Goal: Task Accomplishment & Management: Manage account settings

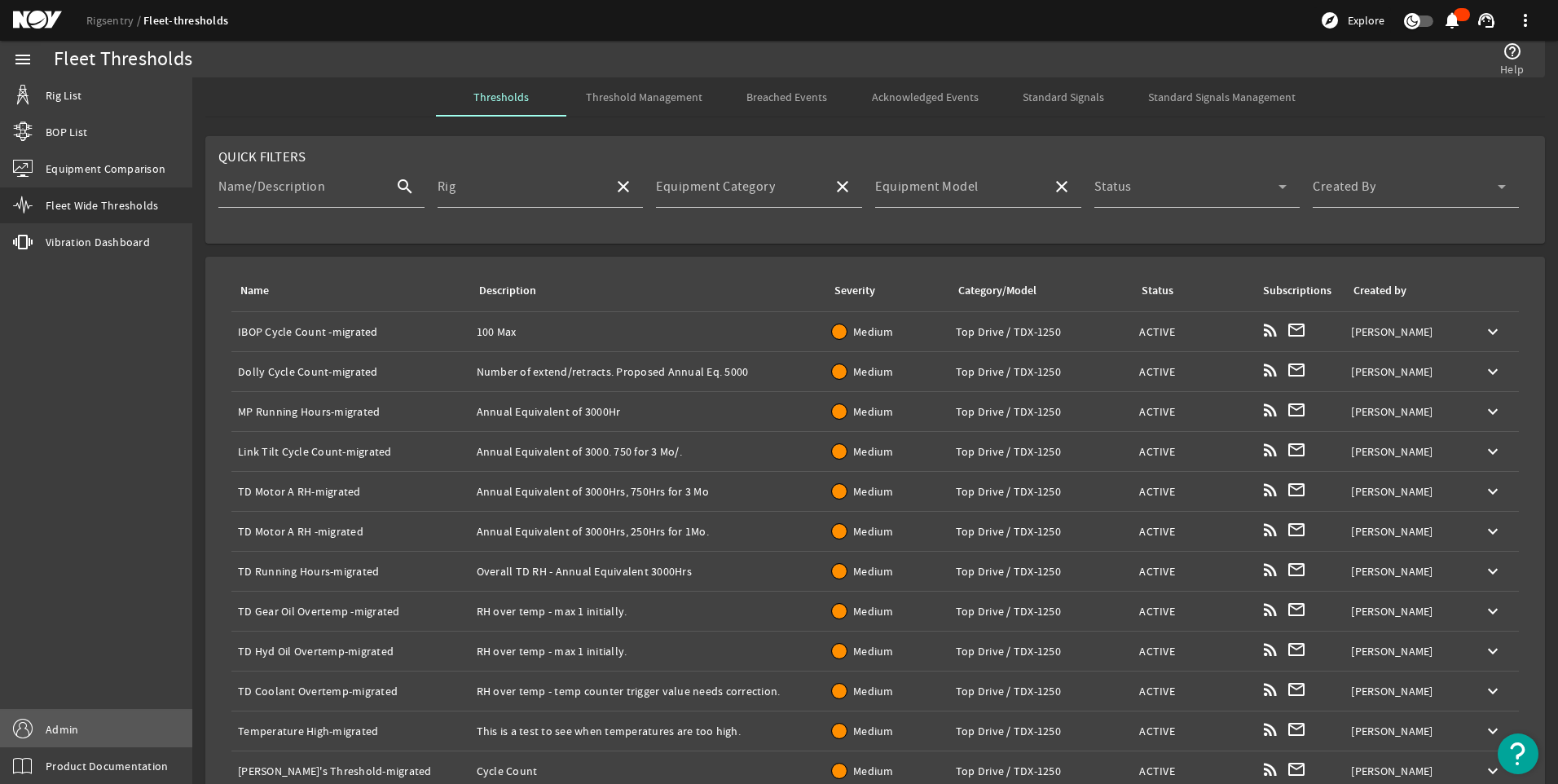
click at [85, 725] on link "Admin" at bounding box center [96, 729] width 192 height 36
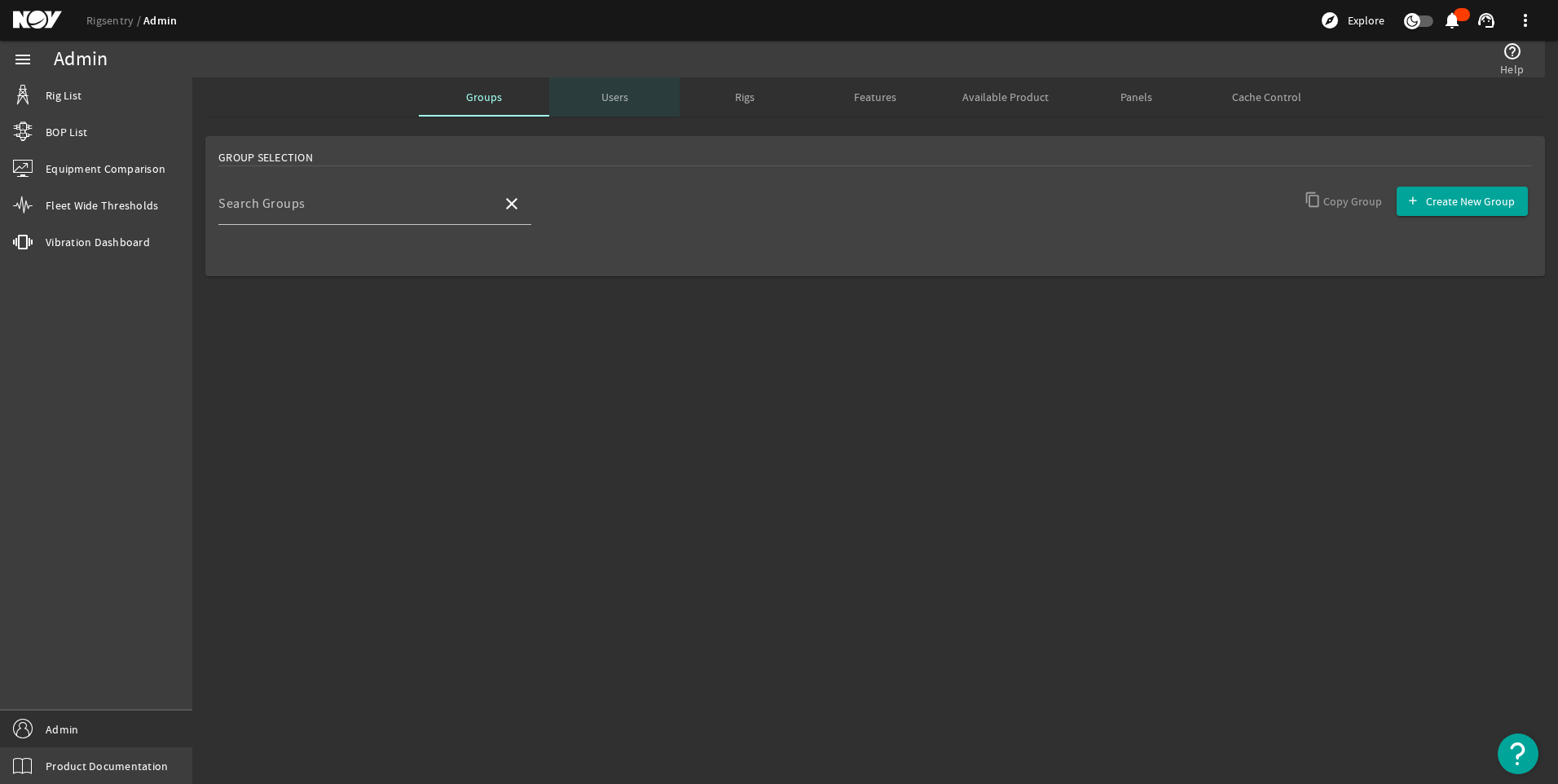
click at [612, 101] on span "Users" at bounding box center [615, 97] width 27 height 11
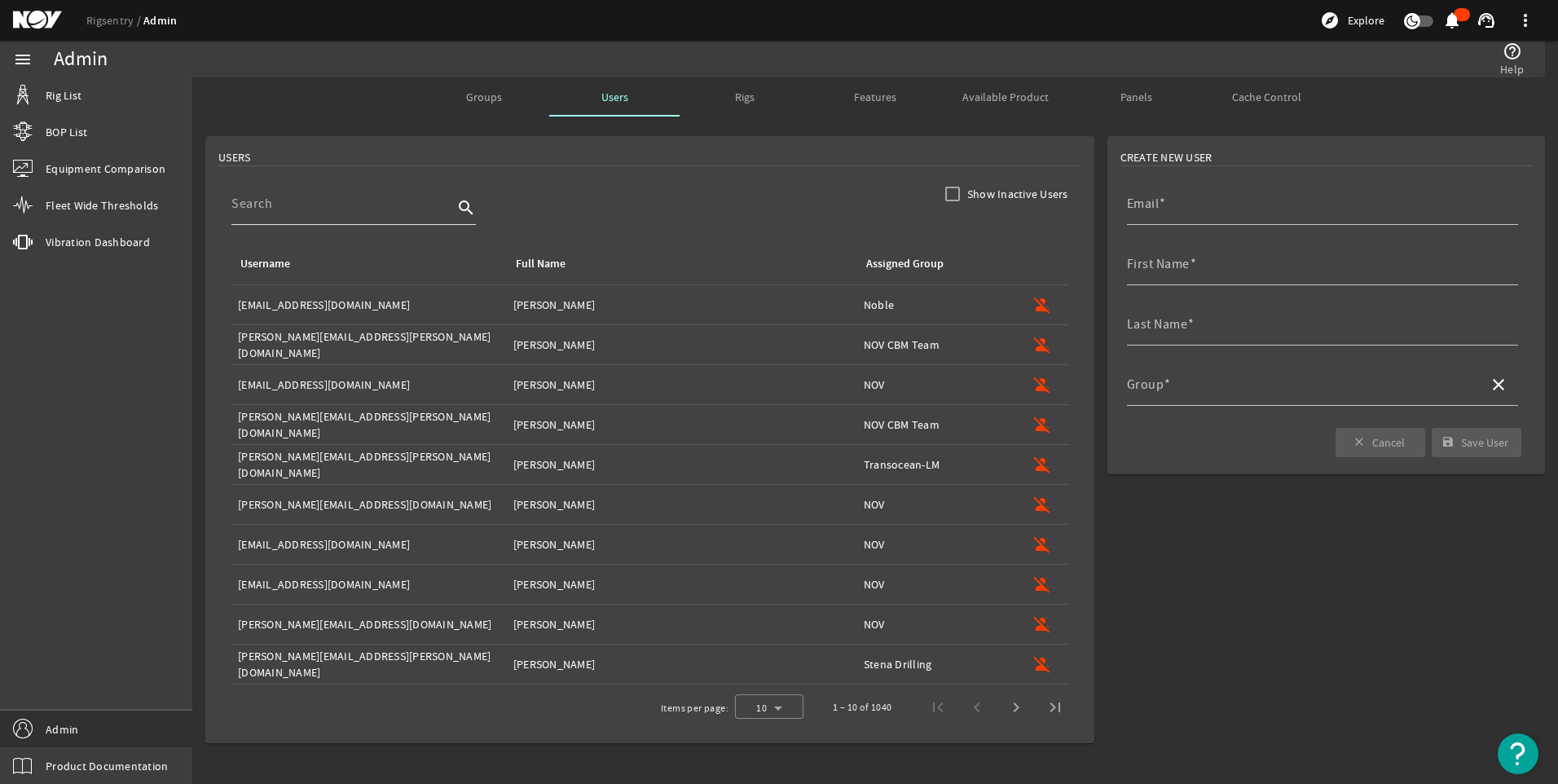
click at [286, 215] on div at bounding box center [342, 204] width 222 height 42
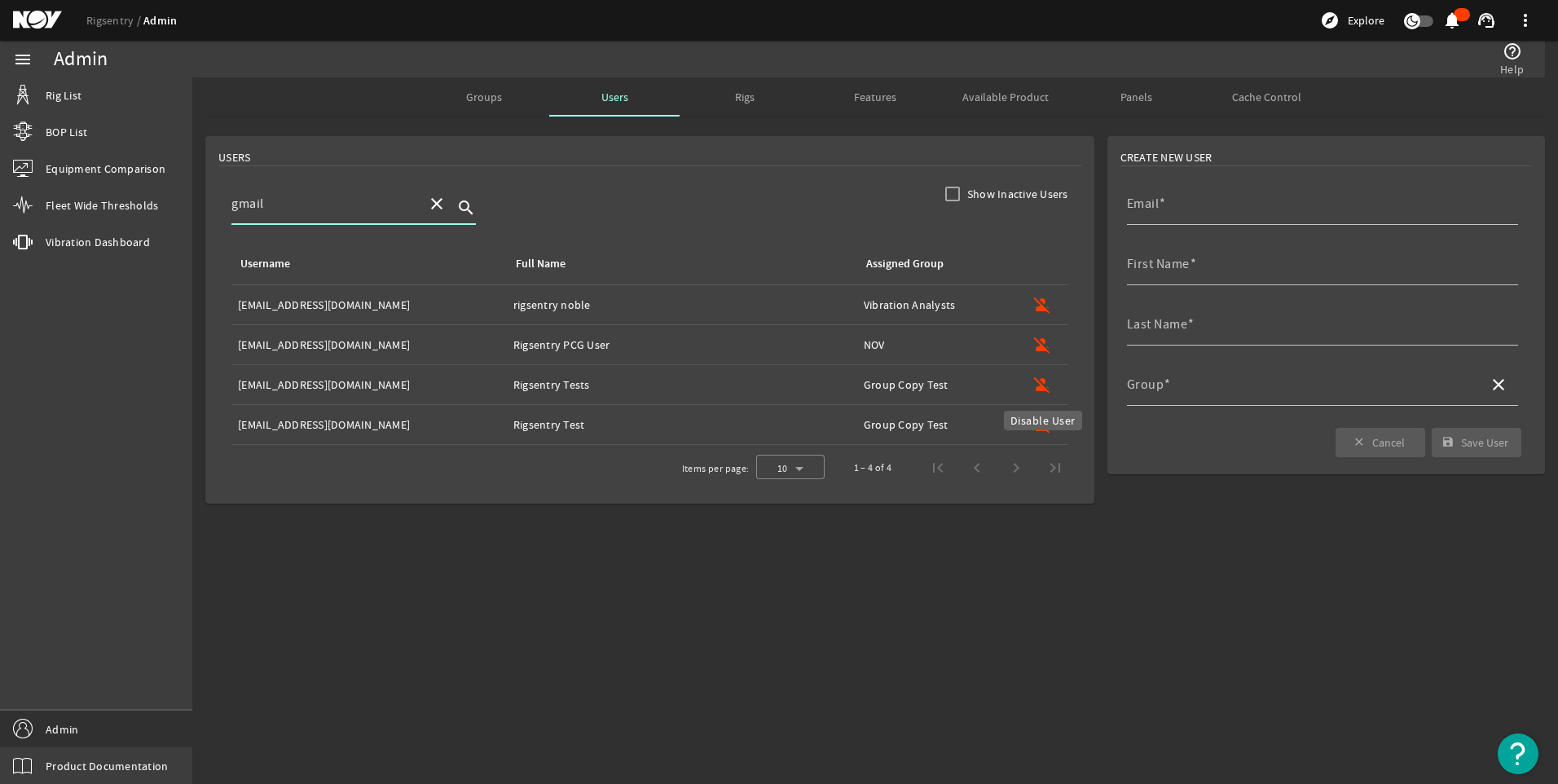
type input "gmail"
click at [1039, 380] on mat-icon "person_off" at bounding box center [1042, 384] width 20 height 20
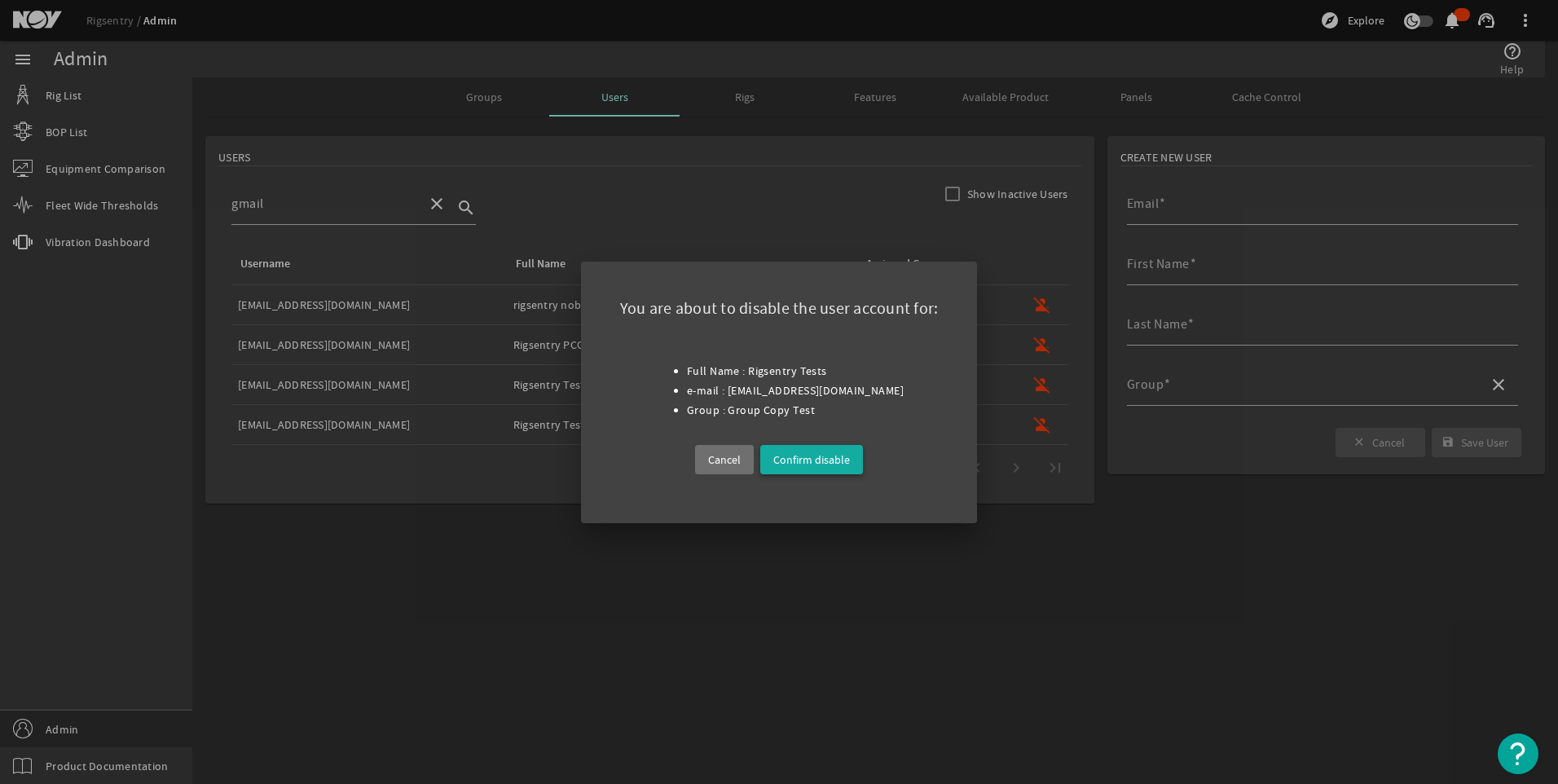
click at [843, 450] on span "Confirm disable" at bounding box center [812, 459] width 76 height 20
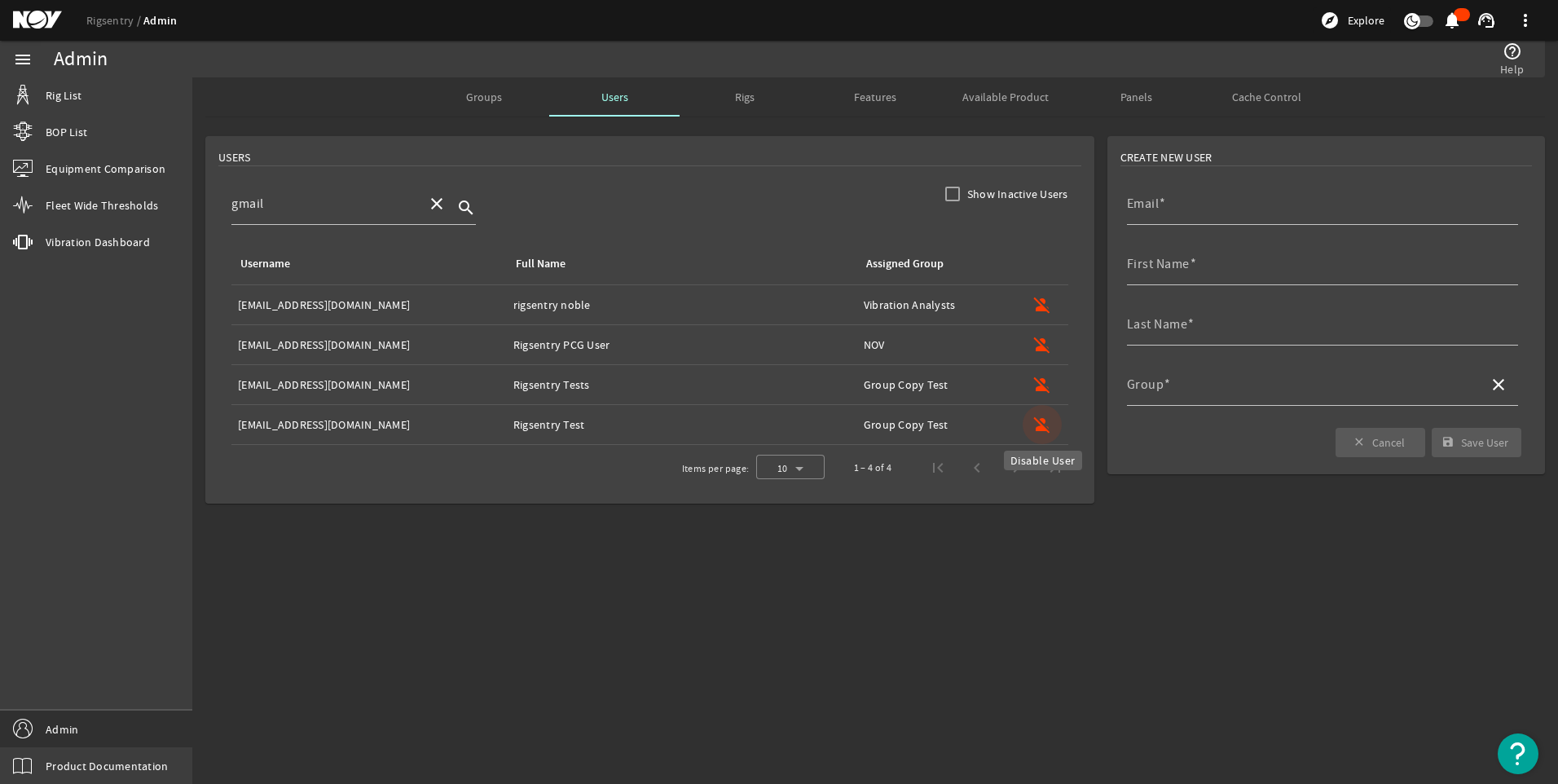
click at [1044, 421] on mat-icon "person_off" at bounding box center [1042, 424] width 20 height 20
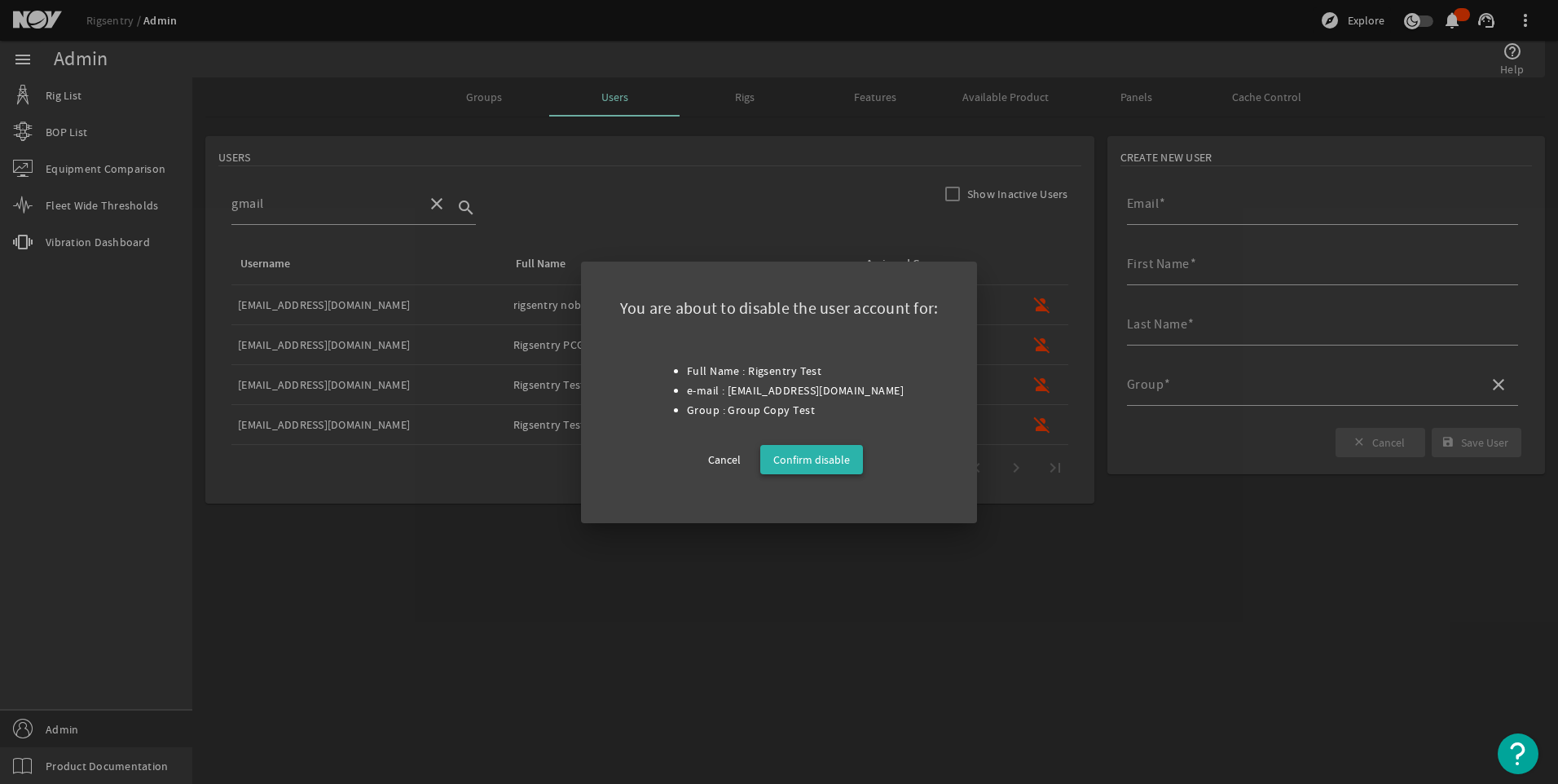
click at [807, 458] on span "Confirm disable" at bounding box center [812, 459] width 76 height 20
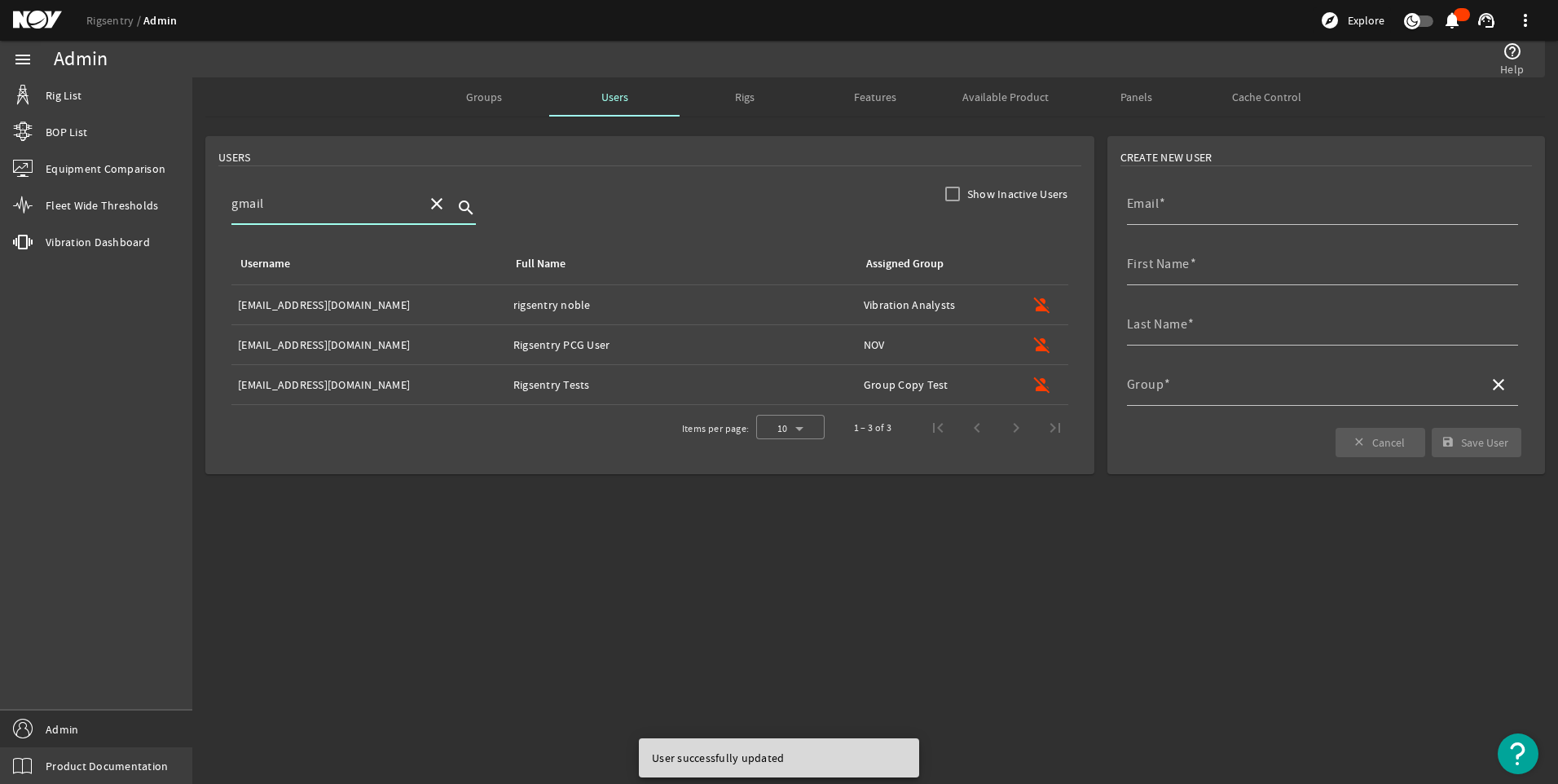
click at [321, 207] on input "gmail" at bounding box center [323, 204] width 183 height 20
click button "close" at bounding box center [436, 203] width 39 height 39
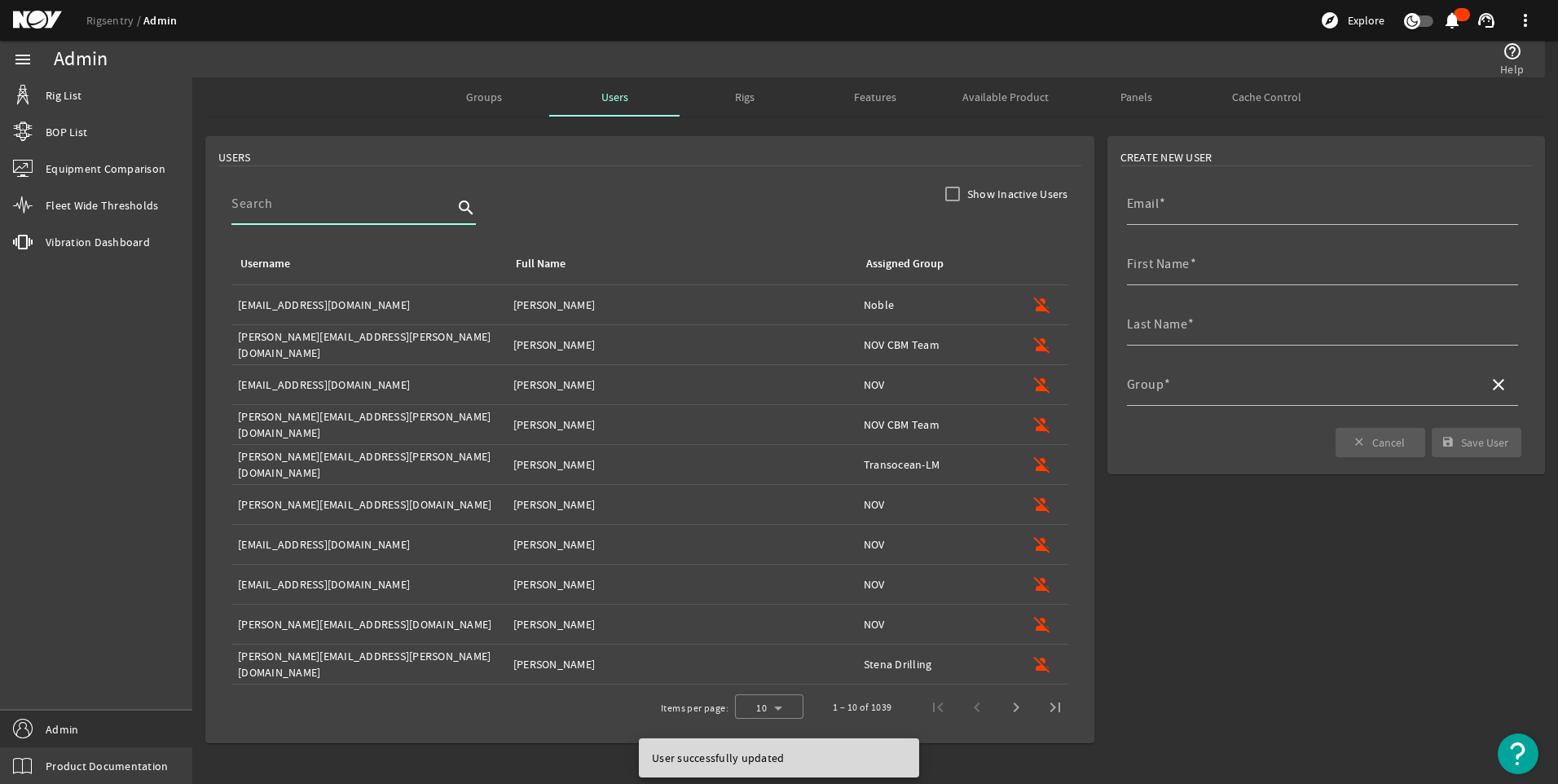
click at [286, 206] on input at bounding box center [342, 204] width 222 height 20
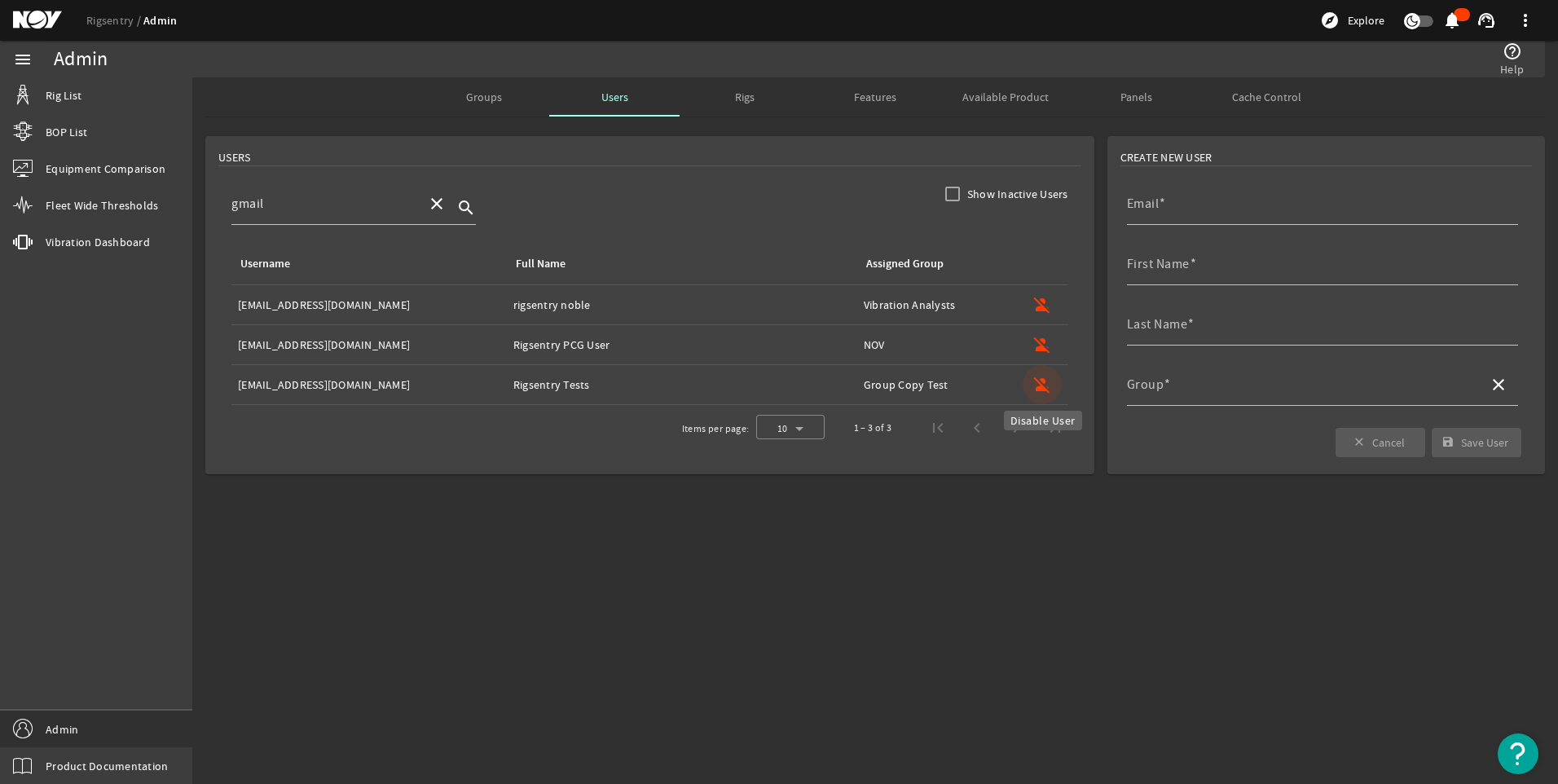
click at [1042, 379] on mat-icon "person_off" at bounding box center [1042, 384] width 20 height 20
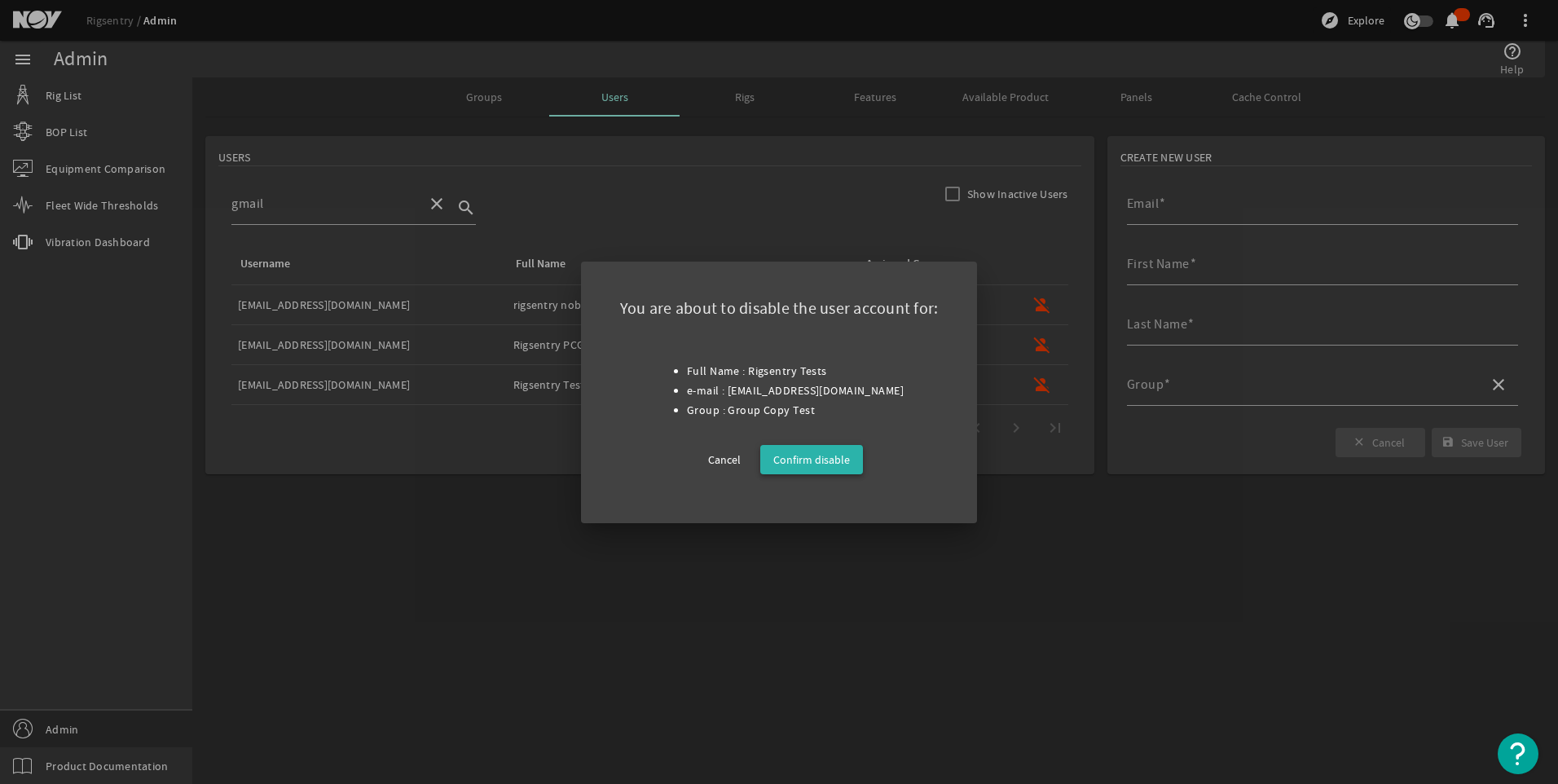
click at [803, 462] on span "Confirm disable" at bounding box center [812, 459] width 76 height 20
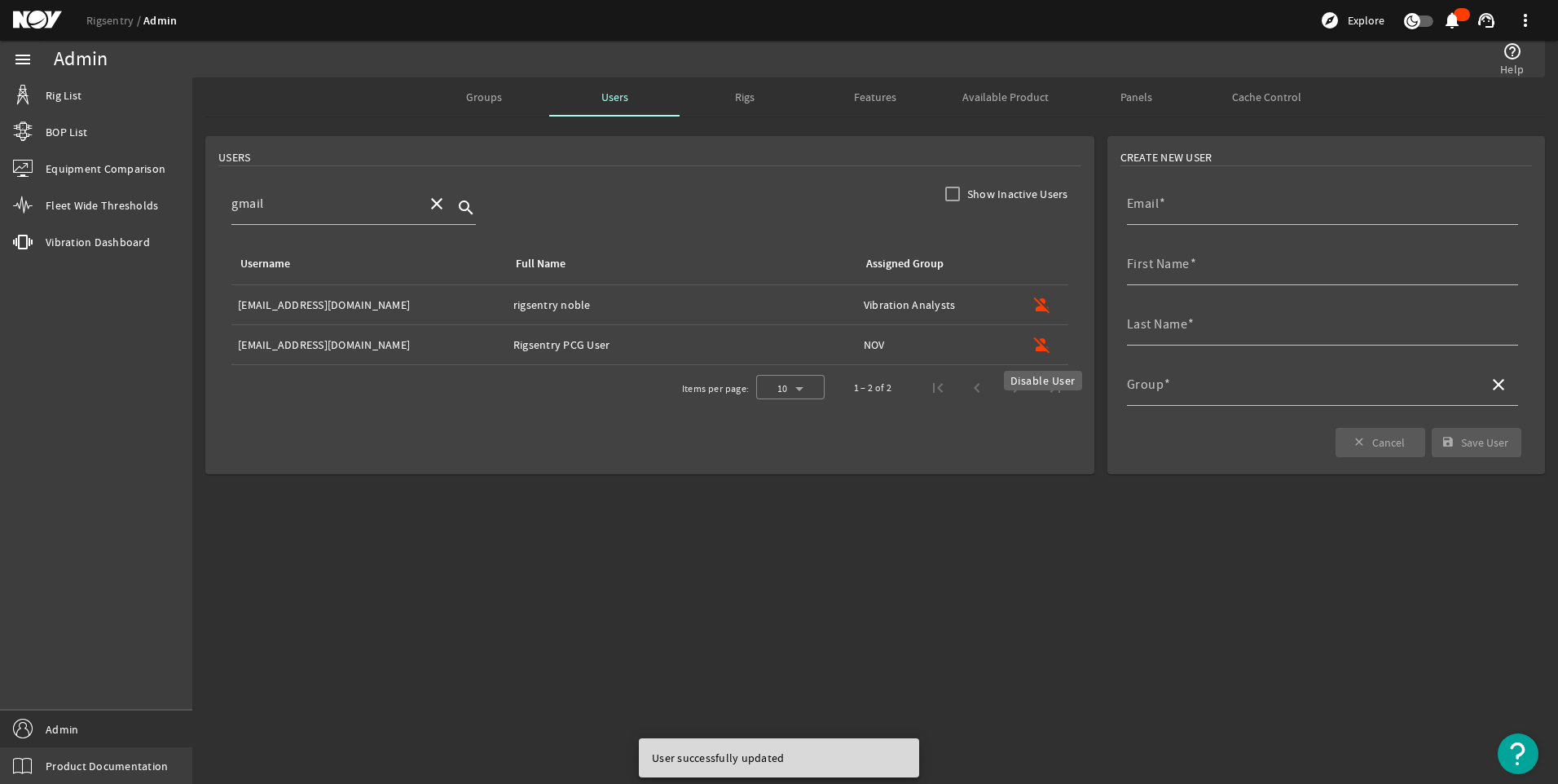
click at [1044, 341] on mat-icon "person_off" at bounding box center [1042, 344] width 20 height 20
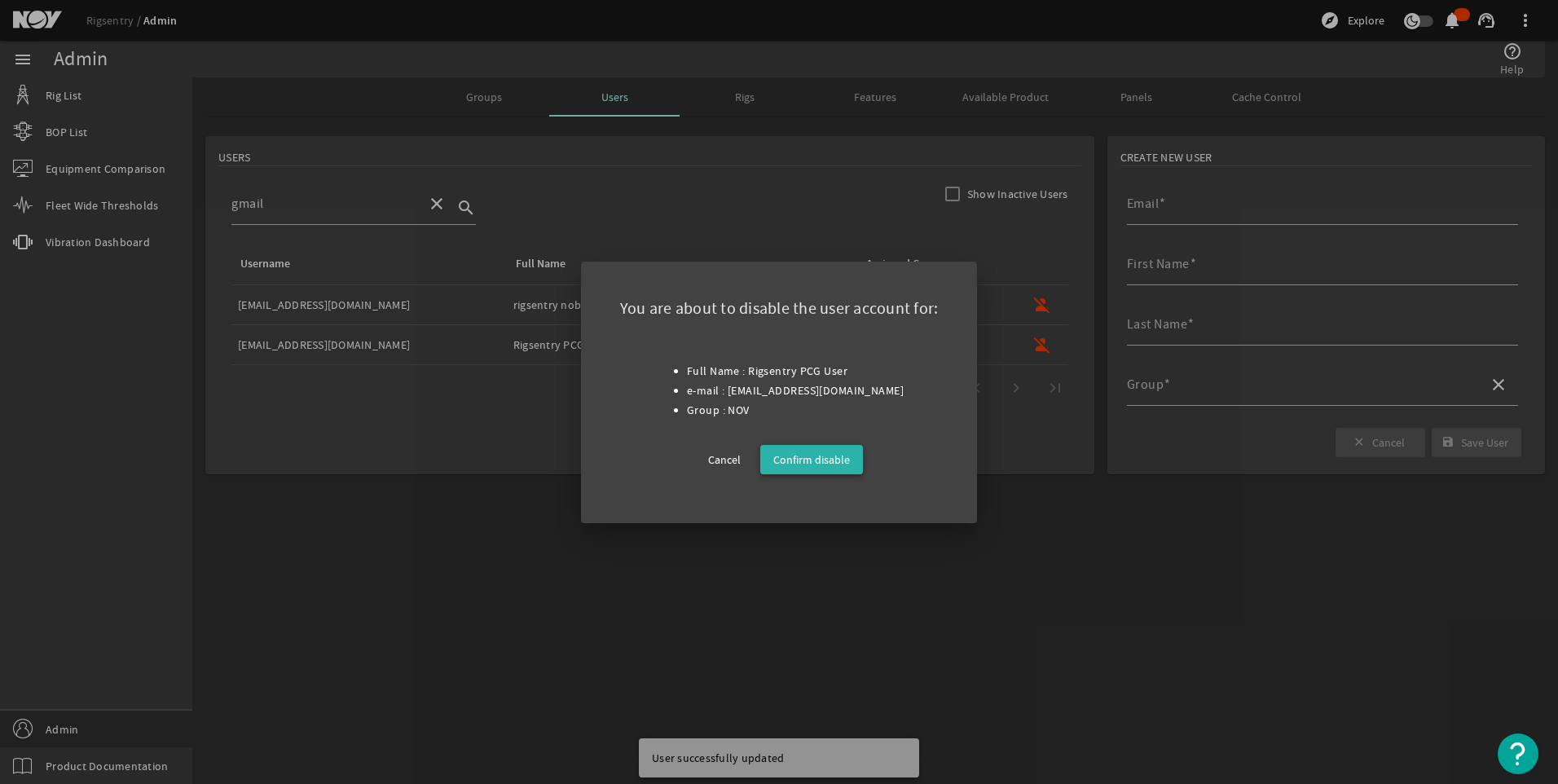
click at [824, 457] on span "Confirm disable" at bounding box center [812, 459] width 76 height 20
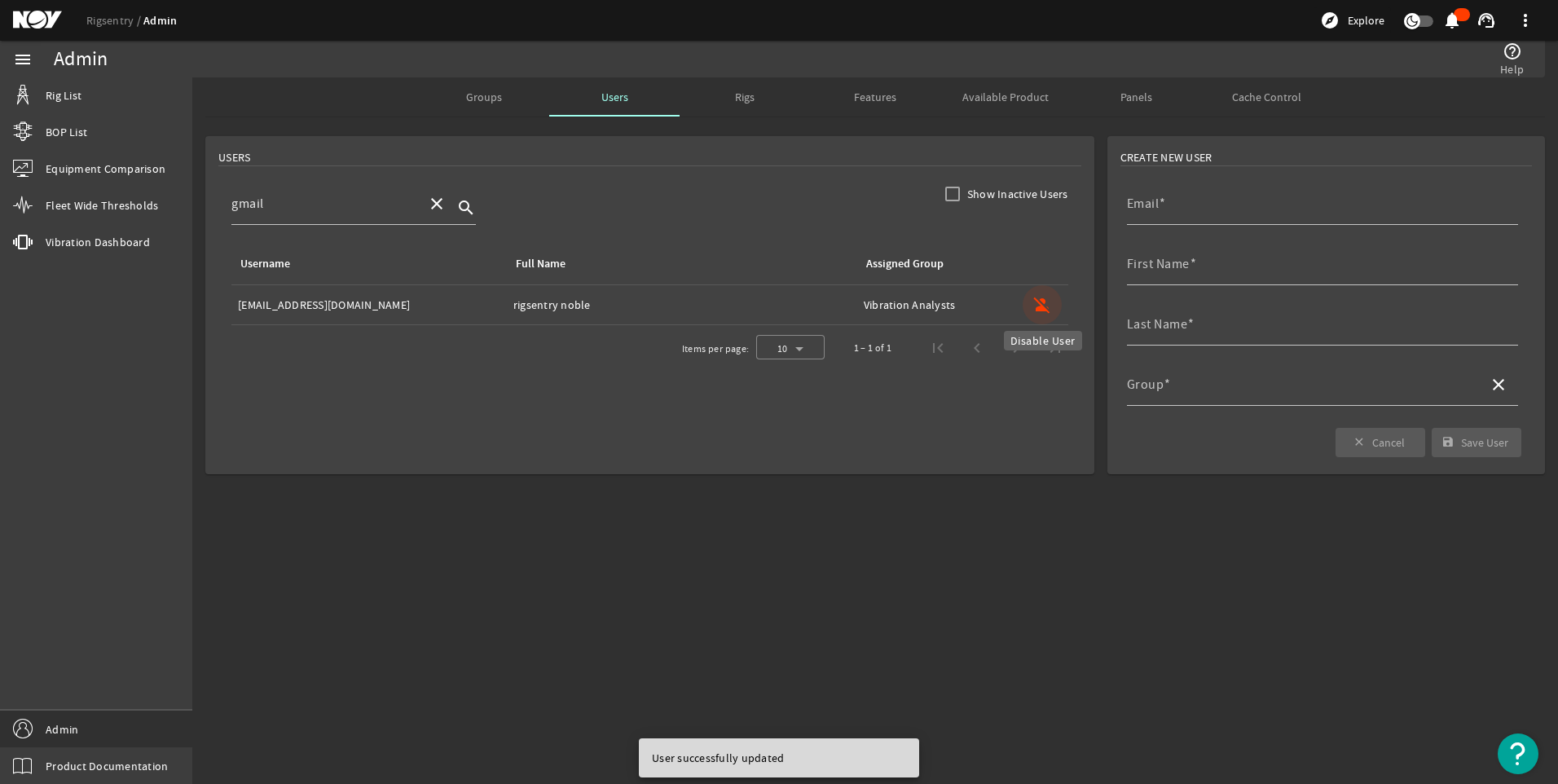
click at [1040, 307] on mat-icon "person_off" at bounding box center [1042, 305] width 20 height 20
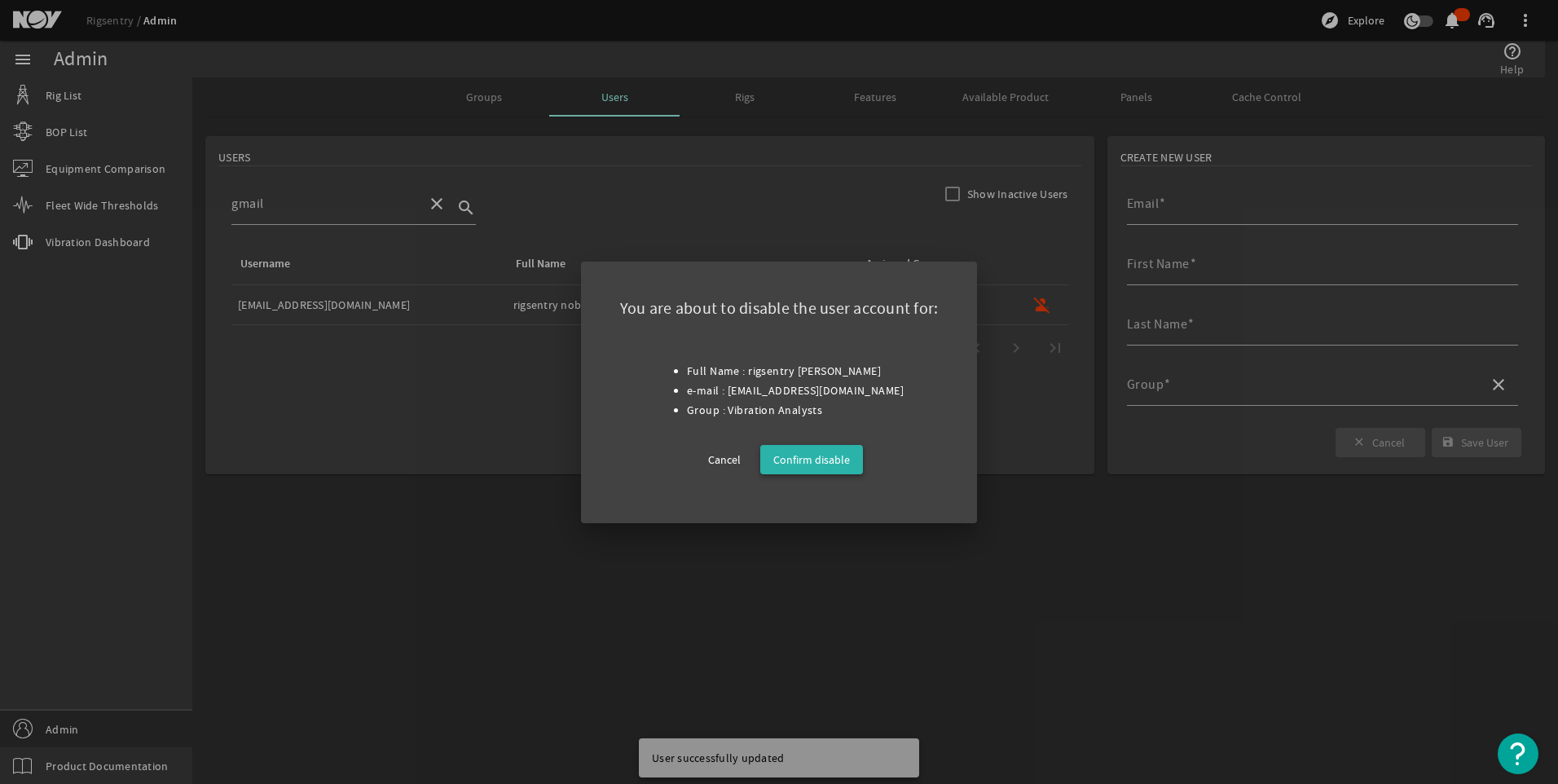
click at [797, 464] on span "Confirm disable" at bounding box center [812, 459] width 76 height 20
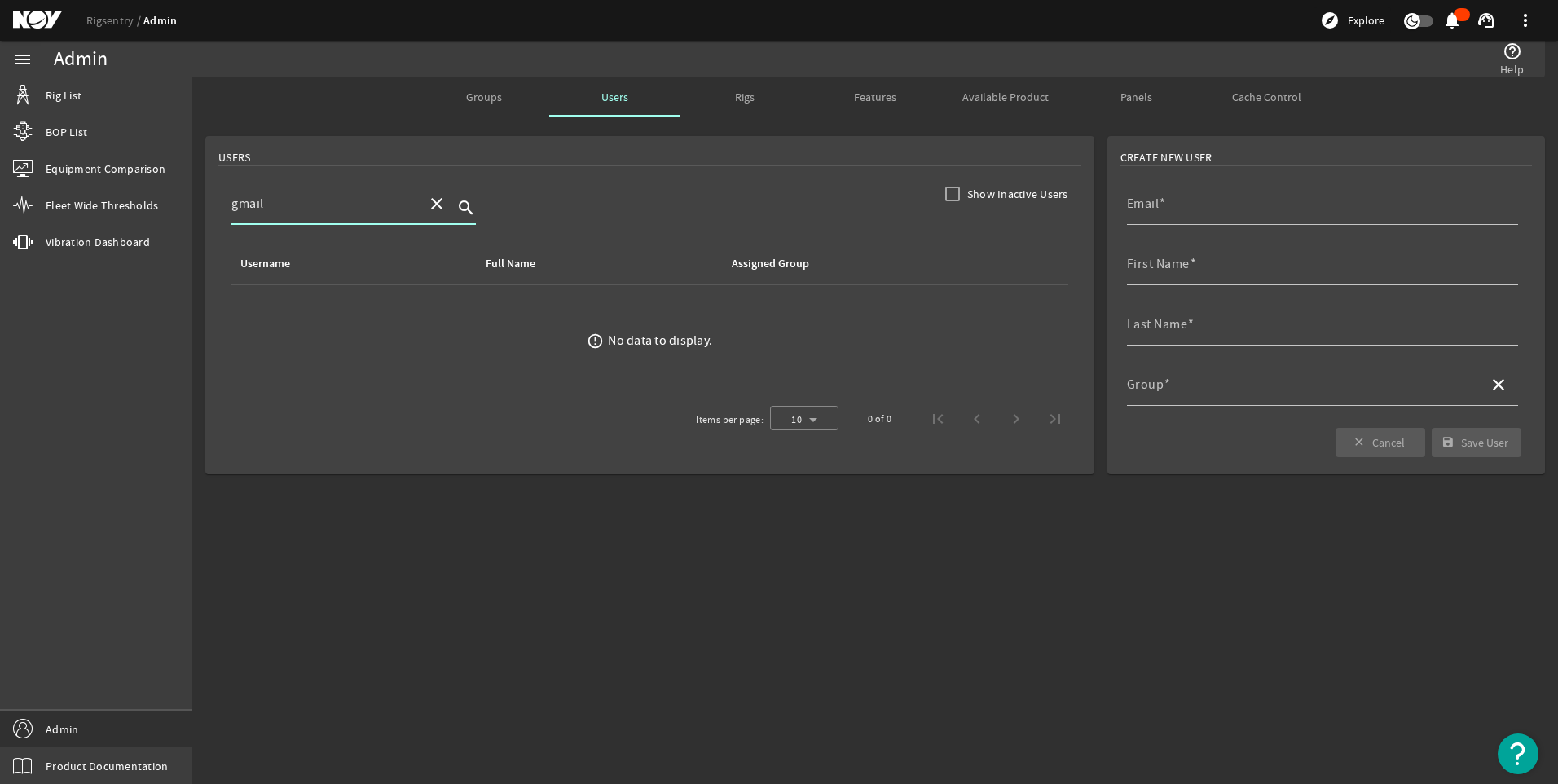
click at [288, 200] on input "gmail" at bounding box center [323, 204] width 183 height 20
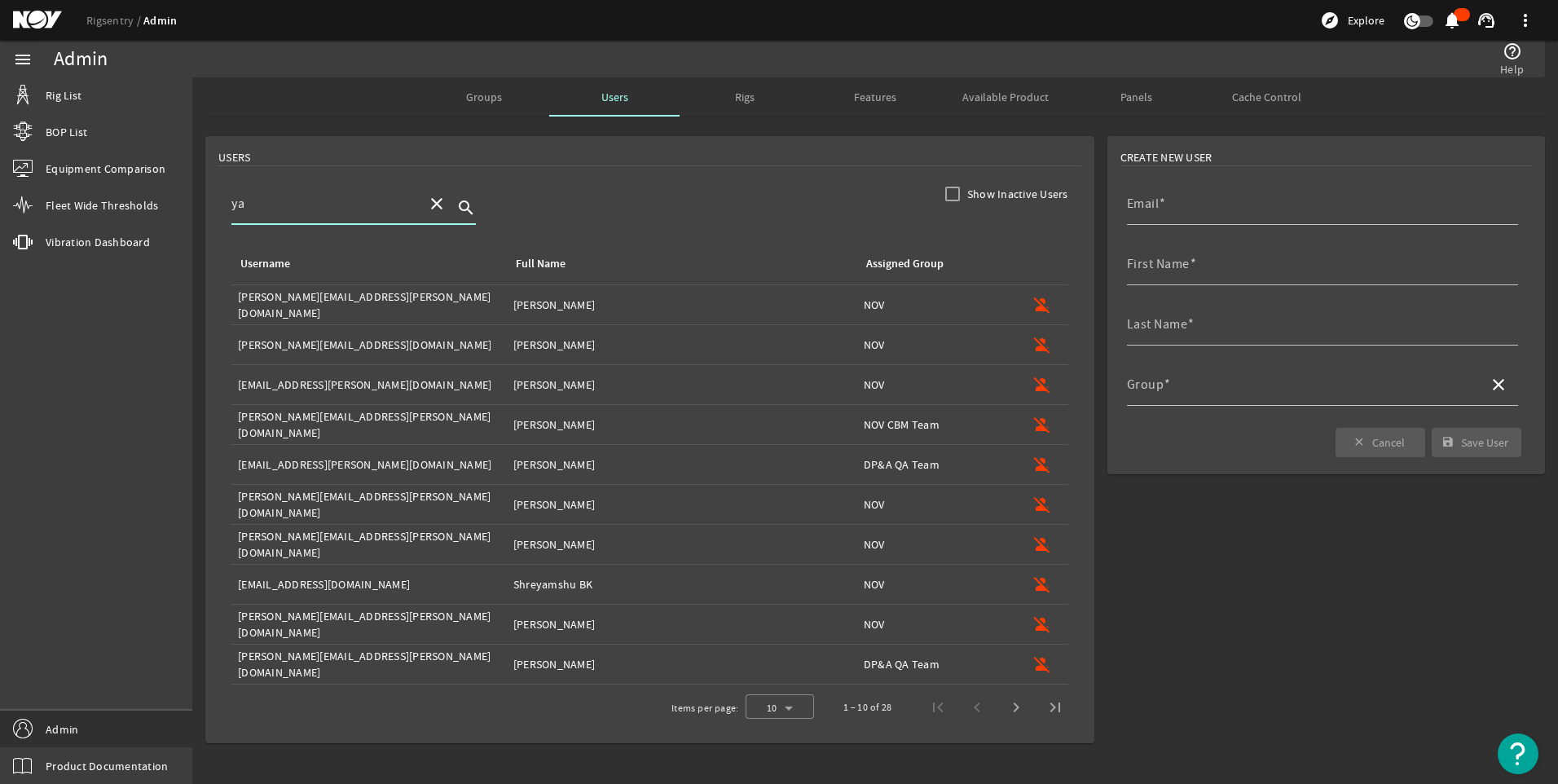
type input "y"
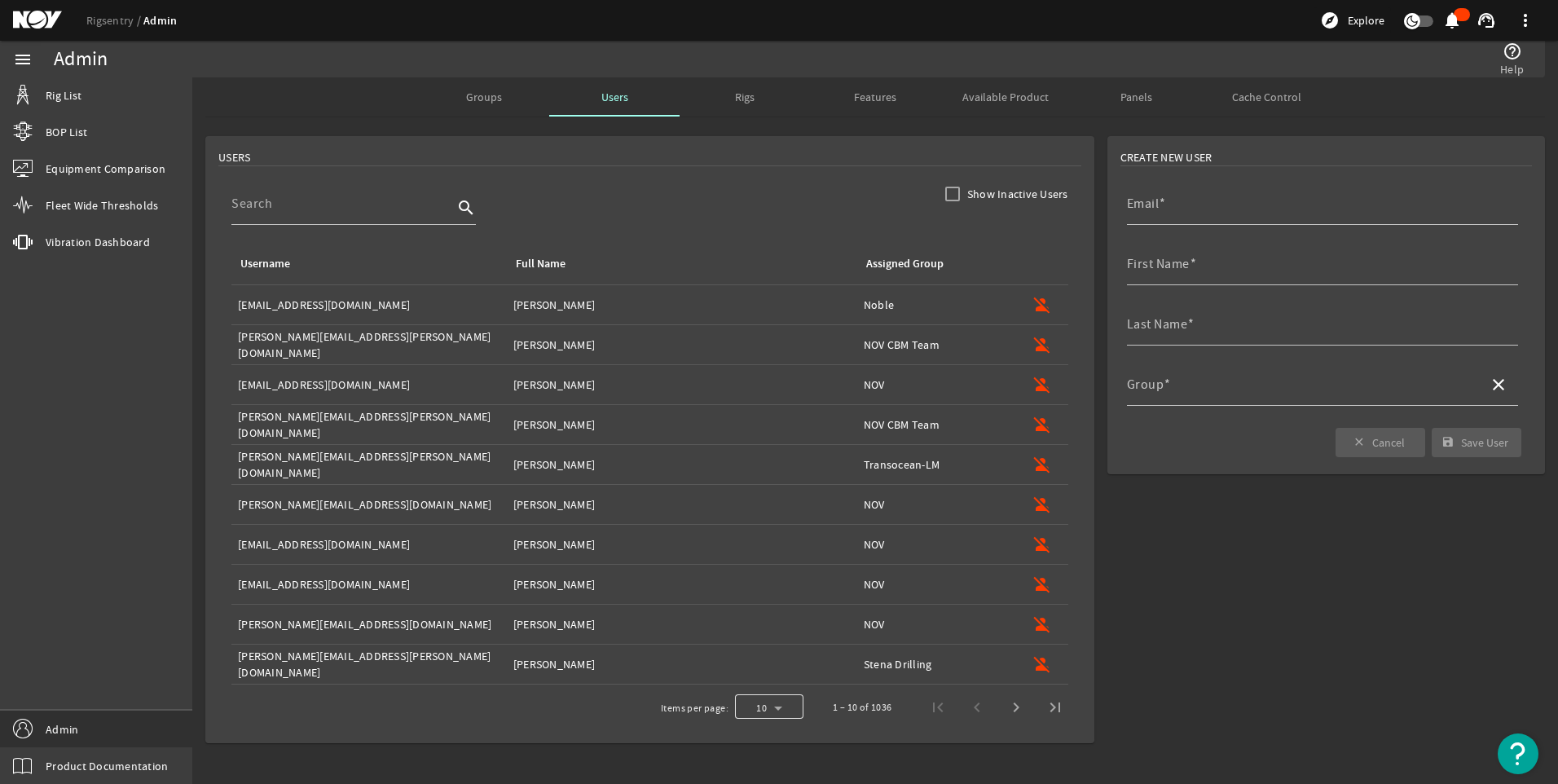
click at [756, 708] on div at bounding box center [769, 707] width 69 height 39
click at [767, 661] on mat-option "50" at bounding box center [769, 664] width 69 height 39
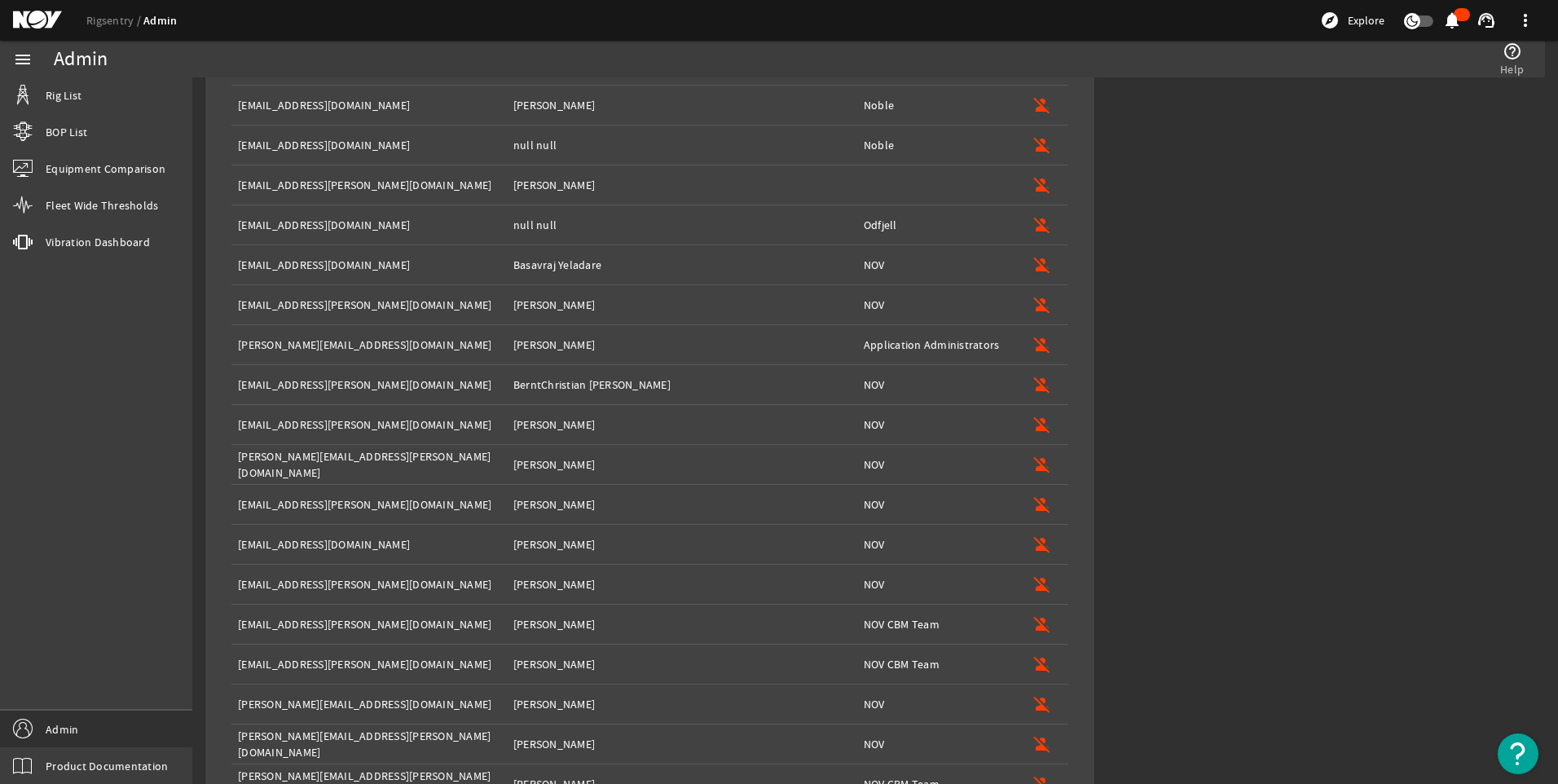
scroll to position [1562, 0]
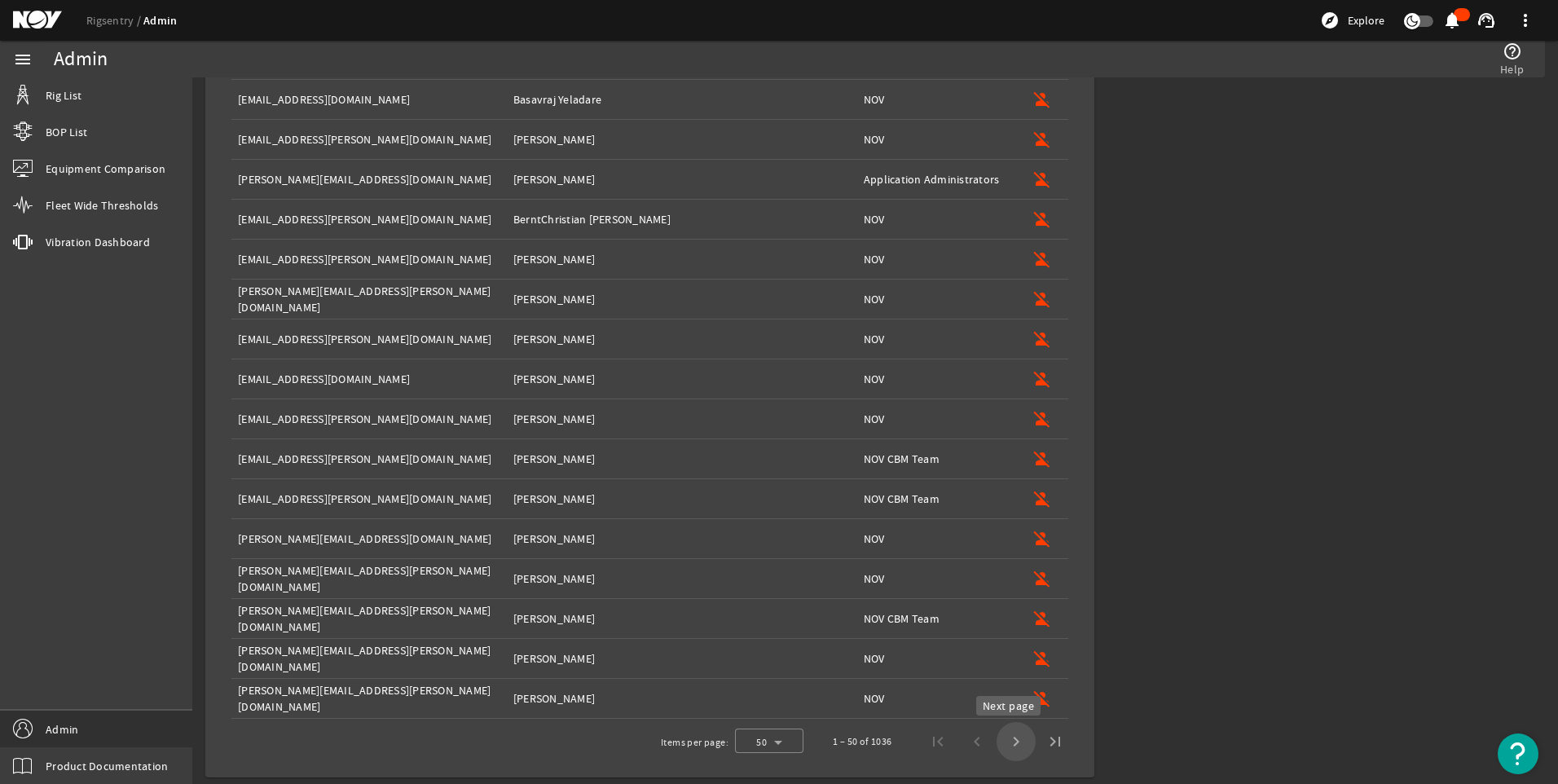
click at [1004, 746] on span "Next page" at bounding box center [1016, 741] width 39 height 39
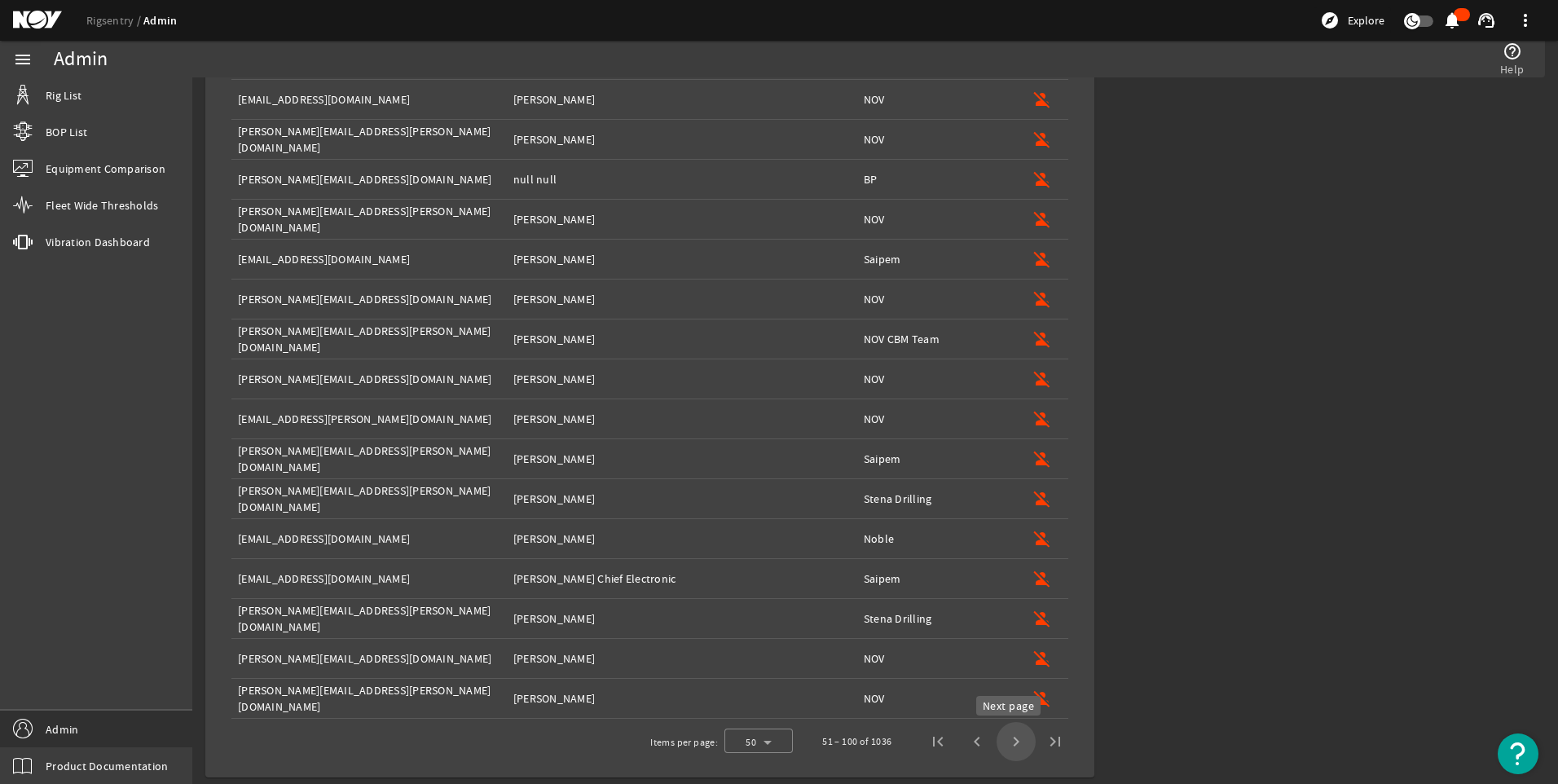
click at [1002, 741] on span "Next page" at bounding box center [1016, 741] width 39 height 39
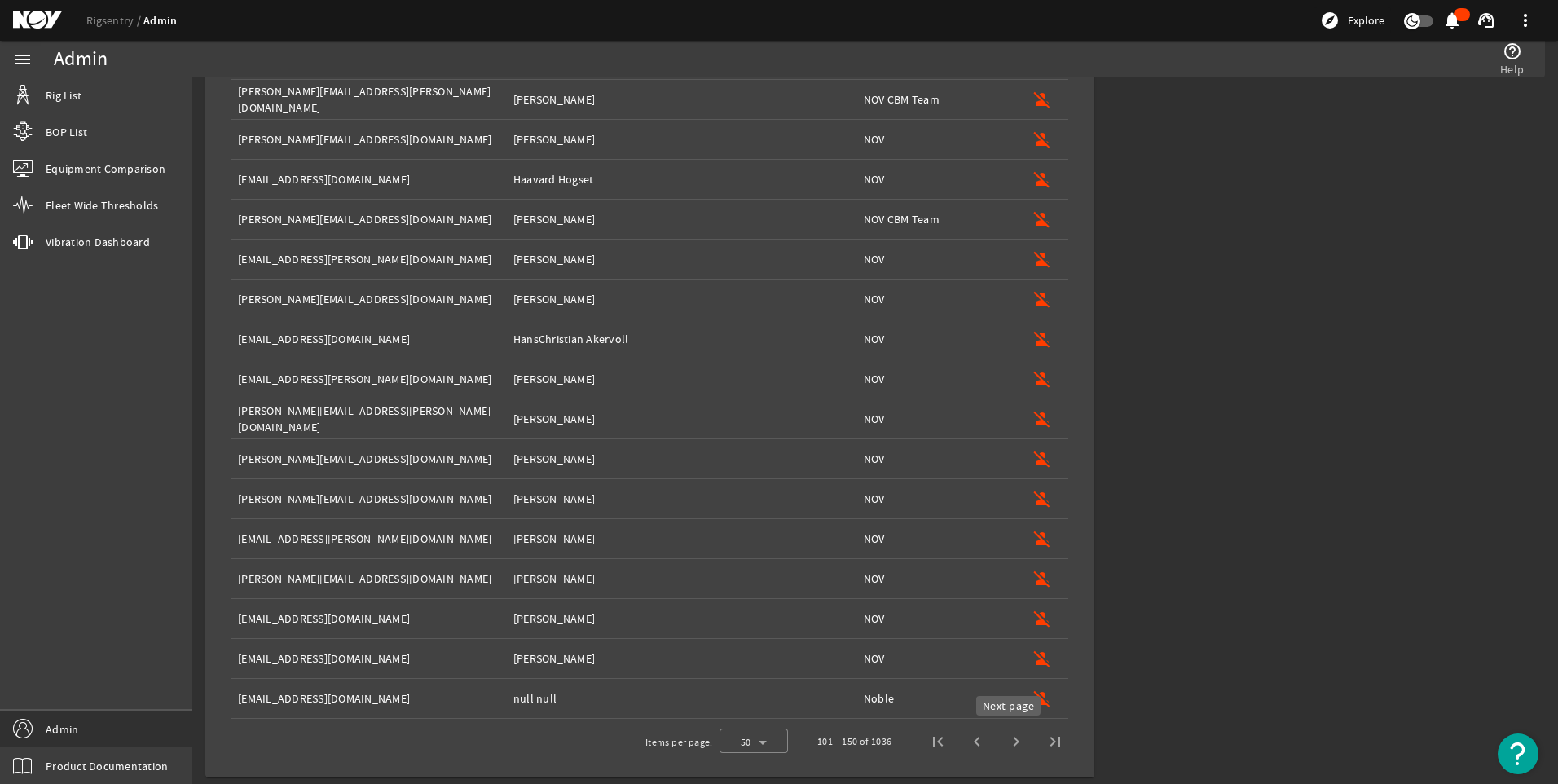
click at [1020, 742] on span "Next page" at bounding box center [1016, 741] width 39 height 39
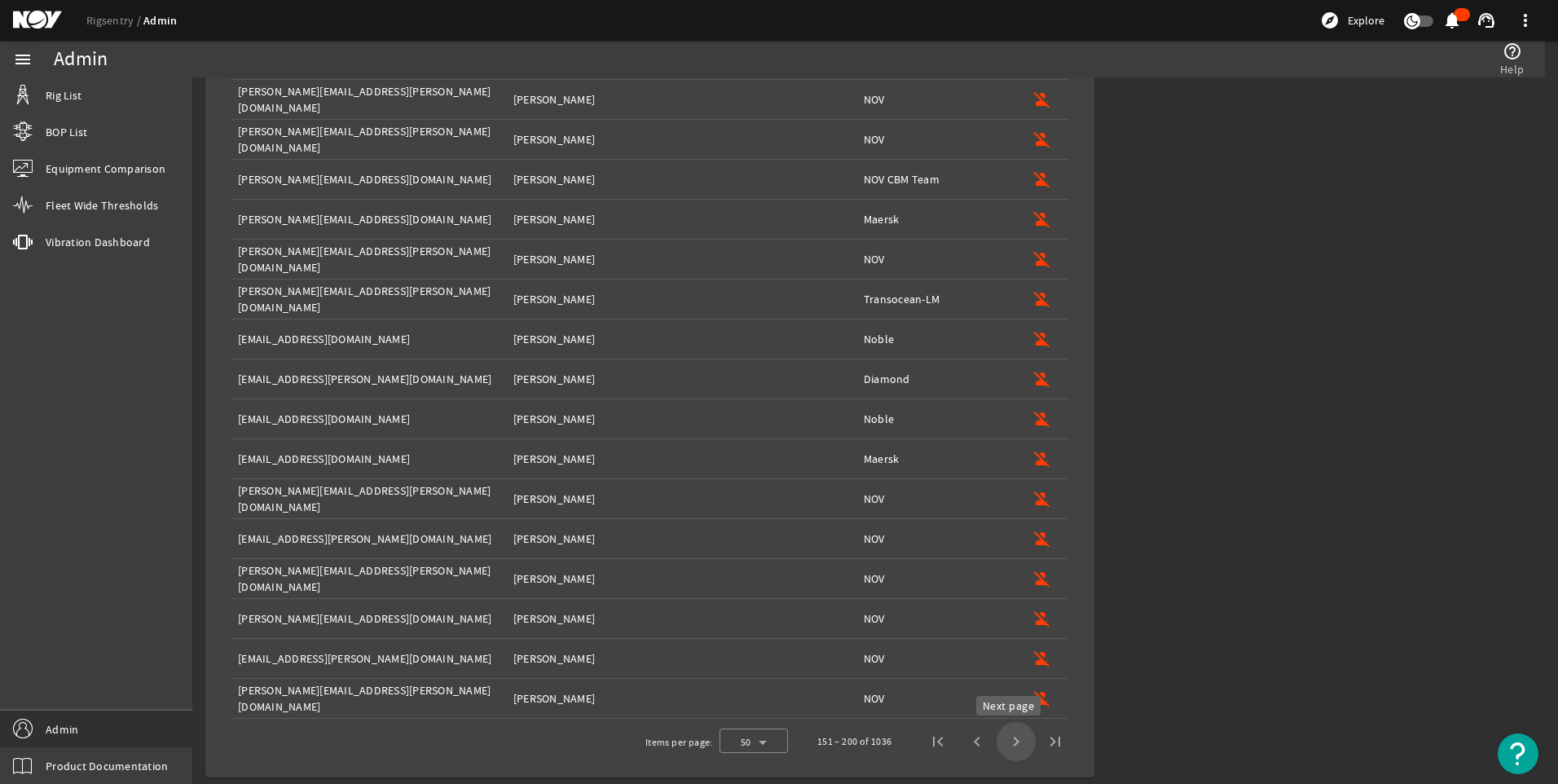
click at [1004, 740] on span "Next page" at bounding box center [1016, 741] width 39 height 39
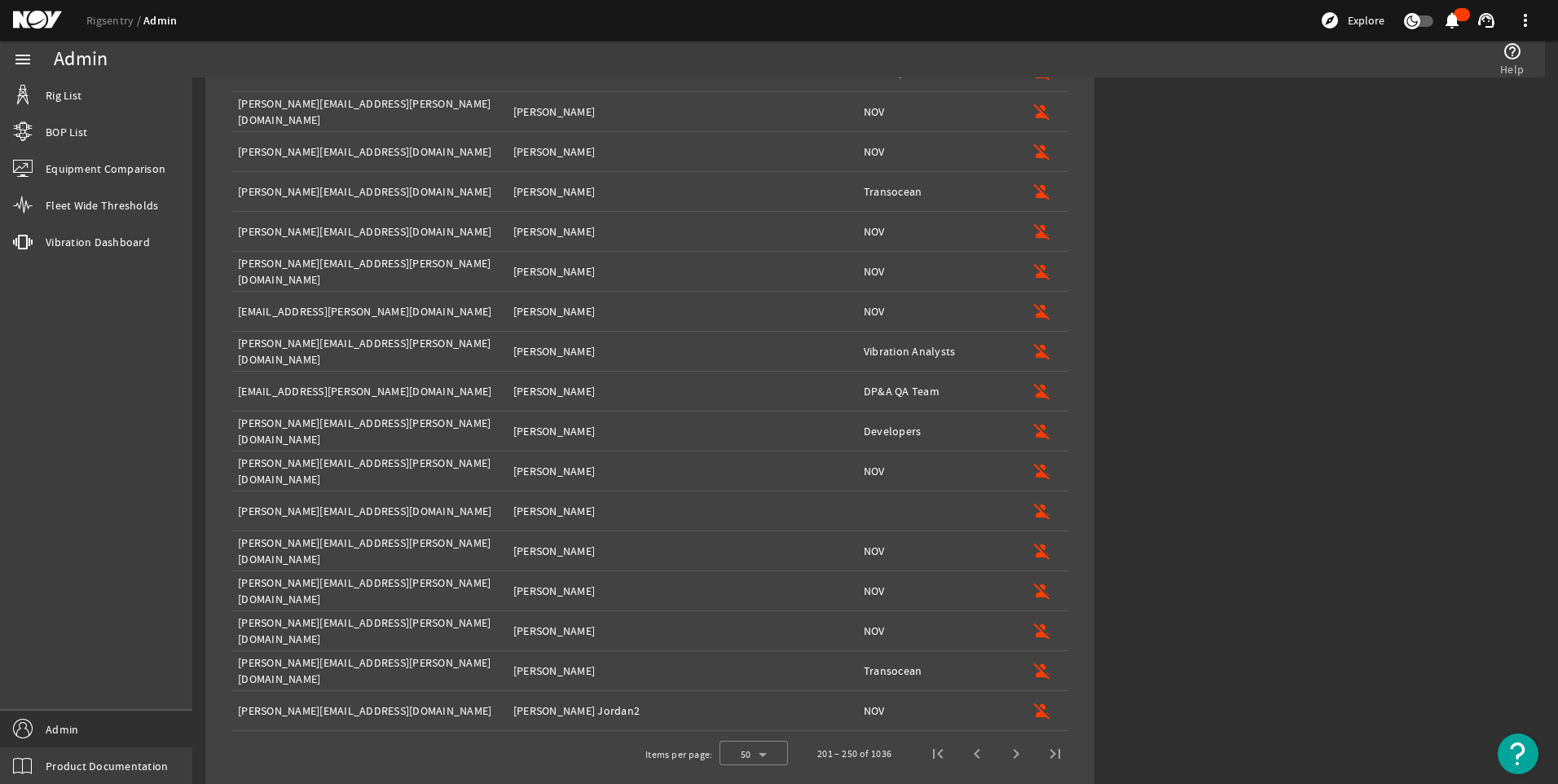
scroll to position [1550, 0]
click at [1037, 510] on mat-icon "person_off" at bounding box center [1042, 512] width 20 height 20
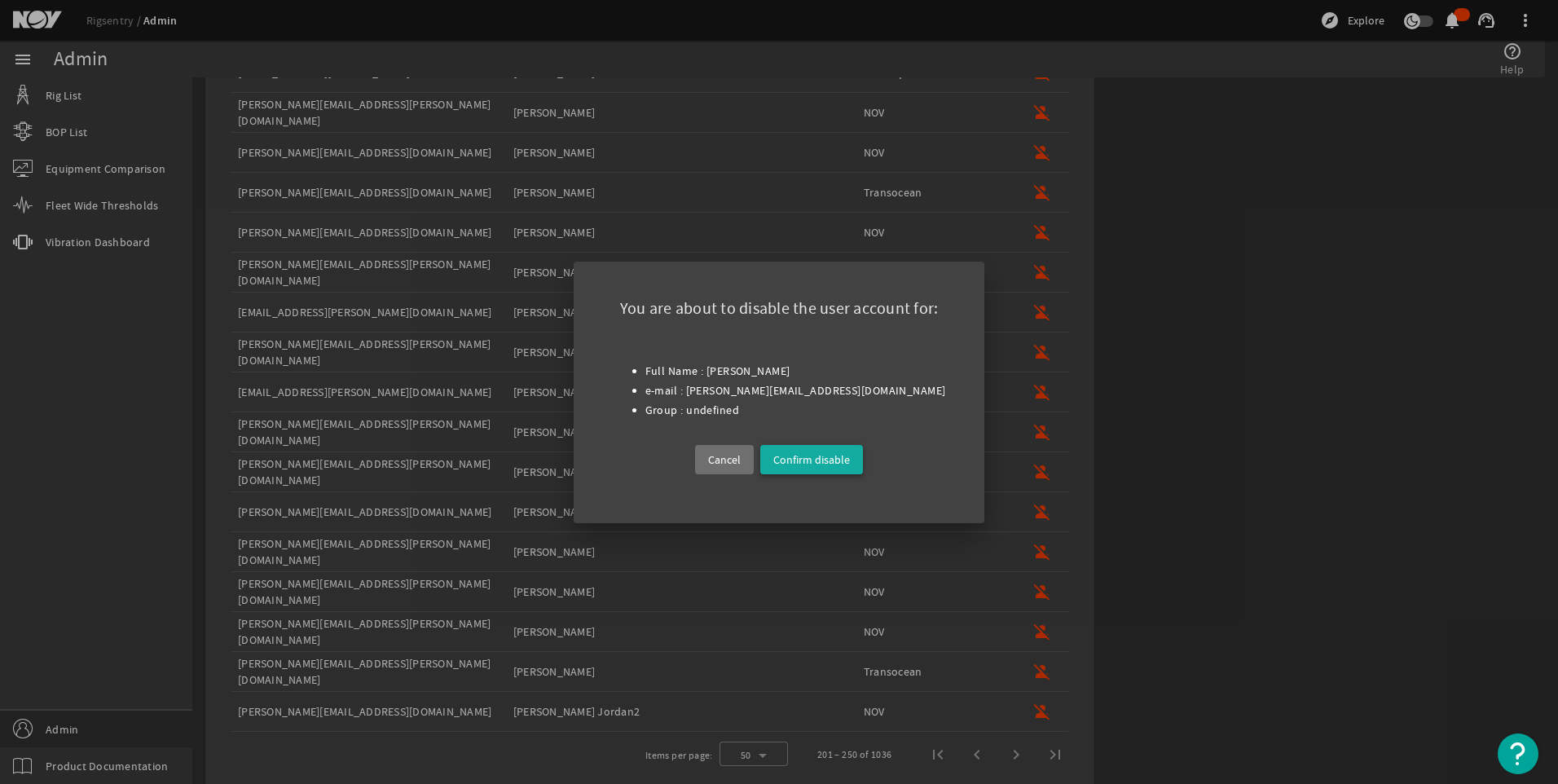
click at [831, 455] on span "Confirm disable" at bounding box center [812, 459] width 76 height 20
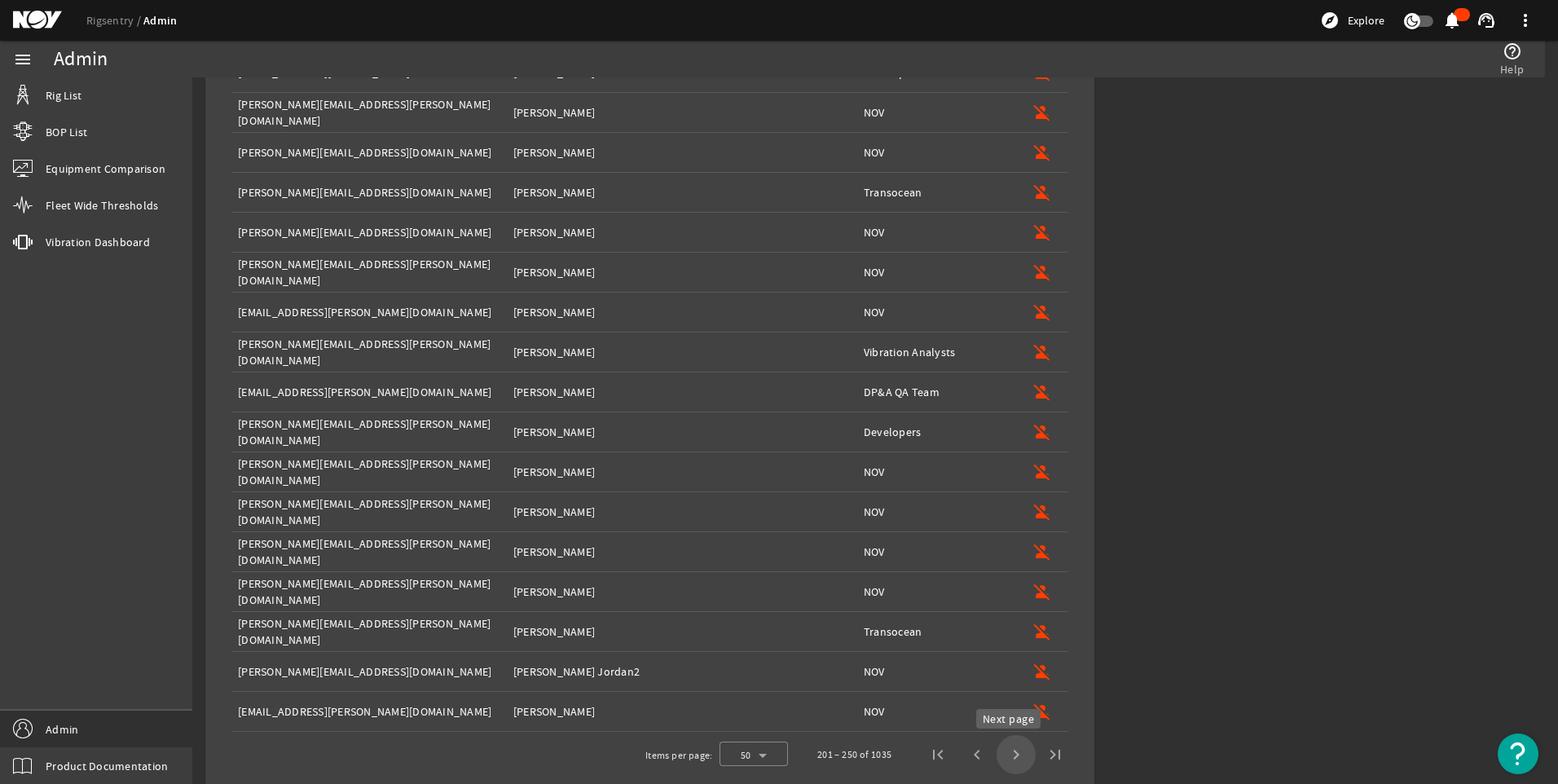
click at [1007, 754] on span "Next page" at bounding box center [1016, 754] width 39 height 39
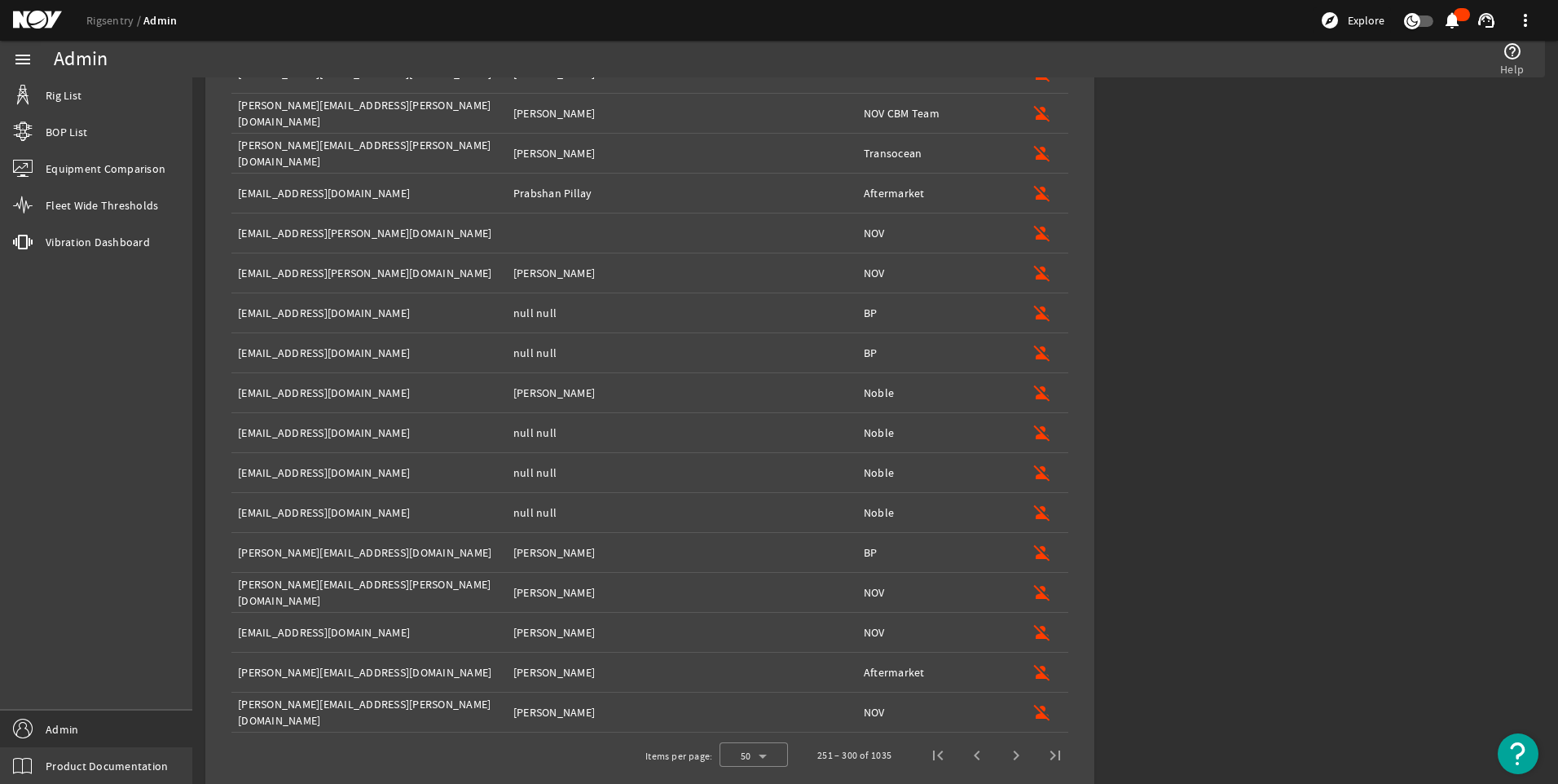
scroll to position [1562, 0]
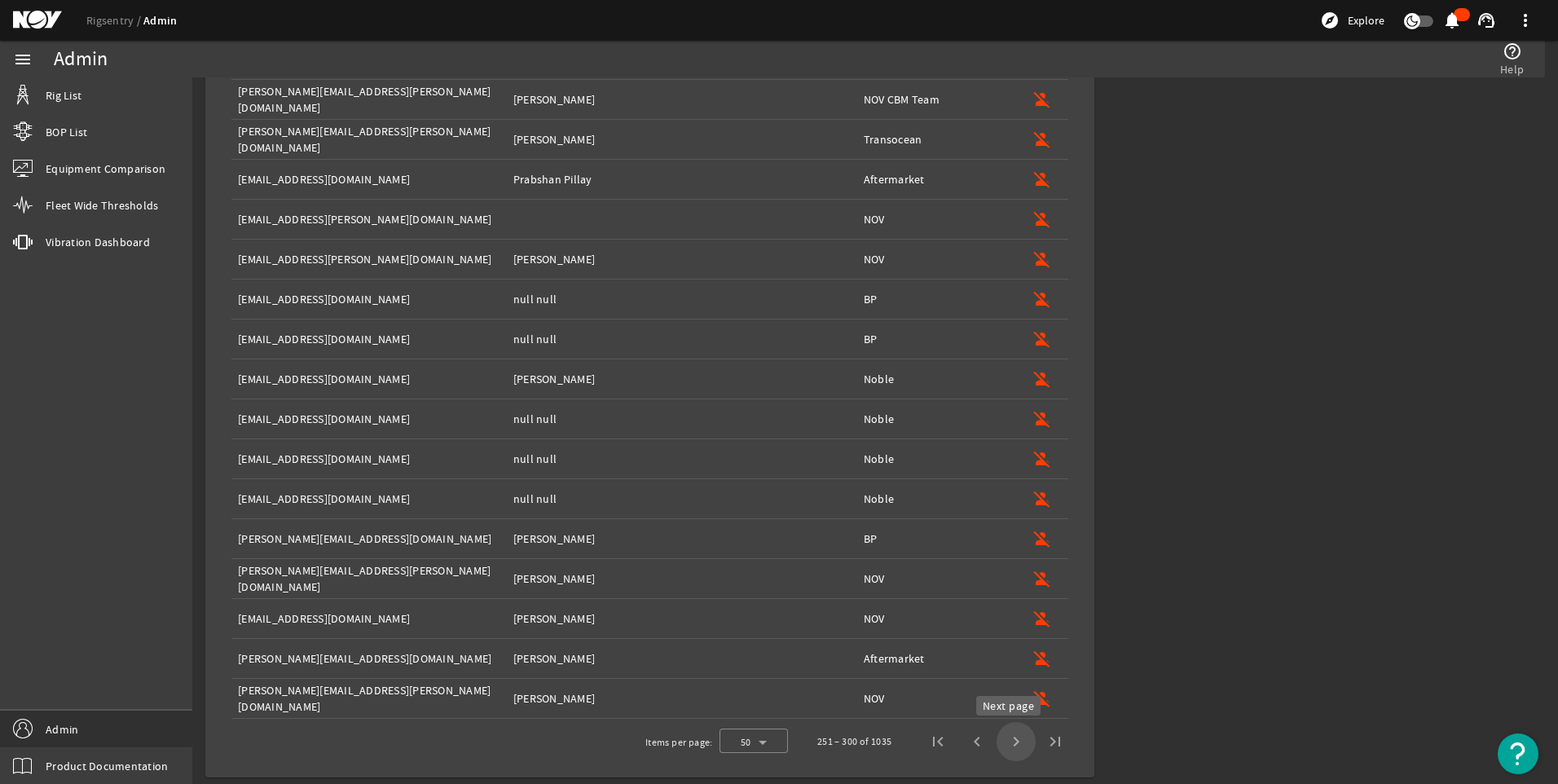
click at [1005, 740] on span "Next page" at bounding box center [1016, 741] width 39 height 39
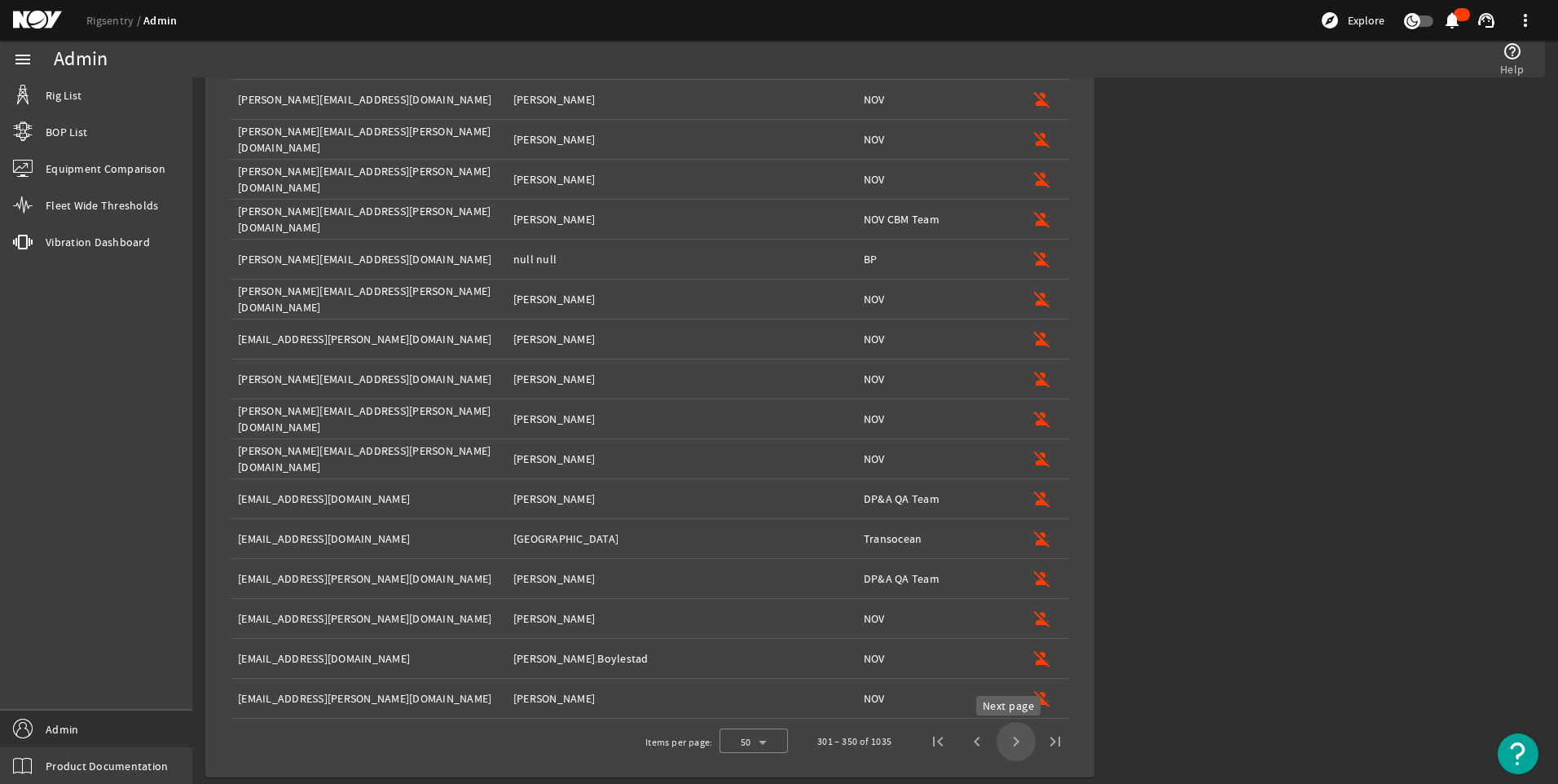
click at [1002, 742] on span "Next page" at bounding box center [1016, 741] width 39 height 39
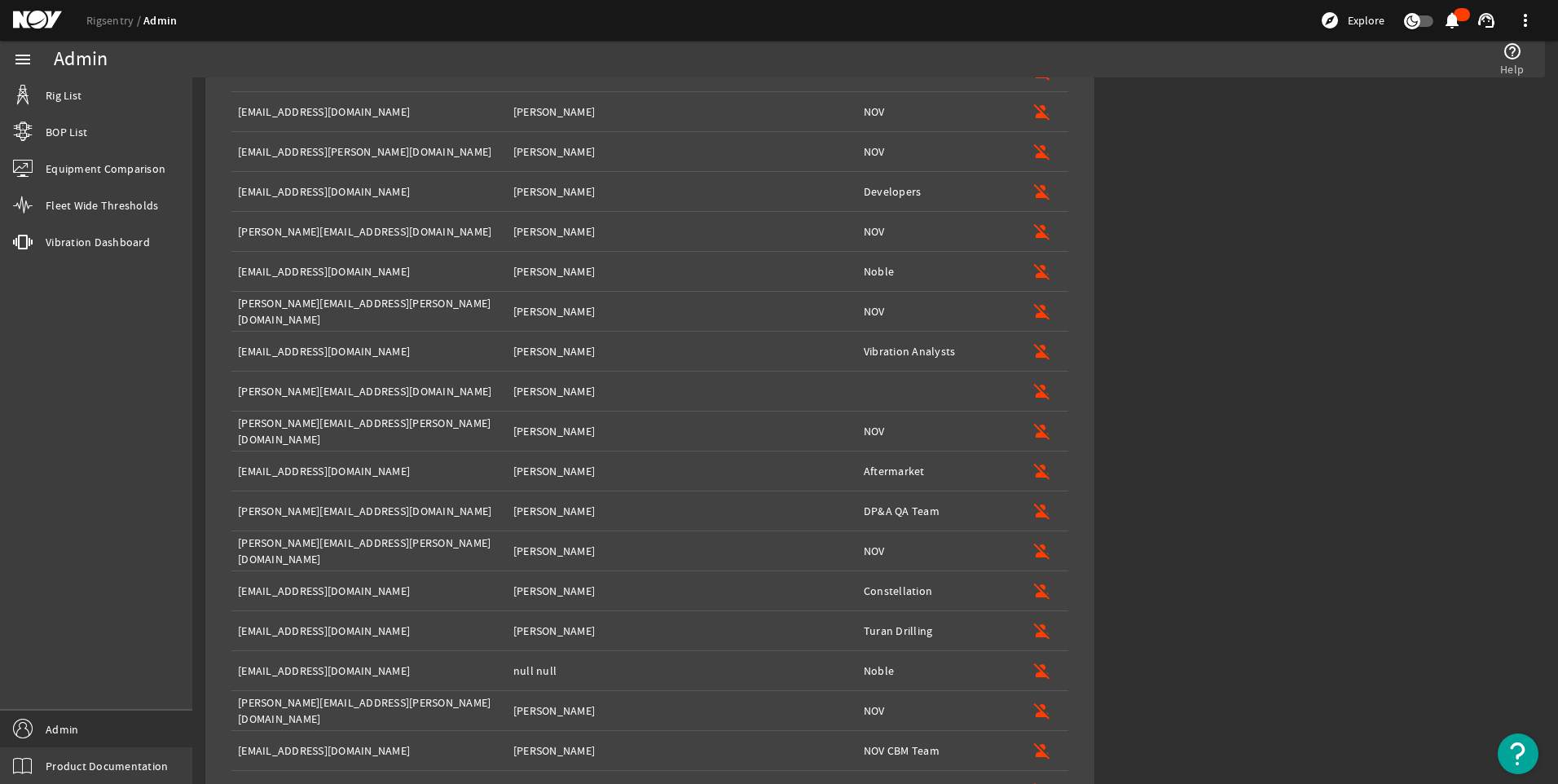
scroll to position [1430, 0]
click at [1033, 395] on mat-icon "person_off" at bounding box center [1042, 392] width 20 height 20
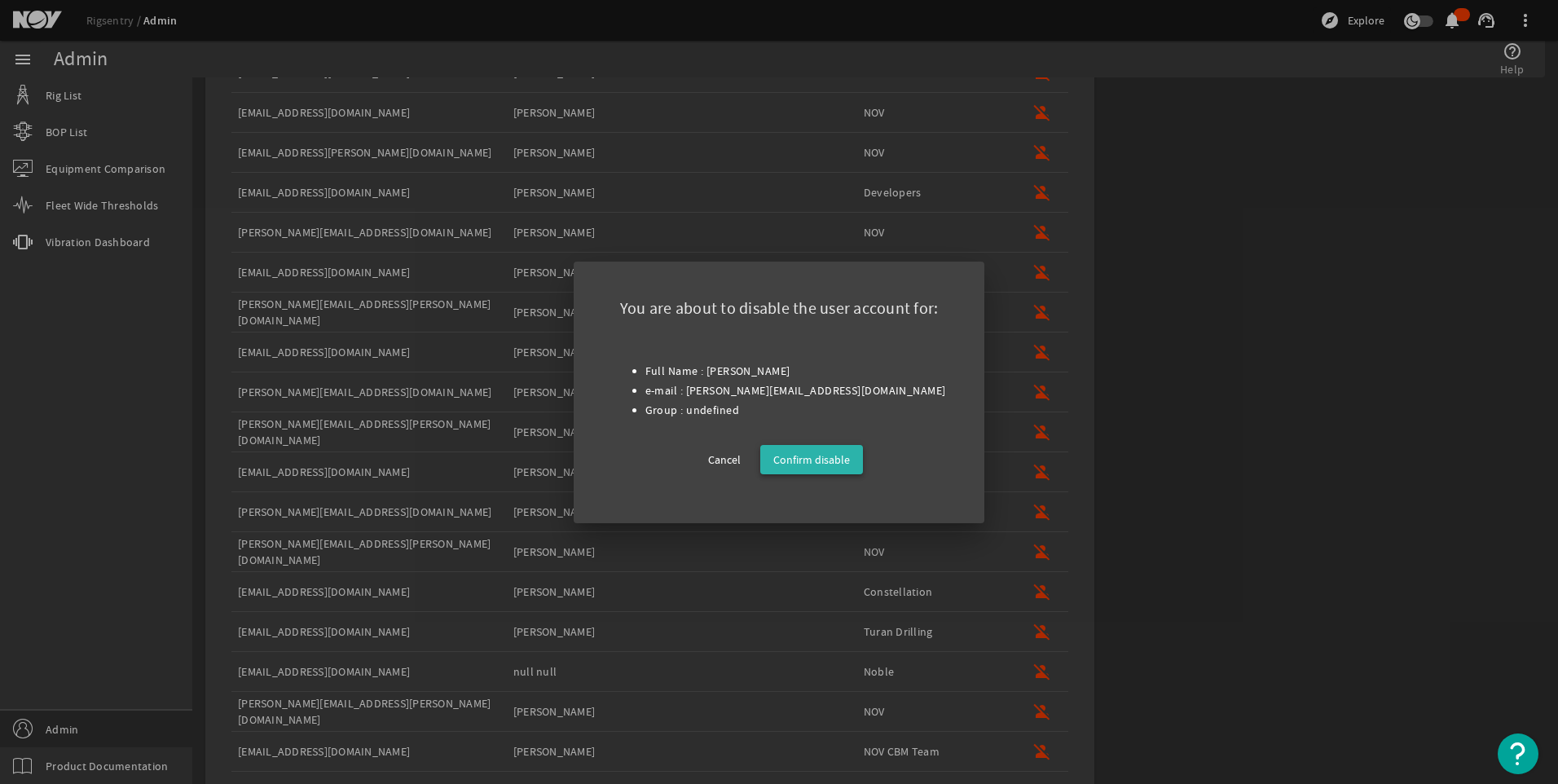
click at [833, 467] on span "Confirm disable" at bounding box center [812, 459] width 76 height 20
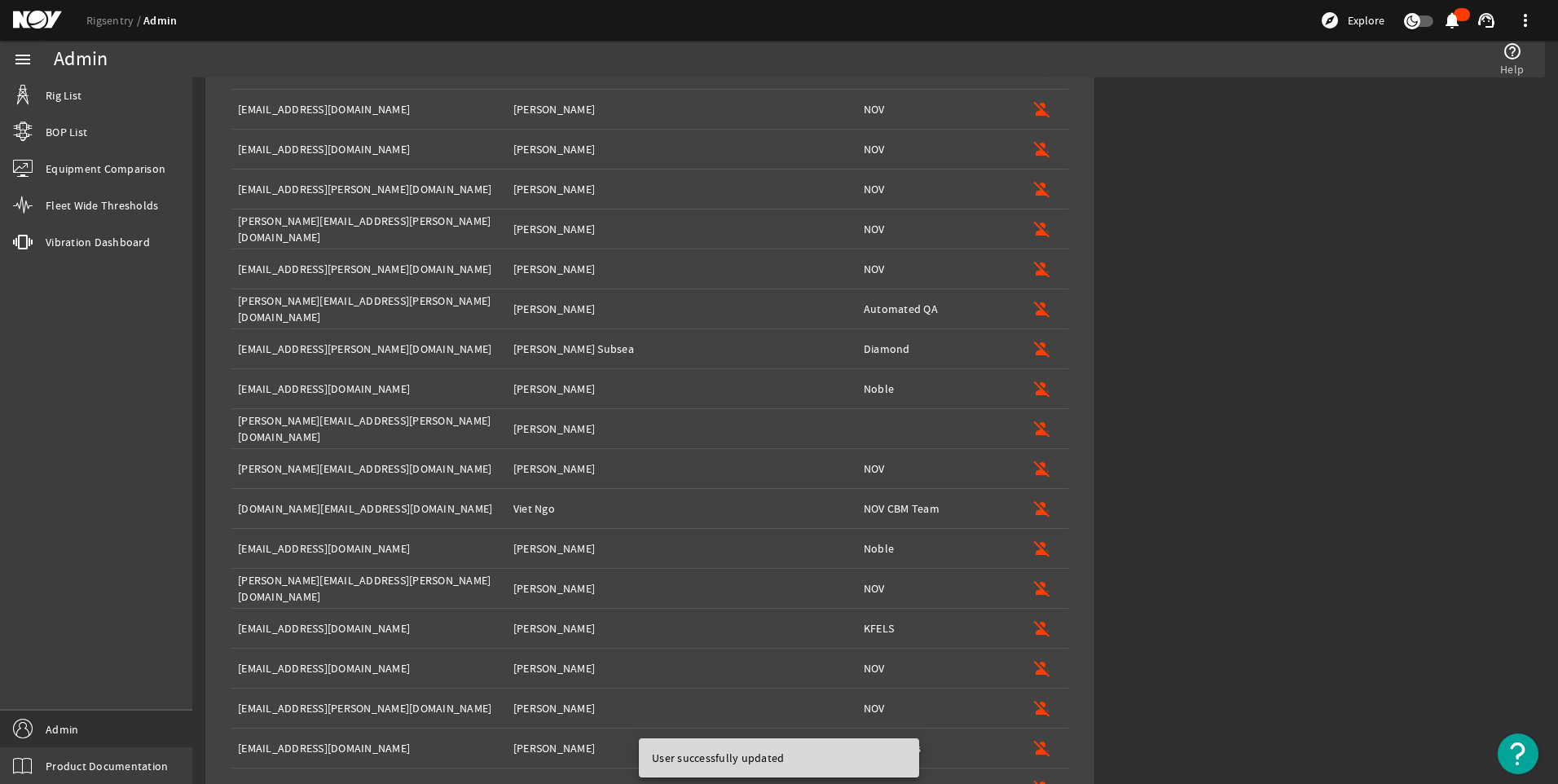
scroll to position [1562, 0]
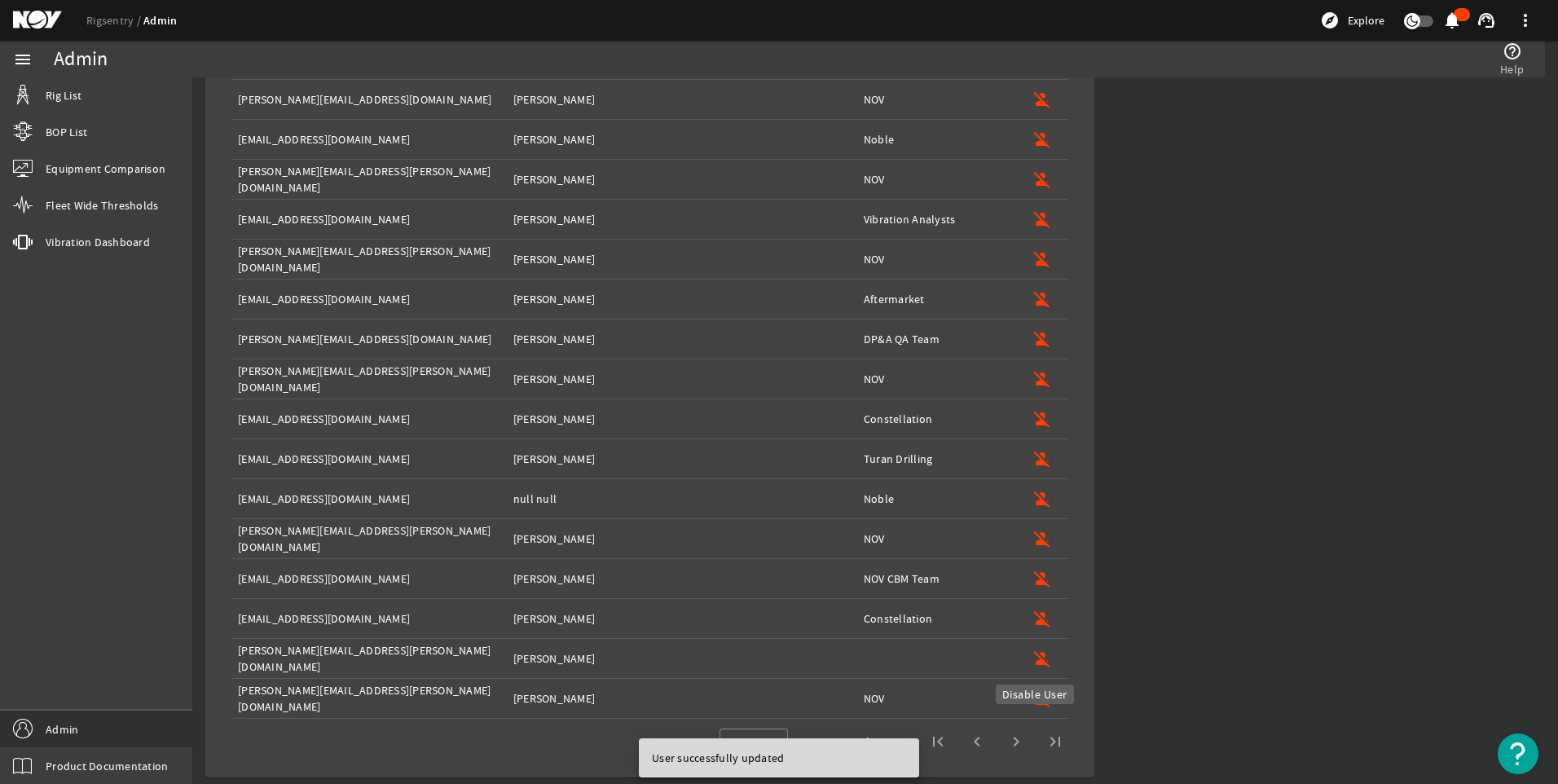
click at [1033, 656] on mat-icon "person_off" at bounding box center [1042, 658] width 20 height 20
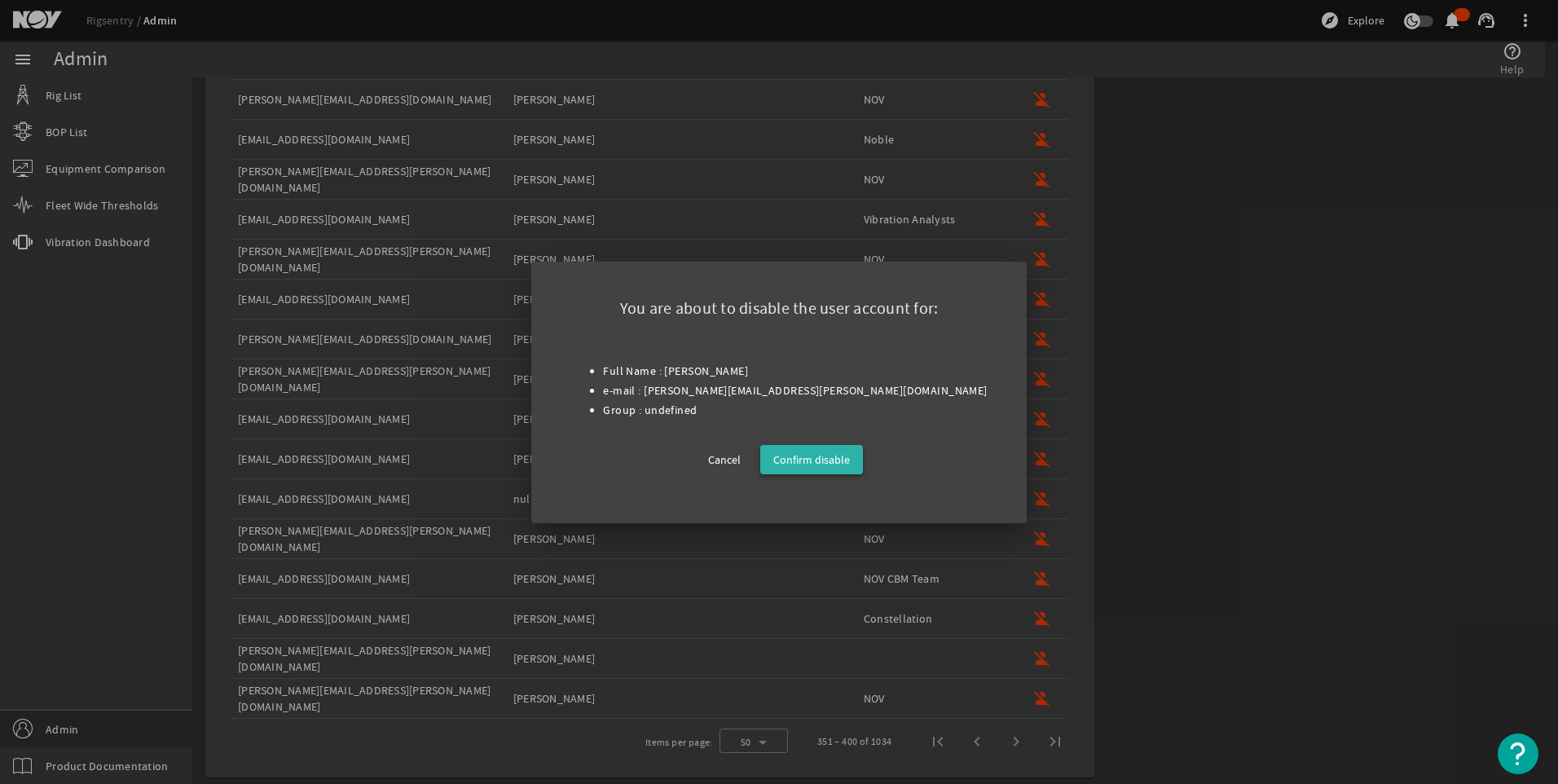
click at [808, 459] on span "Confirm disable" at bounding box center [812, 459] width 76 height 20
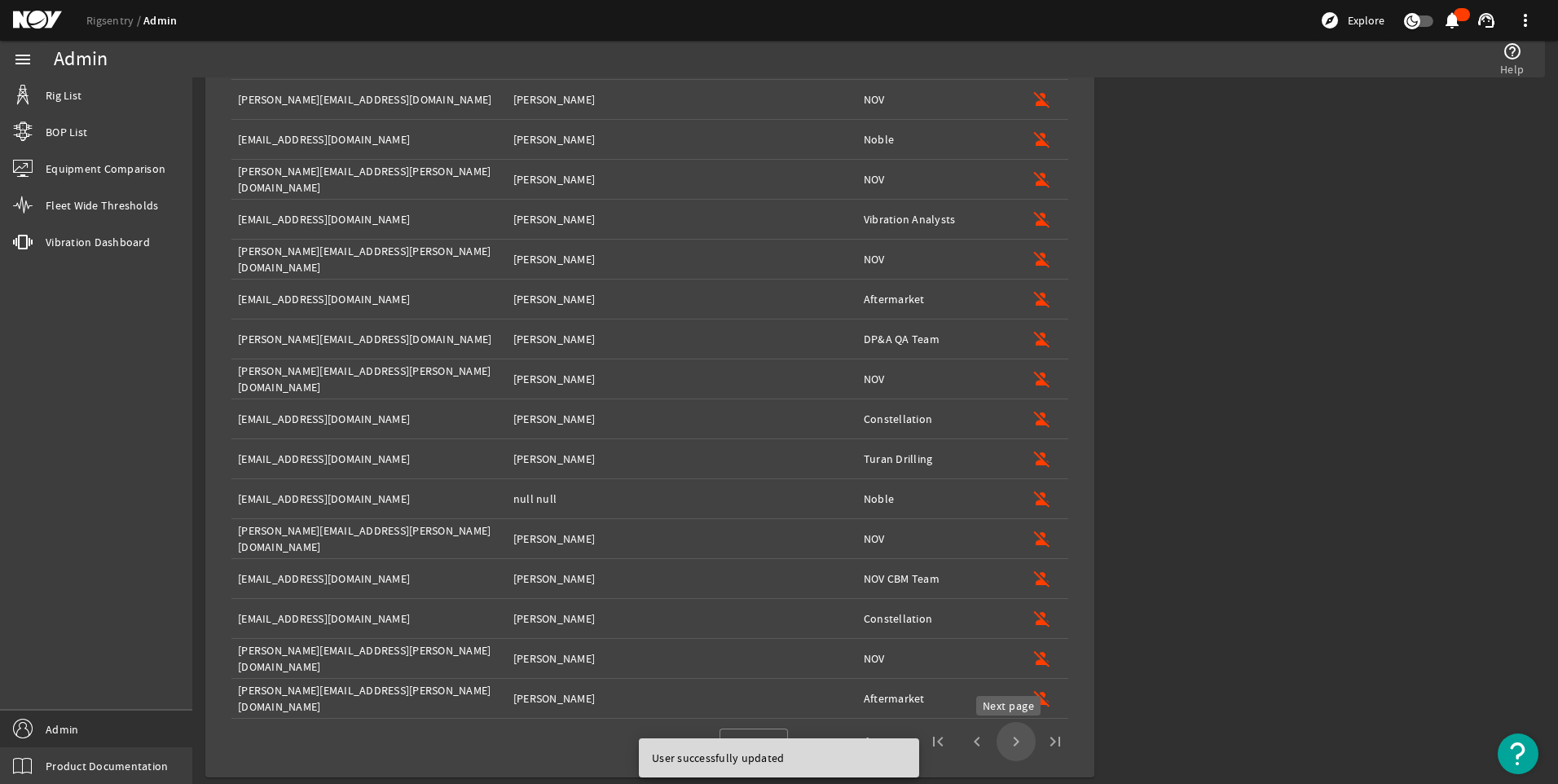
click at [1002, 740] on span "Next page" at bounding box center [1016, 741] width 39 height 39
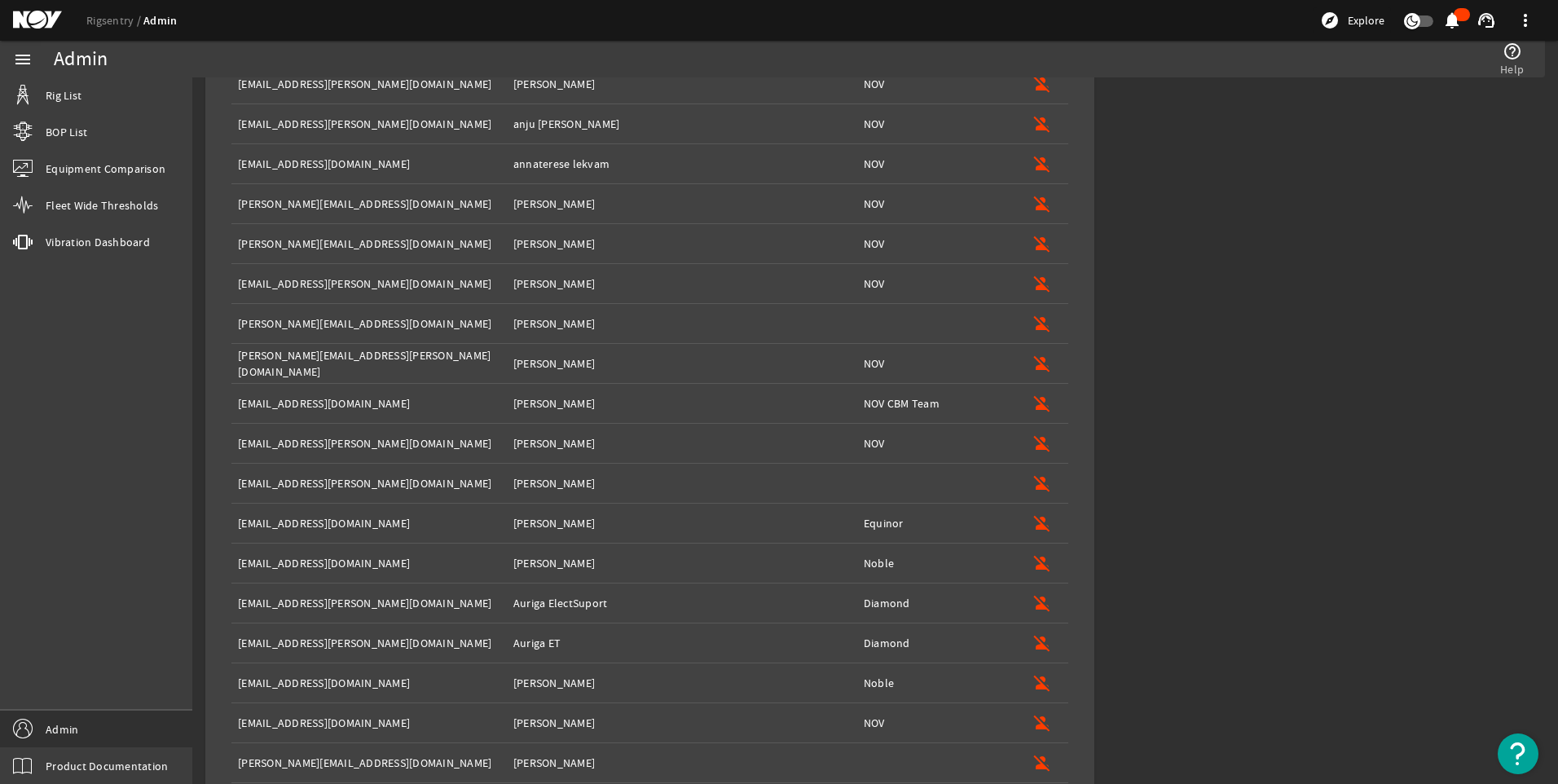
scroll to position [987, 0]
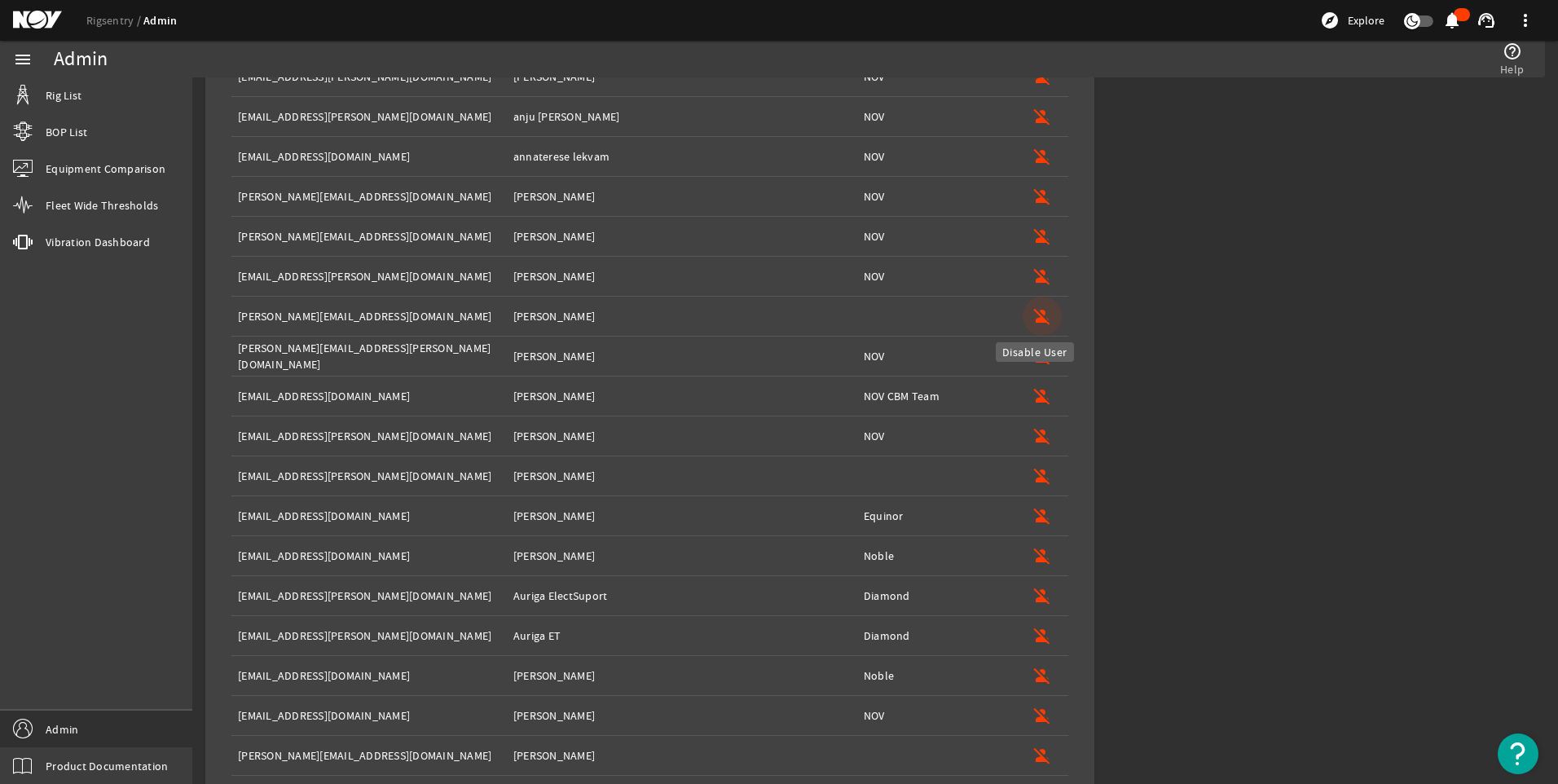
click at [1033, 320] on mat-icon "person_off" at bounding box center [1042, 316] width 20 height 20
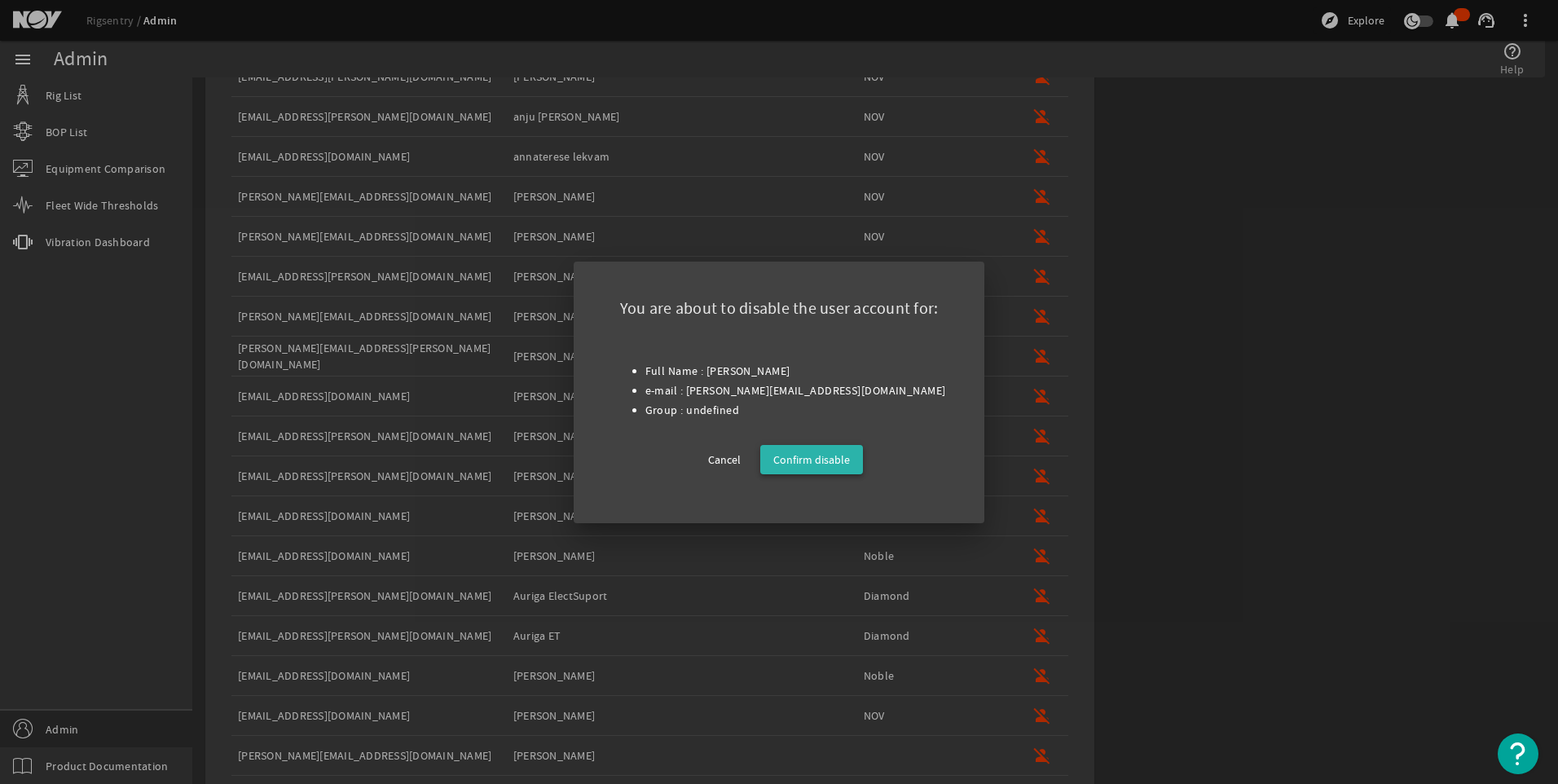
click at [831, 453] on span "Confirm disable" at bounding box center [812, 459] width 76 height 20
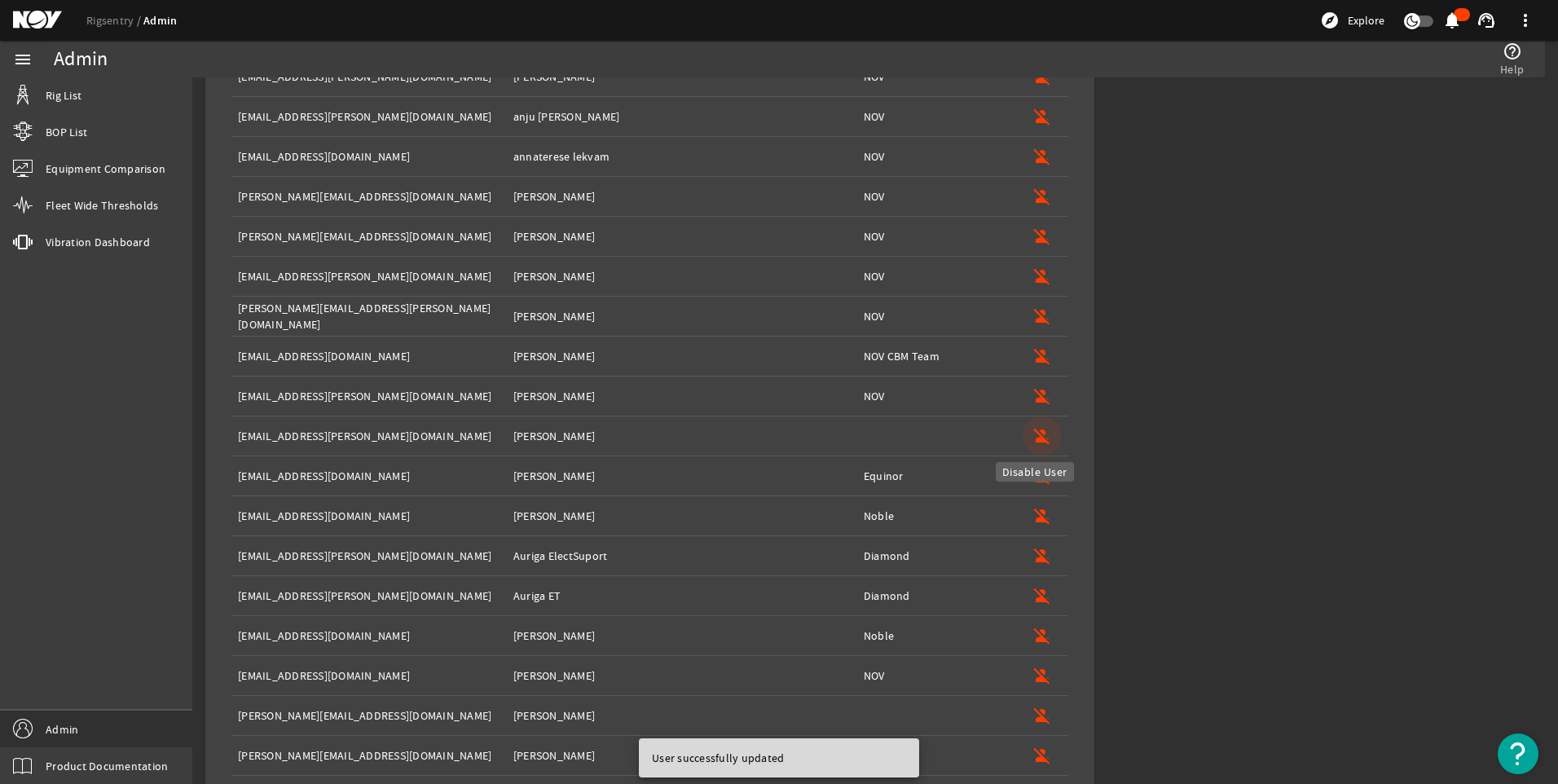
click at [1033, 433] on mat-icon "person_off" at bounding box center [1042, 435] width 20 height 20
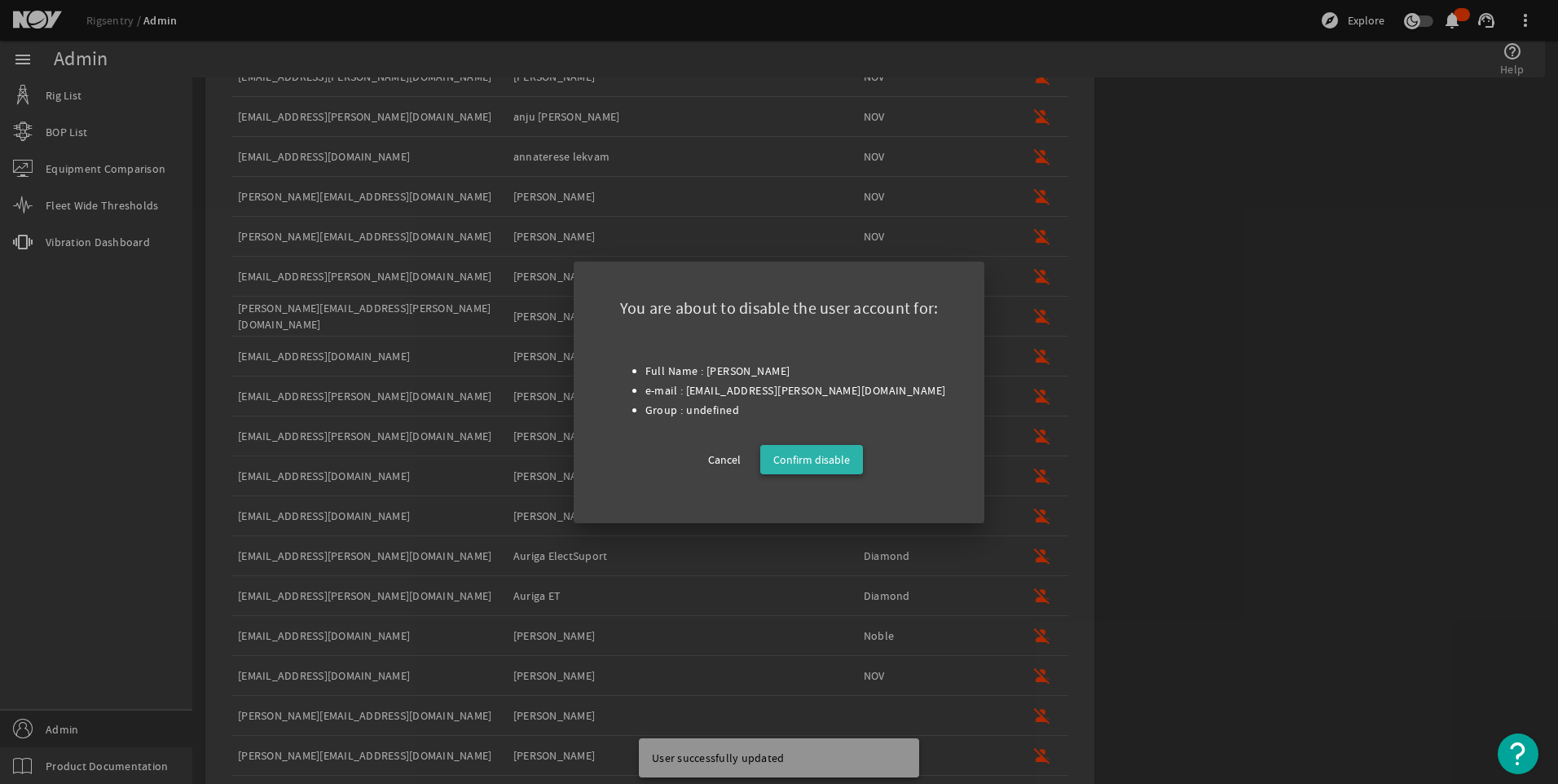
click at [824, 459] on span "Confirm disable" at bounding box center [812, 459] width 76 height 20
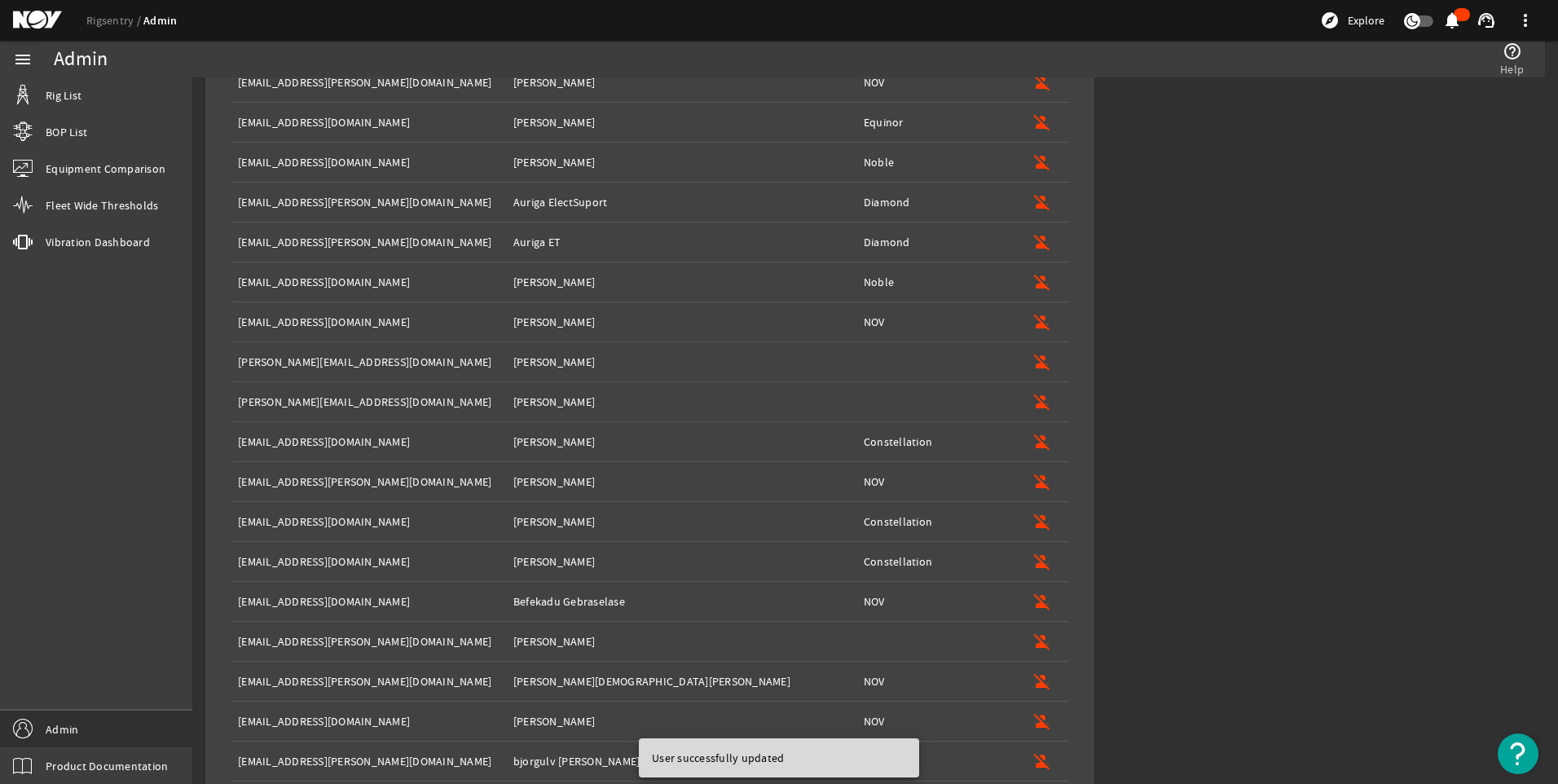
scroll to position [1300, 0]
click at [1038, 360] on mat-icon "person_off" at bounding box center [1042, 361] width 20 height 20
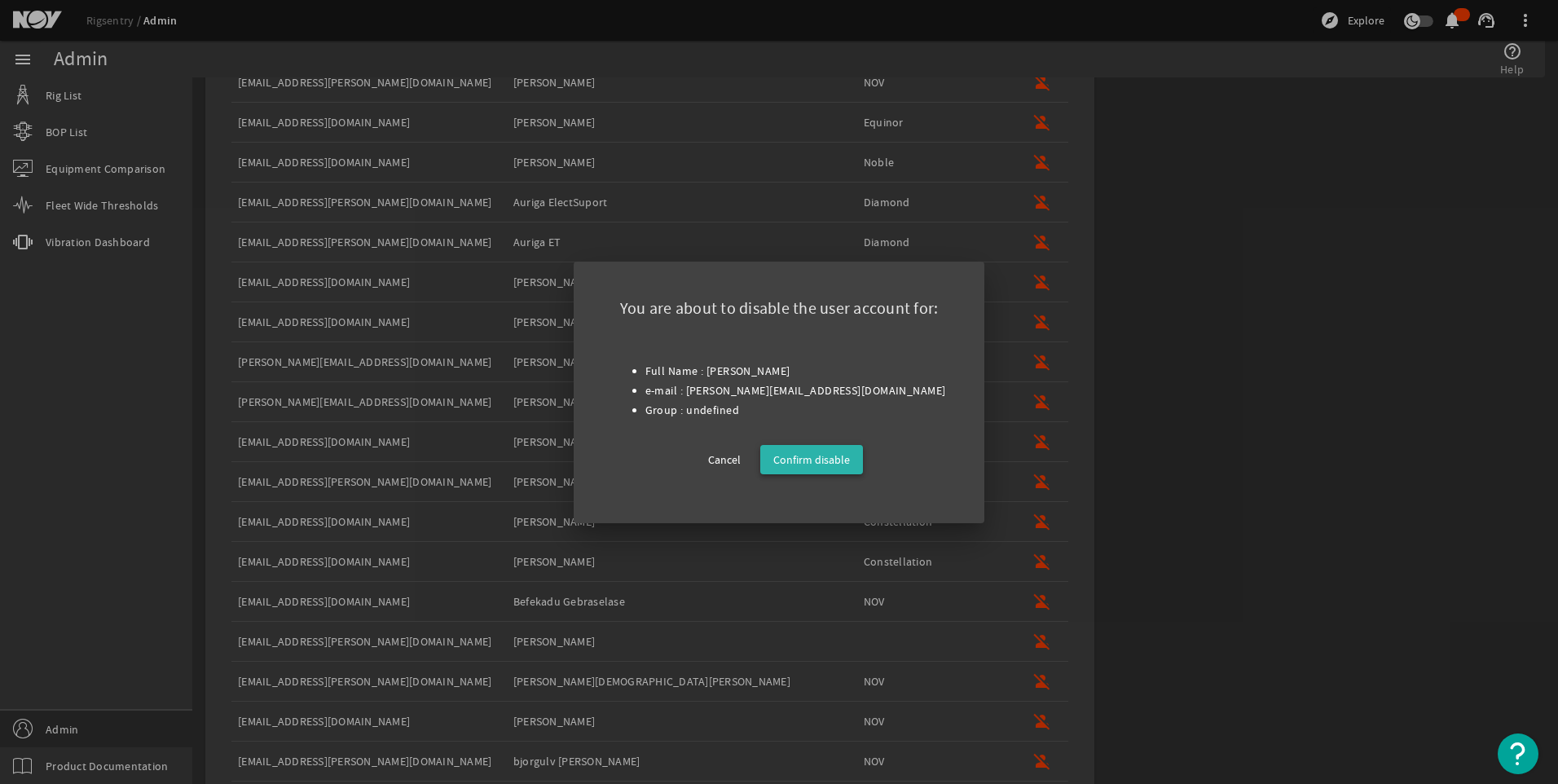
click at [825, 460] on span "Confirm disable" at bounding box center [812, 459] width 76 height 20
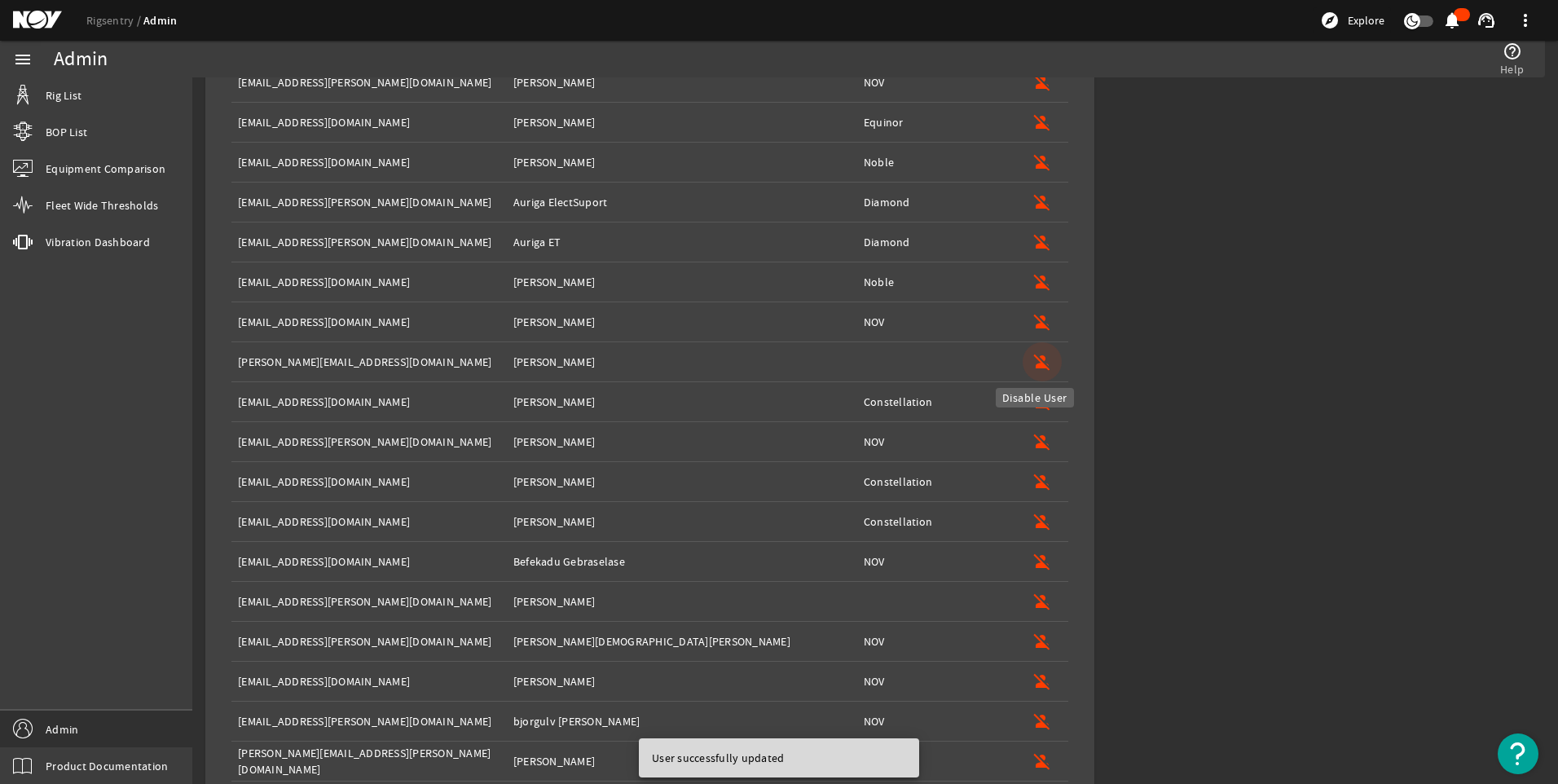
click at [1033, 354] on mat-icon "person_off" at bounding box center [1042, 361] width 20 height 20
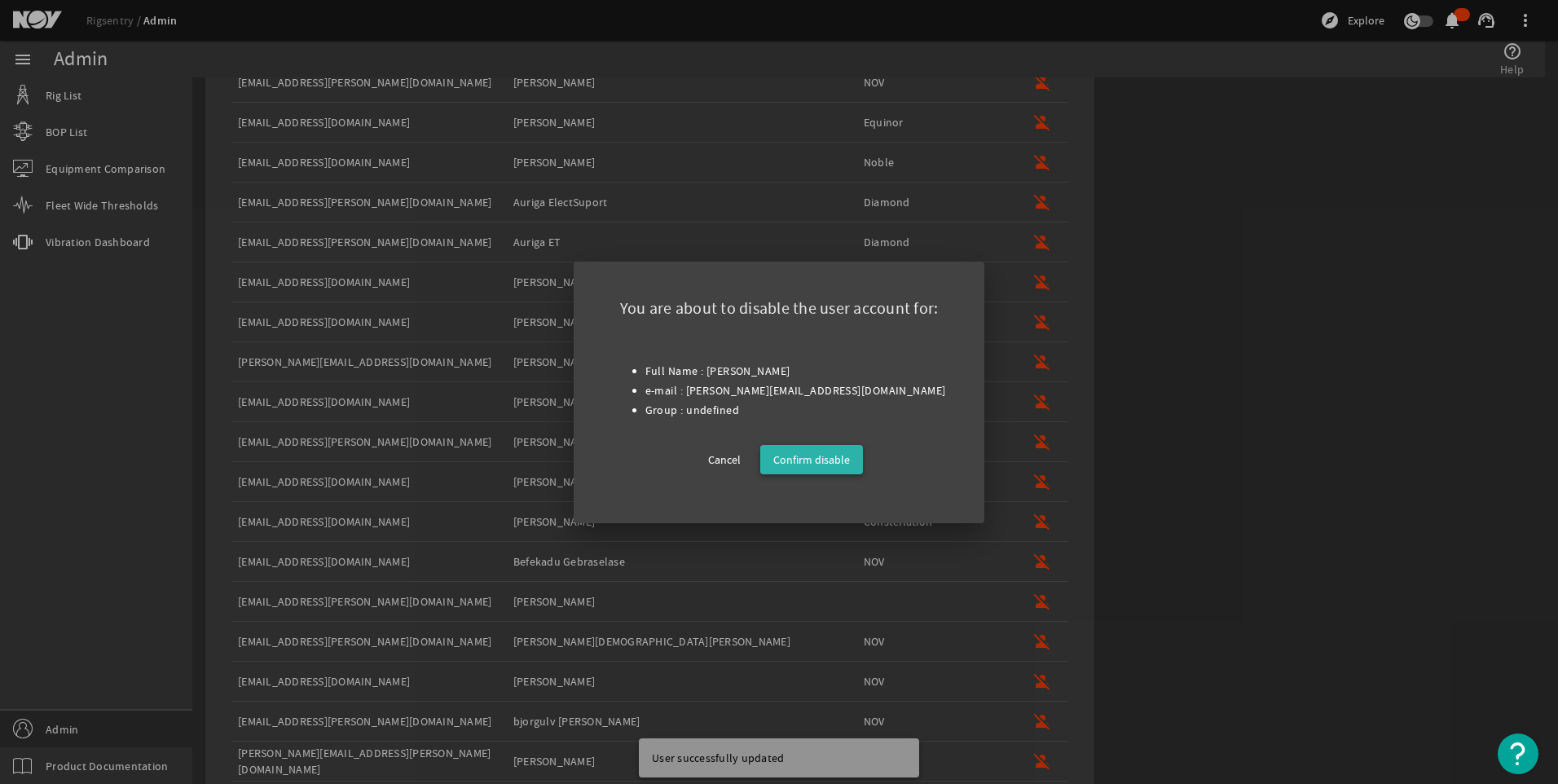
click at [819, 453] on span "Confirm disable" at bounding box center [812, 459] width 76 height 20
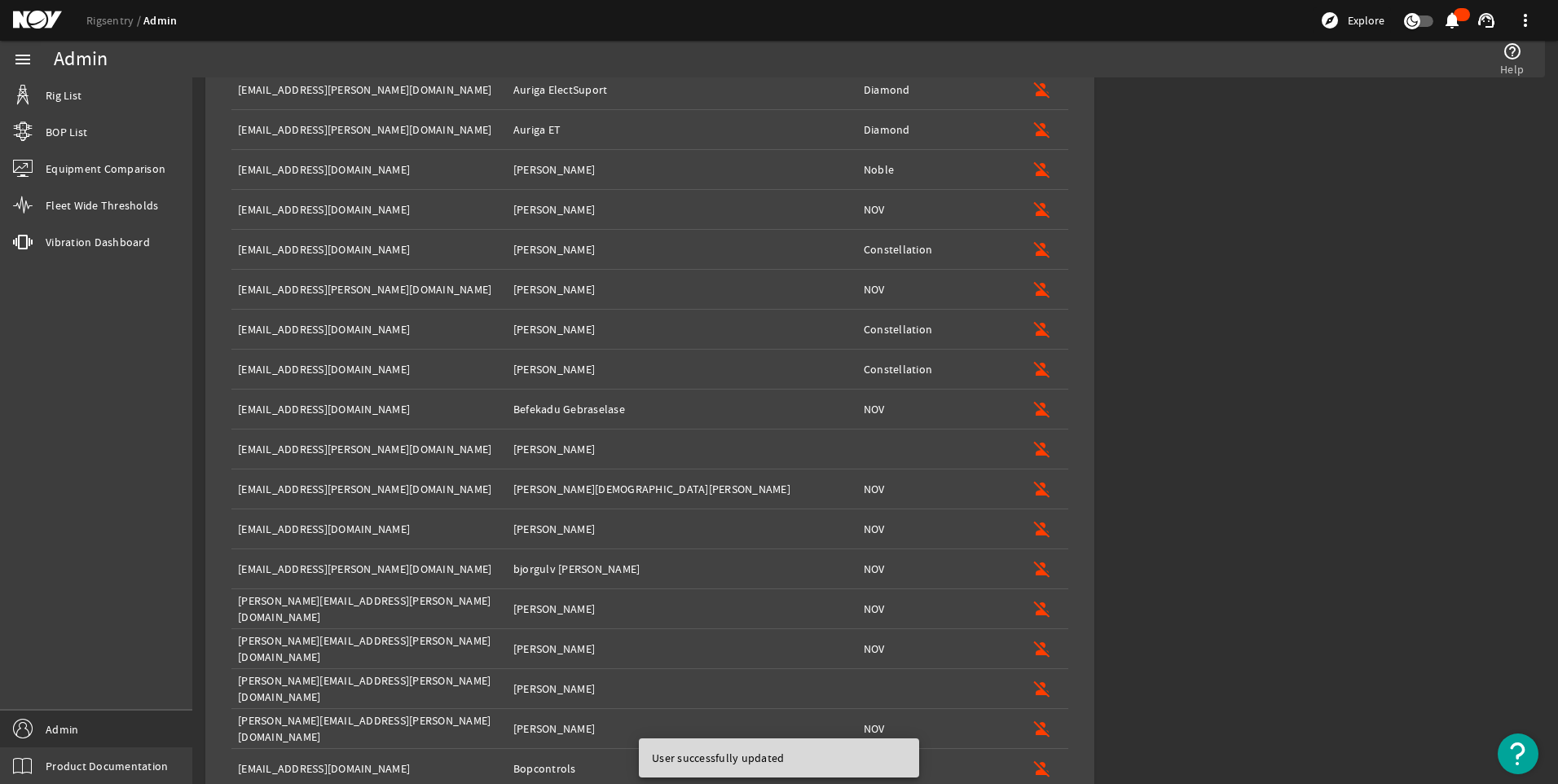
scroll to position [1415, 0]
click at [1034, 444] on mat-icon "person_off" at bounding box center [1042, 447] width 20 height 20
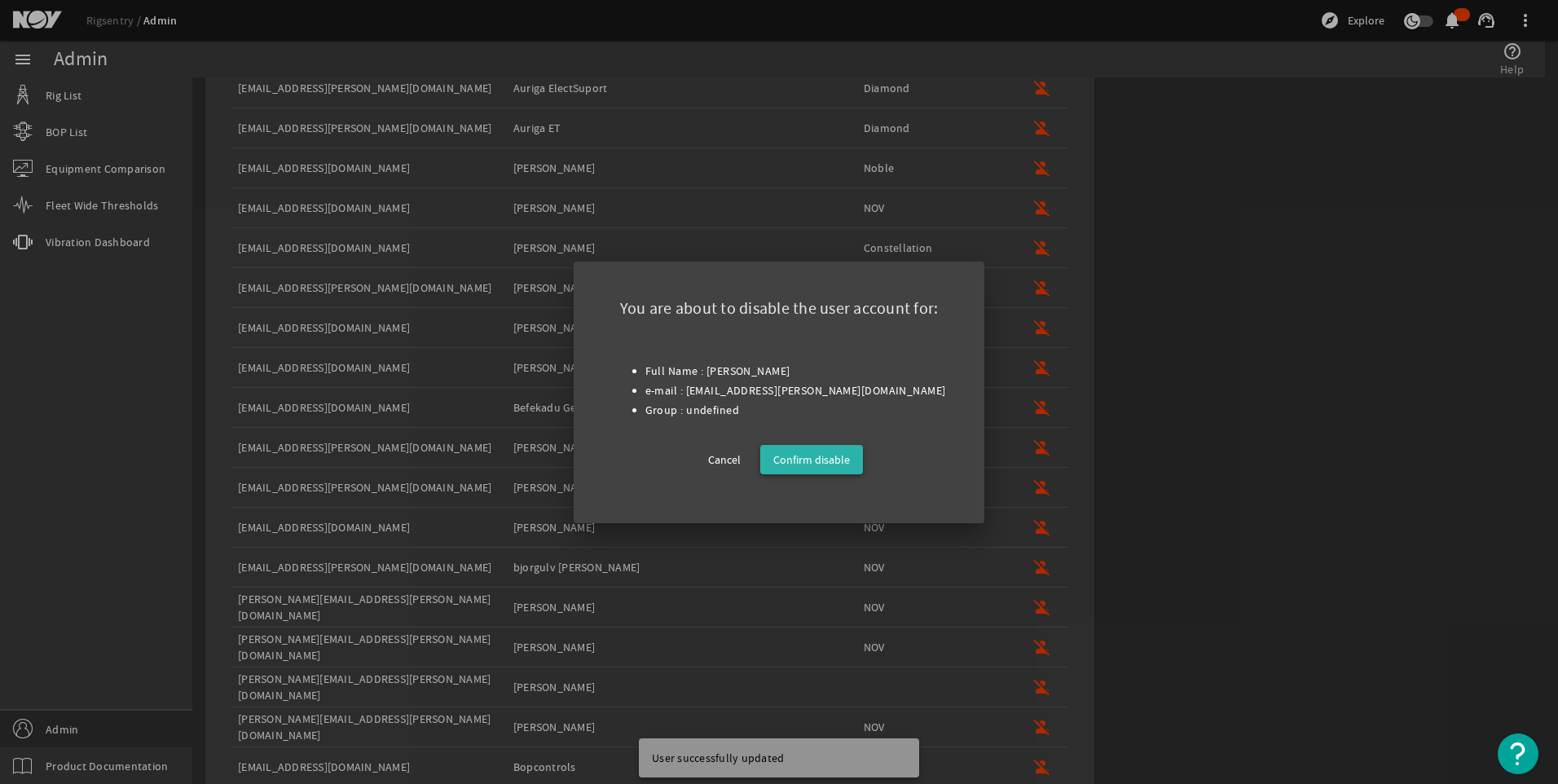
click at [823, 452] on span "Confirm disable" at bounding box center [812, 459] width 76 height 20
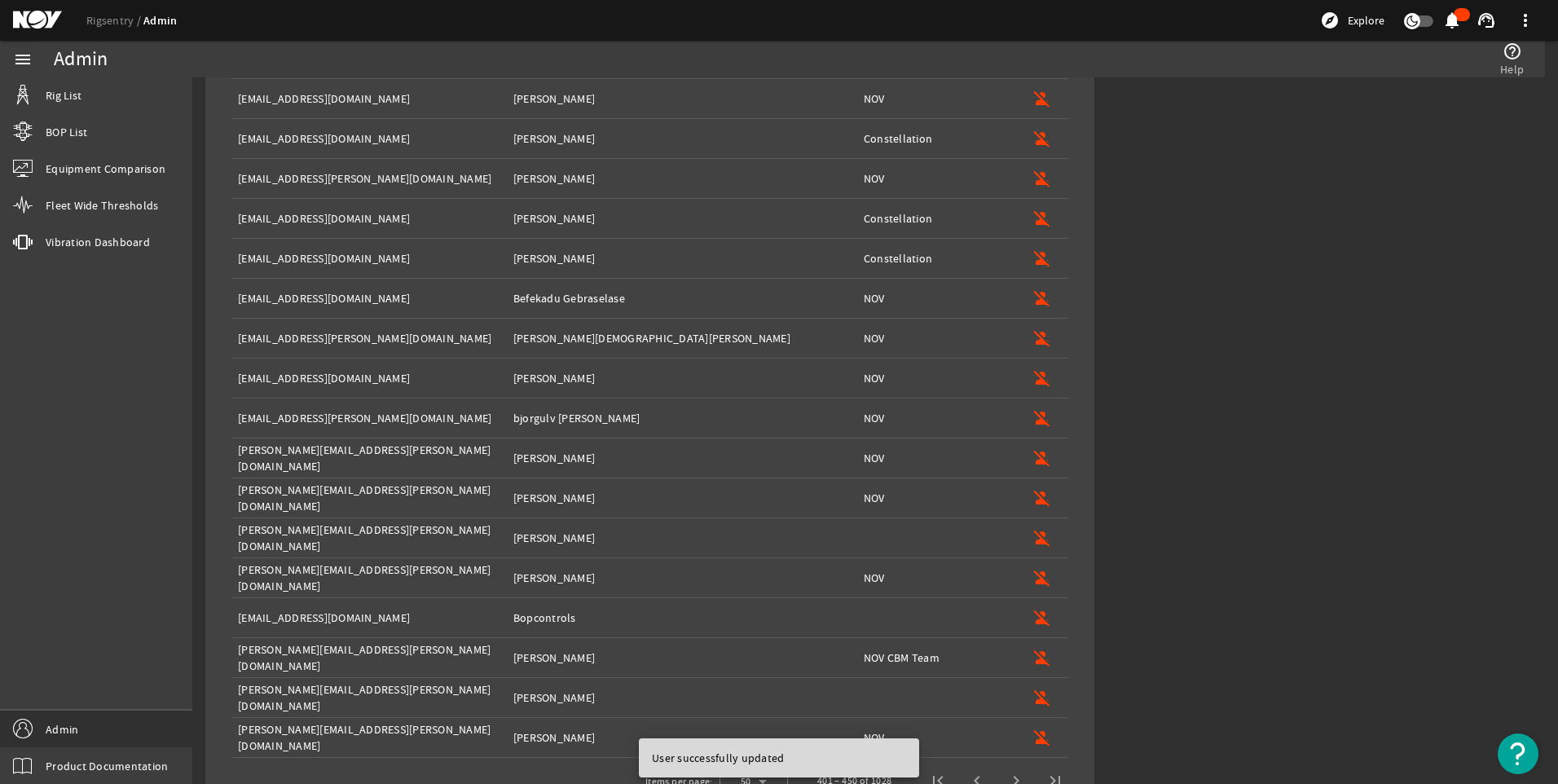
scroll to position [1562, 0]
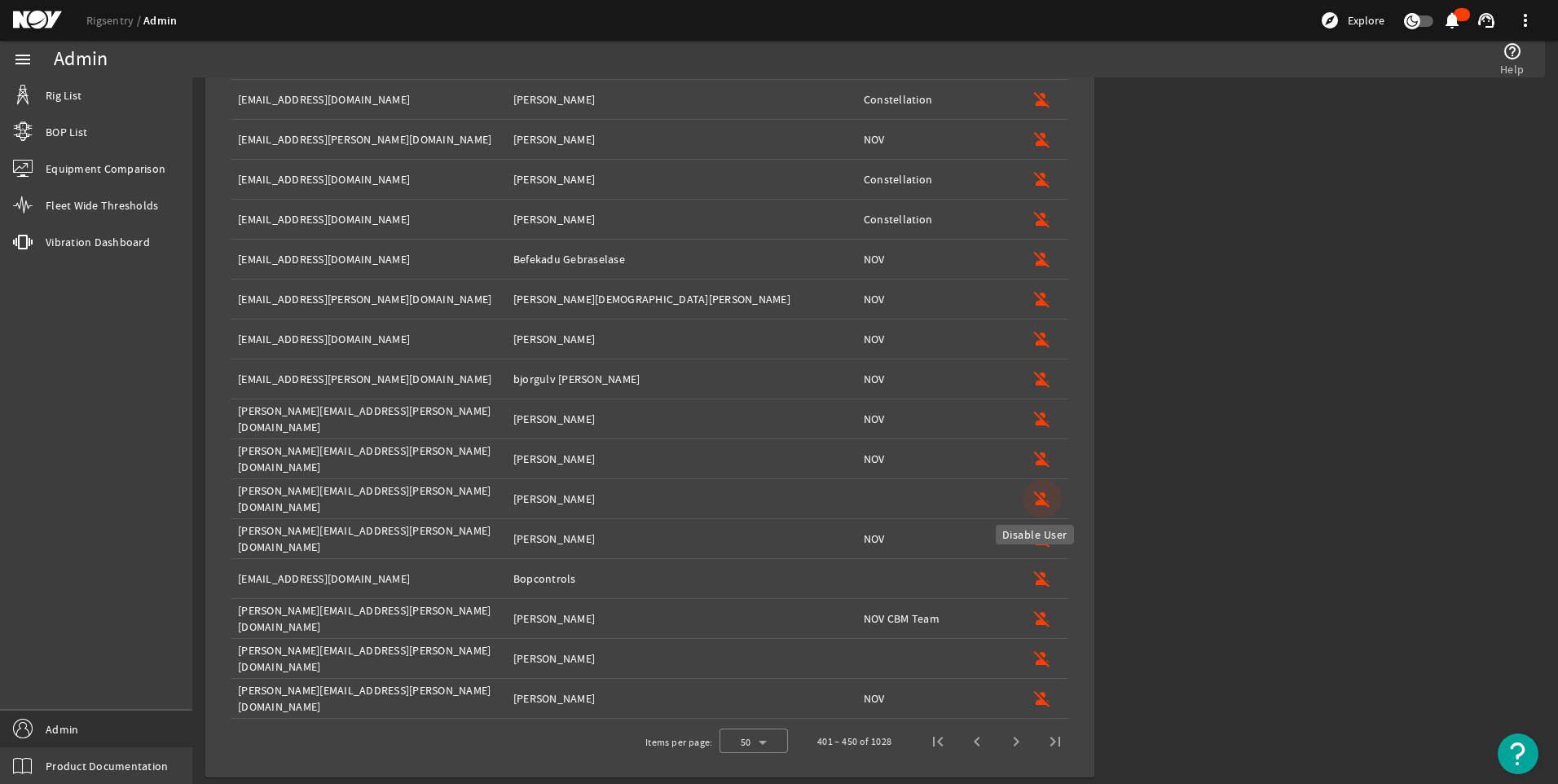
click at [1033, 493] on mat-icon "person_off" at bounding box center [1042, 498] width 20 height 20
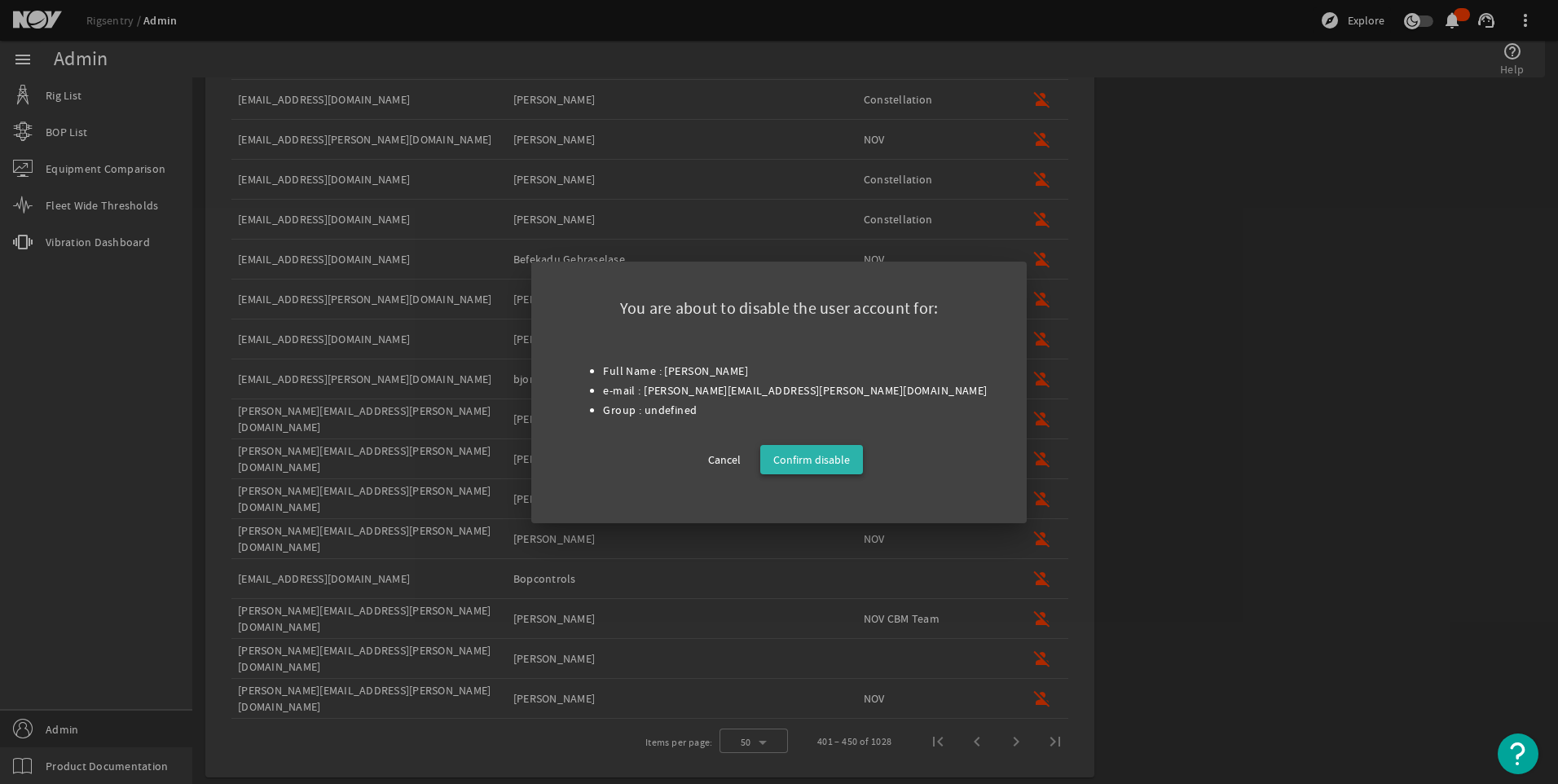
click at [833, 452] on span "Confirm disable" at bounding box center [812, 459] width 76 height 20
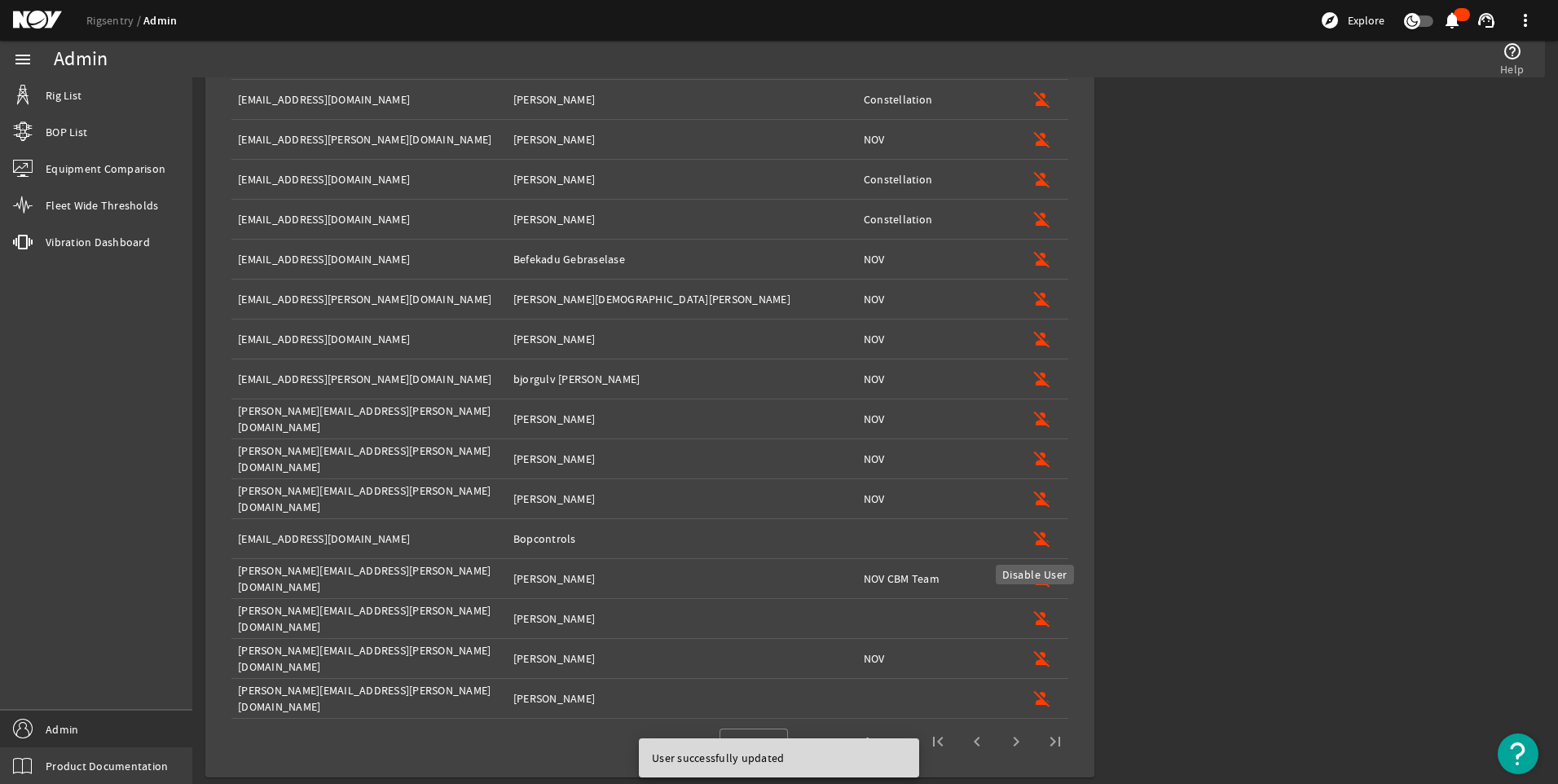
click at [1034, 534] on mat-icon "person_off" at bounding box center [1042, 538] width 20 height 20
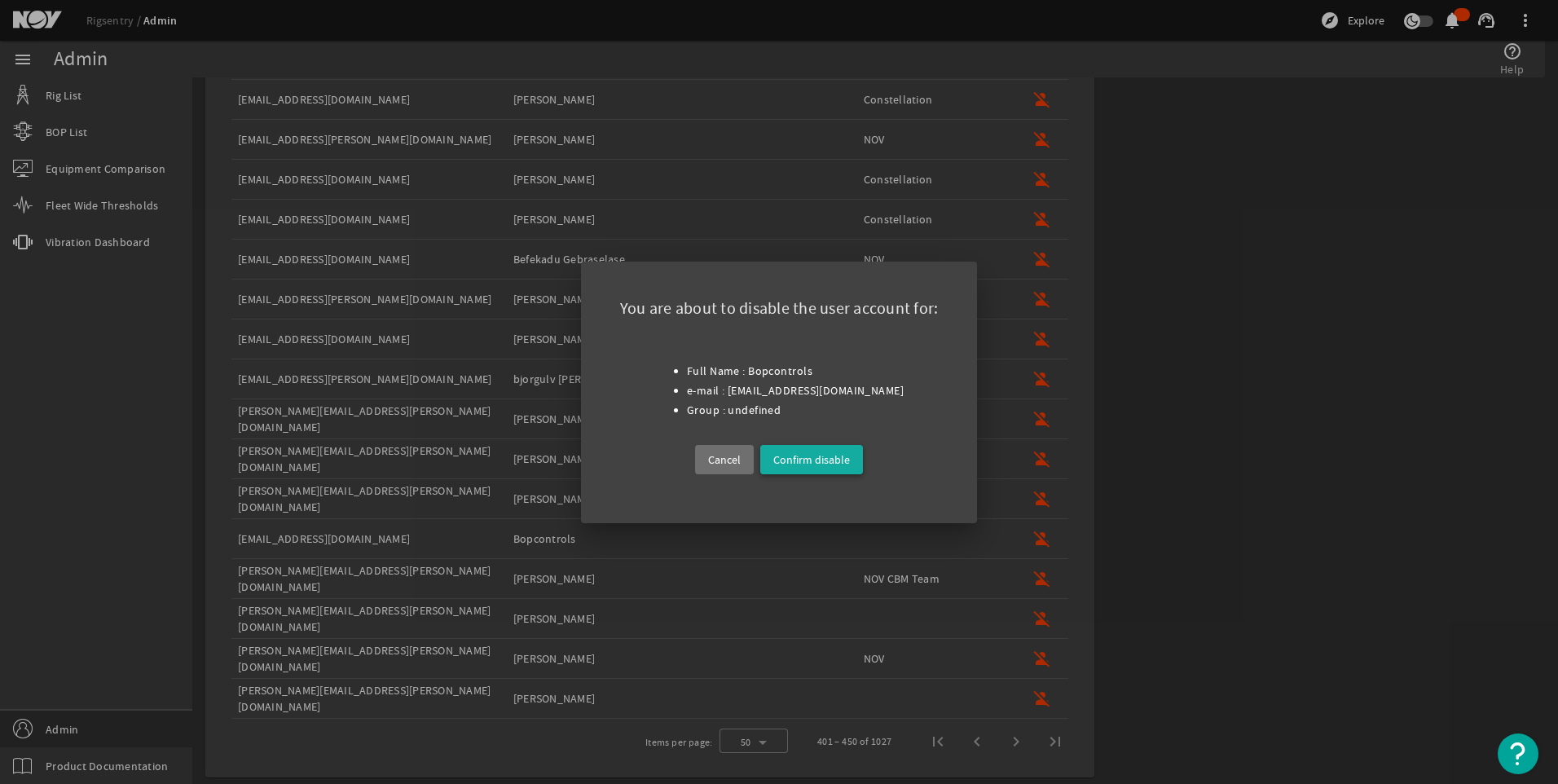
click at [826, 453] on span "Confirm disable" at bounding box center [812, 459] width 76 height 20
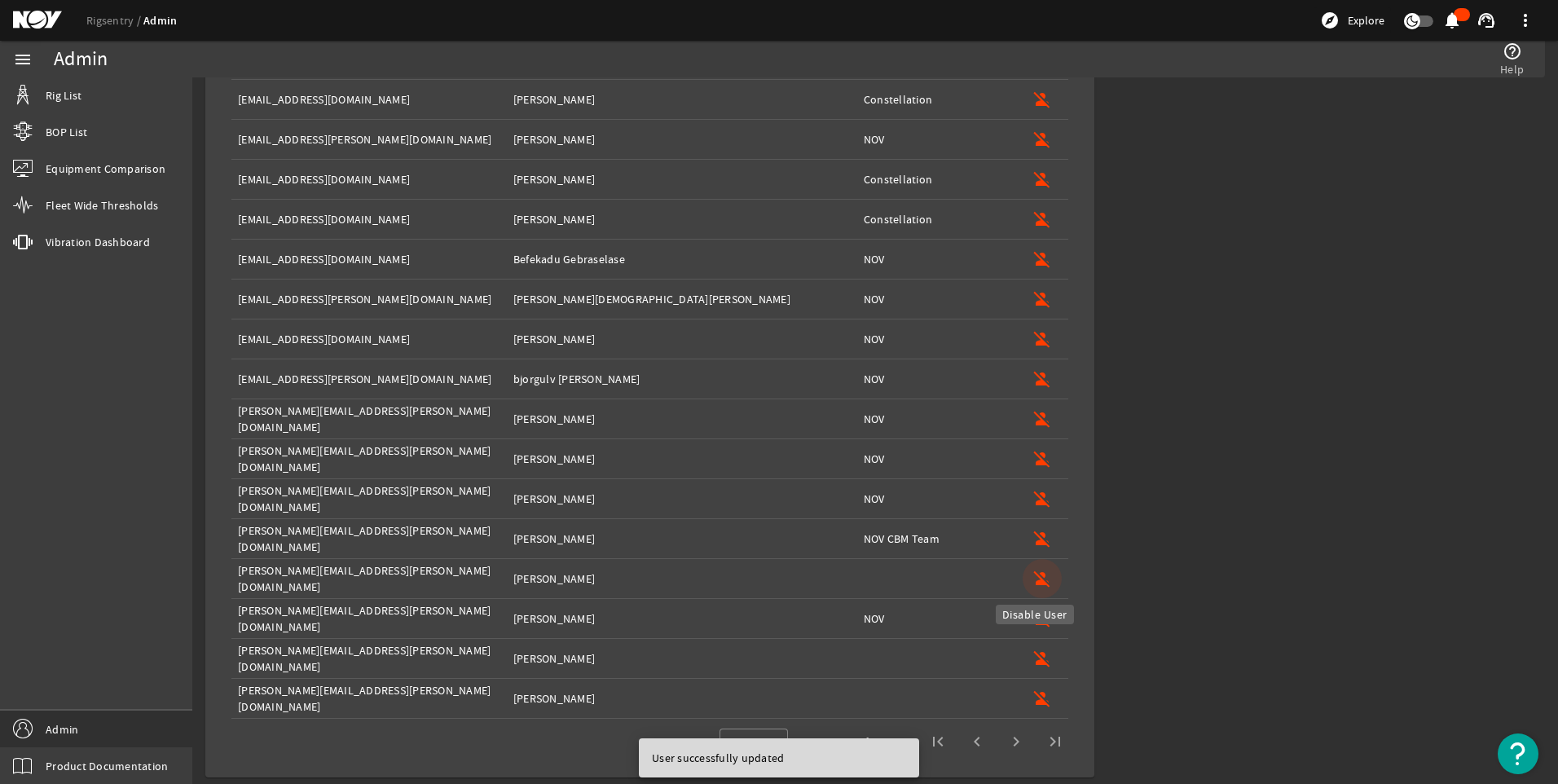
click at [1033, 576] on mat-icon "person_off" at bounding box center [1042, 578] width 20 height 20
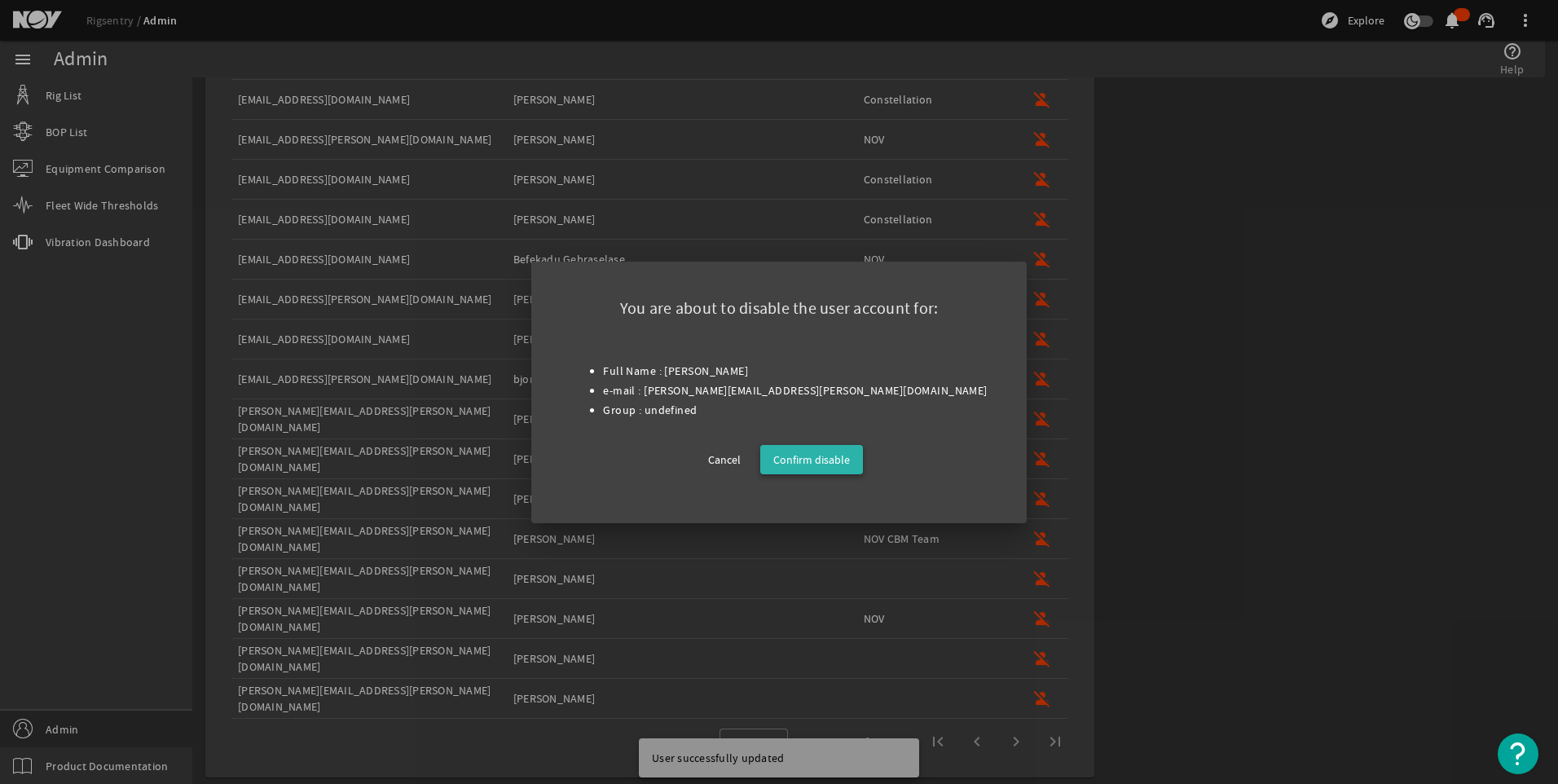
click at [836, 452] on span "Confirm disable" at bounding box center [812, 459] width 76 height 20
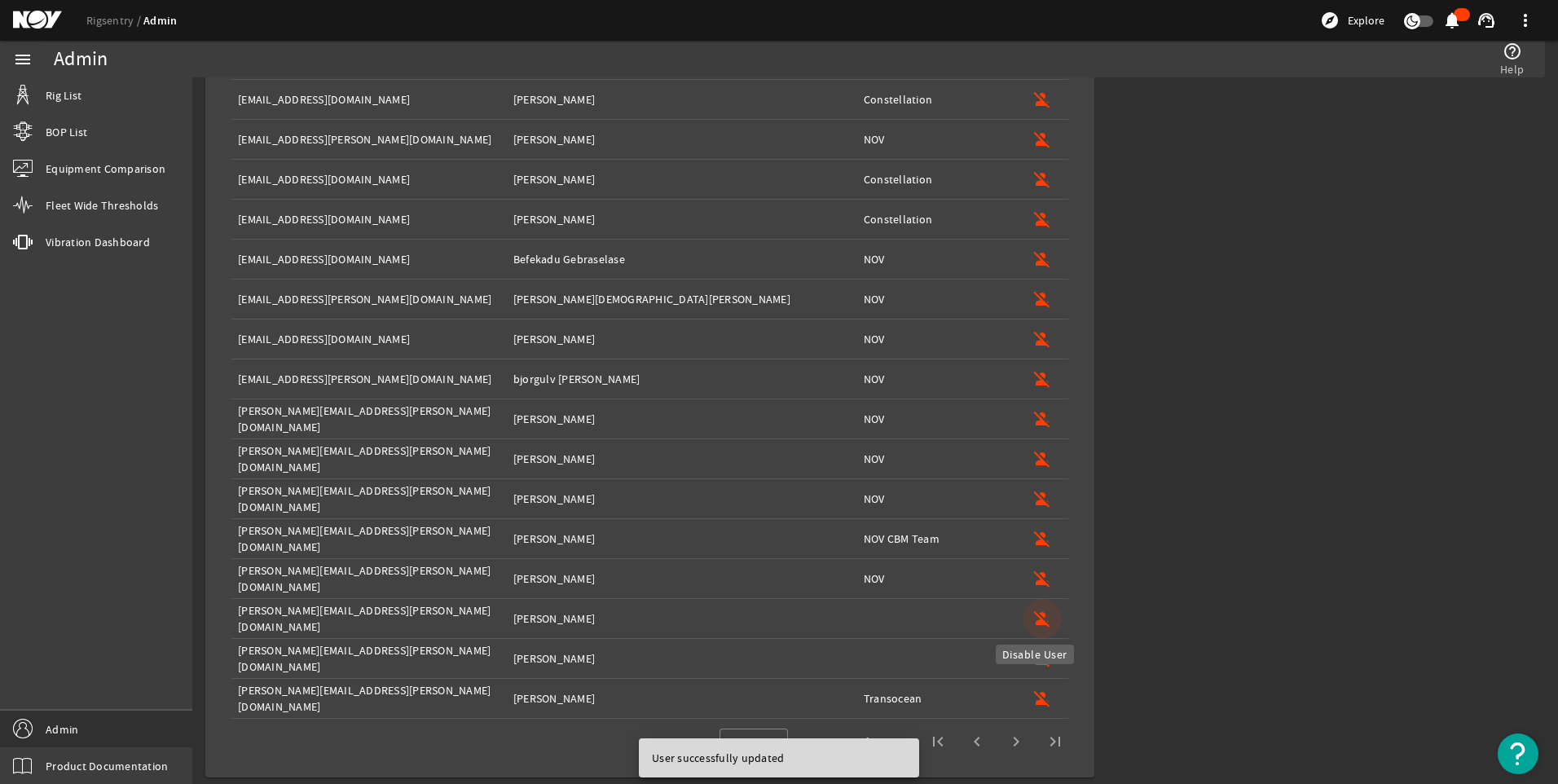
click at [1036, 616] on mat-icon "person_off" at bounding box center [1042, 618] width 20 height 20
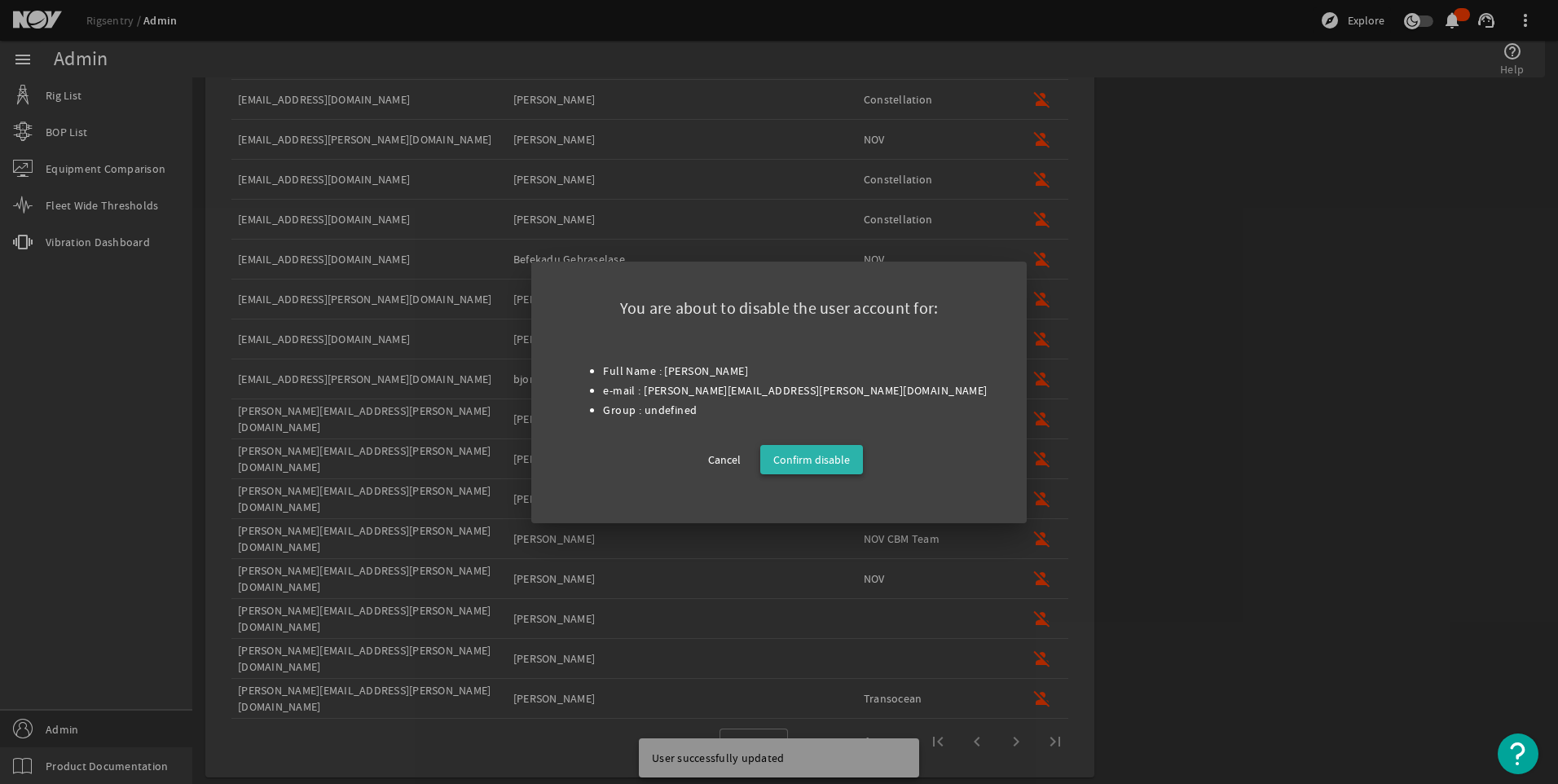
click at [834, 455] on span "Confirm disable" at bounding box center [812, 459] width 76 height 20
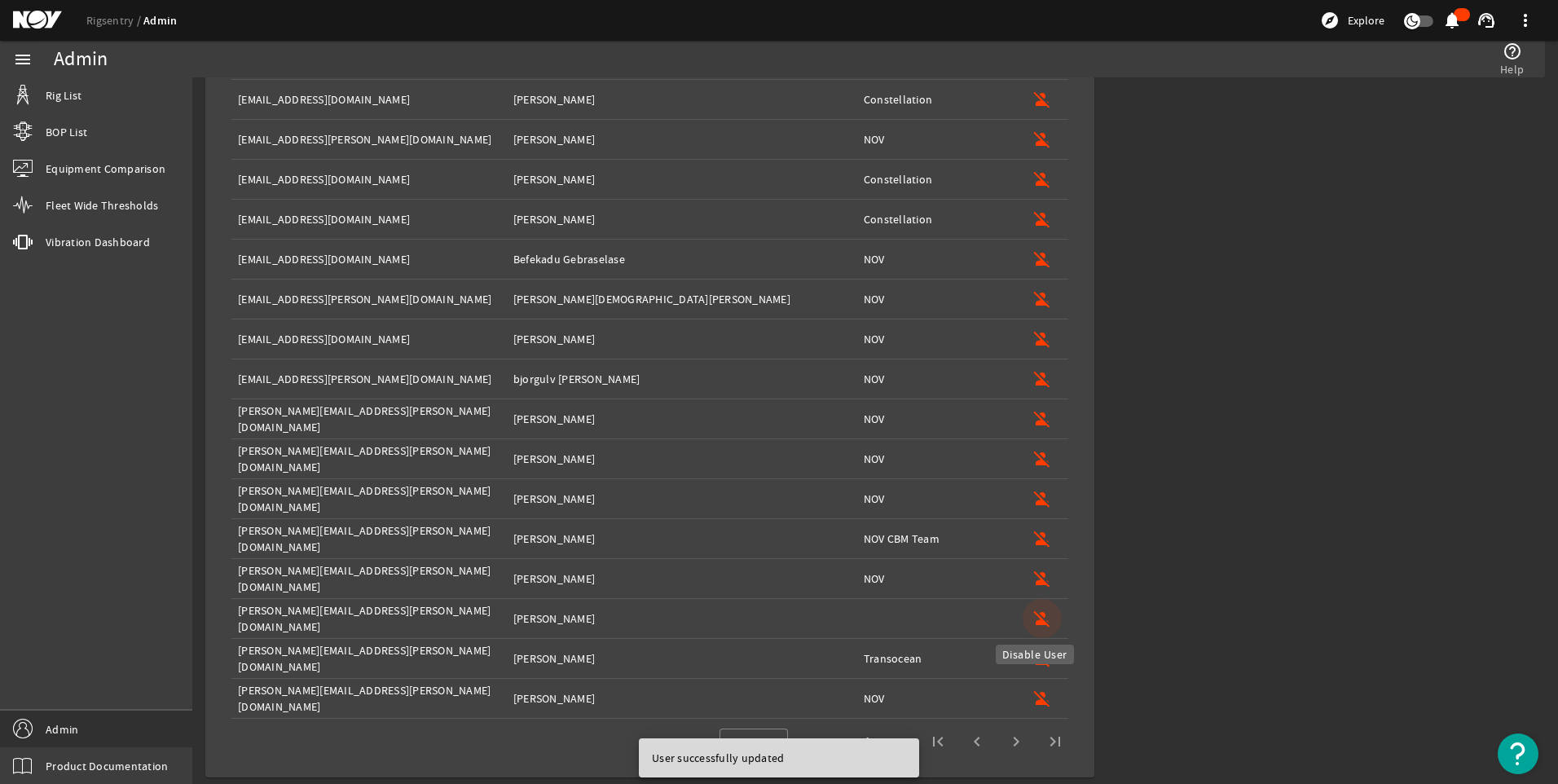
click at [1033, 622] on mat-icon "person_off" at bounding box center [1042, 618] width 20 height 20
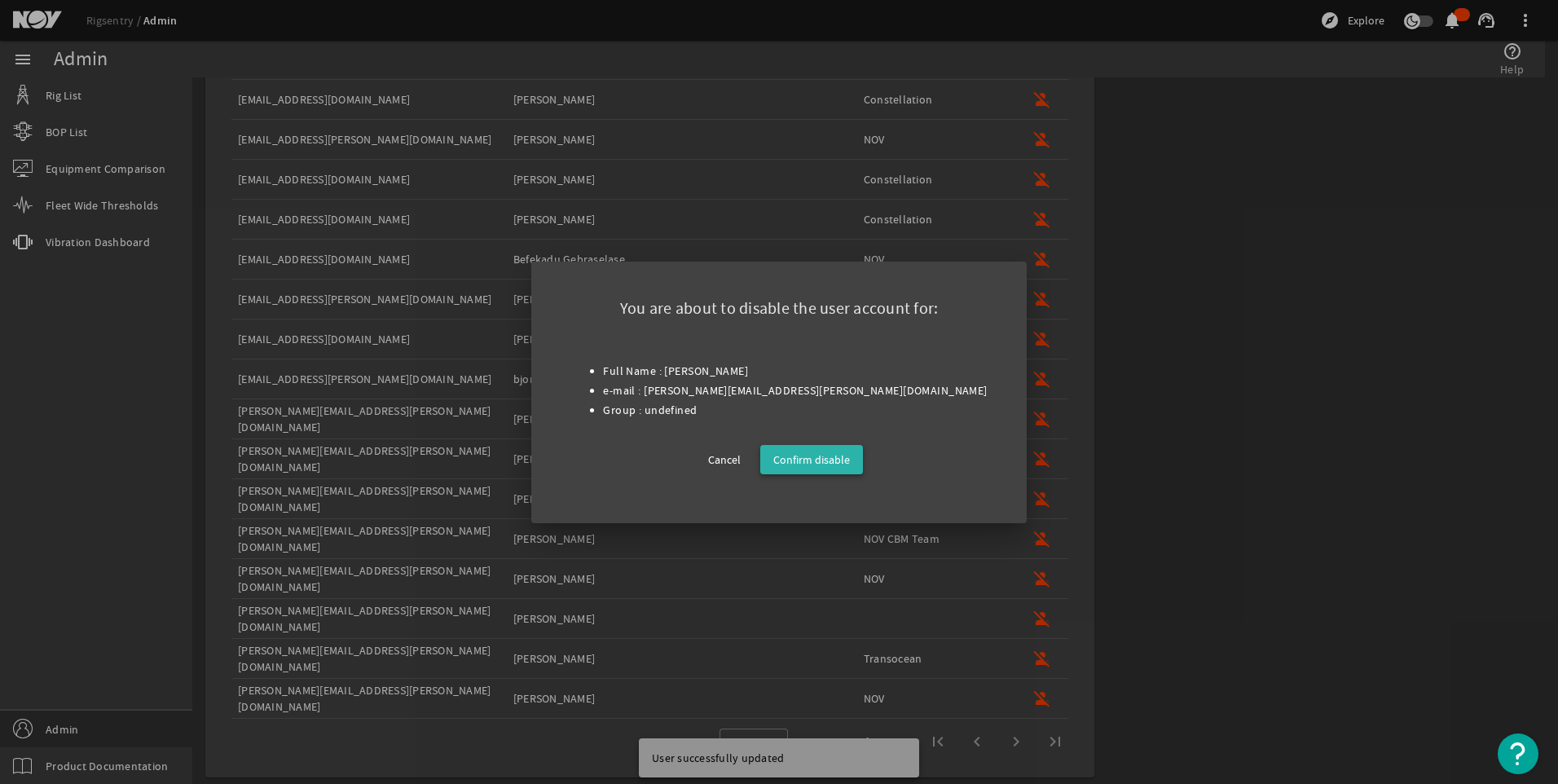
click at [840, 451] on span "Confirm disable" at bounding box center [812, 459] width 76 height 20
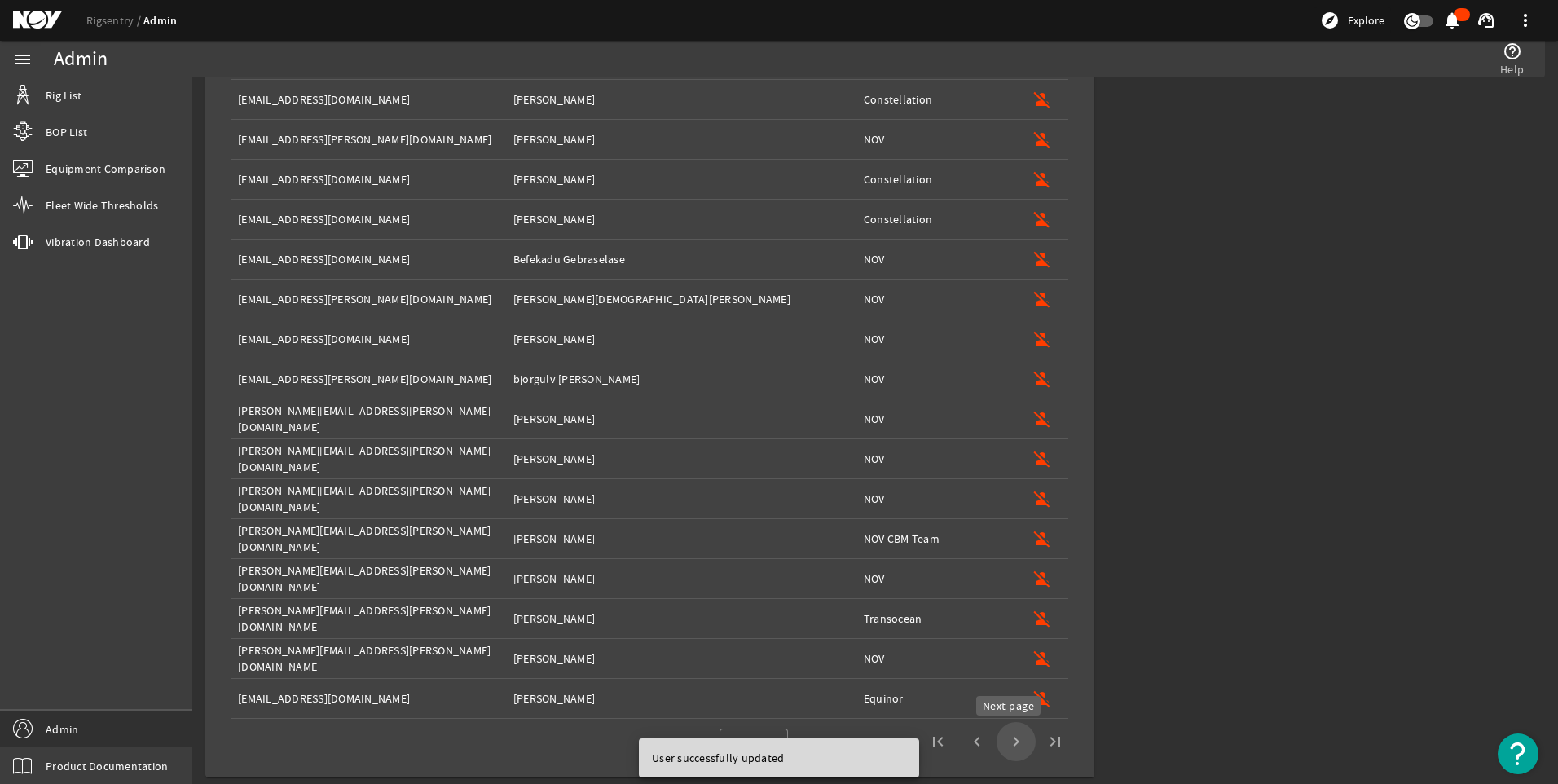
click at [1010, 737] on span "Next page" at bounding box center [1016, 741] width 39 height 39
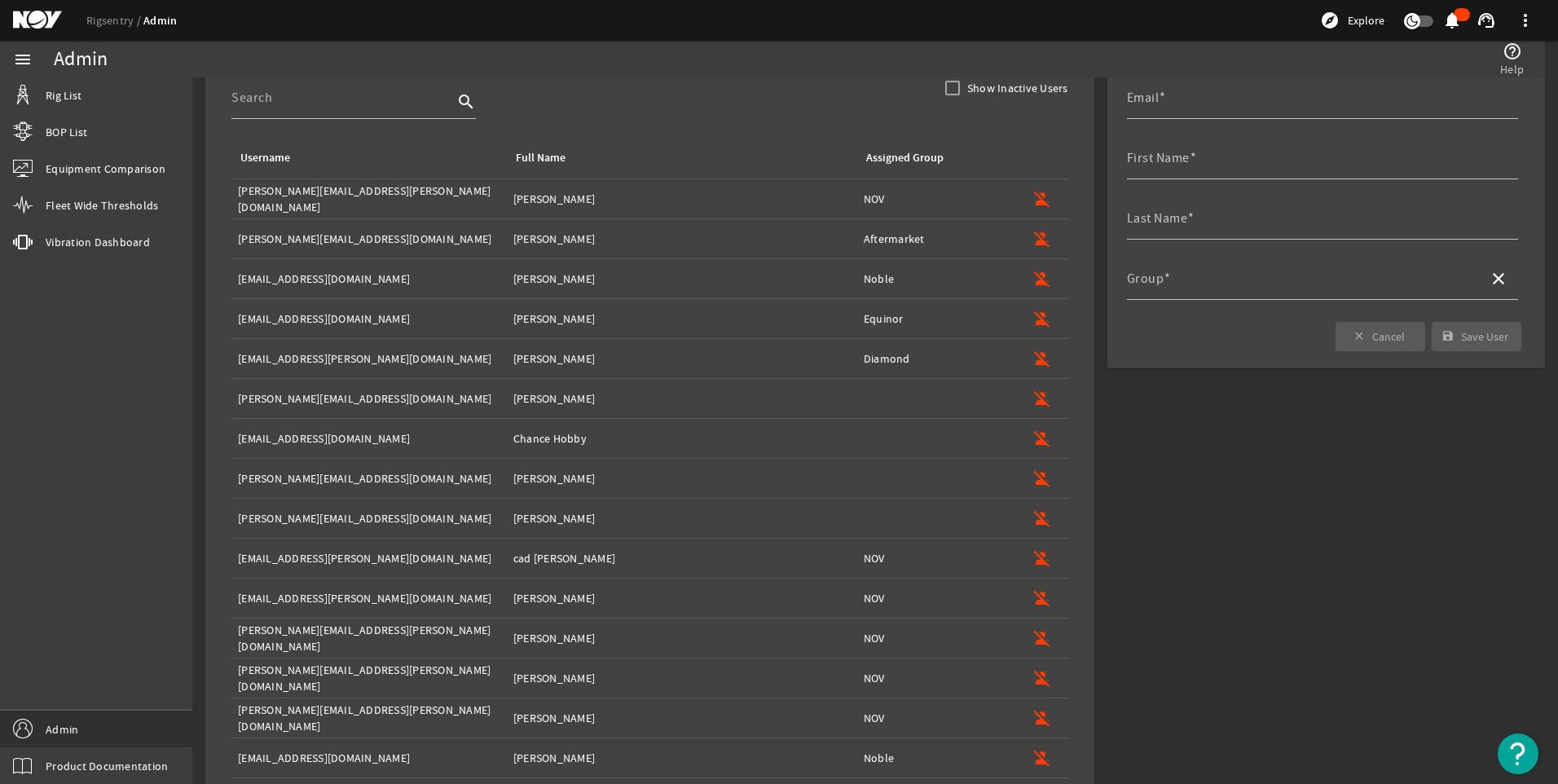
scroll to position [135, 0]
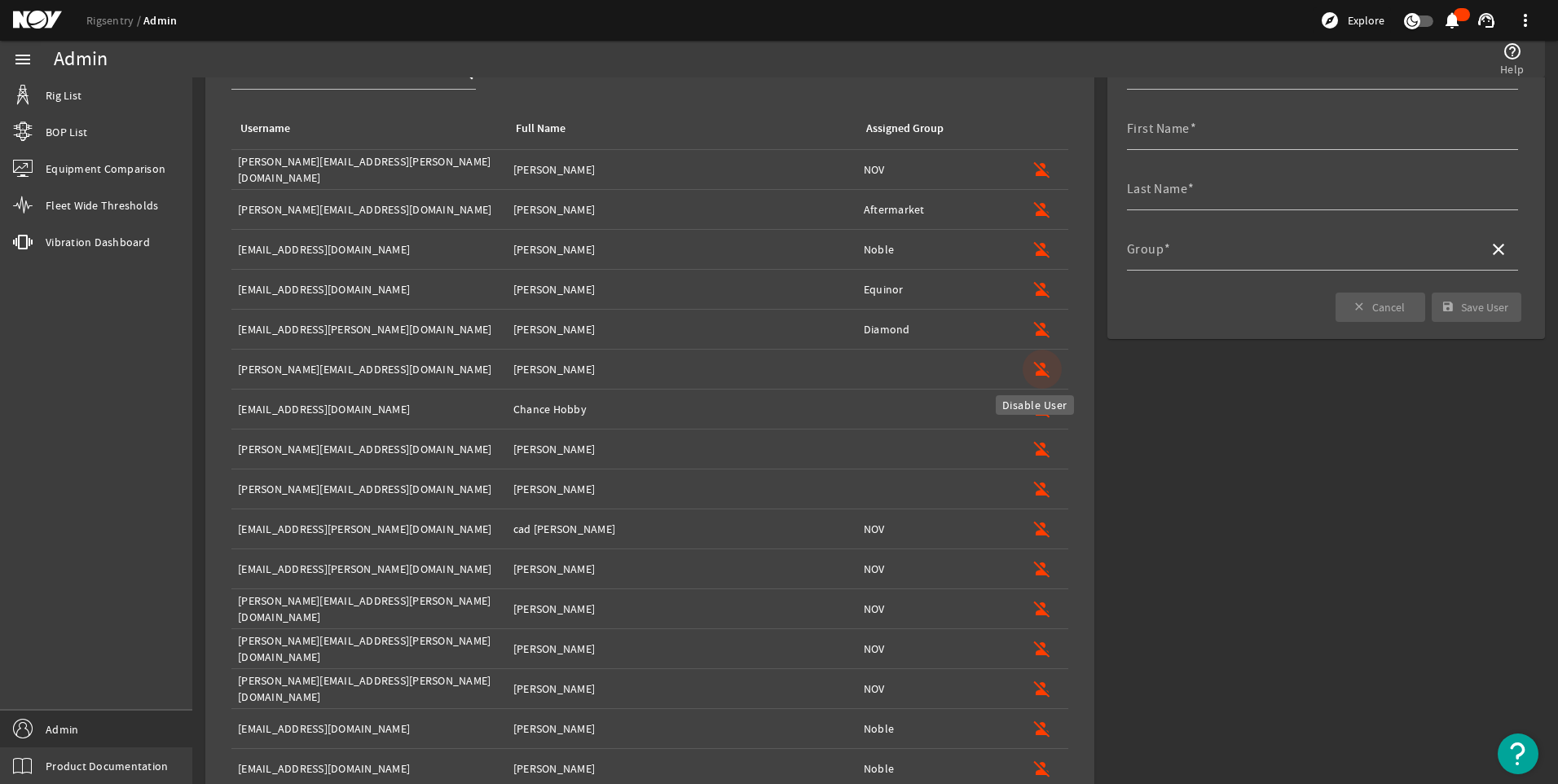
click at [1037, 365] on mat-icon "person_off" at bounding box center [1042, 369] width 20 height 20
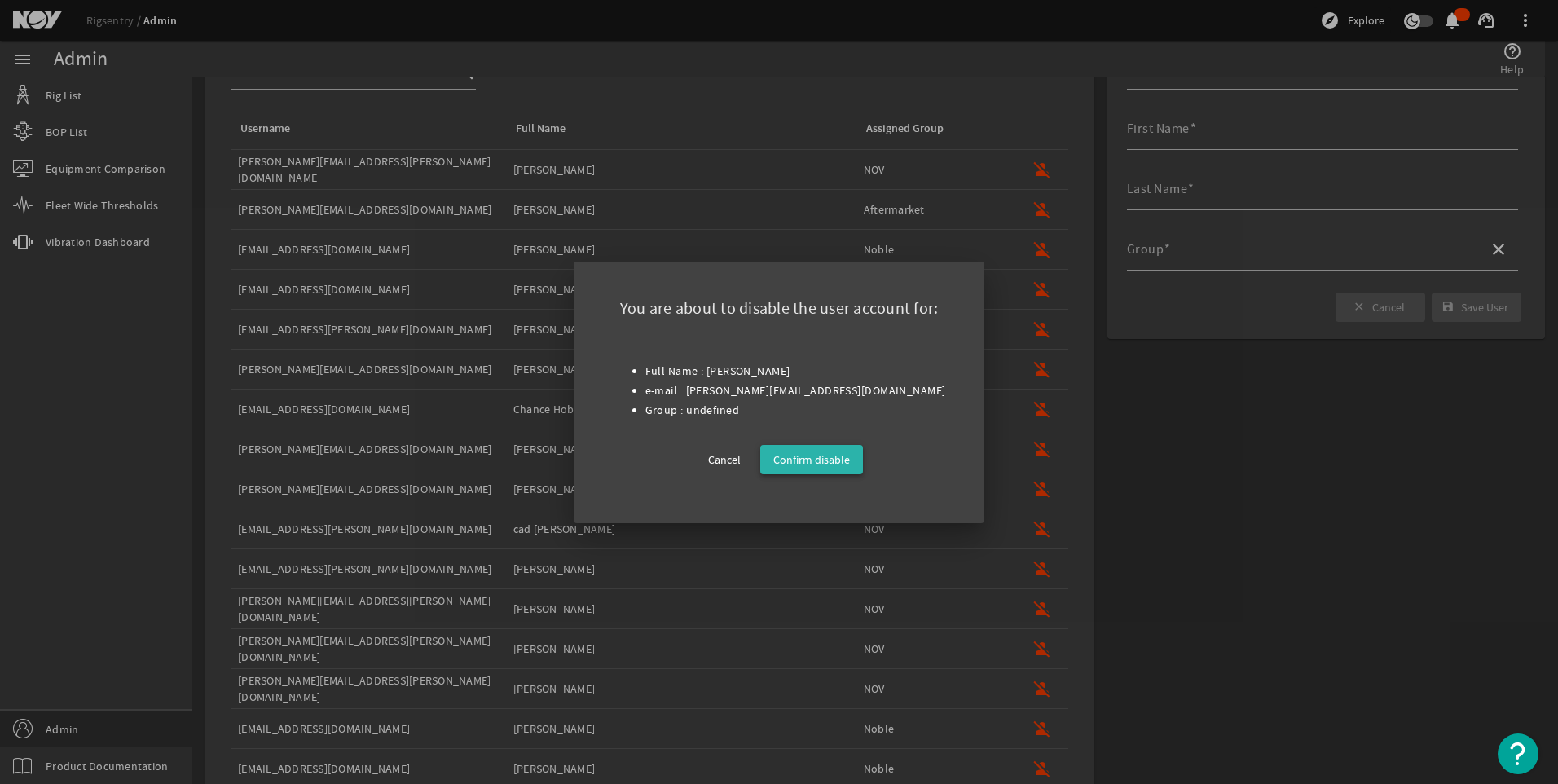
click at [838, 458] on span "Confirm disable" at bounding box center [812, 459] width 76 height 20
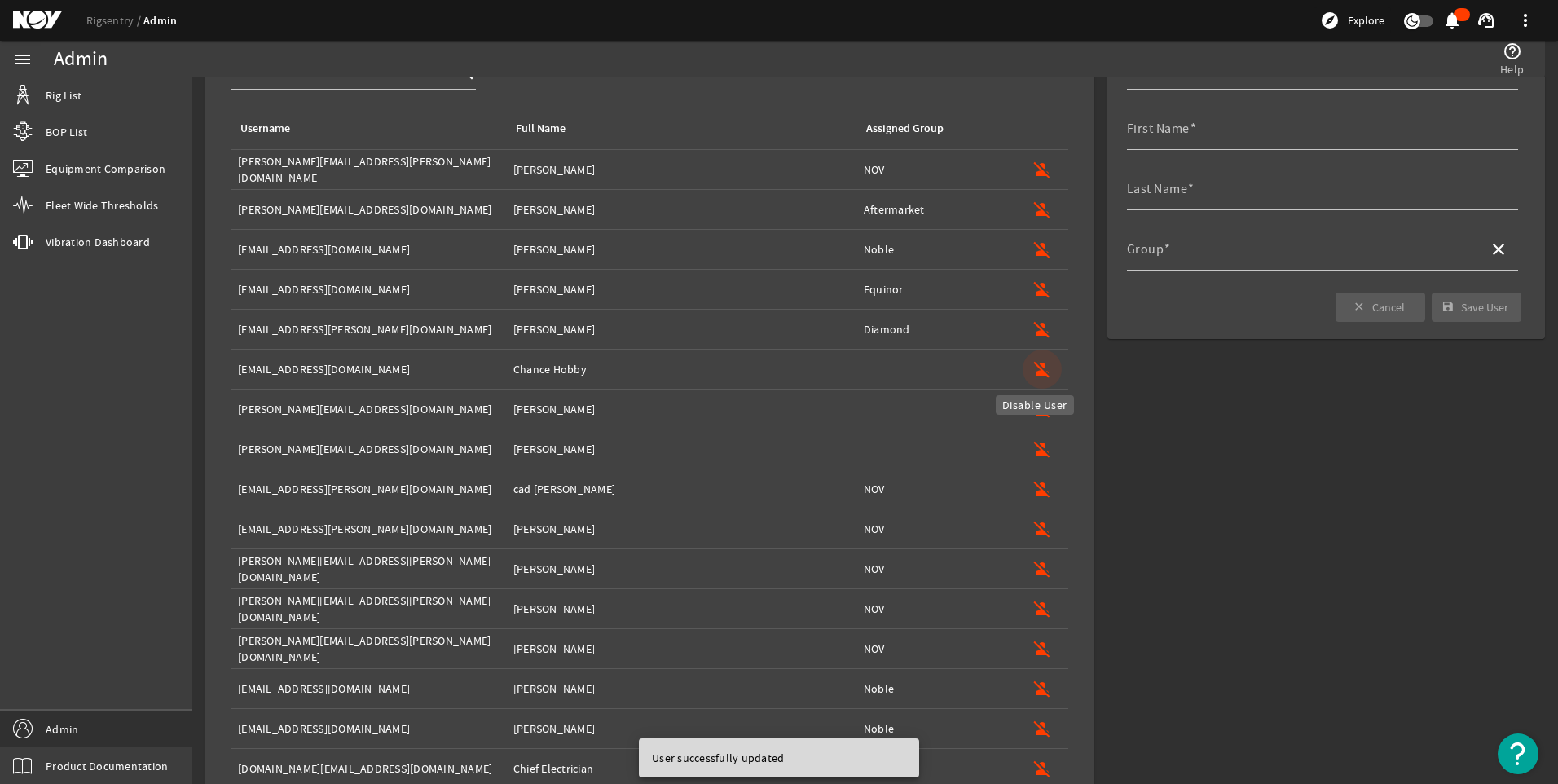
click at [1033, 371] on mat-icon "person_off" at bounding box center [1042, 369] width 20 height 20
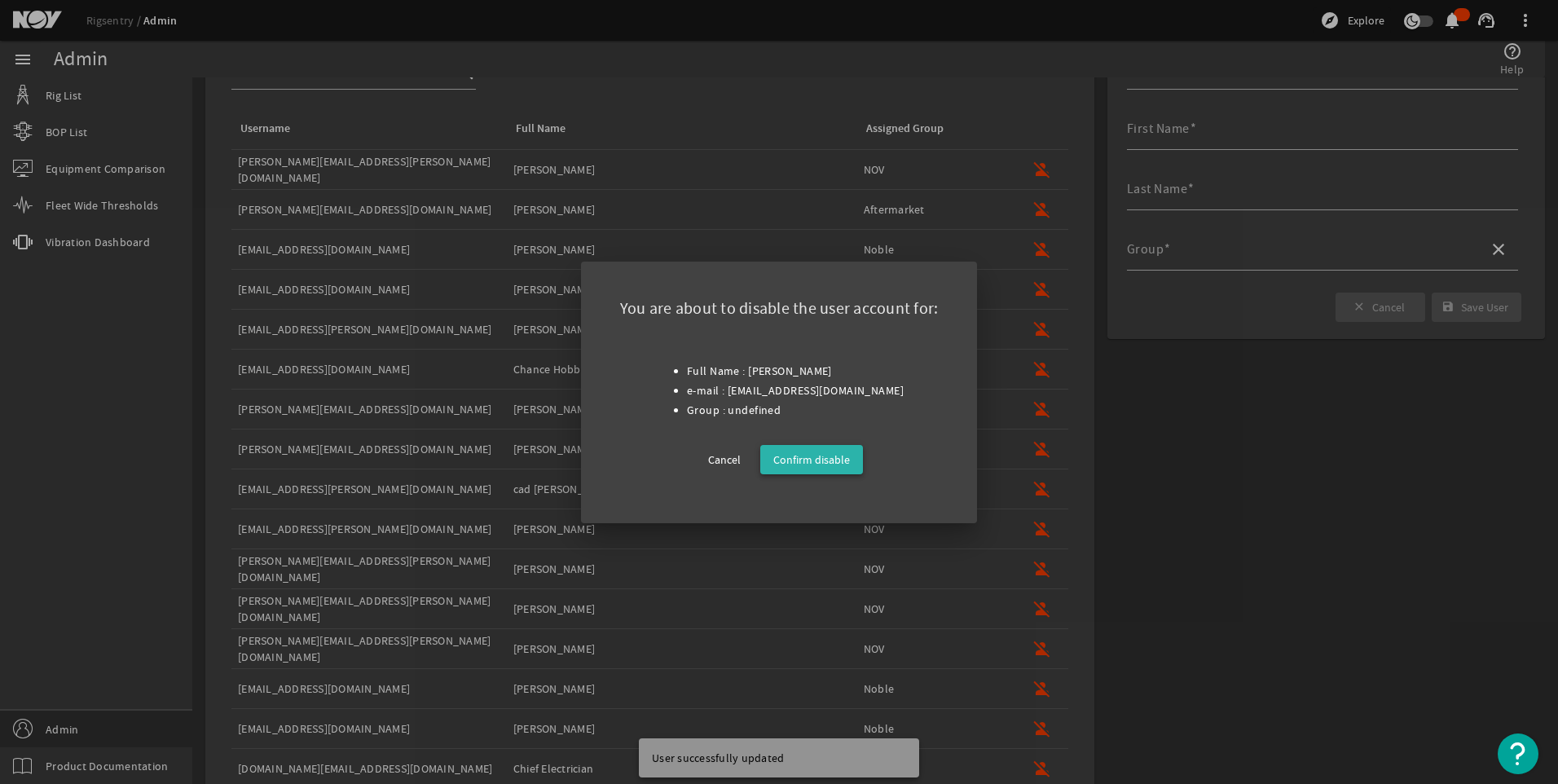
click at [826, 452] on span "Confirm disable" at bounding box center [812, 459] width 76 height 20
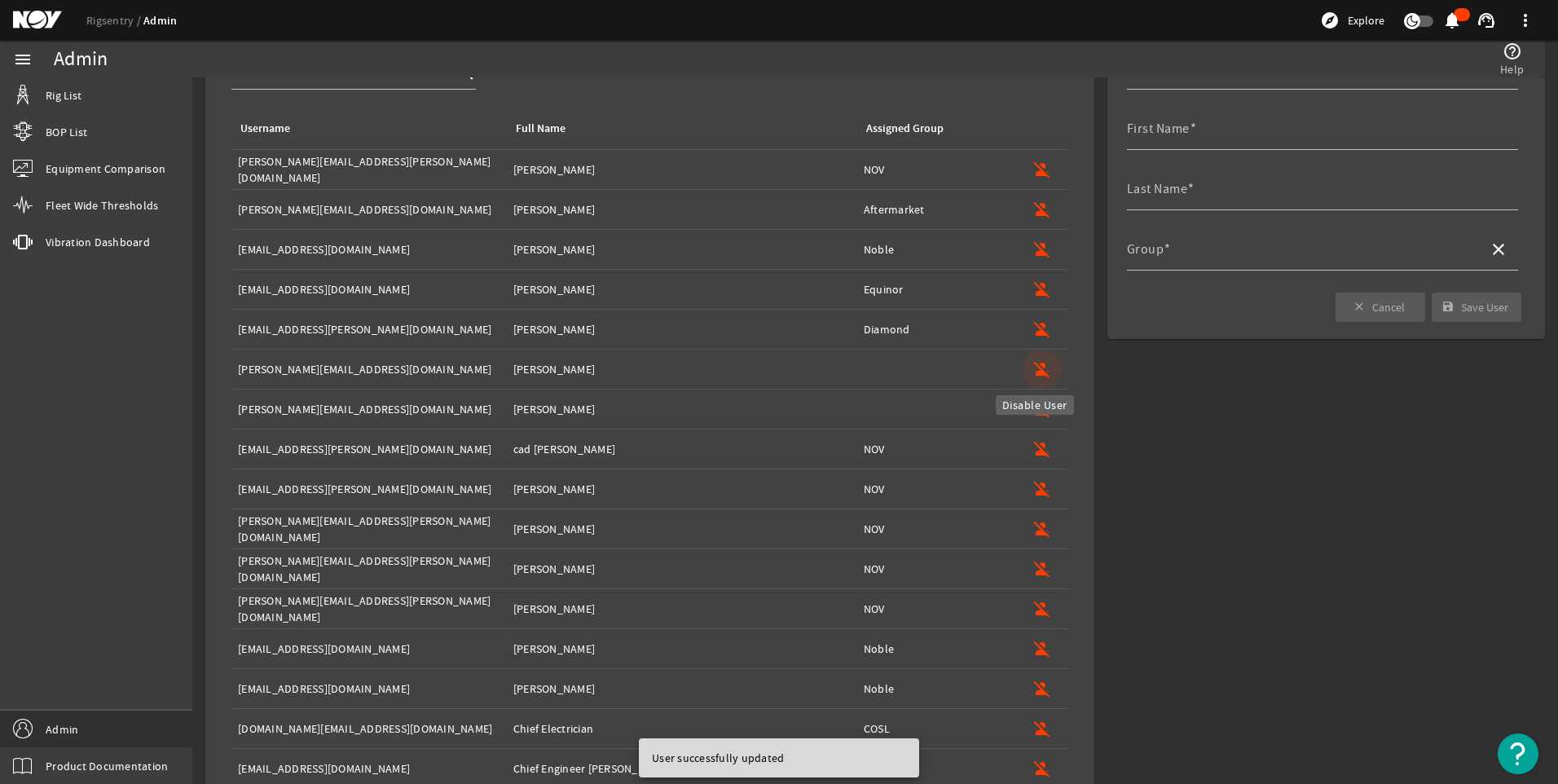
click at [1034, 366] on mat-icon "person_off" at bounding box center [1042, 369] width 20 height 20
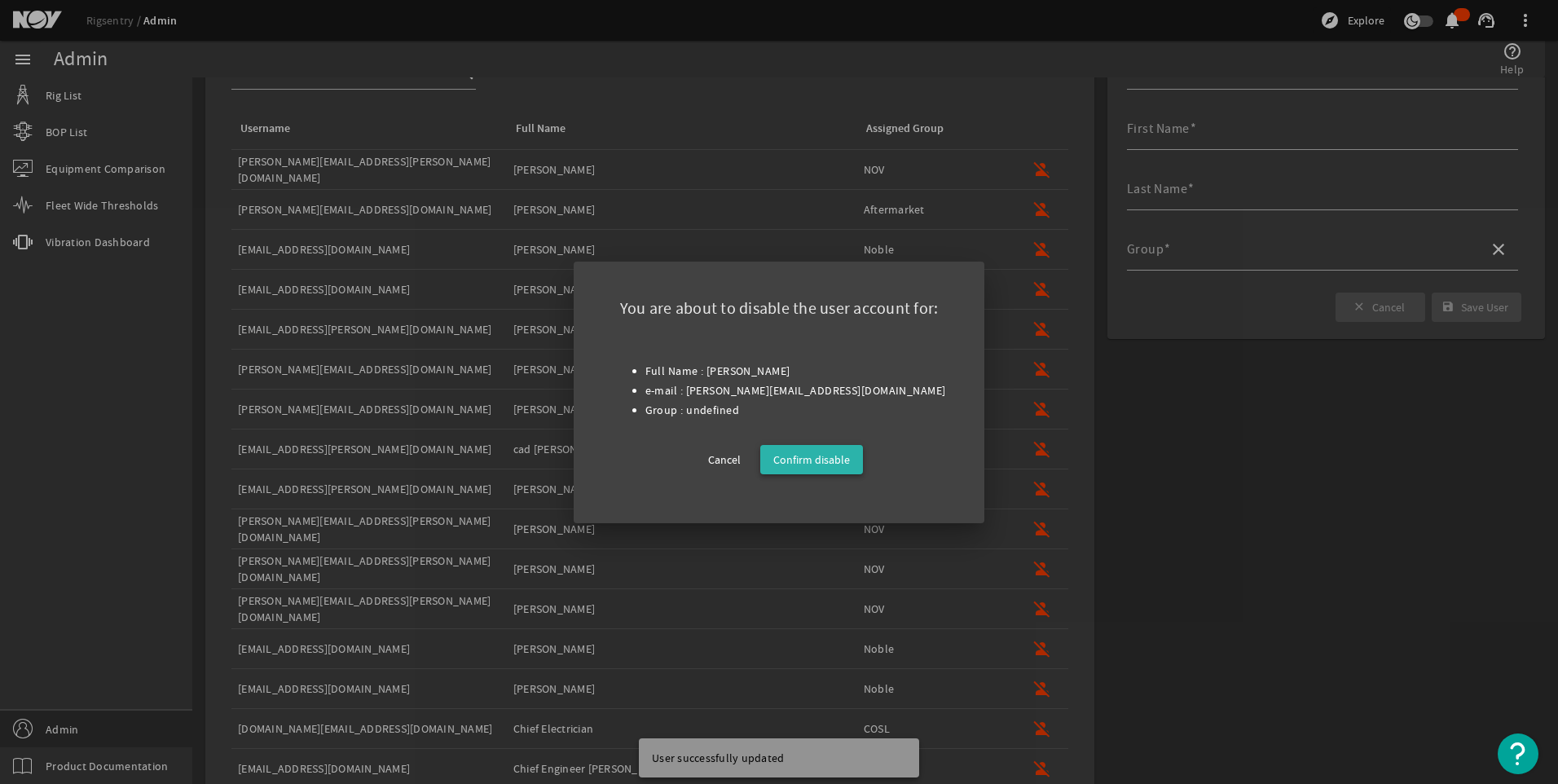
click at [820, 452] on span "Confirm disable" at bounding box center [812, 459] width 76 height 20
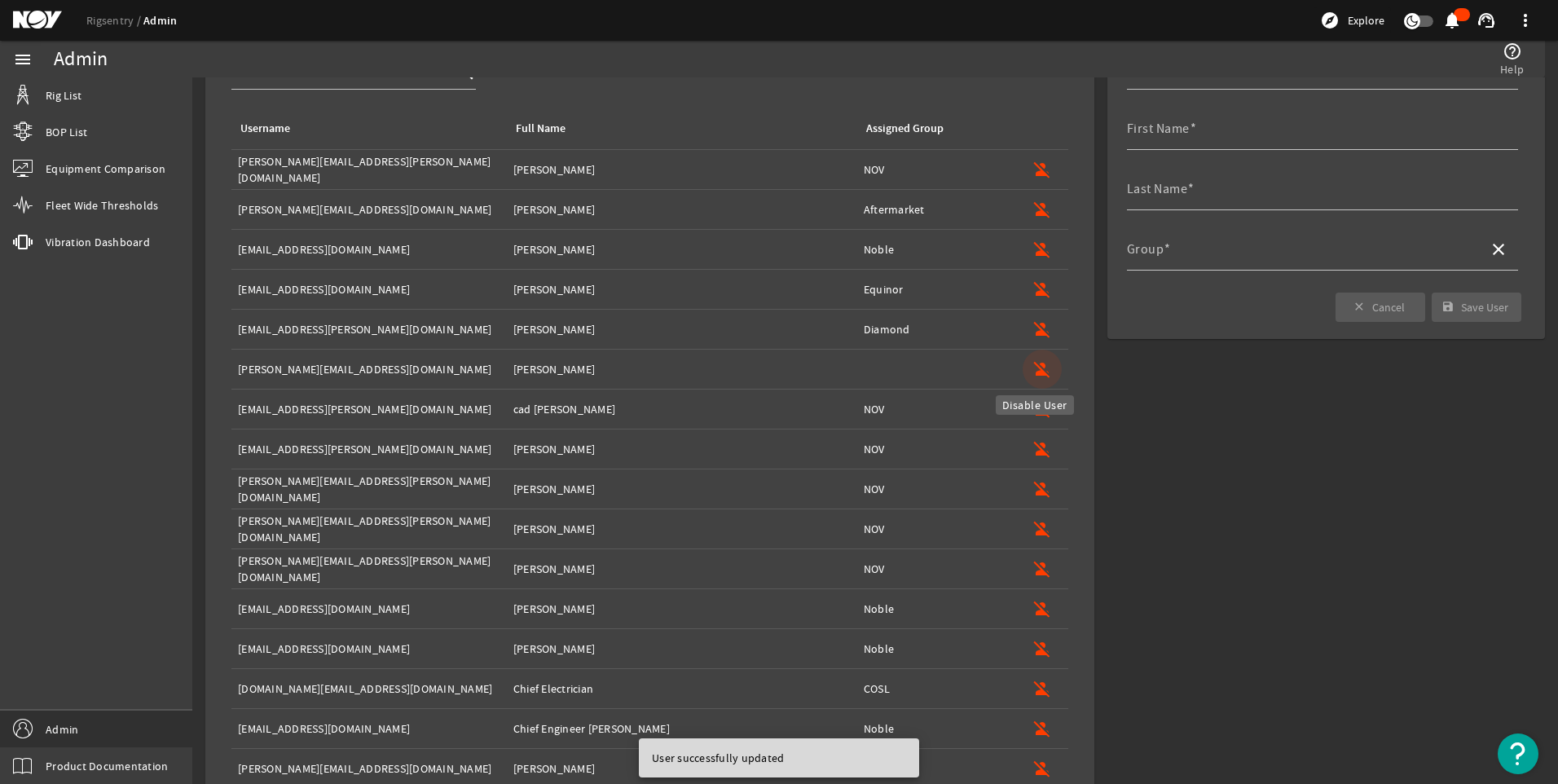
click at [1035, 362] on mat-icon "person_off" at bounding box center [1042, 369] width 20 height 20
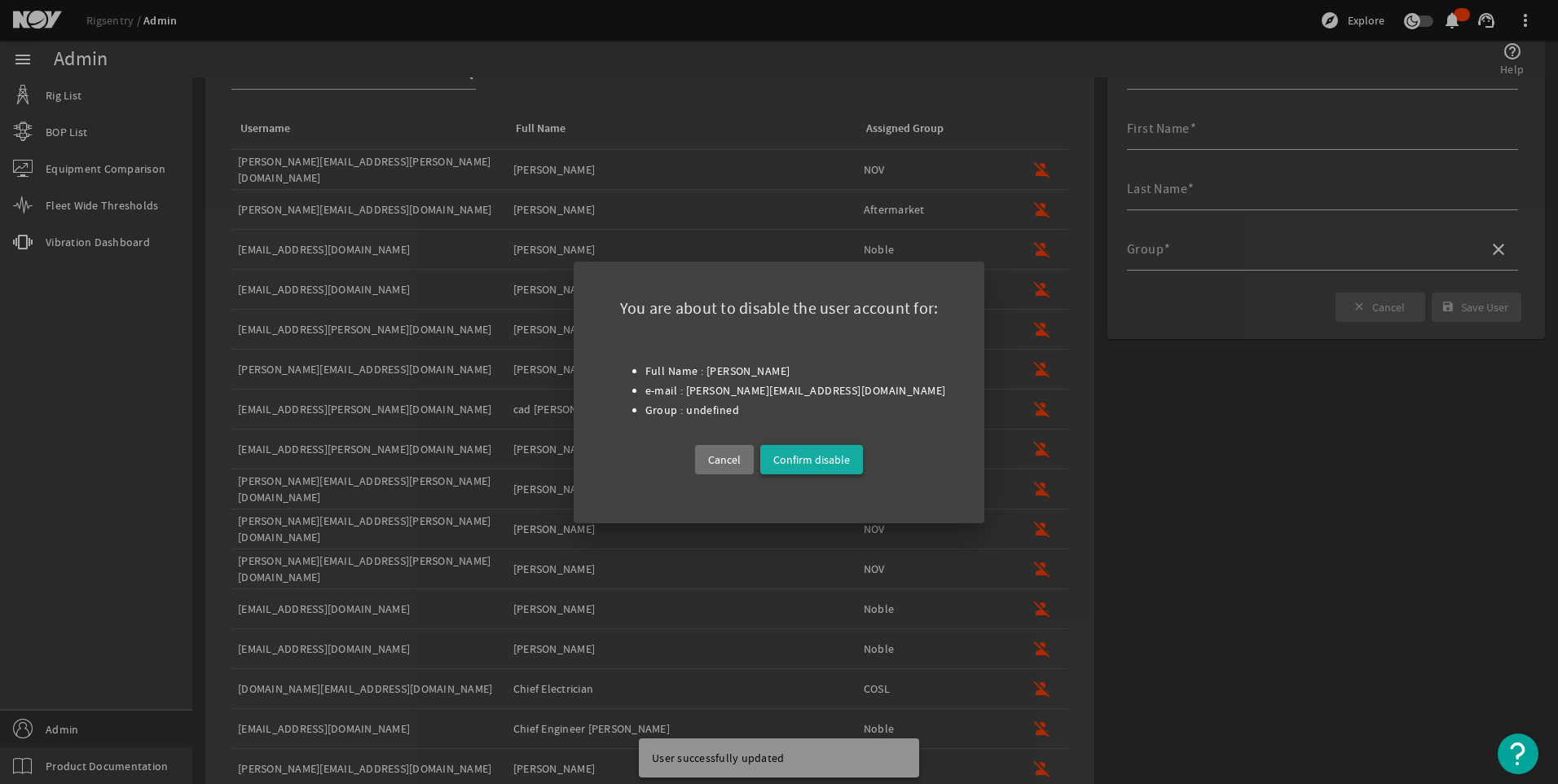
click at [814, 458] on span "Confirm disable" at bounding box center [812, 459] width 76 height 20
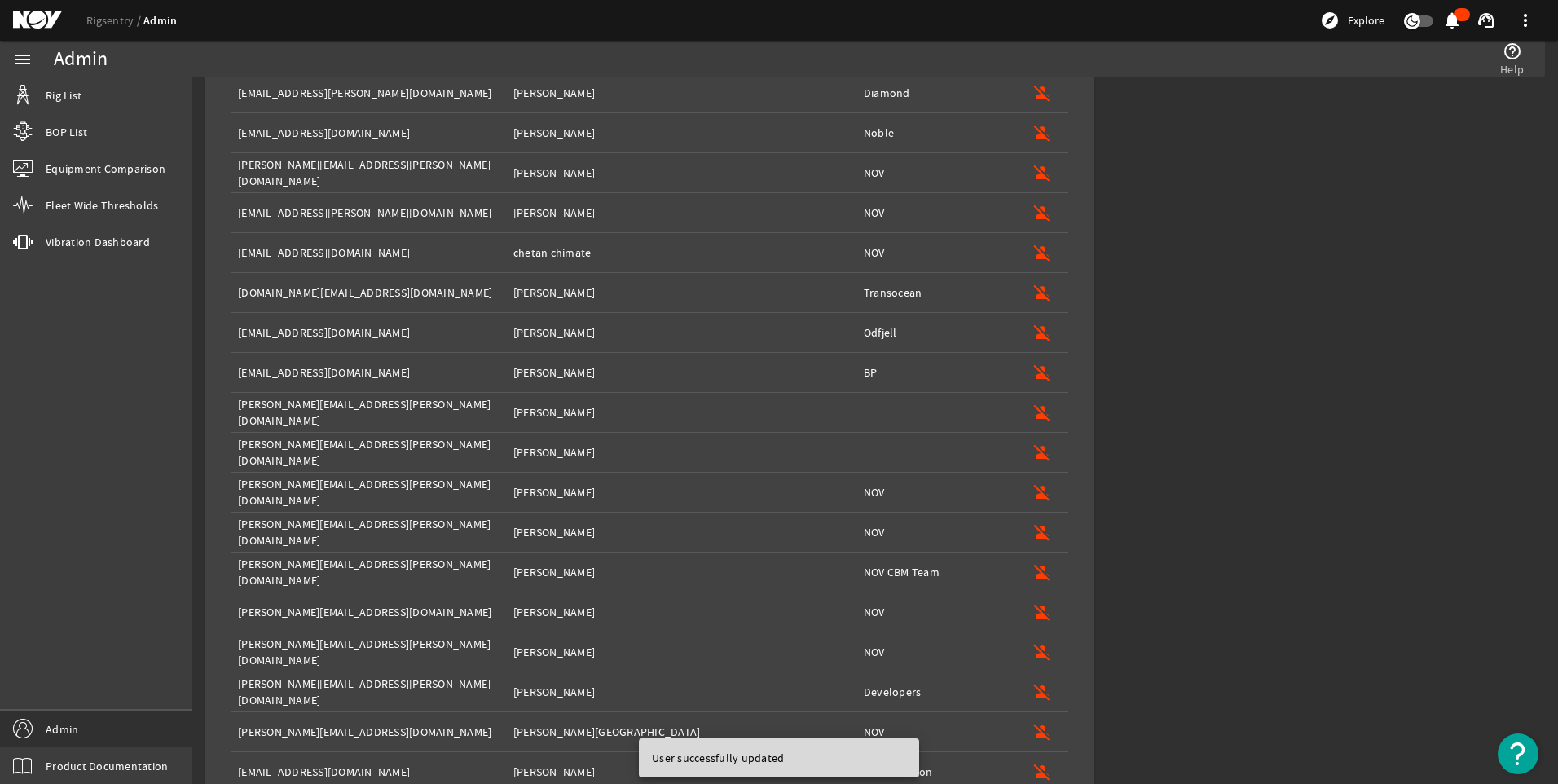
scroll to position [813, 0]
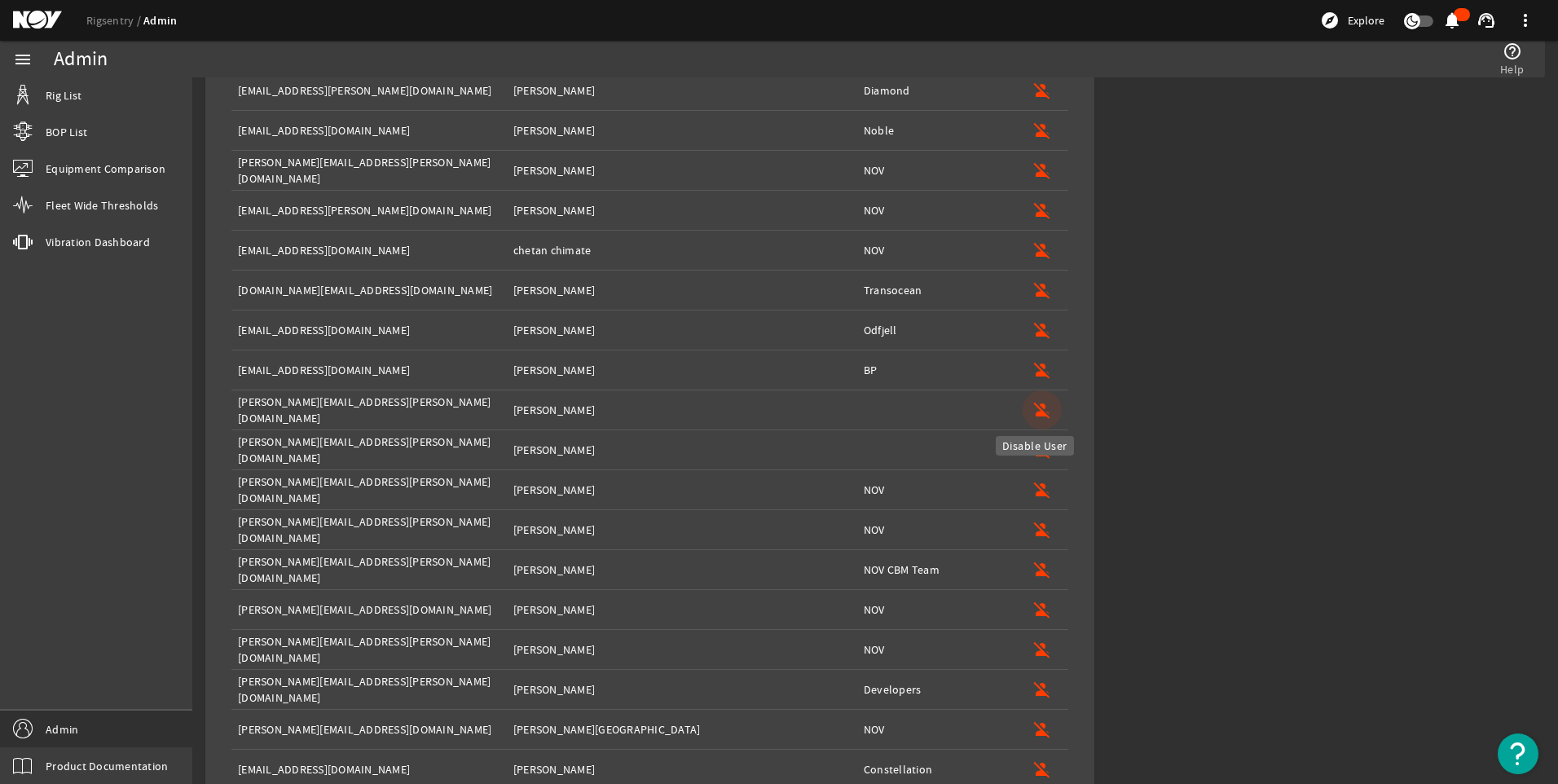
click at [1033, 412] on mat-icon "person_off" at bounding box center [1042, 410] width 20 height 20
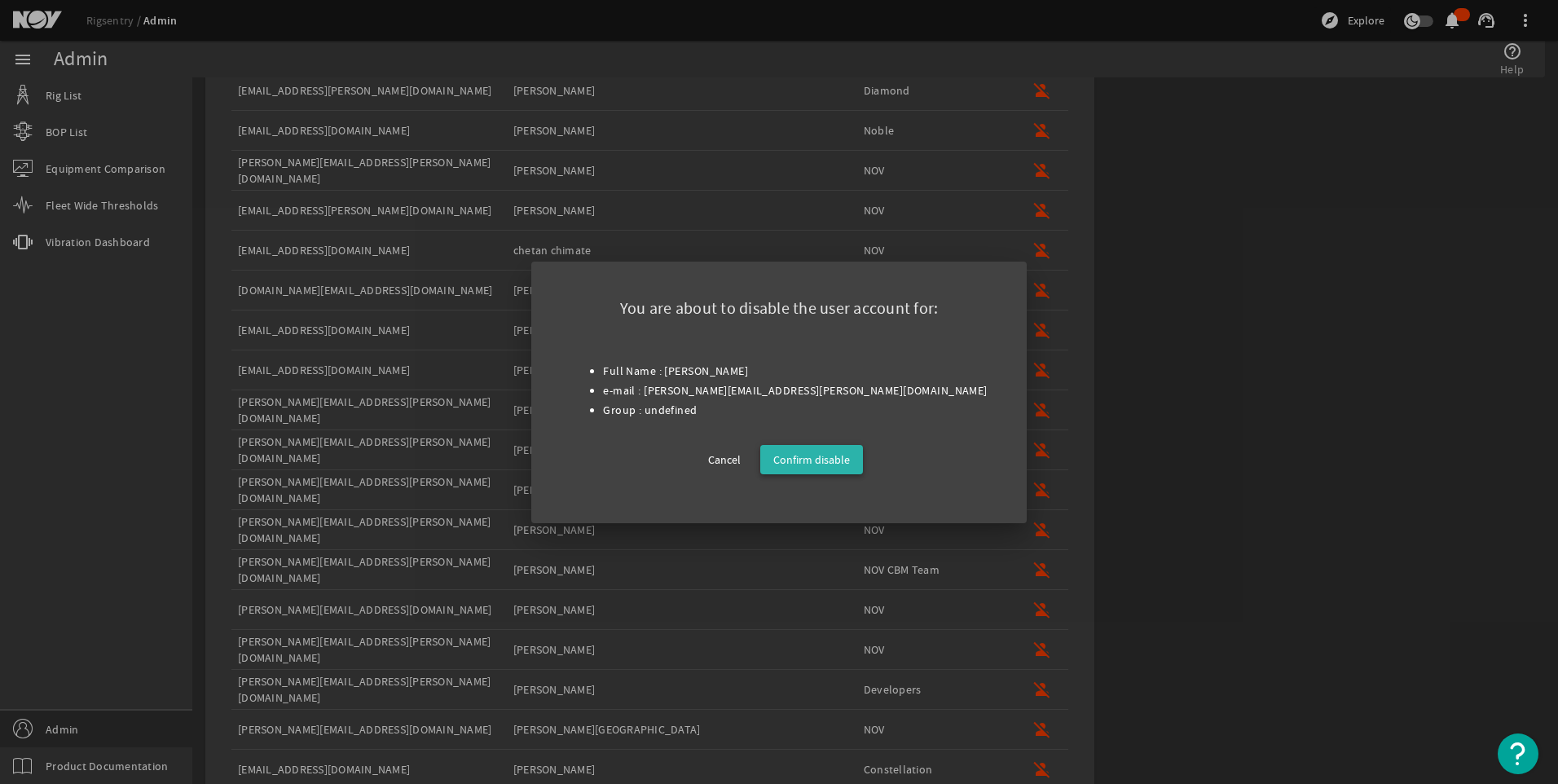
click at [827, 456] on span "Confirm disable" at bounding box center [812, 459] width 76 height 20
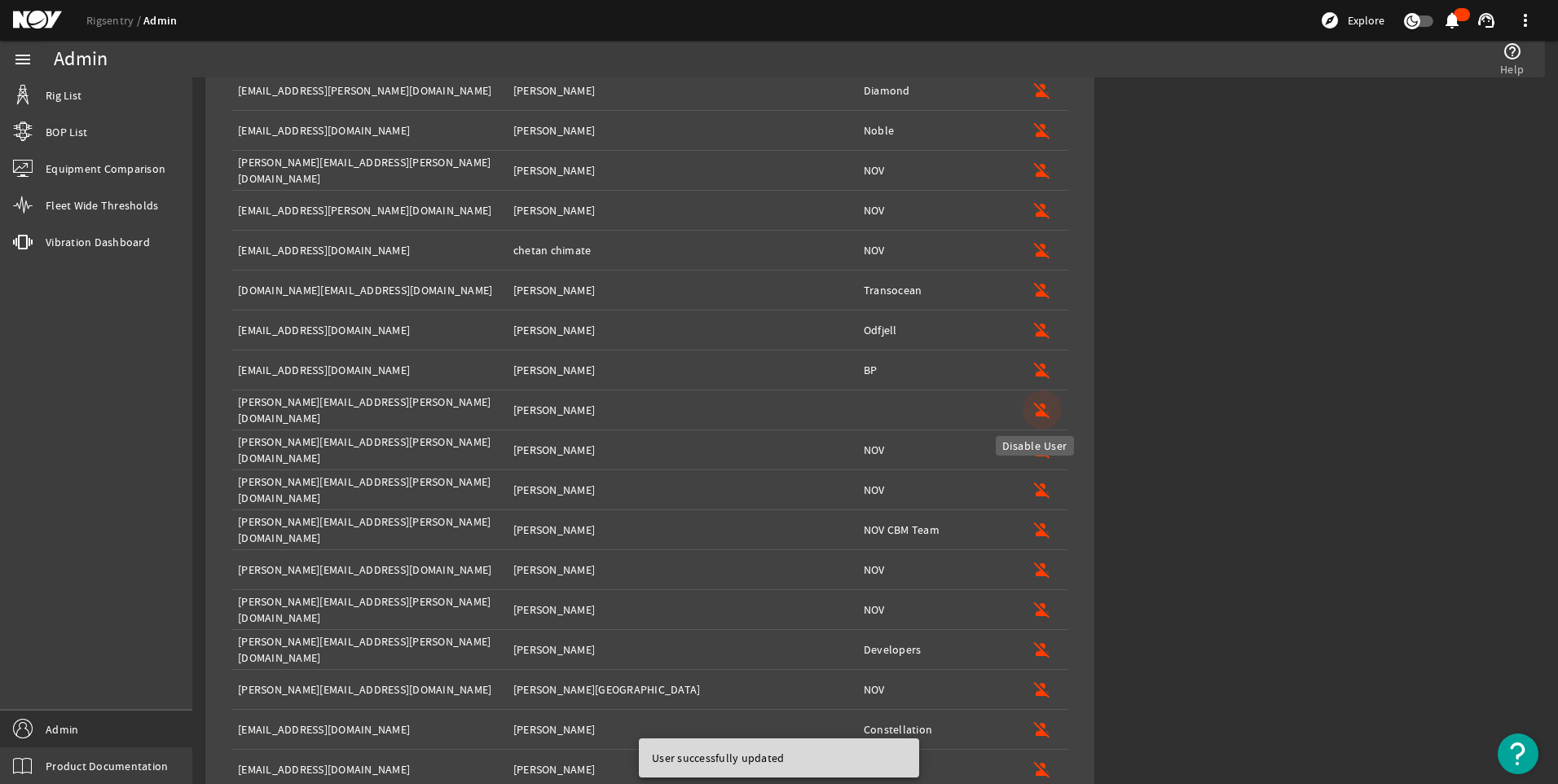
click at [1033, 407] on mat-icon "person_off" at bounding box center [1042, 410] width 20 height 20
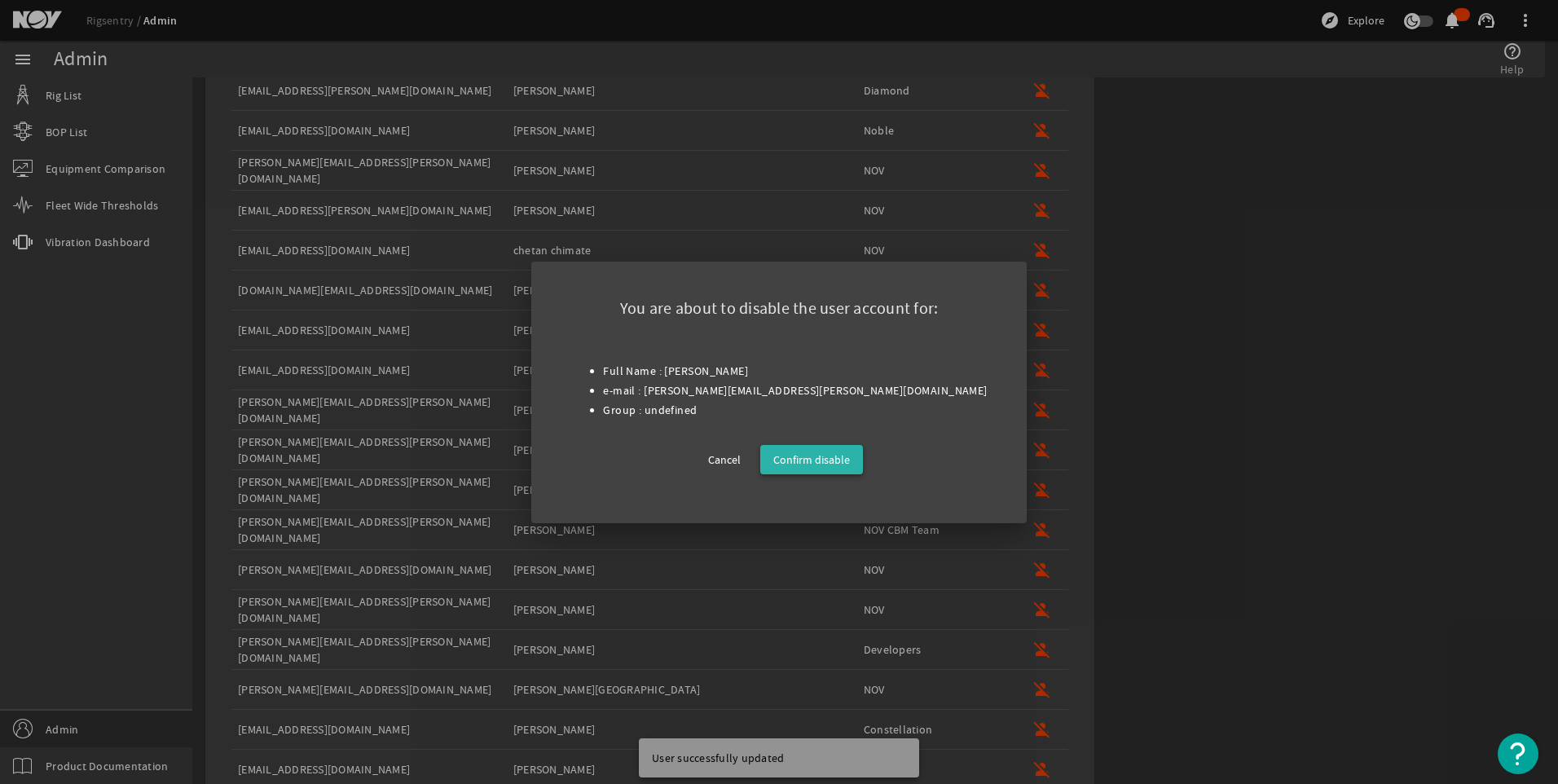
click at [825, 452] on span "Confirm disable" at bounding box center [812, 459] width 76 height 20
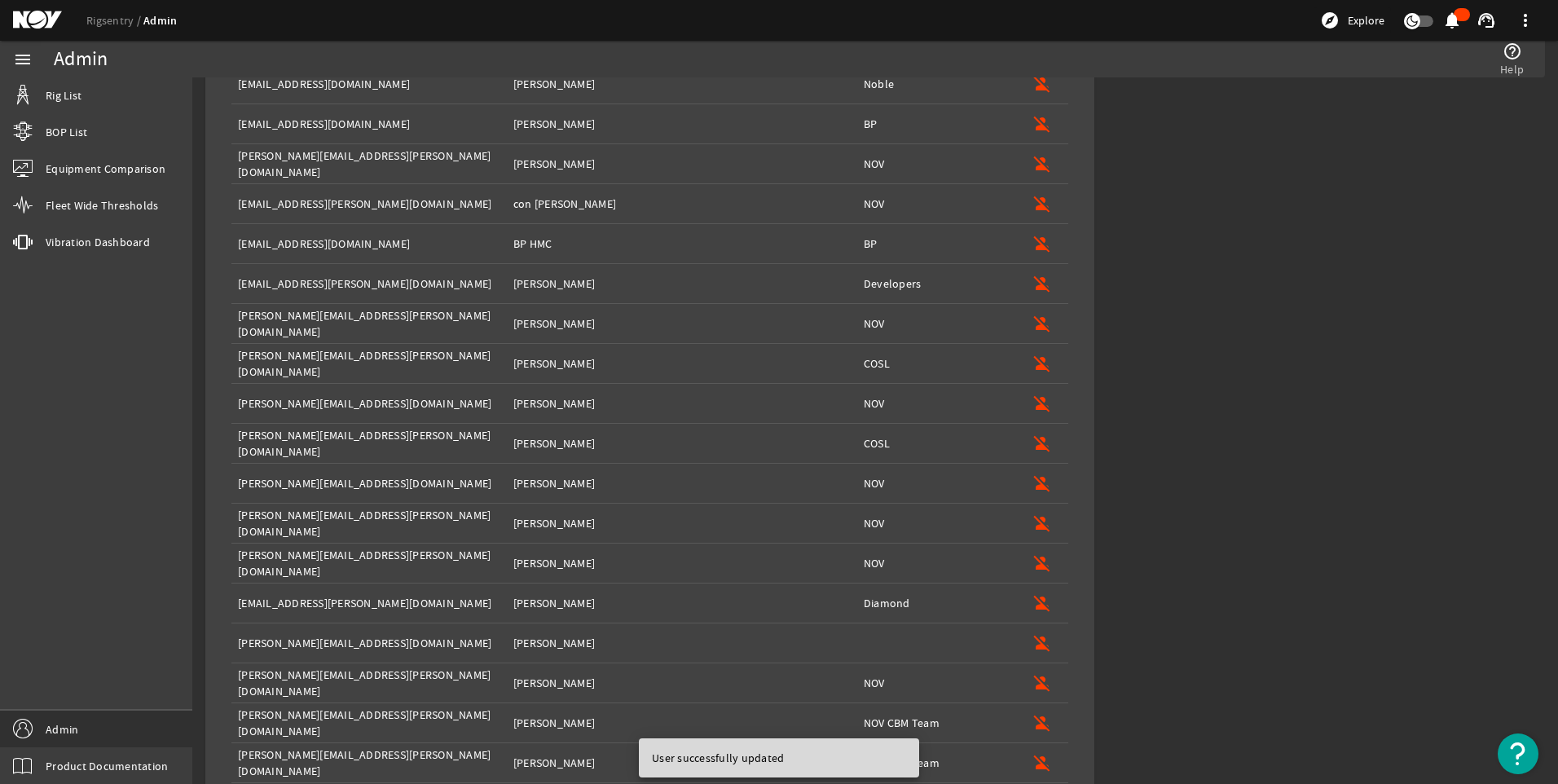
scroll to position [1562, 0]
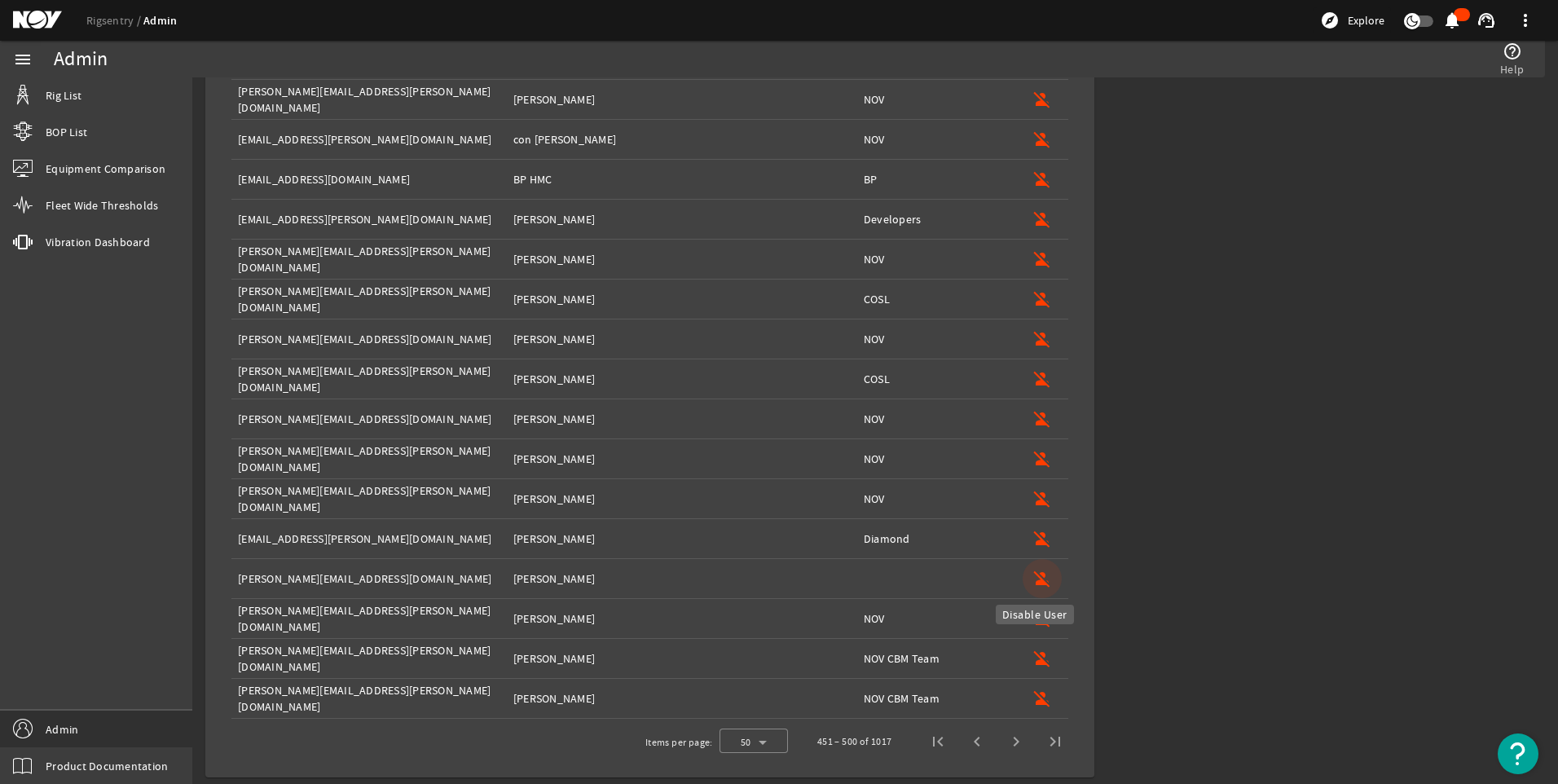
click at [1042, 577] on mat-icon "person_off" at bounding box center [1042, 578] width 20 height 20
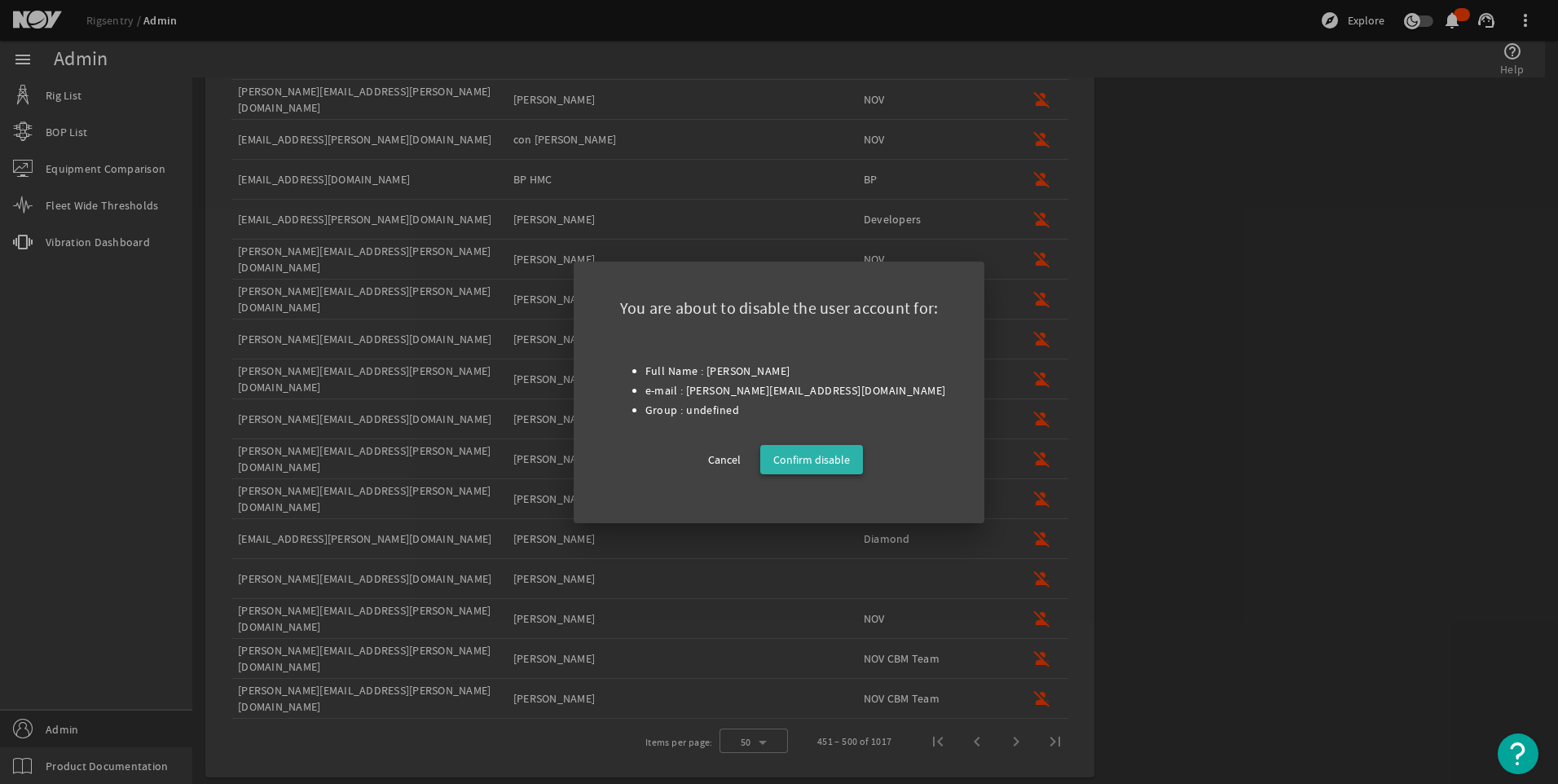
click at [835, 458] on span "Confirm disable" at bounding box center [812, 459] width 76 height 20
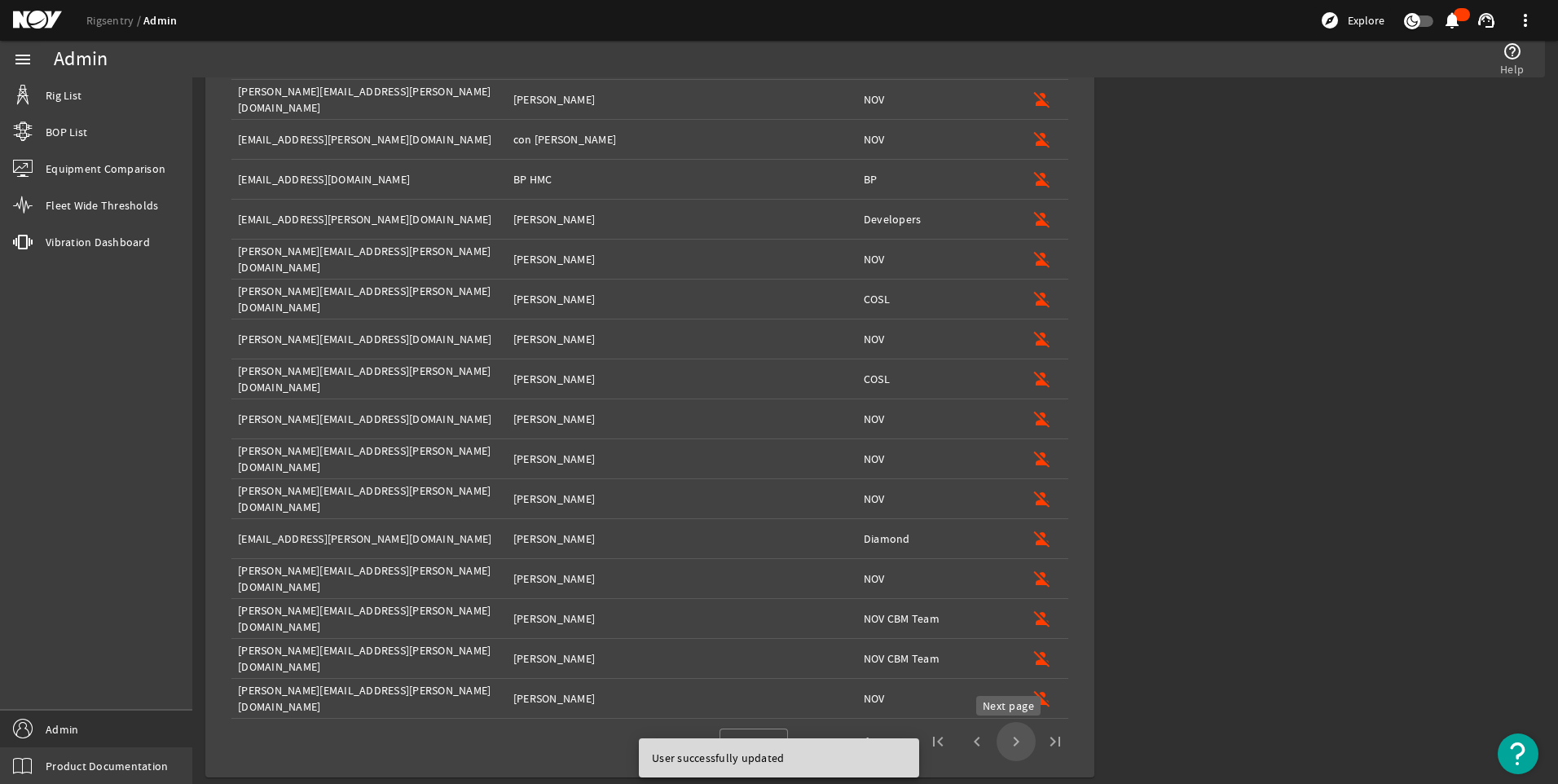
click at [1000, 734] on span "Next page" at bounding box center [1016, 741] width 39 height 39
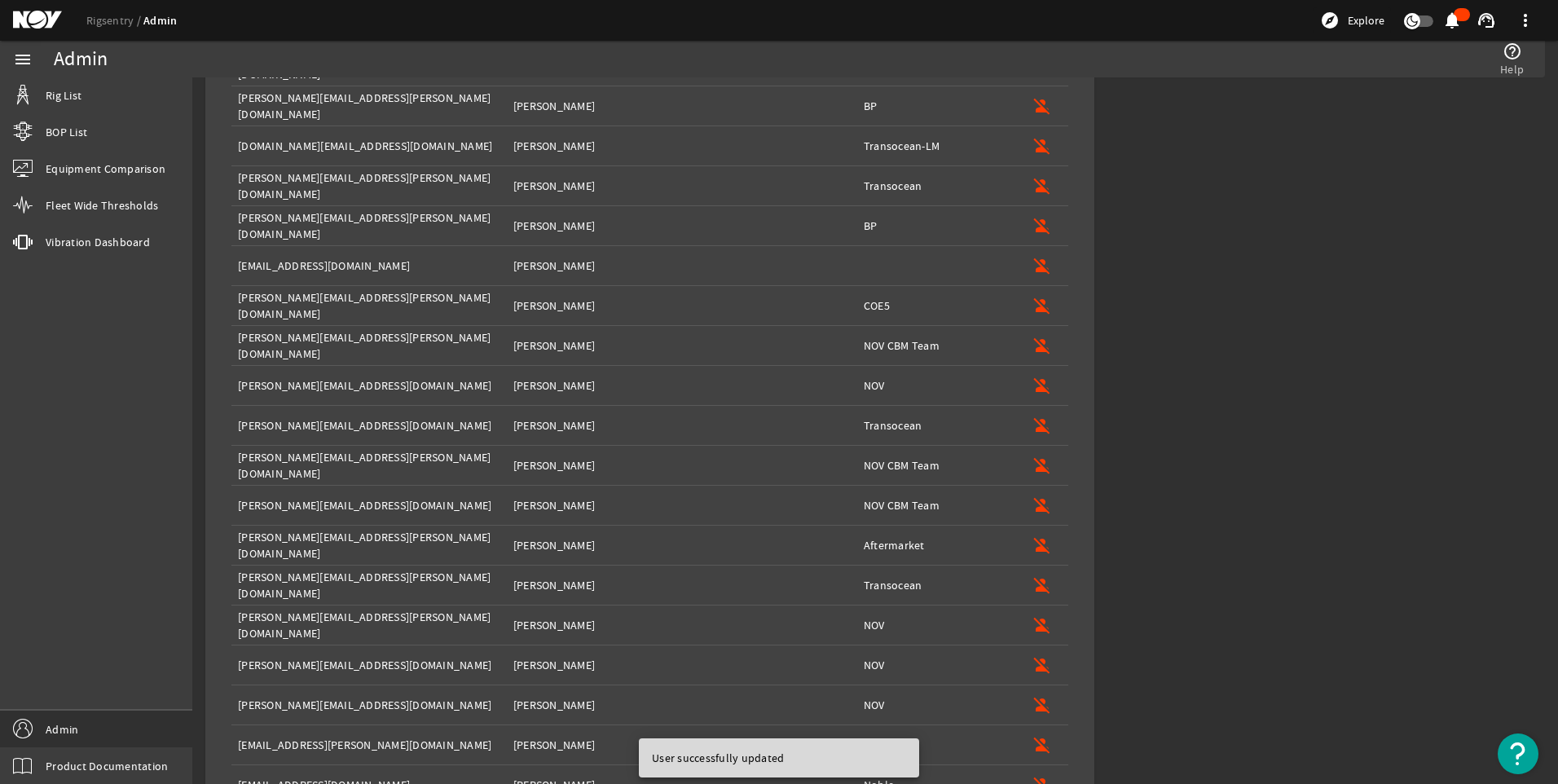
scroll to position [0, 0]
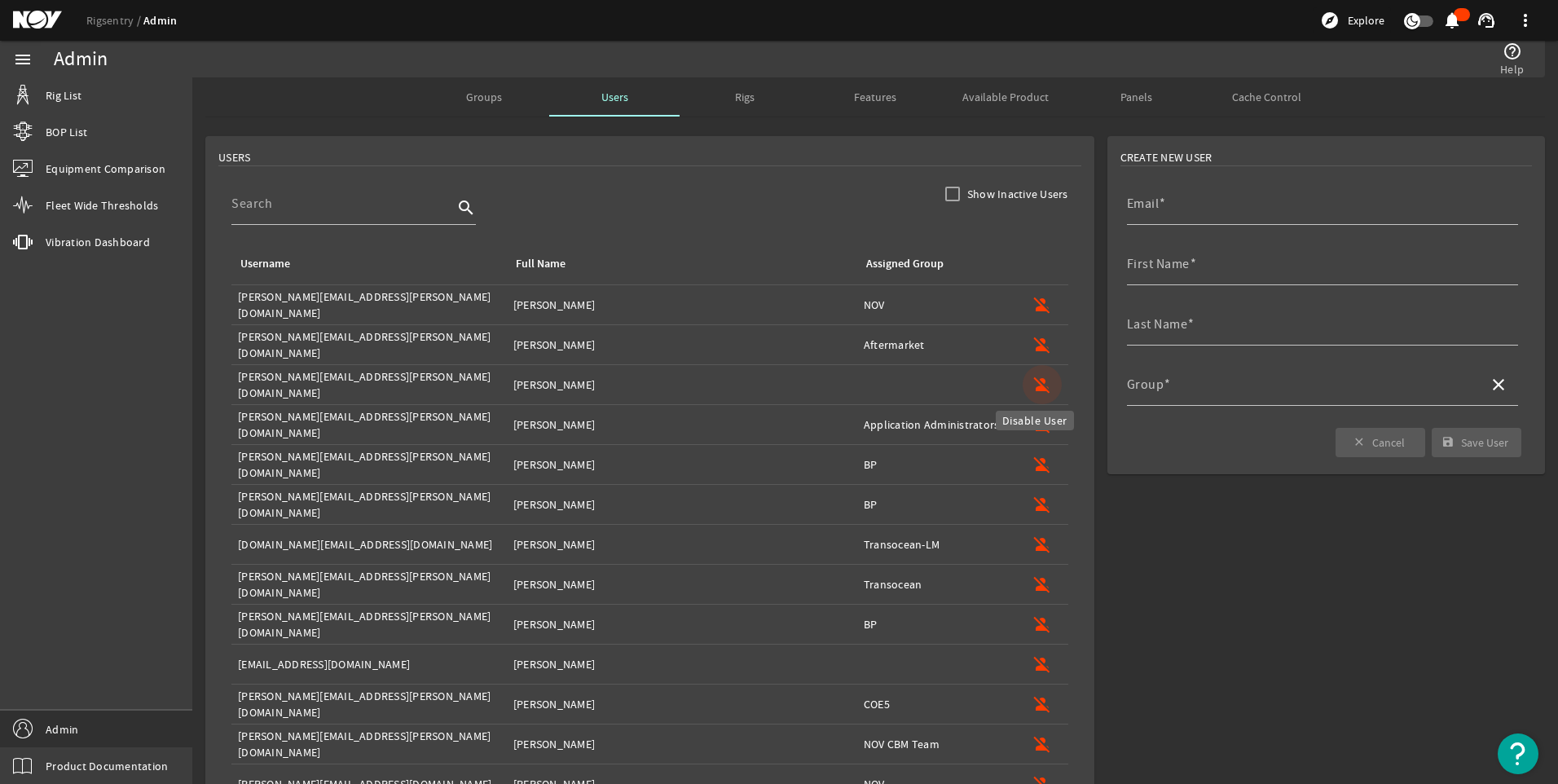
click at [1037, 387] on mat-icon "person_off" at bounding box center [1042, 384] width 20 height 20
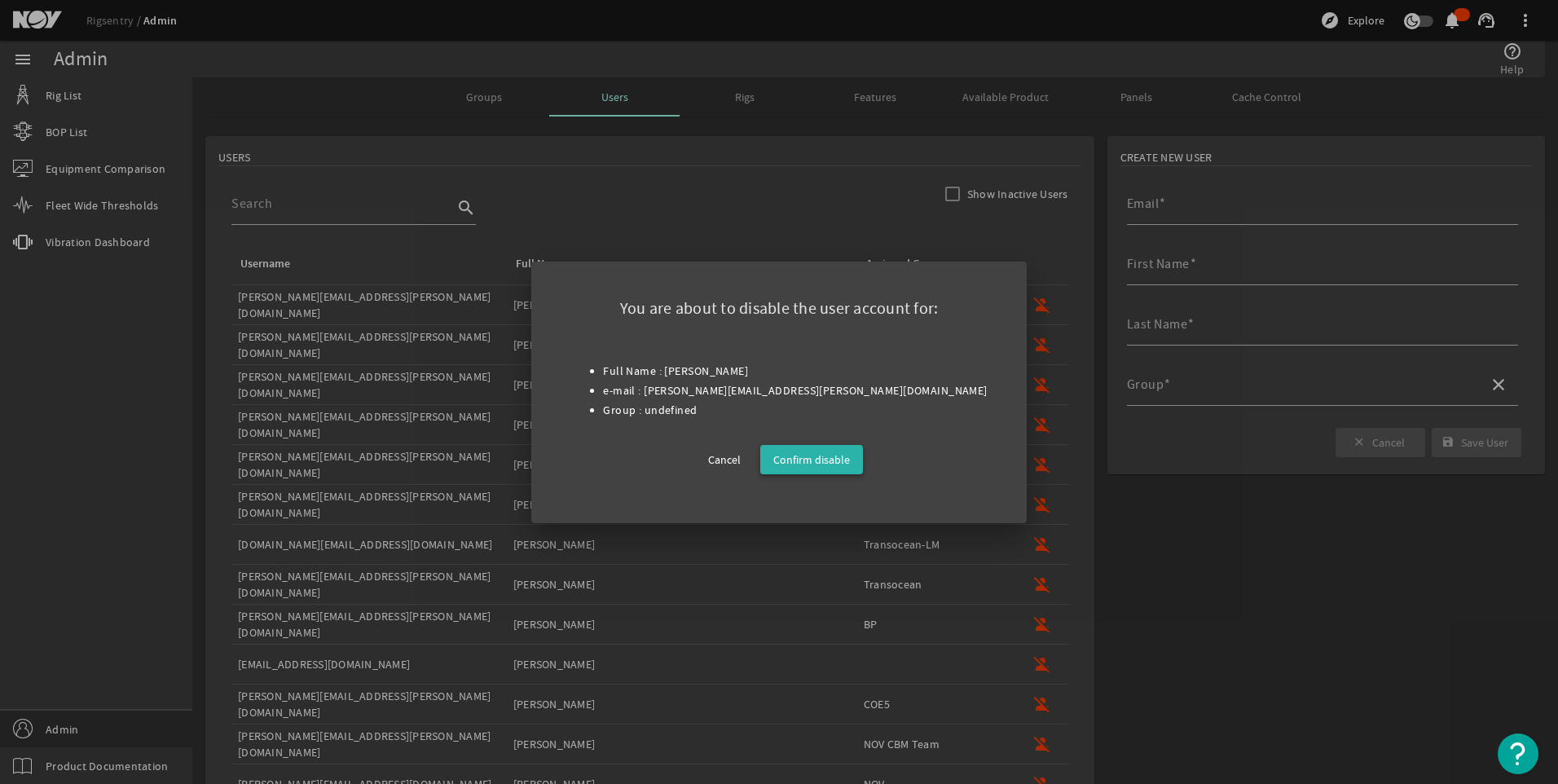
click at [818, 452] on span "Confirm disable" at bounding box center [812, 459] width 76 height 20
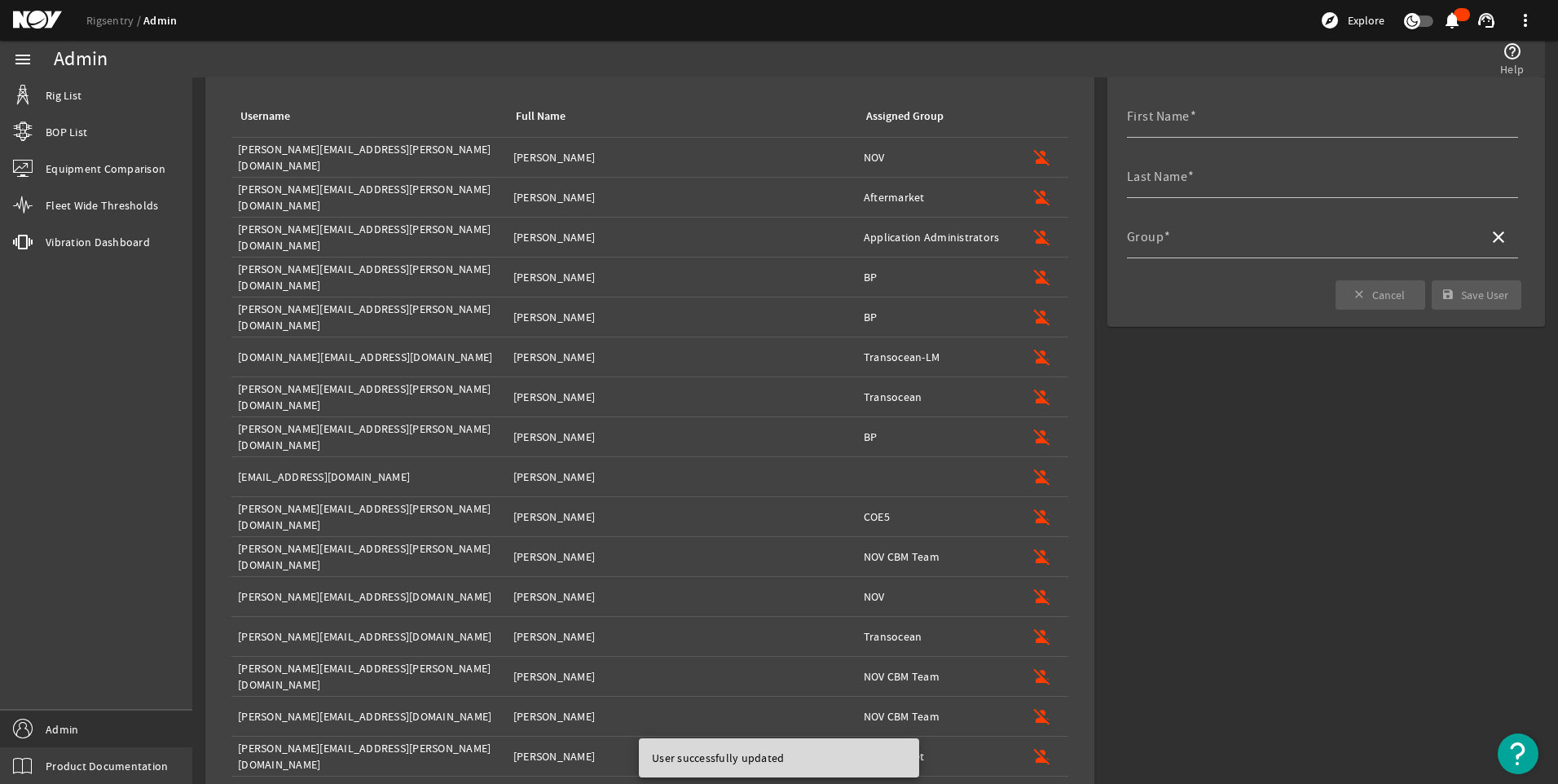
scroll to position [149, 0]
click at [1034, 478] on mat-icon "person_off" at bounding box center [1042, 475] width 20 height 20
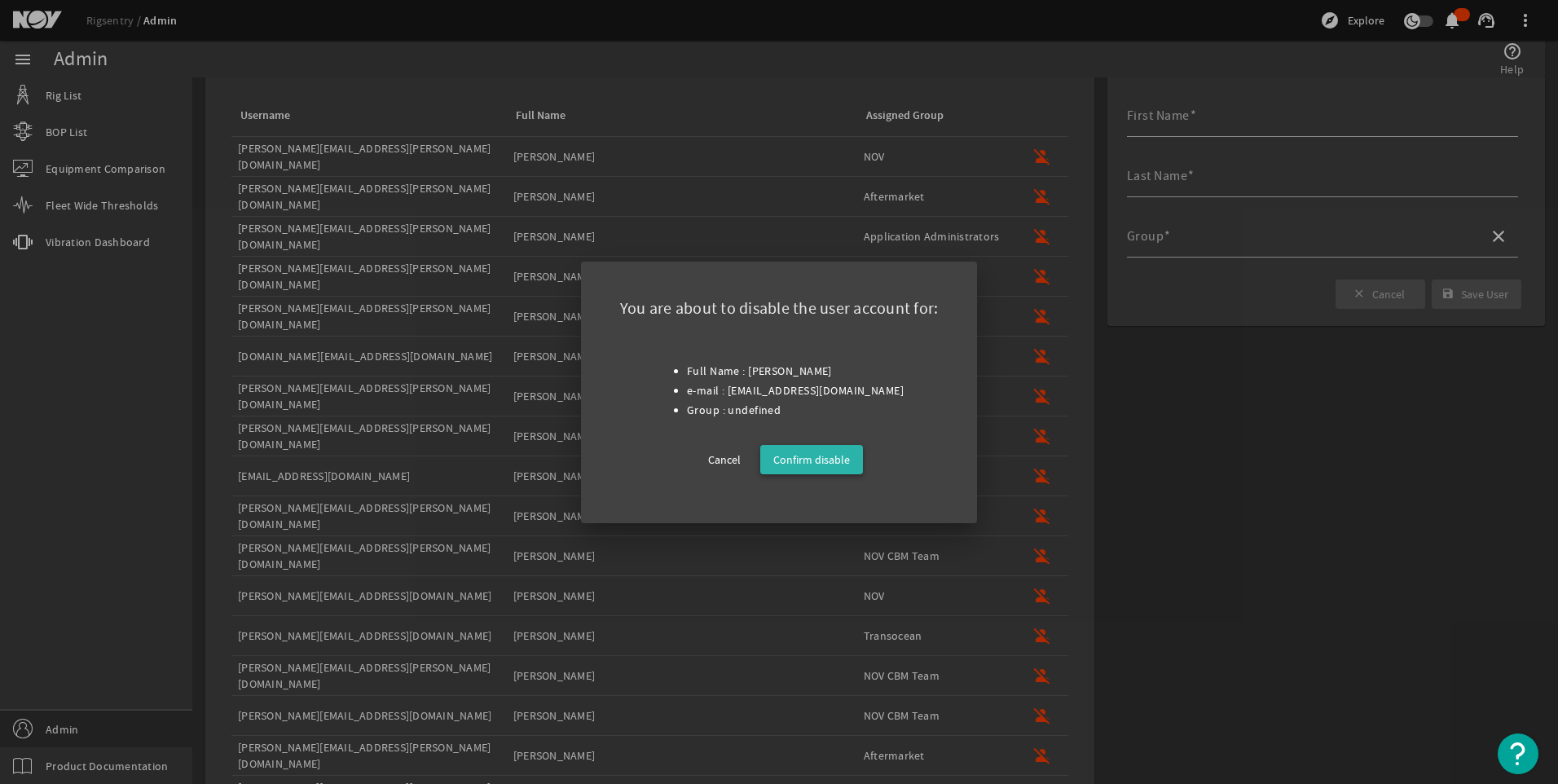
click at [834, 454] on span "Confirm disable" at bounding box center [812, 459] width 76 height 20
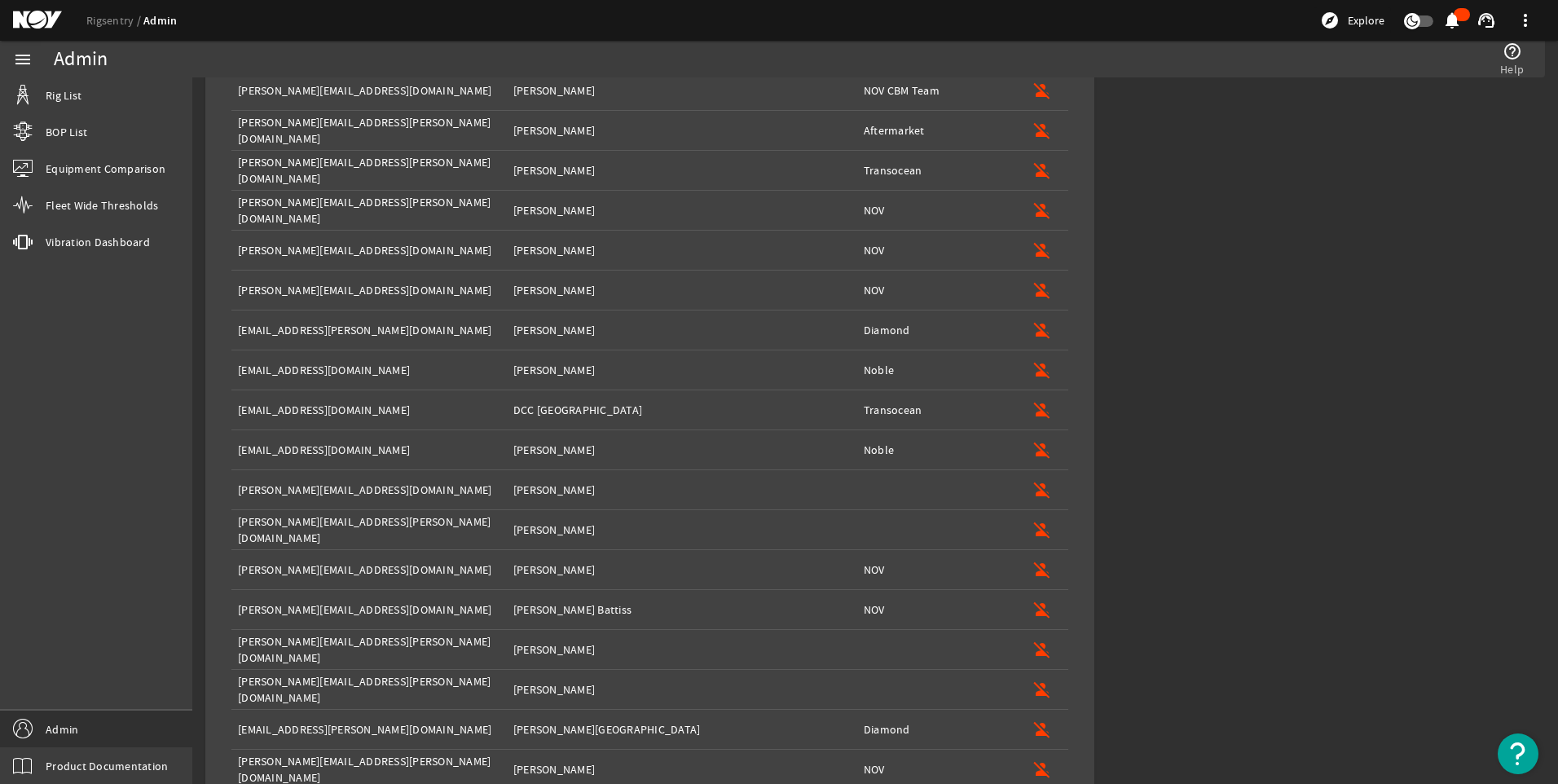
scroll to position [734, 0]
click at [1035, 484] on mat-icon "person_off" at bounding box center [1042, 489] width 20 height 20
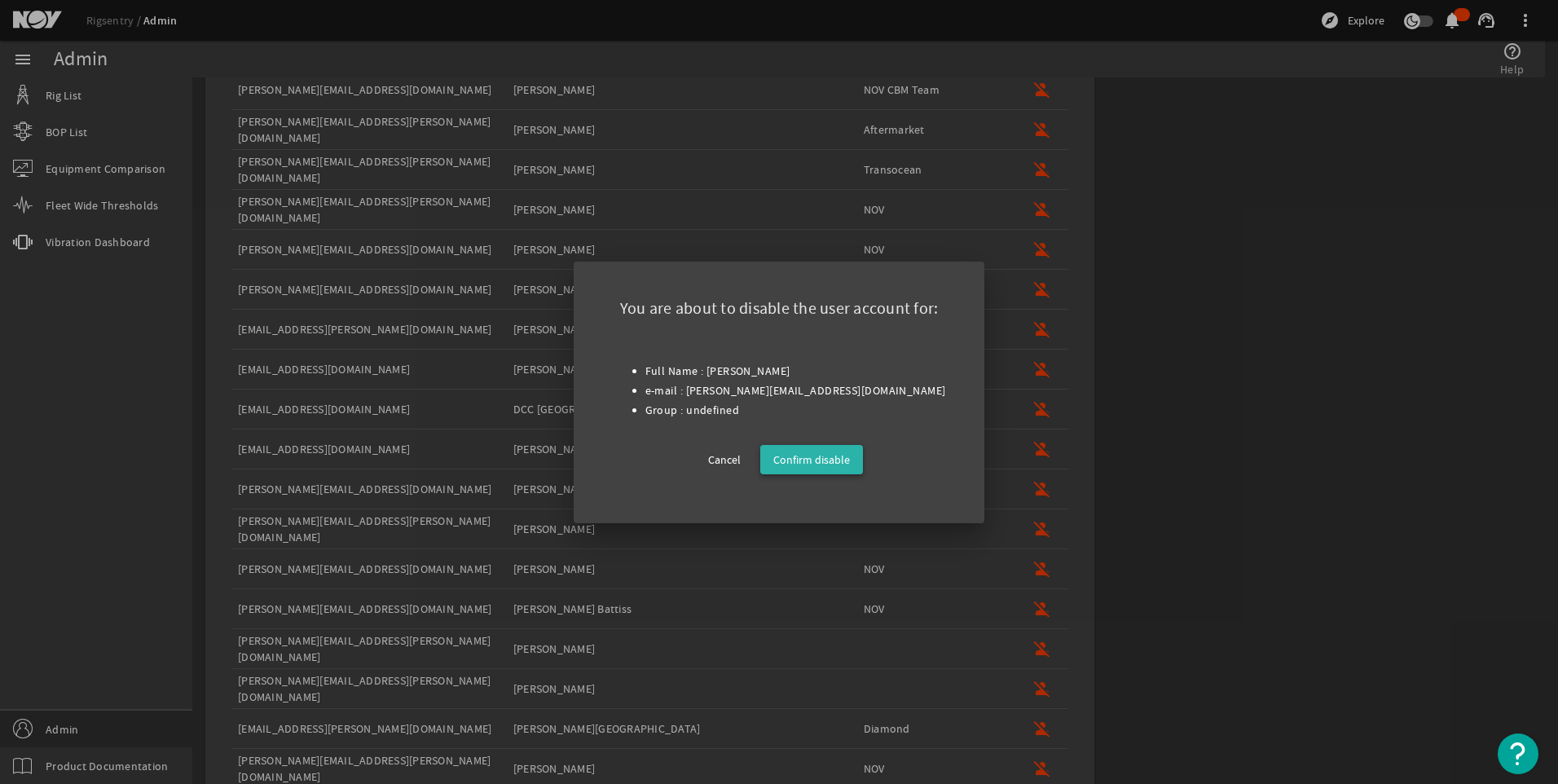
click at [842, 457] on span "Confirm disable" at bounding box center [812, 459] width 76 height 20
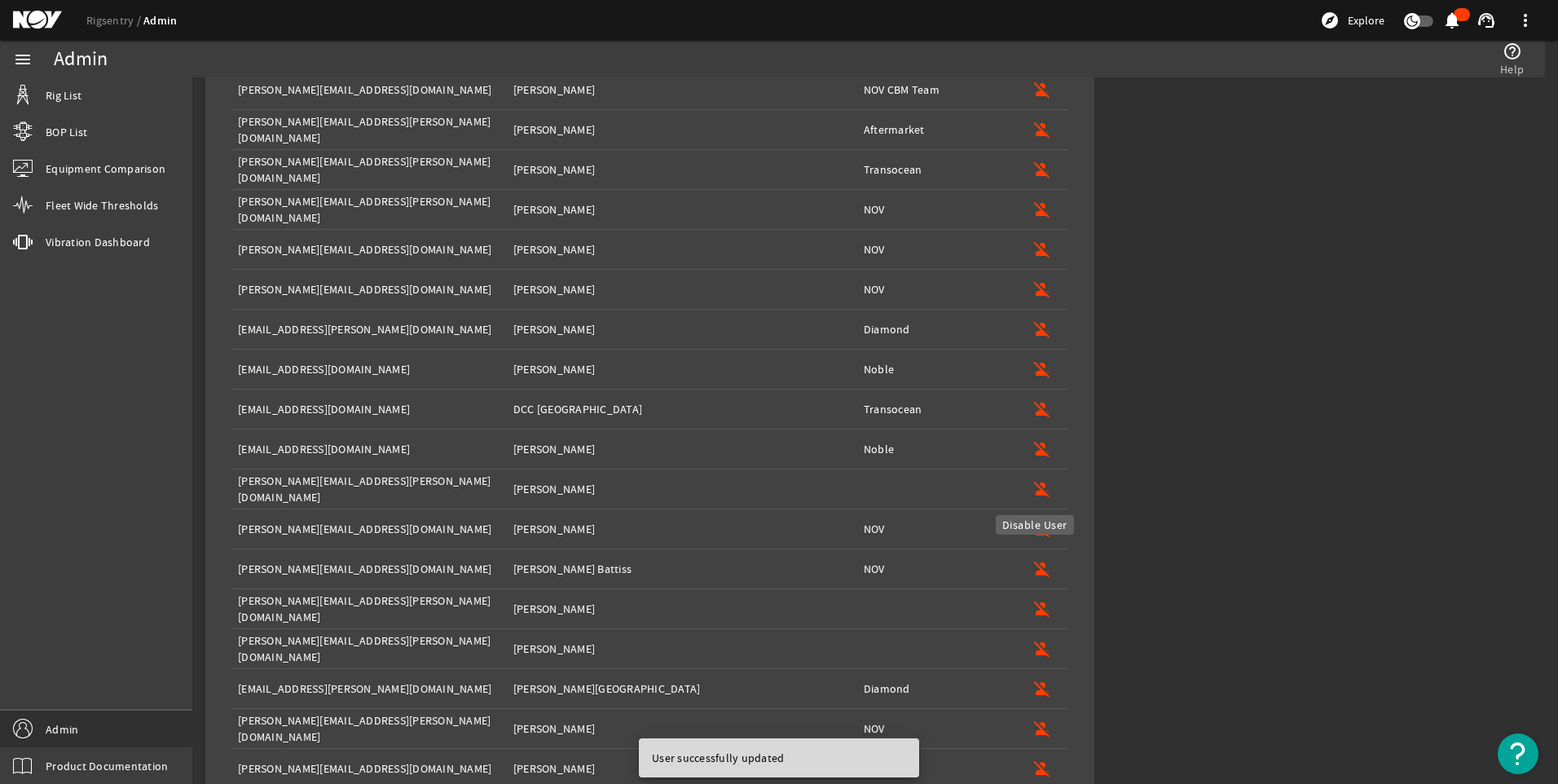
click at [1033, 486] on mat-icon "person_off" at bounding box center [1042, 489] width 20 height 20
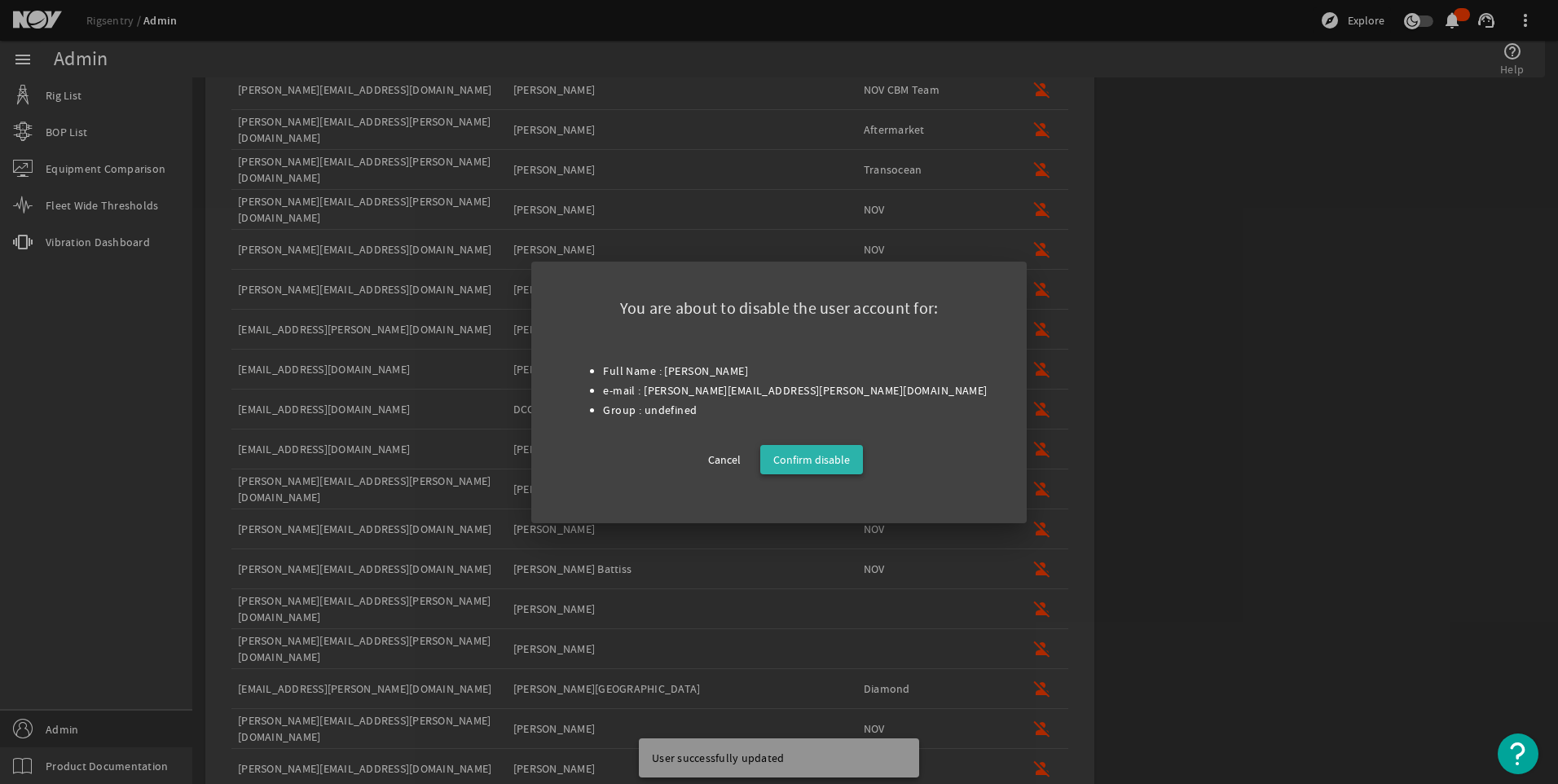
click at [820, 463] on span "Confirm disable" at bounding box center [812, 459] width 76 height 20
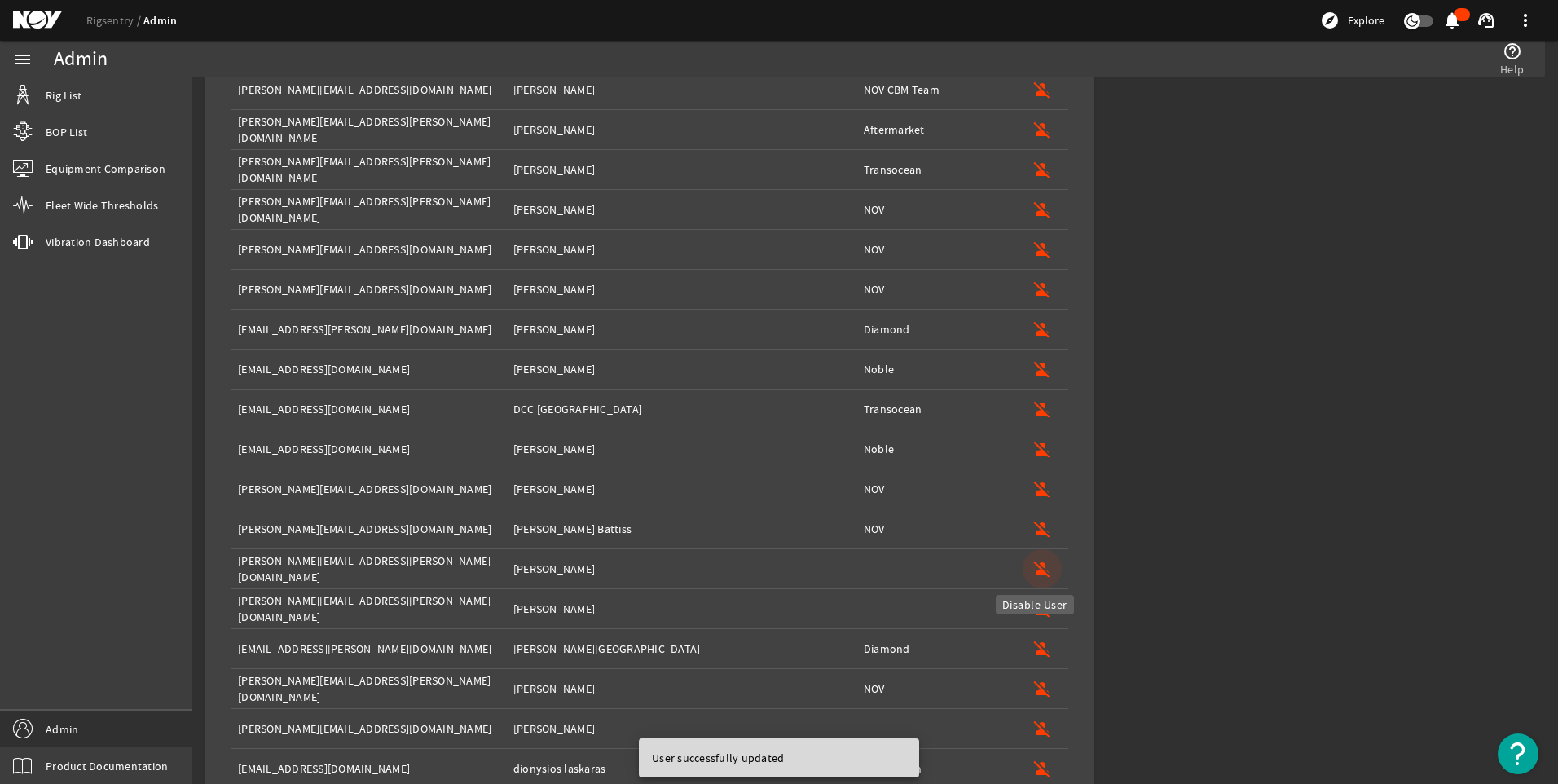
click at [1034, 574] on mat-icon "person_off" at bounding box center [1042, 569] width 20 height 20
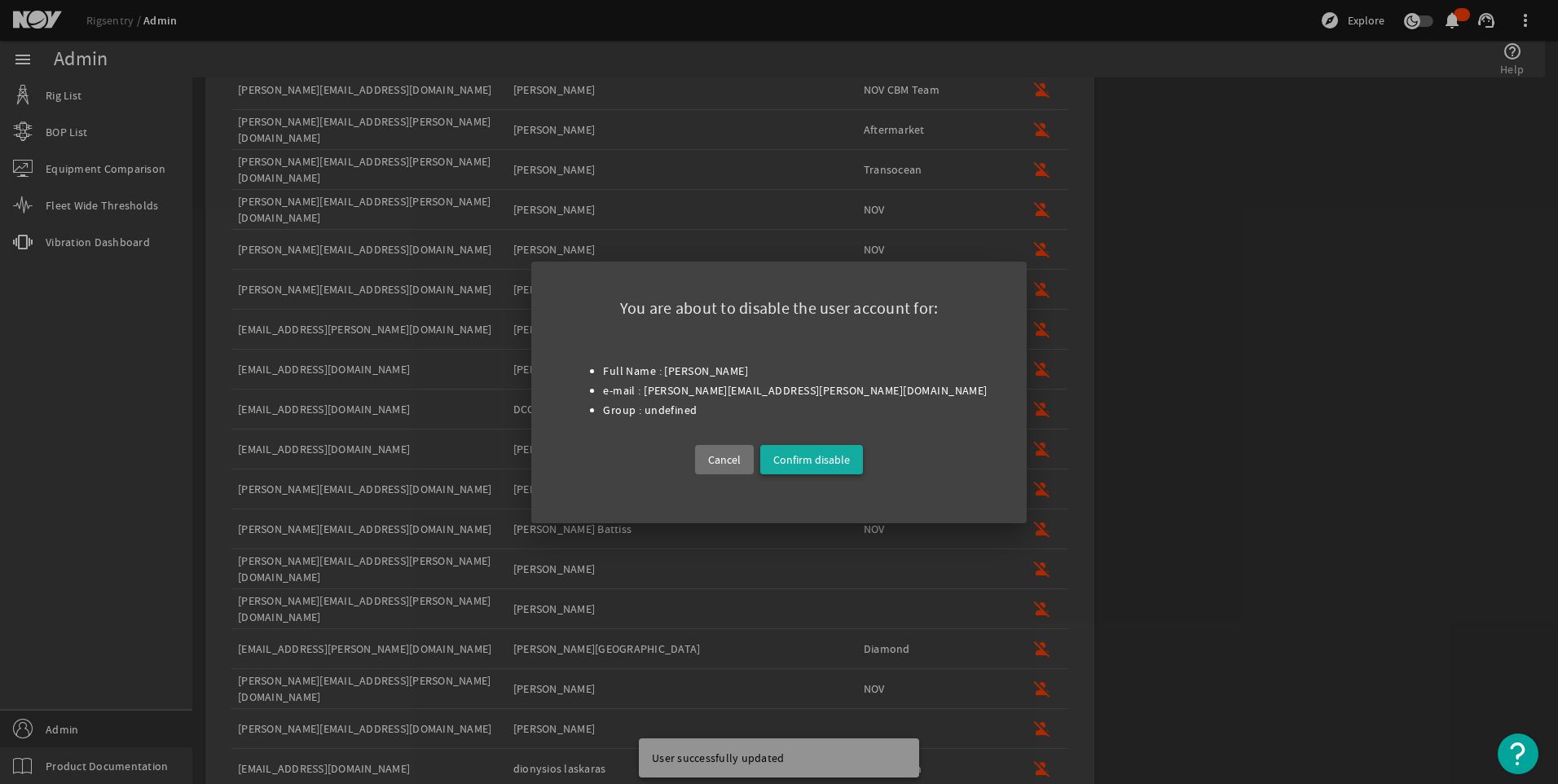
click at [832, 458] on span "Confirm disable" at bounding box center [812, 459] width 76 height 20
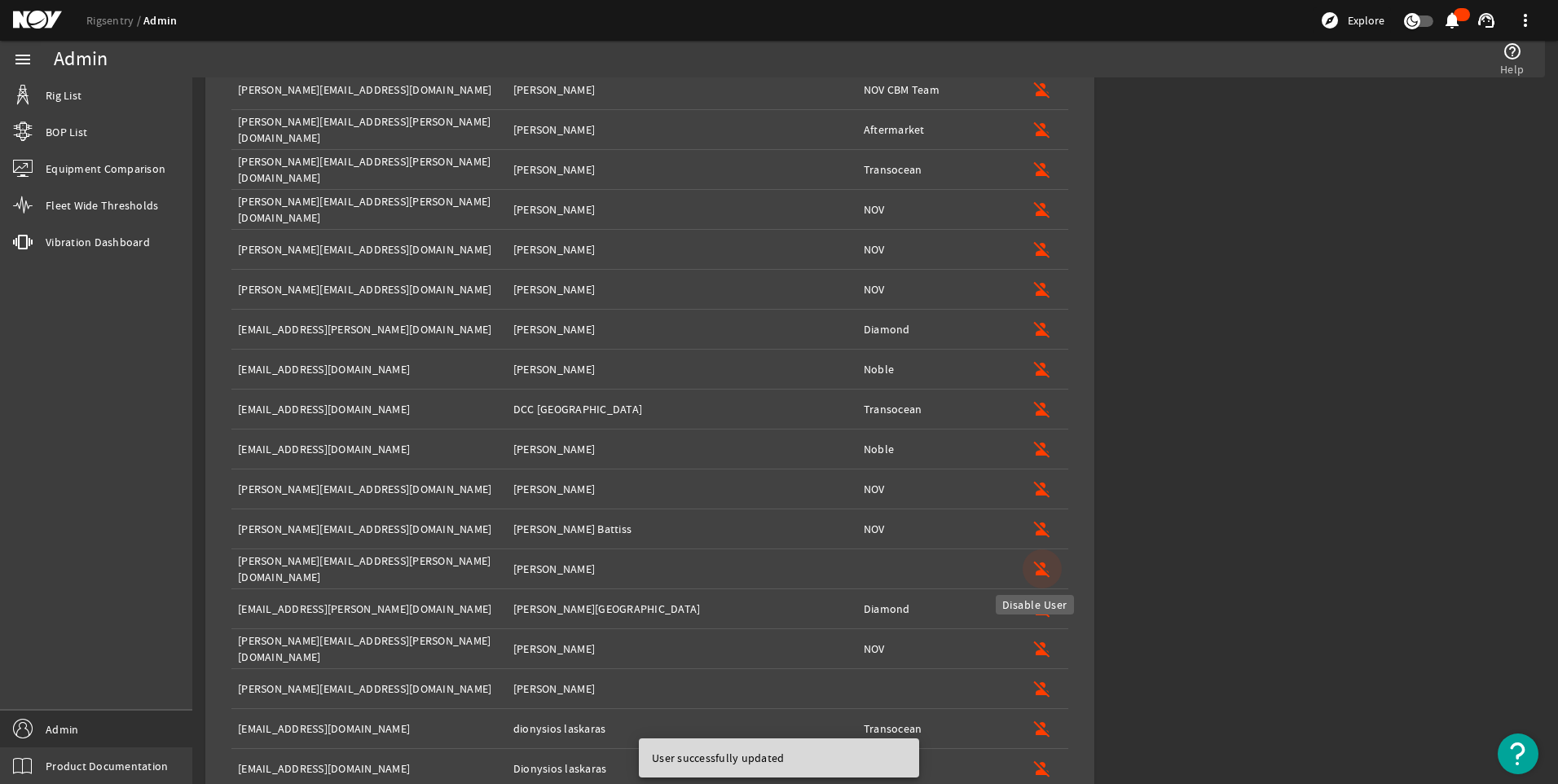
click at [1033, 563] on mat-icon "person_off" at bounding box center [1042, 569] width 20 height 20
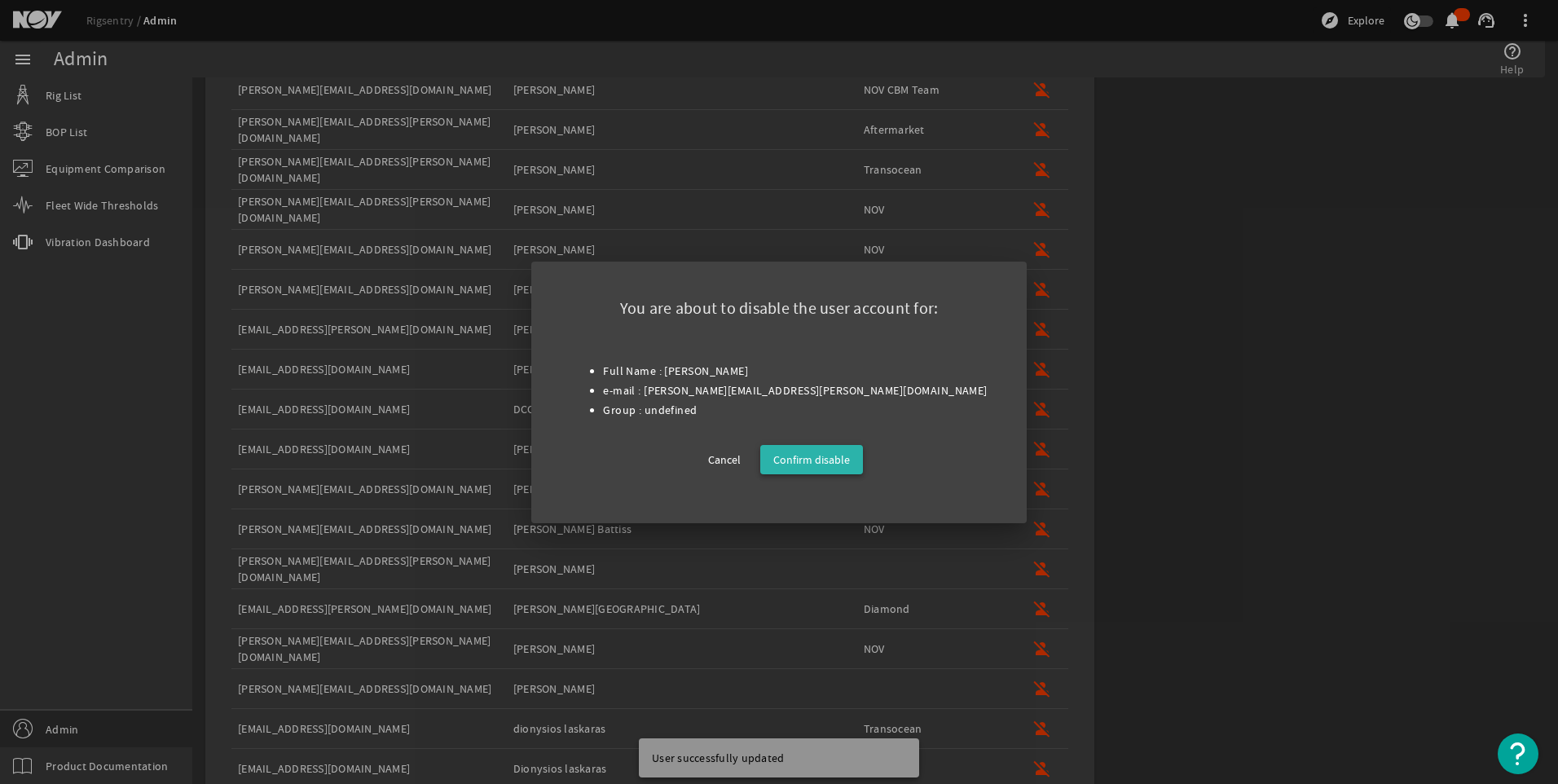
click at [841, 452] on span "Confirm disable" at bounding box center [812, 459] width 76 height 20
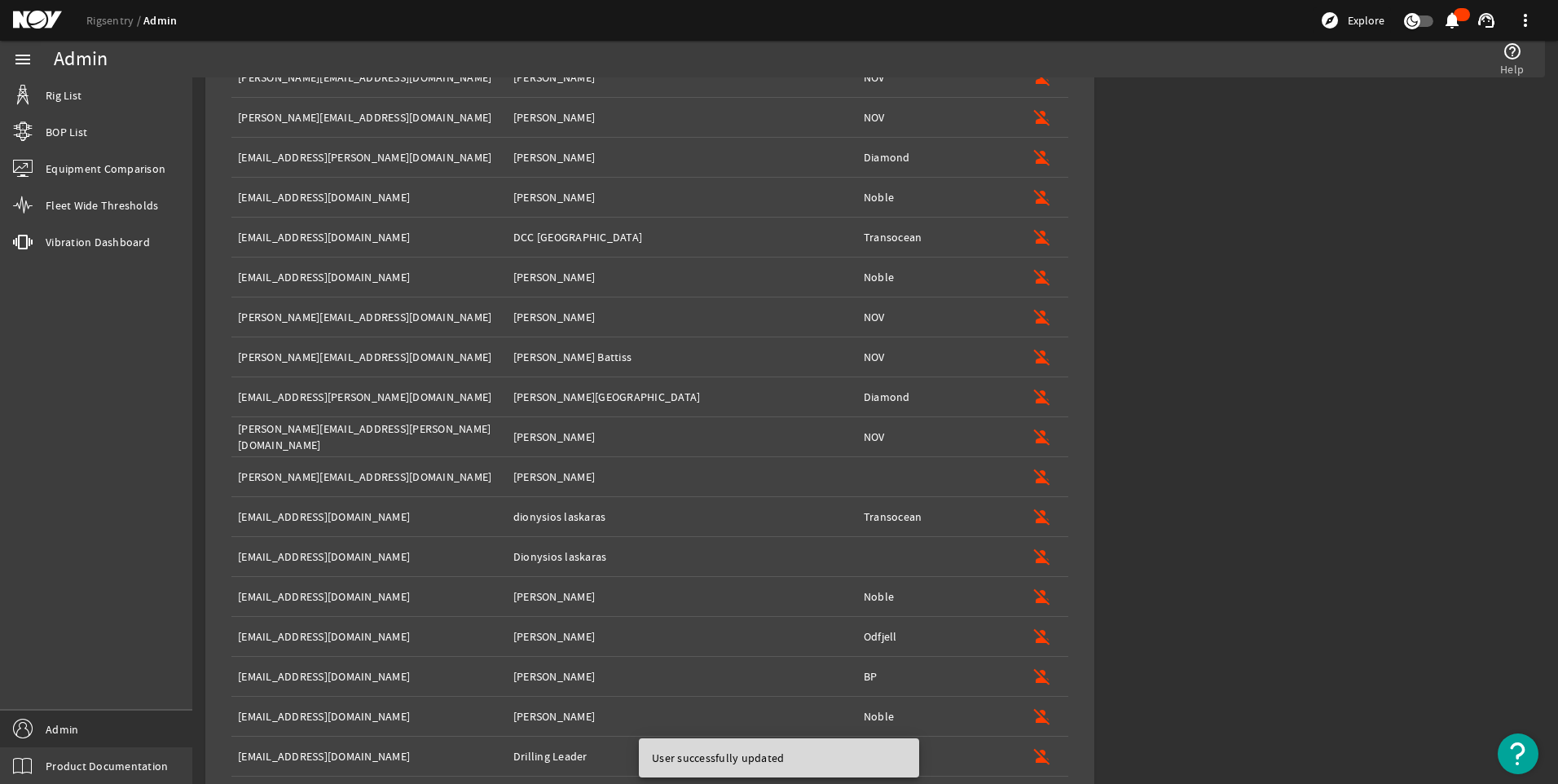
scroll to position [907, 0]
click at [1042, 468] on mat-icon "person_off" at bounding box center [1042, 475] width 20 height 20
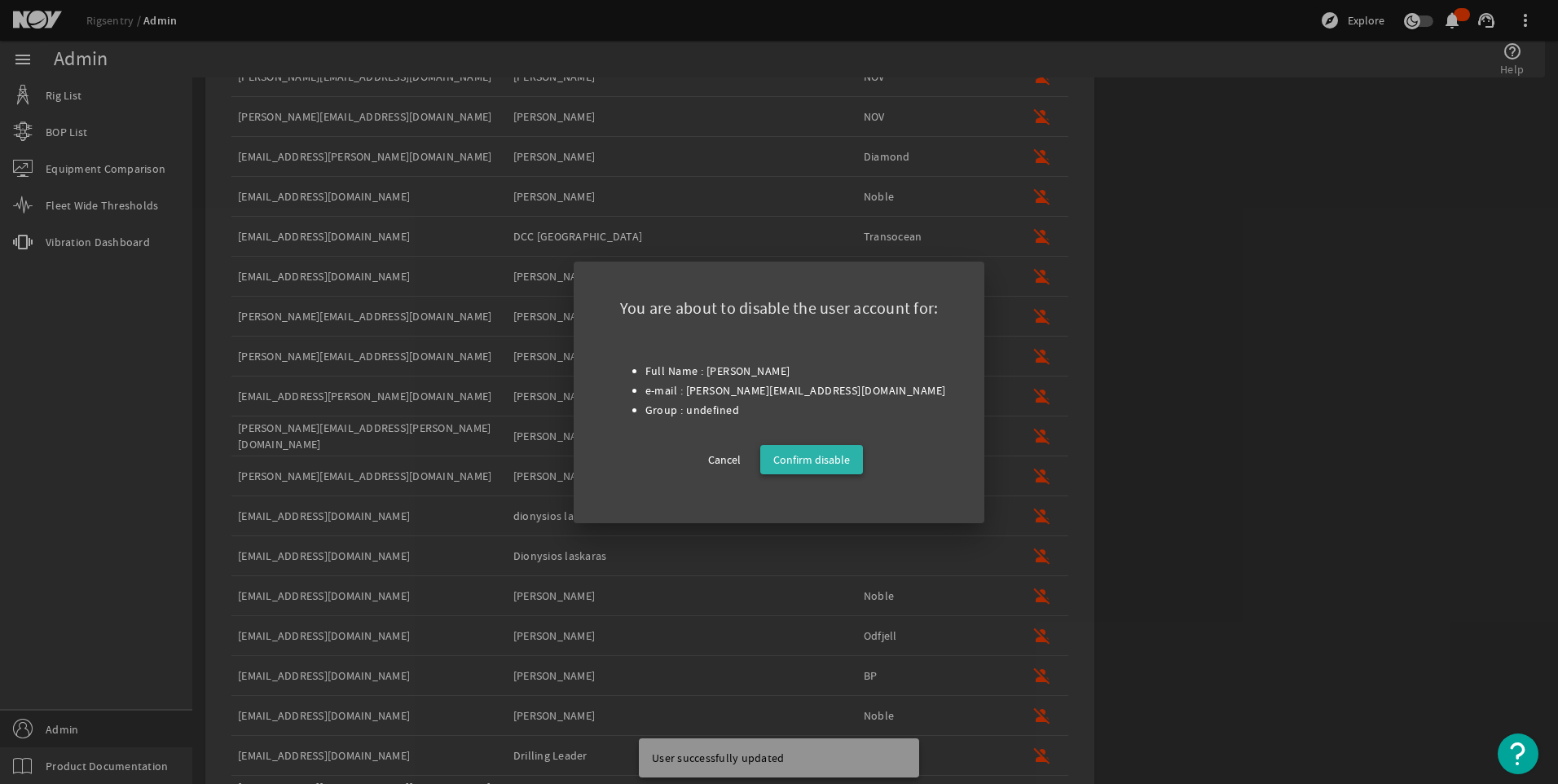
click at [830, 458] on span "Confirm disable" at bounding box center [812, 459] width 76 height 20
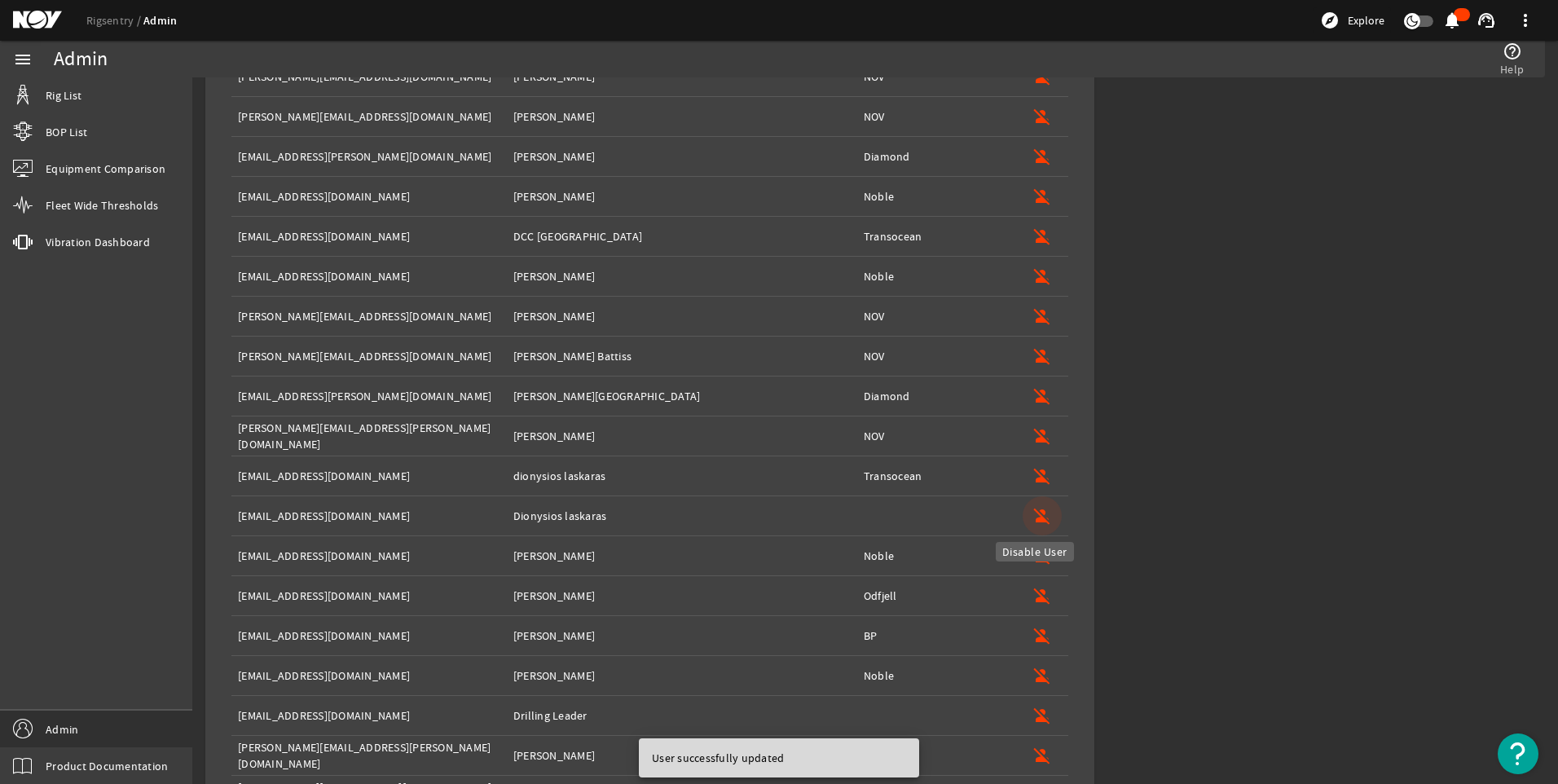
click at [1033, 513] on mat-icon "person_off" at bounding box center [1042, 515] width 20 height 20
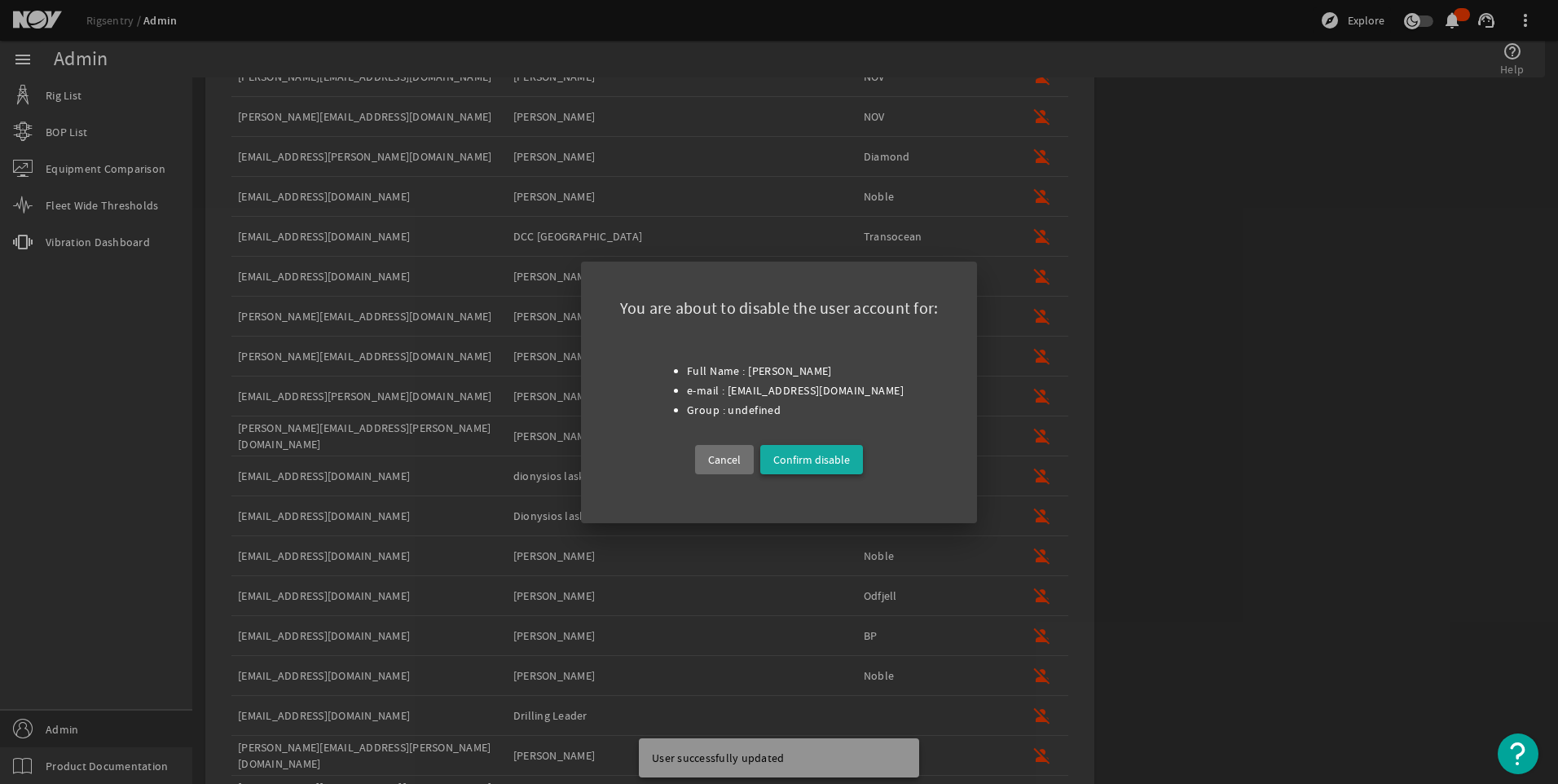
click at [804, 460] on span "Confirm disable" at bounding box center [812, 459] width 76 height 20
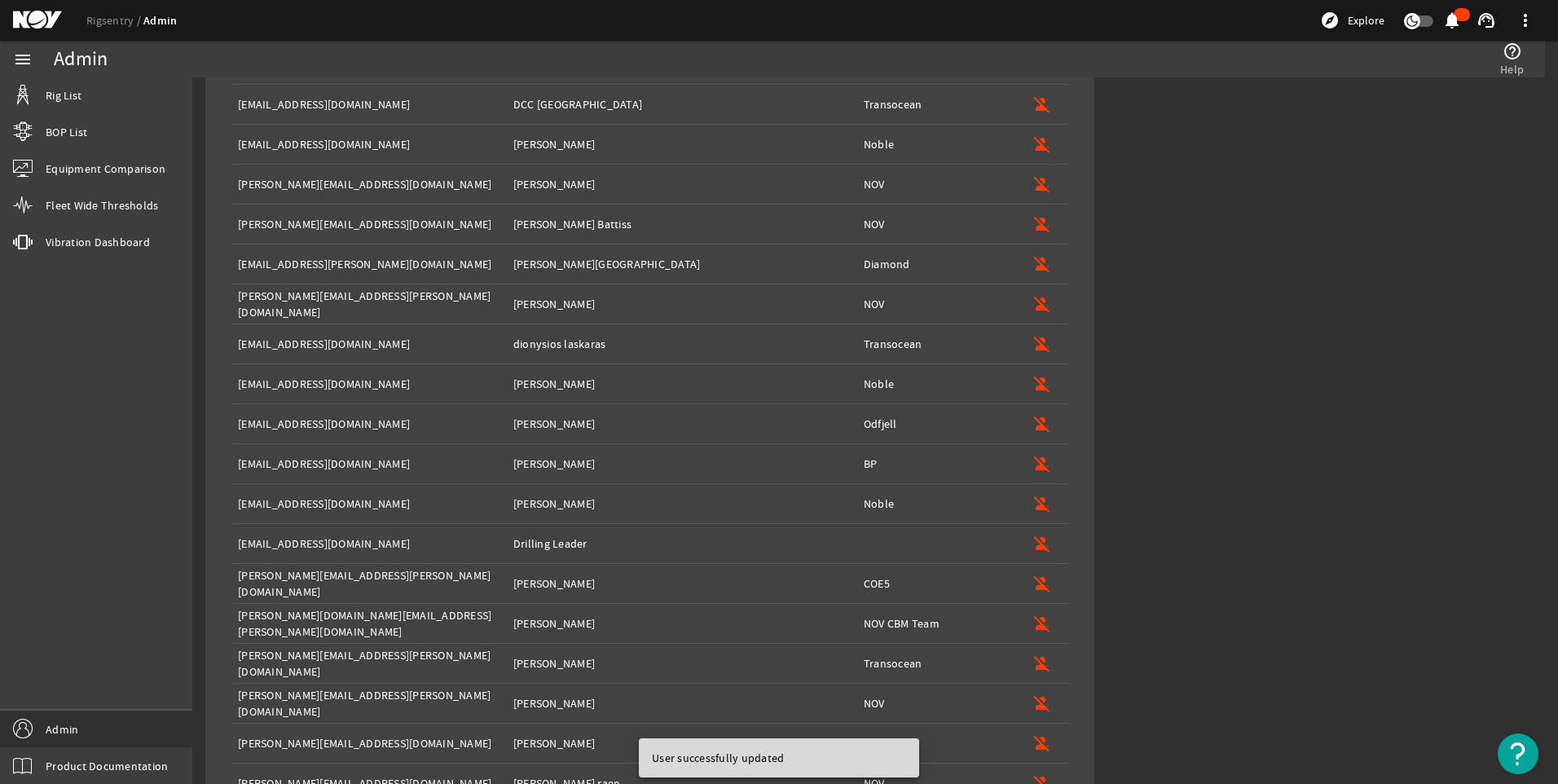
scroll to position [1039, 0]
click at [1033, 540] on mat-icon "person_off" at bounding box center [1042, 542] width 20 height 20
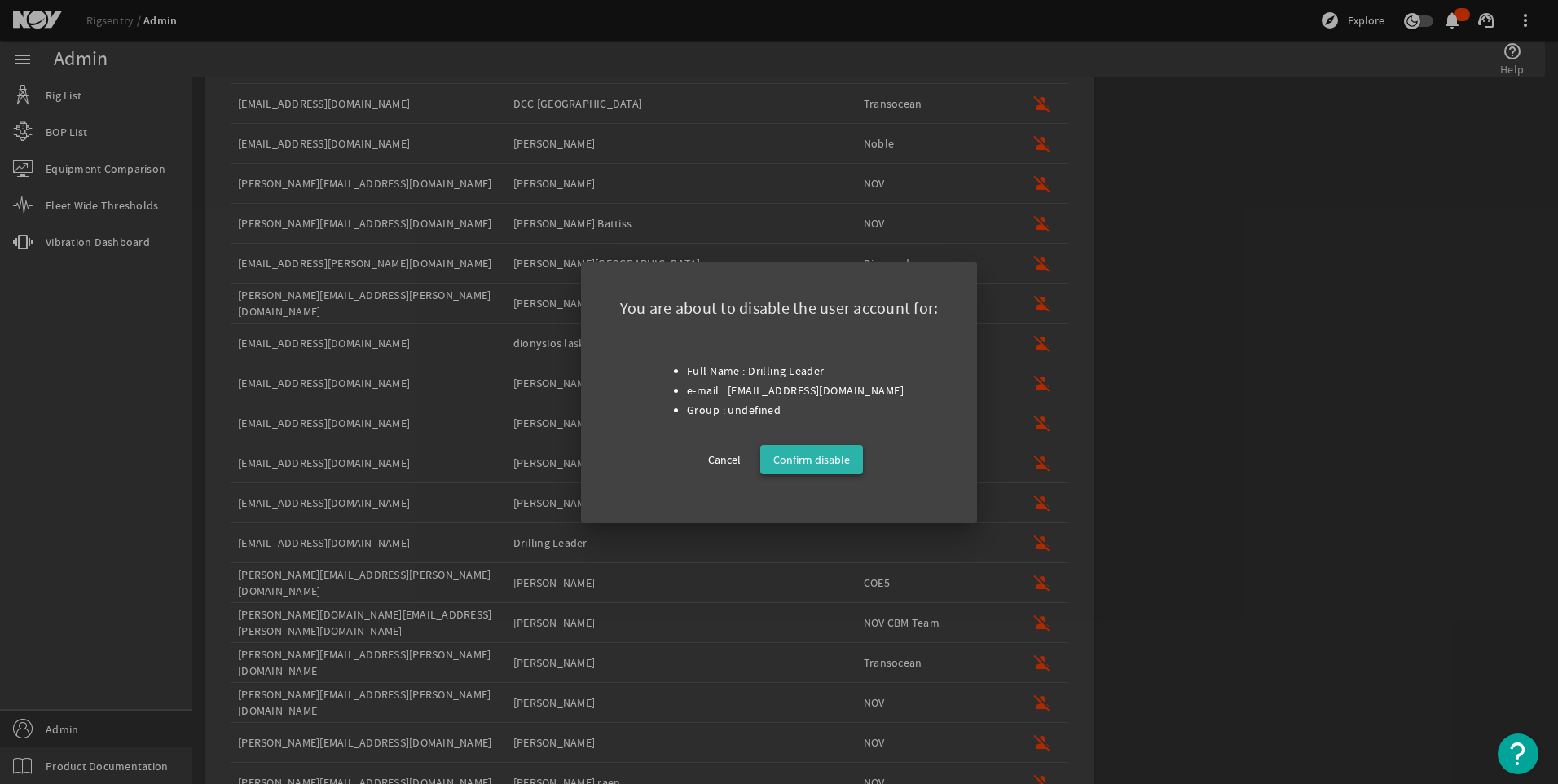
click at [810, 456] on span "Confirm disable" at bounding box center [812, 459] width 76 height 20
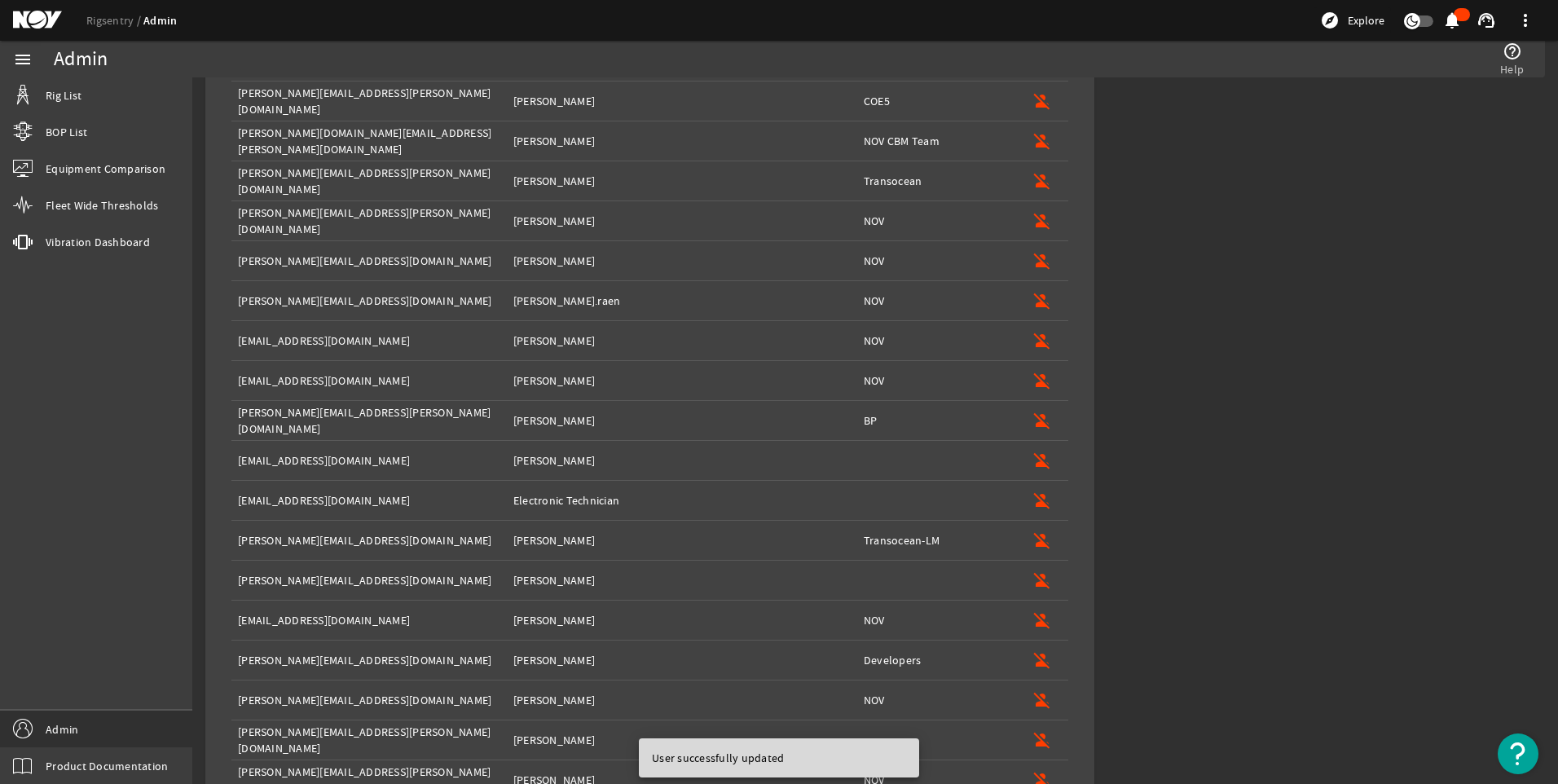
scroll to position [1482, 0]
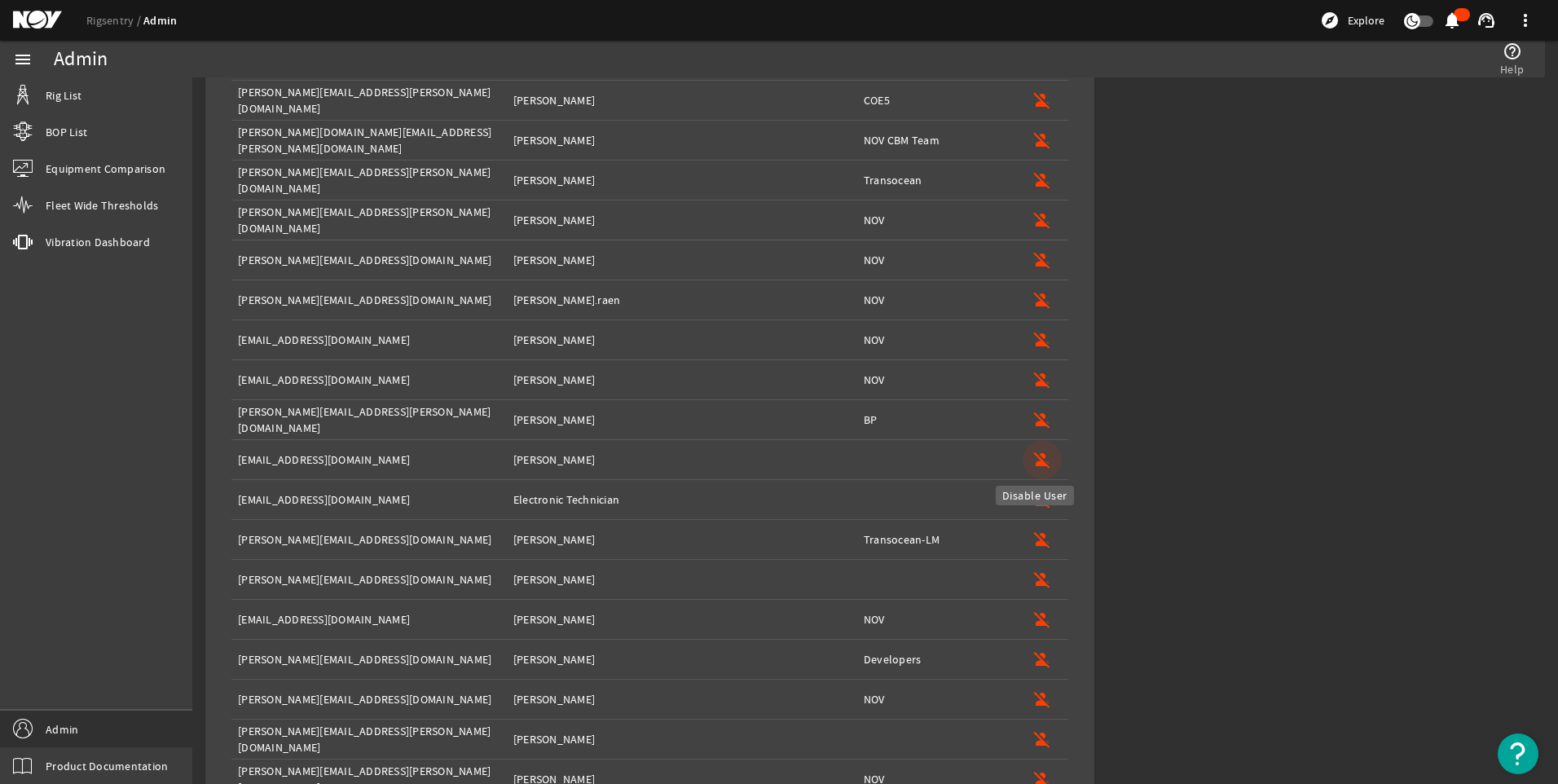
click at [1033, 454] on mat-icon "person_off" at bounding box center [1042, 459] width 20 height 20
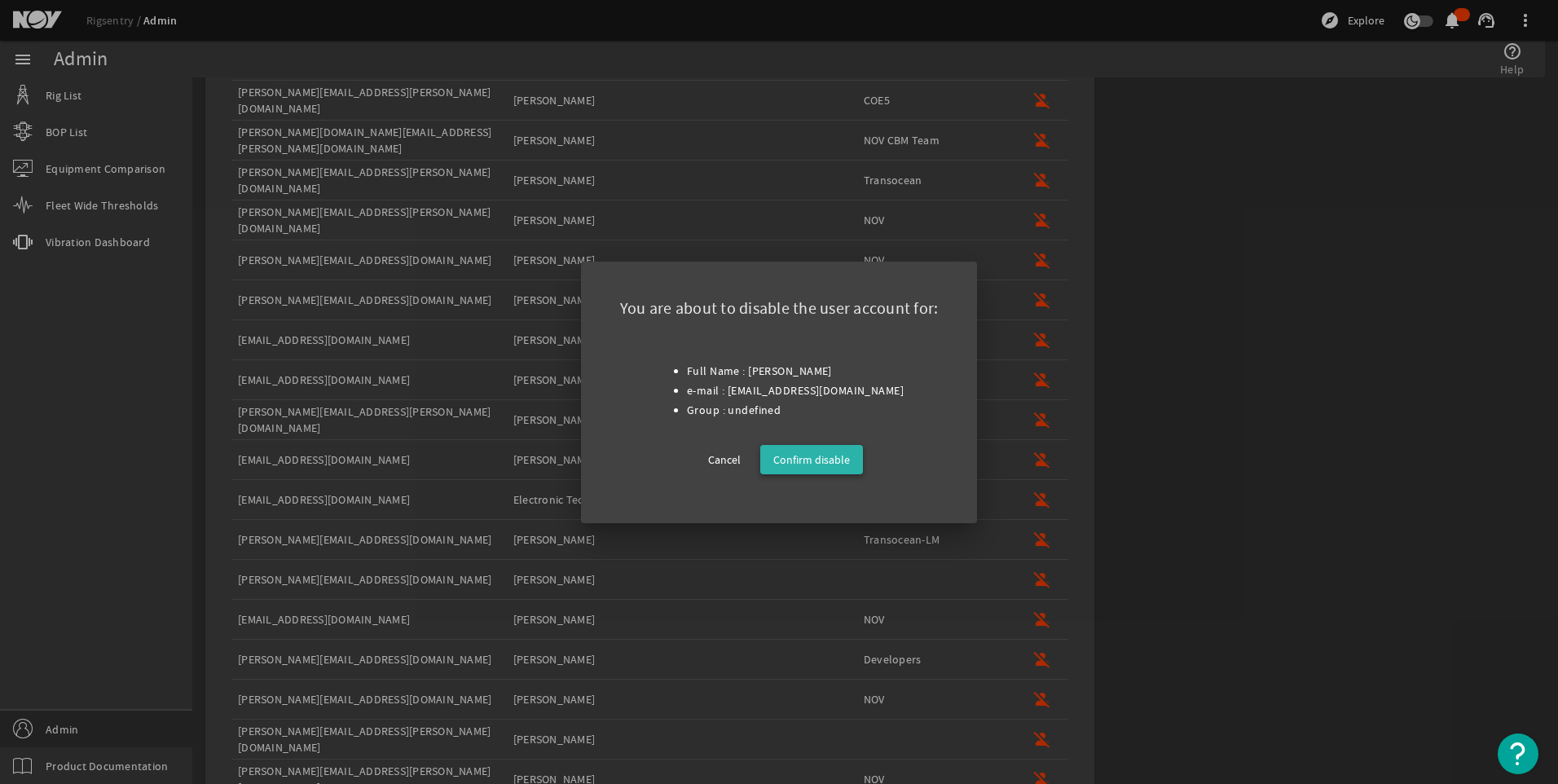
click at [836, 458] on span "Confirm disable" at bounding box center [812, 459] width 76 height 20
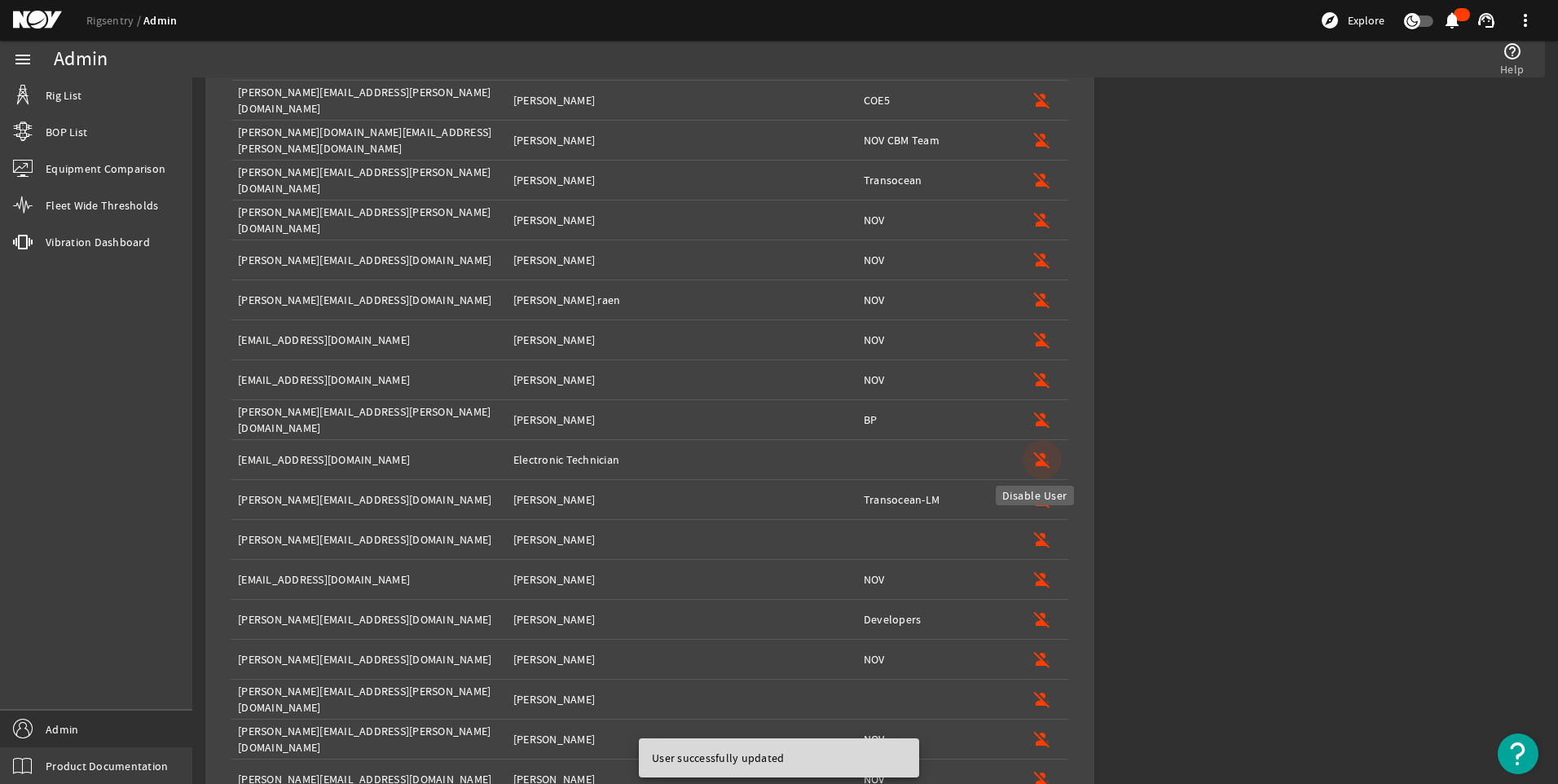
click at [1033, 458] on mat-icon "person_off" at bounding box center [1042, 459] width 20 height 20
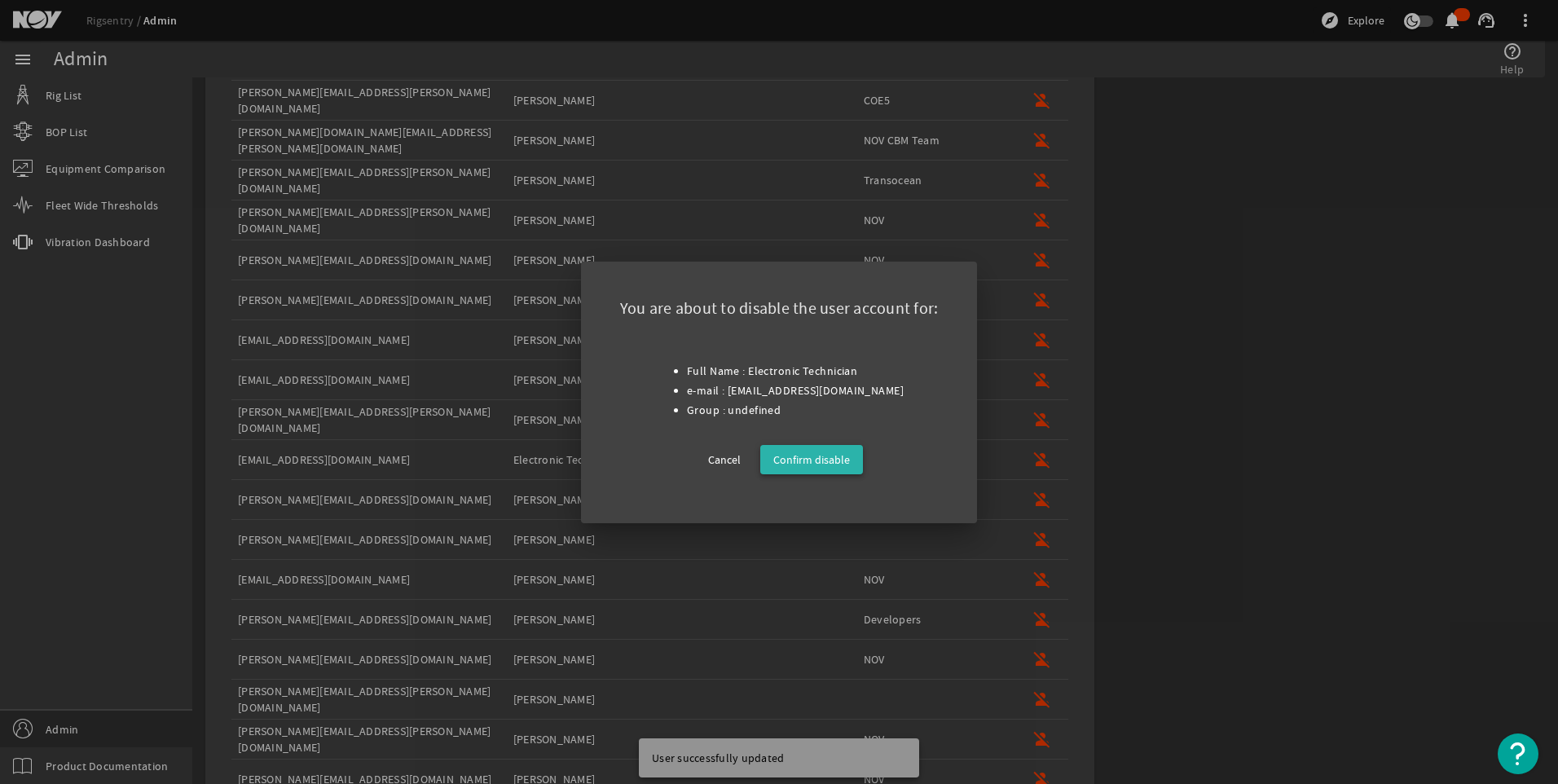
click at [832, 450] on span "Confirm disable" at bounding box center [812, 459] width 76 height 20
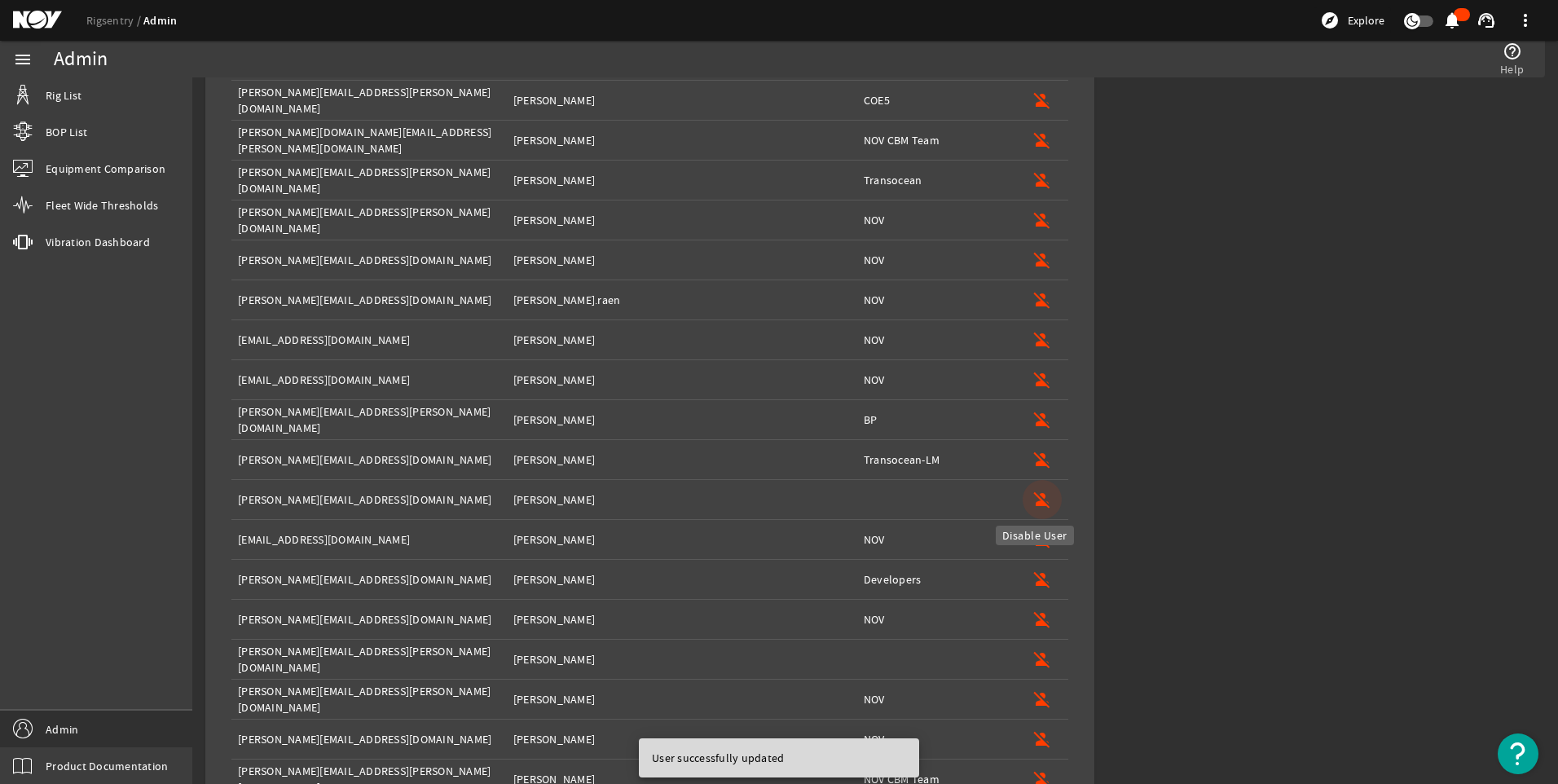
click at [1033, 502] on mat-icon "person_off" at bounding box center [1042, 499] width 20 height 20
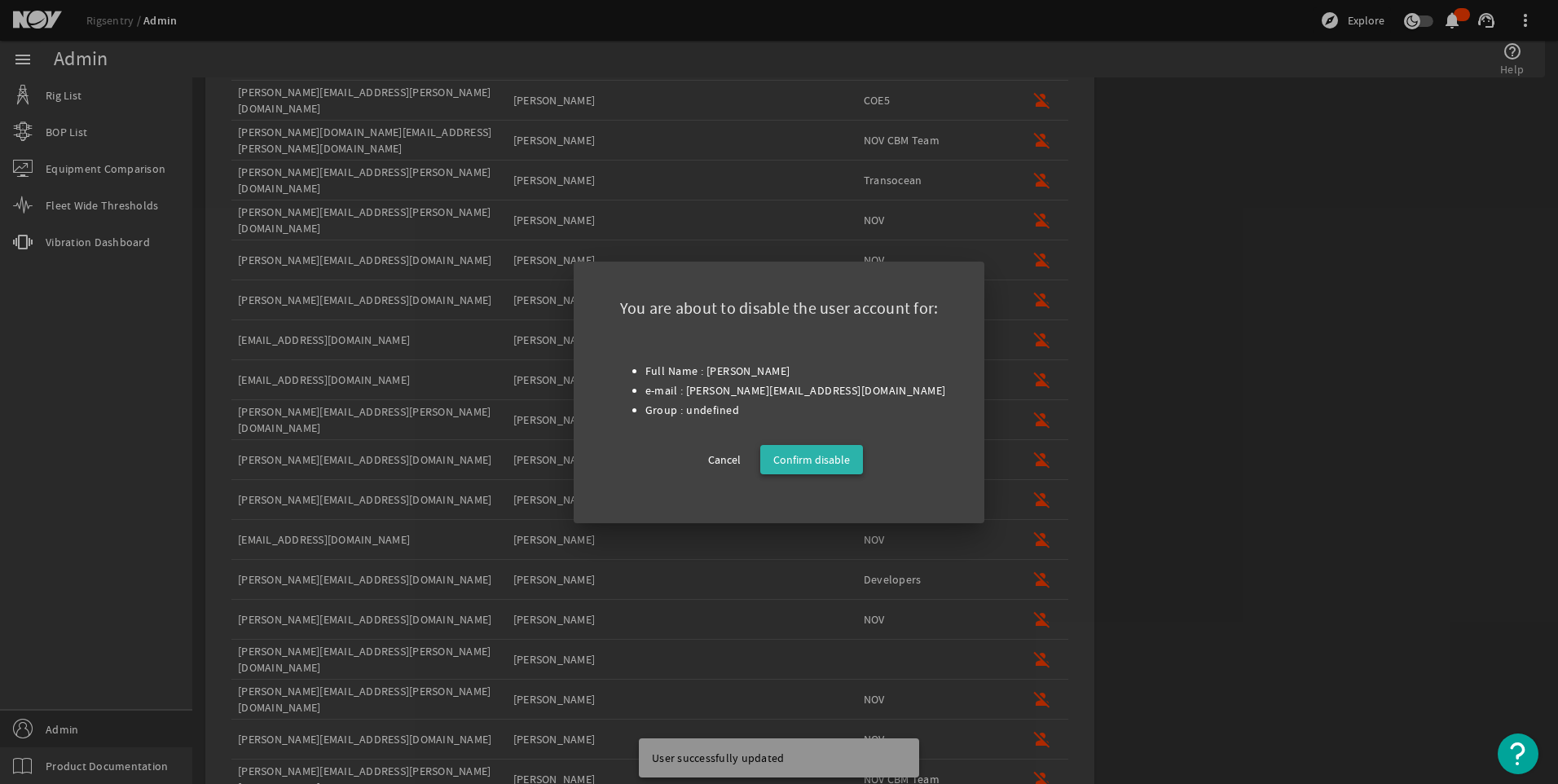
click at [822, 458] on span "Confirm disable" at bounding box center [812, 459] width 76 height 20
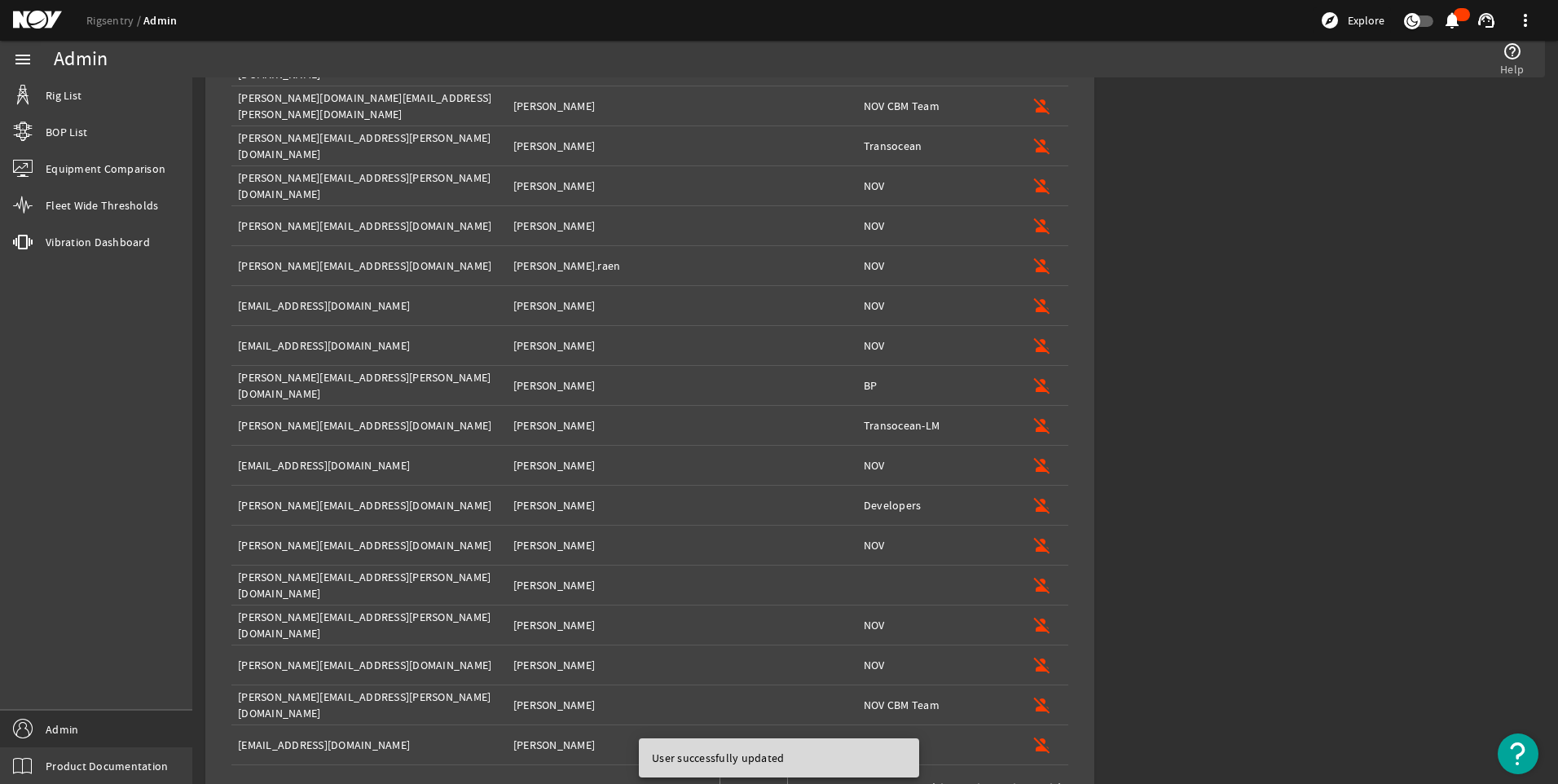
scroll to position [1562, 0]
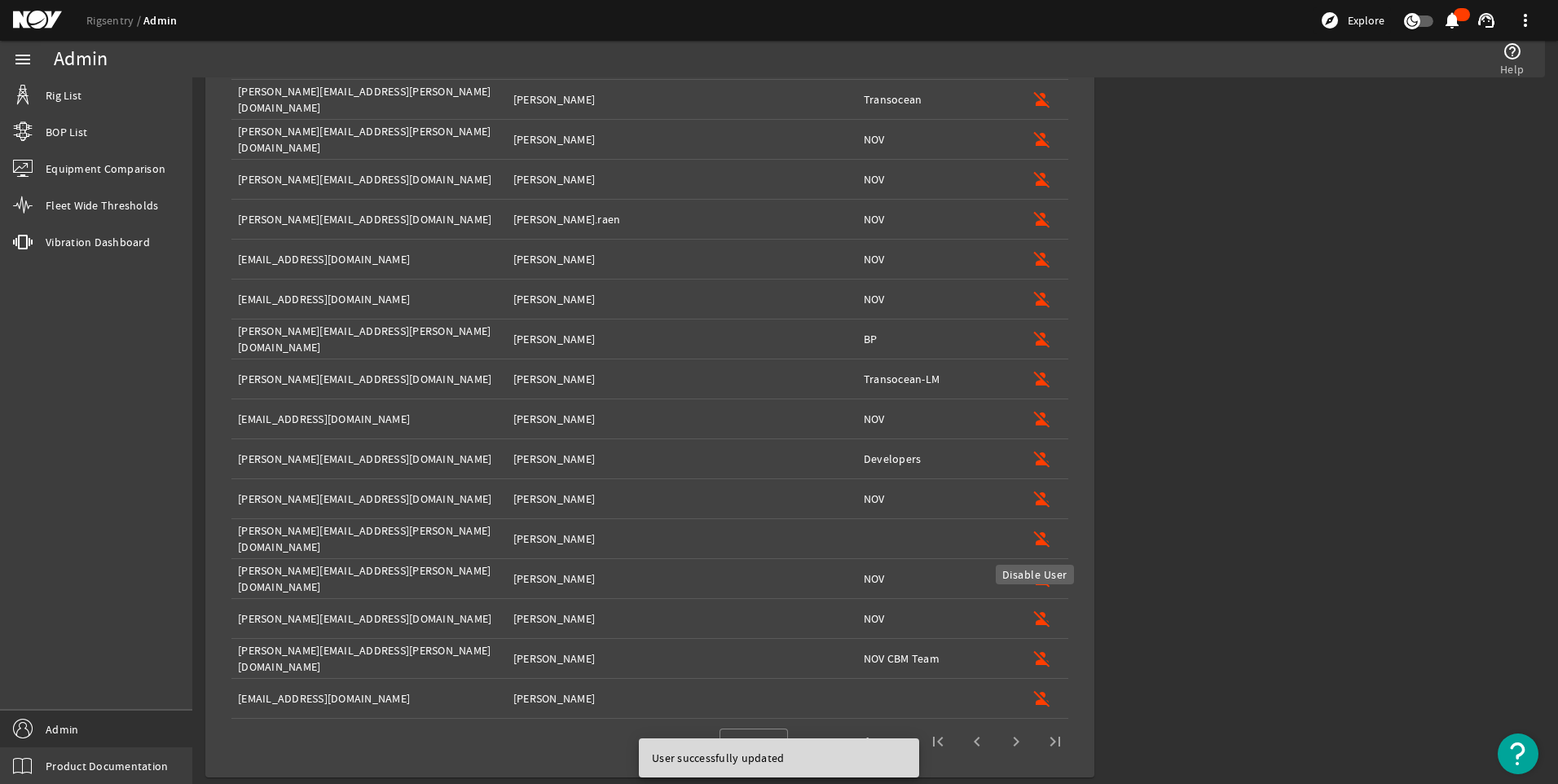
click at [1036, 537] on mat-icon "person_off" at bounding box center [1042, 538] width 20 height 20
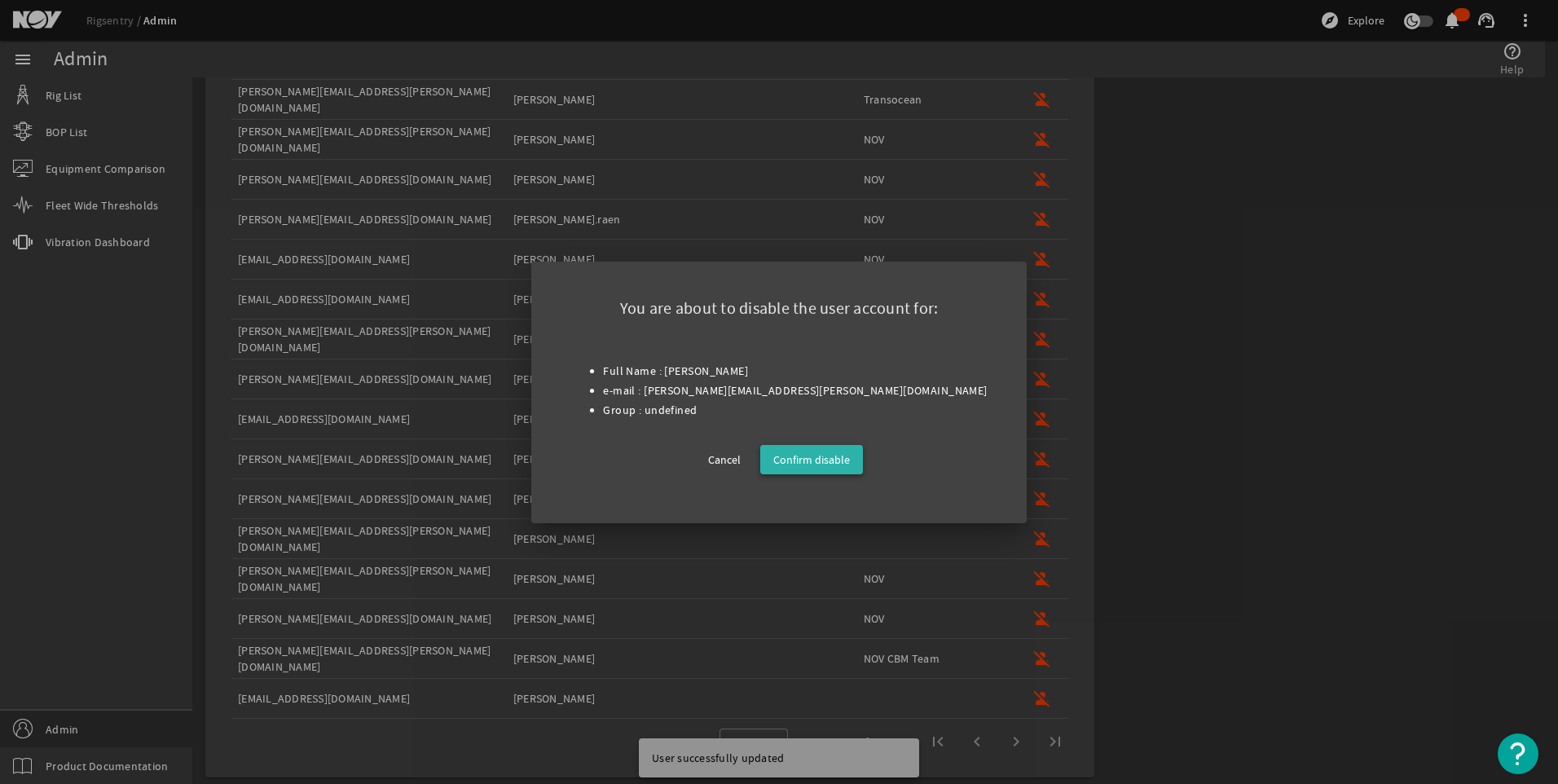
click at [837, 456] on span "Confirm disable" at bounding box center [812, 459] width 76 height 20
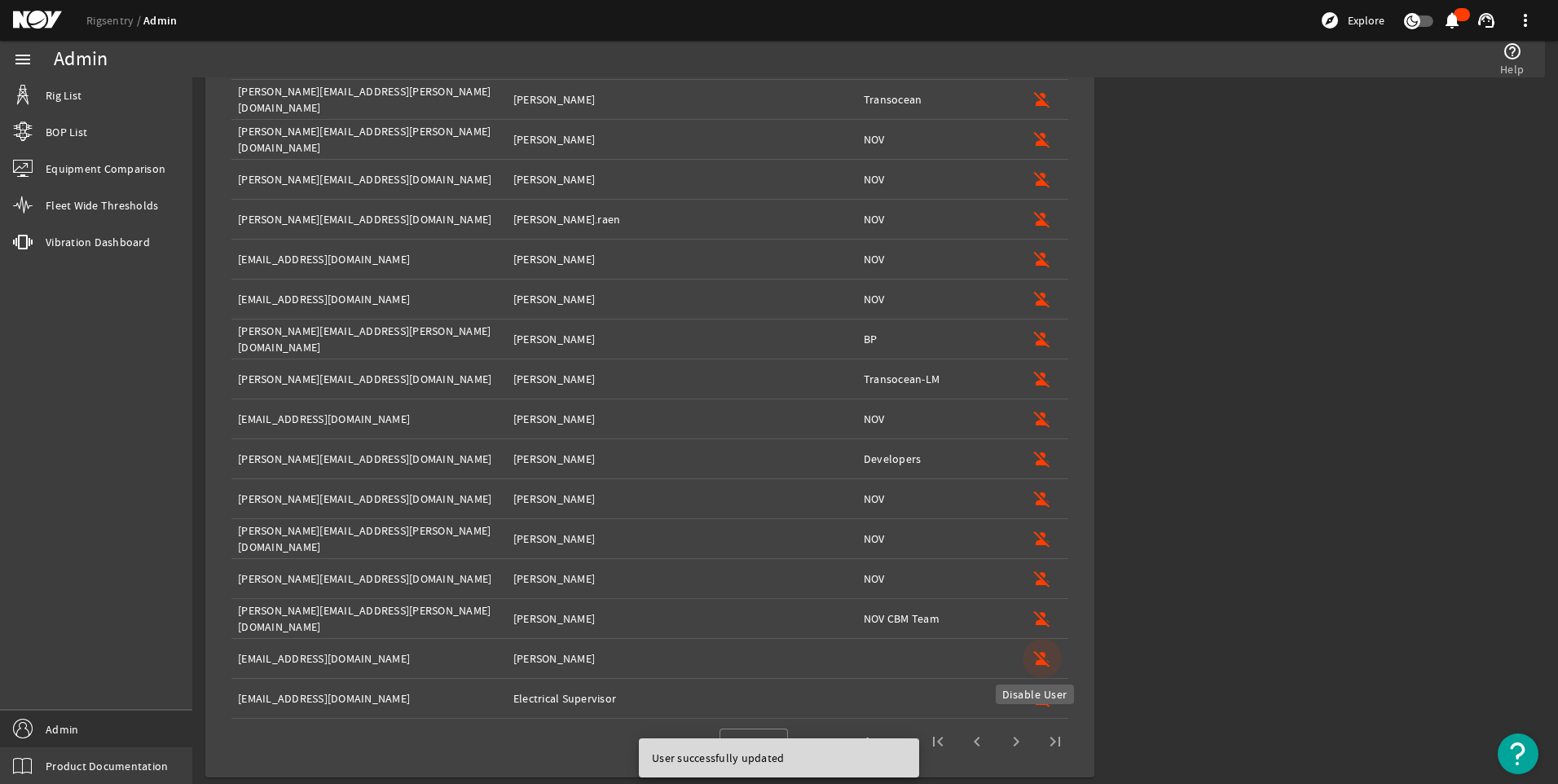
click at [1033, 649] on mat-icon "person_off" at bounding box center [1042, 658] width 20 height 20
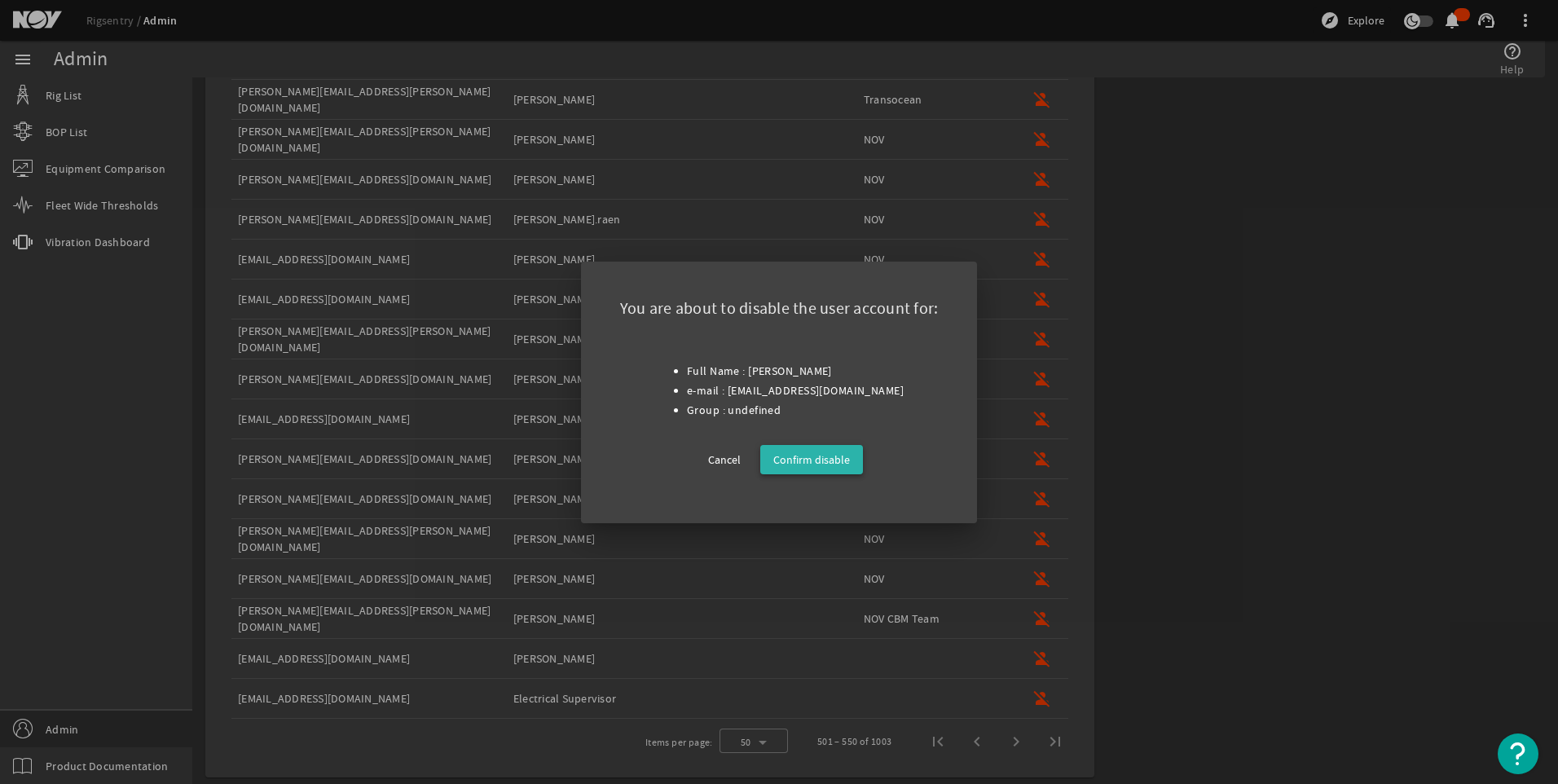
click at [838, 457] on span "Confirm disable" at bounding box center [812, 459] width 76 height 20
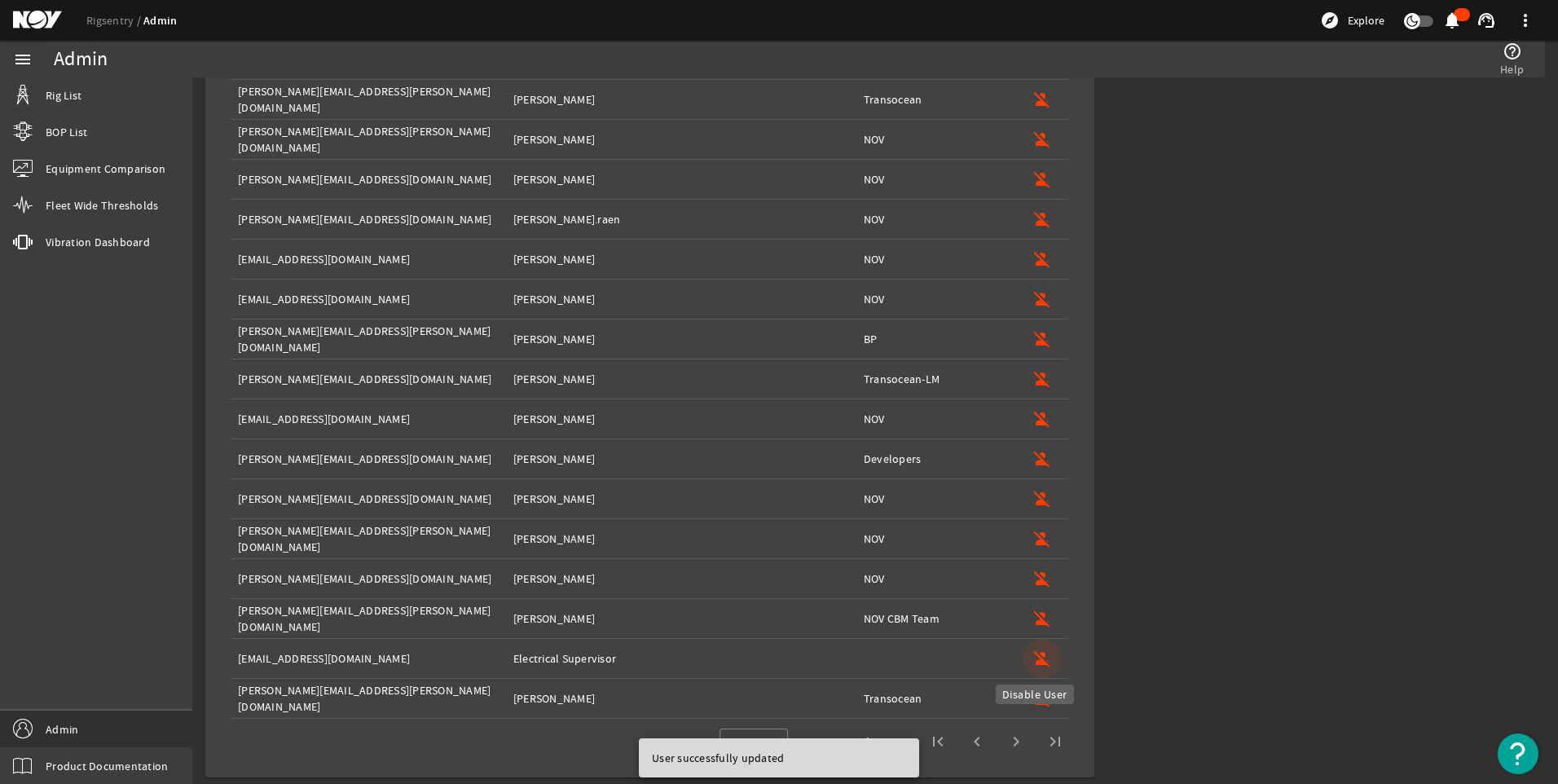
click at [1039, 659] on mat-icon "person_off" at bounding box center [1042, 658] width 20 height 20
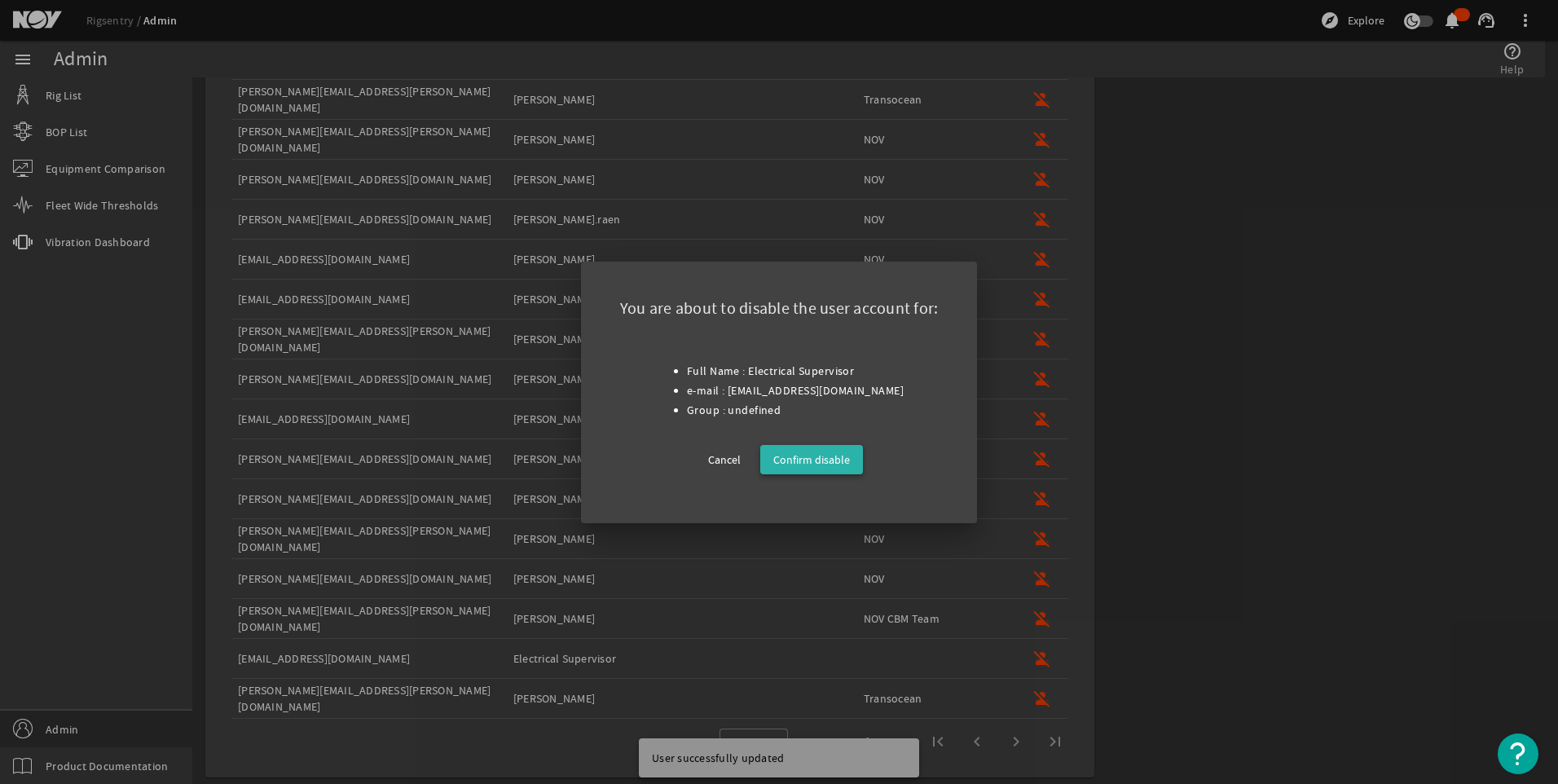
click at [827, 457] on span "Confirm disable" at bounding box center [812, 459] width 76 height 20
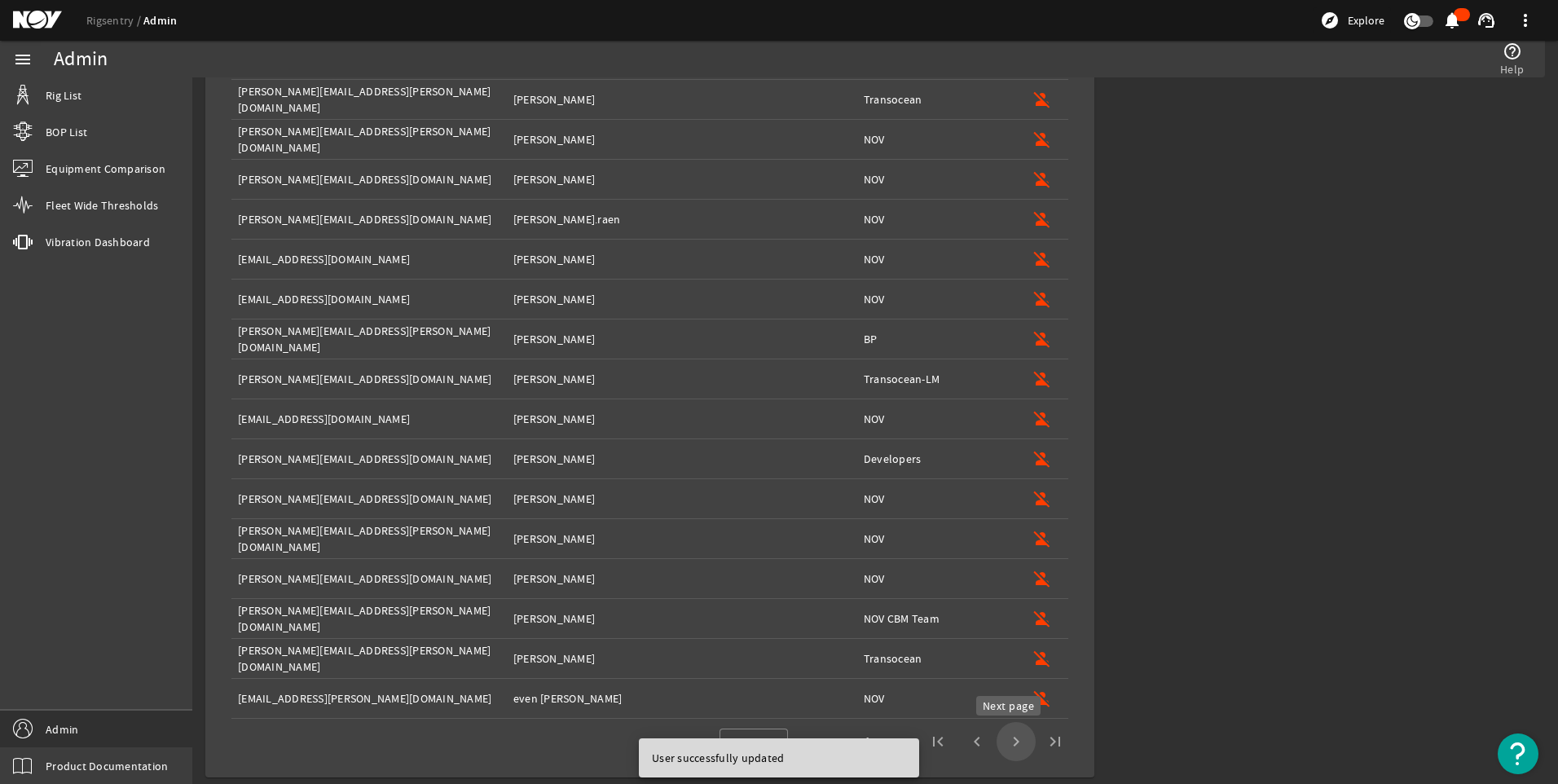
click at [1002, 743] on span "Next page" at bounding box center [1016, 741] width 39 height 39
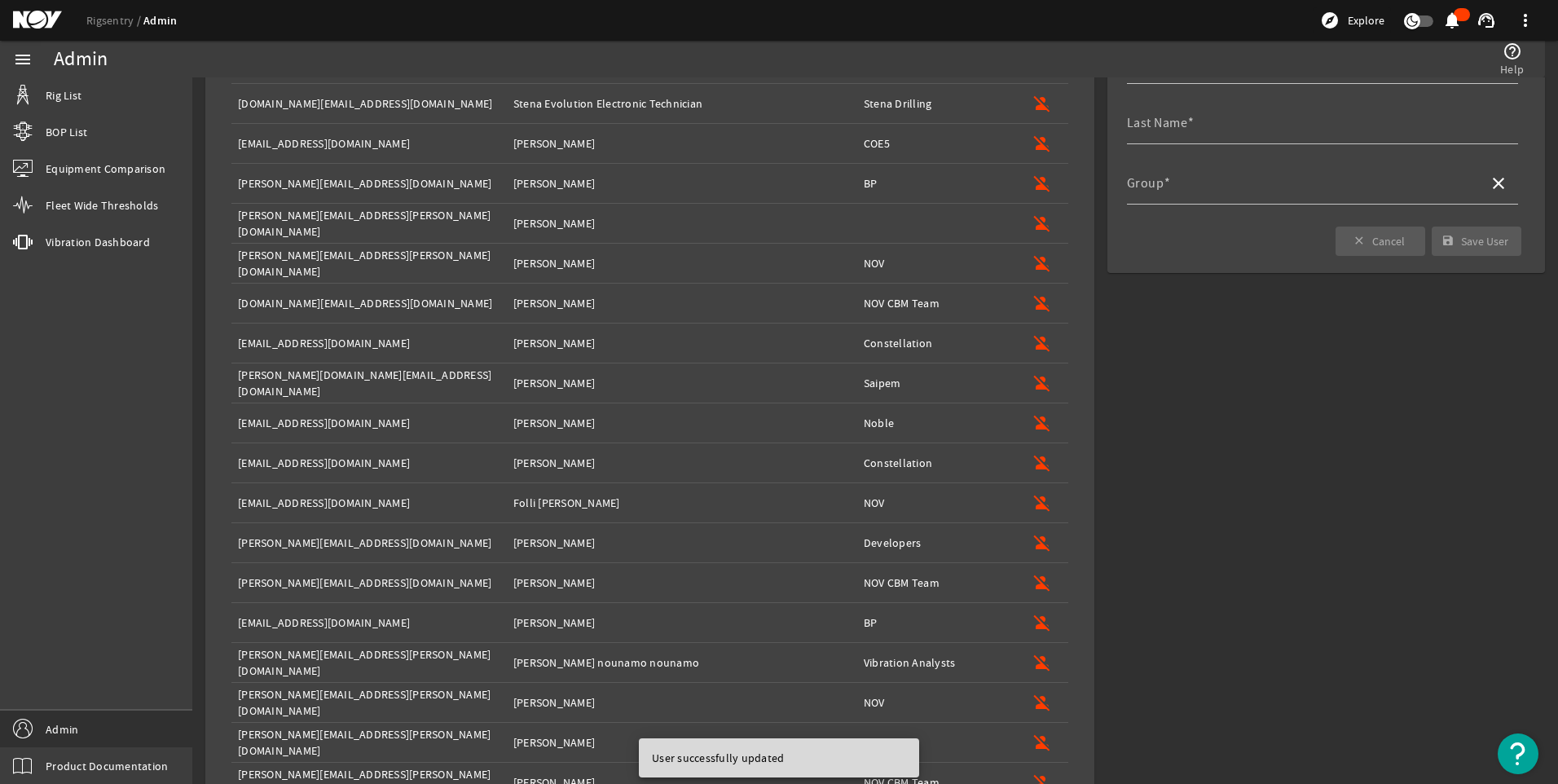
scroll to position [0, 0]
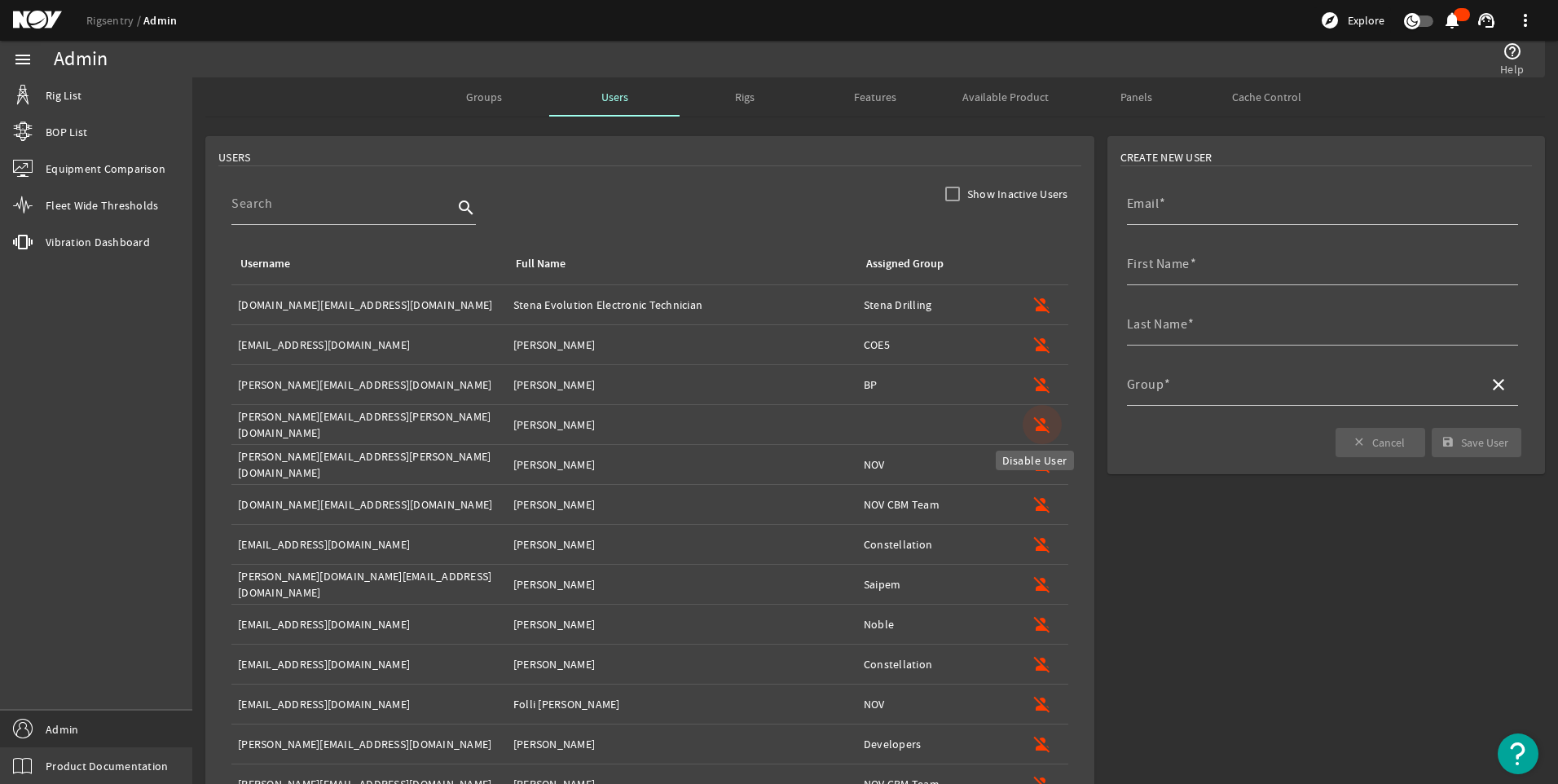
click at [1033, 419] on mat-icon "person_off" at bounding box center [1042, 424] width 20 height 20
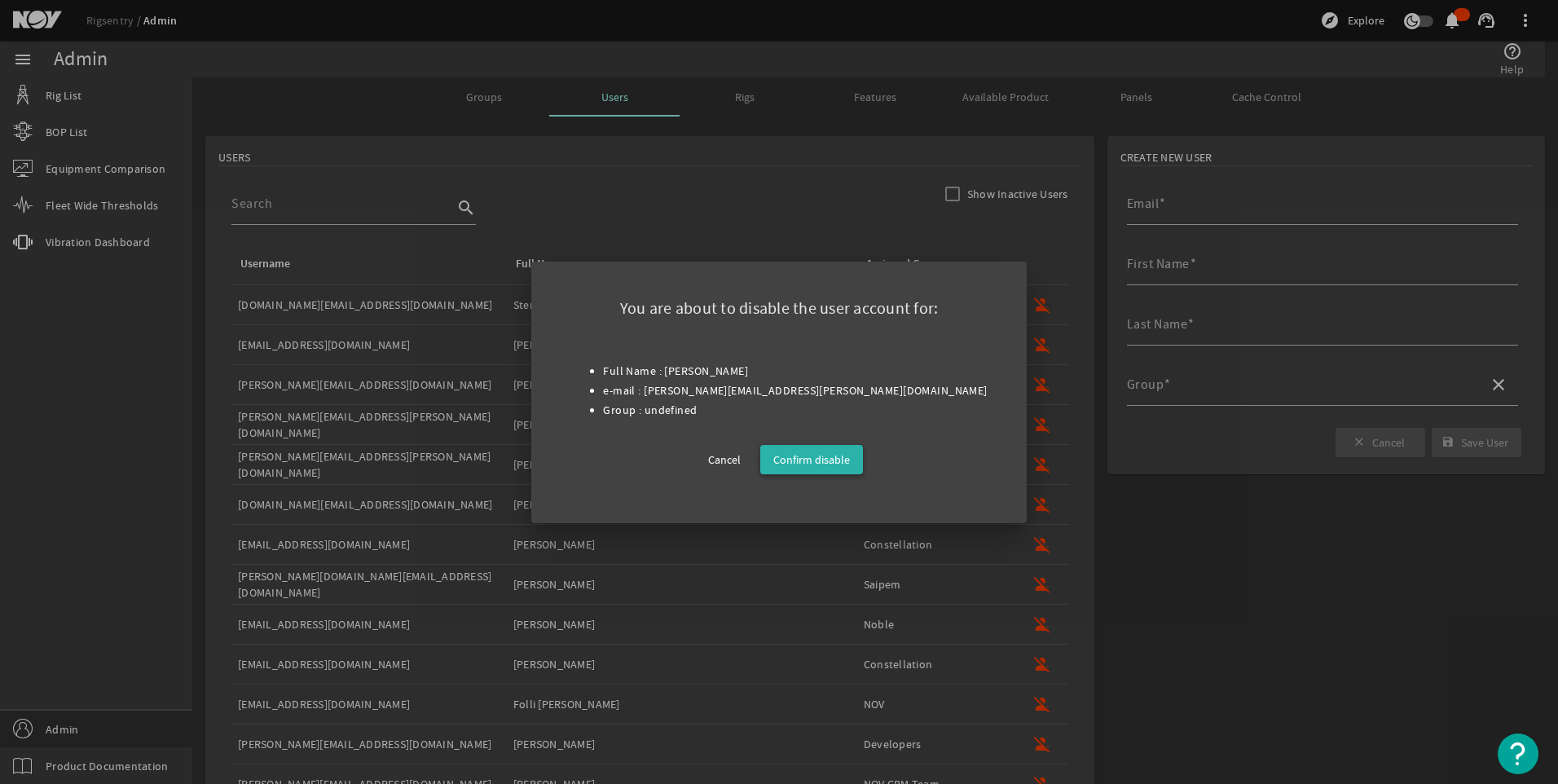
click at [811, 467] on span "Confirm disable" at bounding box center [812, 459] width 76 height 20
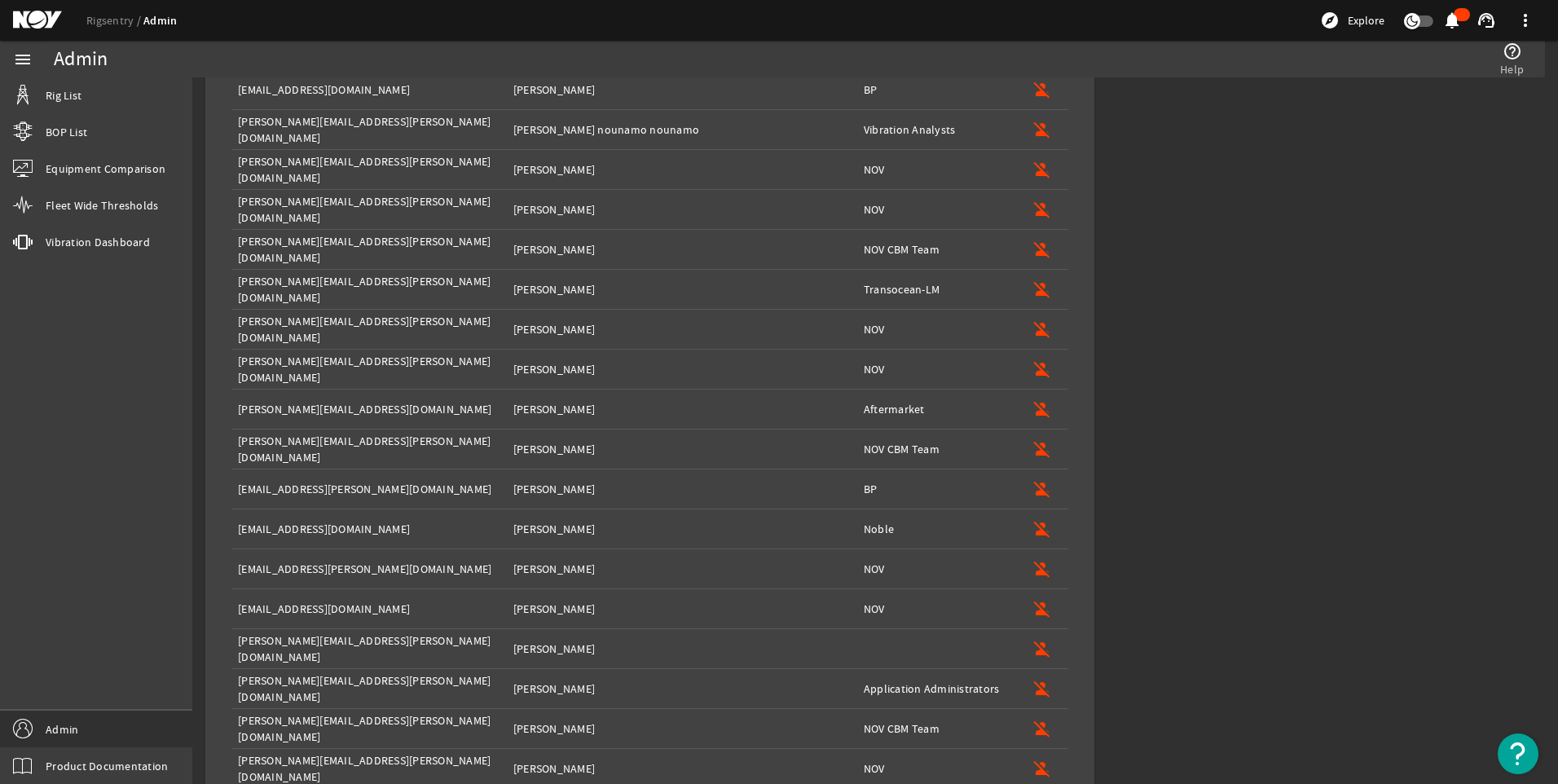
scroll to position [695, 0]
click at [1033, 644] on mat-icon "person_off" at bounding box center [1042, 647] width 20 height 20
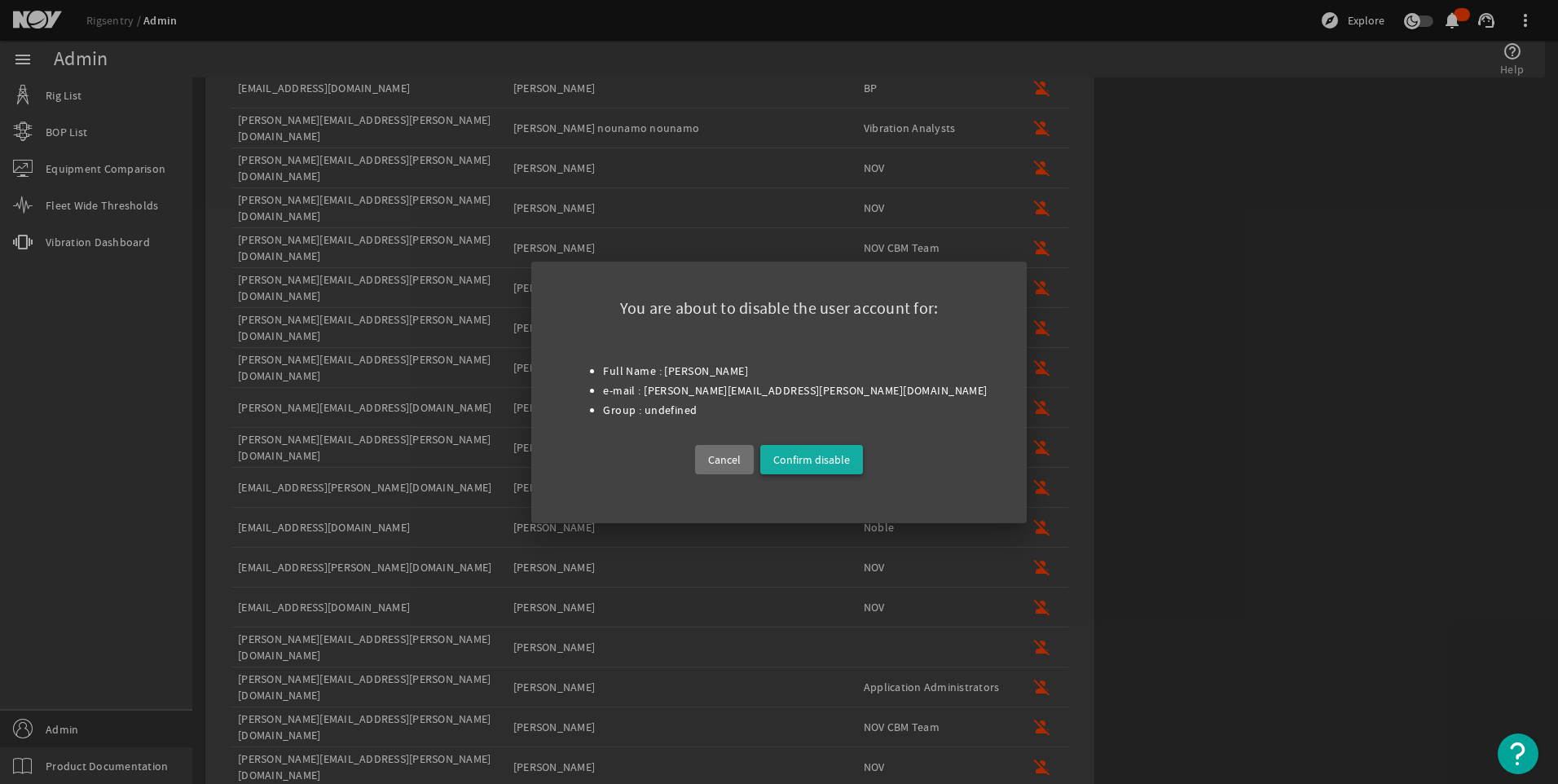
click at [819, 456] on span "Confirm disable" at bounding box center [812, 459] width 76 height 20
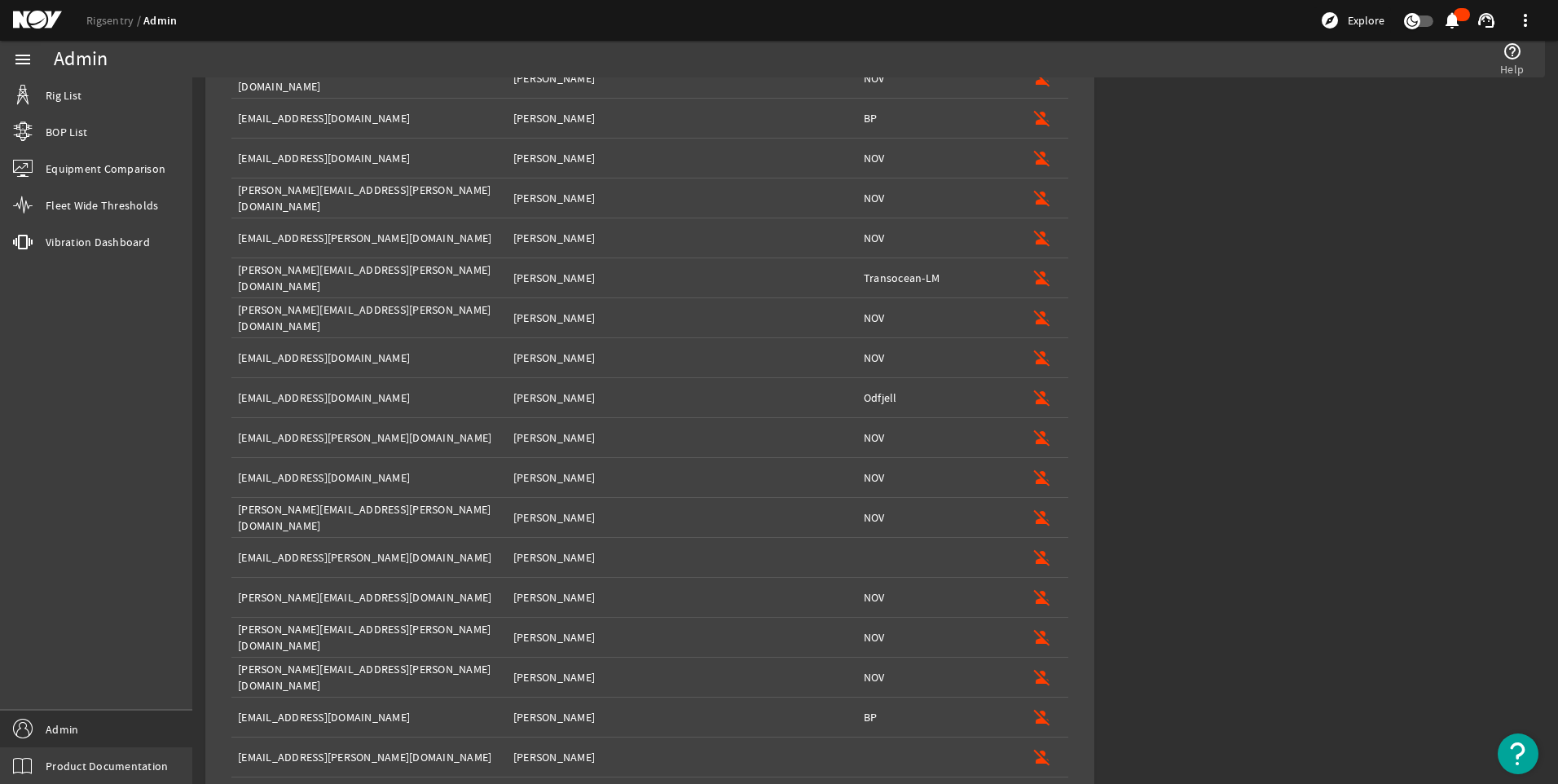
scroll to position [1372, 0]
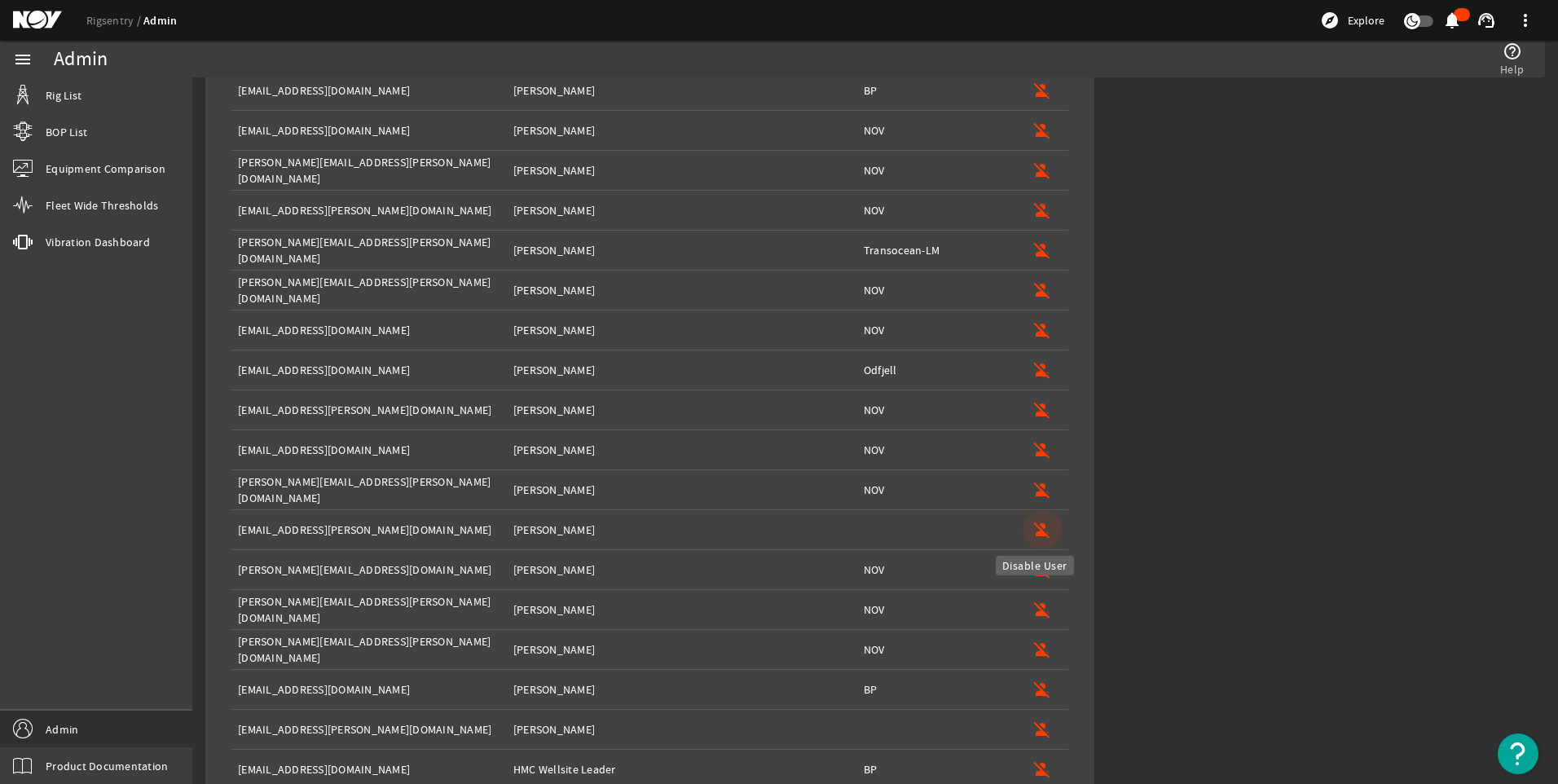
click at [1034, 533] on mat-icon "person_off" at bounding box center [1042, 530] width 20 height 20
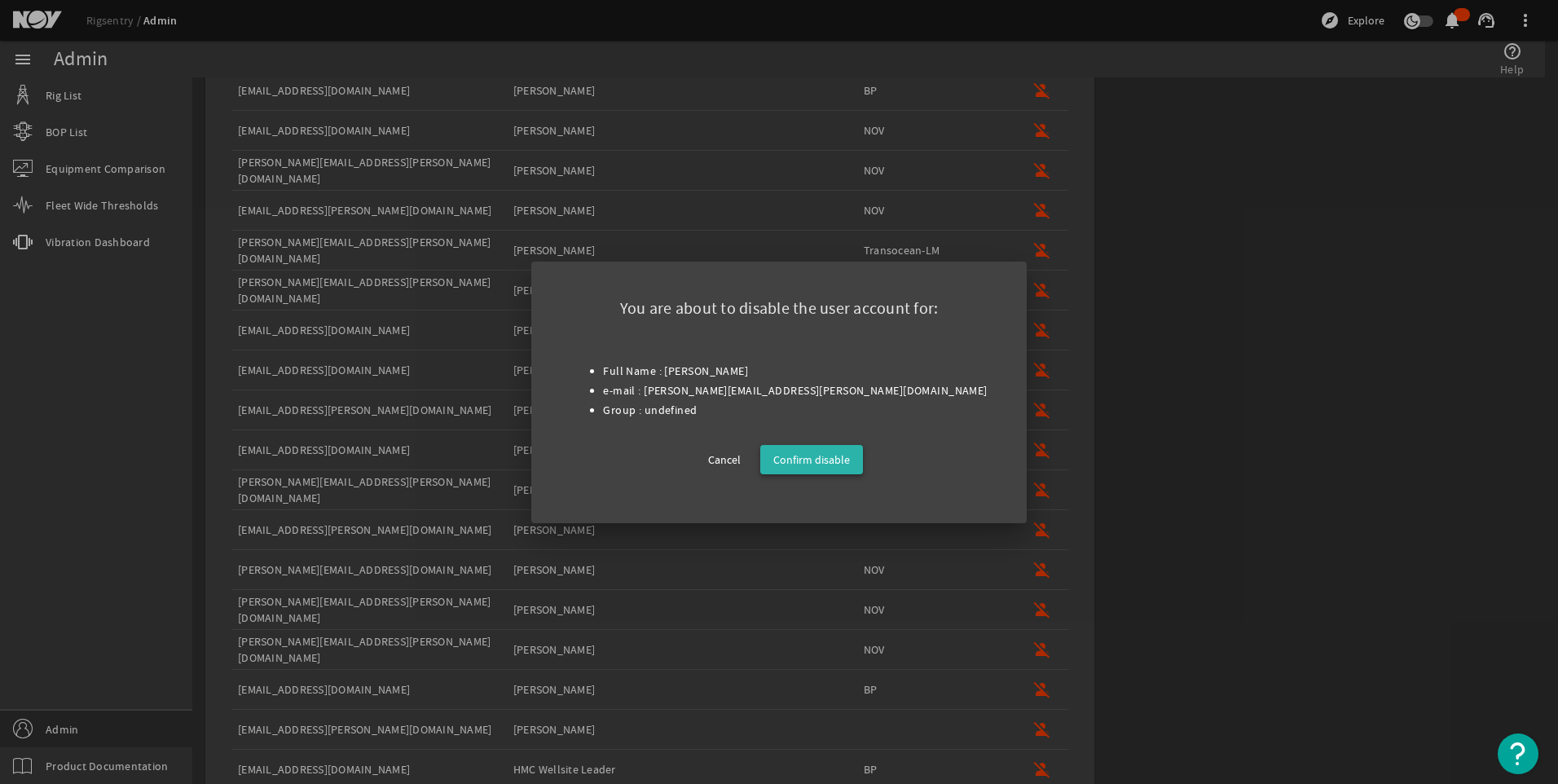
click at [812, 452] on span "Confirm disable" at bounding box center [812, 459] width 76 height 20
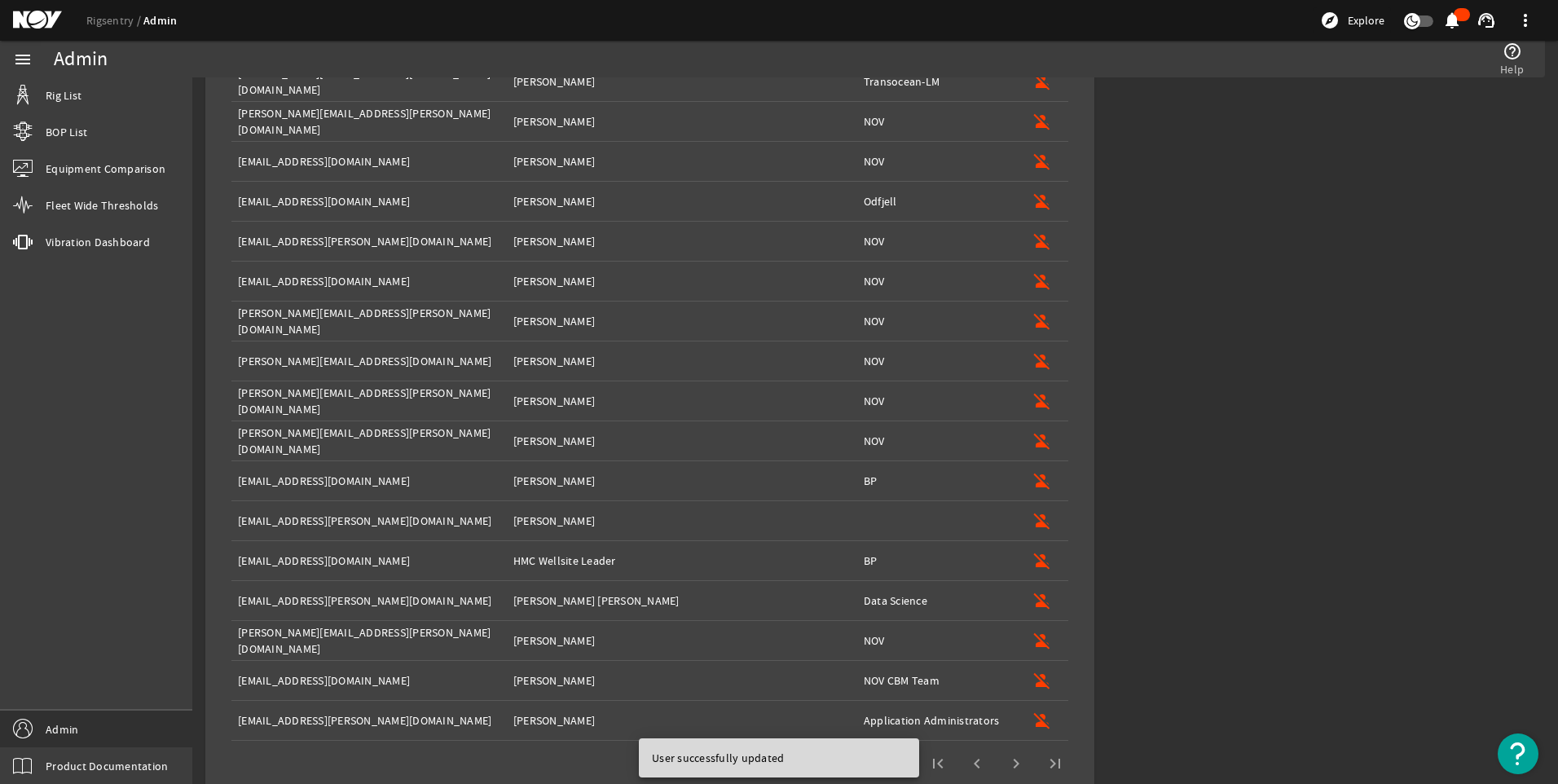
scroll to position [1562, 0]
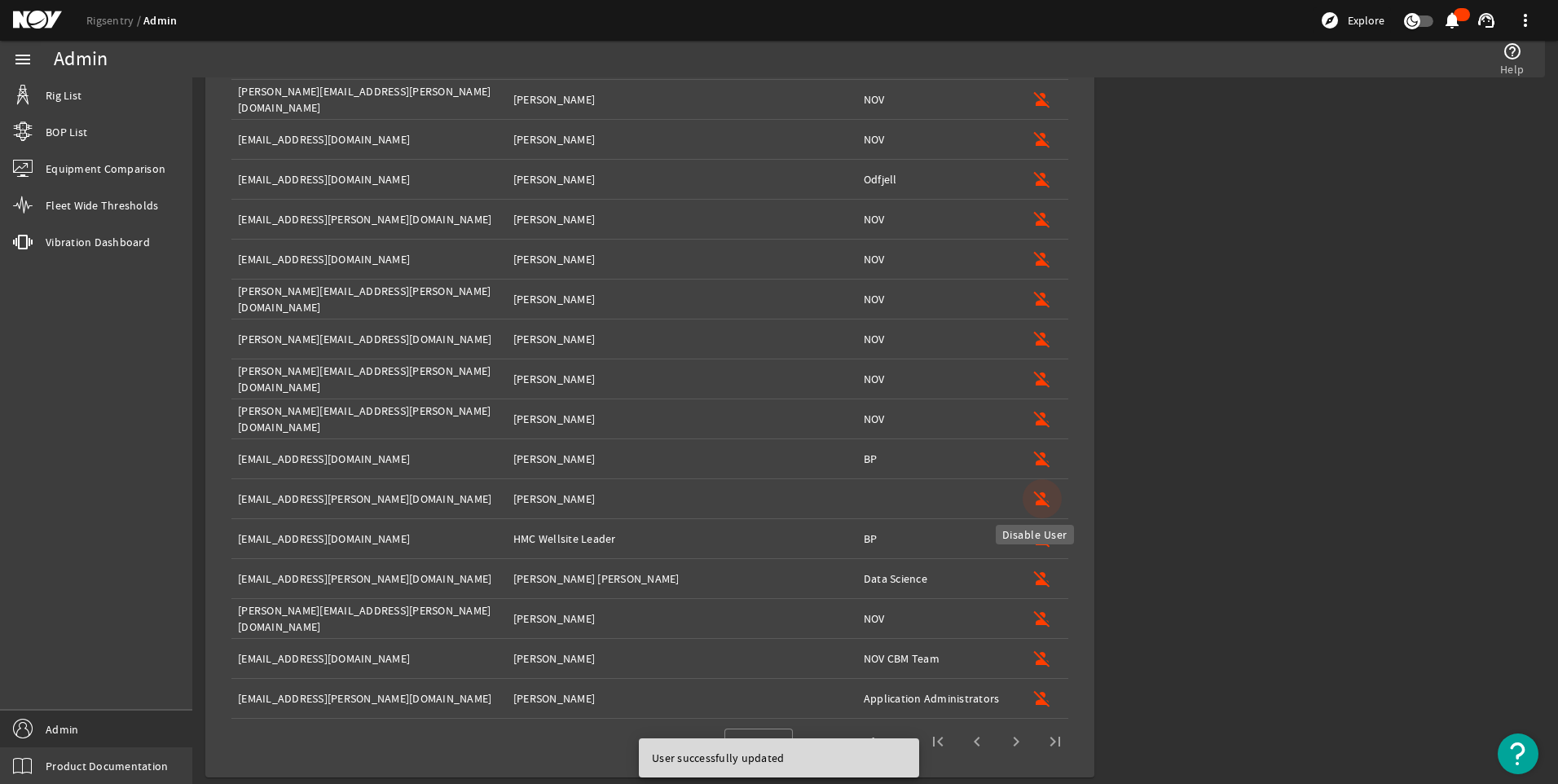
click at [1033, 493] on mat-icon "person_off" at bounding box center [1042, 498] width 20 height 20
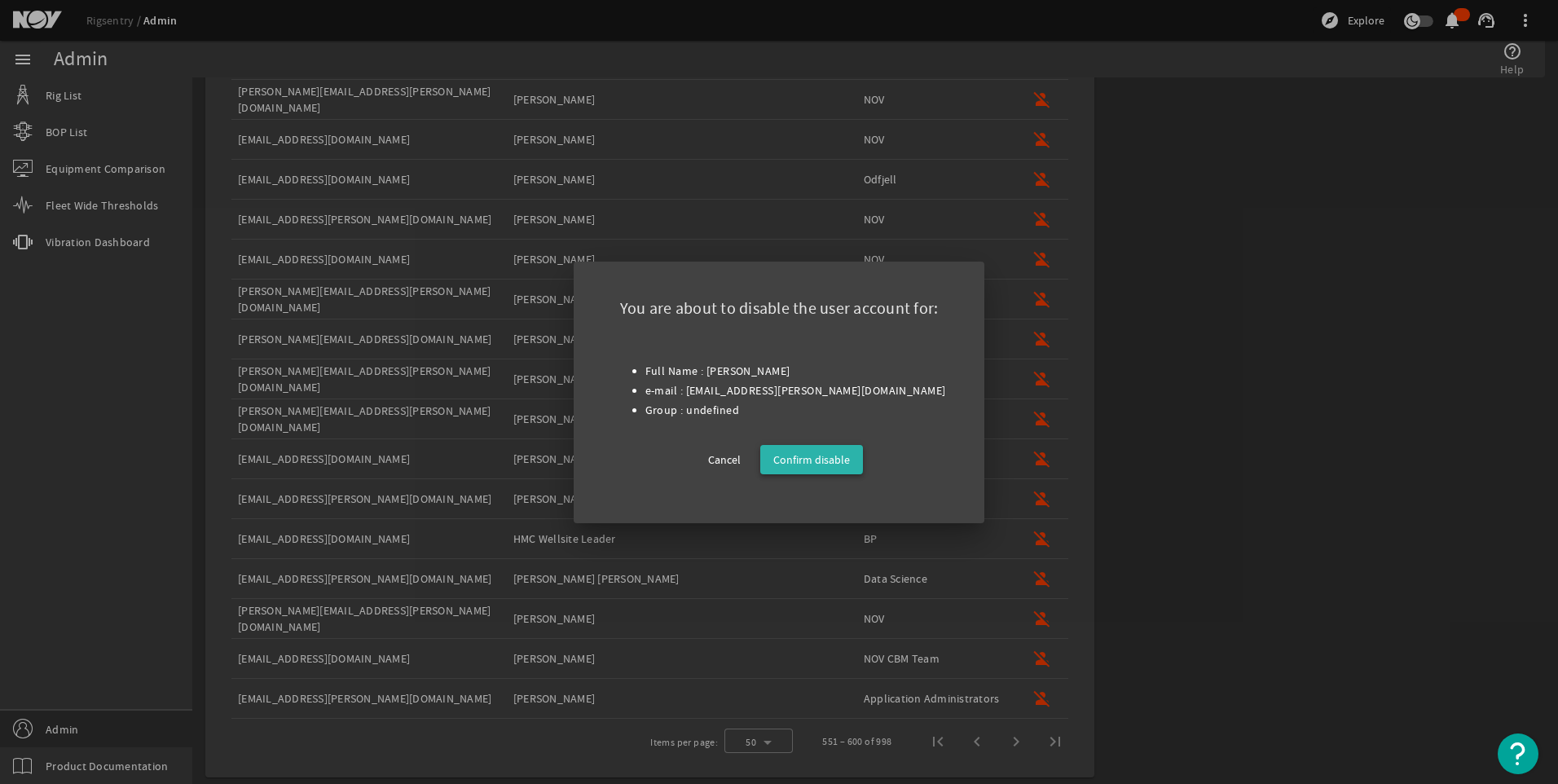
click at [802, 454] on span "Confirm disable" at bounding box center [812, 459] width 76 height 20
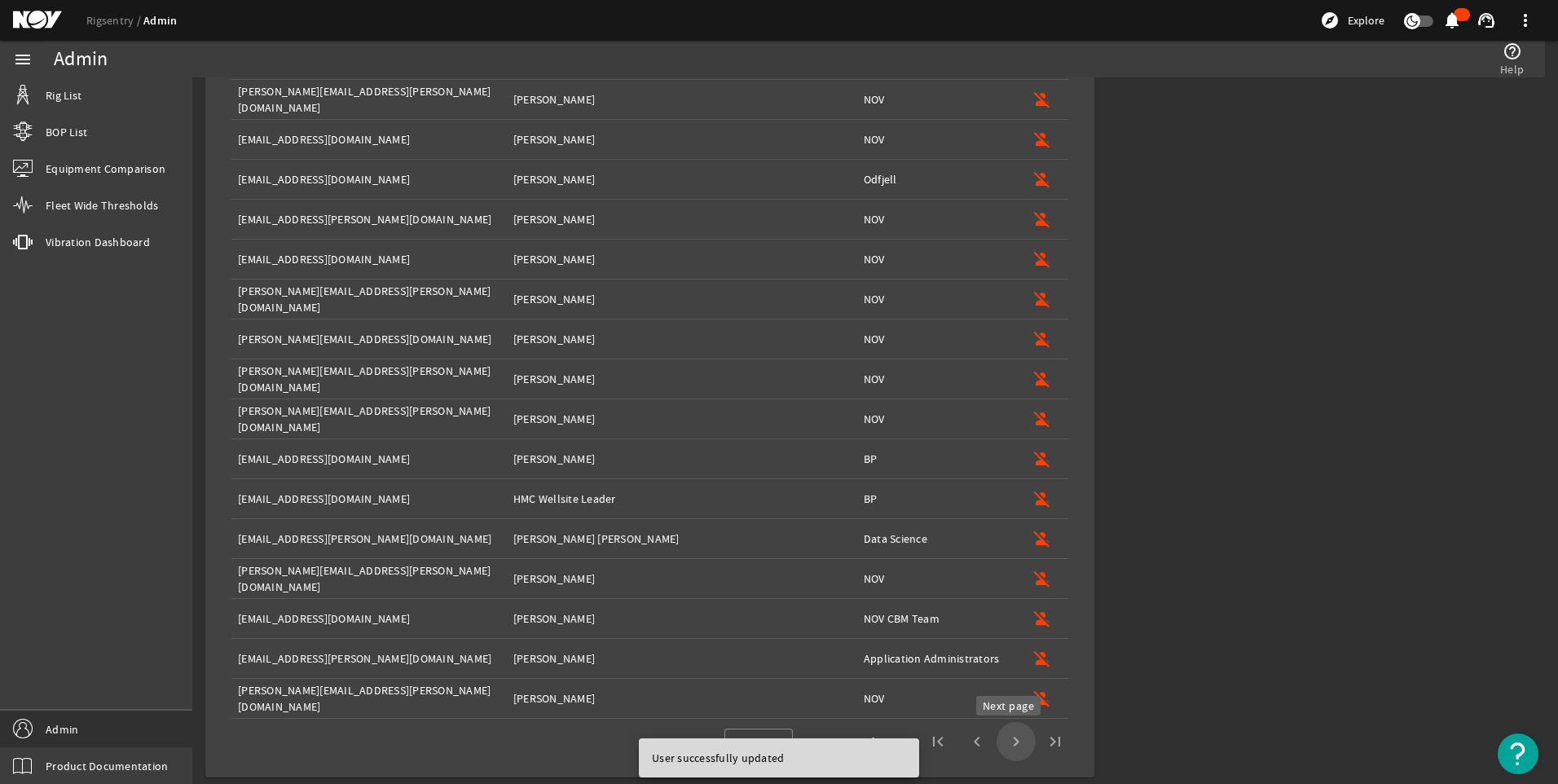
click at [1004, 738] on span "Next page" at bounding box center [1016, 741] width 39 height 39
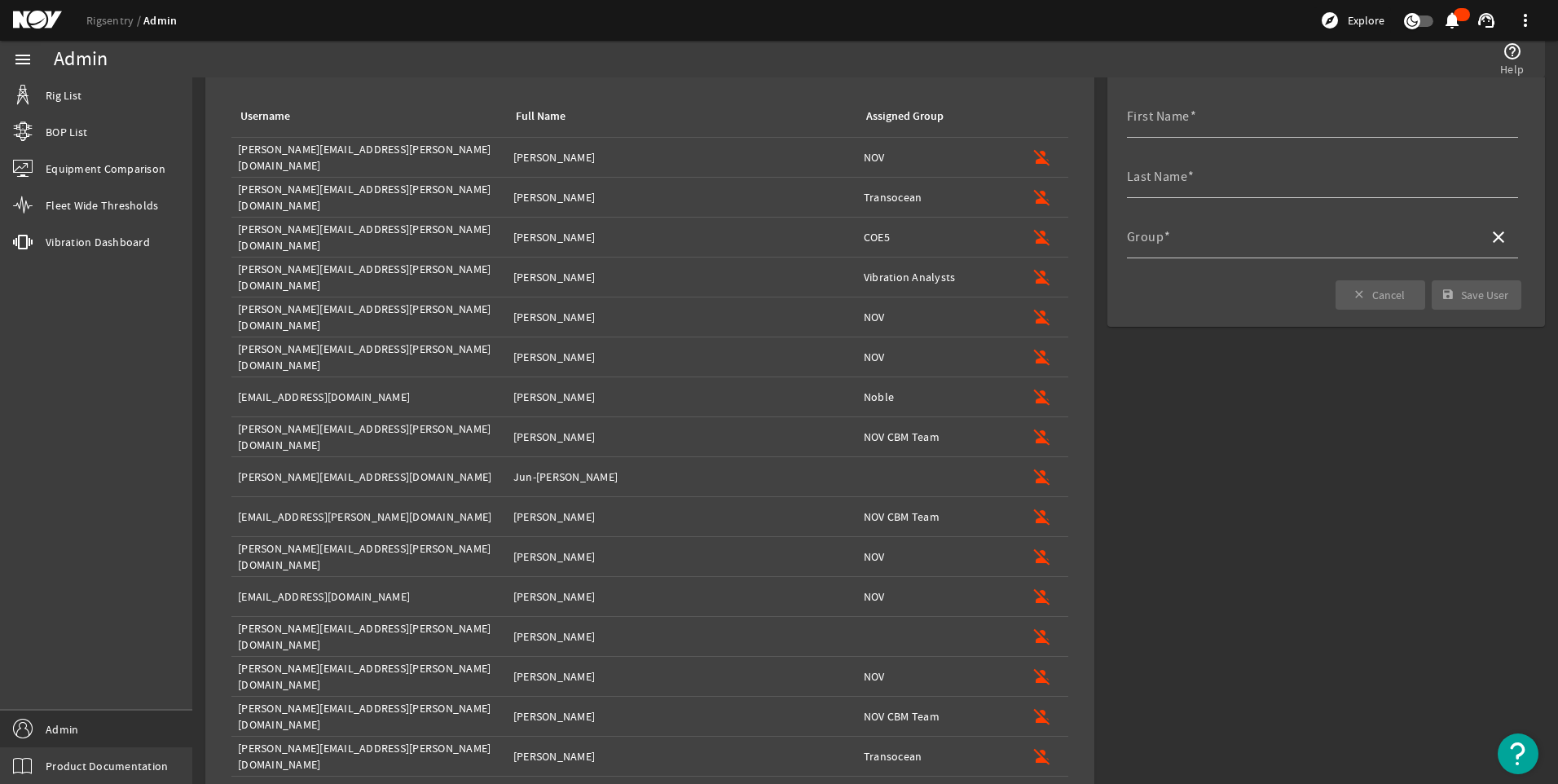
scroll to position [151, 0]
click at [1033, 472] on mat-icon "person_off" at bounding box center [1042, 472] width 20 height 20
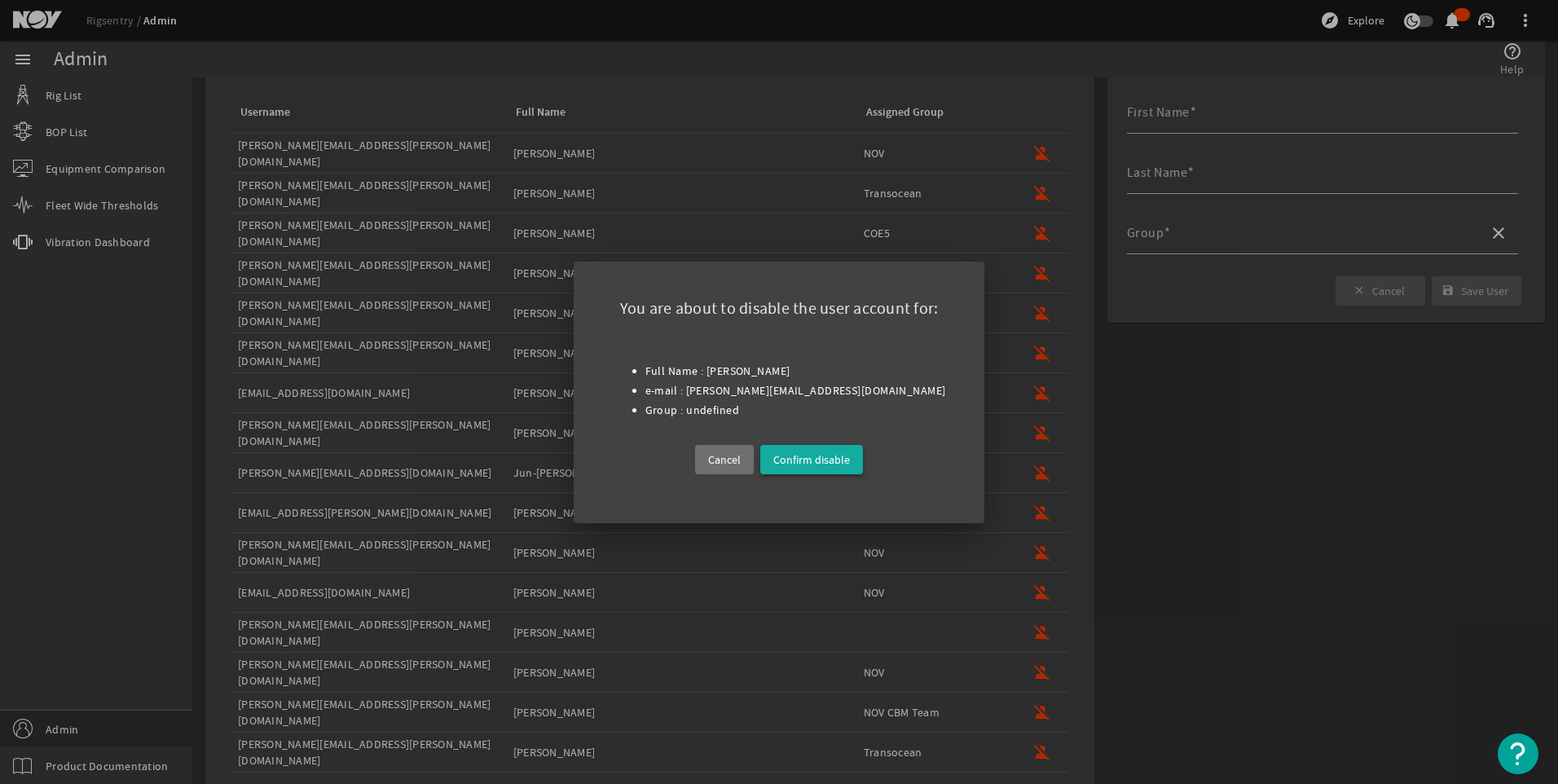
click at [806, 462] on span "Confirm disable" at bounding box center [812, 459] width 76 height 20
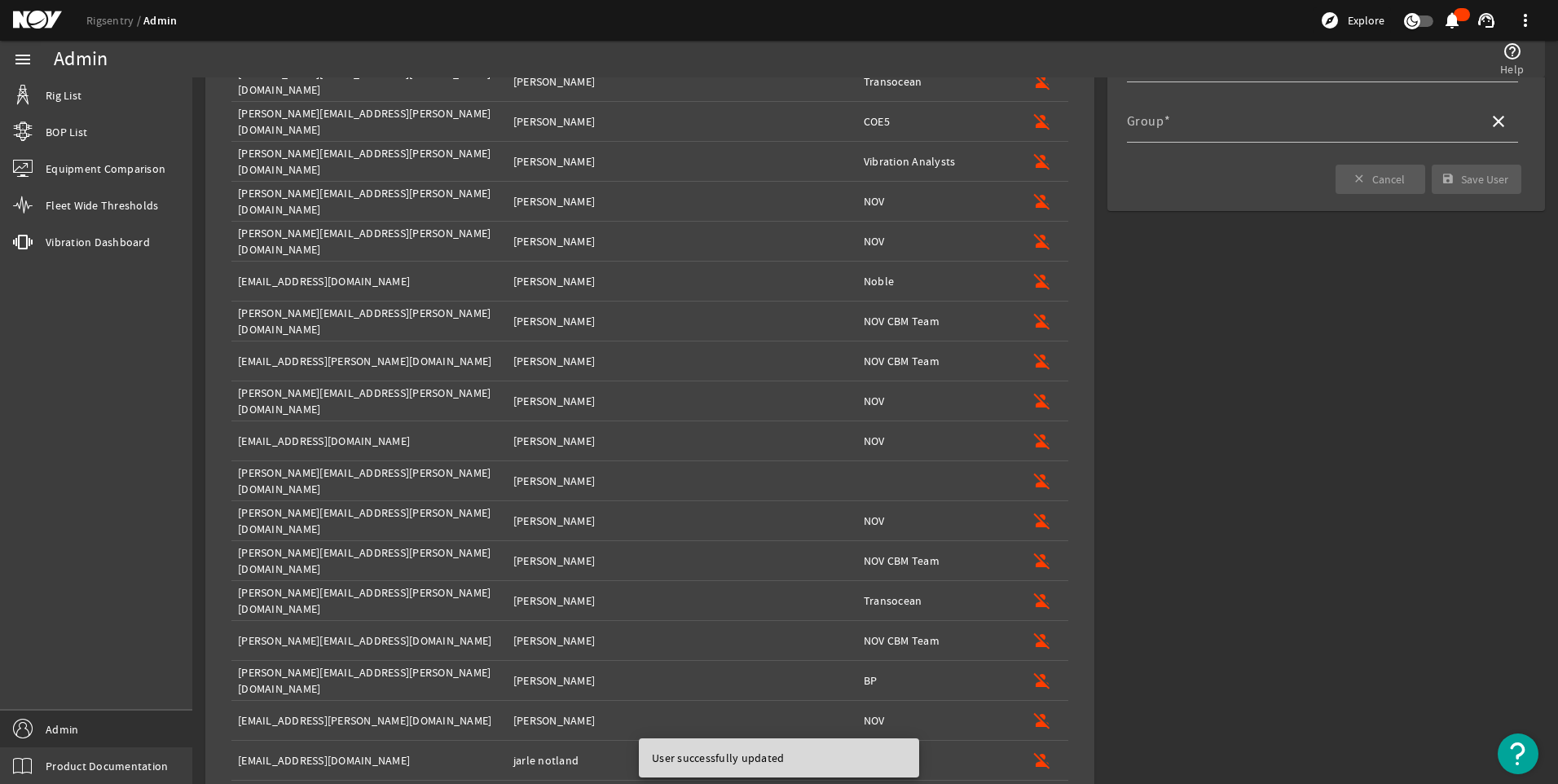
scroll to position [265, 0]
click at [1035, 480] on mat-icon "person_off" at bounding box center [1042, 479] width 20 height 20
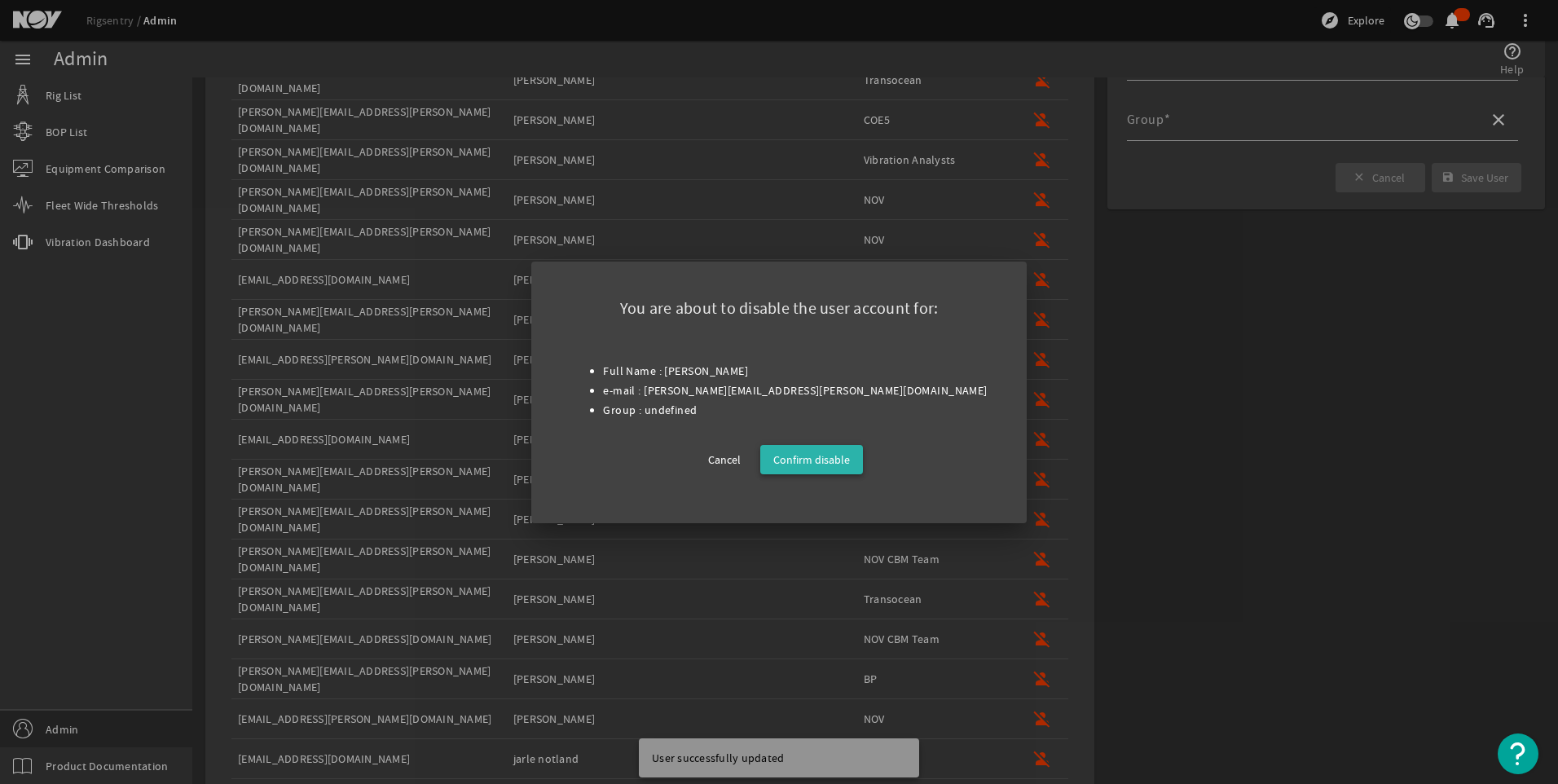
click at [819, 458] on span "Confirm disable" at bounding box center [812, 459] width 76 height 20
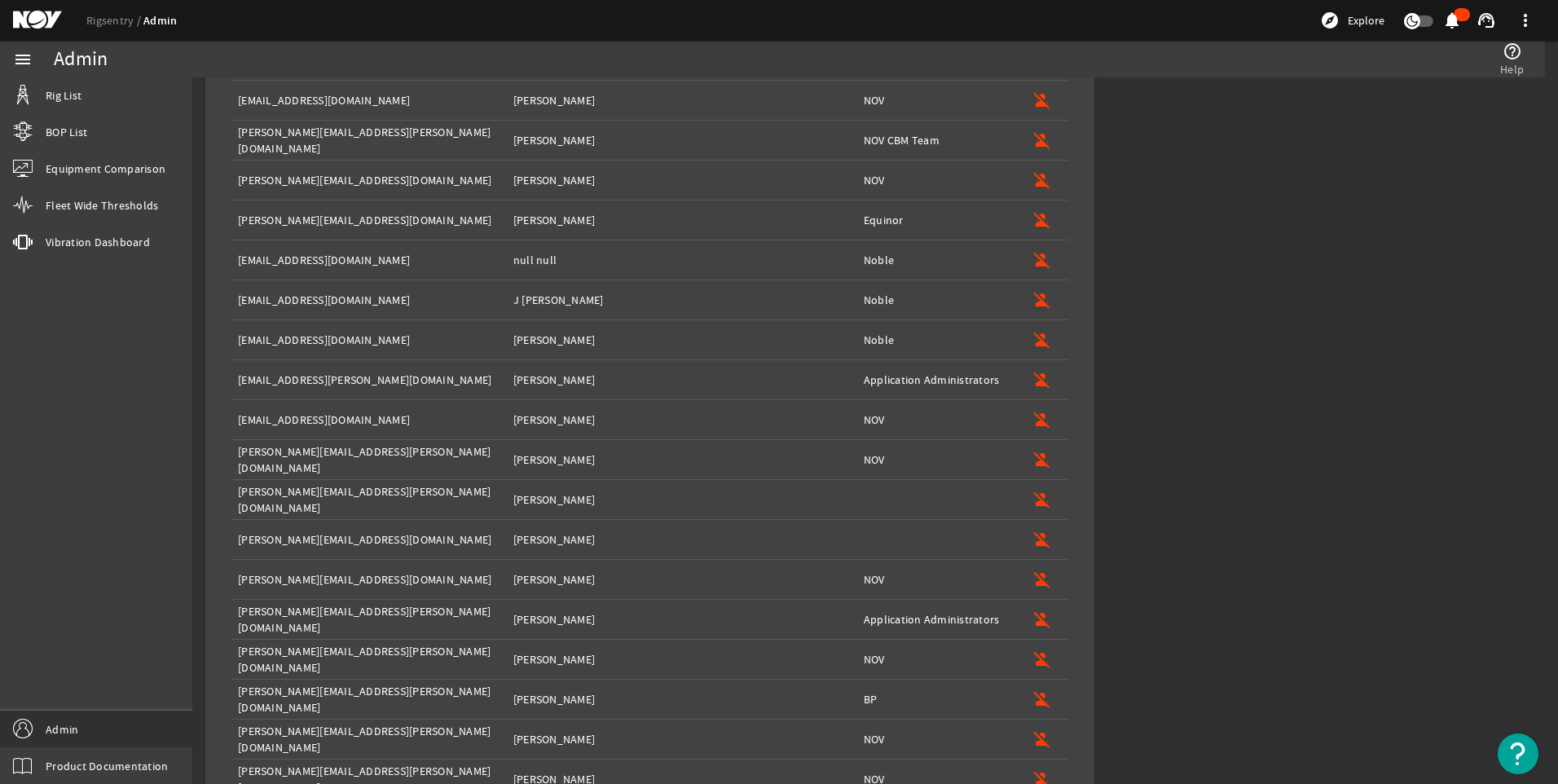
scroll to position [1484, 0]
click at [1037, 493] on mat-icon "person_off" at bounding box center [1042, 496] width 20 height 20
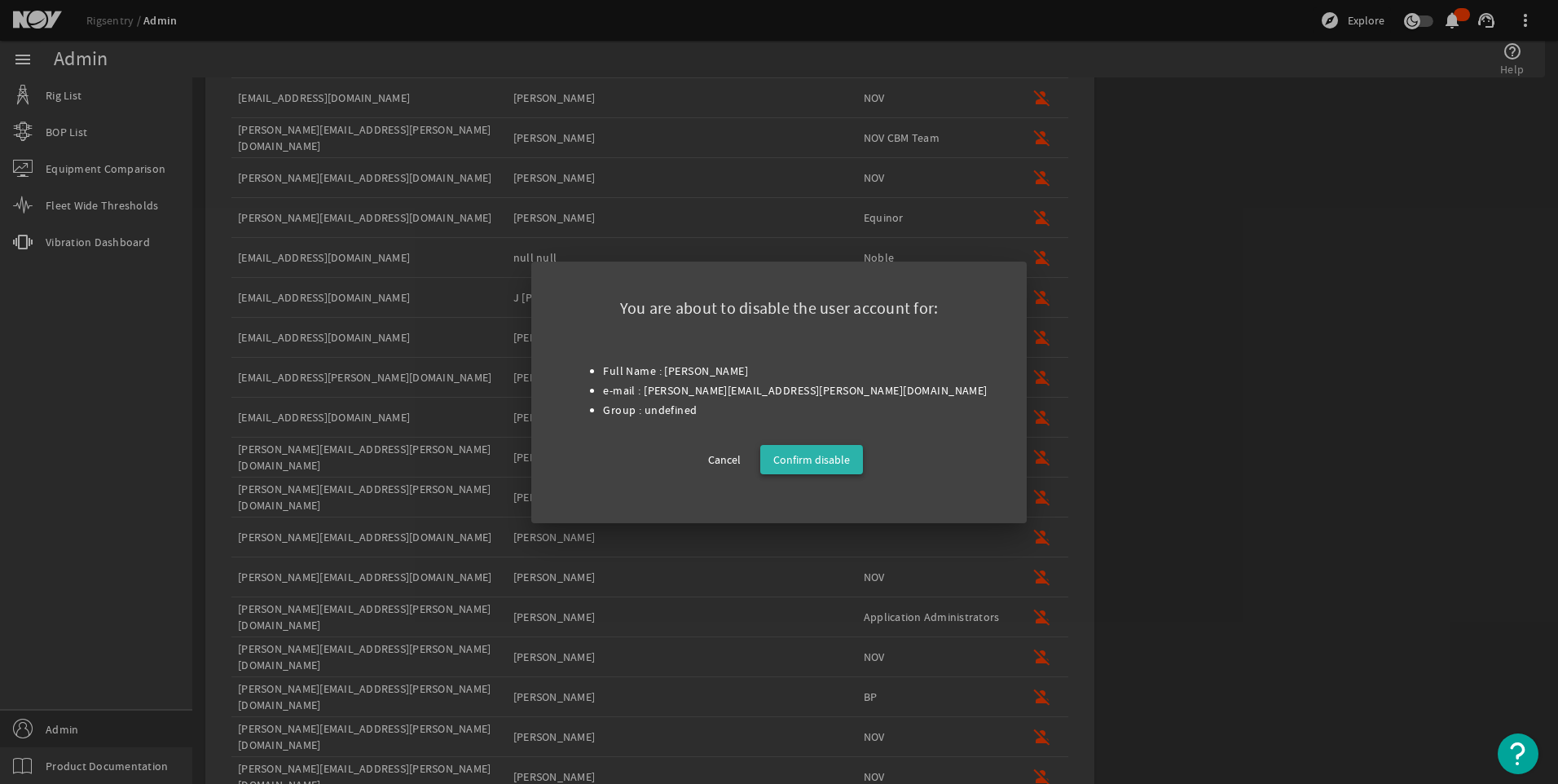
click at [802, 462] on span "Confirm disable" at bounding box center [812, 459] width 76 height 20
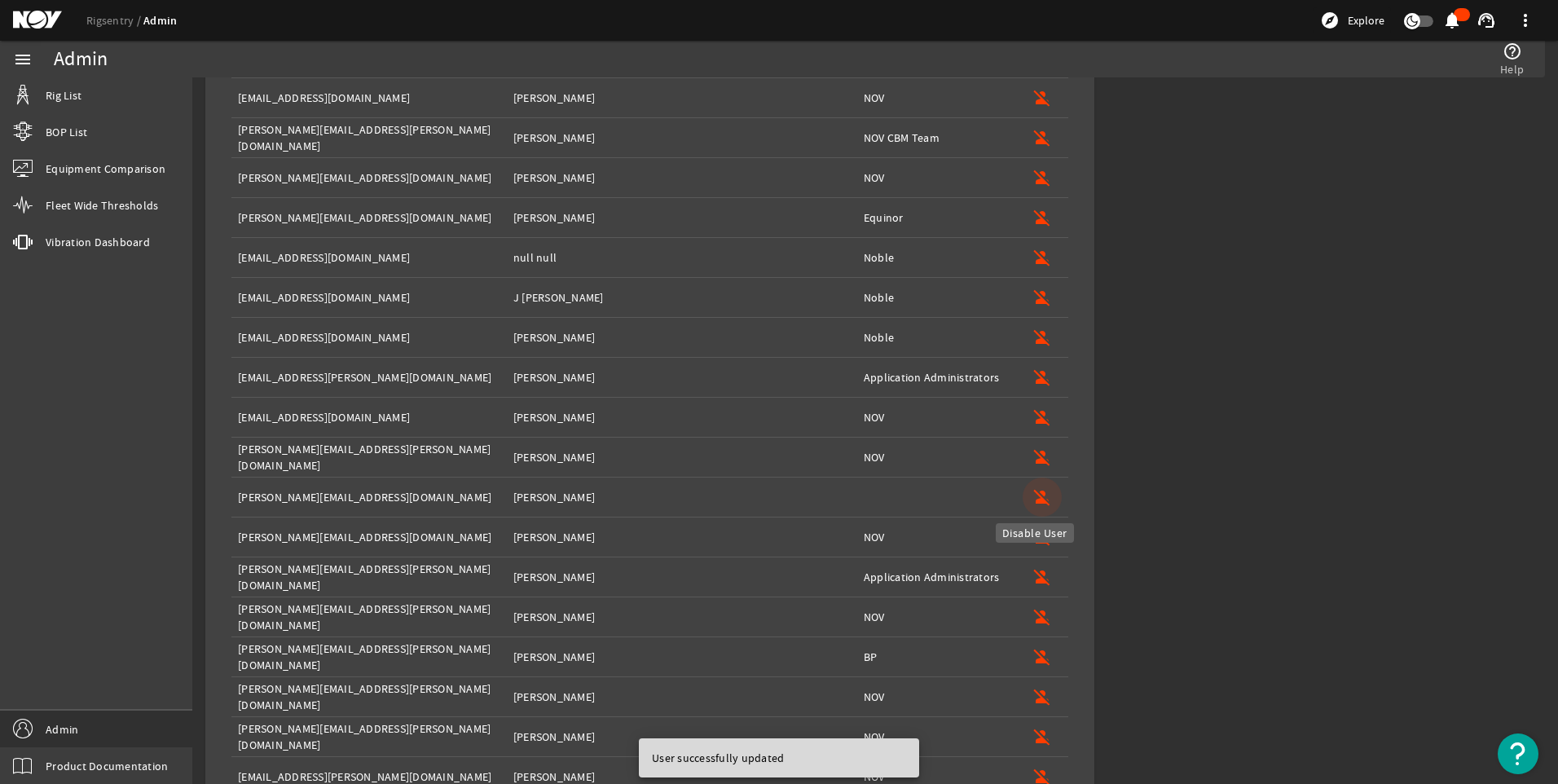
click at [1033, 488] on mat-icon "person_off" at bounding box center [1042, 496] width 20 height 20
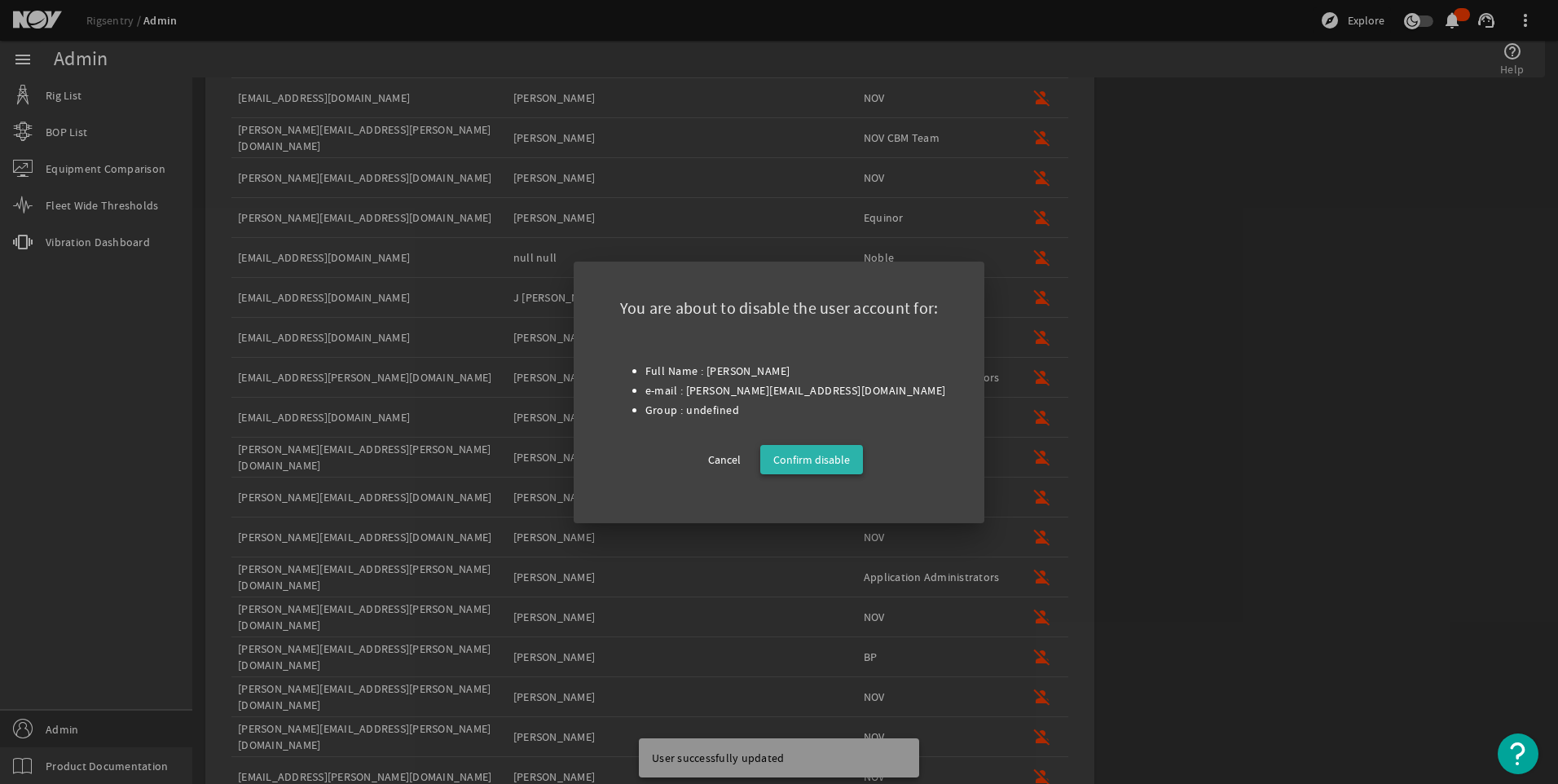
click at [804, 463] on span "Confirm disable" at bounding box center [812, 459] width 76 height 20
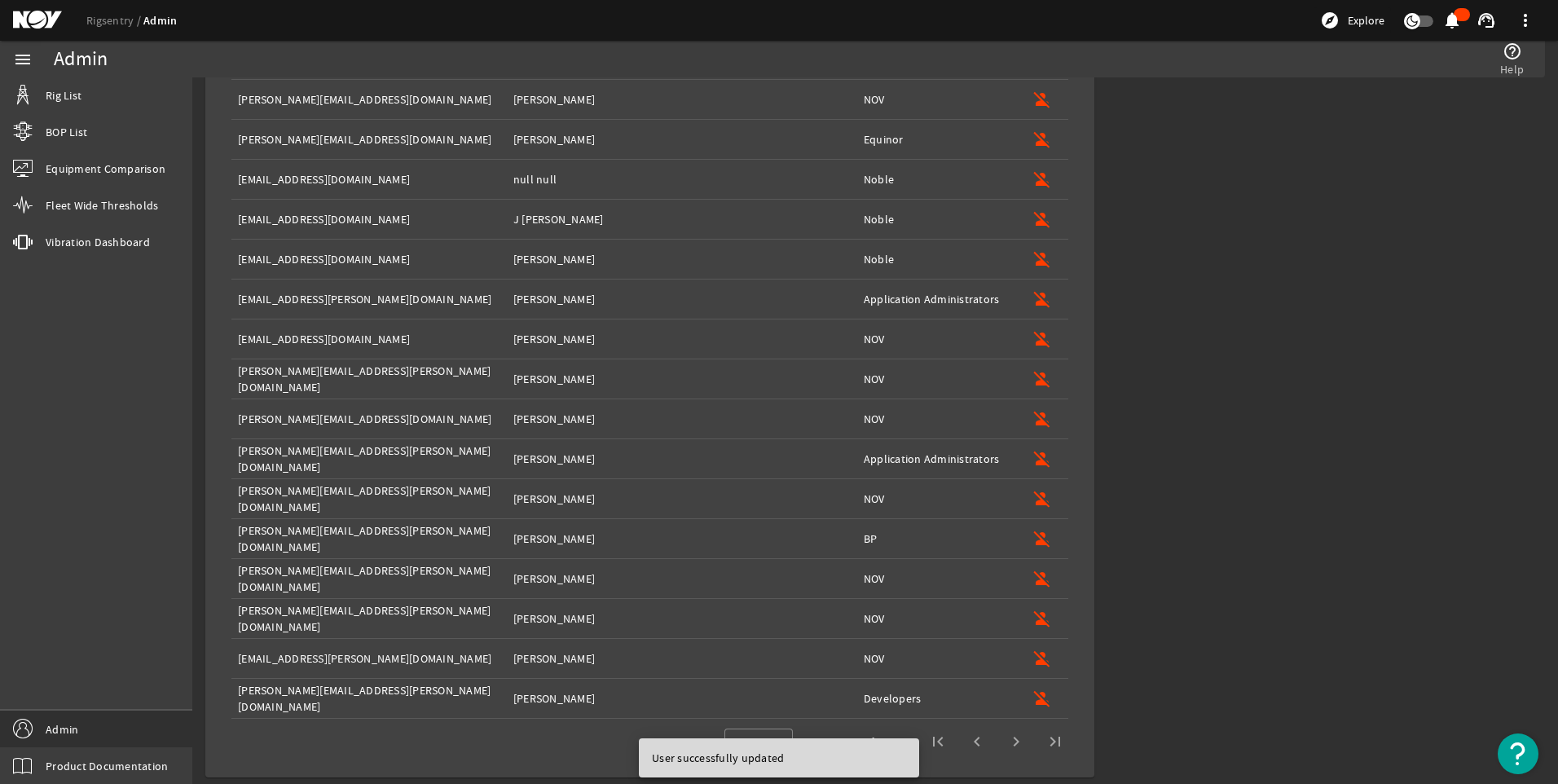
scroll to position [1562, 0]
click at [997, 752] on span "Next page" at bounding box center [1016, 741] width 39 height 39
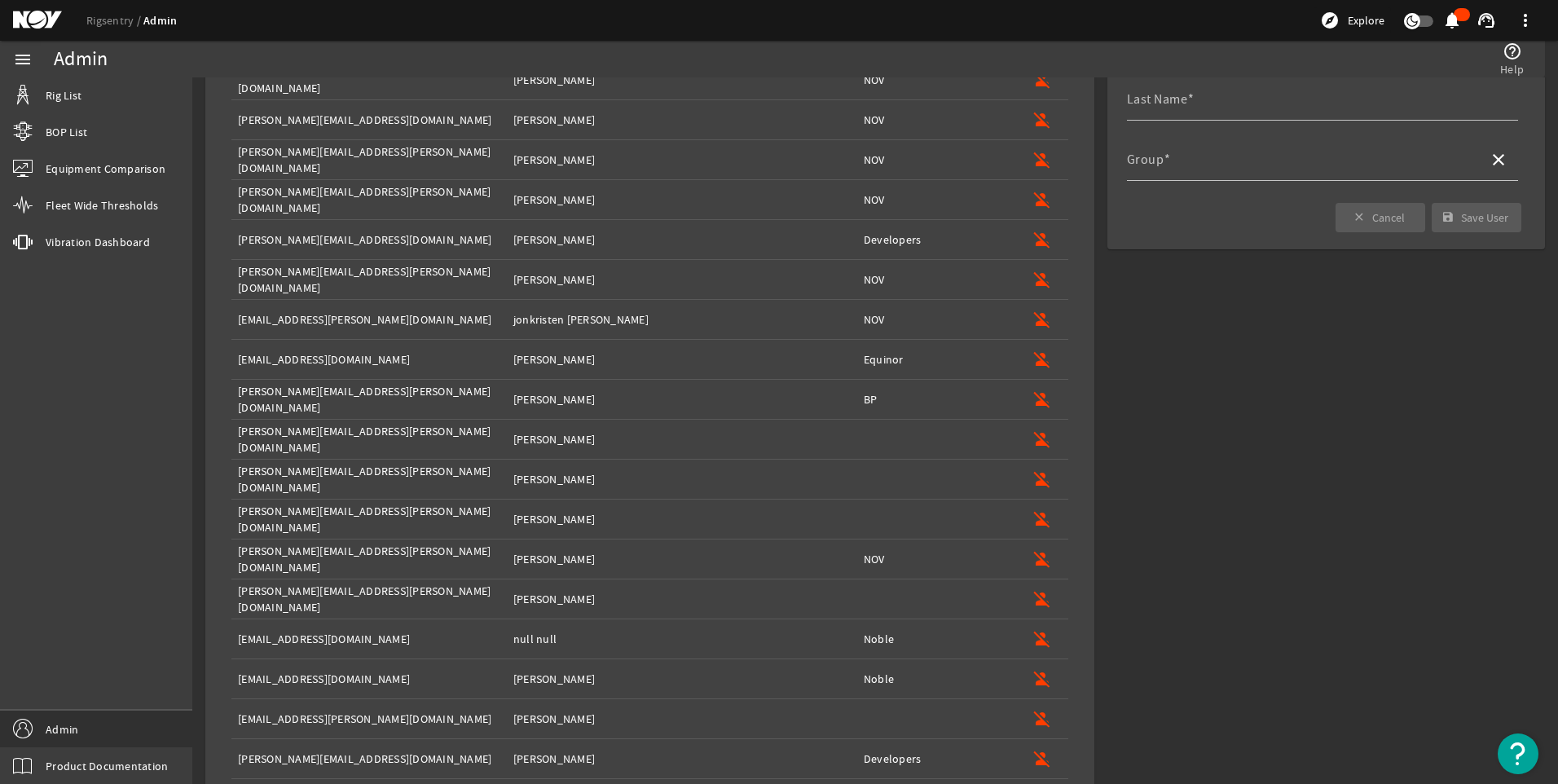
scroll to position [227, 0]
click at [1033, 438] on mat-icon "person_off" at bounding box center [1042, 437] width 20 height 20
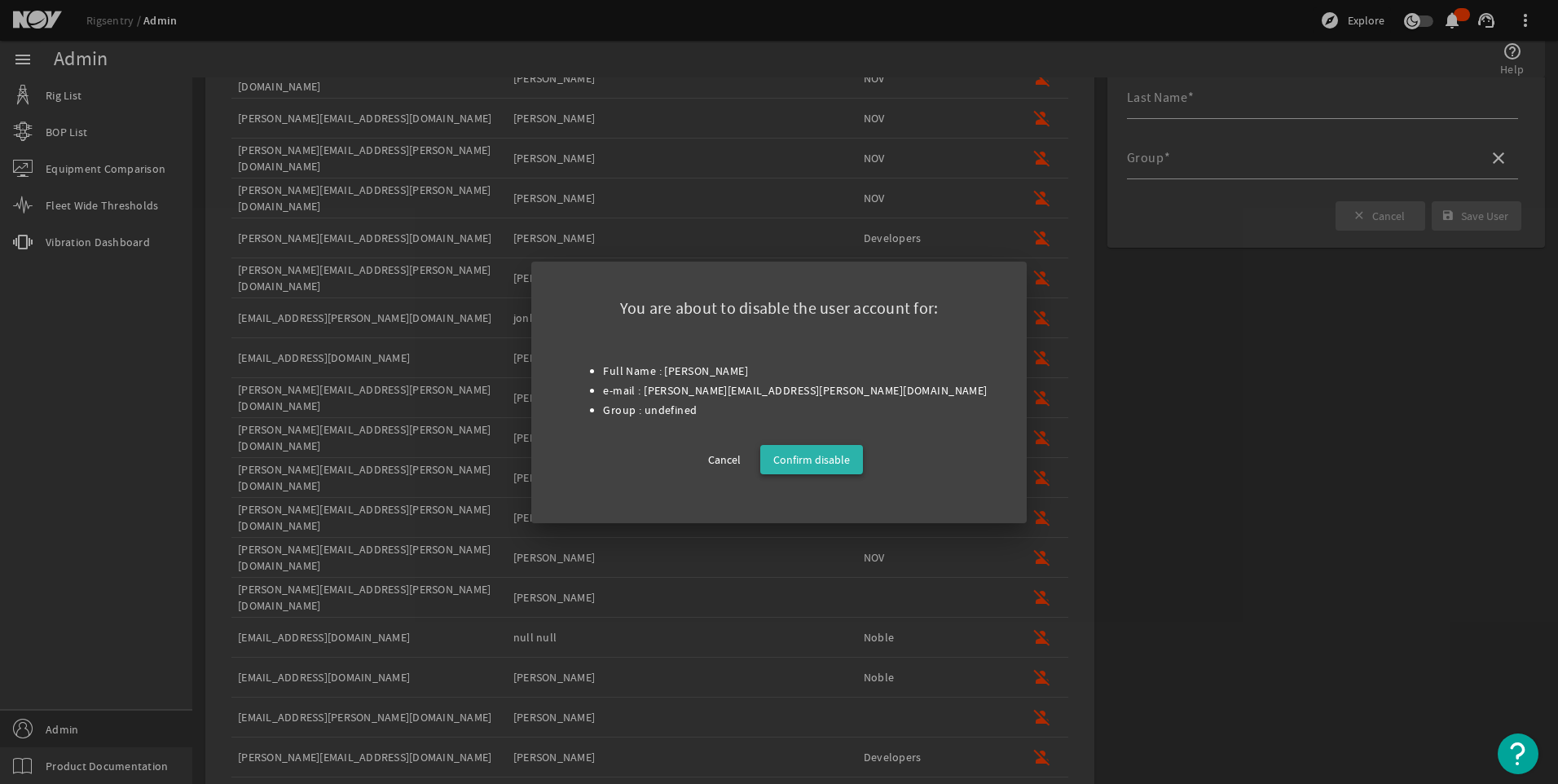
click at [801, 451] on span "Confirm disable" at bounding box center [812, 459] width 76 height 20
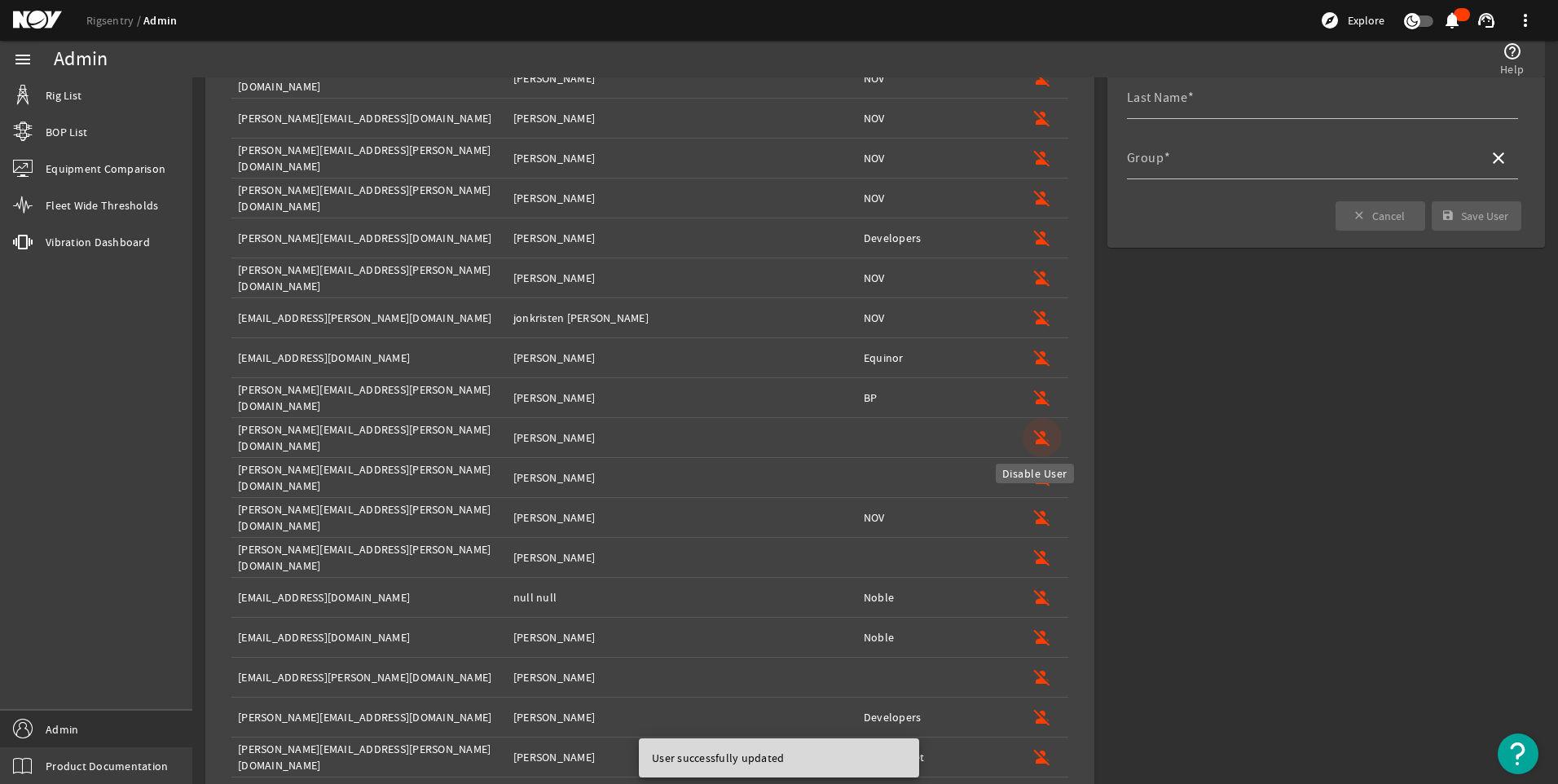
click at [1033, 441] on mat-icon "person_off" at bounding box center [1042, 437] width 20 height 20
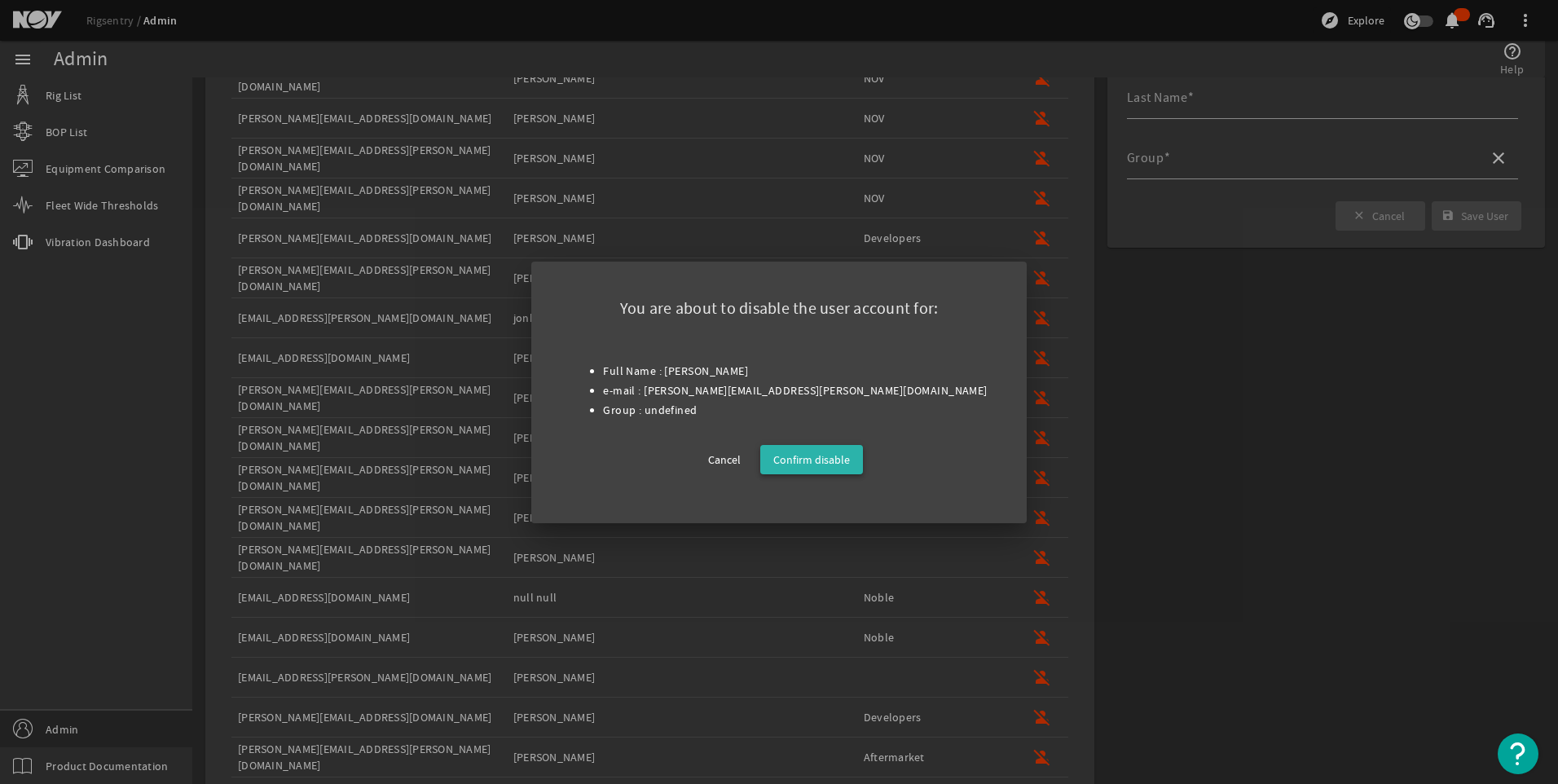
click at [834, 460] on span "Confirm disable" at bounding box center [812, 459] width 76 height 20
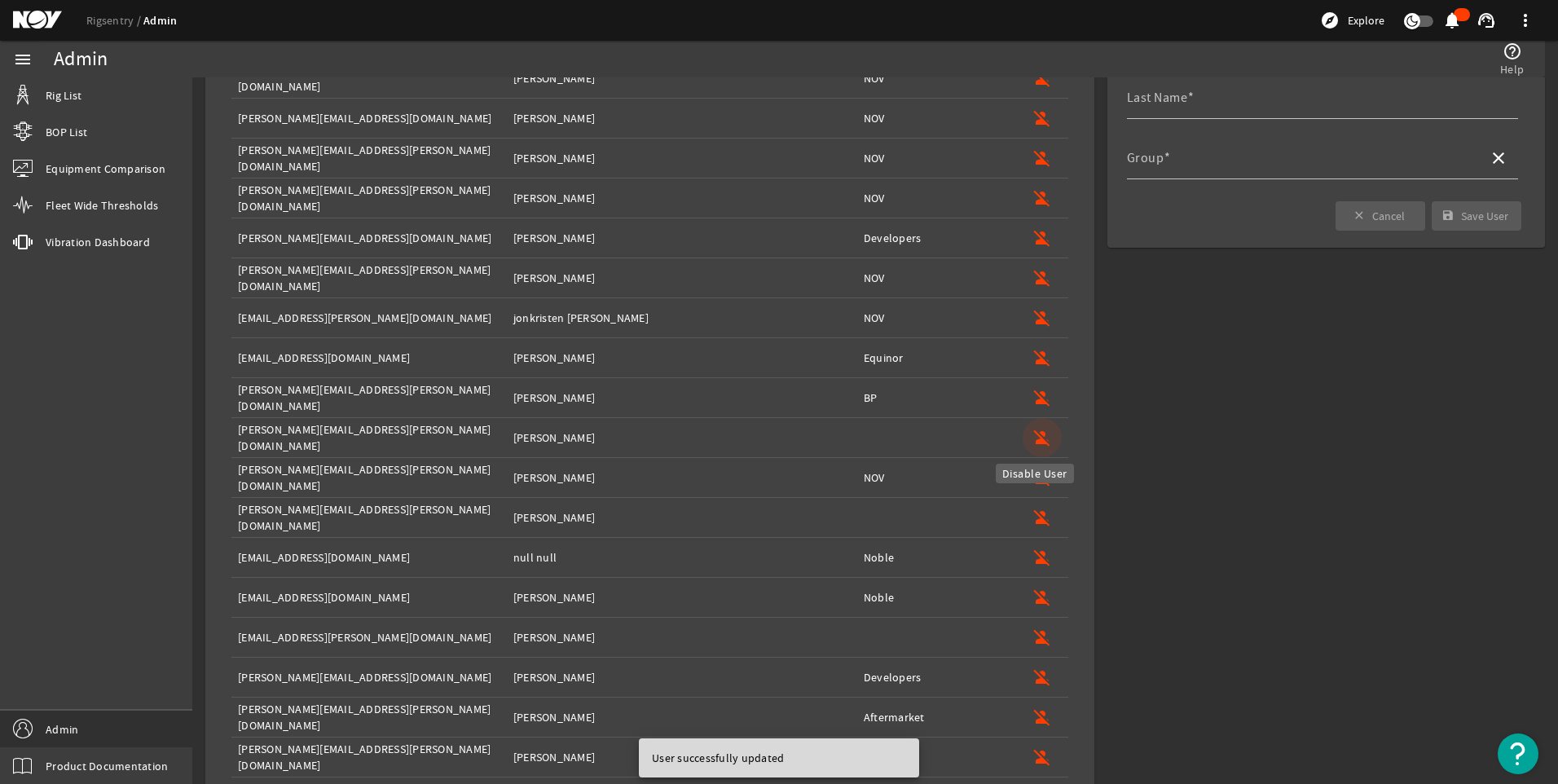
click at [1038, 439] on mat-icon "person_off" at bounding box center [1042, 437] width 20 height 20
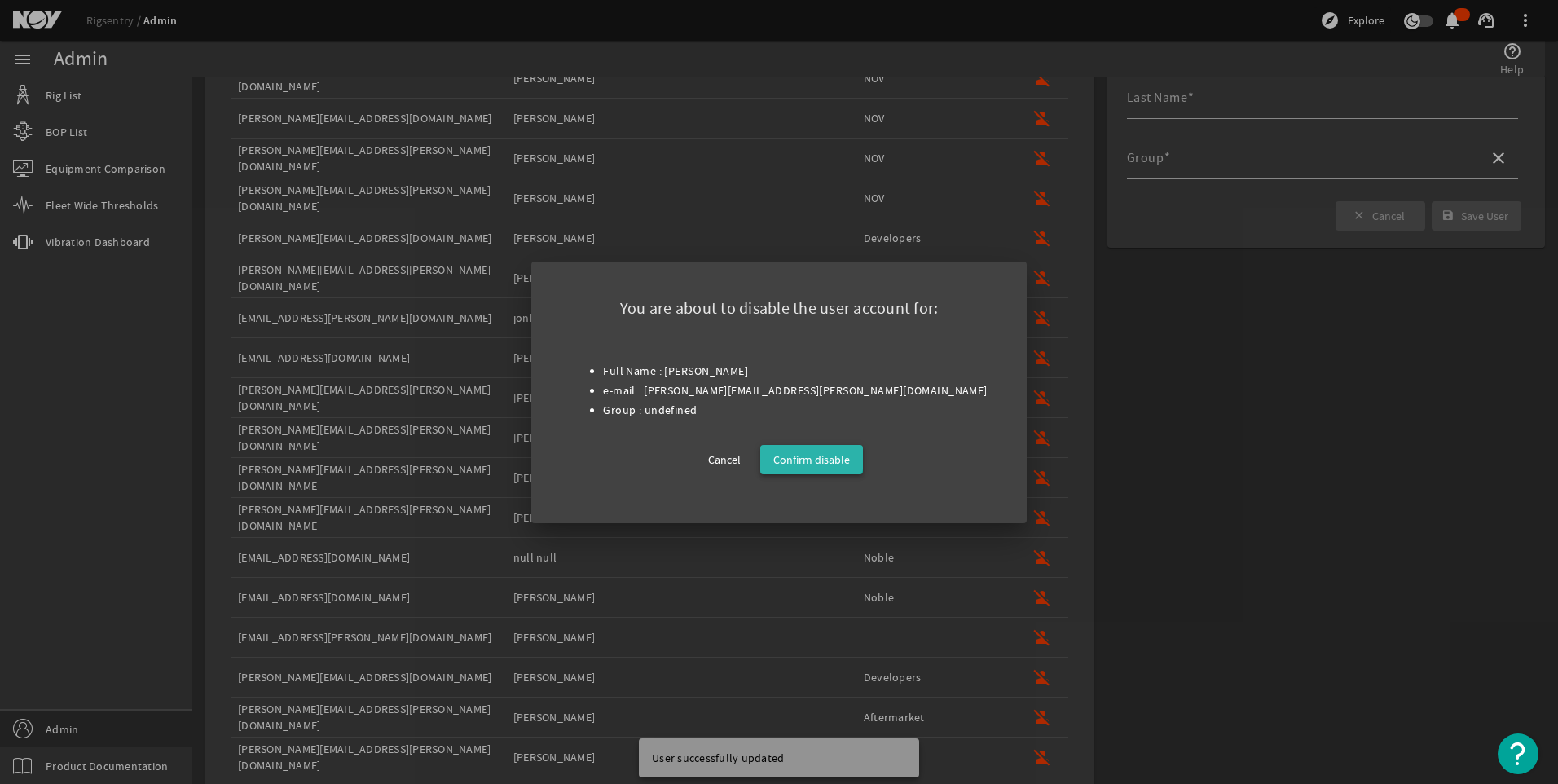
click at [805, 454] on span "Confirm disable" at bounding box center [812, 459] width 76 height 20
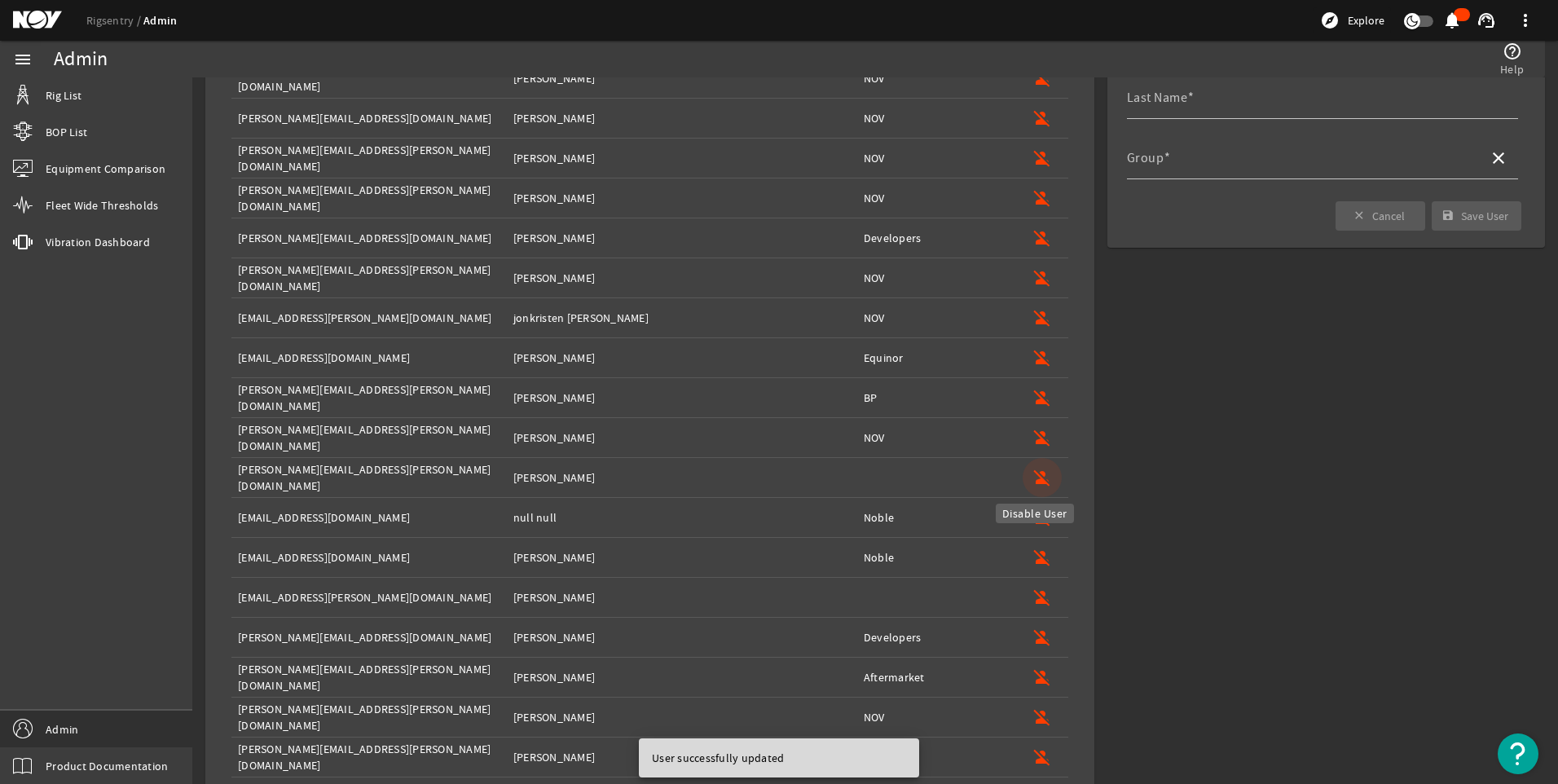
click at [1034, 479] on mat-icon "person_off" at bounding box center [1042, 477] width 20 height 20
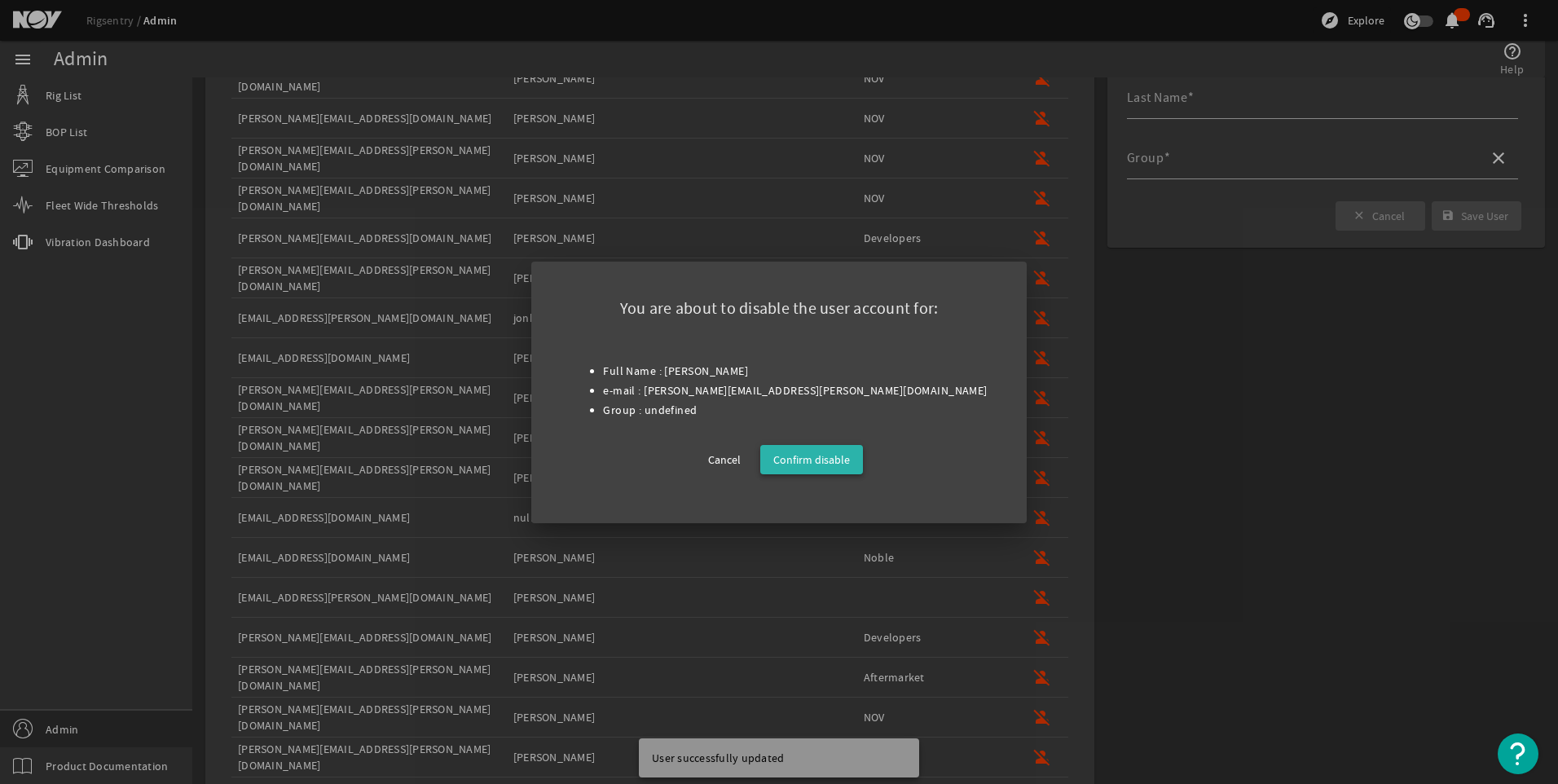
click at [818, 457] on span "Confirm disable" at bounding box center [812, 459] width 76 height 20
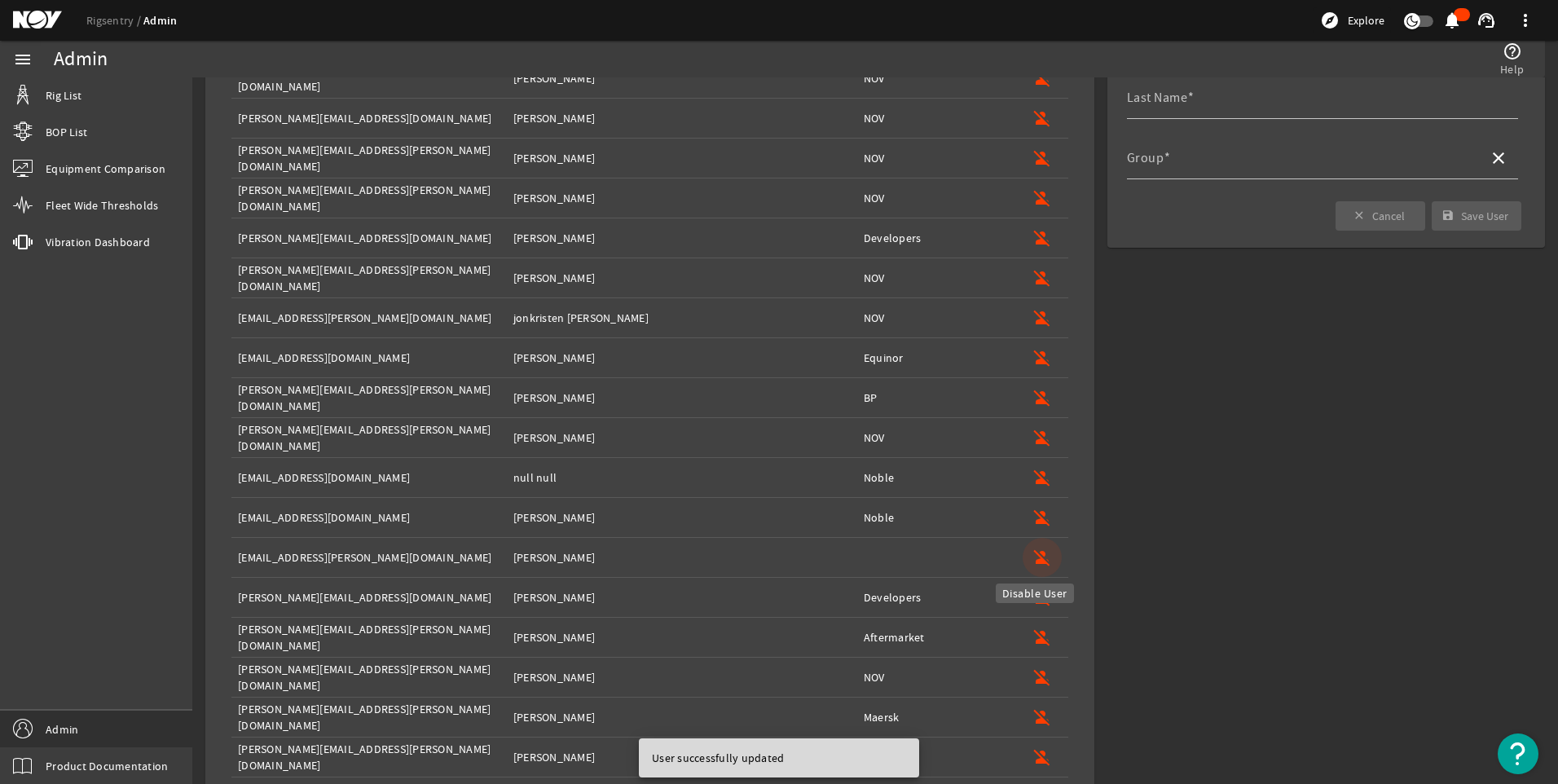
click at [1033, 555] on mat-icon "person_off" at bounding box center [1042, 557] width 20 height 20
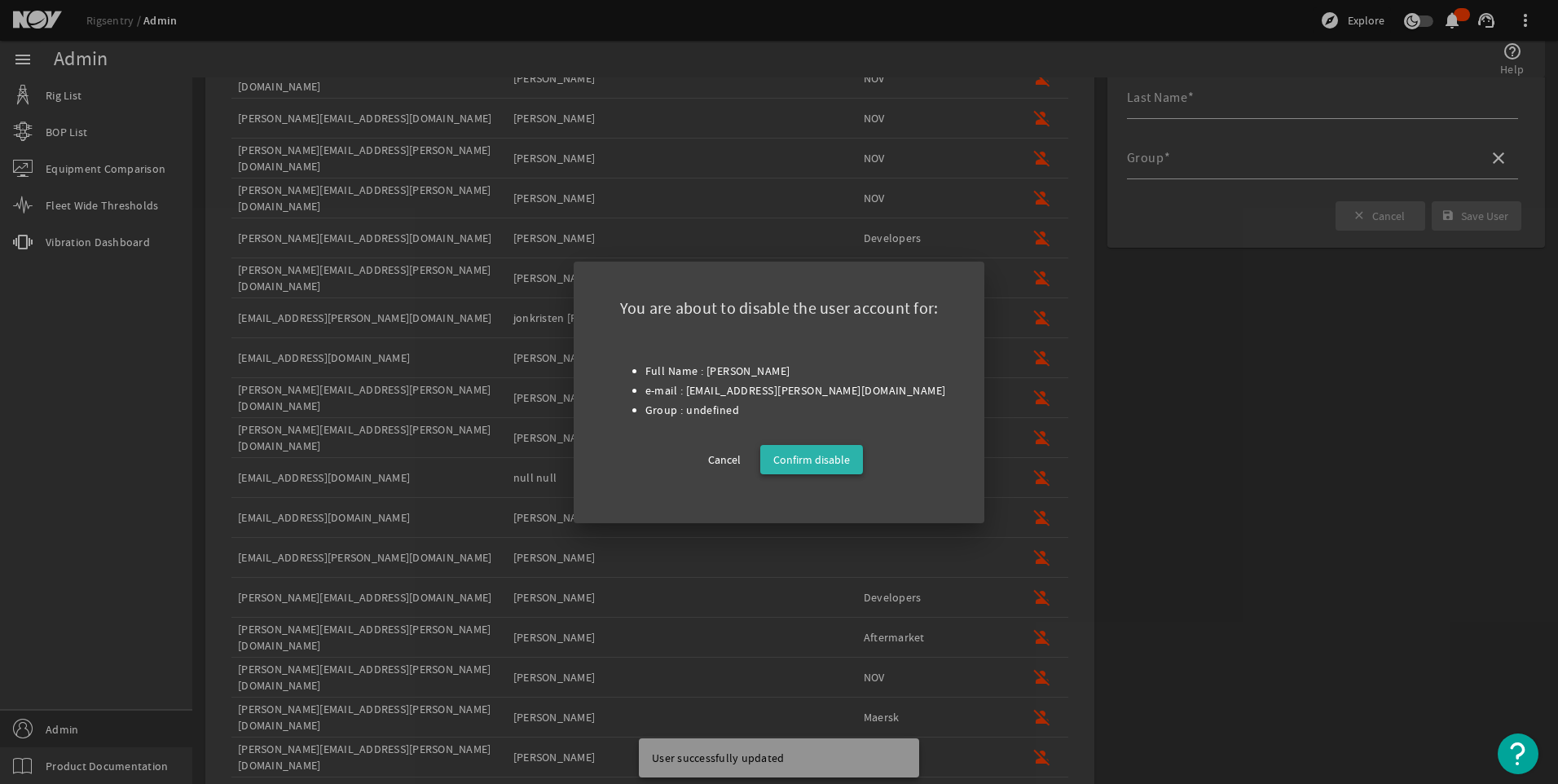
click at [811, 460] on span "Confirm disable" at bounding box center [812, 459] width 76 height 20
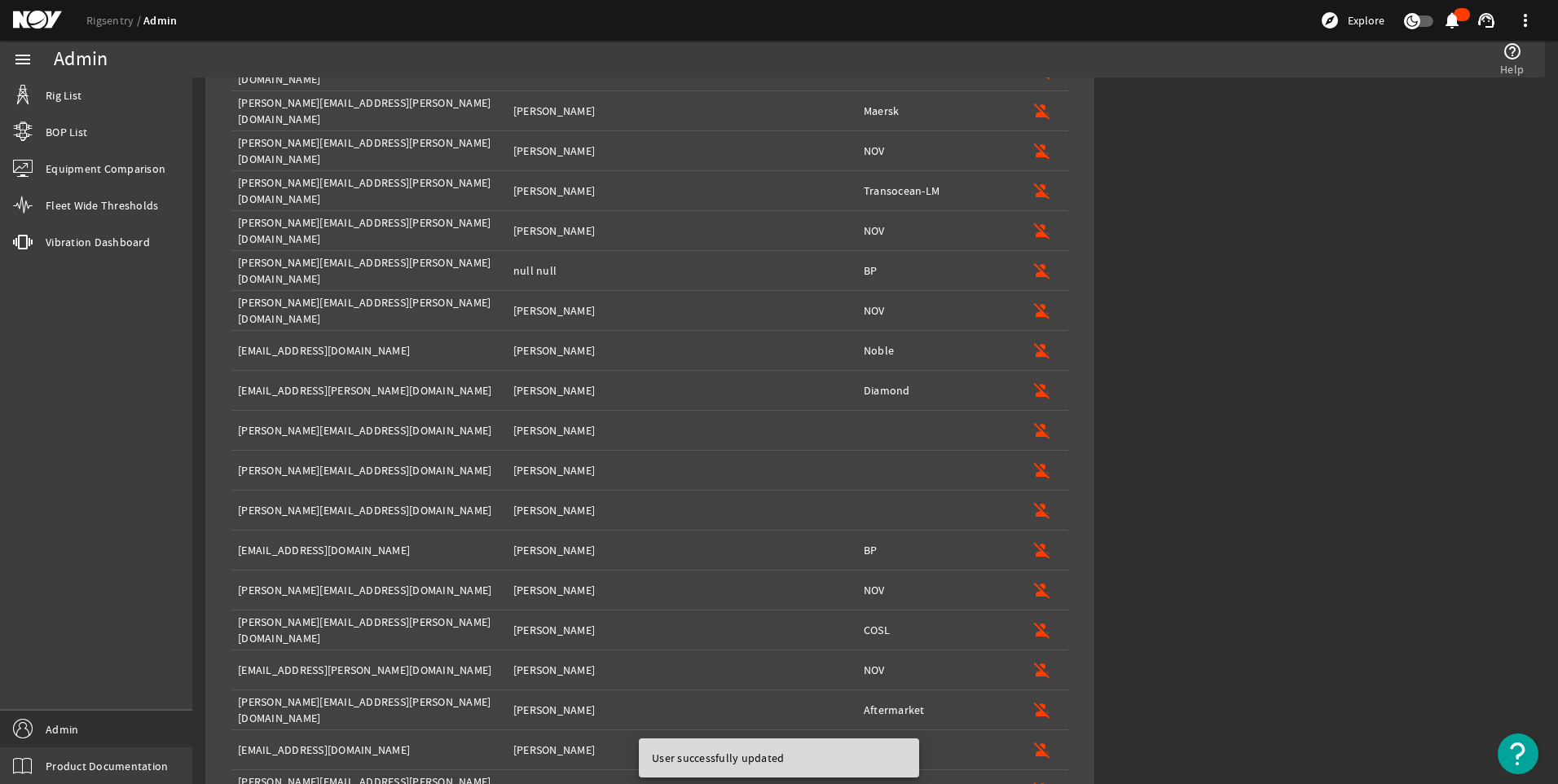
scroll to position [796, 0]
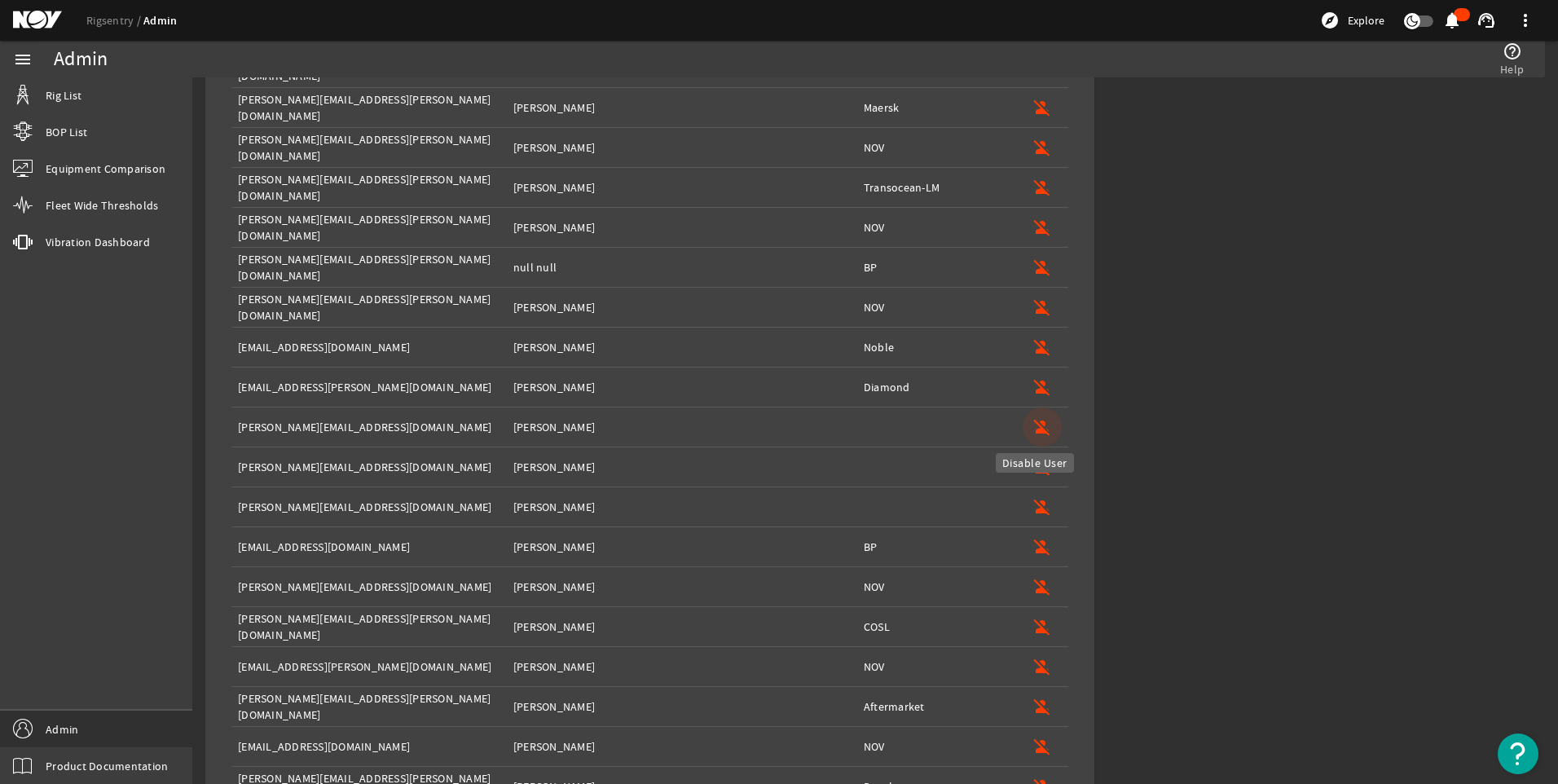
click at [1036, 424] on mat-icon "person_off" at bounding box center [1042, 427] width 20 height 20
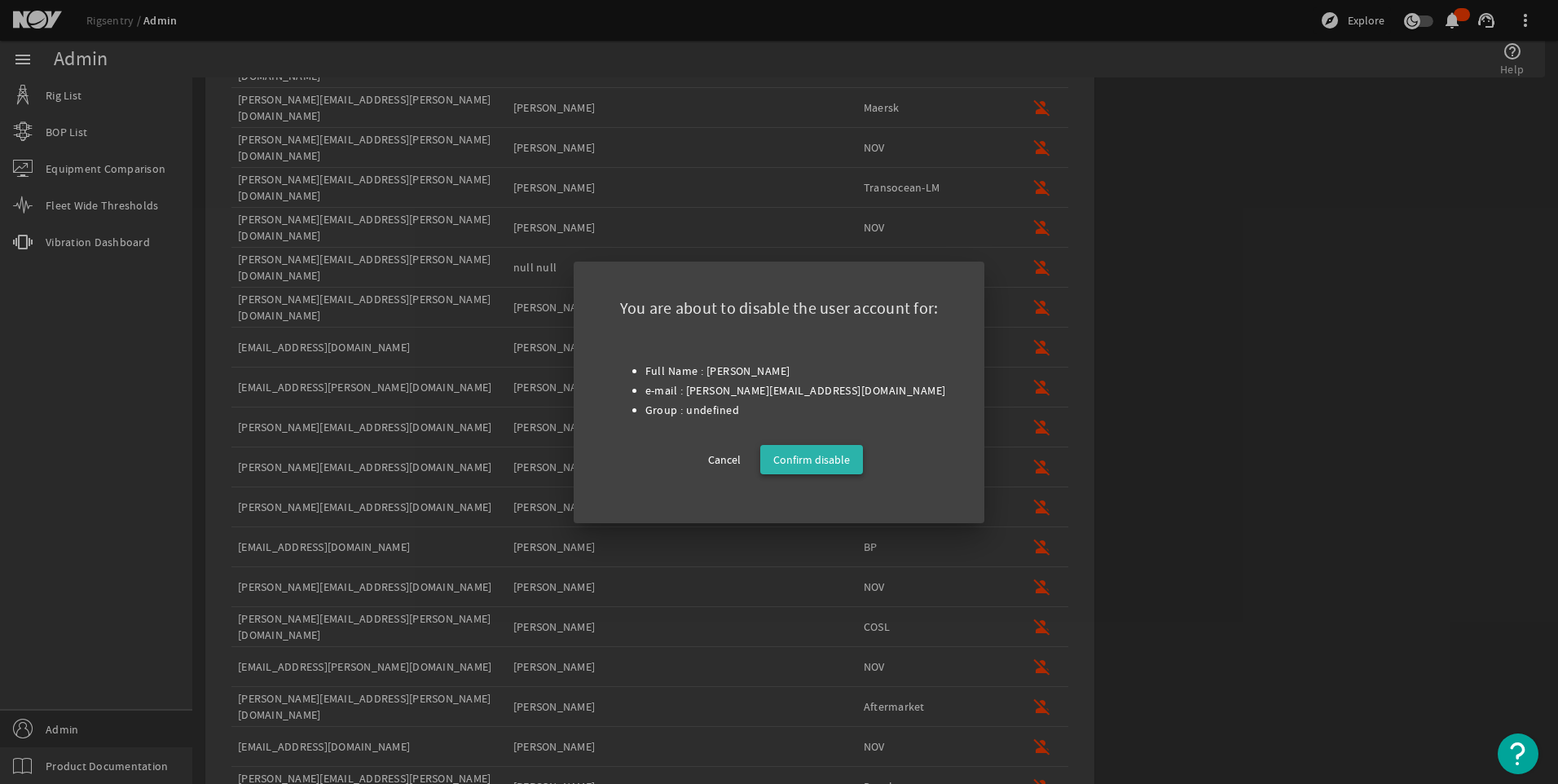
click at [836, 460] on span "Confirm disable" at bounding box center [812, 459] width 76 height 20
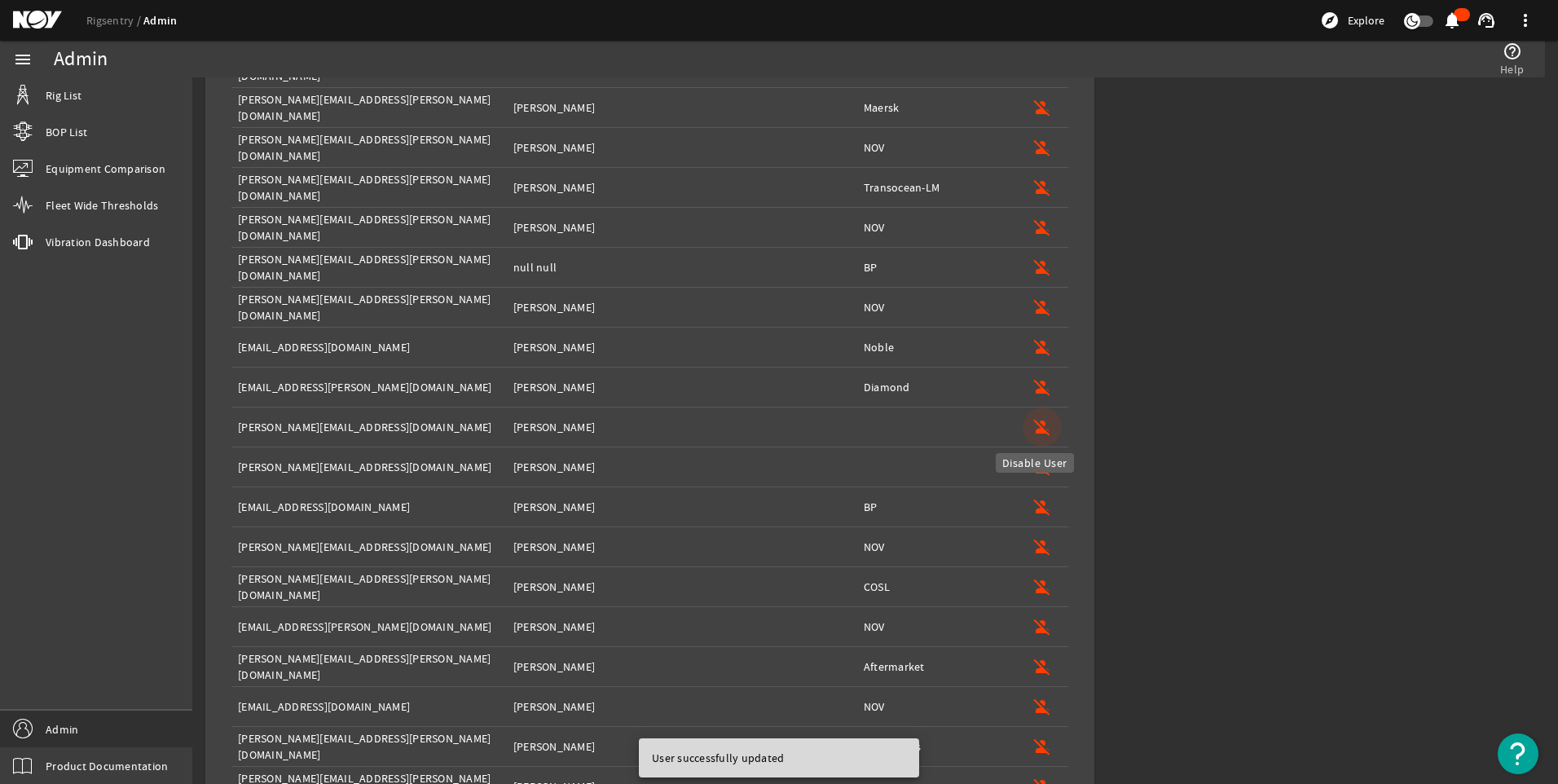
click at [1033, 427] on mat-icon "person_off" at bounding box center [1042, 427] width 20 height 20
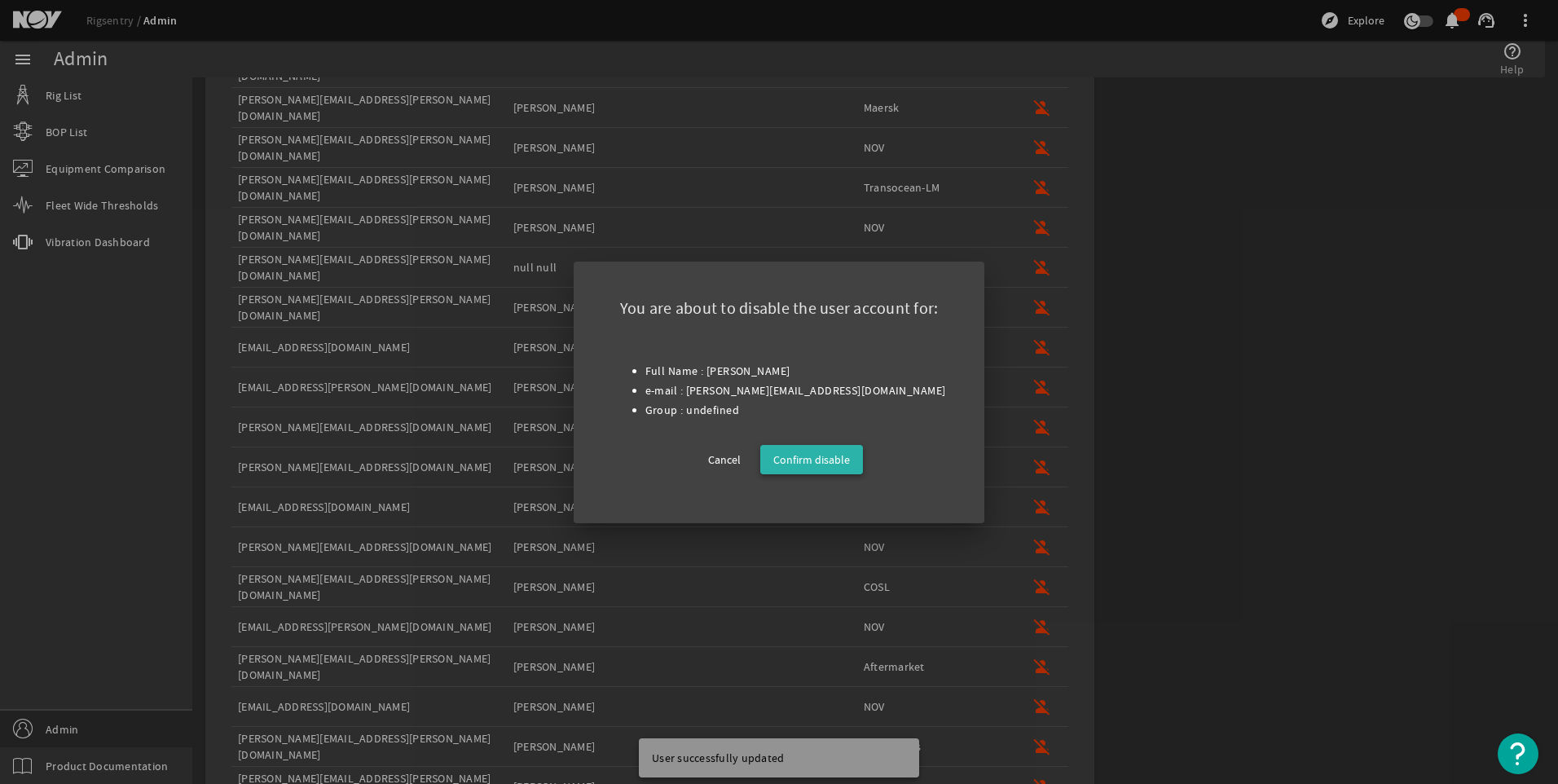
click at [839, 455] on span "Confirm disable" at bounding box center [812, 459] width 76 height 20
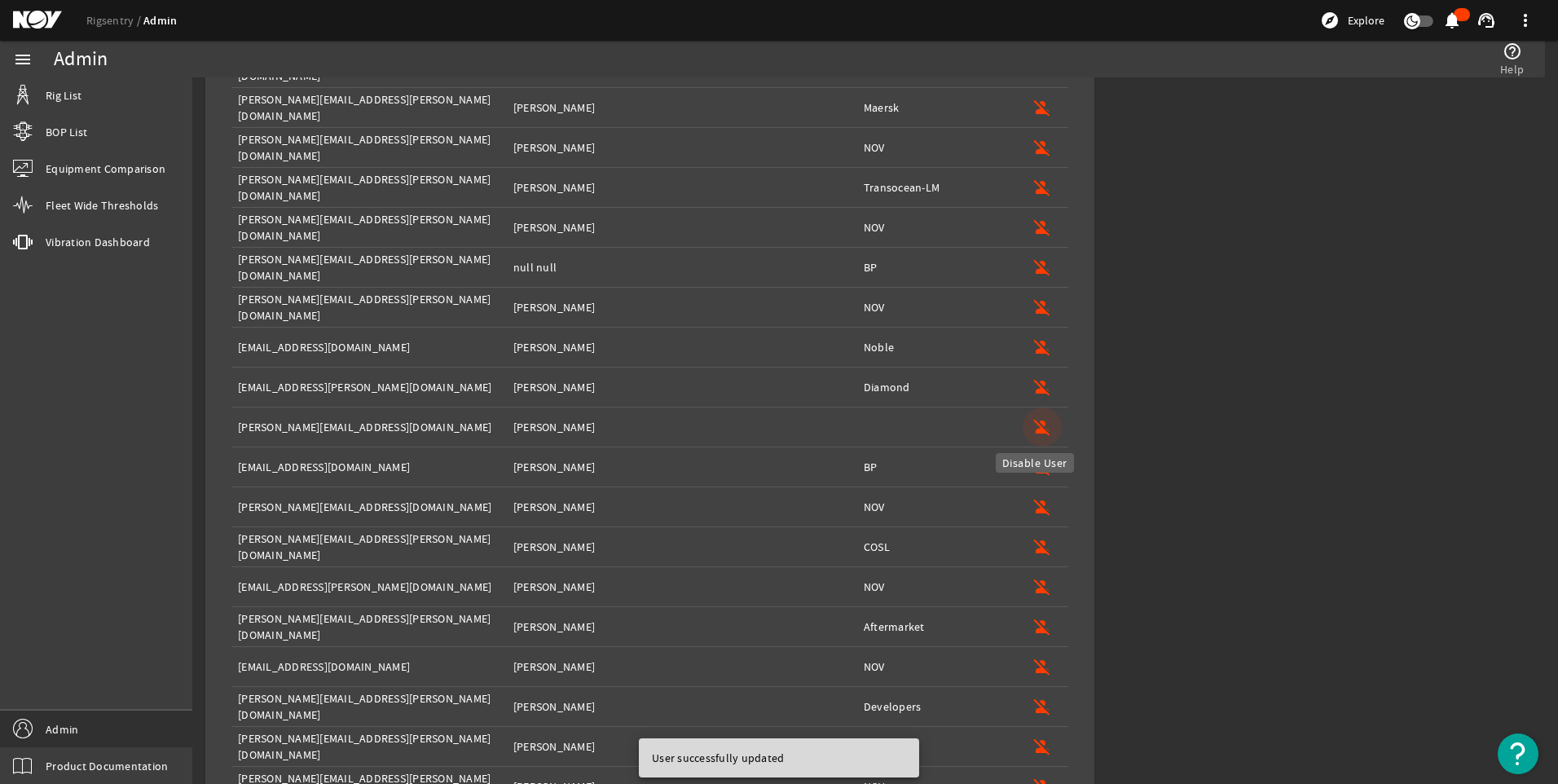
click at [1033, 426] on mat-icon "person_off" at bounding box center [1042, 427] width 20 height 20
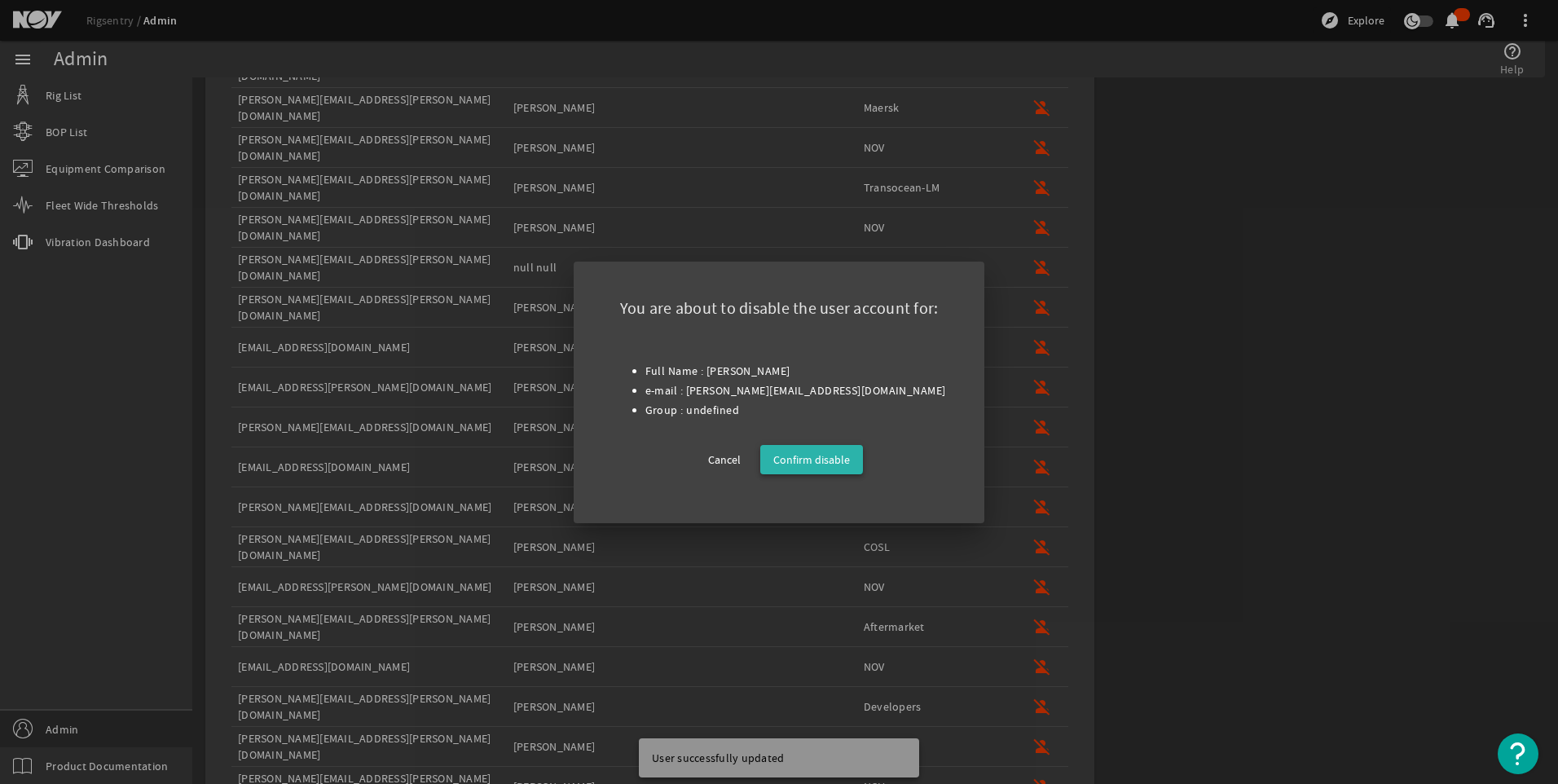
click at [791, 448] on span at bounding box center [812, 459] width 103 height 39
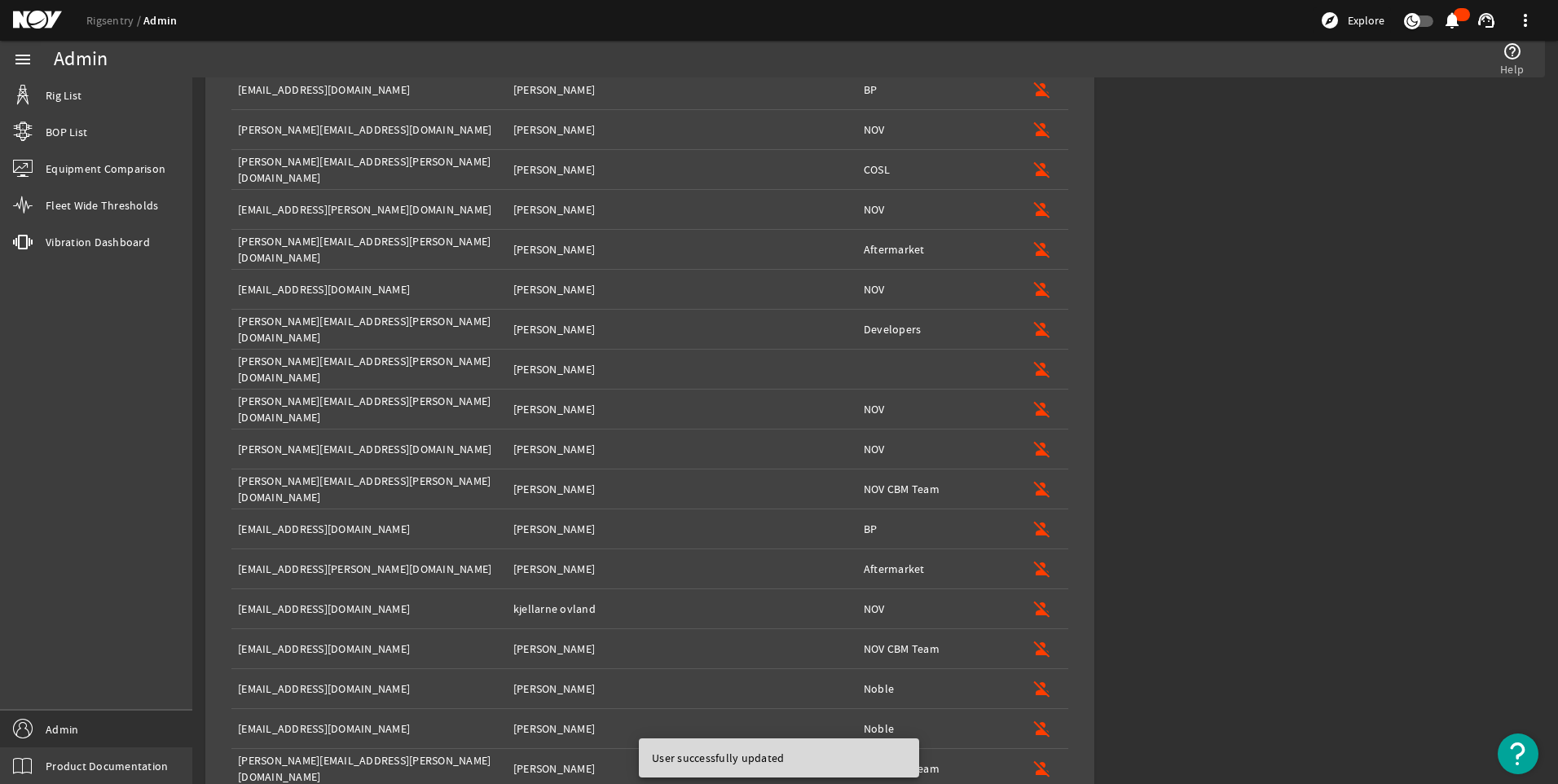
scroll to position [1134, 0]
click at [1042, 364] on mat-icon "person_off" at bounding box center [1042, 368] width 20 height 20
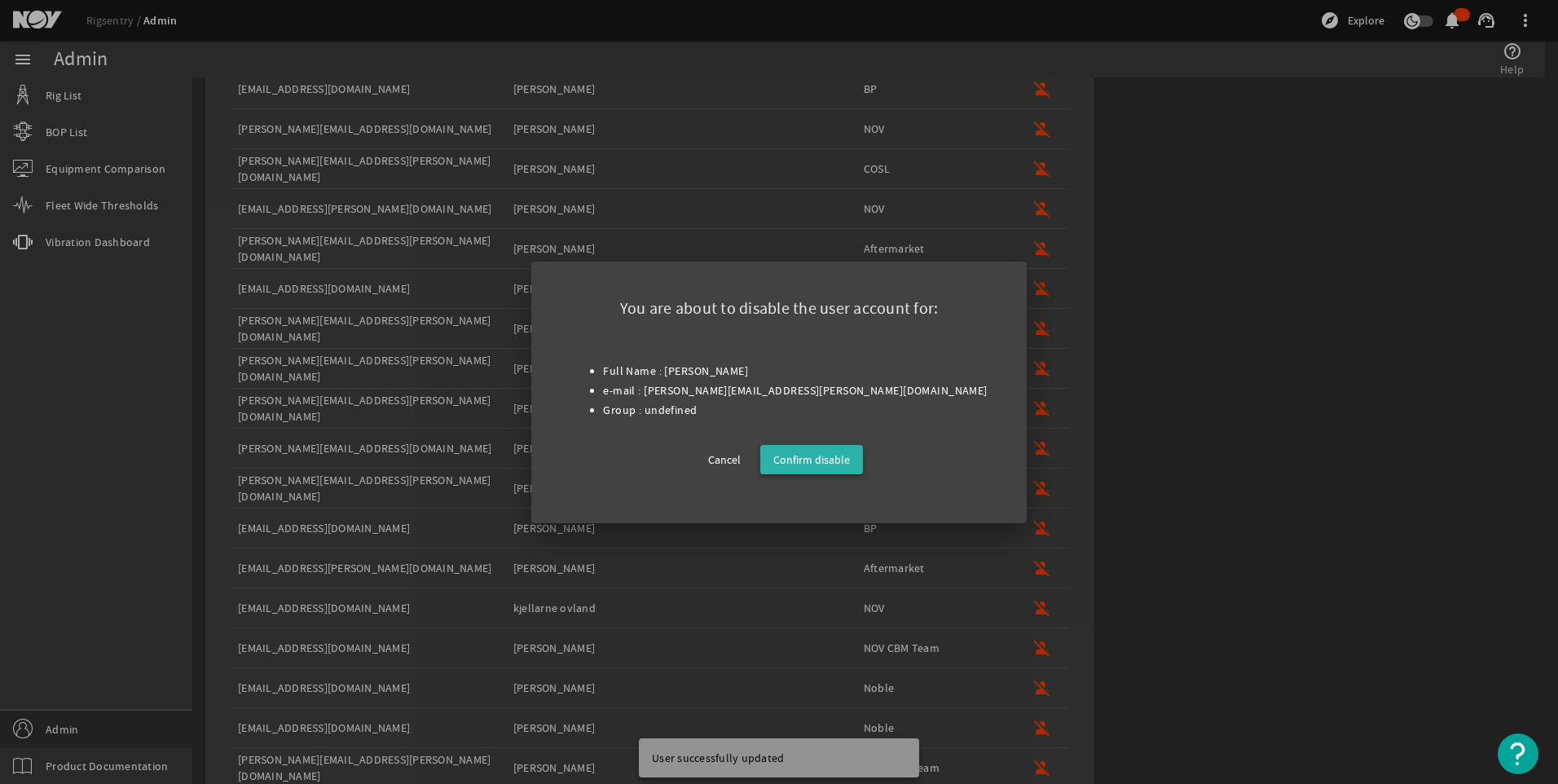
click at [835, 461] on span "Confirm disable" at bounding box center [812, 459] width 76 height 20
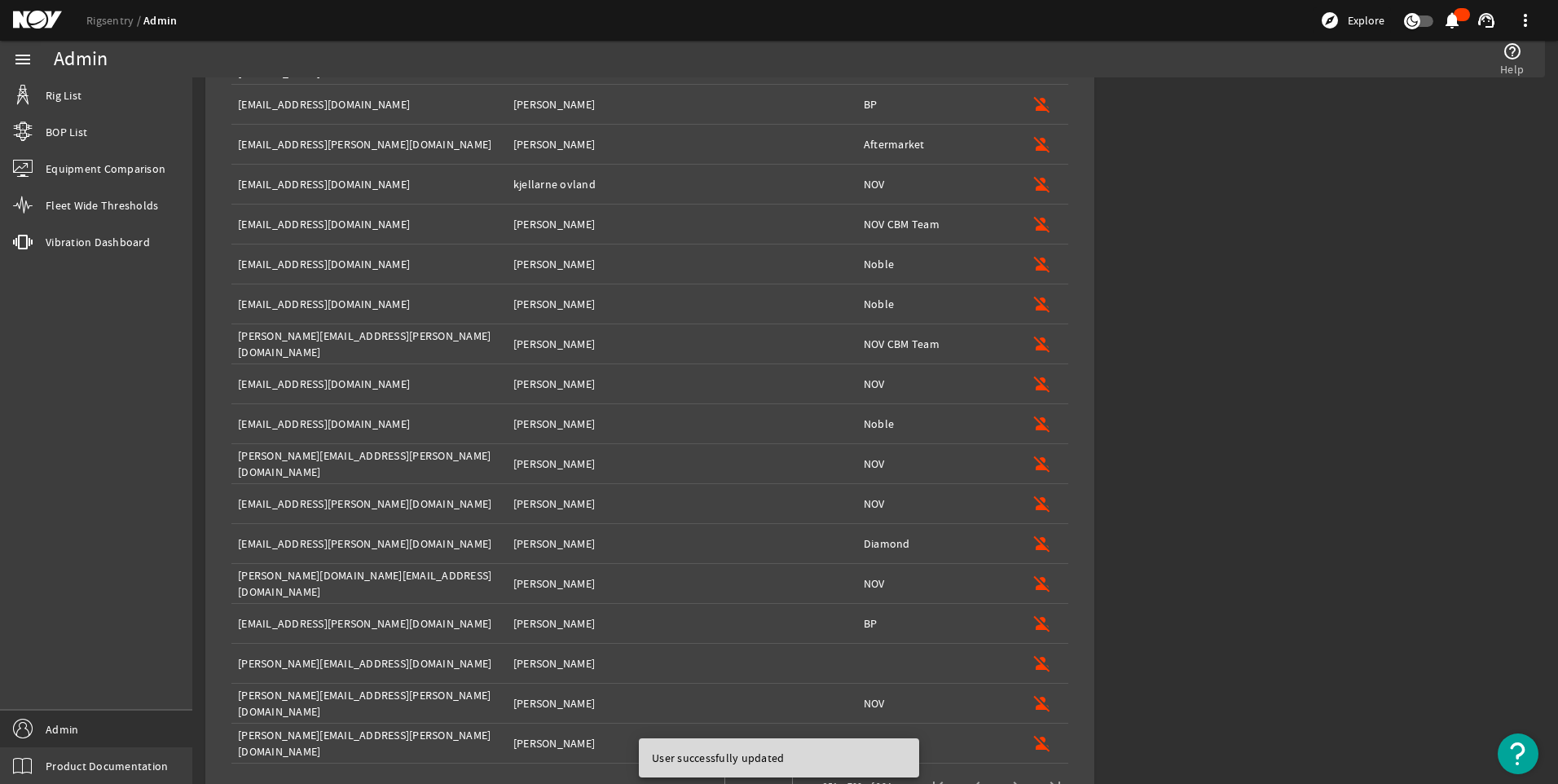
scroll to position [1562, 0]
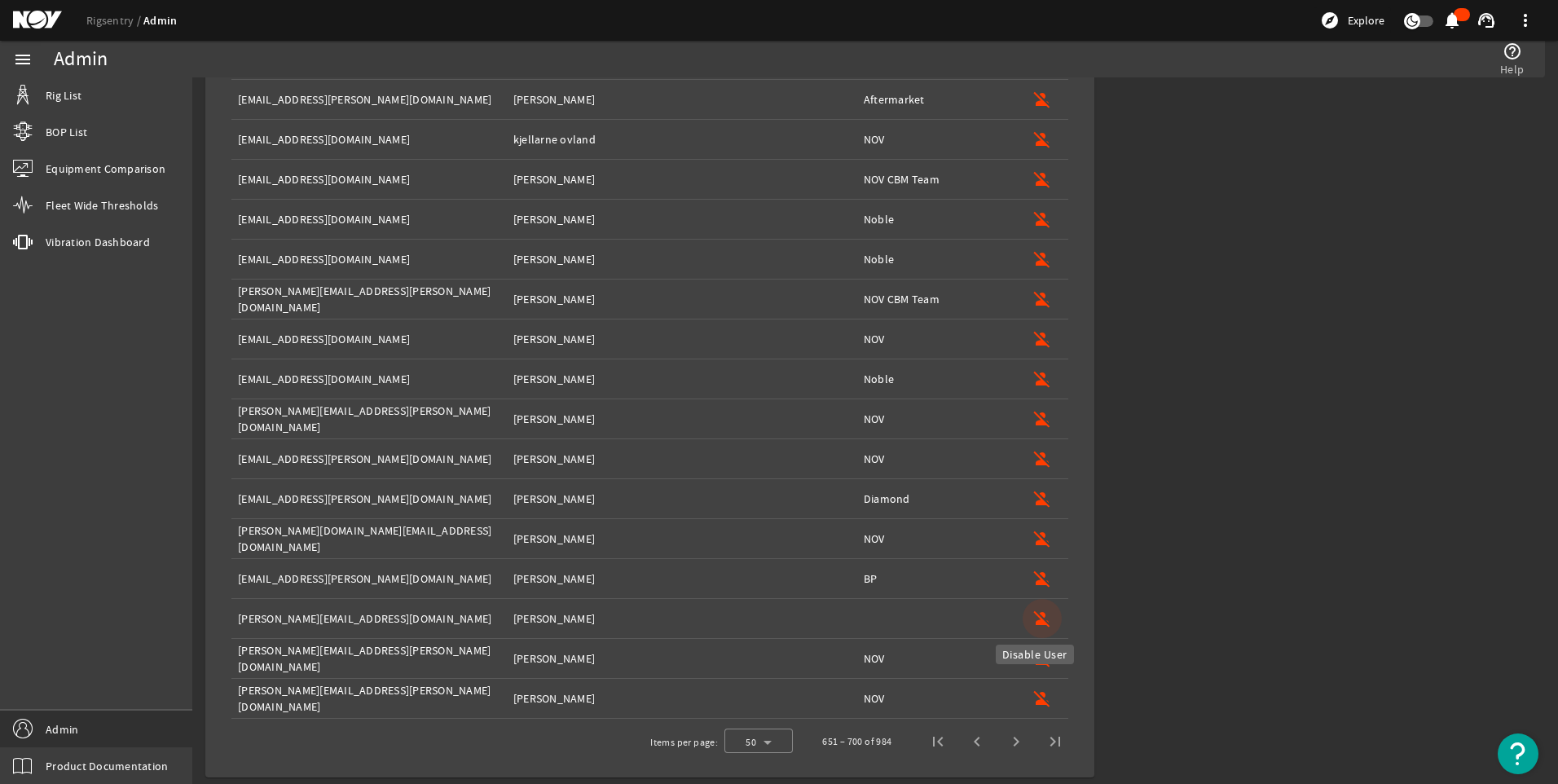
click at [1033, 617] on mat-icon "person_off" at bounding box center [1042, 618] width 20 height 20
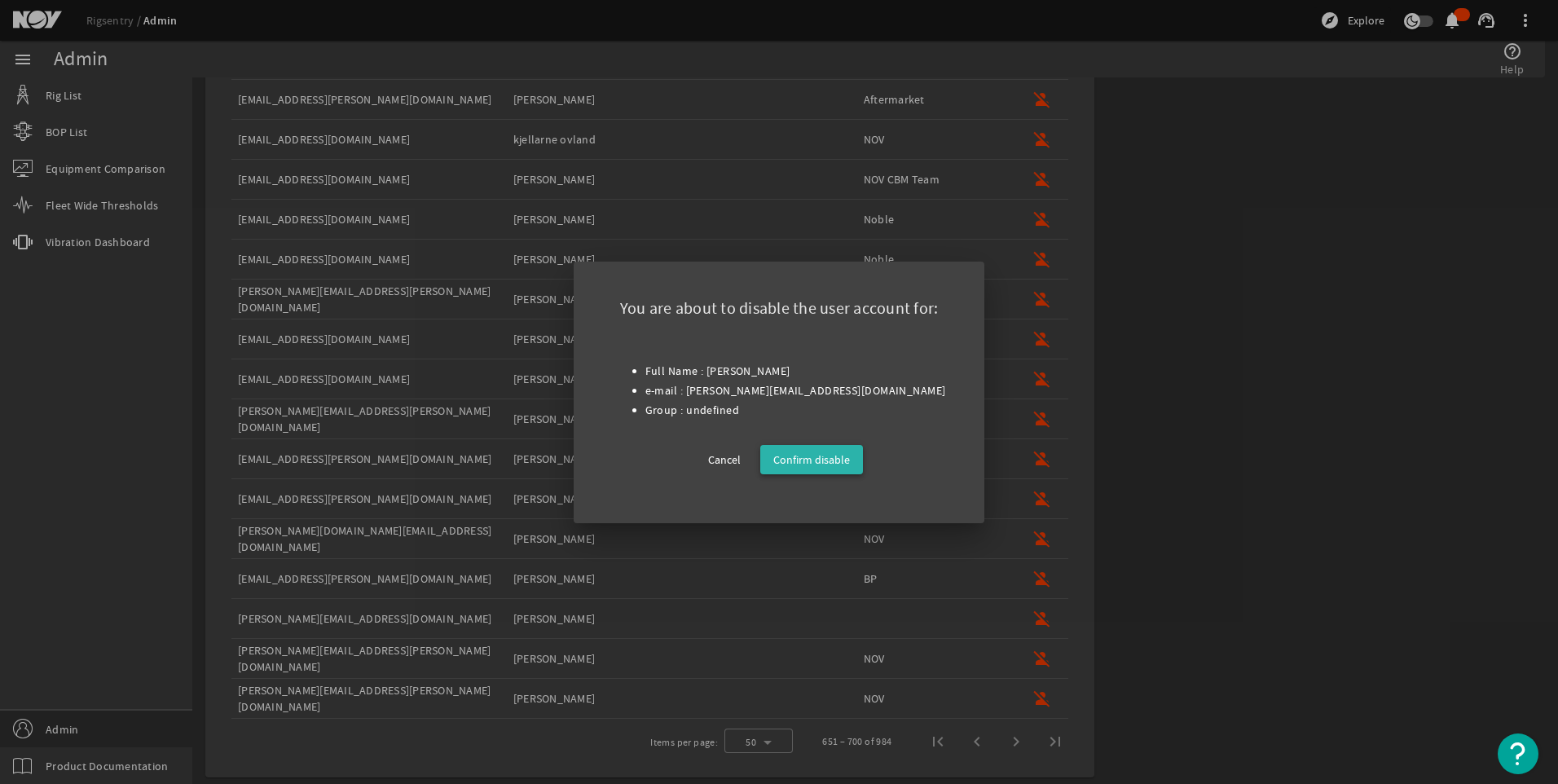
click at [823, 458] on span "Confirm disable" at bounding box center [812, 459] width 76 height 20
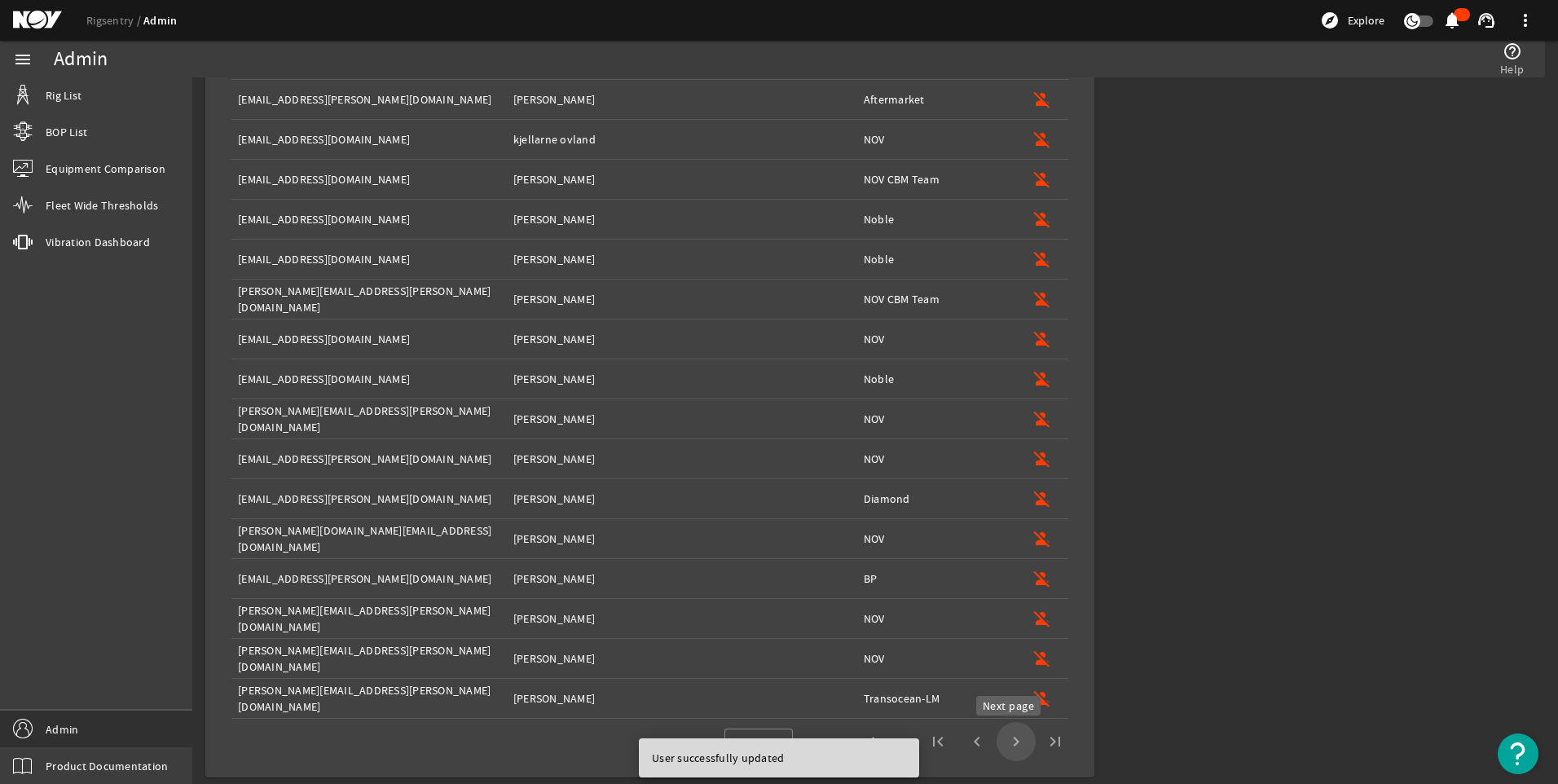
click at [1010, 740] on span "Next page" at bounding box center [1016, 741] width 39 height 39
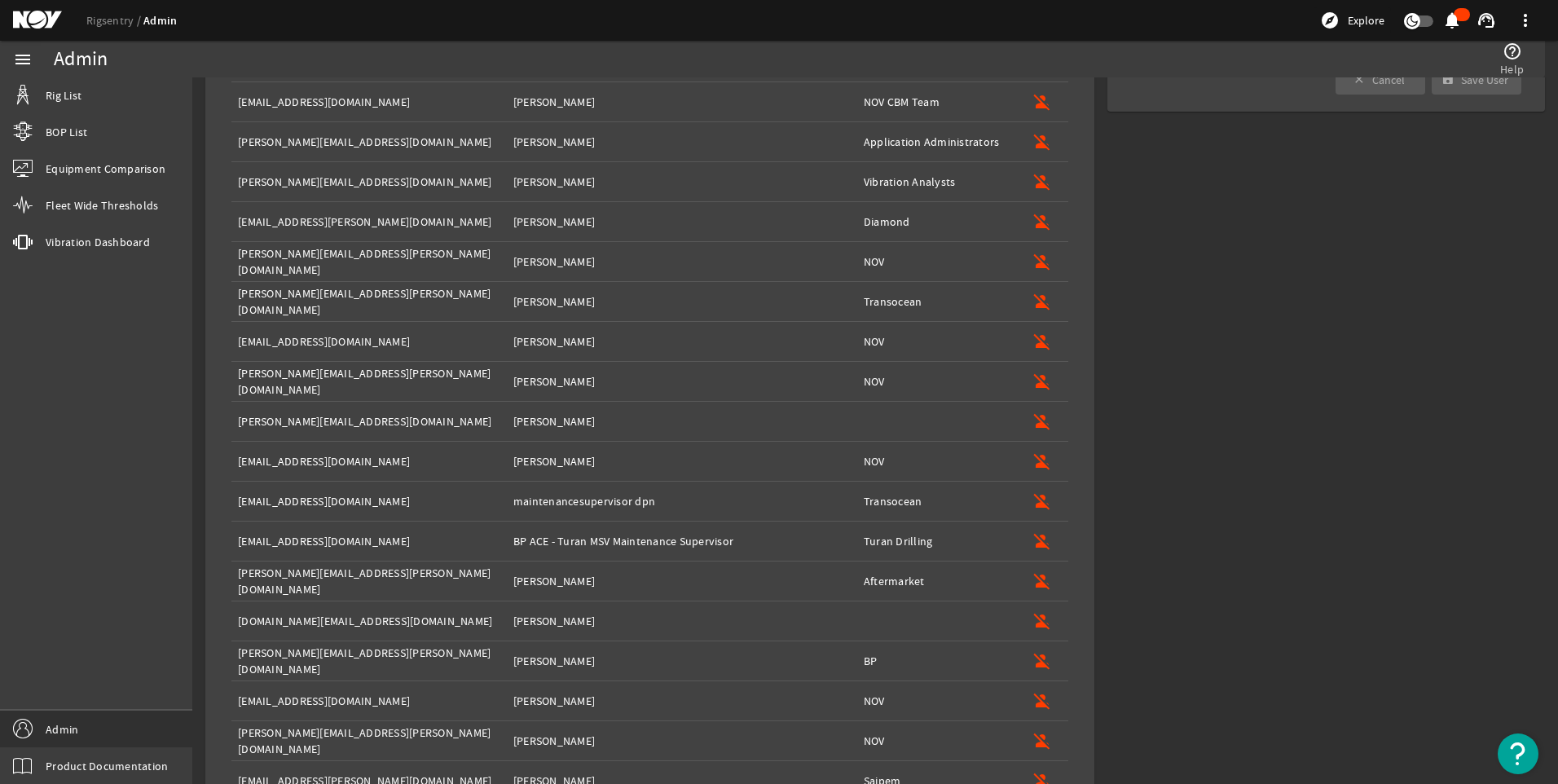
scroll to position [363, 0]
click at [1033, 422] on mat-icon "person_off" at bounding box center [1042, 420] width 20 height 20
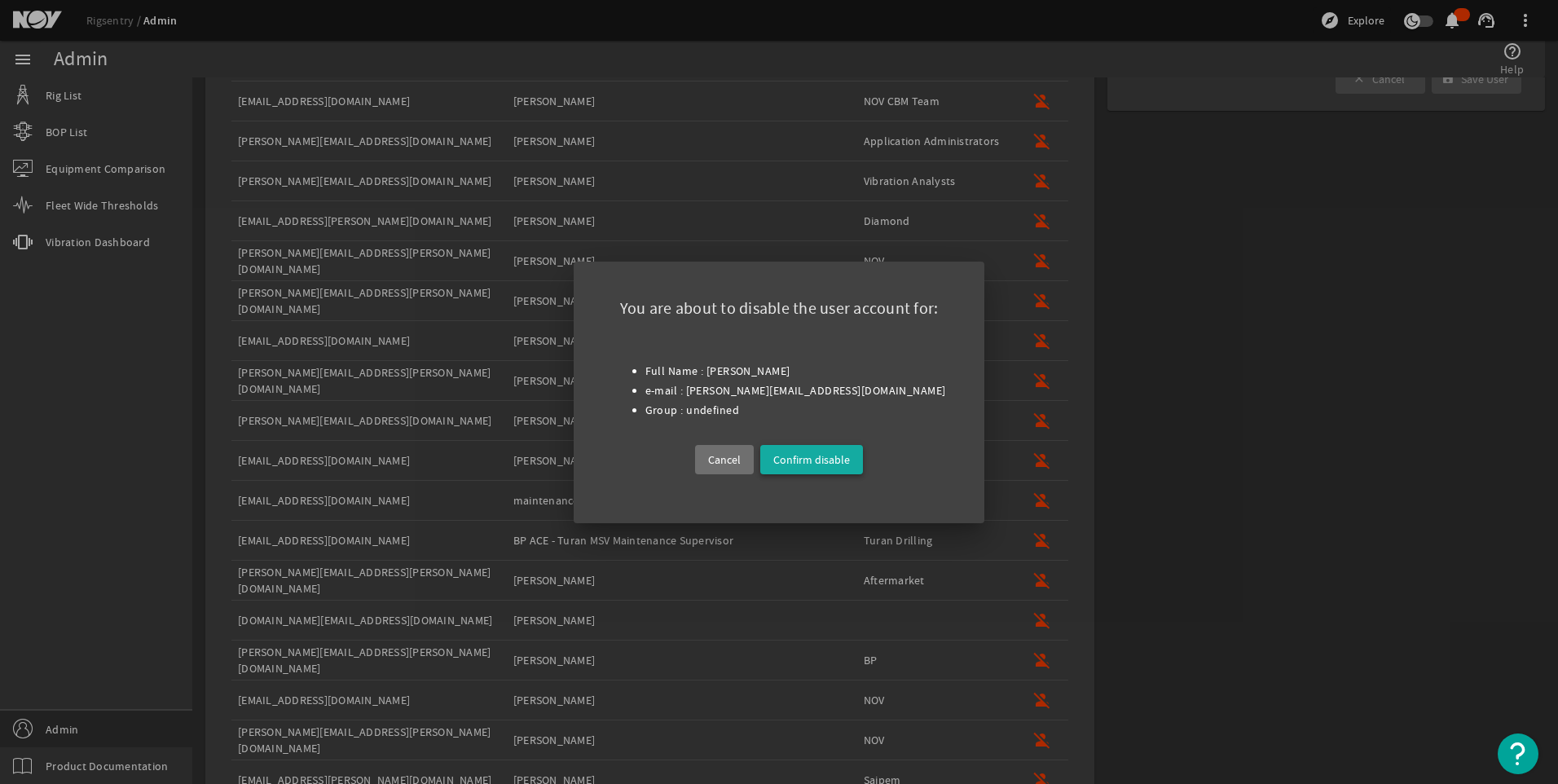
click at [833, 458] on span "Confirm disable" at bounding box center [812, 459] width 76 height 20
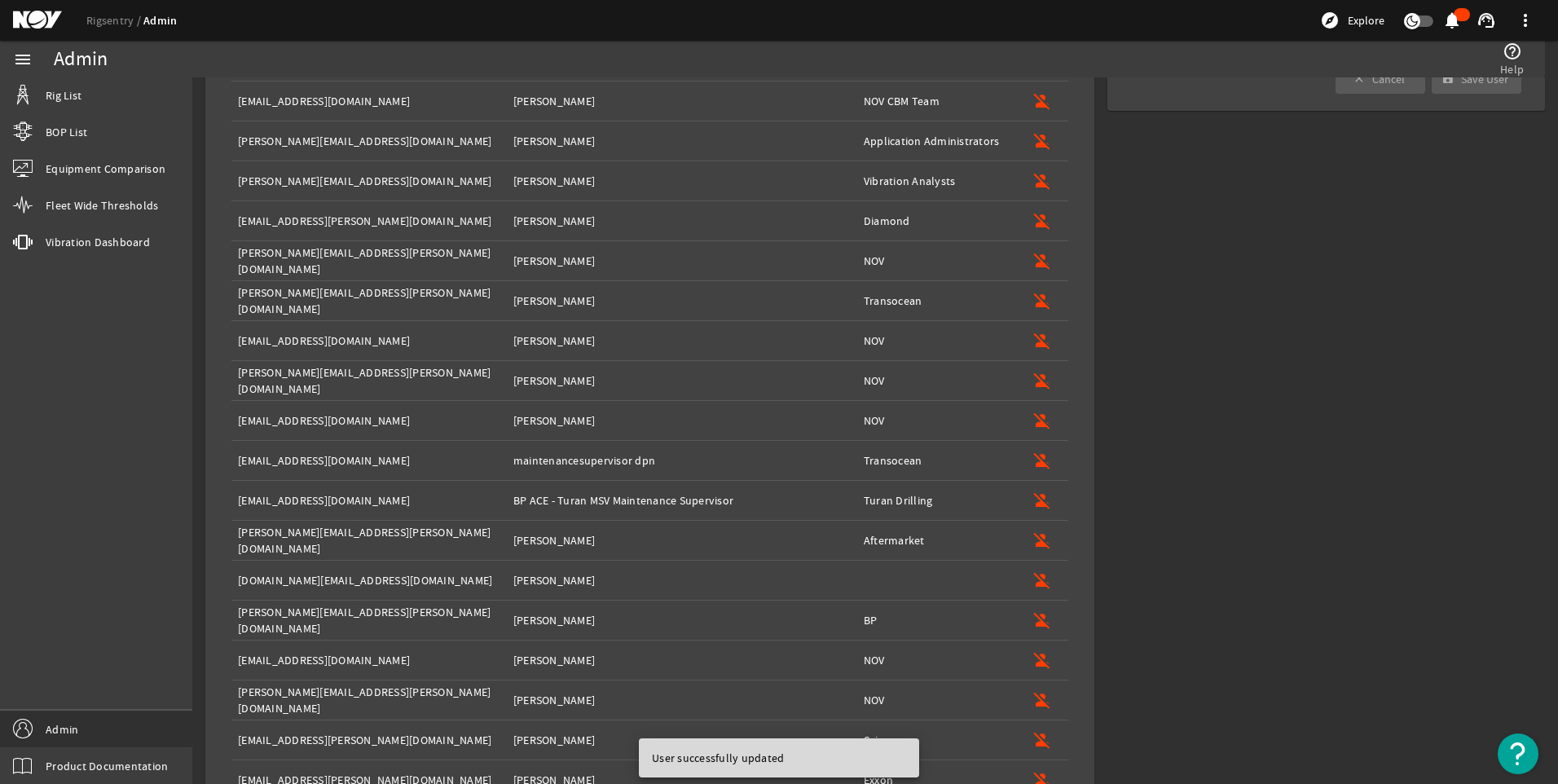
scroll to position [508, 0]
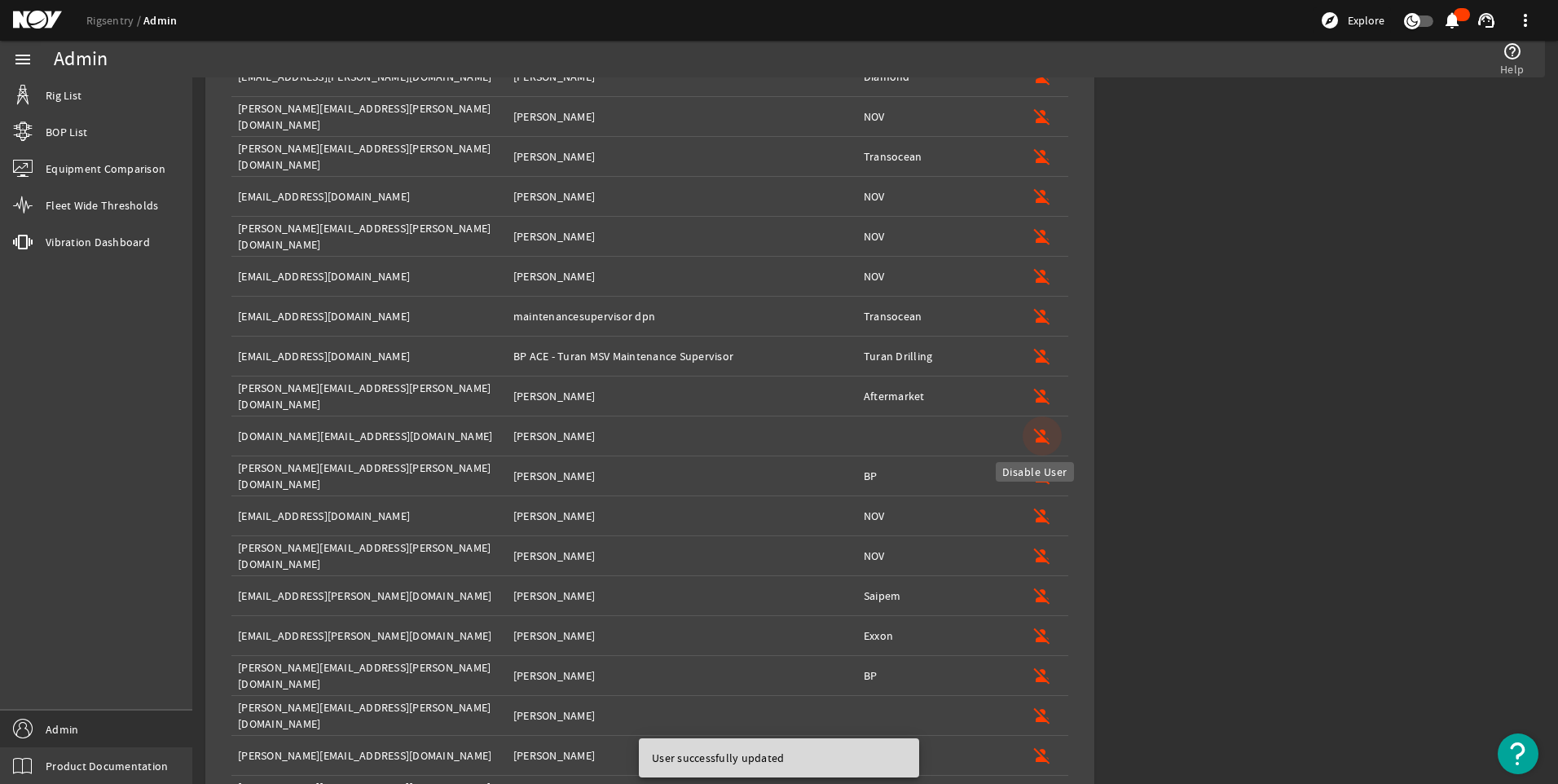
click at [1033, 432] on mat-icon "person_off" at bounding box center [1042, 435] width 20 height 20
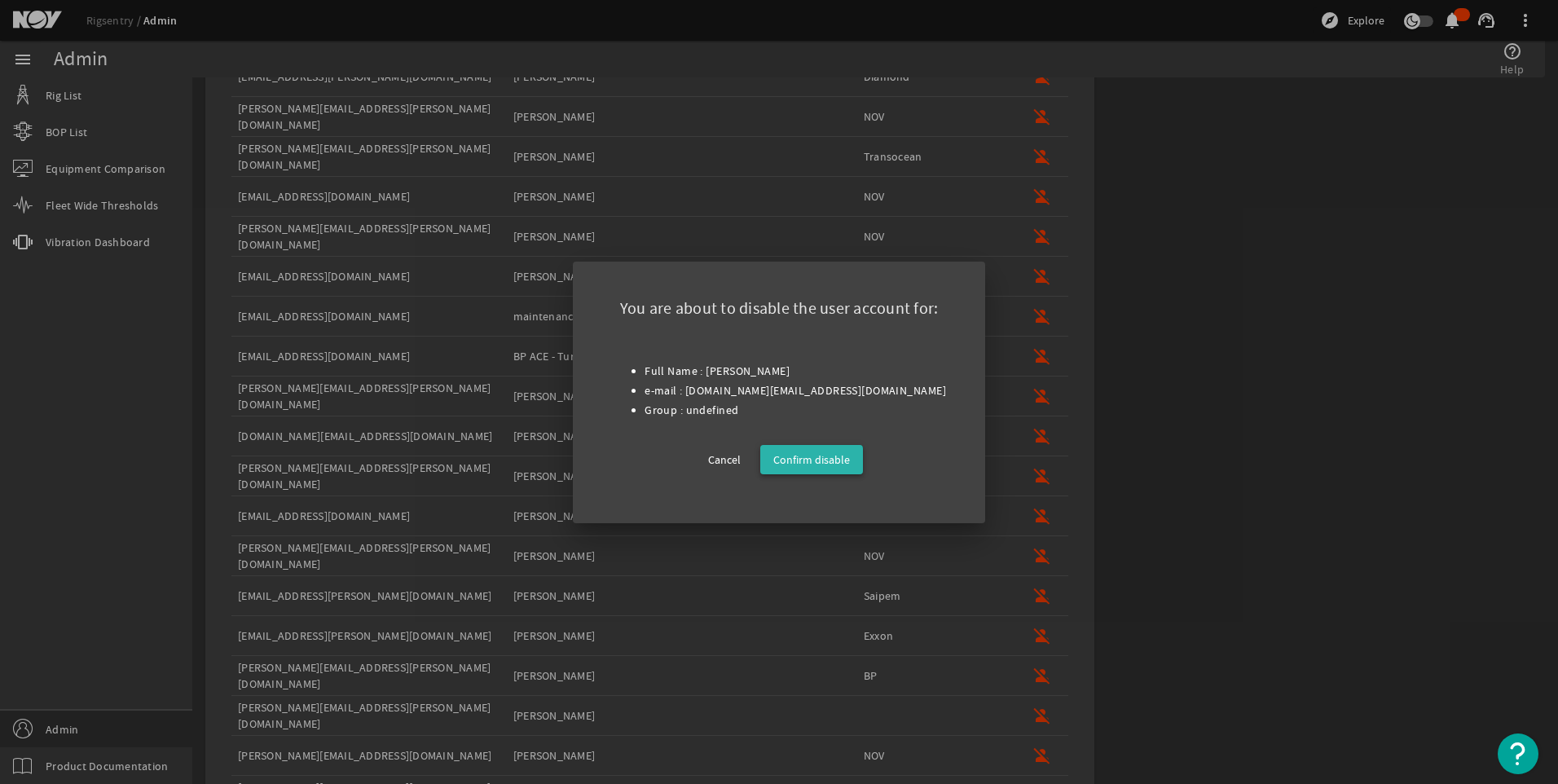
click at [803, 464] on span "Confirm disable" at bounding box center [812, 459] width 76 height 20
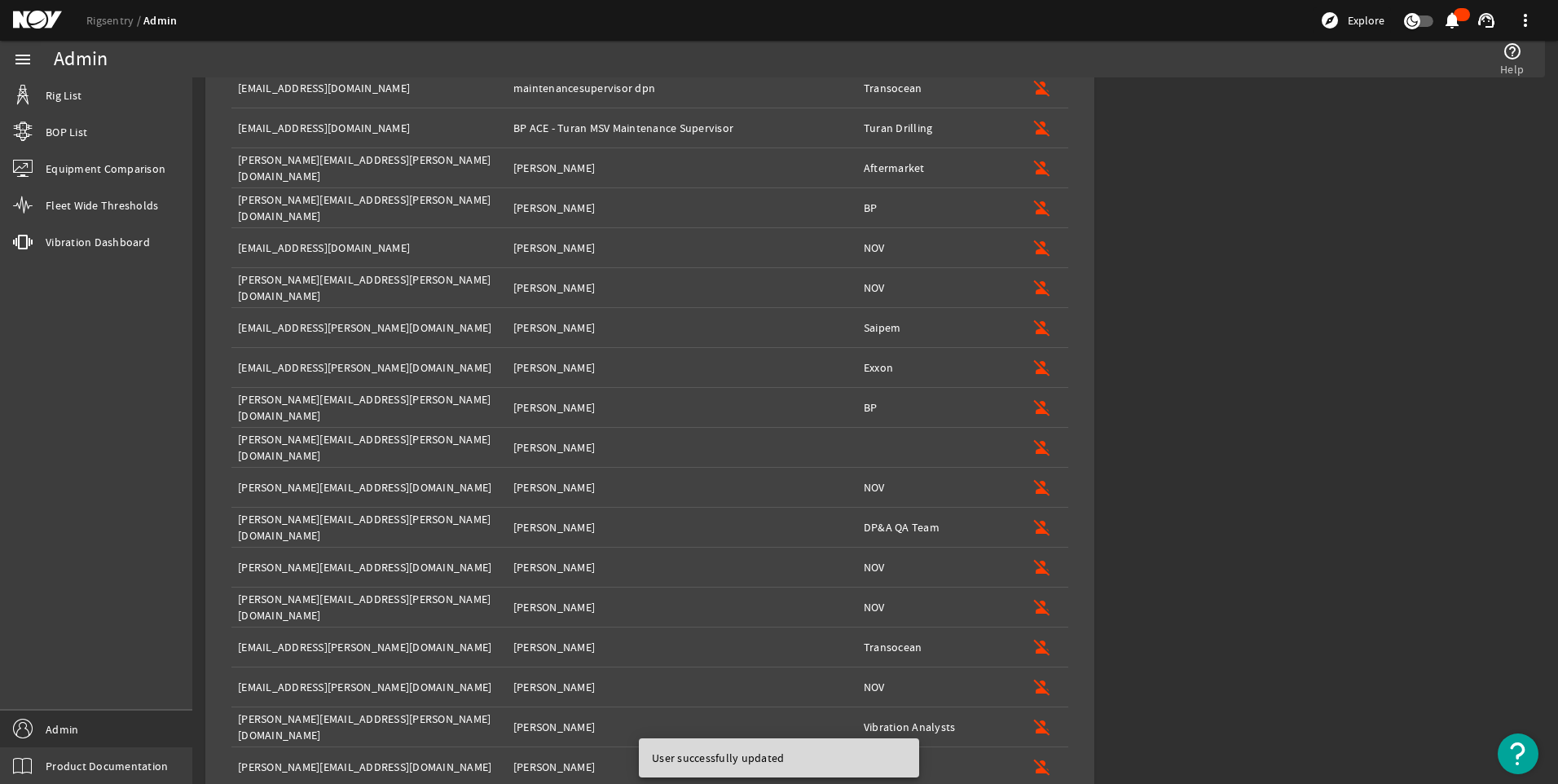
scroll to position [736, 0]
click at [1033, 438] on mat-icon "person_off" at bounding box center [1042, 446] width 20 height 20
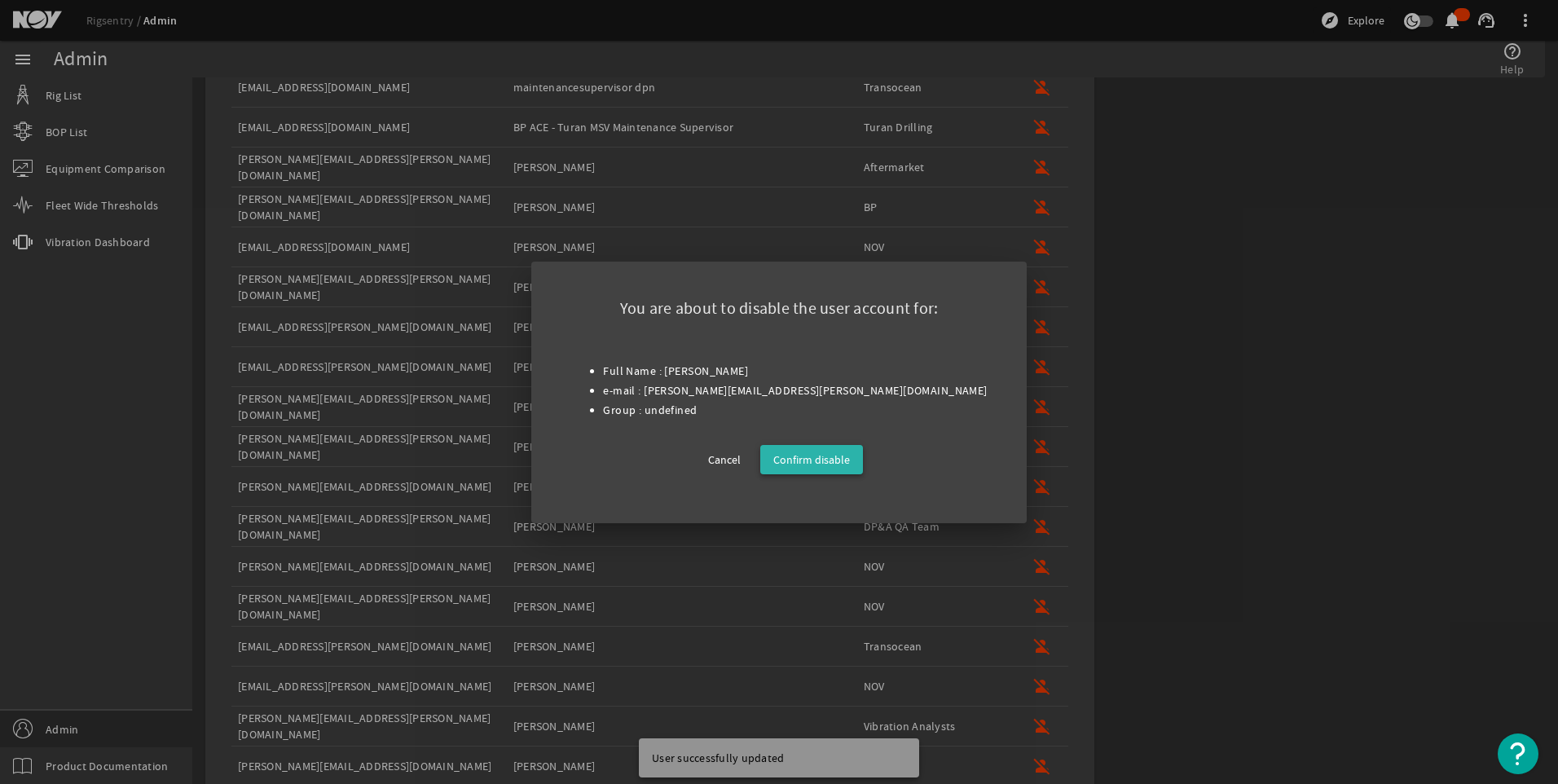
click at [841, 463] on span "Confirm disable" at bounding box center [812, 459] width 76 height 20
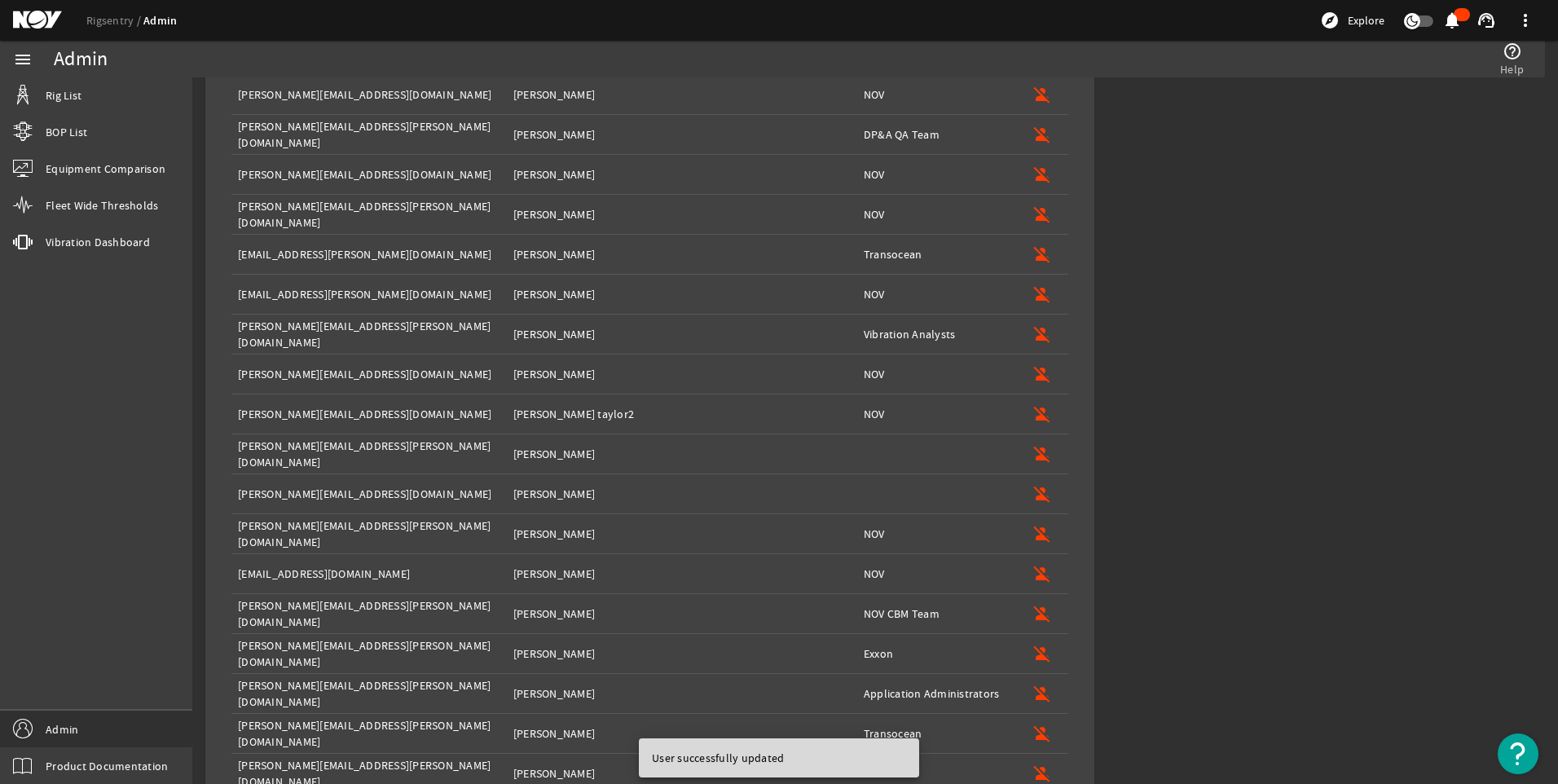
scroll to position [1091, 0]
click at [1041, 448] on mat-icon "person_off" at bounding box center [1042, 452] width 20 height 20
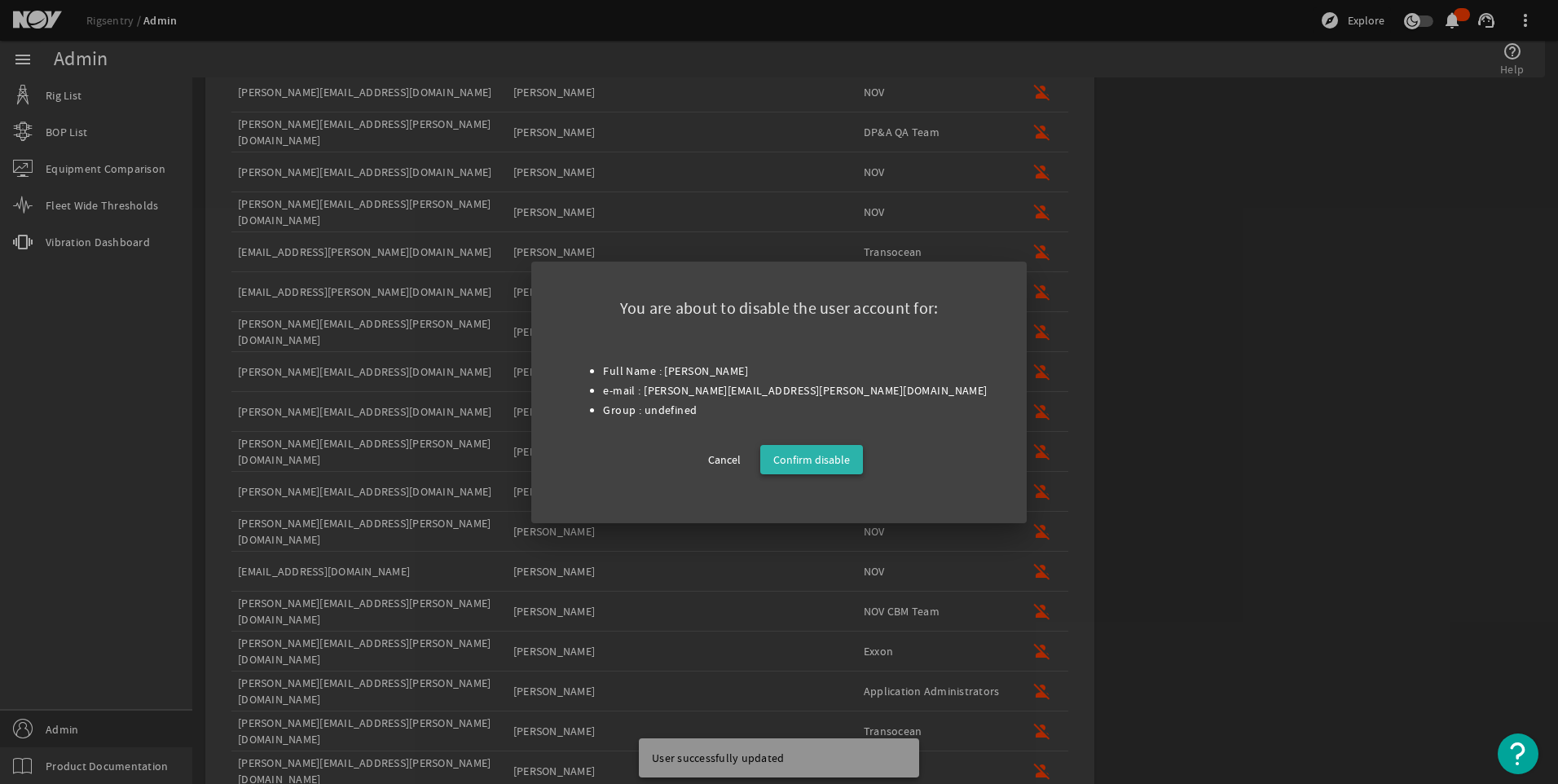
click at [830, 461] on span "Confirm disable" at bounding box center [812, 459] width 76 height 20
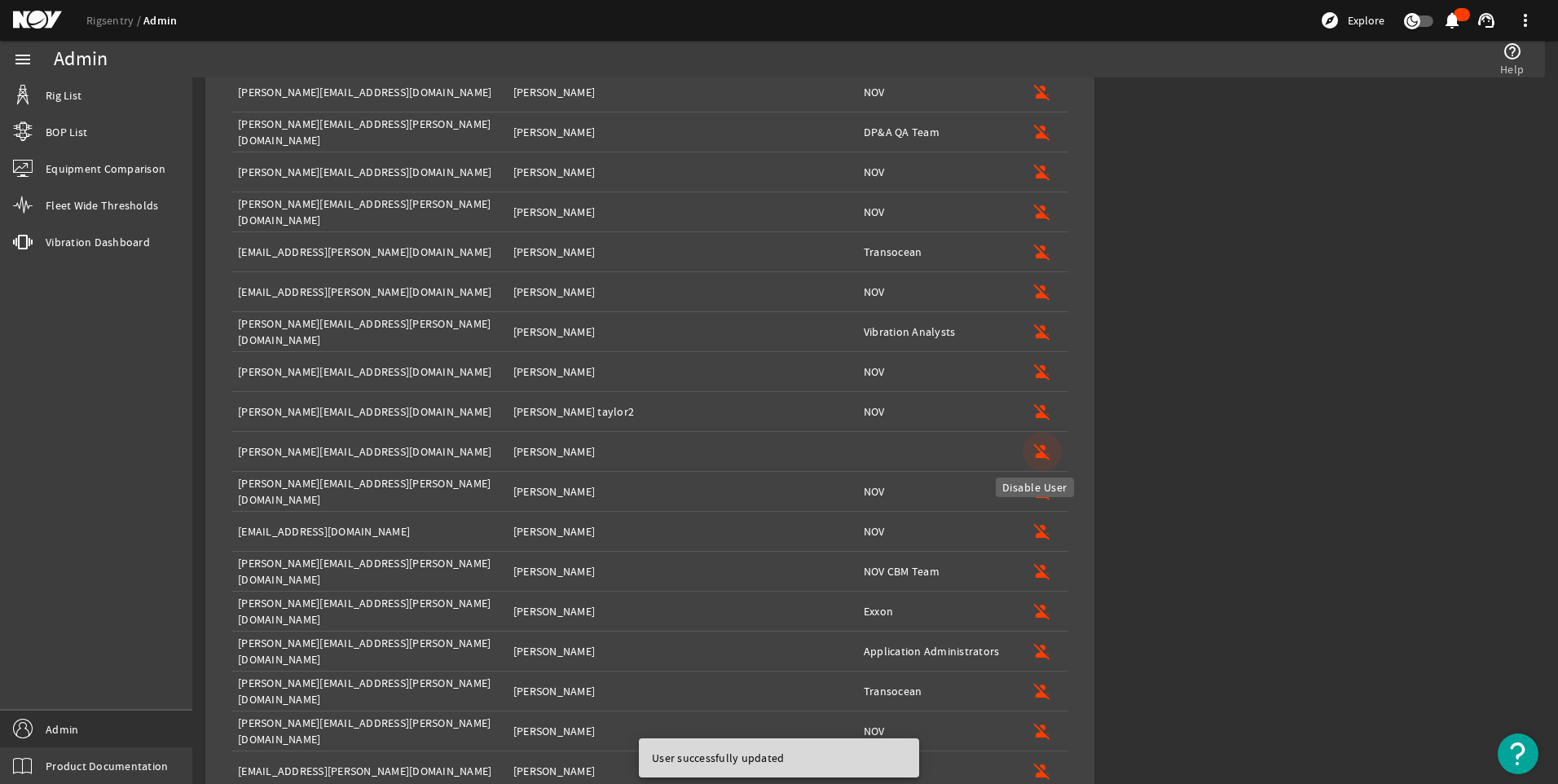
click at [1033, 449] on mat-icon "person_off" at bounding box center [1042, 452] width 20 height 20
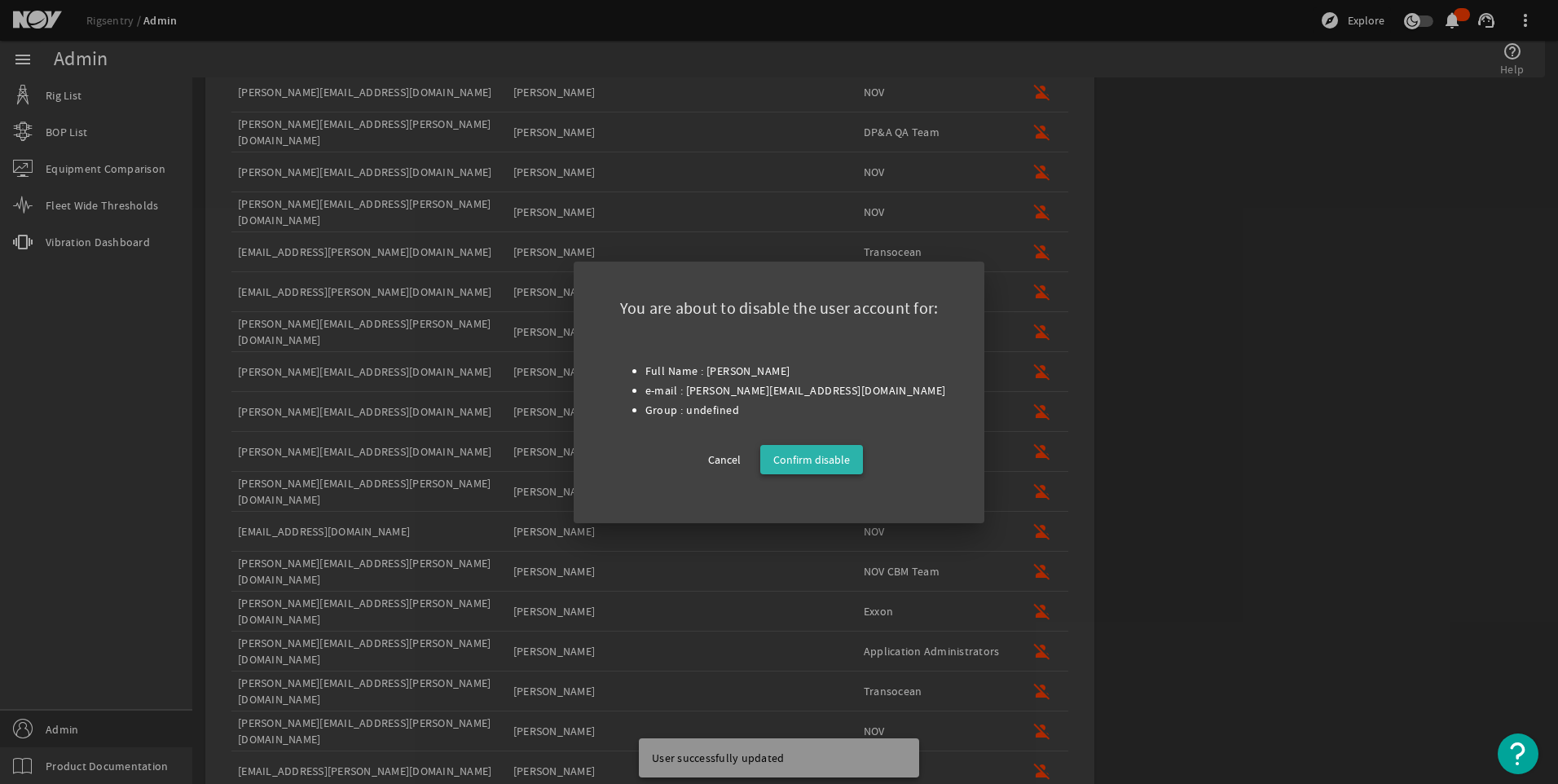
click at [824, 456] on span "Confirm disable" at bounding box center [812, 459] width 76 height 20
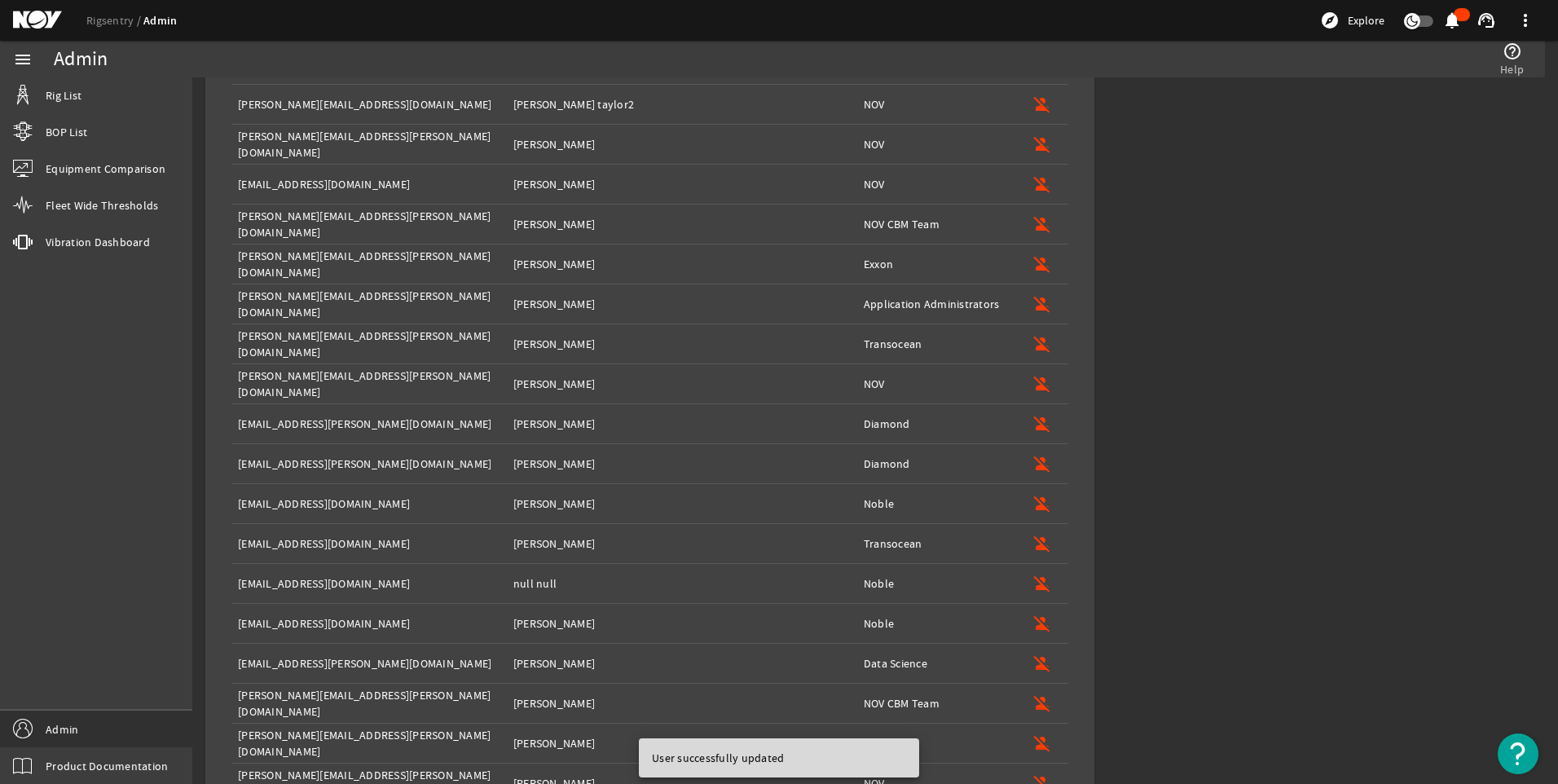
scroll to position [1562, 0]
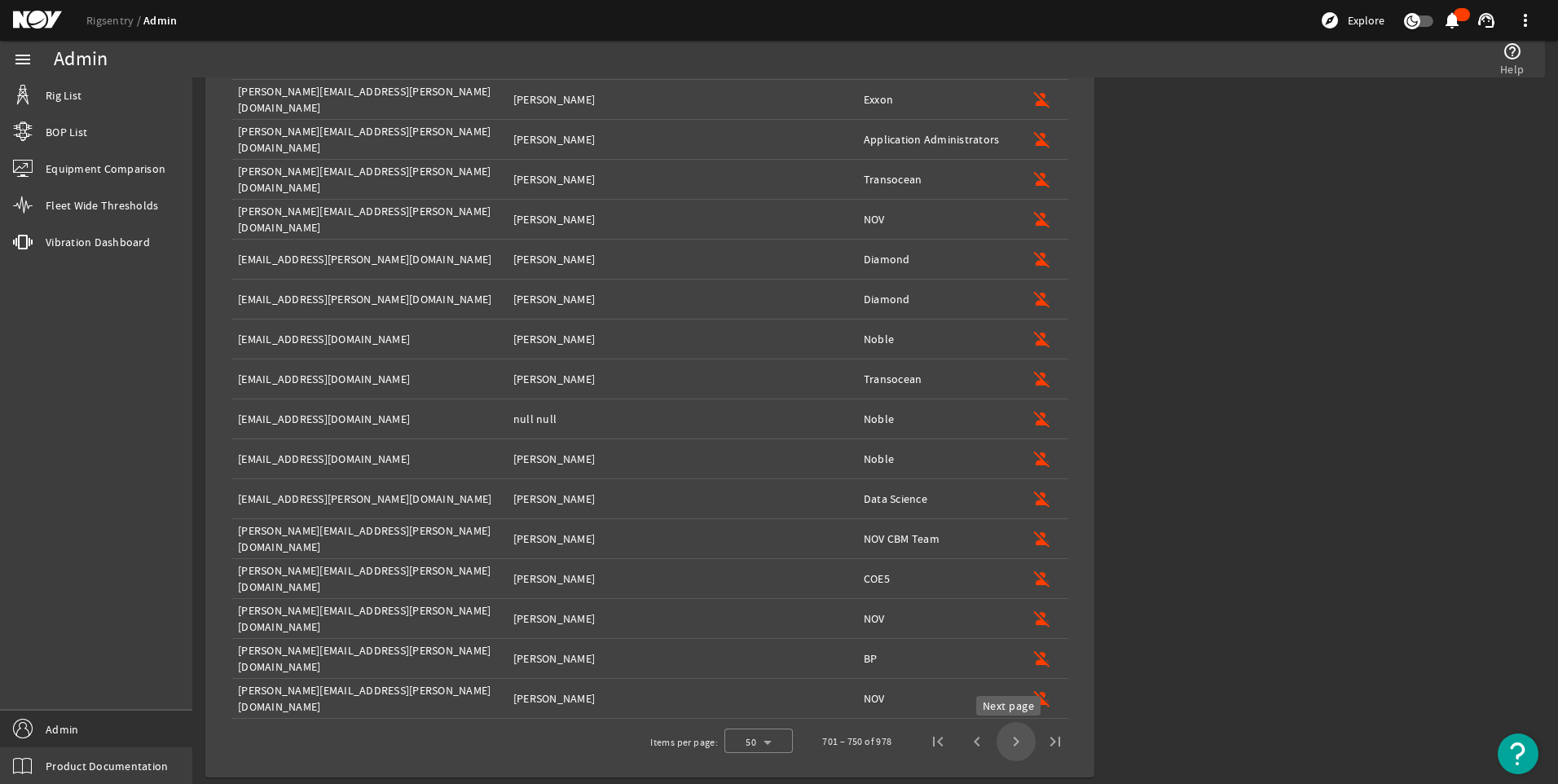
click at [1002, 735] on span "Next page" at bounding box center [1016, 741] width 39 height 39
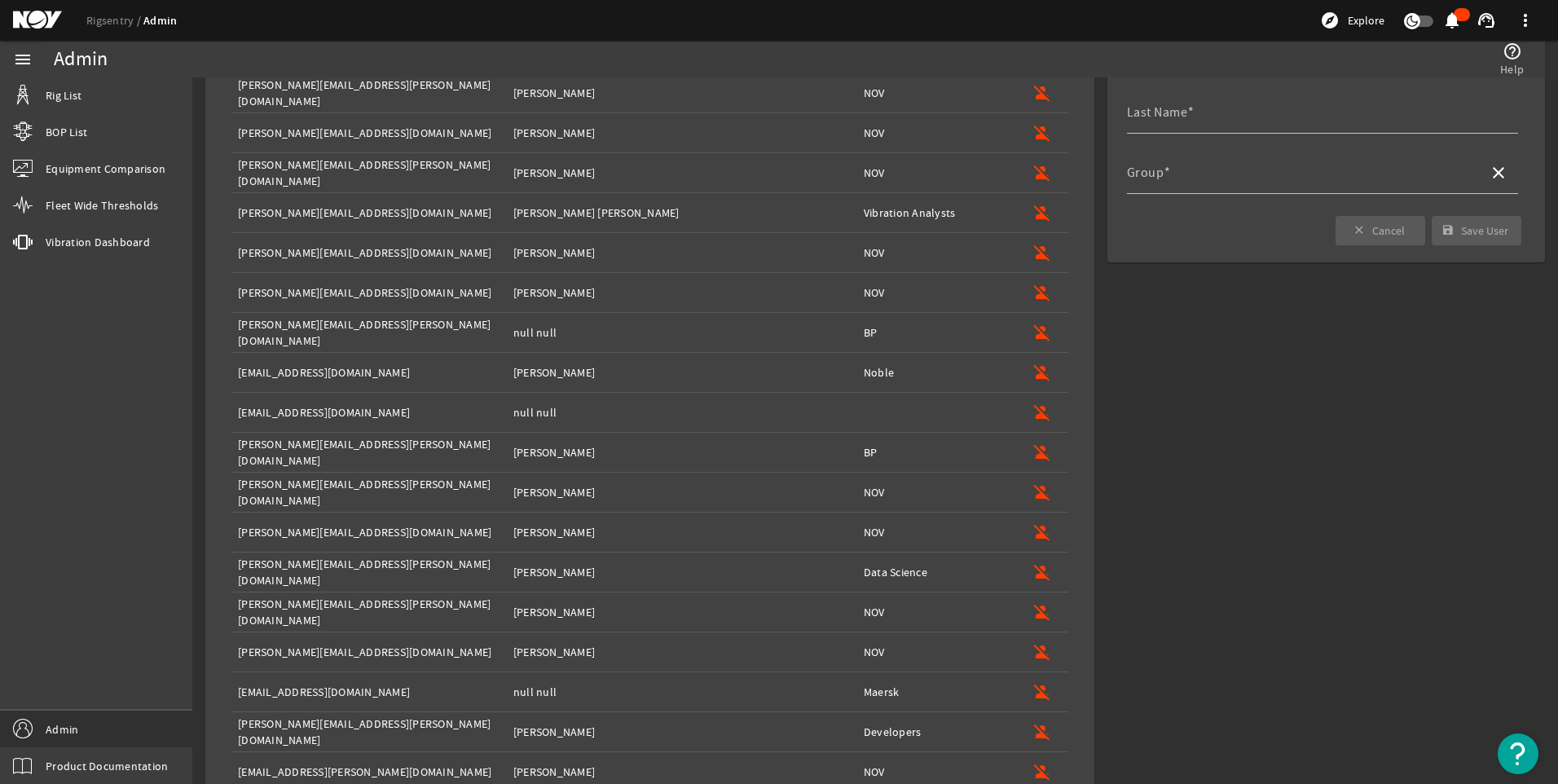
scroll to position [211, 0]
click at [1036, 409] on mat-icon "person_off" at bounding box center [1042, 412] width 20 height 20
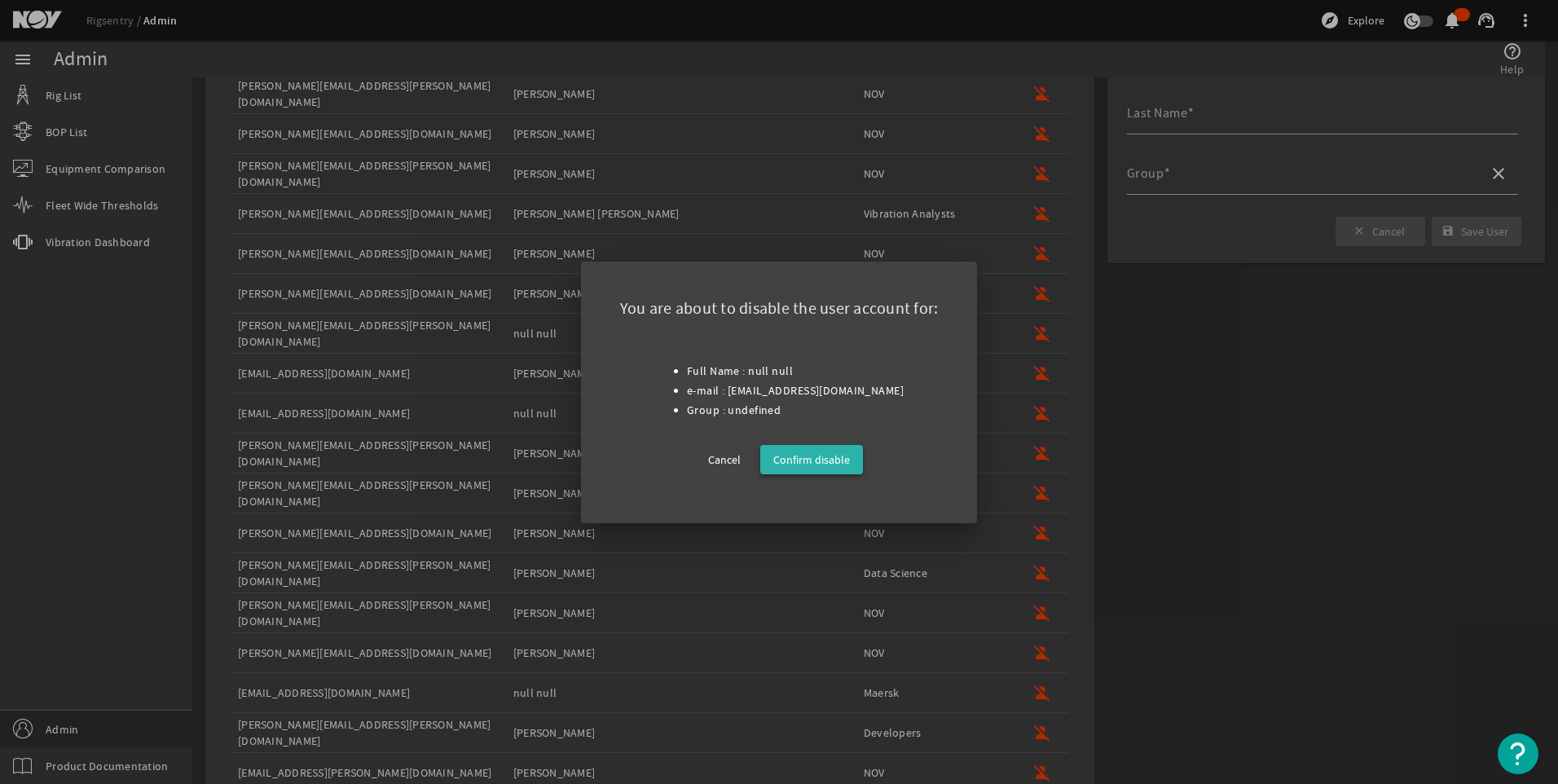
click at [845, 448] on span at bounding box center [812, 459] width 103 height 39
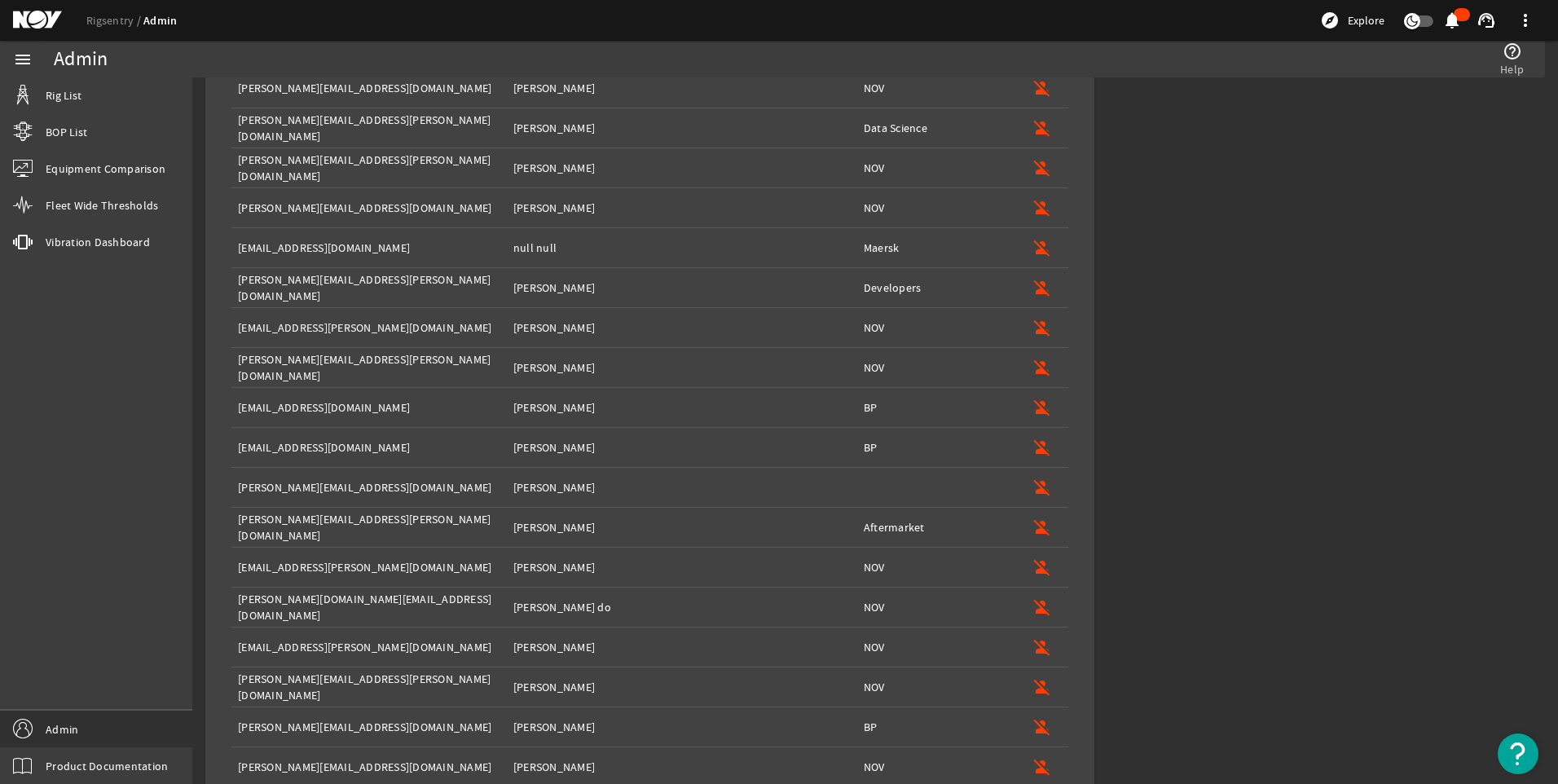
scroll to position [616, 0]
click at [1035, 488] on mat-icon "person_off" at bounding box center [1042, 486] width 20 height 20
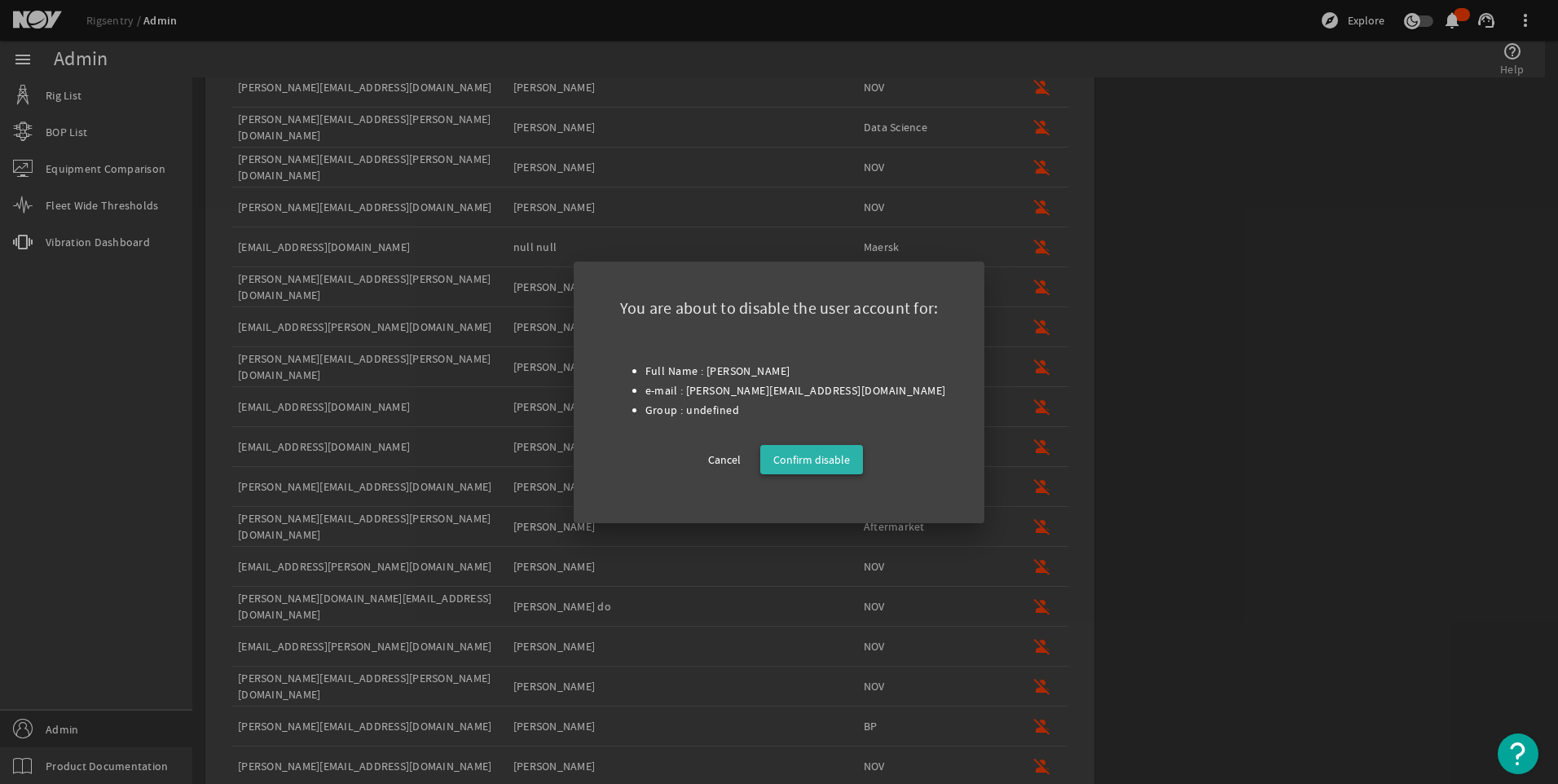
click at [828, 452] on span "Confirm disable" at bounding box center [812, 459] width 76 height 20
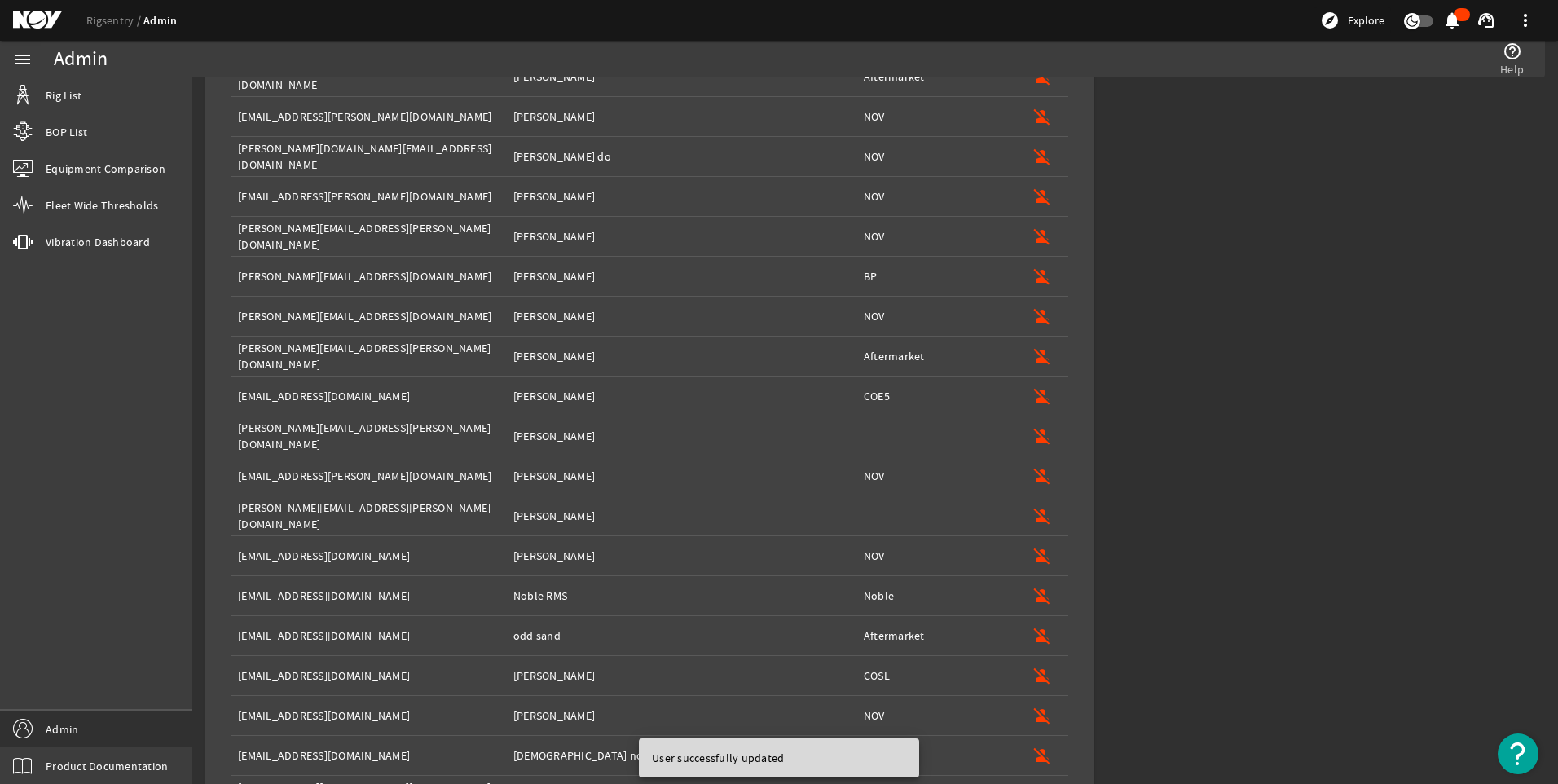
scroll to position [1029, 0]
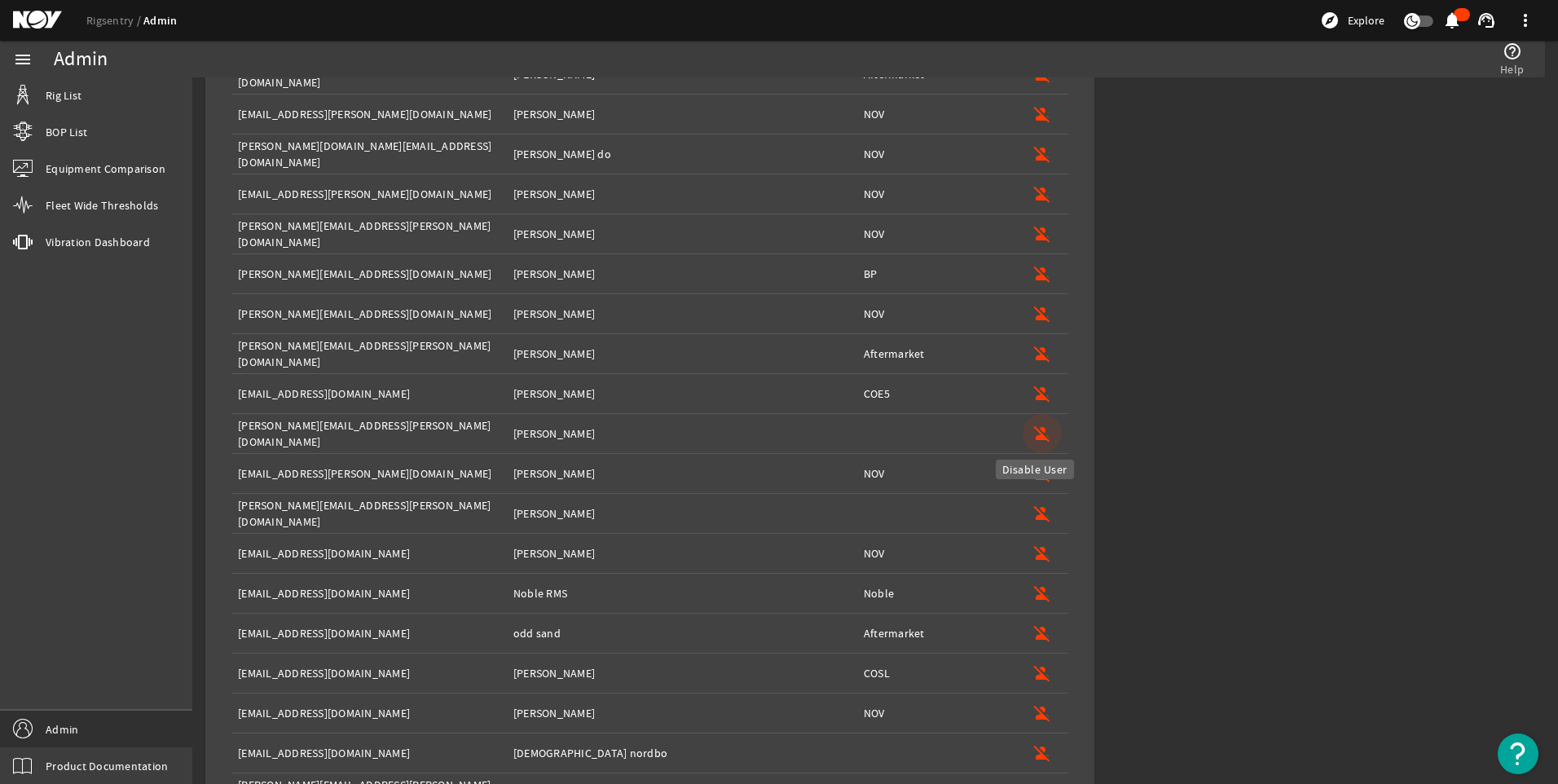
click at [1033, 433] on mat-icon "person_off" at bounding box center [1042, 433] width 20 height 20
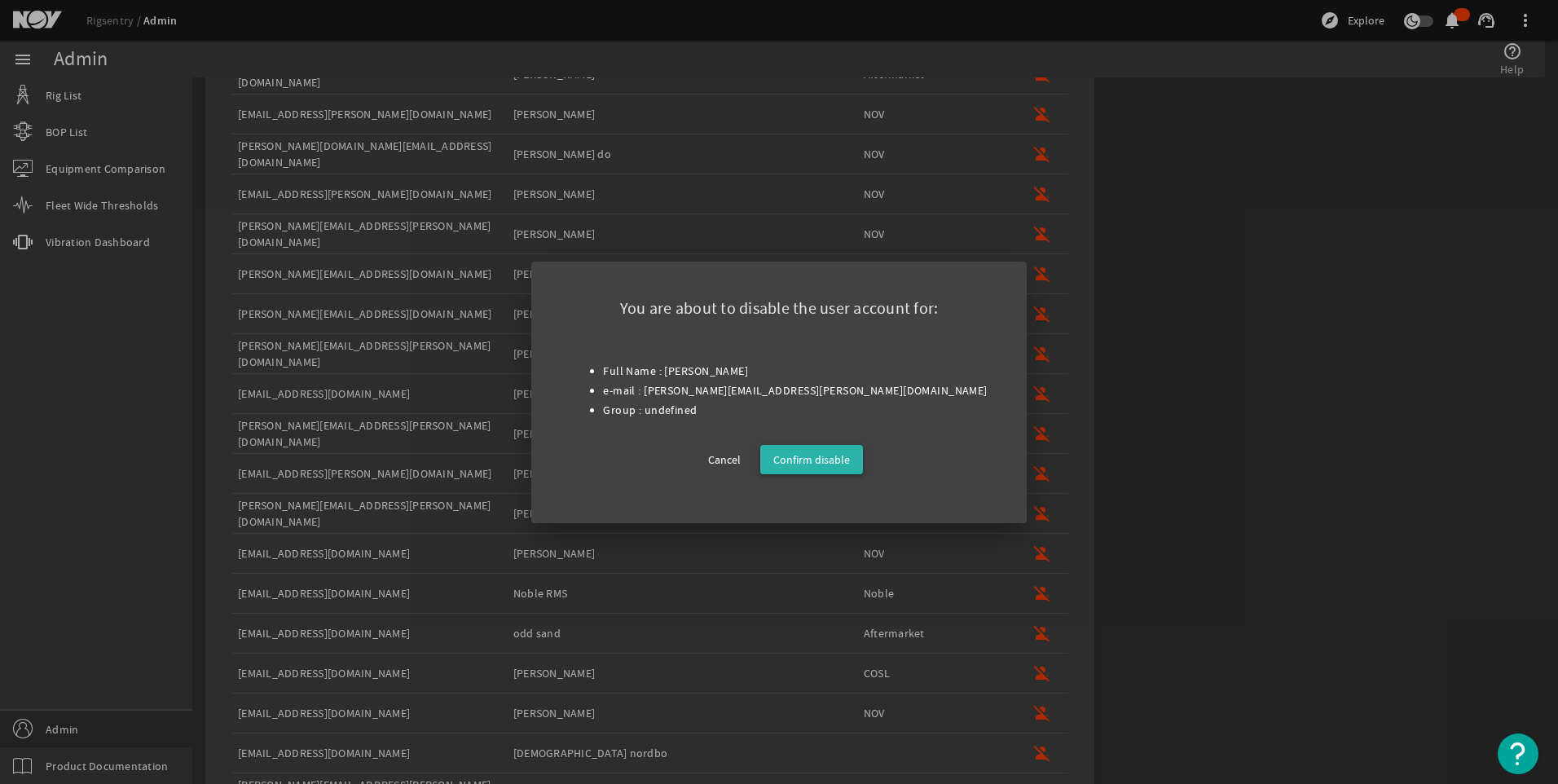
click at [811, 456] on span "Confirm disable" at bounding box center [812, 459] width 76 height 20
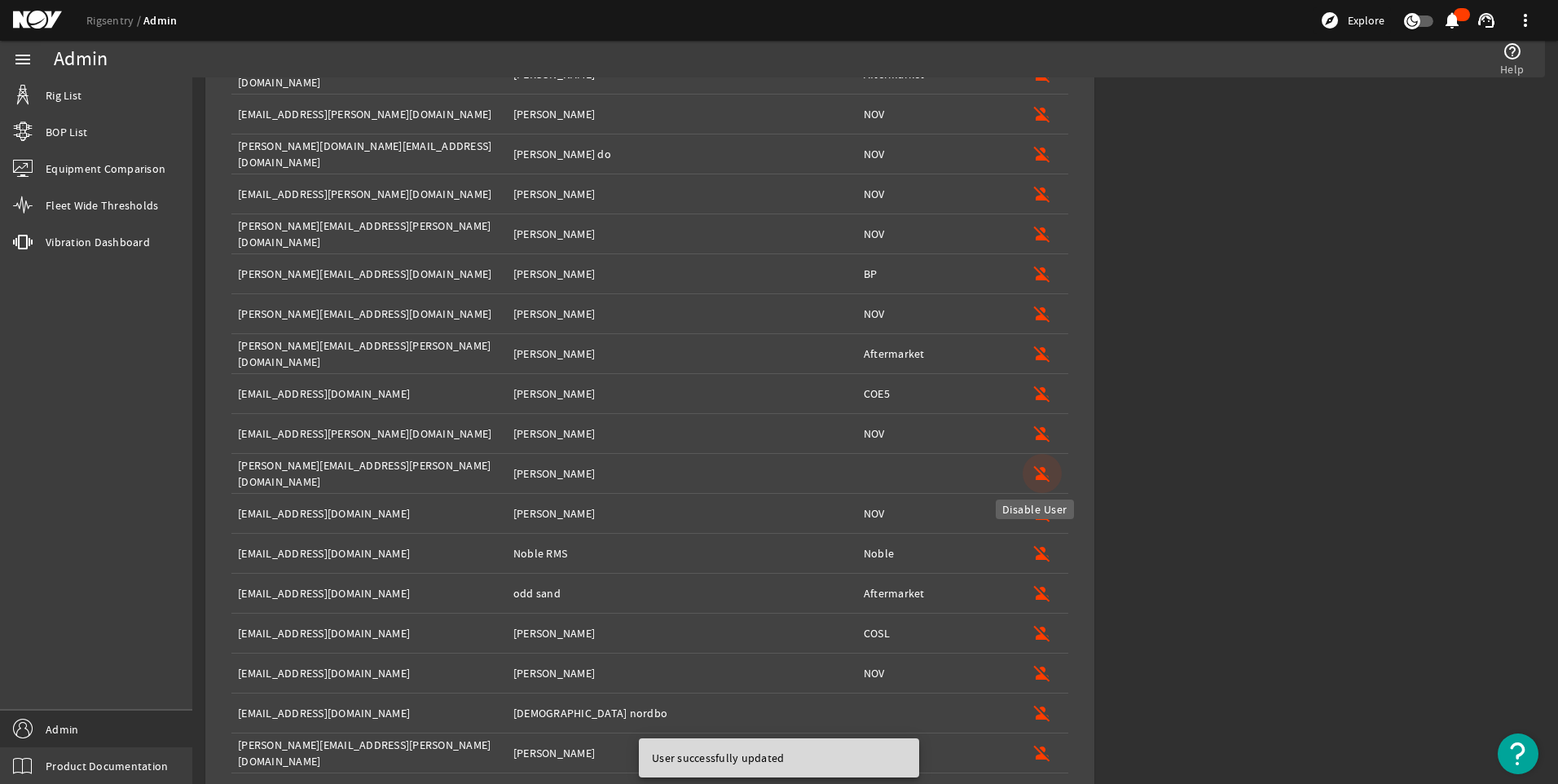
click at [1038, 470] on mat-icon "person_off" at bounding box center [1042, 473] width 20 height 20
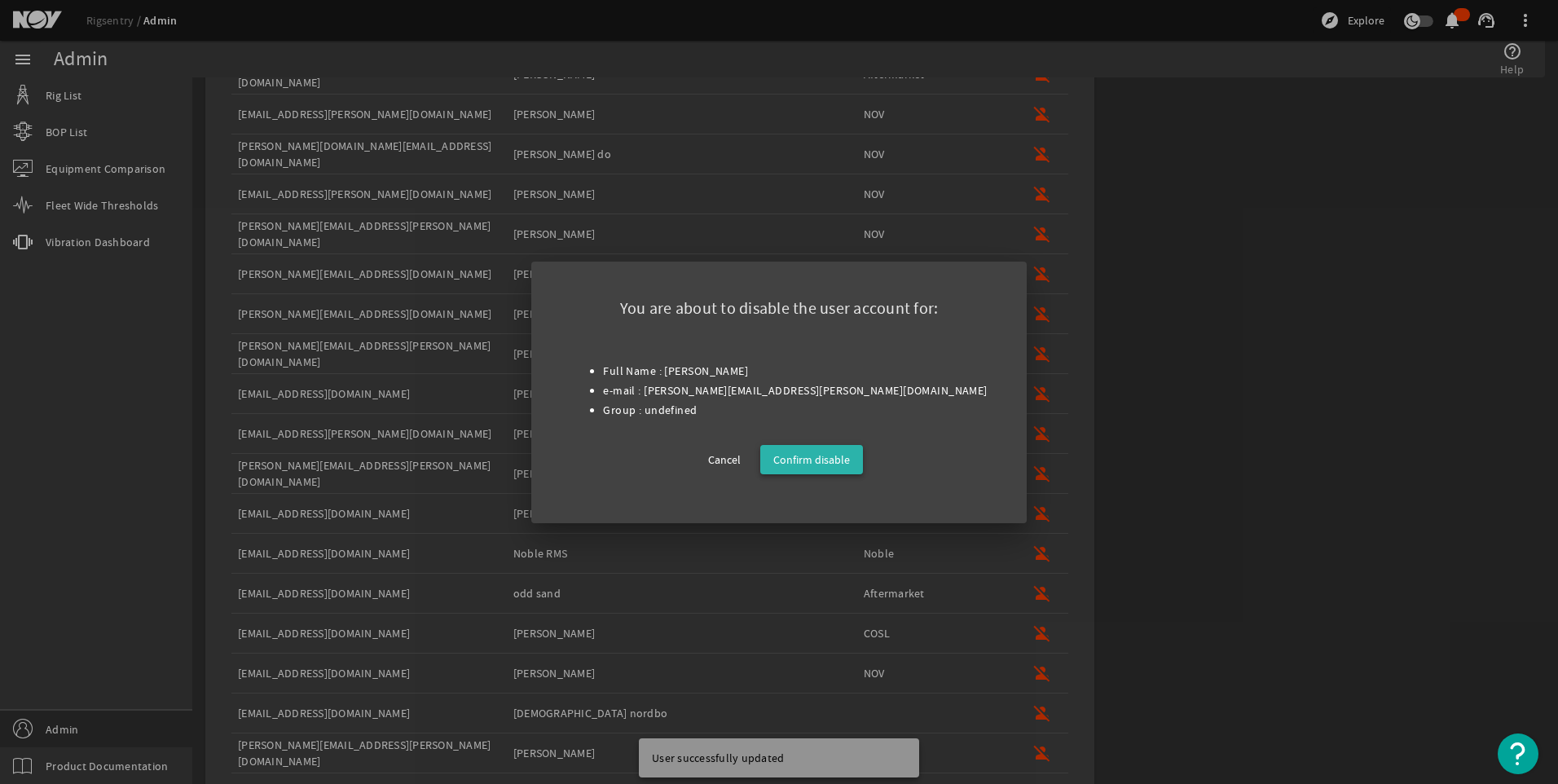
click at [837, 462] on span "Confirm disable" at bounding box center [812, 459] width 76 height 20
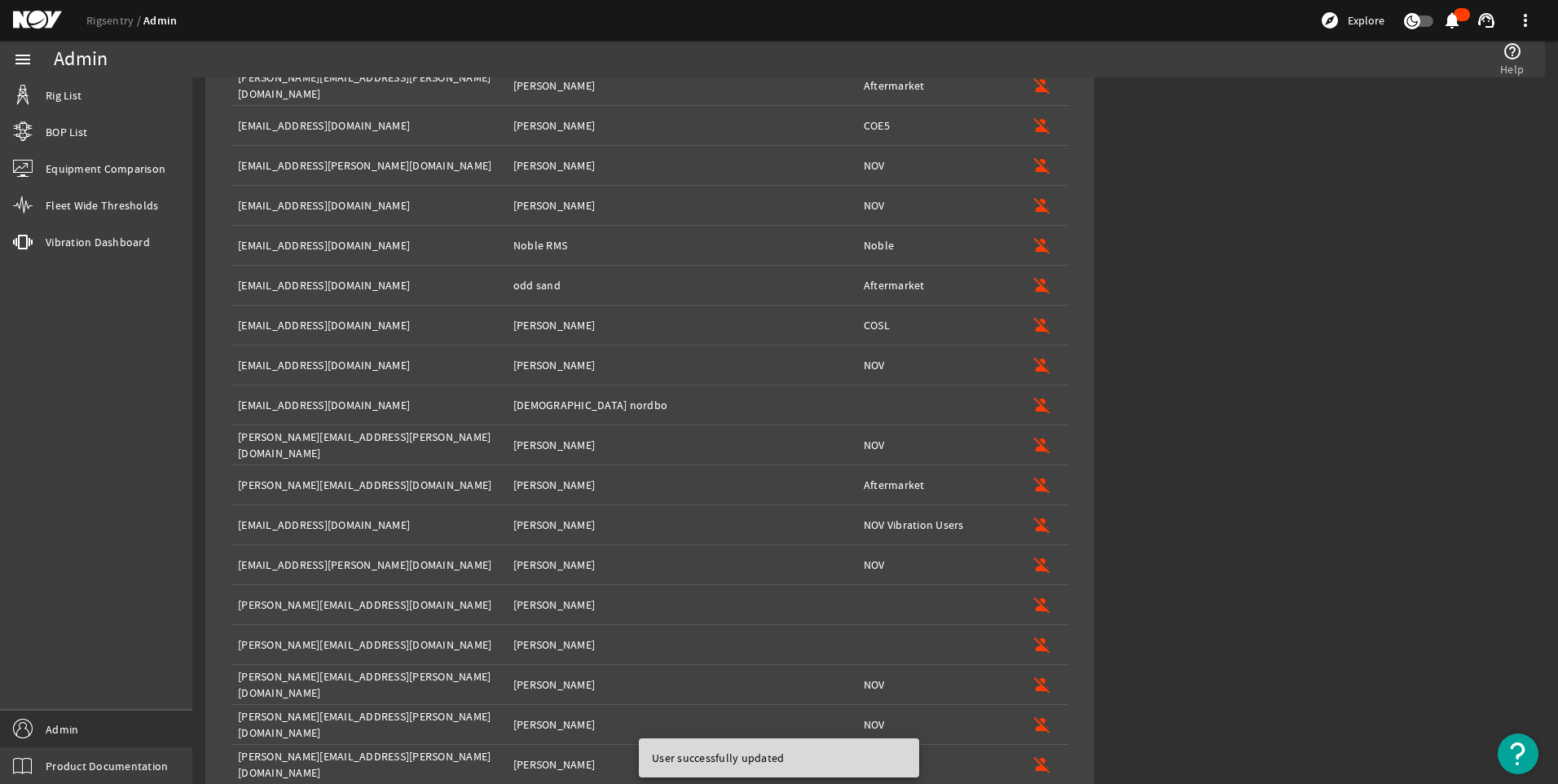
scroll to position [1297, 0]
click at [1040, 401] on mat-icon "person_off" at bounding box center [1042, 404] width 20 height 20
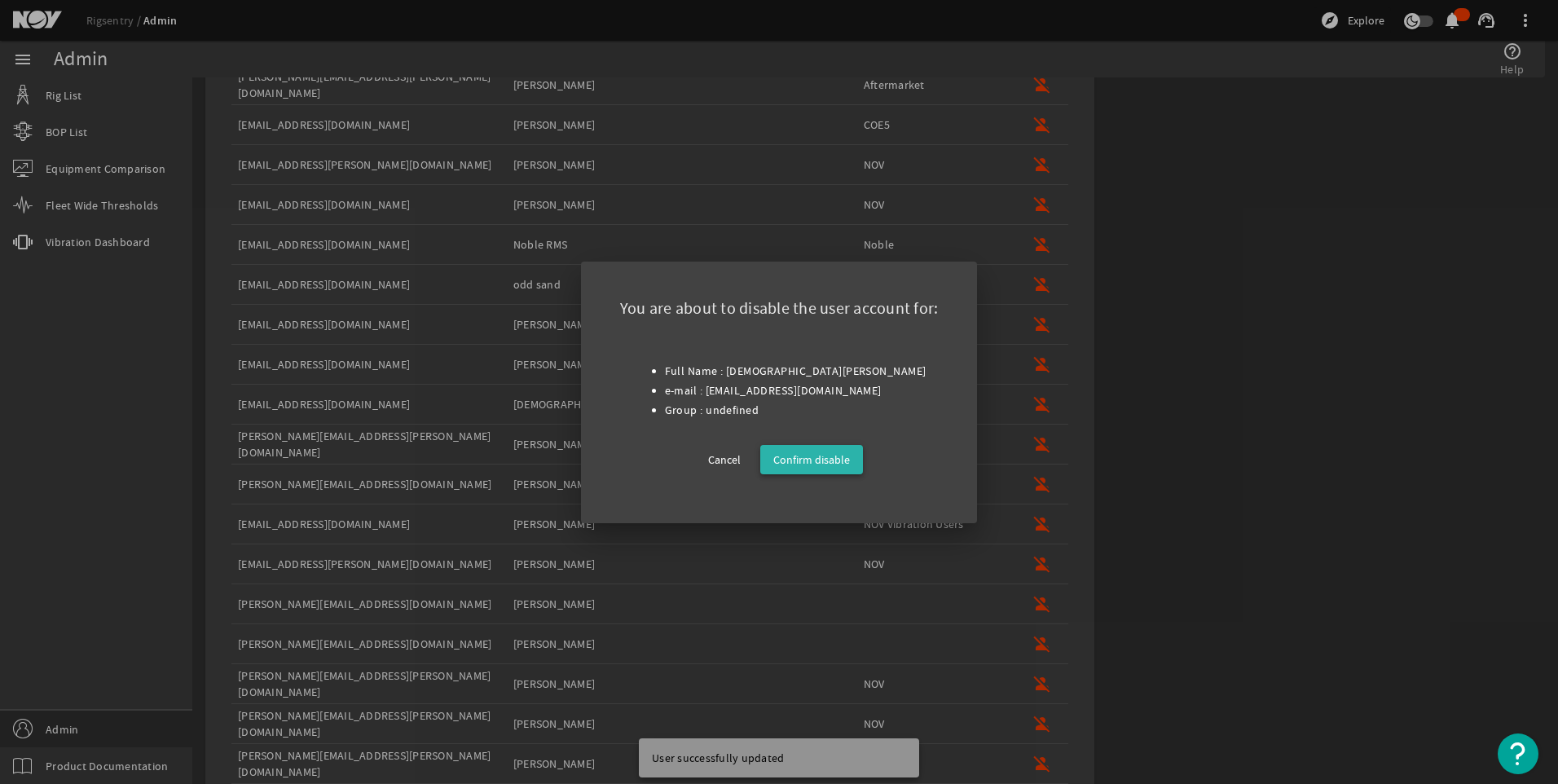
click at [813, 465] on span "Confirm disable" at bounding box center [812, 459] width 76 height 20
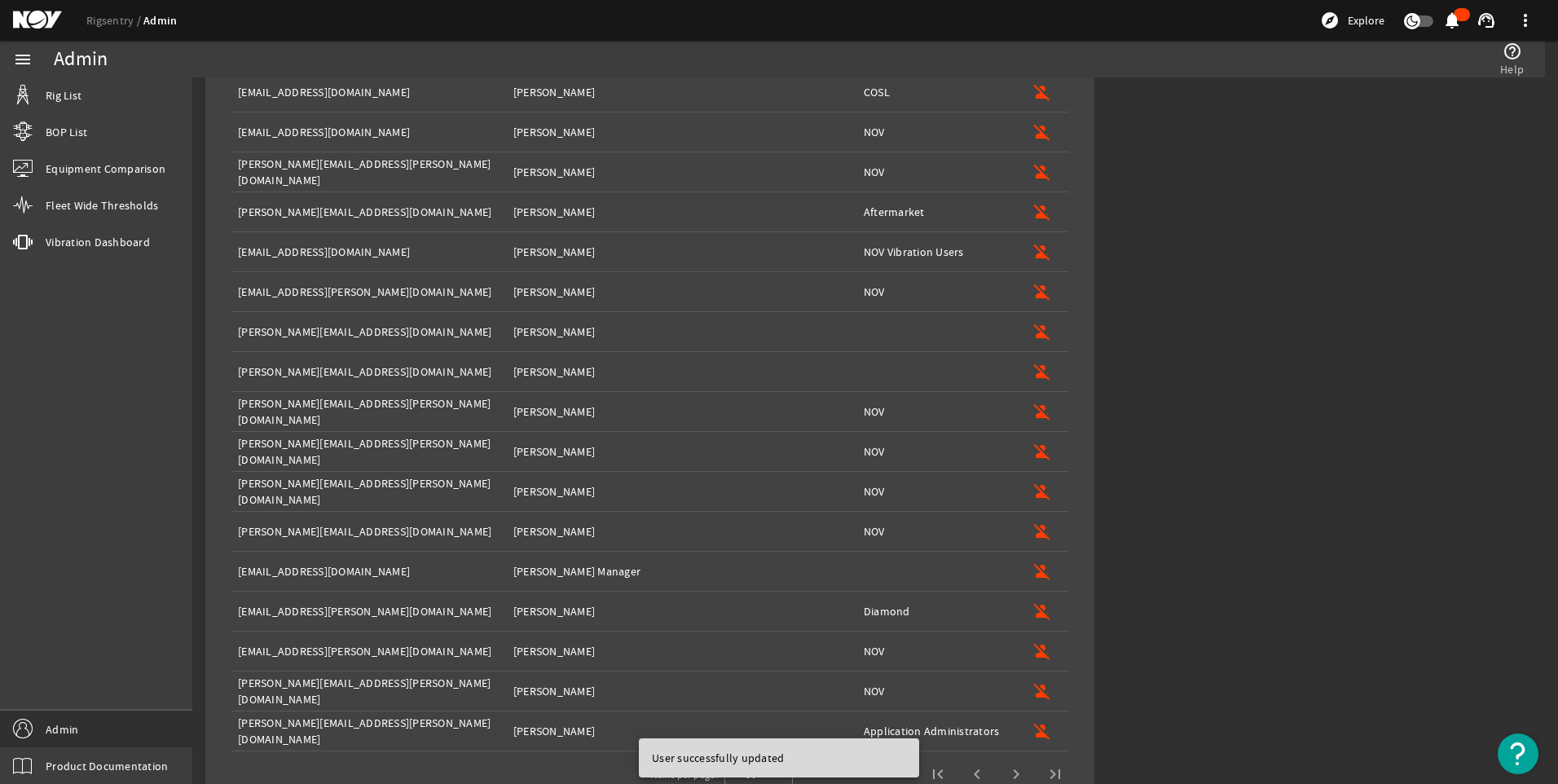
scroll to position [1531, 0]
click at [1039, 332] on mat-icon "person_off" at bounding box center [1042, 331] width 20 height 20
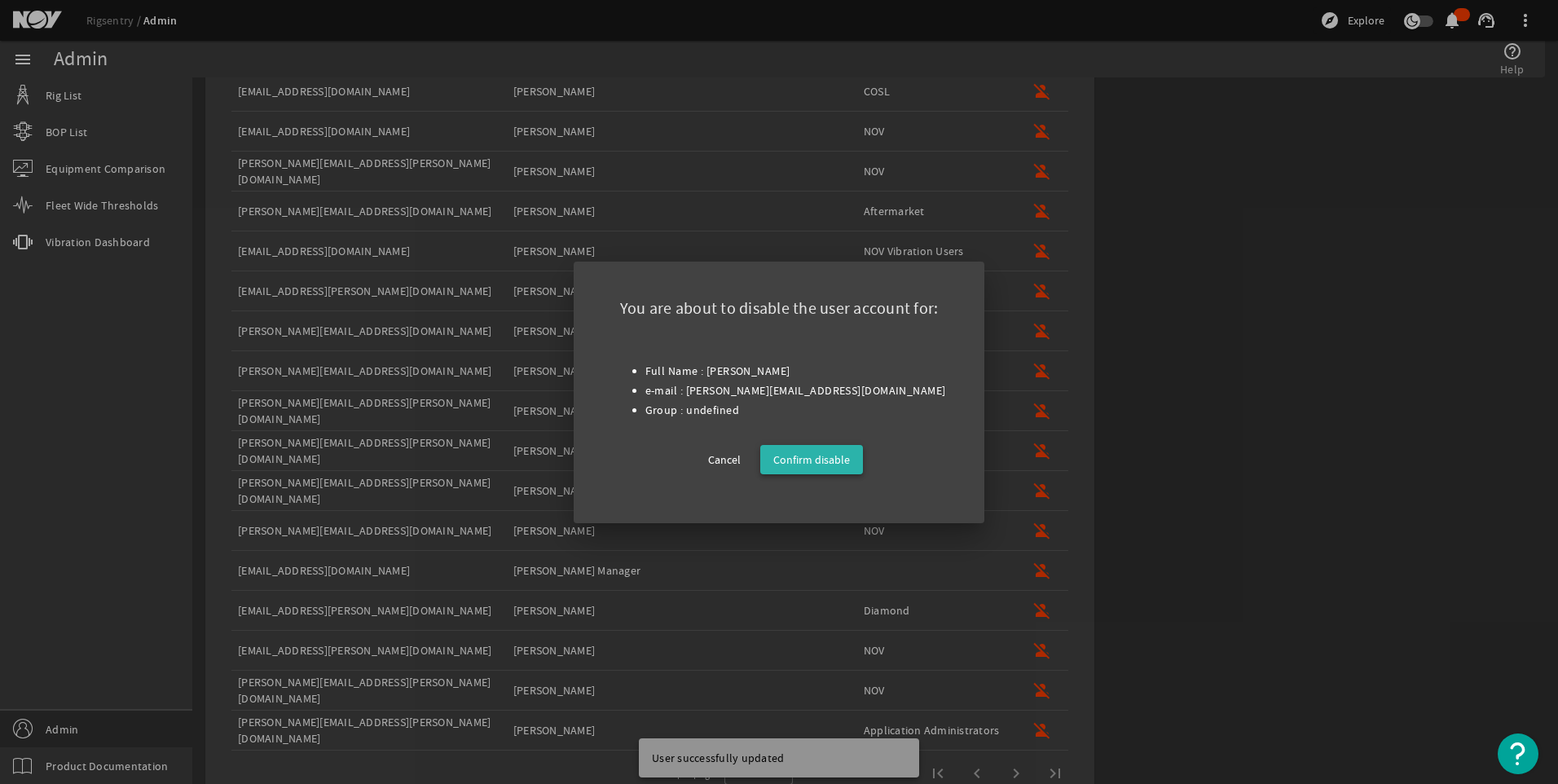
click at [830, 459] on span "Confirm disable" at bounding box center [812, 459] width 76 height 20
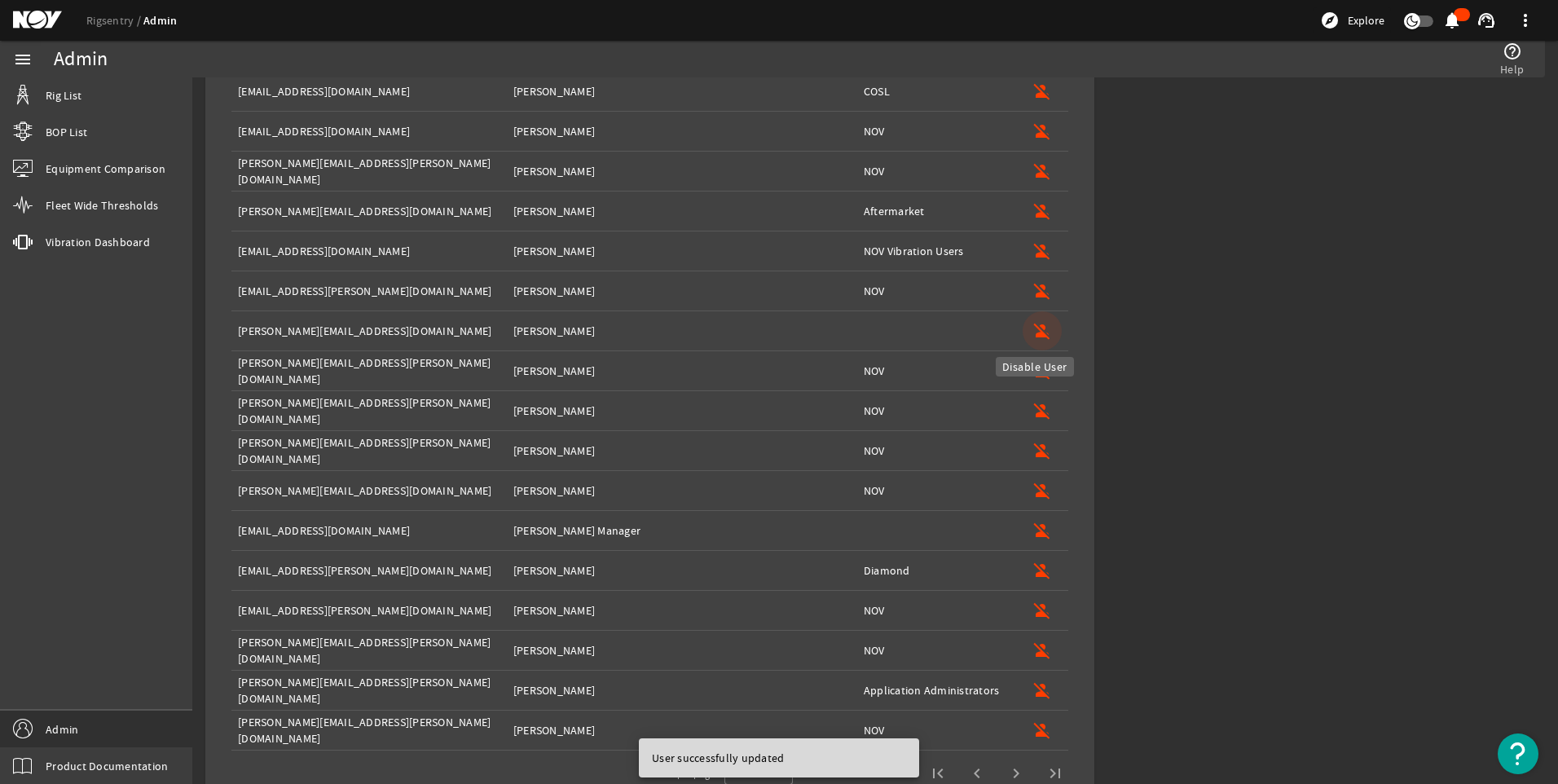
click at [1037, 324] on mat-icon "person_off" at bounding box center [1042, 331] width 20 height 20
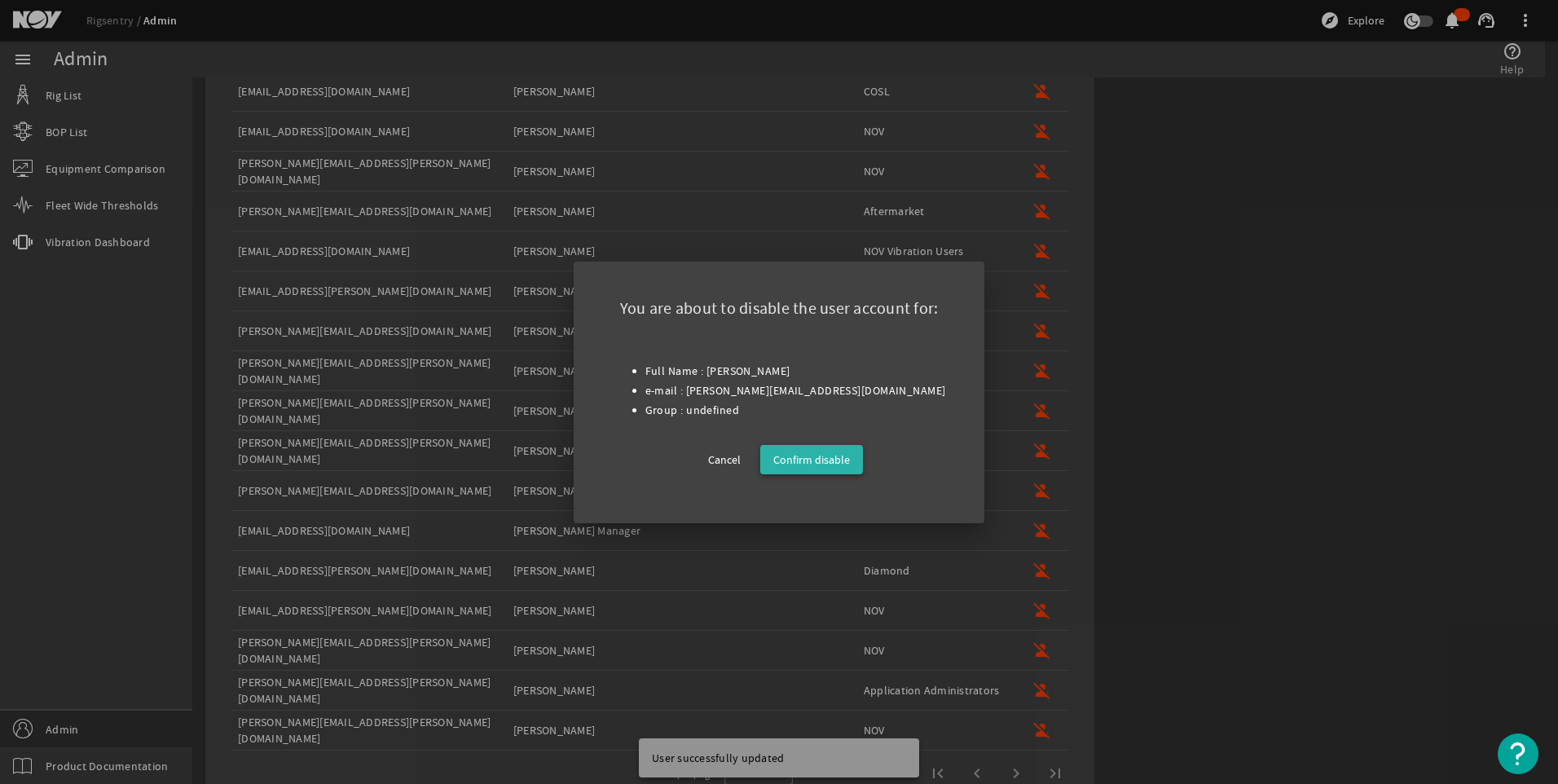
click at [796, 456] on span "Confirm disable" at bounding box center [812, 459] width 76 height 20
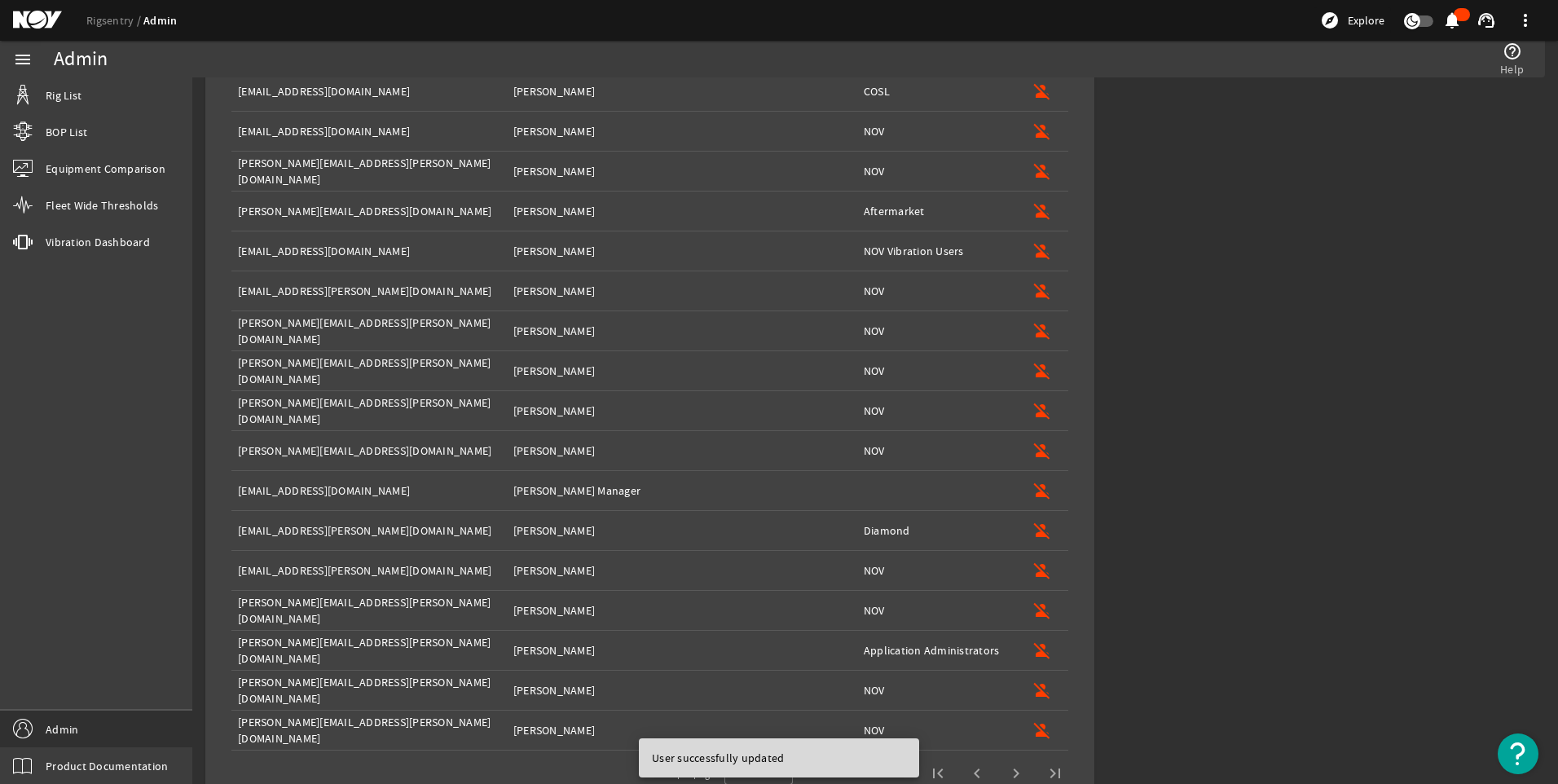
scroll to position [1562, 0]
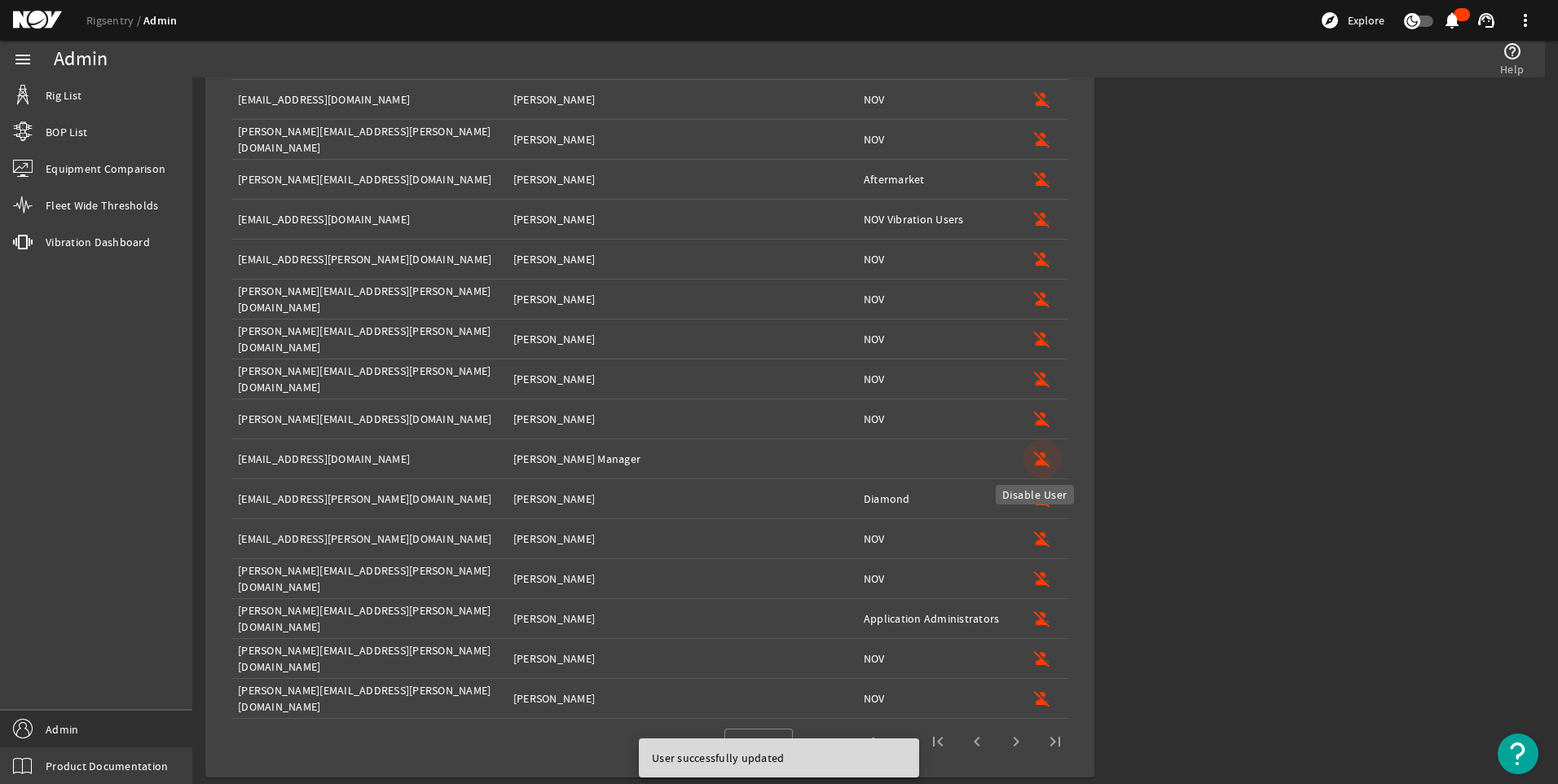
click at [1033, 450] on mat-icon "person_off" at bounding box center [1042, 458] width 20 height 20
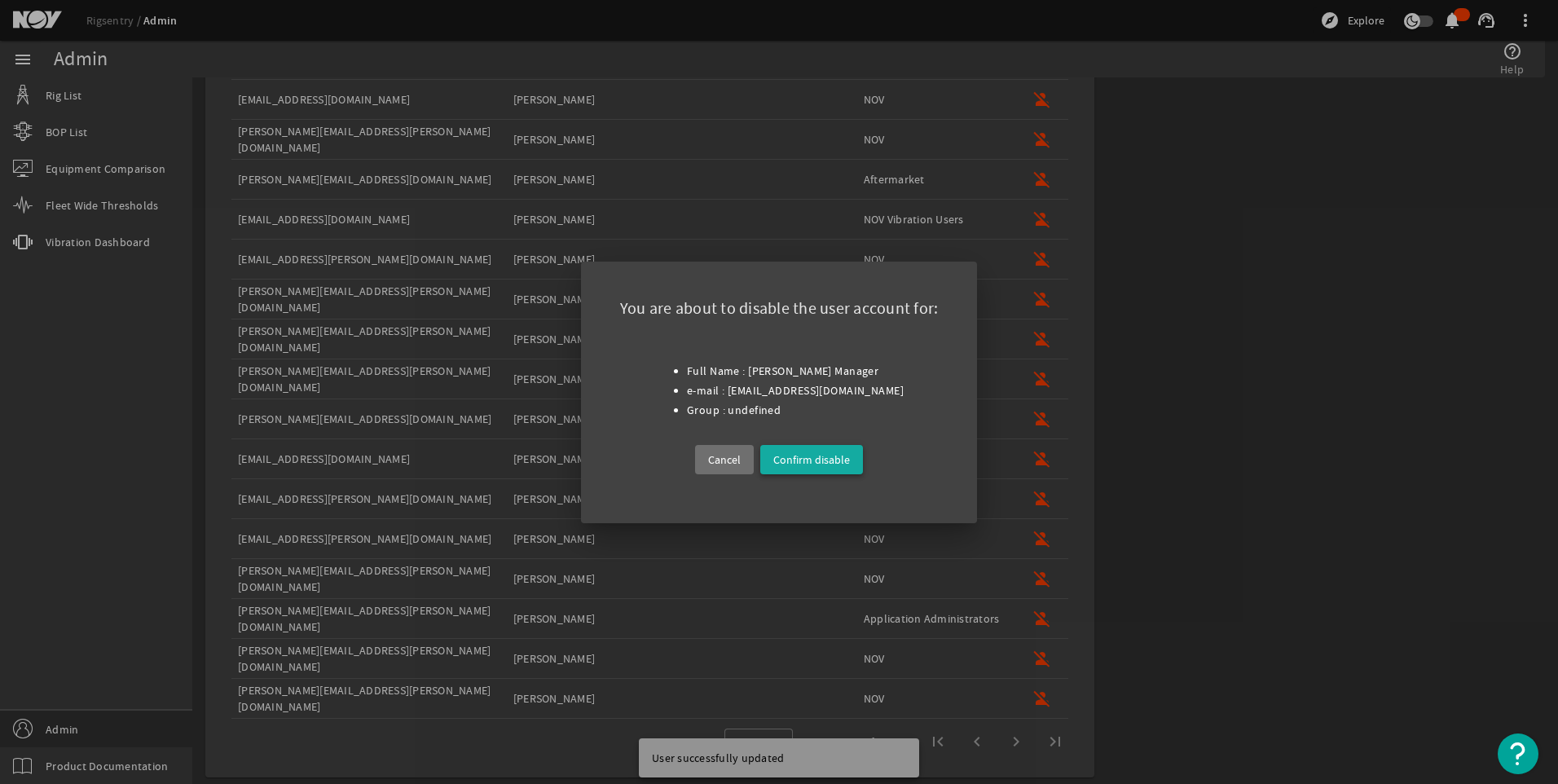
click at [812, 463] on span "Confirm disable" at bounding box center [812, 459] width 76 height 20
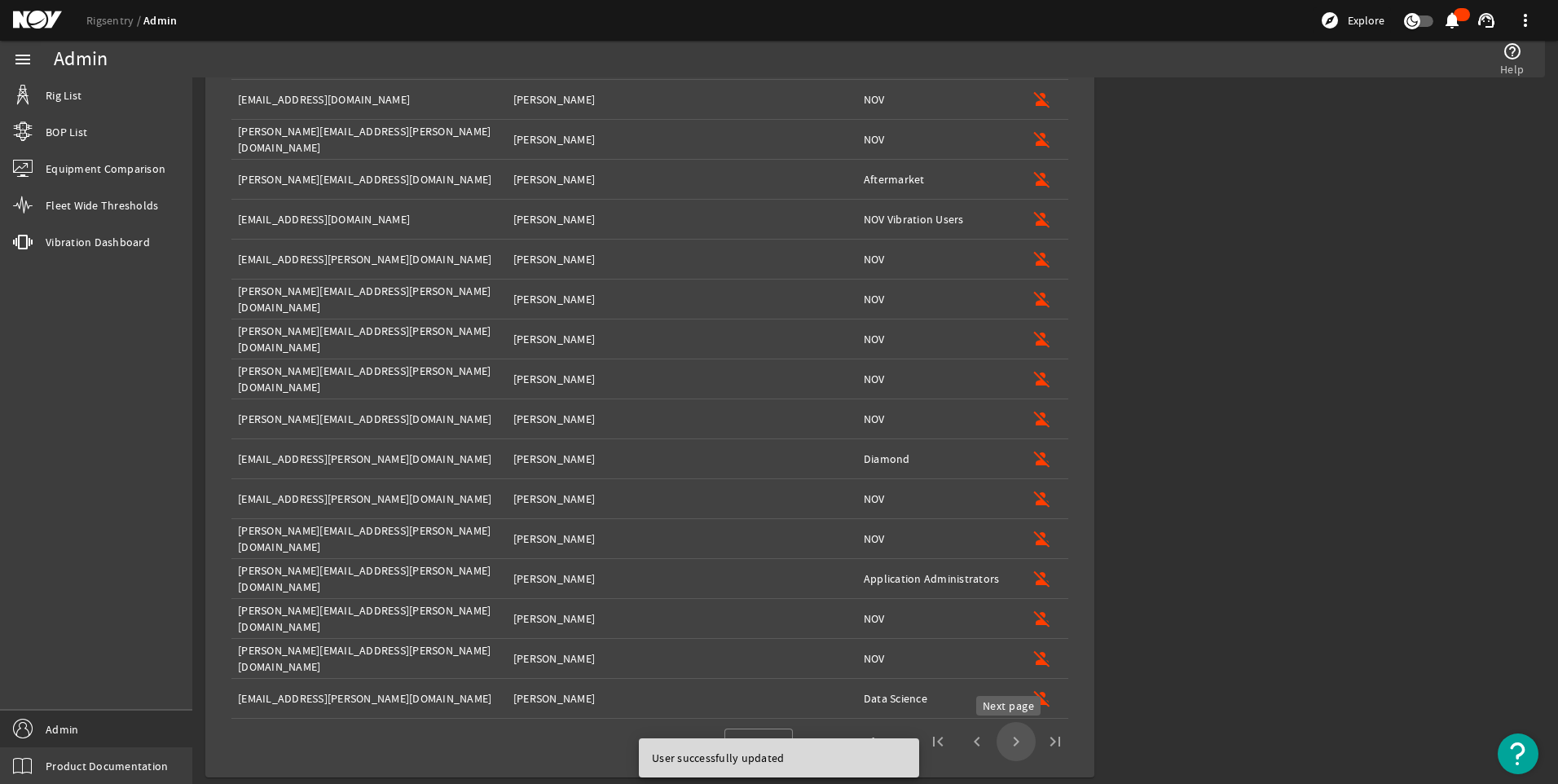
click at [1012, 744] on span "Next page" at bounding box center [1016, 741] width 39 height 39
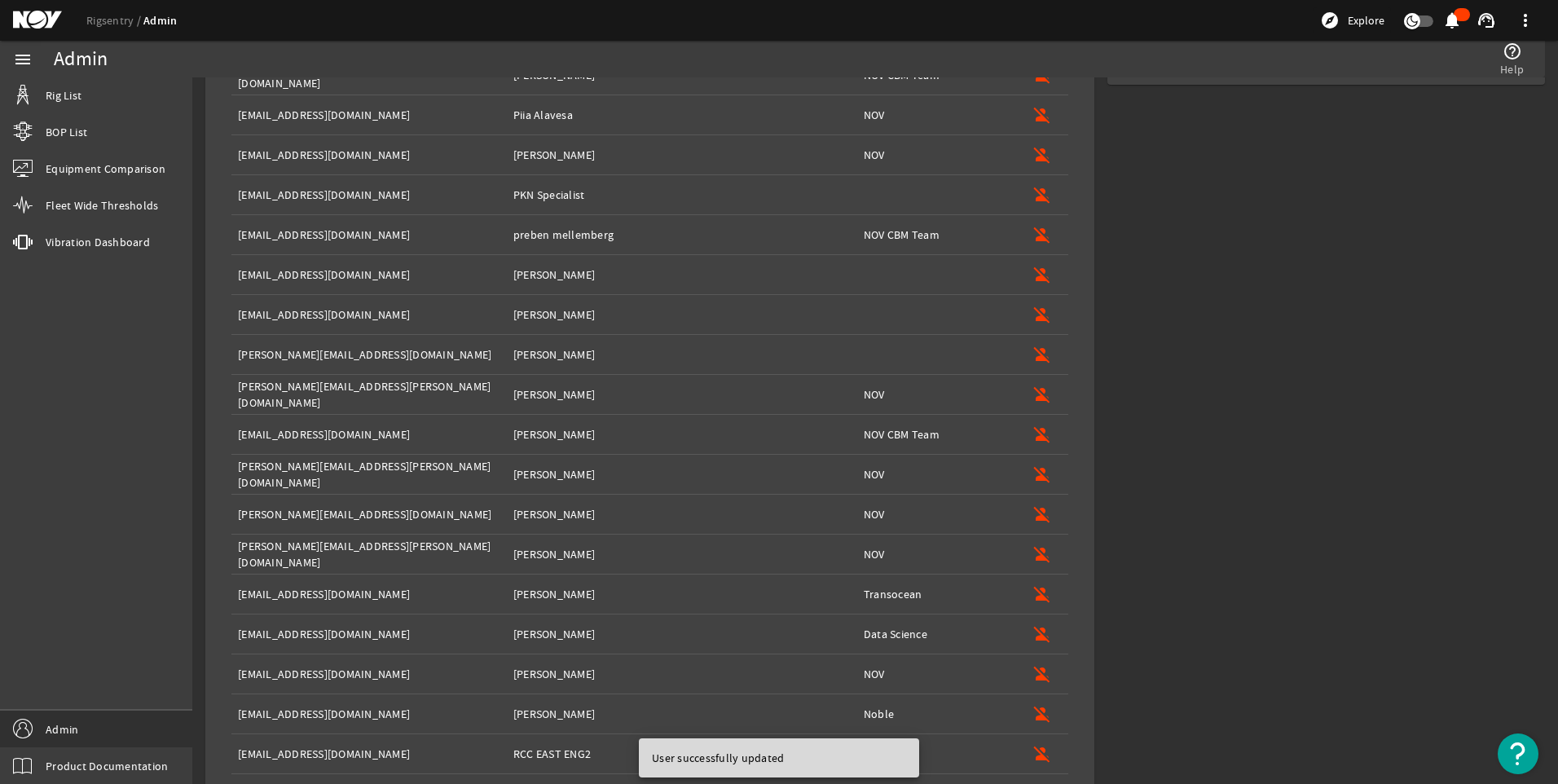
click at [921, 392] on div "Assigned Group: NOV" at bounding box center [937, 393] width 146 height 16
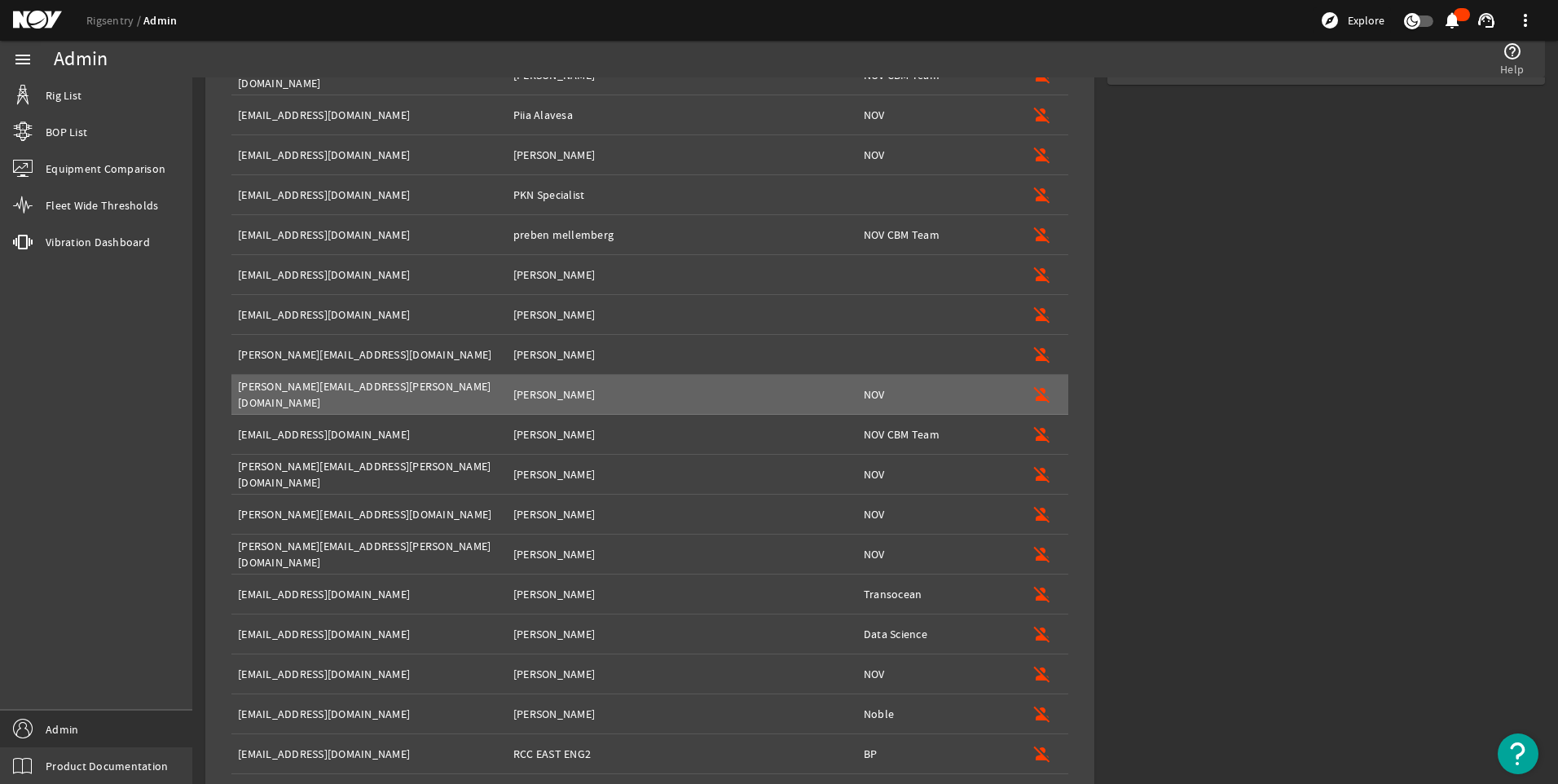
type input "[PERSON_NAME][EMAIL_ADDRESS][PERSON_NAME][DOMAIN_NAME]"
type input "[PERSON_NAME]"
type input "NOV"
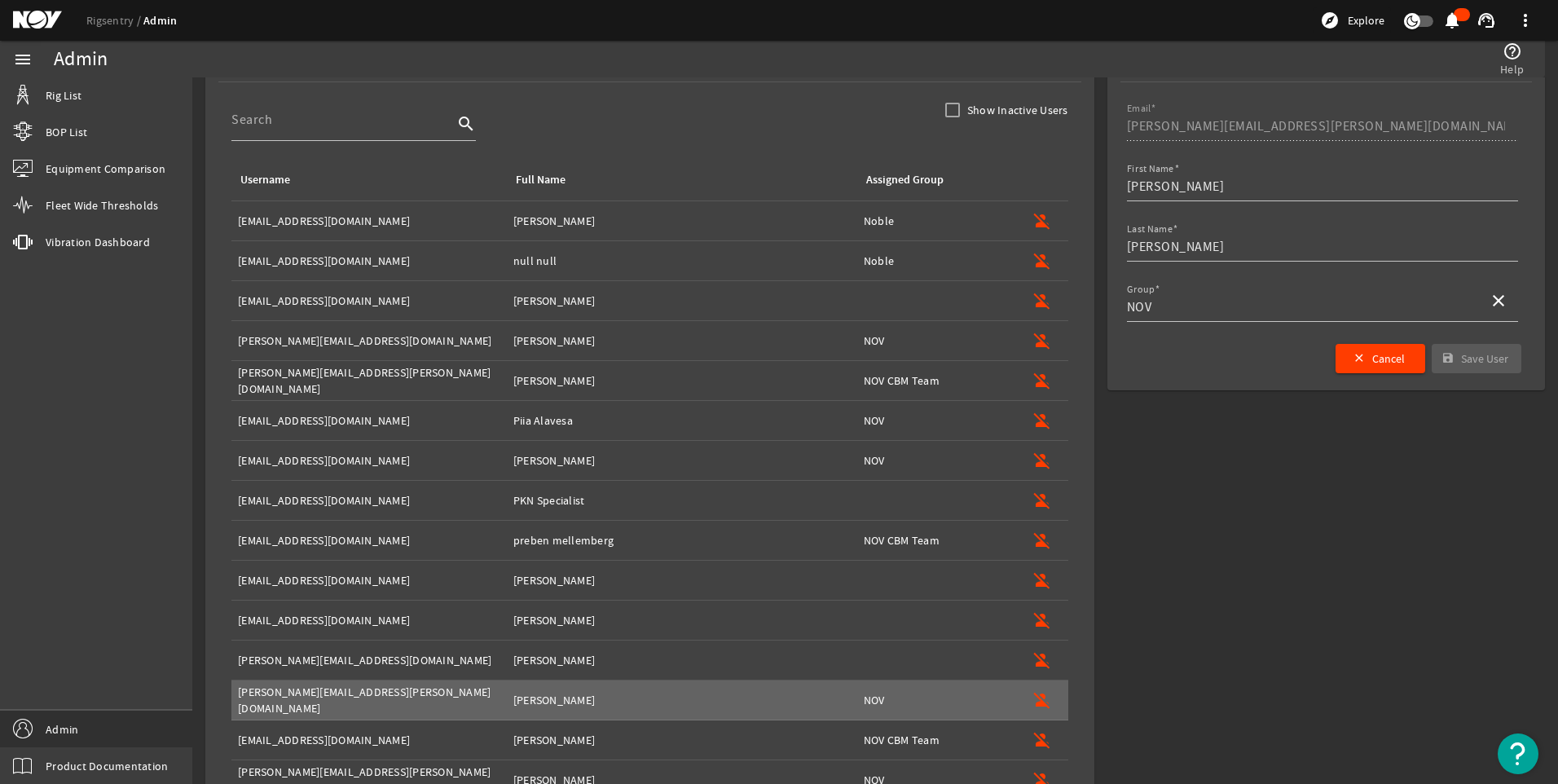
scroll to position [83, 0]
click at [1034, 302] on mat-icon "person_off" at bounding box center [1042, 301] width 20 height 20
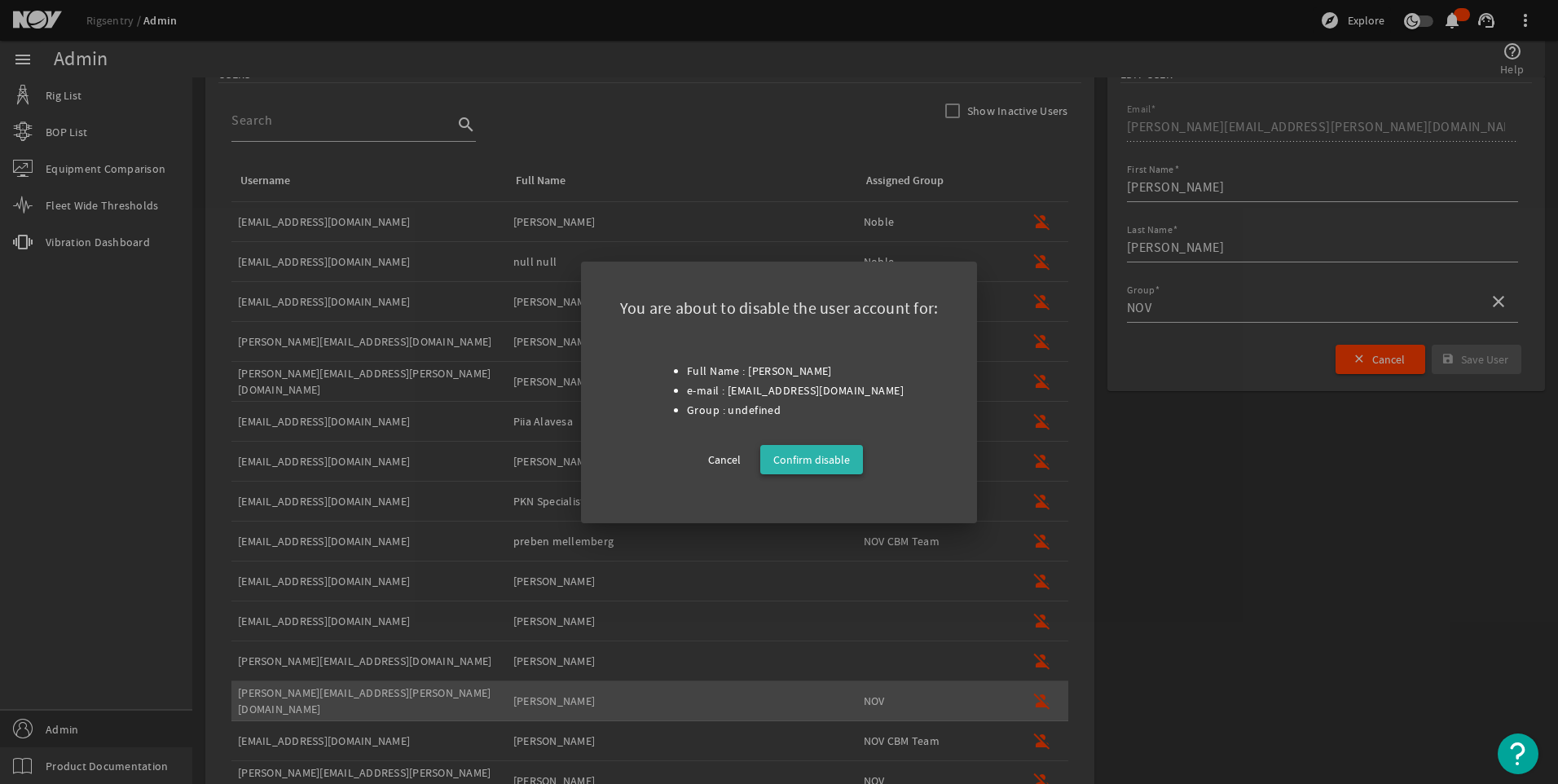
click at [830, 462] on span "Confirm disable" at bounding box center [812, 459] width 76 height 20
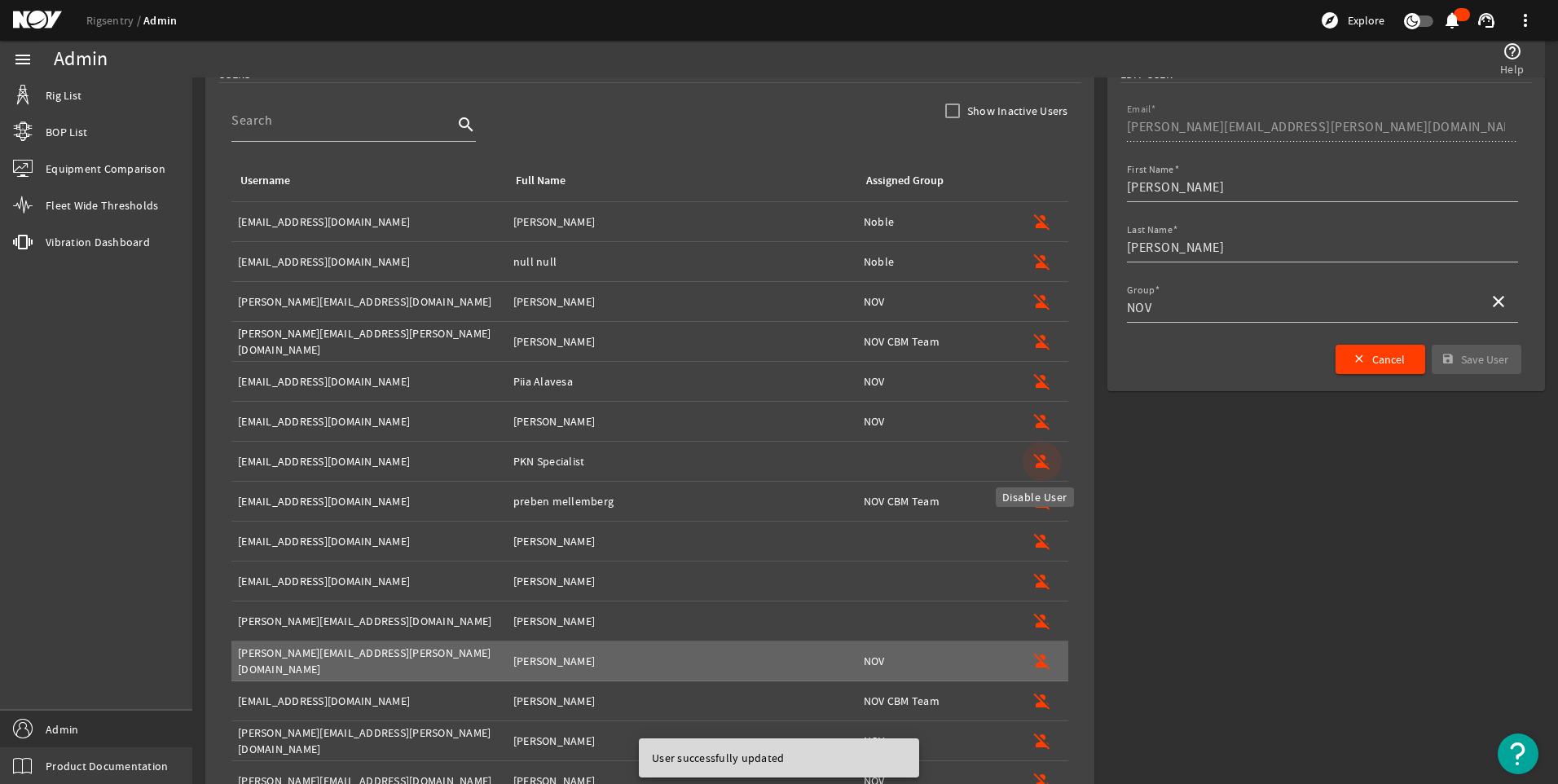
click at [1033, 458] on mat-icon "person_off" at bounding box center [1042, 461] width 20 height 20
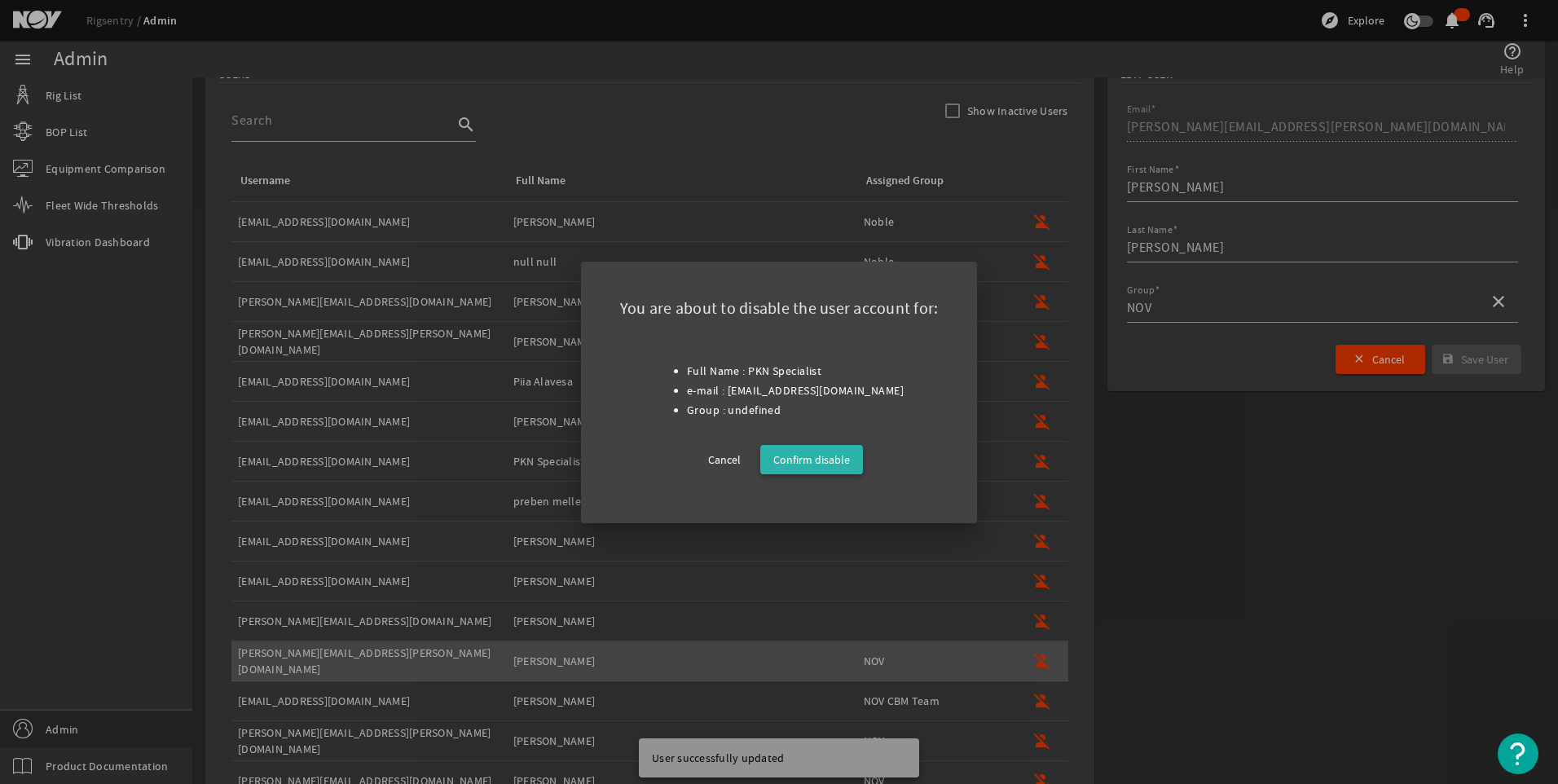
click at [822, 458] on span "Confirm disable" at bounding box center [812, 459] width 76 height 20
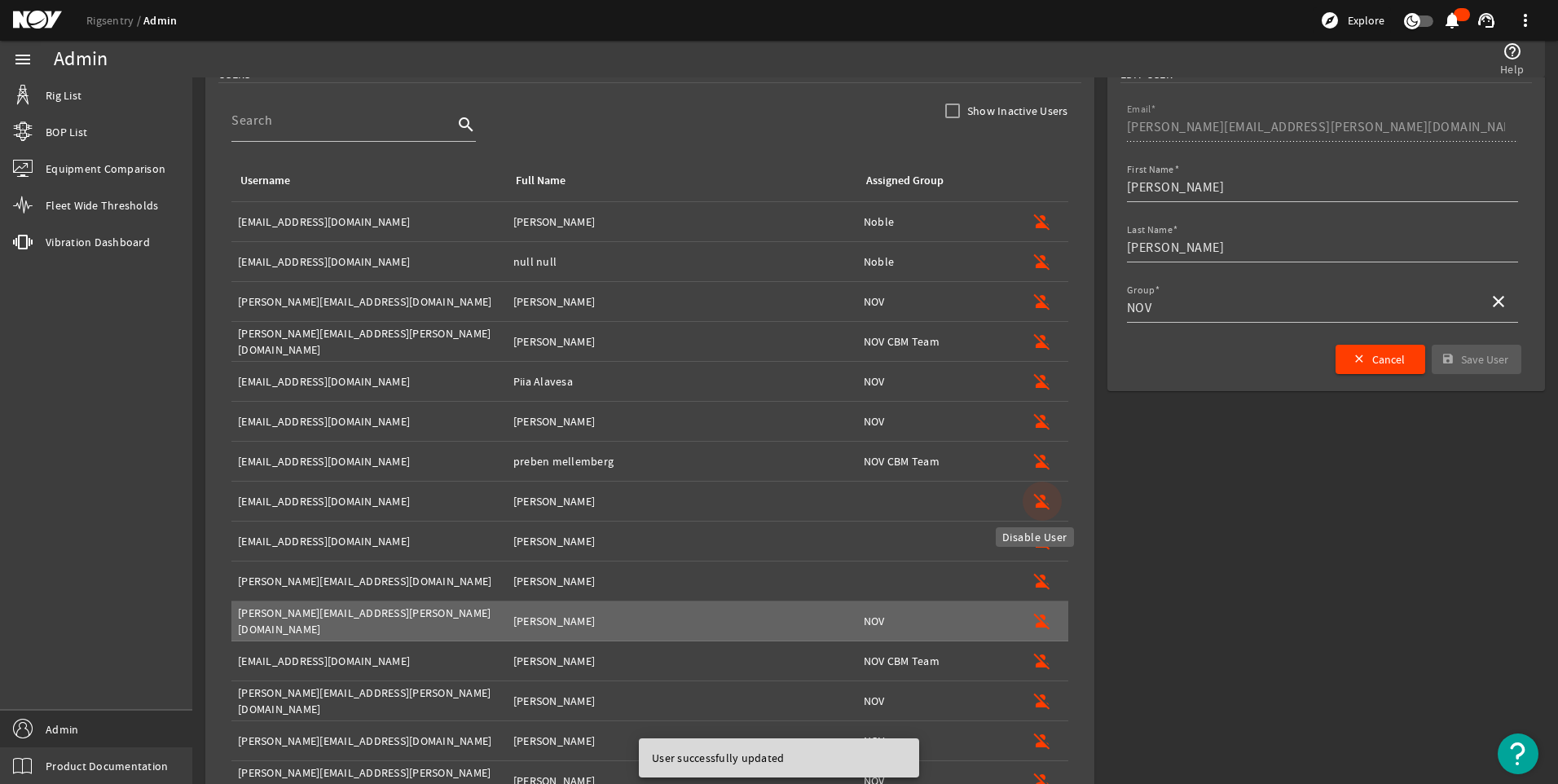
click at [1033, 497] on mat-icon "person_off" at bounding box center [1042, 501] width 20 height 20
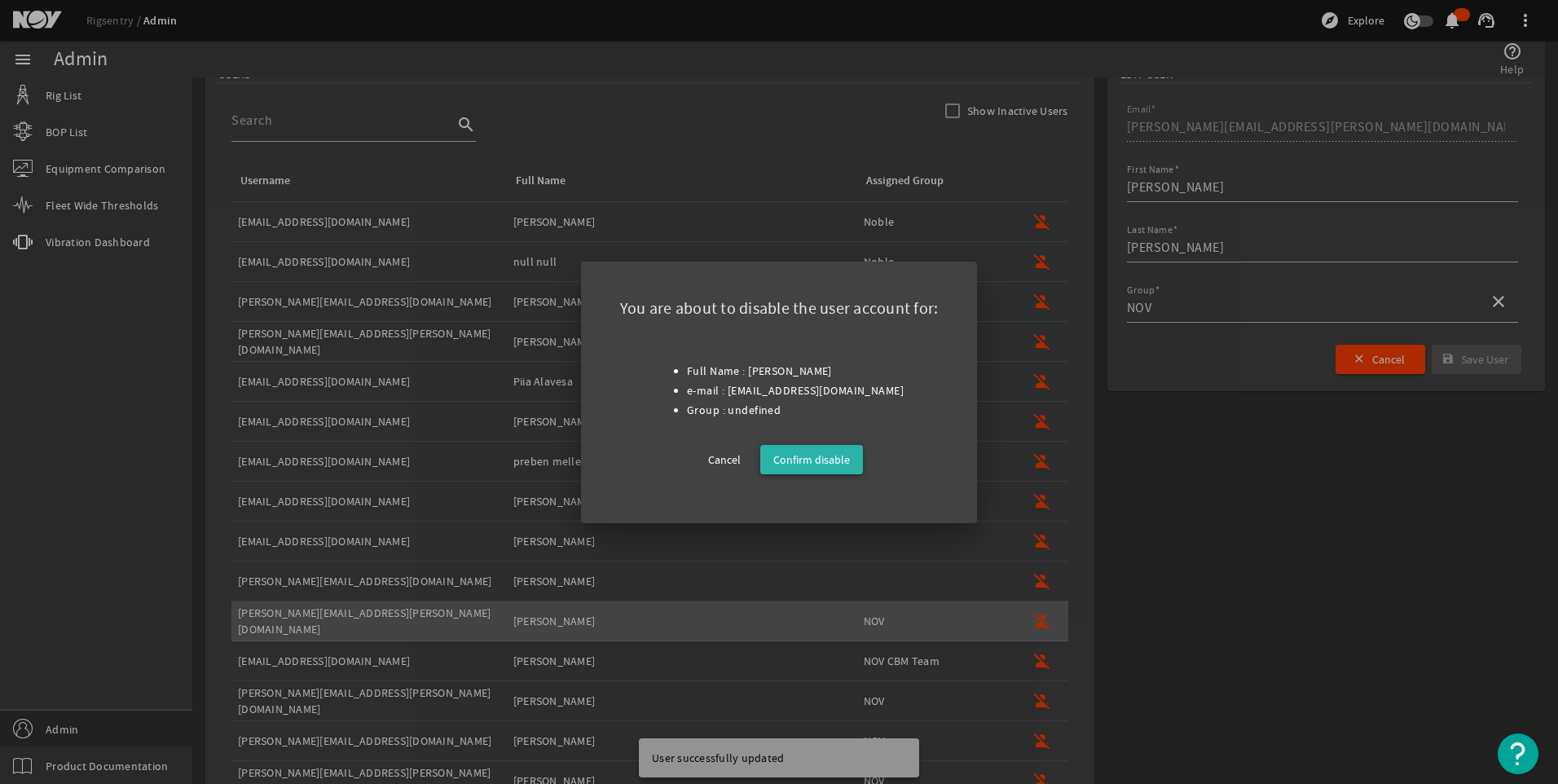
click at [802, 458] on span "Confirm disable" at bounding box center [812, 459] width 76 height 20
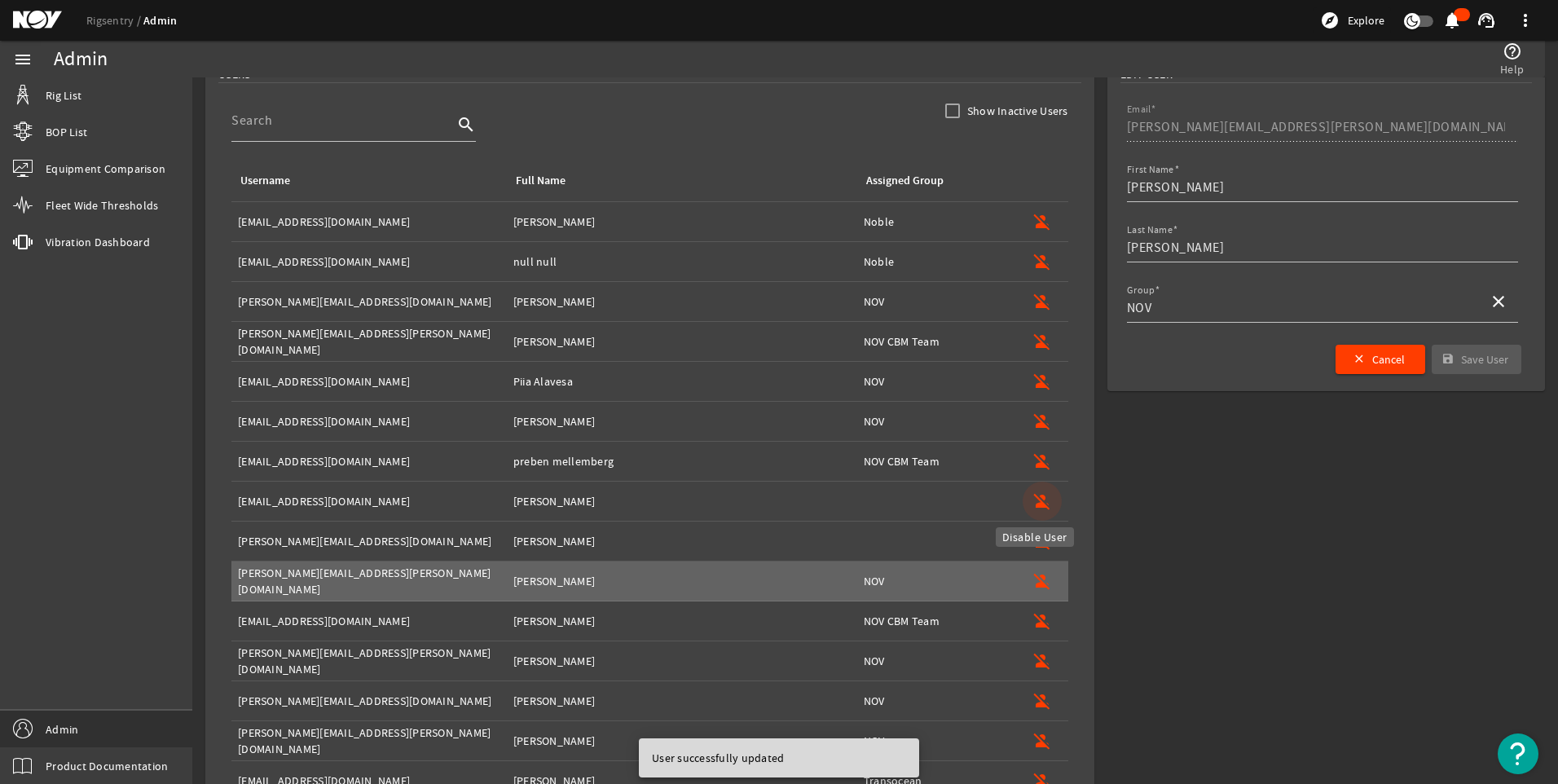
click at [1036, 502] on mat-icon "person_off" at bounding box center [1042, 501] width 20 height 20
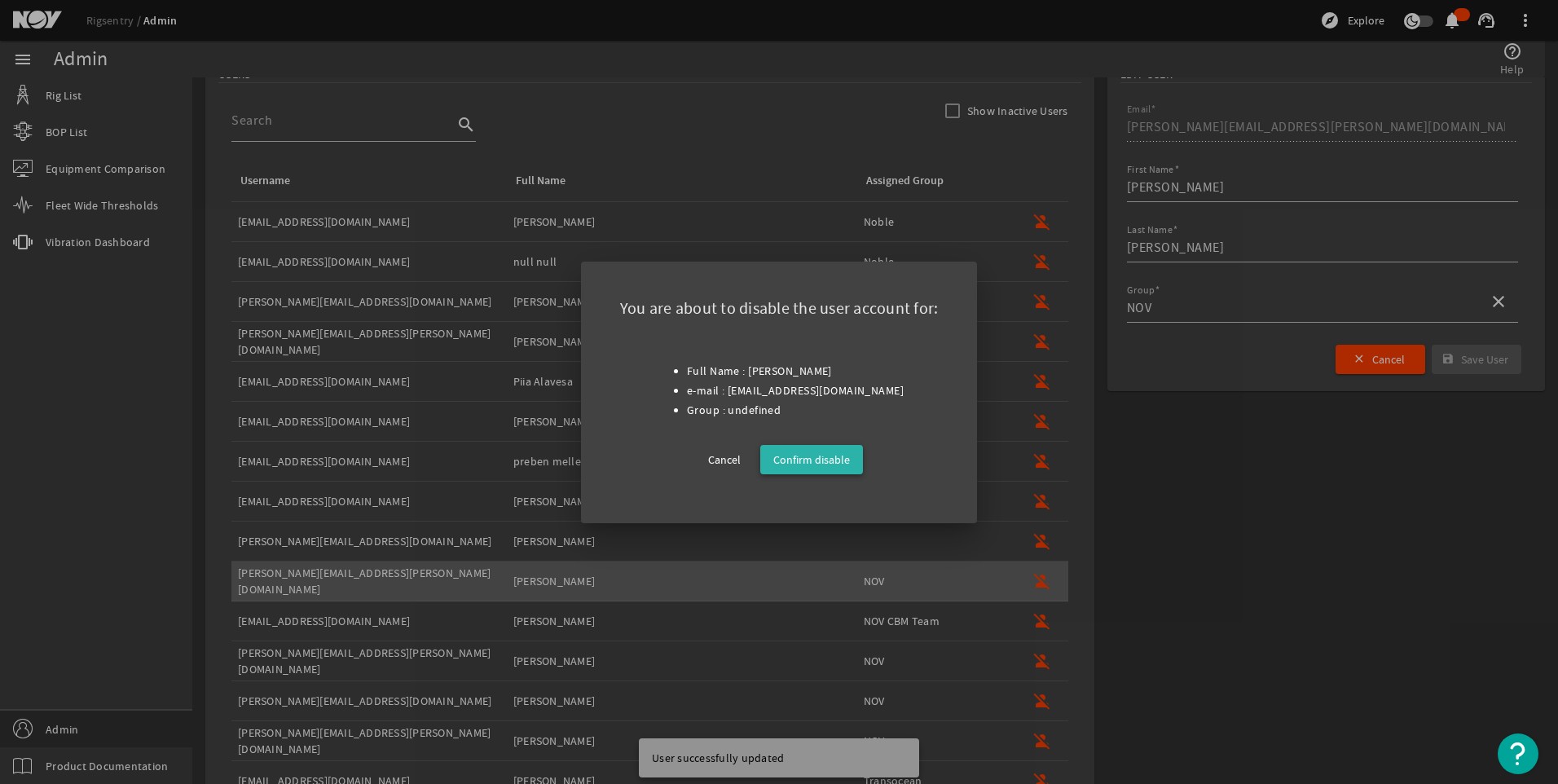
click at [832, 460] on span "Confirm disable" at bounding box center [812, 459] width 76 height 20
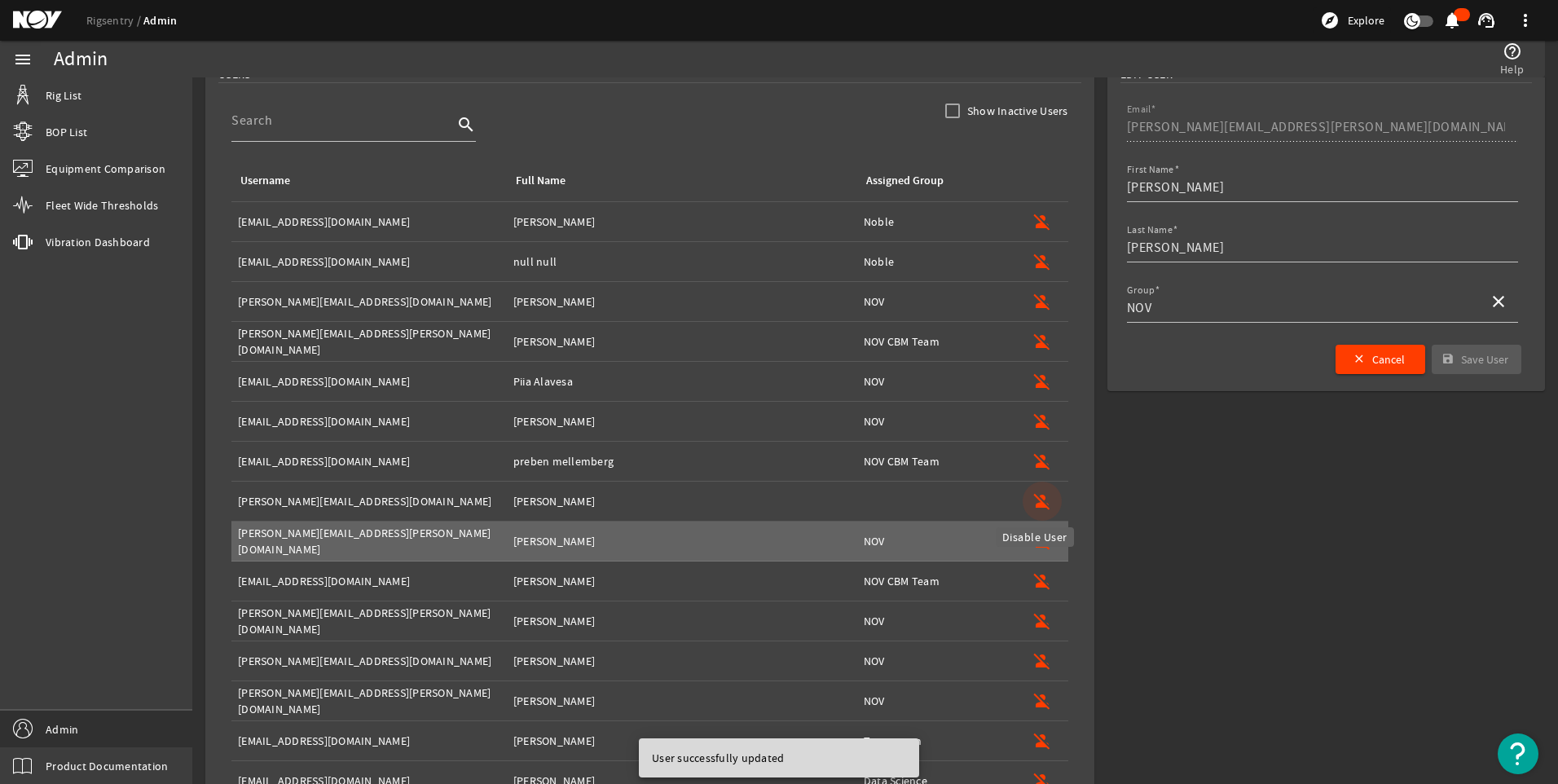
click at [1033, 496] on mat-icon "person_off" at bounding box center [1042, 501] width 20 height 20
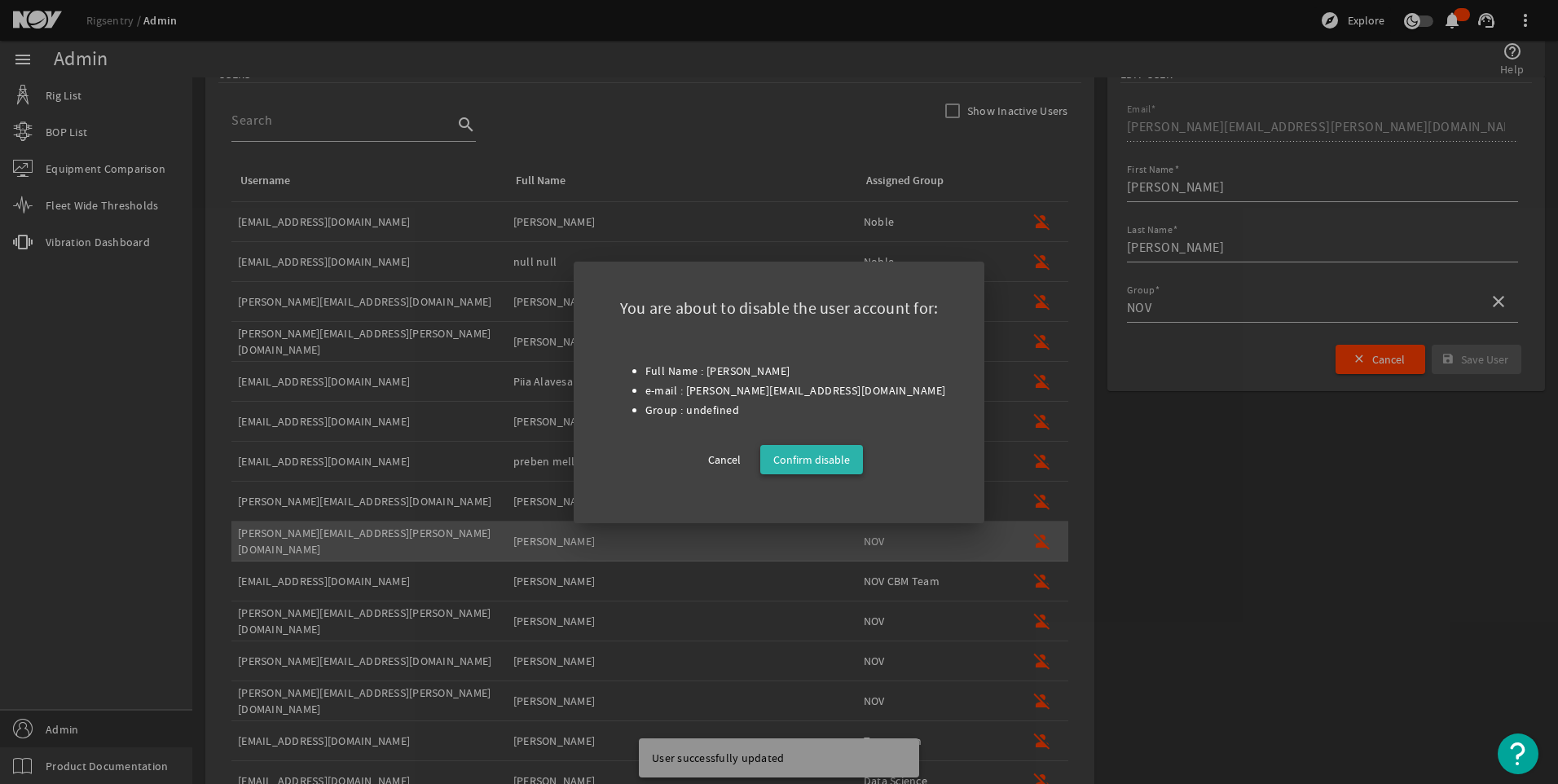
click at [782, 456] on span "Confirm disable" at bounding box center [812, 459] width 76 height 20
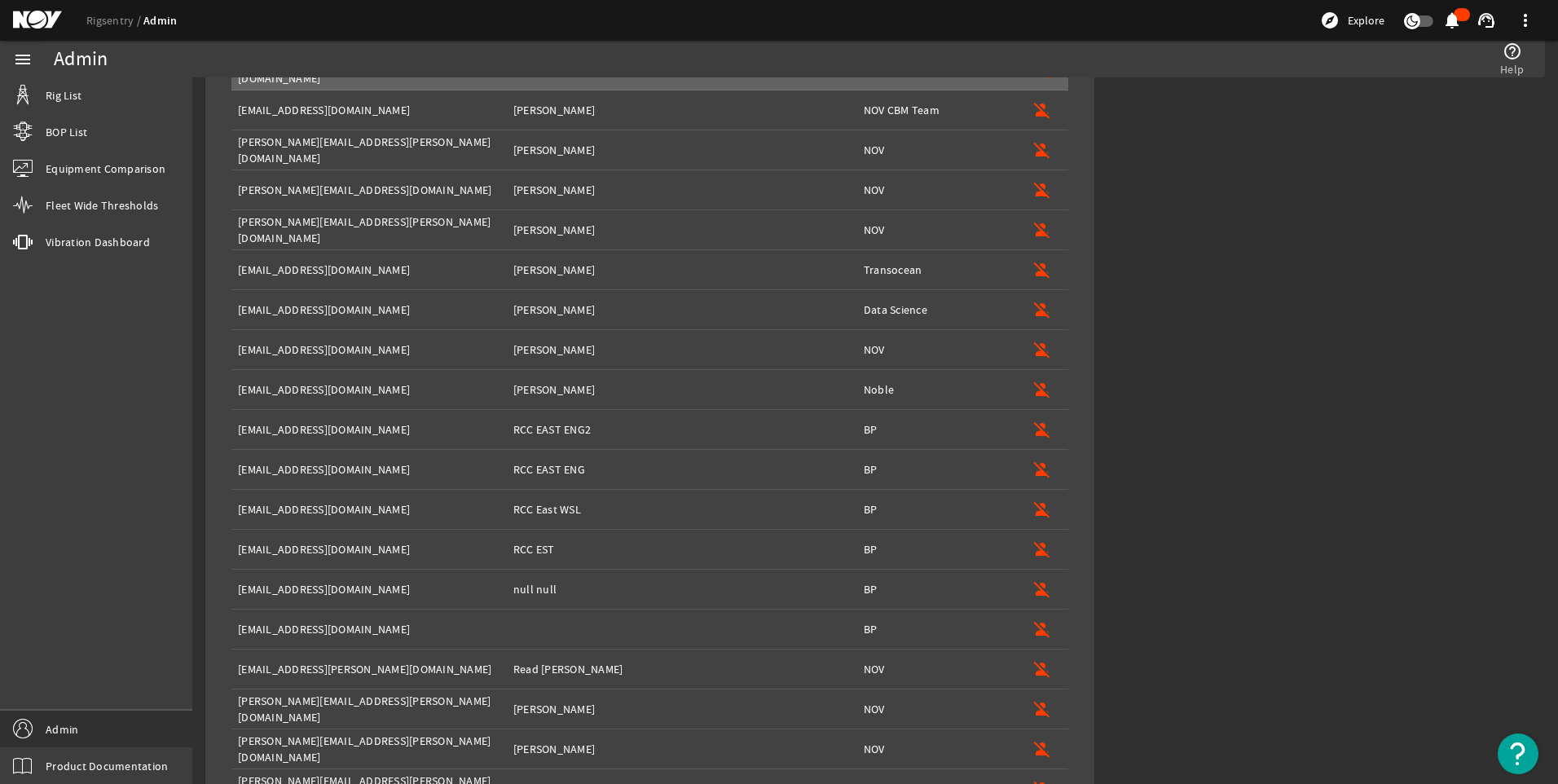
scroll to position [513, 0]
click at [1033, 312] on mat-icon "person_off" at bounding box center [1042, 311] width 20 height 20
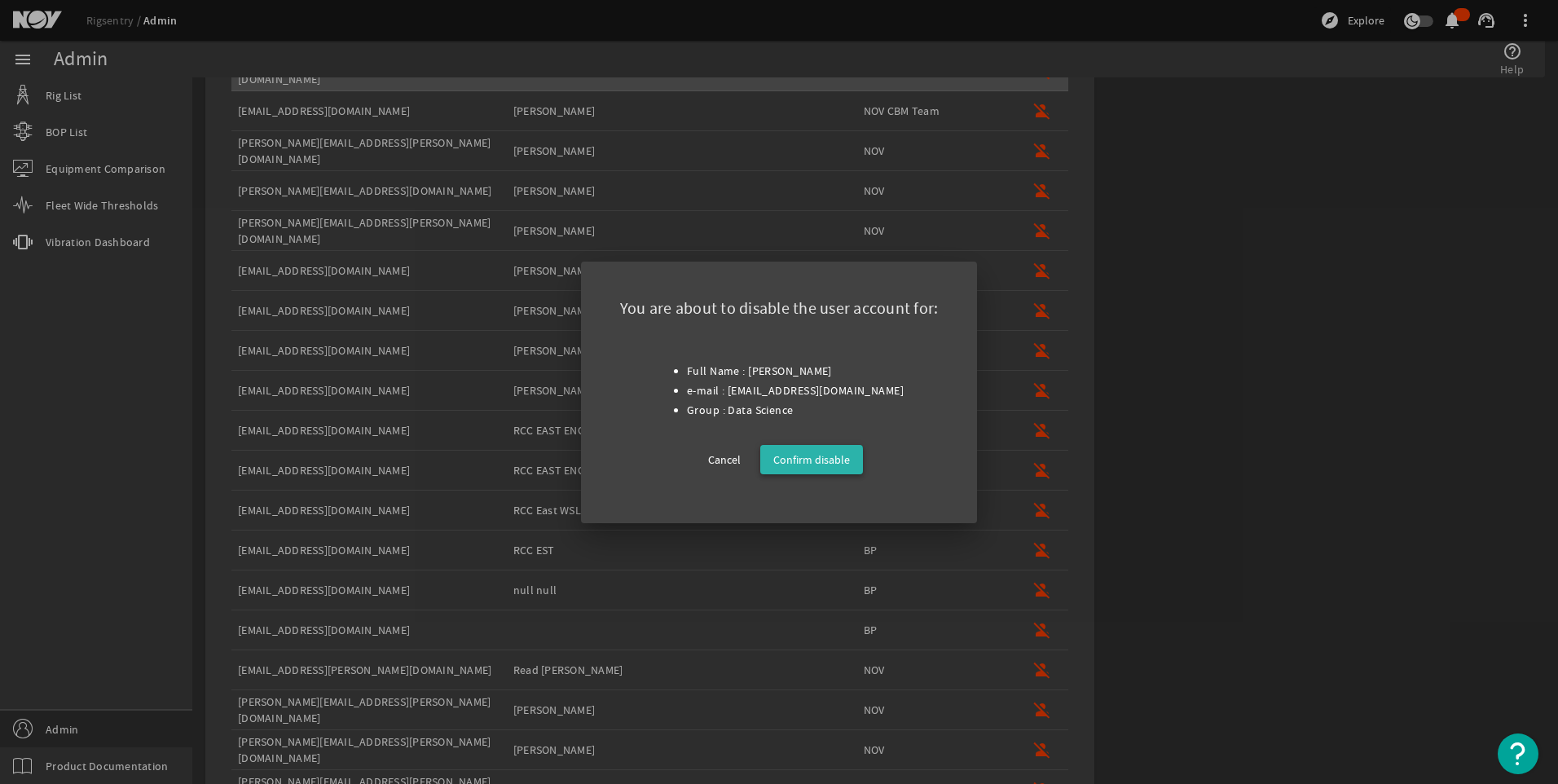
click at [783, 466] on span "Confirm disable" at bounding box center [812, 459] width 76 height 20
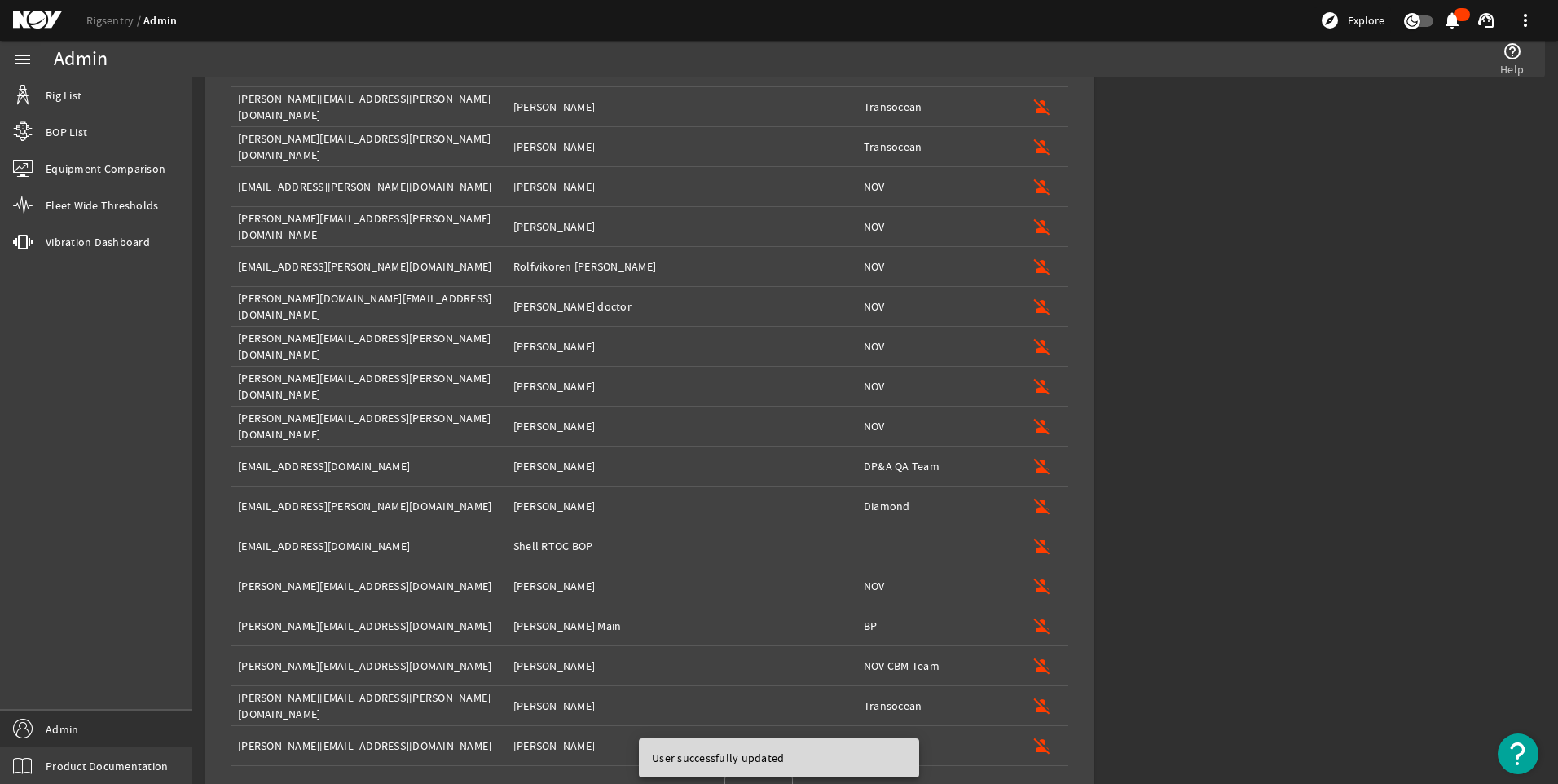
scroll to position [1562, 0]
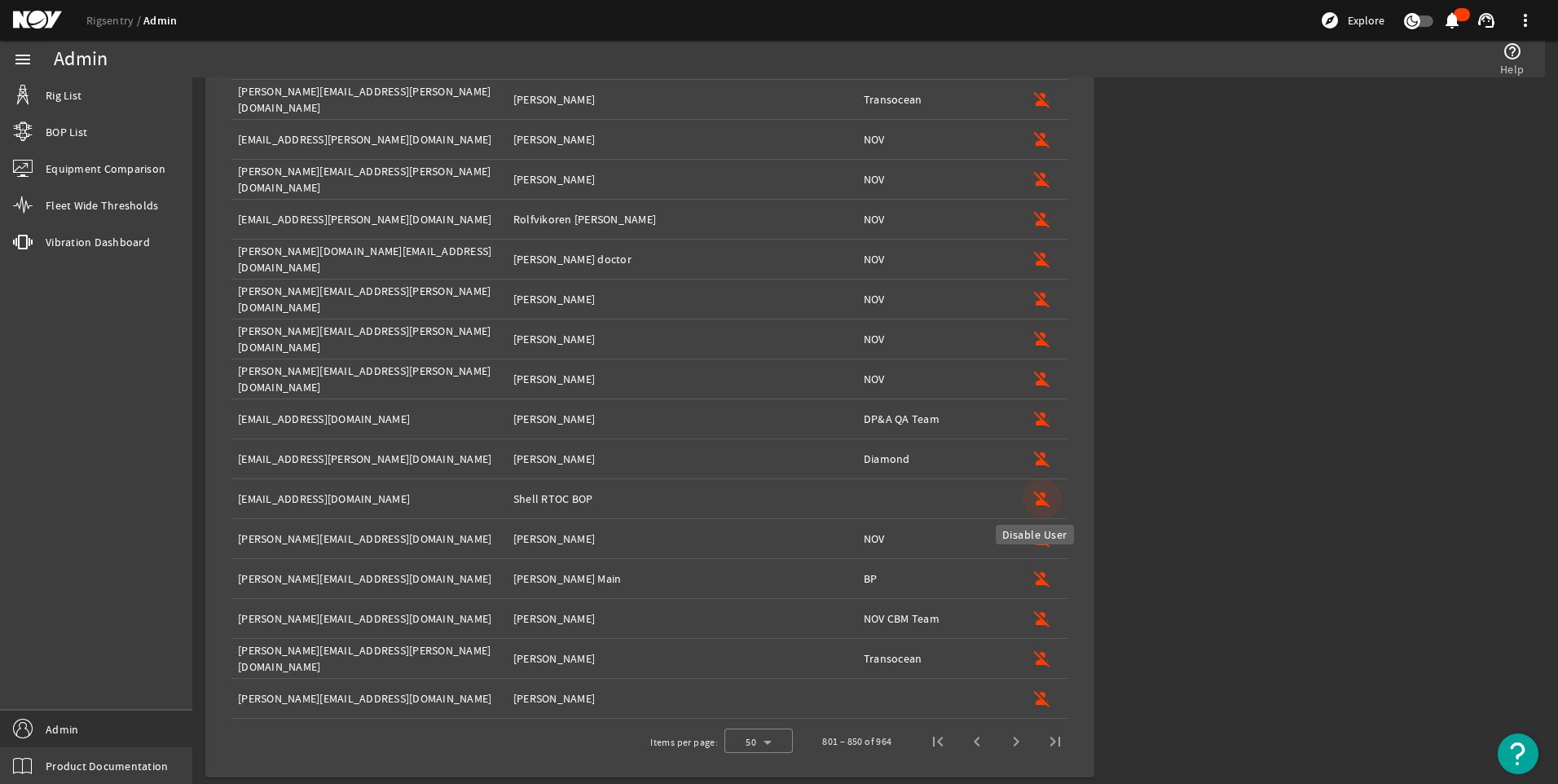
click at [1033, 493] on mat-icon "person_off" at bounding box center [1042, 498] width 20 height 20
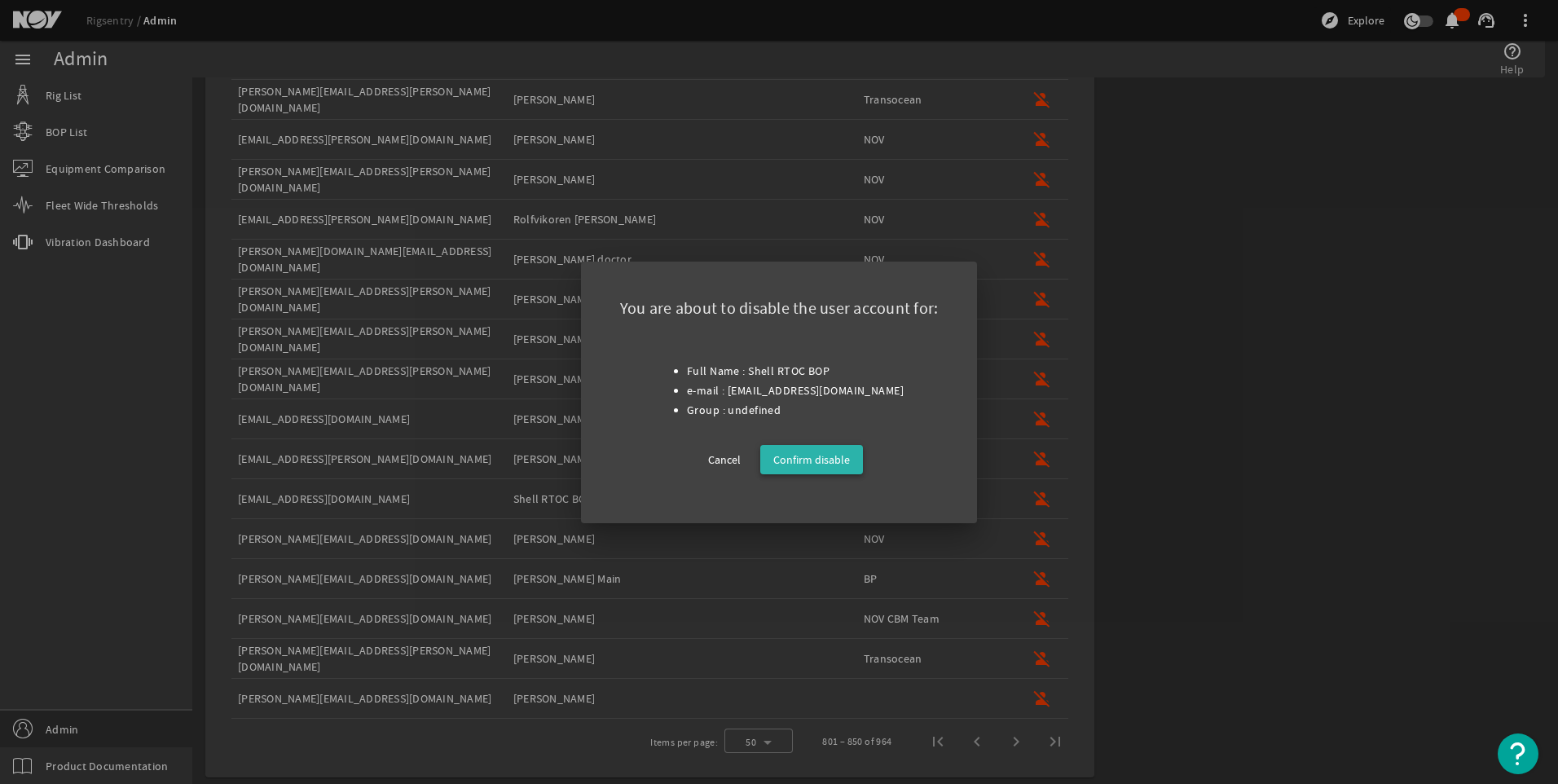
click at [814, 450] on span "Confirm disable" at bounding box center [812, 459] width 76 height 20
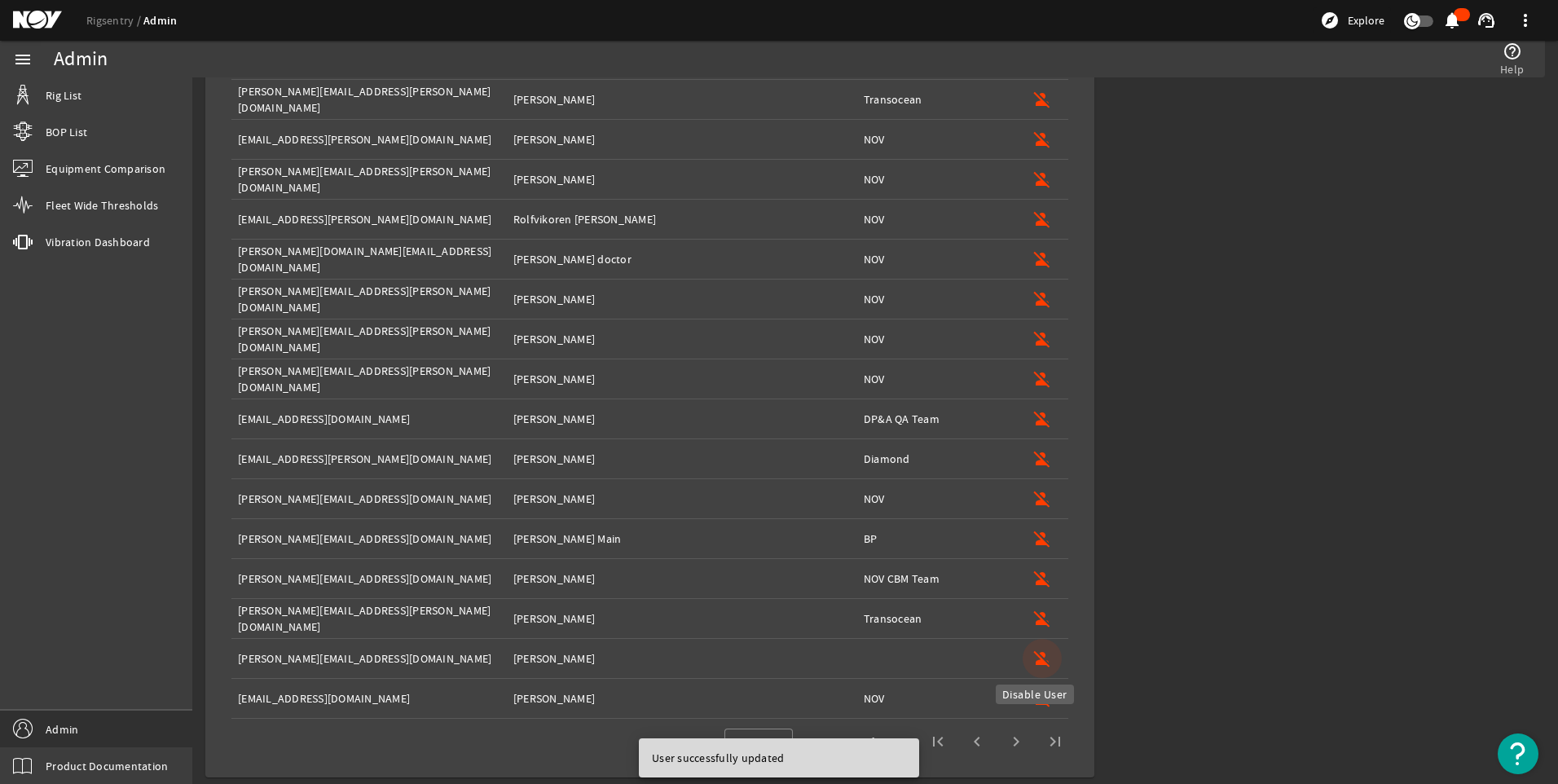
click at [1034, 654] on mat-icon "person_off" at bounding box center [1042, 658] width 20 height 20
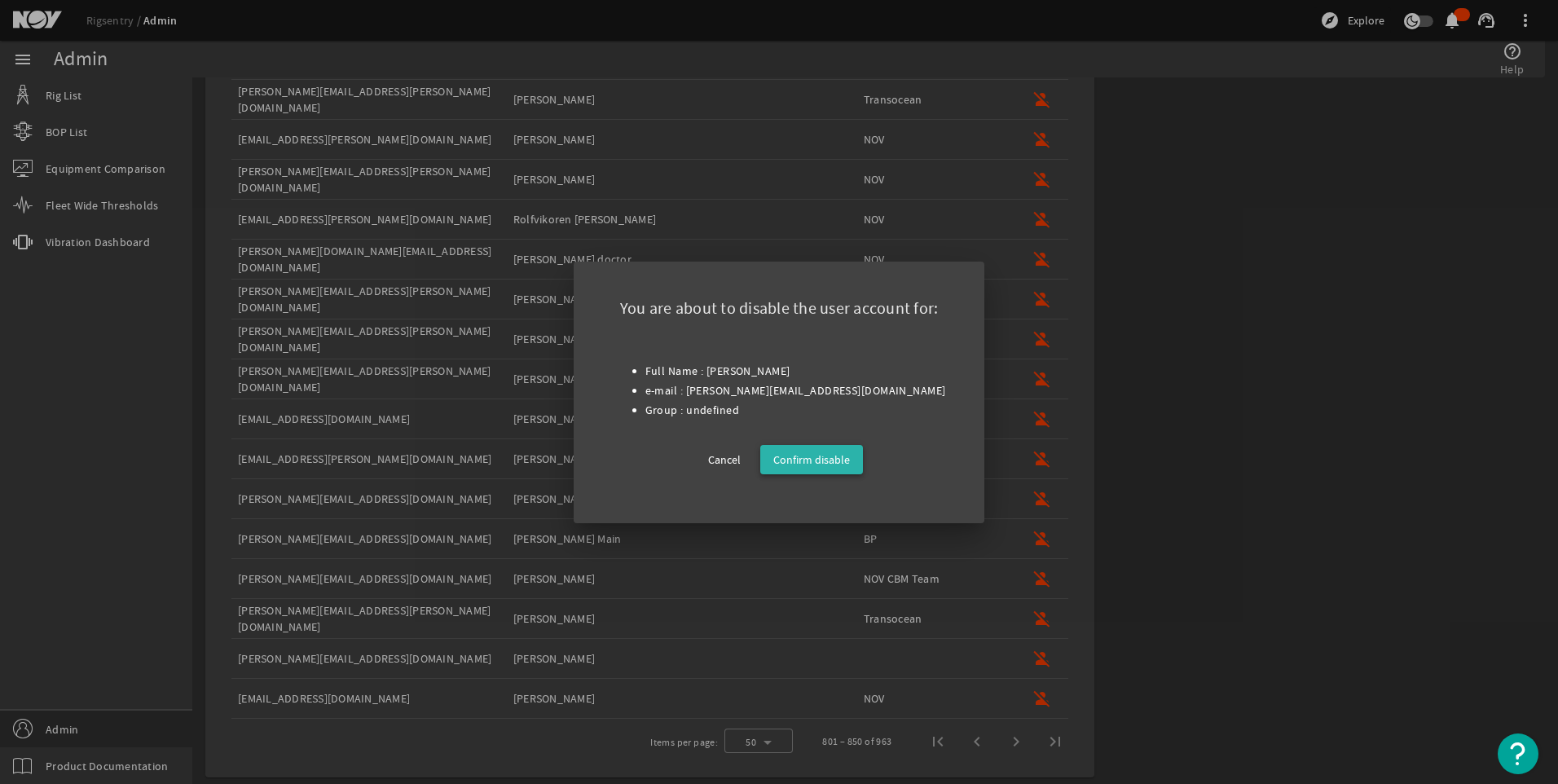
click at [842, 456] on span "Confirm disable" at bounding box center [812, 459] width 76 height 20
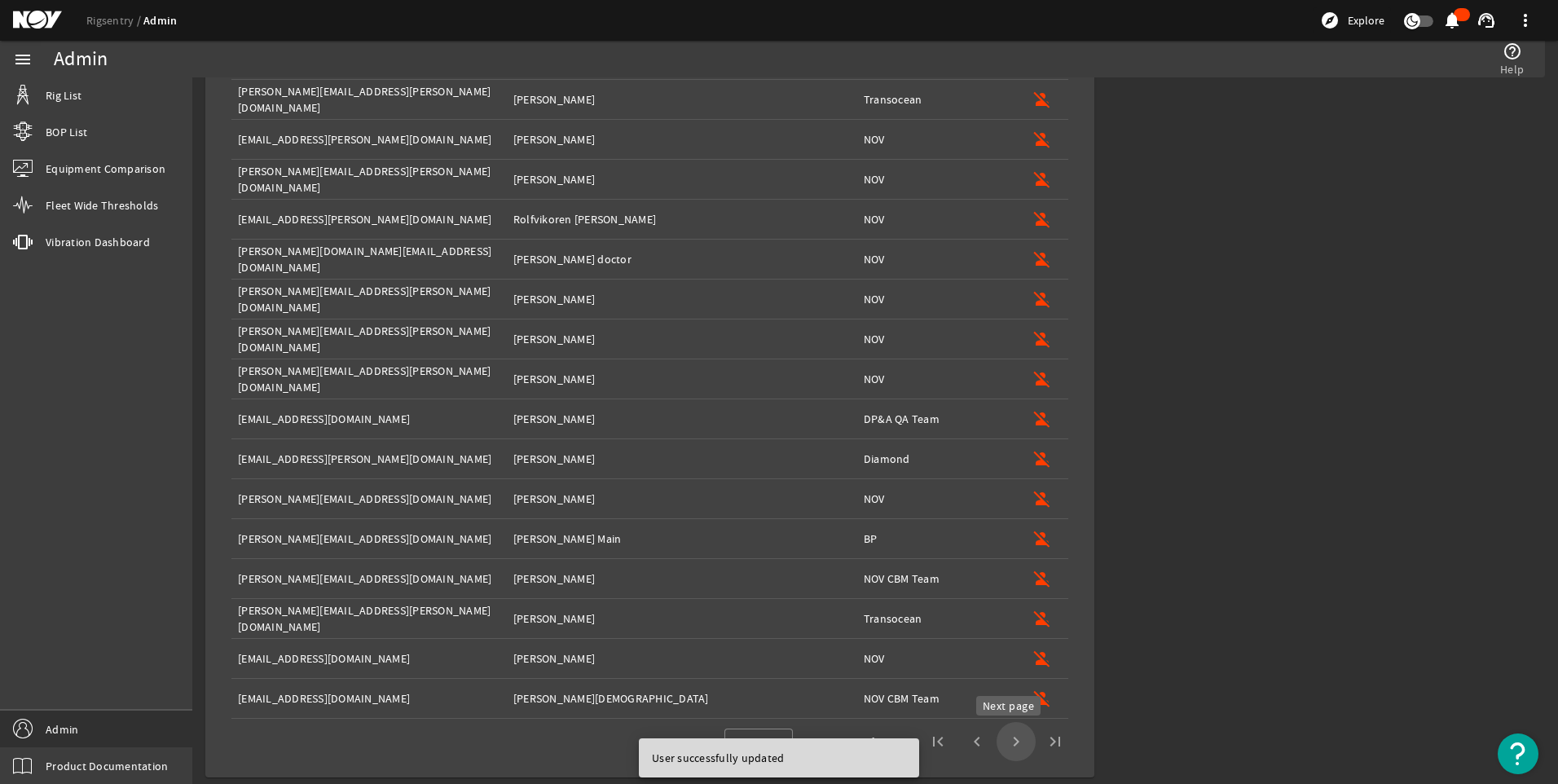
click at [1010, 745] on span "Next page" at bounding box center [1016, 741] width 39 height 39
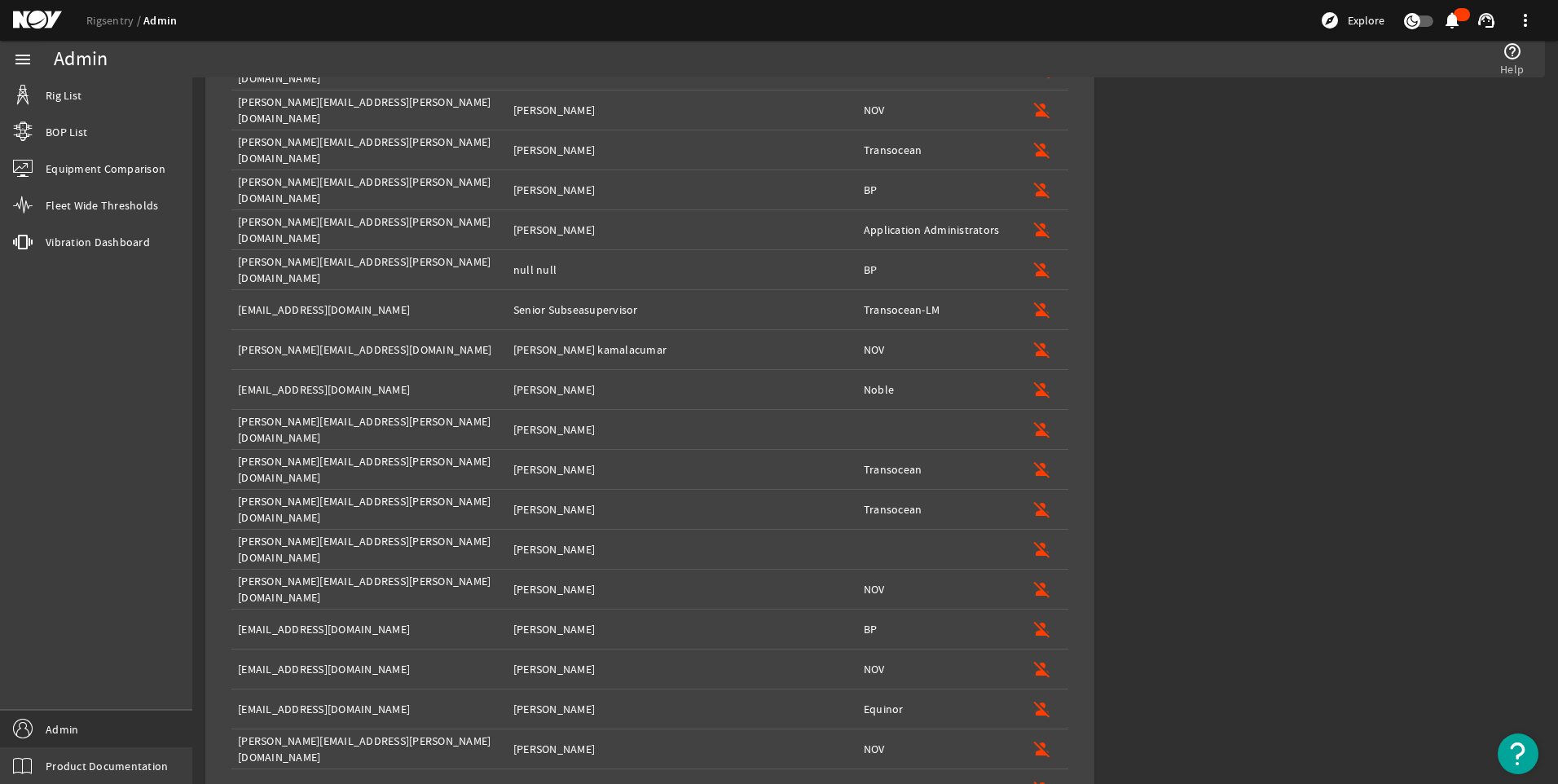
scroll to position [599, 0]
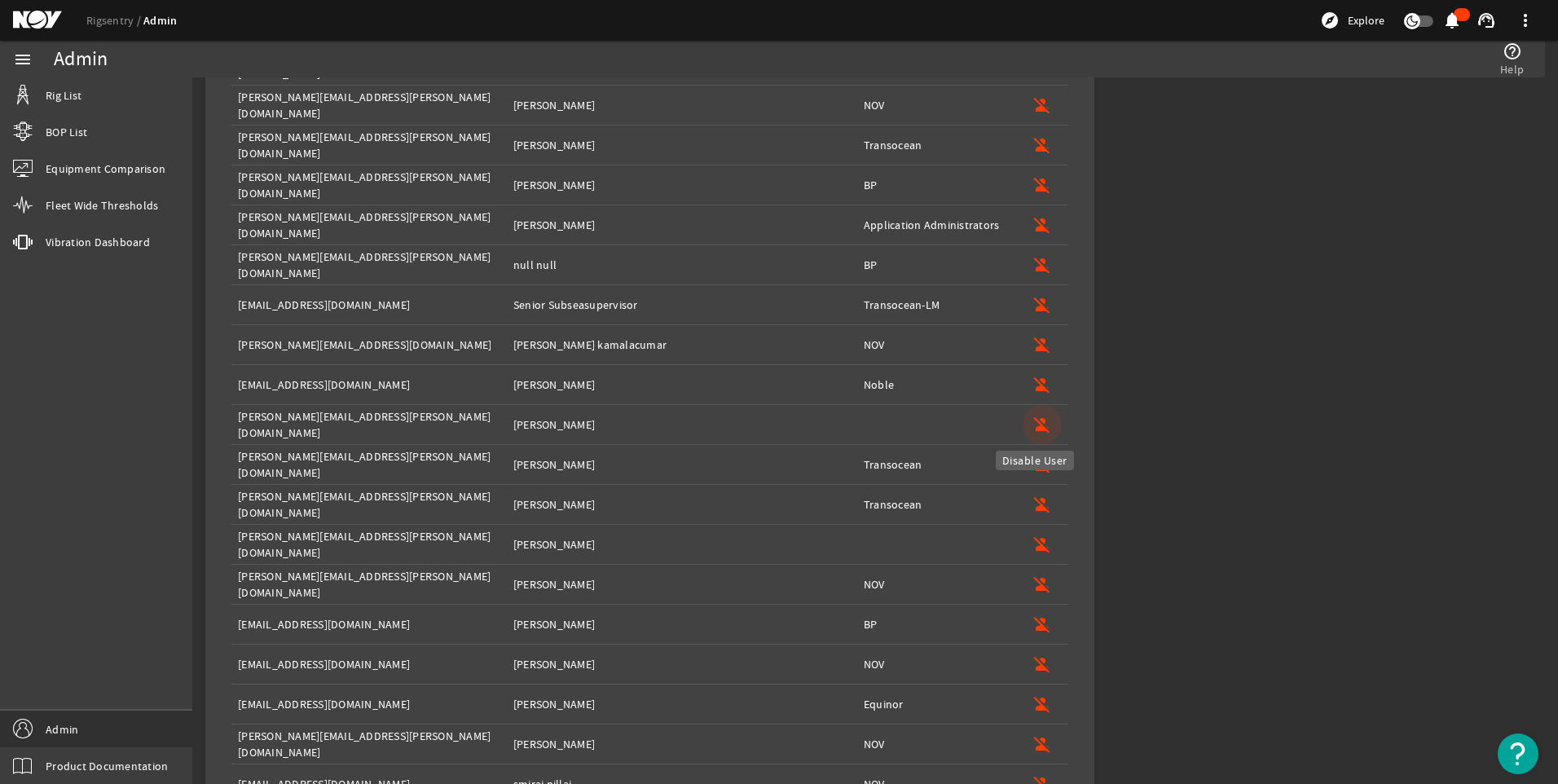
click at [1033, 421] on mat-icon "person_off" at bounding box center [1042, 424] width 20 height 20
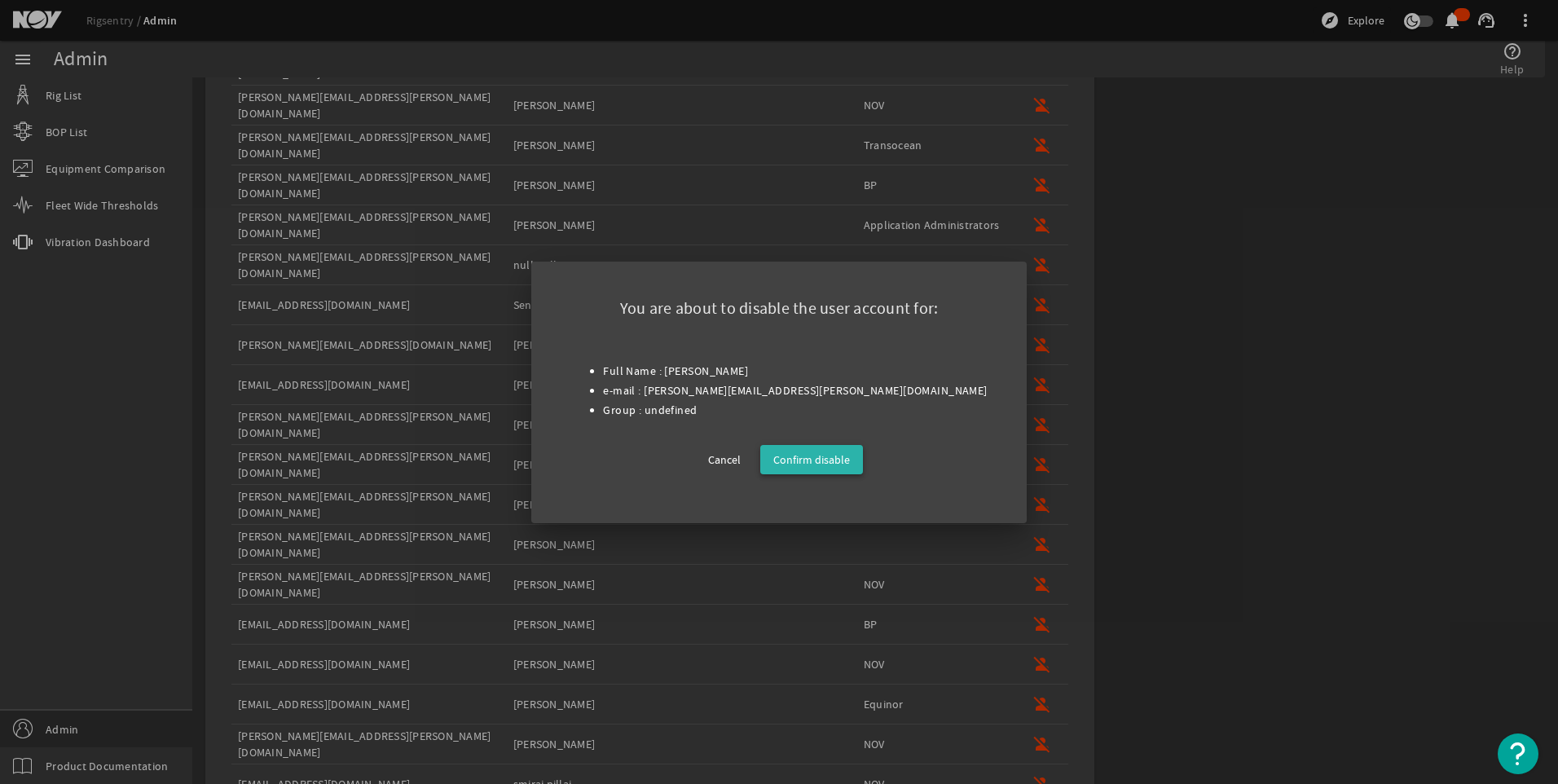
click at [823, 454] on span "Confirm disable" at bounding box center [812, 459] width 76 height 20
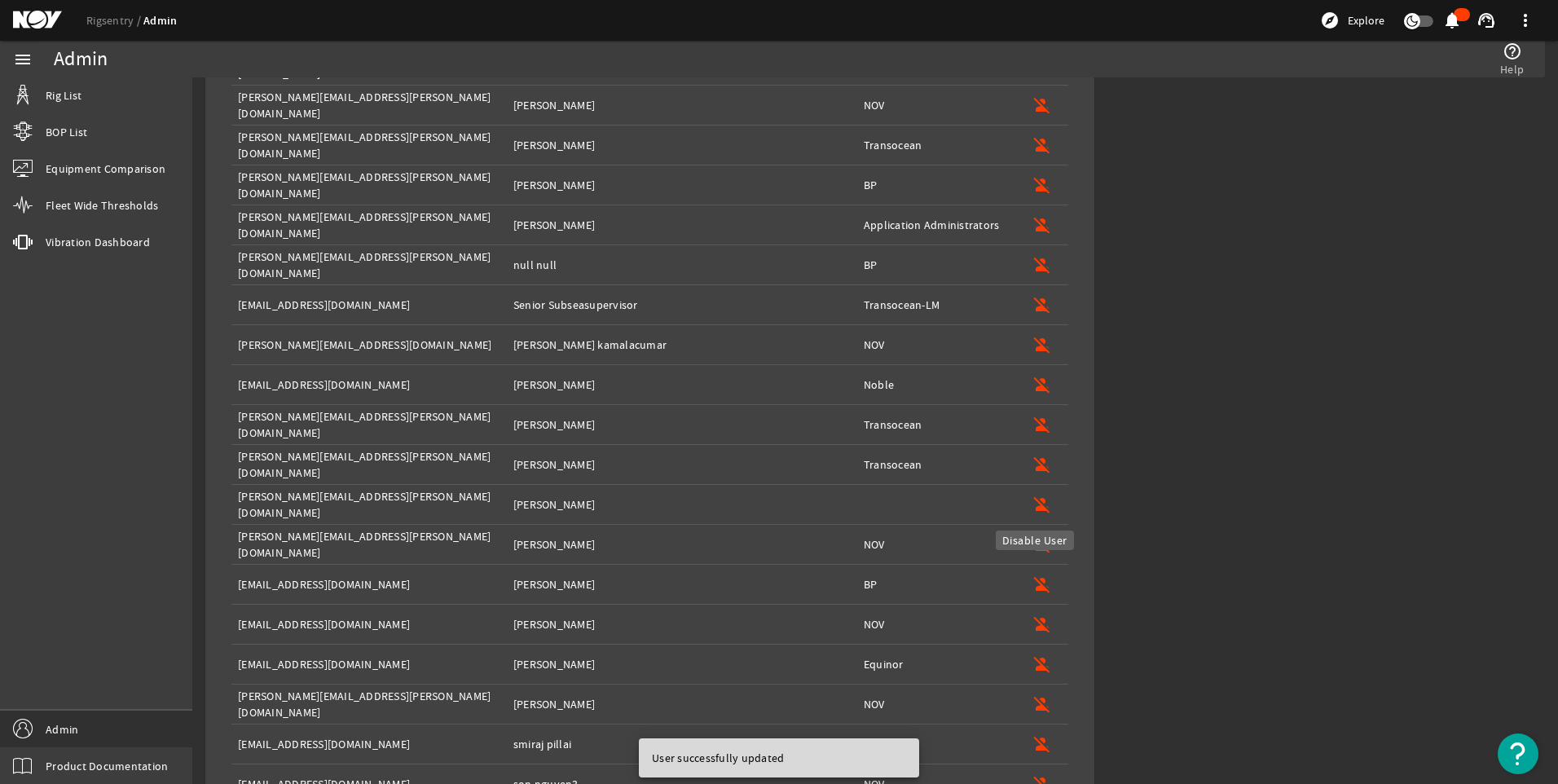
click at [1033, 501] on mat-icon "person_off" at bounding box center [1042, 504] width 20 height 20
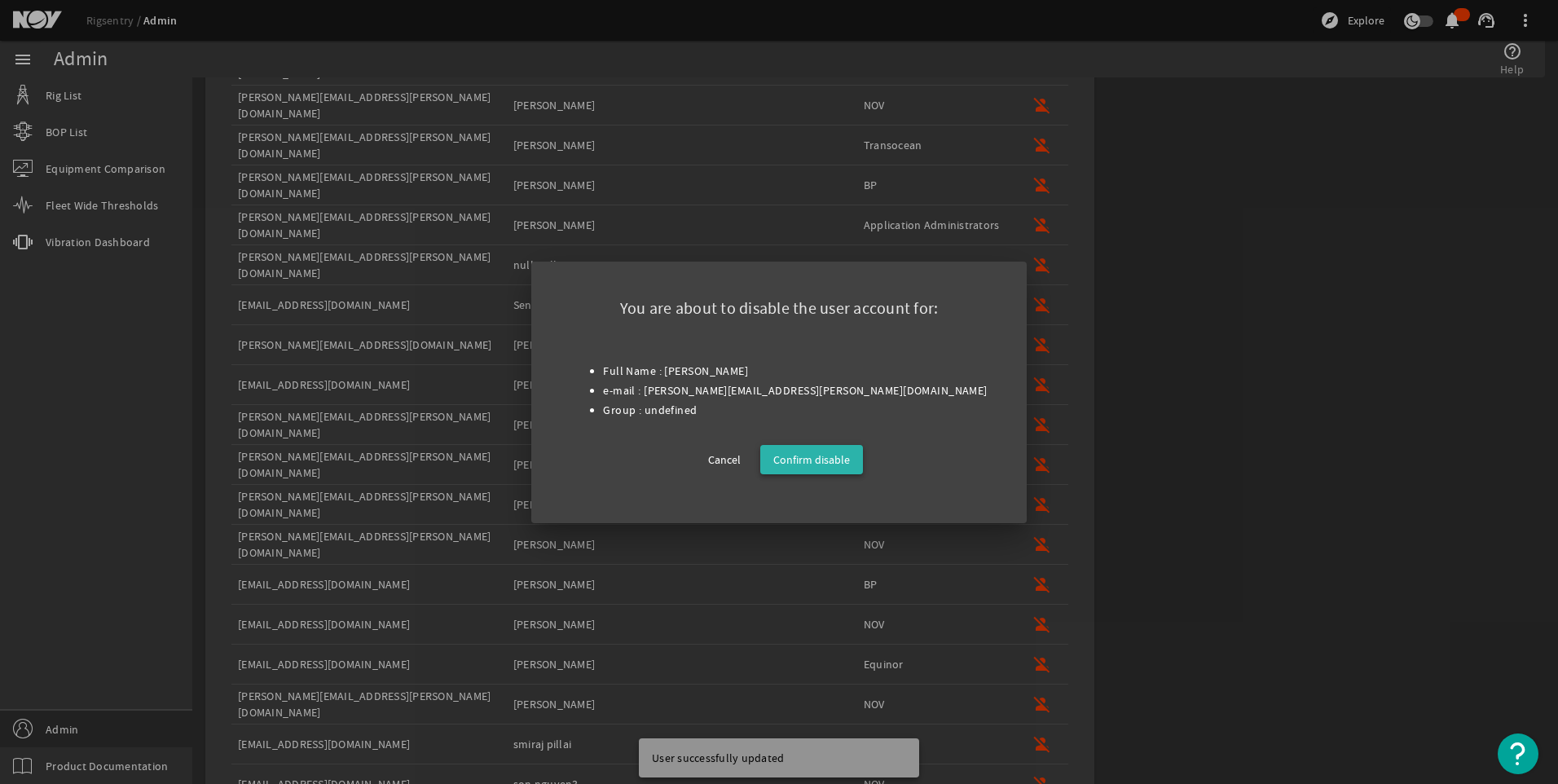
click at [815, 464] on span "Confirm disable" at bounding box center [812, 459] width 76 height 20
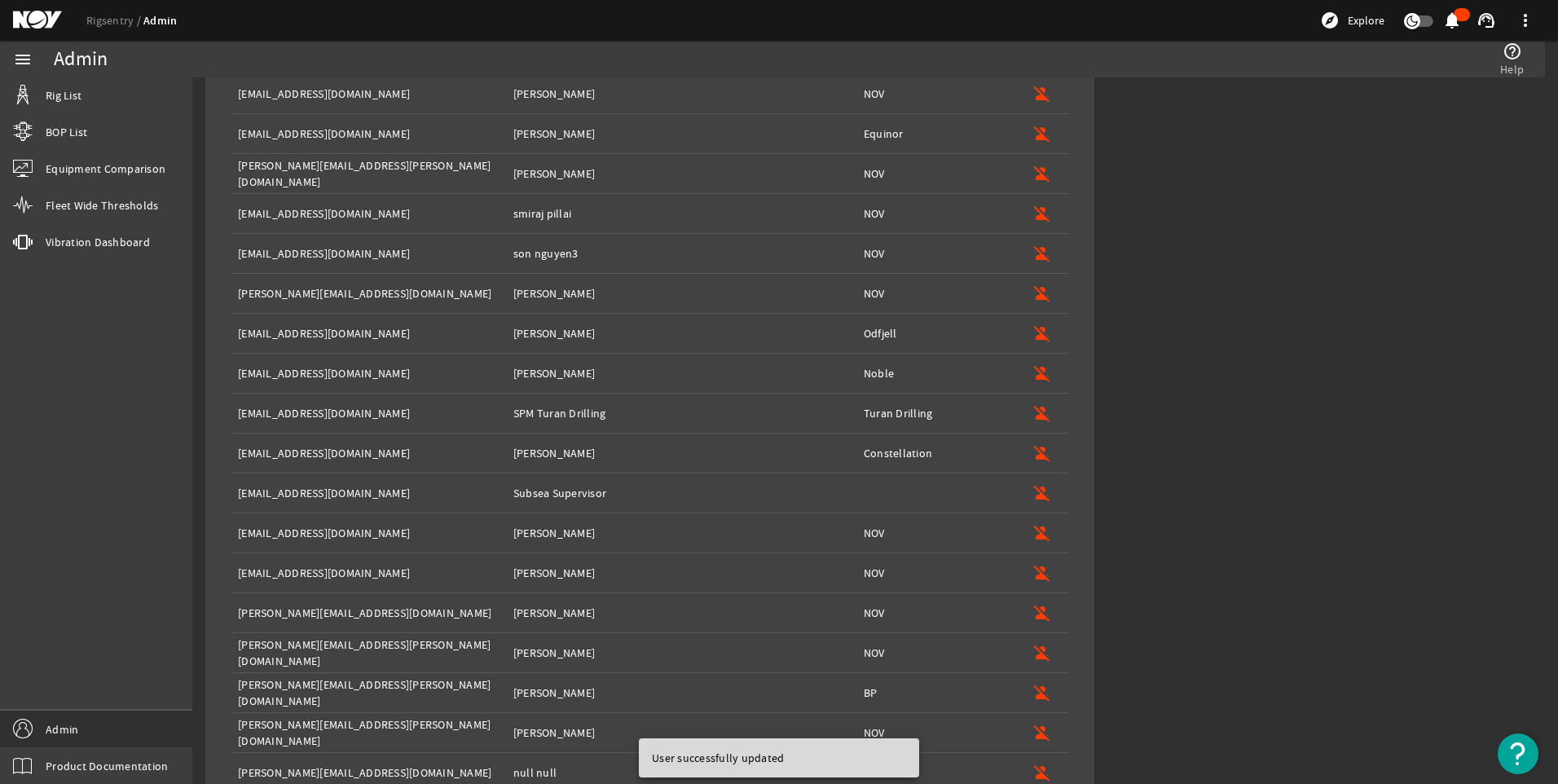
scroll to position [1100, 0]
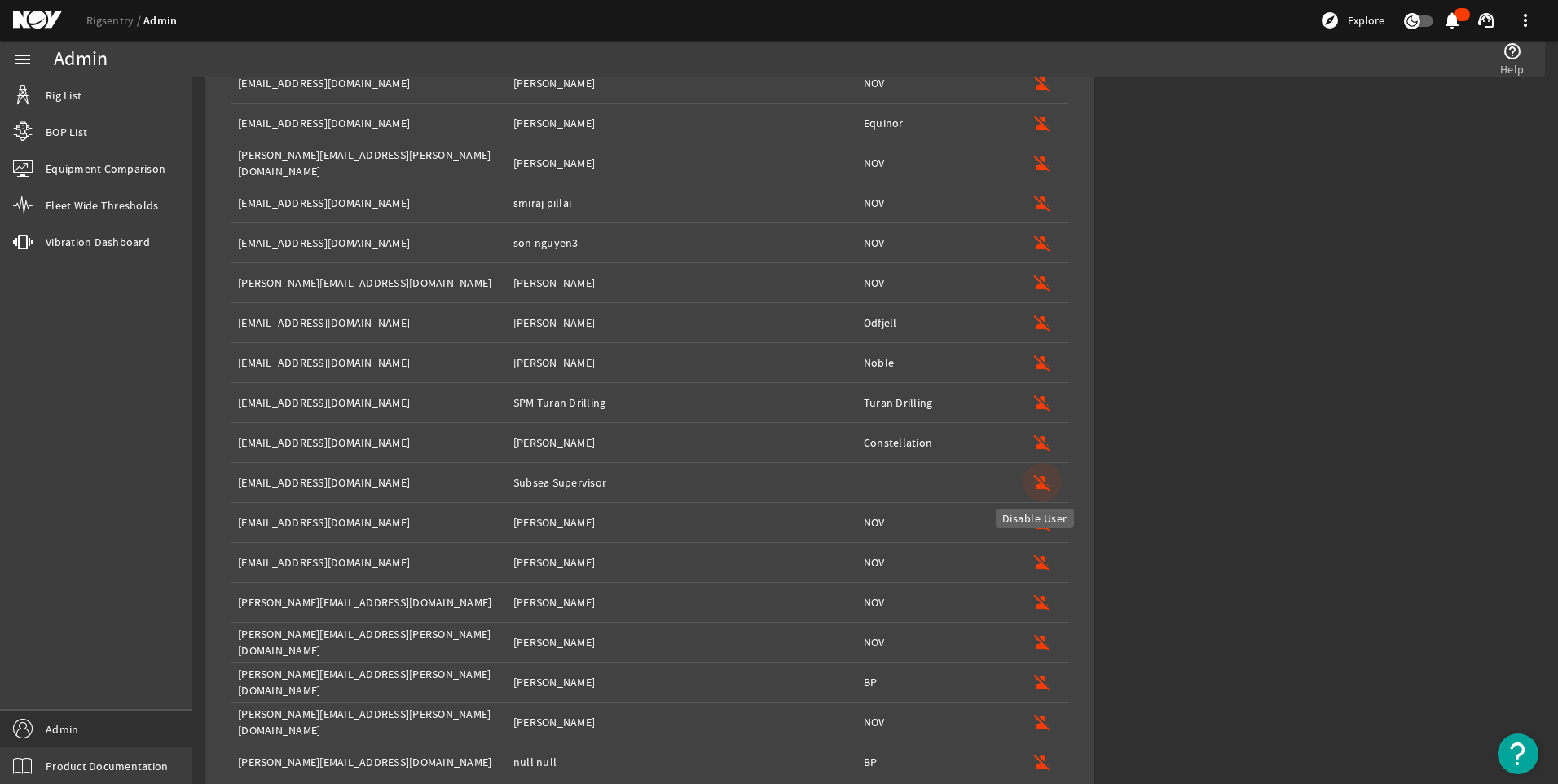
click at [1041, 480] on mat-icon "person_off" at bounding box center [1042, 482] width 20 height 20
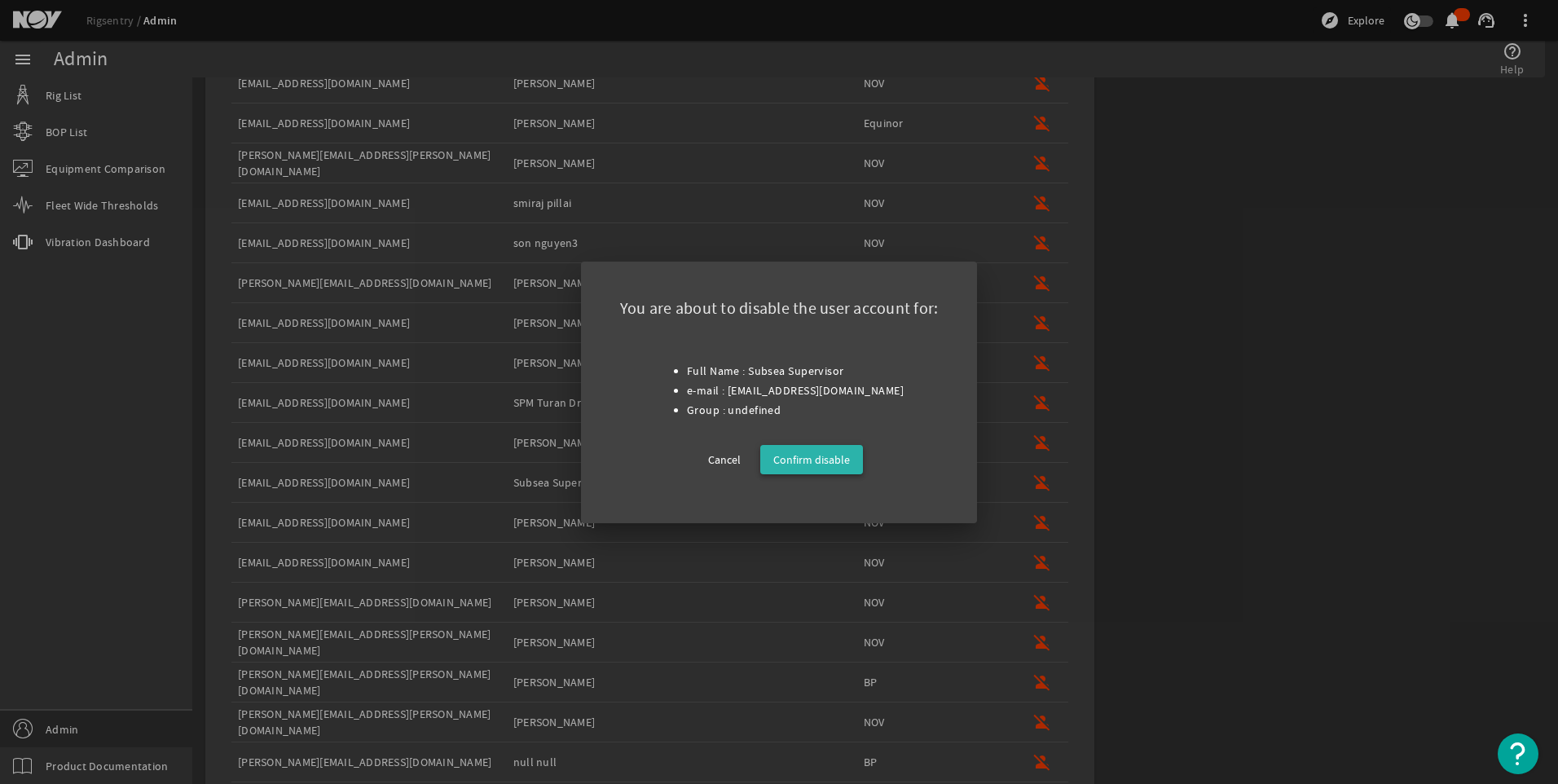
click at [817, 463] on span "Confirm disable" at bounding box center [812, 459] width 76 height 20
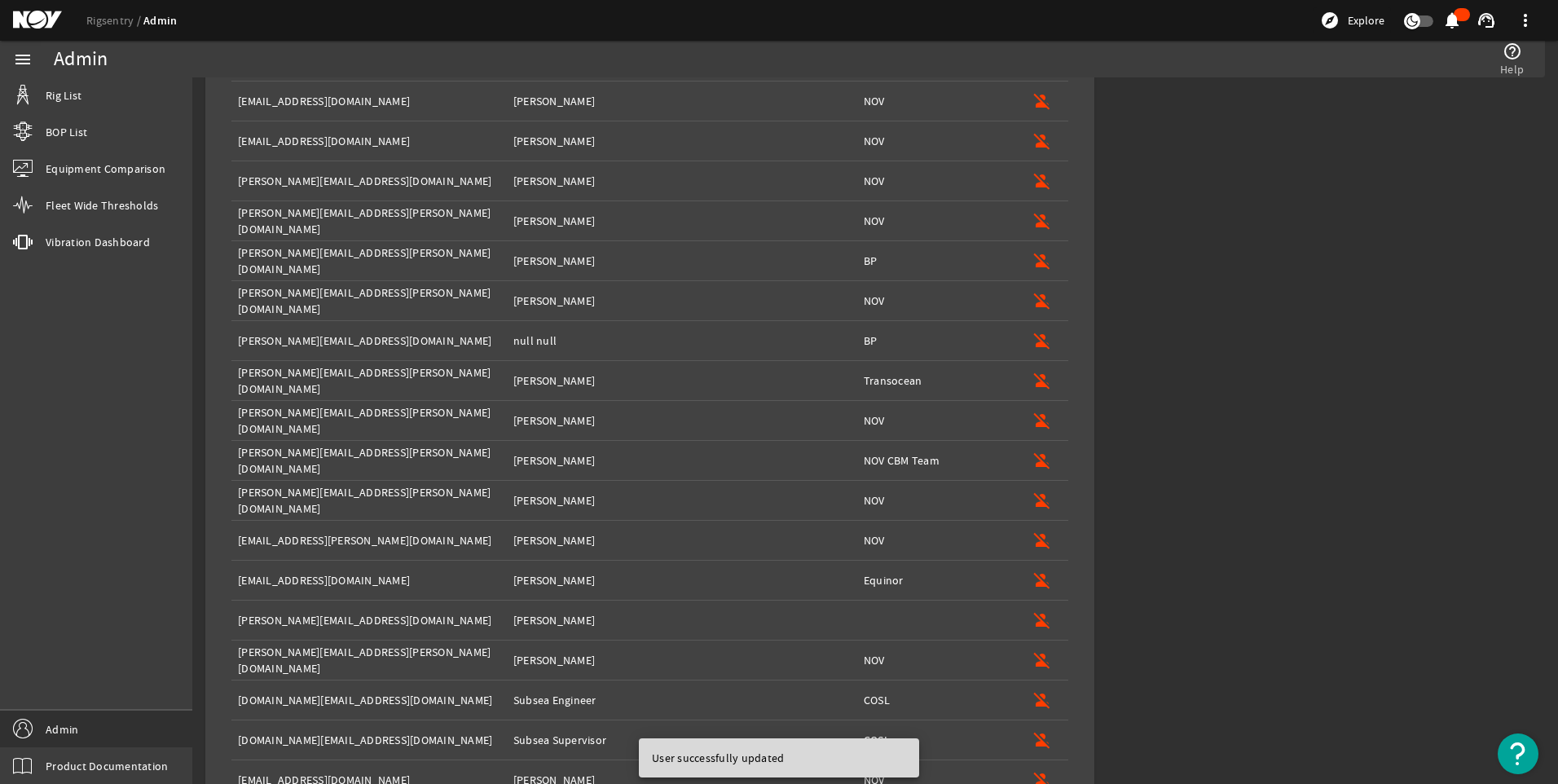
scroll to position [1562, 0]
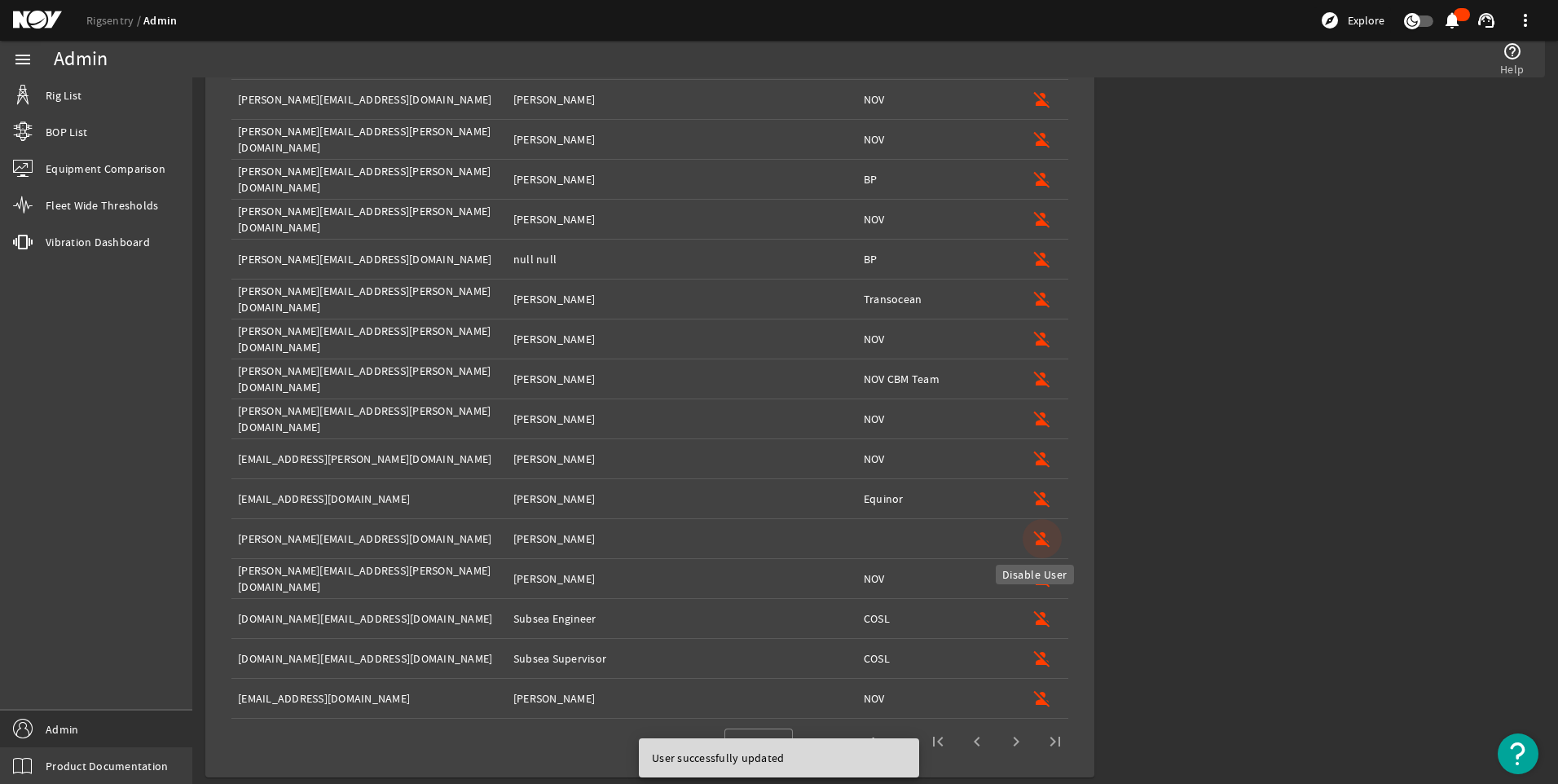
click at [1032, 528] on span "button" at bounding box center [1042, 538] width 39 height 39
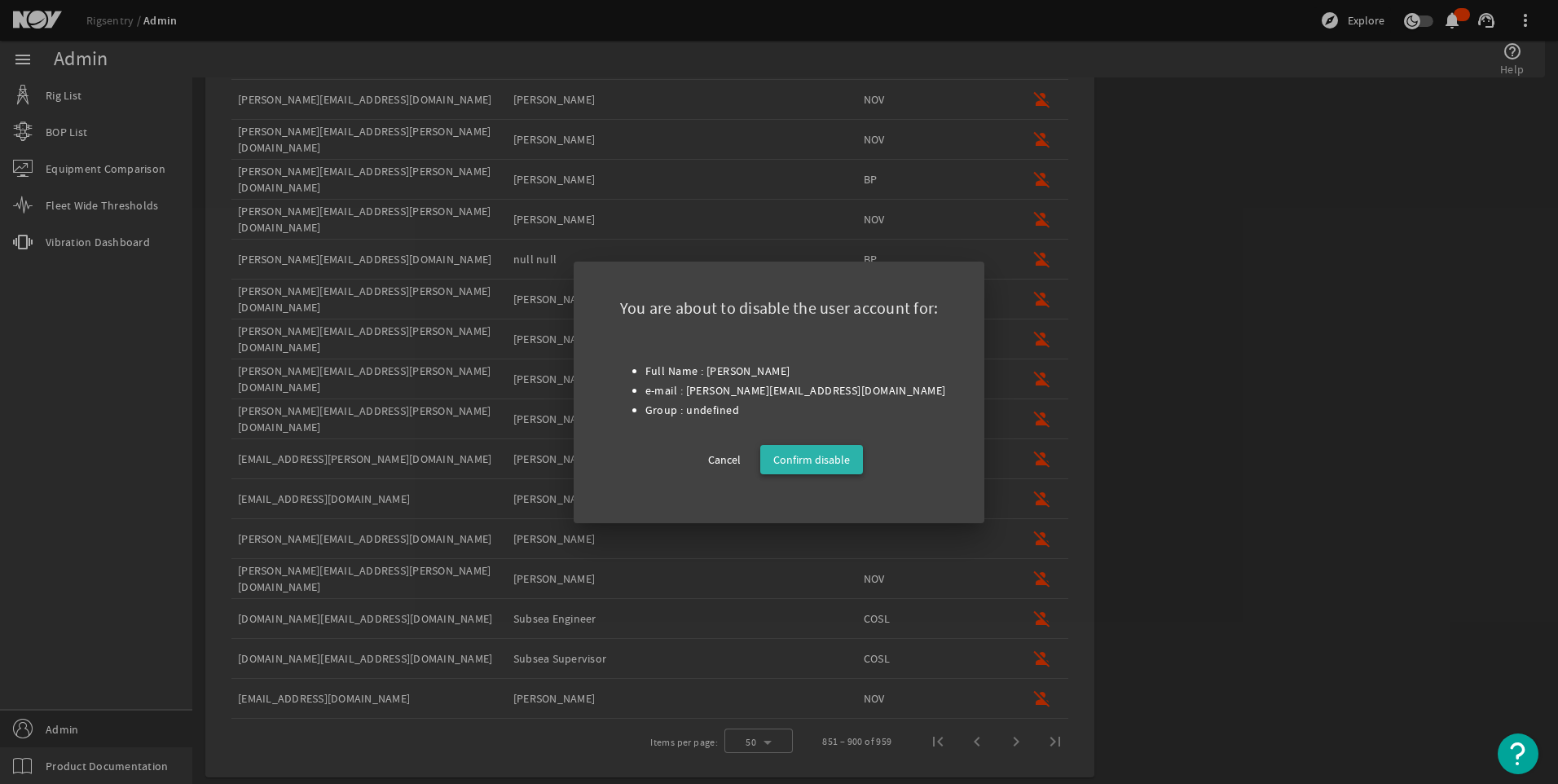
click at [816, 464] on span "Confirm disable" at bounding box center [812, 459] width 76 height 20
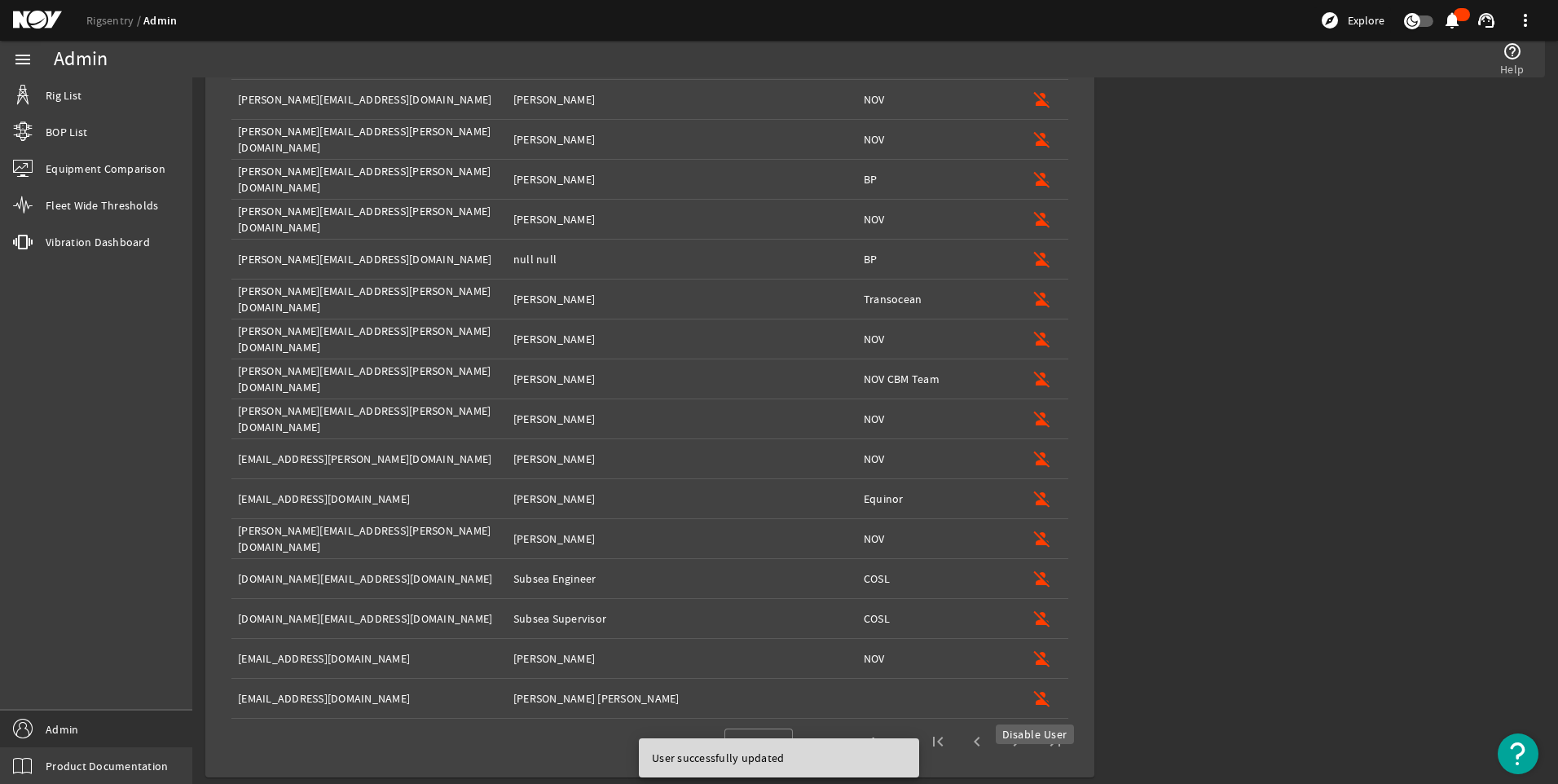
click at [1033, 699] on mat-icon "person_off" at bounding box center [1042, 698] width 20 height 20
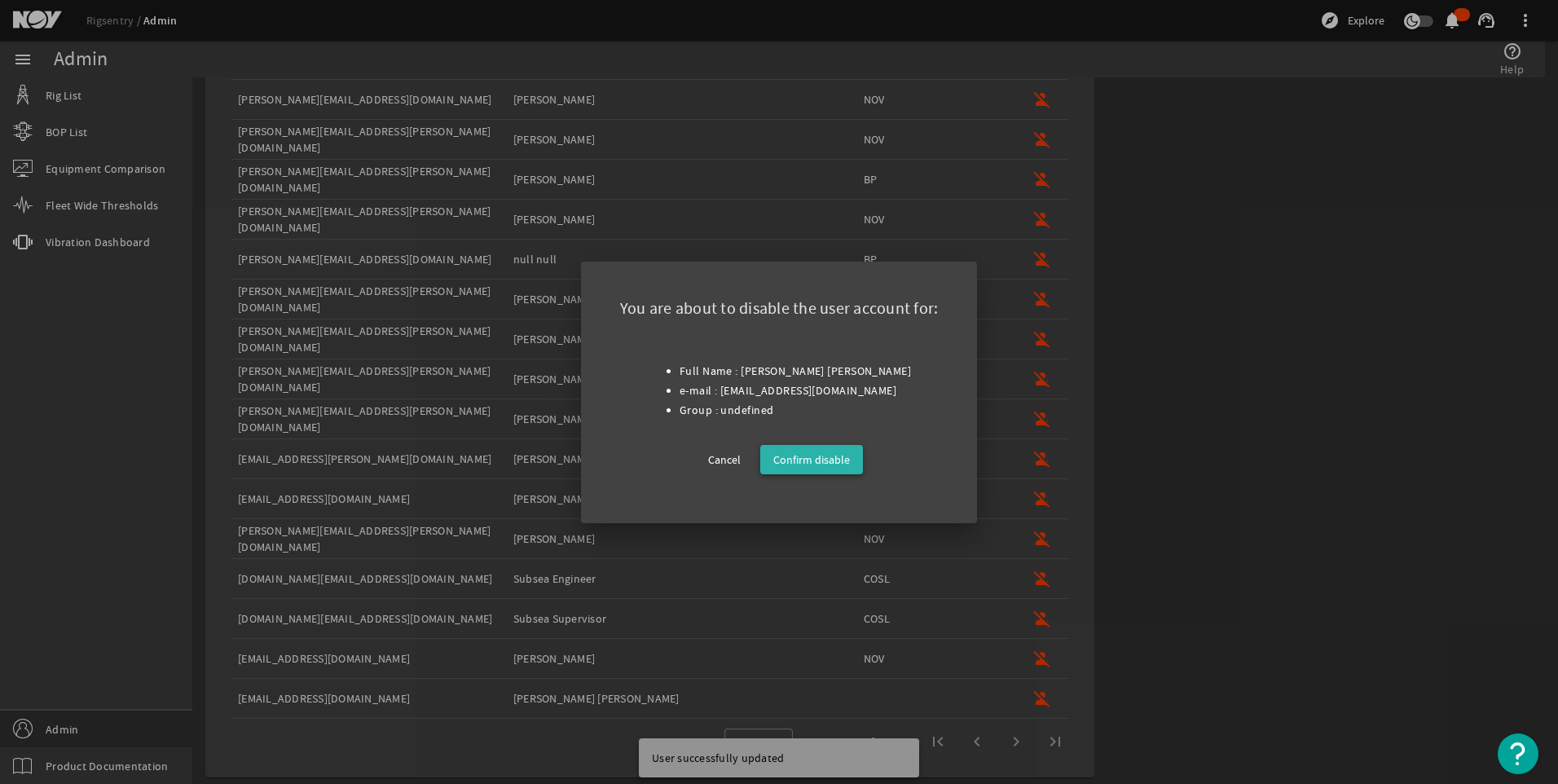
click at [849, 452] on span at bounding box center [812, 459] width 103 height 39
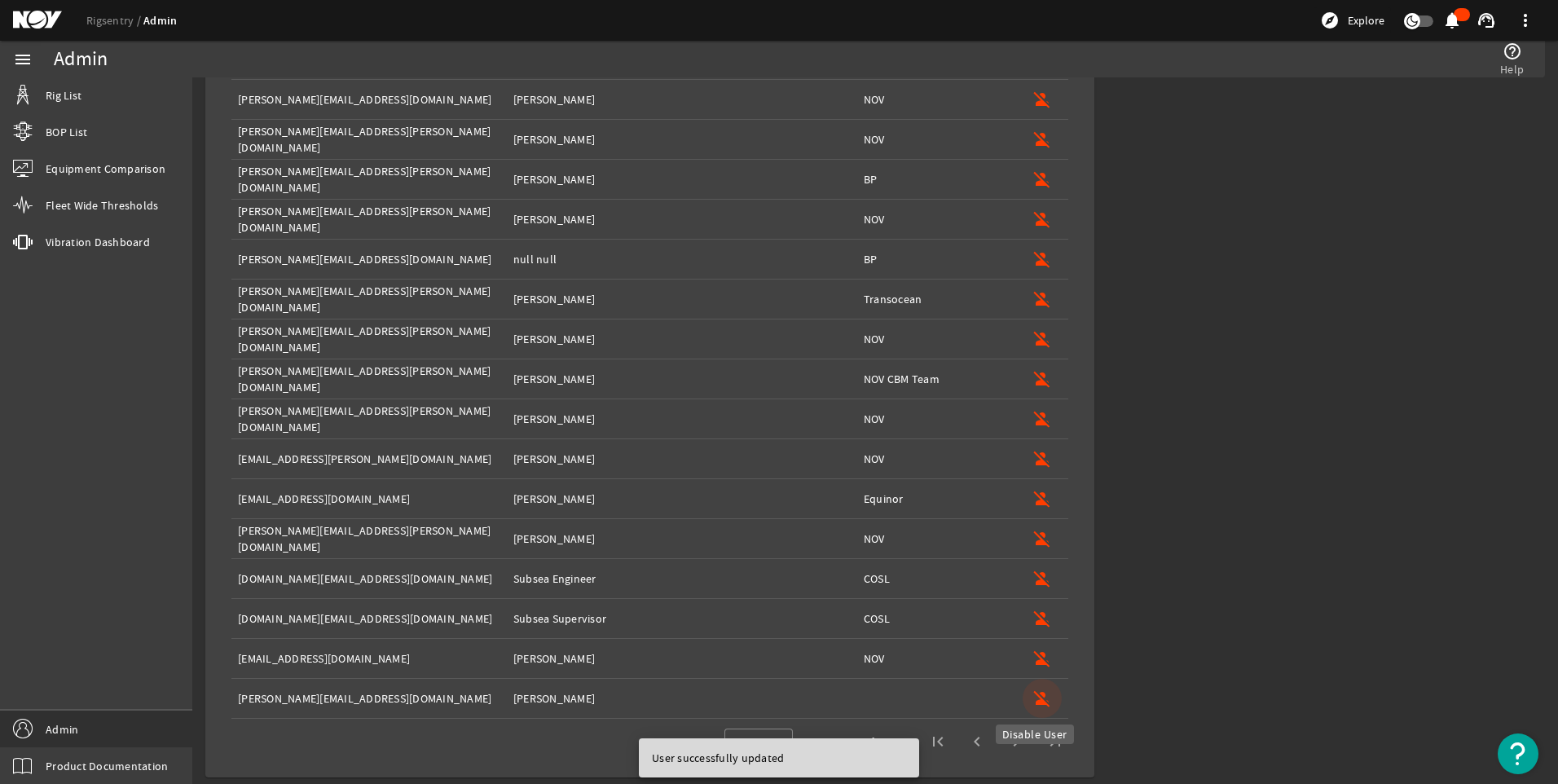
click at [1042, 696] on mat-icon "person_off" at bounding box center [1042, 698] width 20 height 20
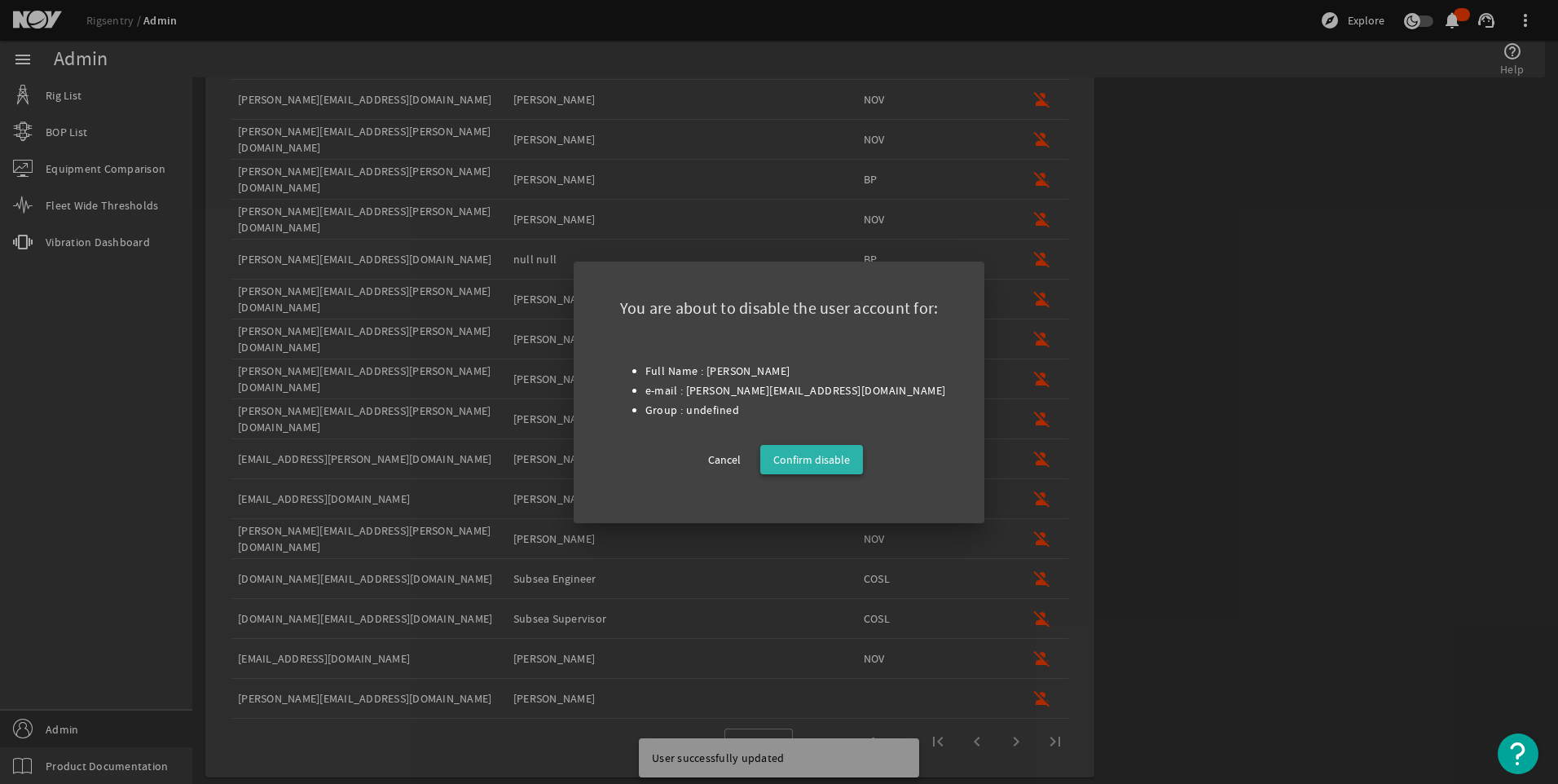
click at [840, 457] on span "Confirm disable" at bounding box center [812, 459] width 76 height 20
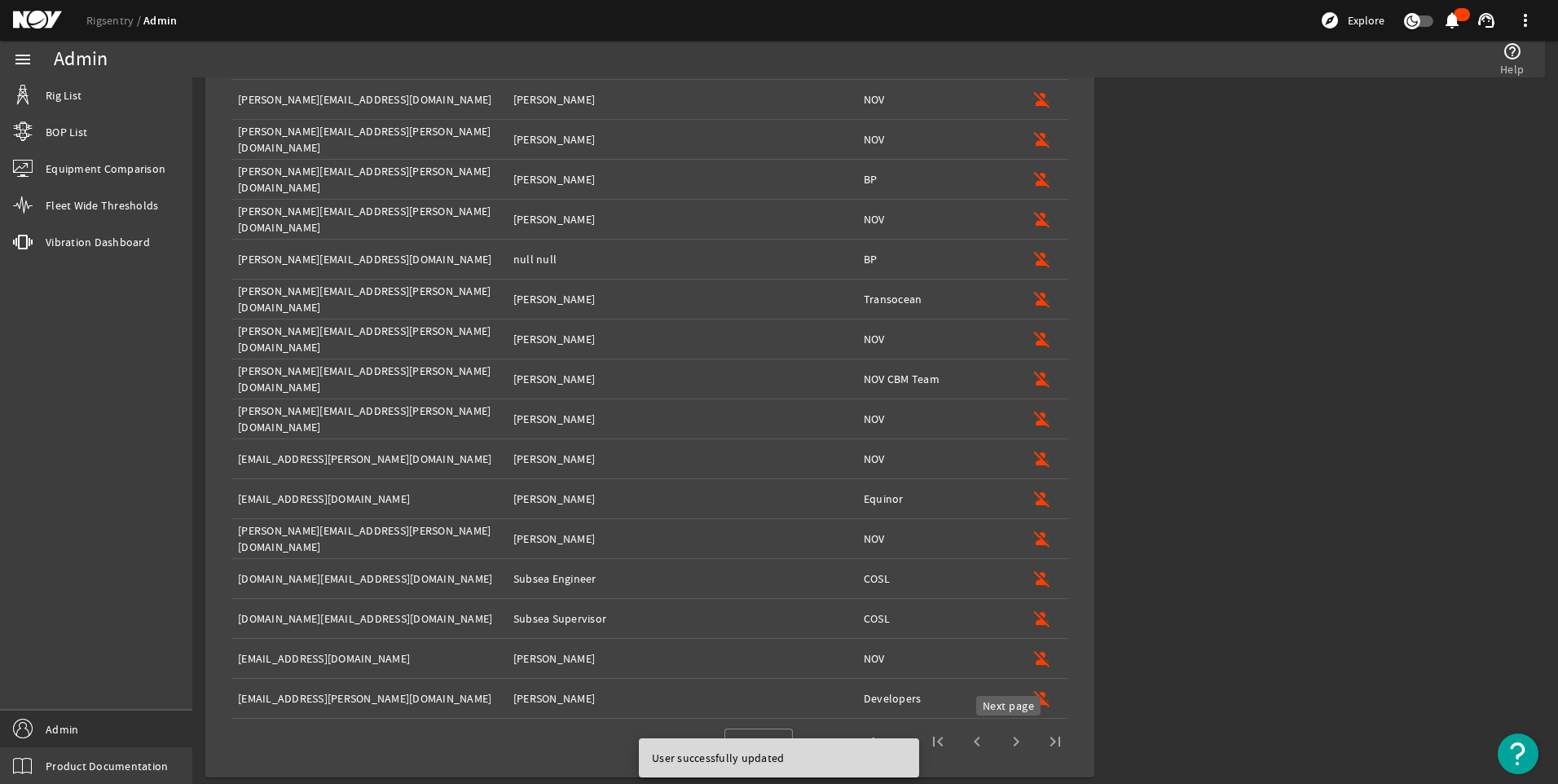
click at [1002, 734] on span "Next page" at bounding box center [1016, 741] width 39 height 39
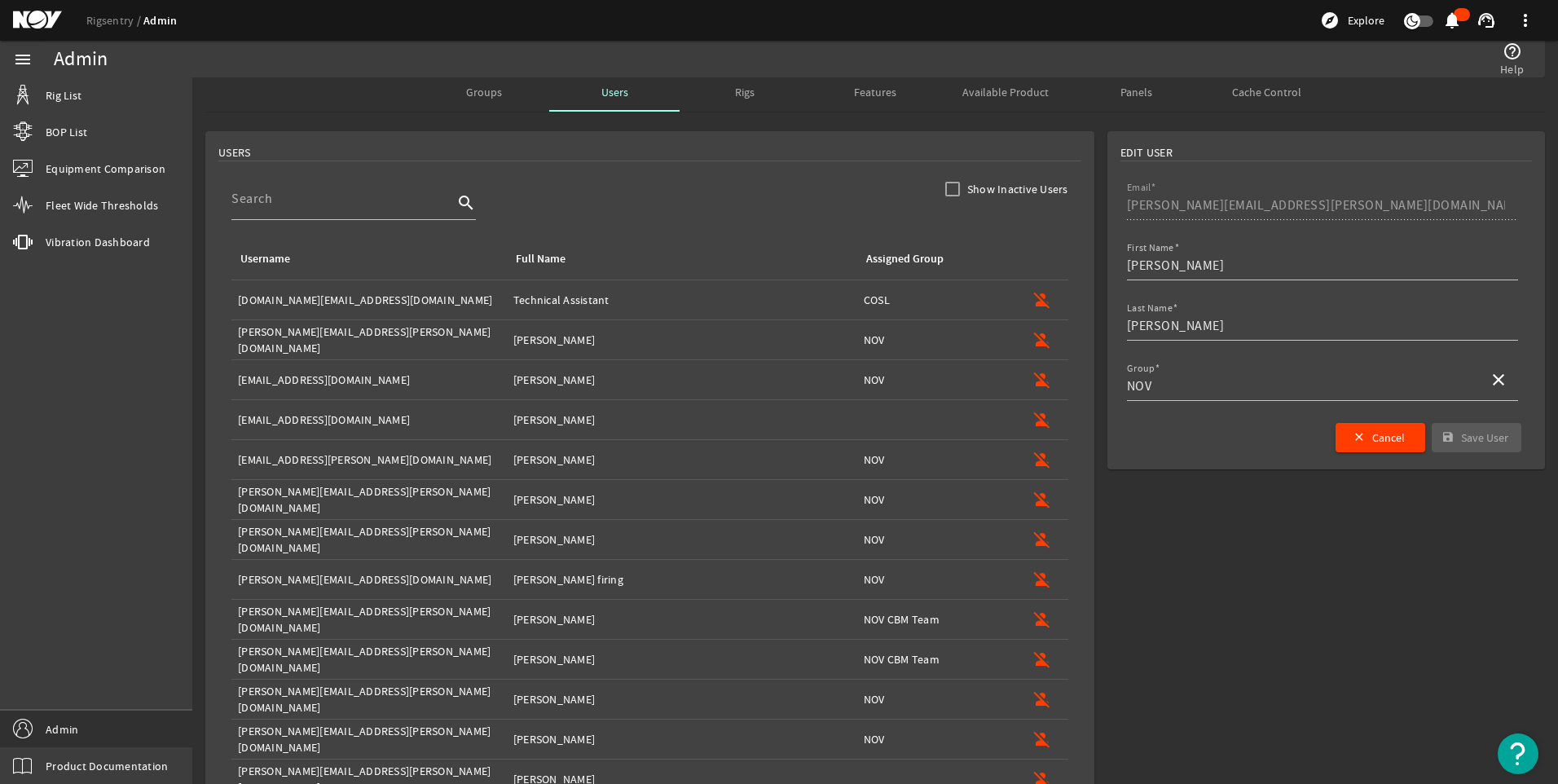
scroll to position [4, 0]
click at [1033, 411] on mat-icon "person_off" at bounding box center [1042, 420] width 20 height 20
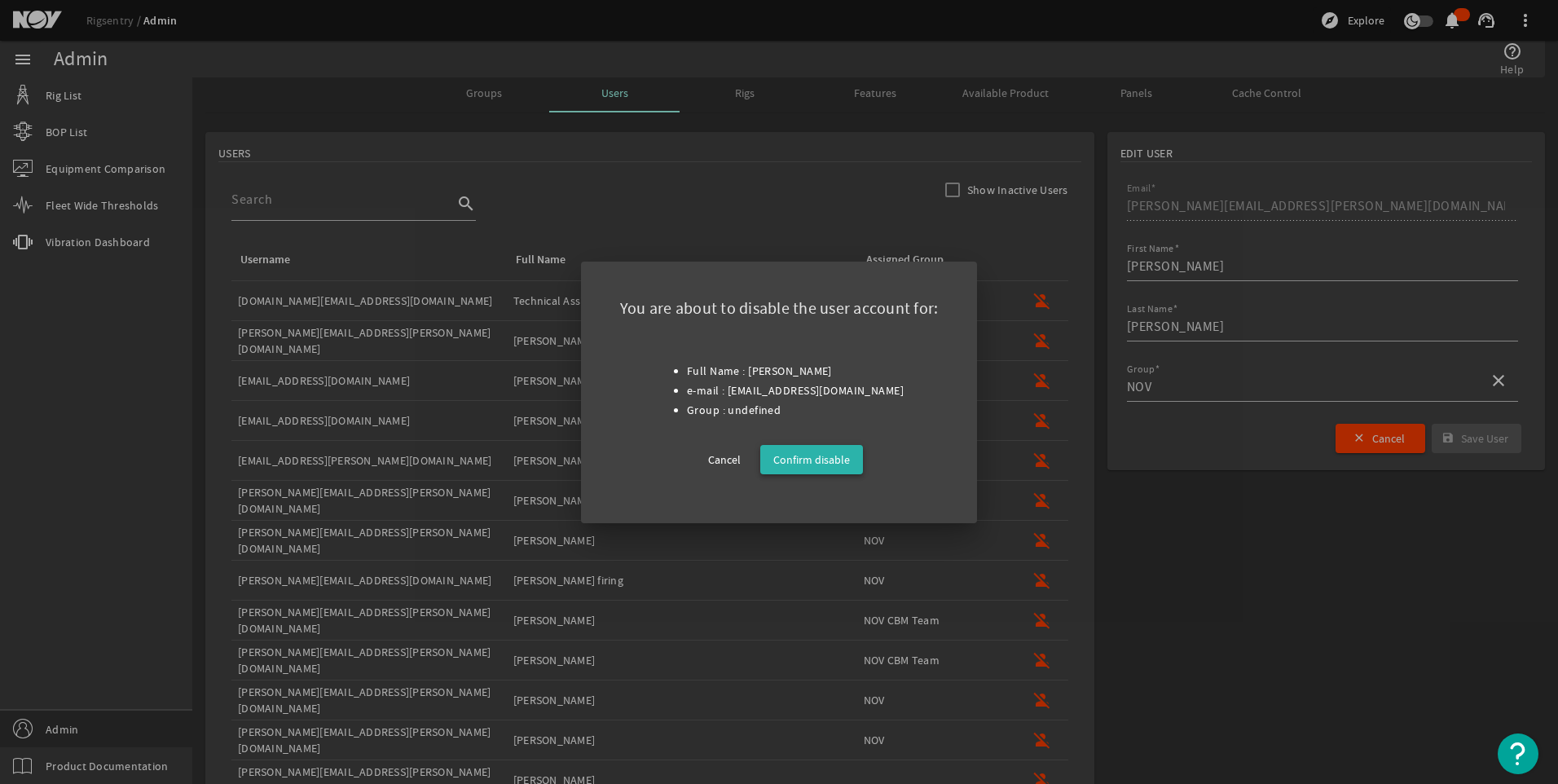
click at [824, 468] on span "Confirm disable" at bounding box center [812, 459] width 76 height 20
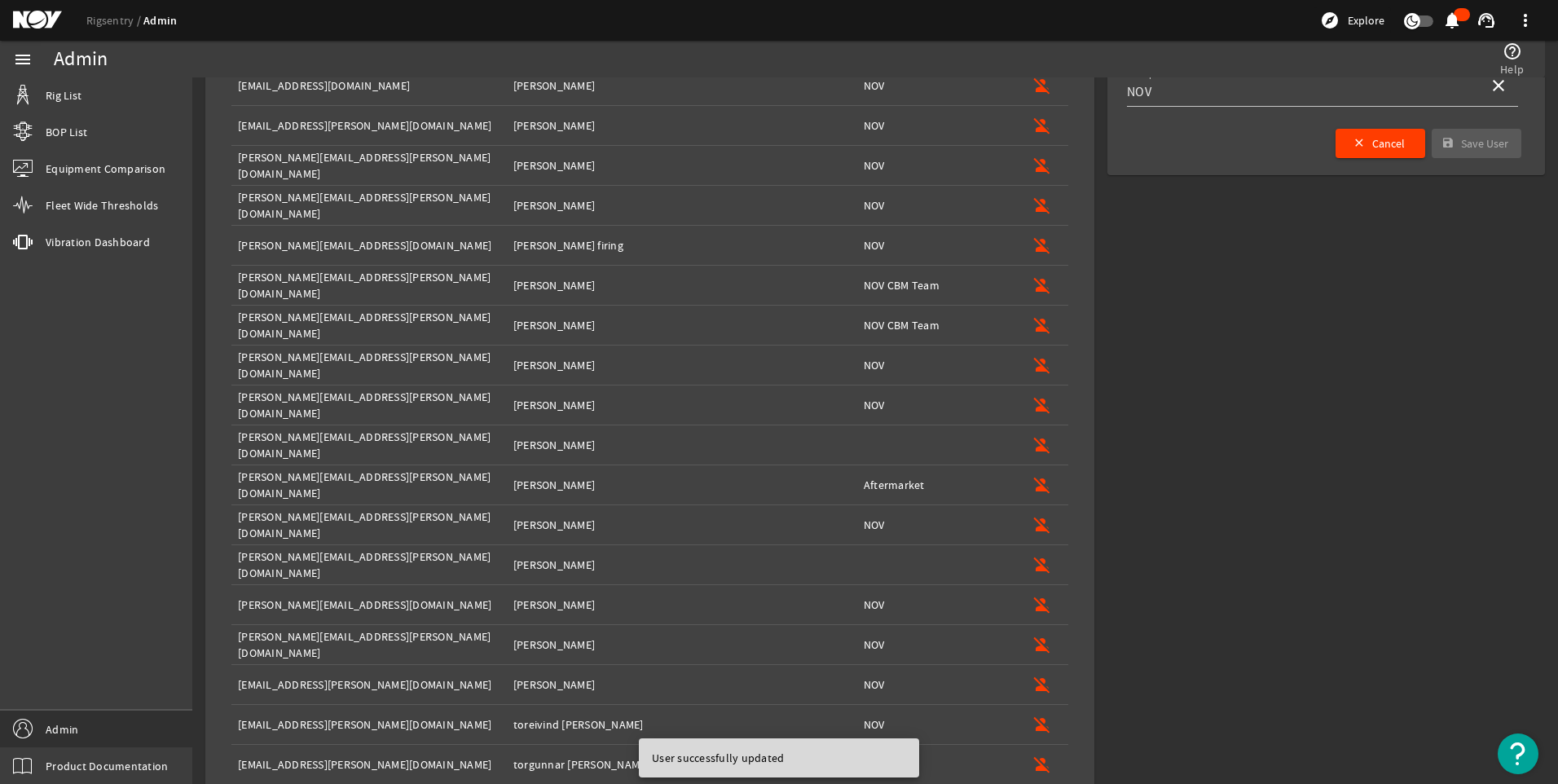
scroll to position [300, 0]
click at [1033, 436] on mat-icon "person_off" at bounding box center [1042, 444] width 20 height 20
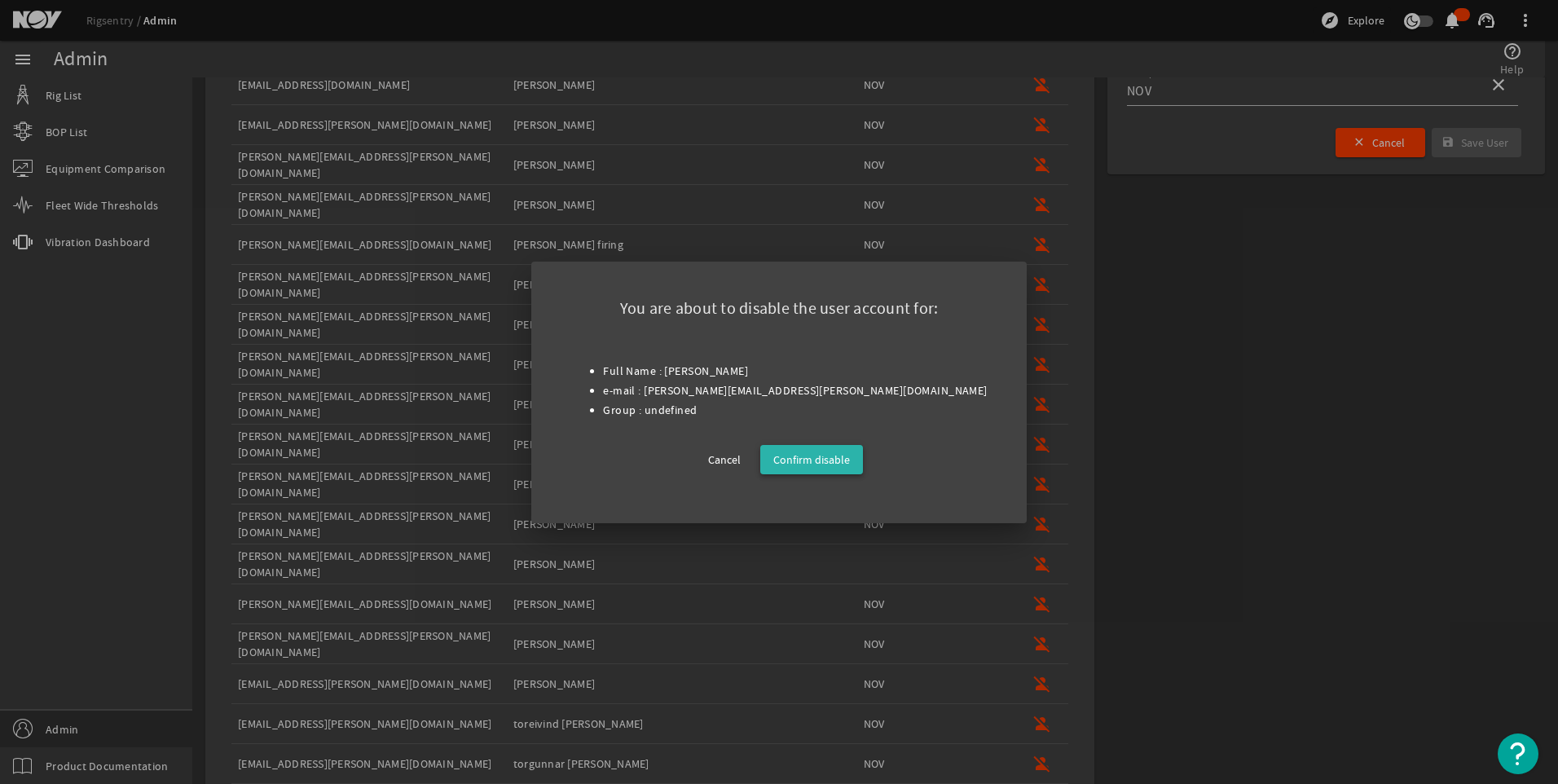
click at [841, 455] on span "Confirm disable" at bounding box center [812, 459] width 76 height 20
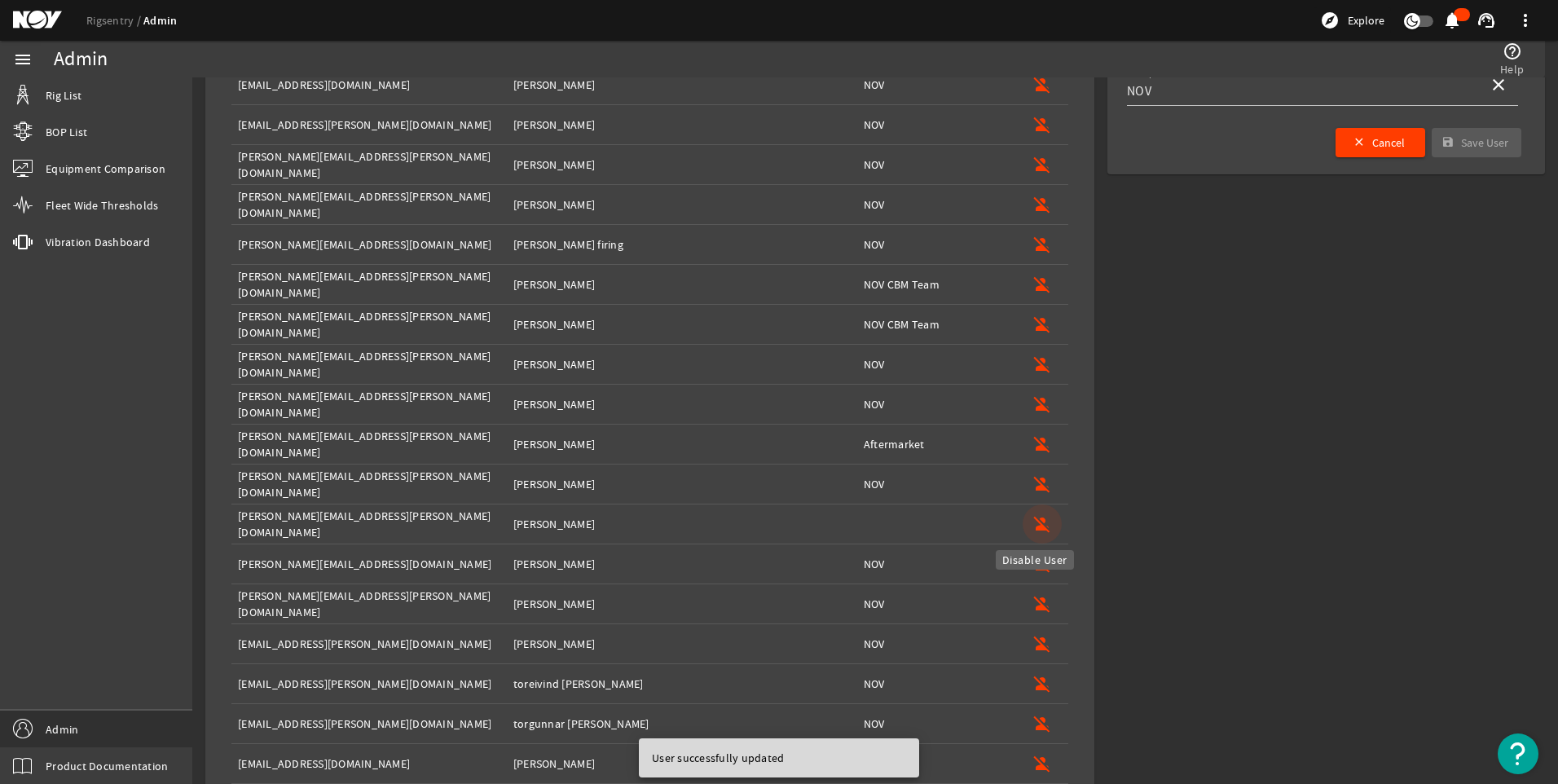
click at [1033, 526] on mat-icon "person_off" at bounding box center [1042, 524] width 20 height 20
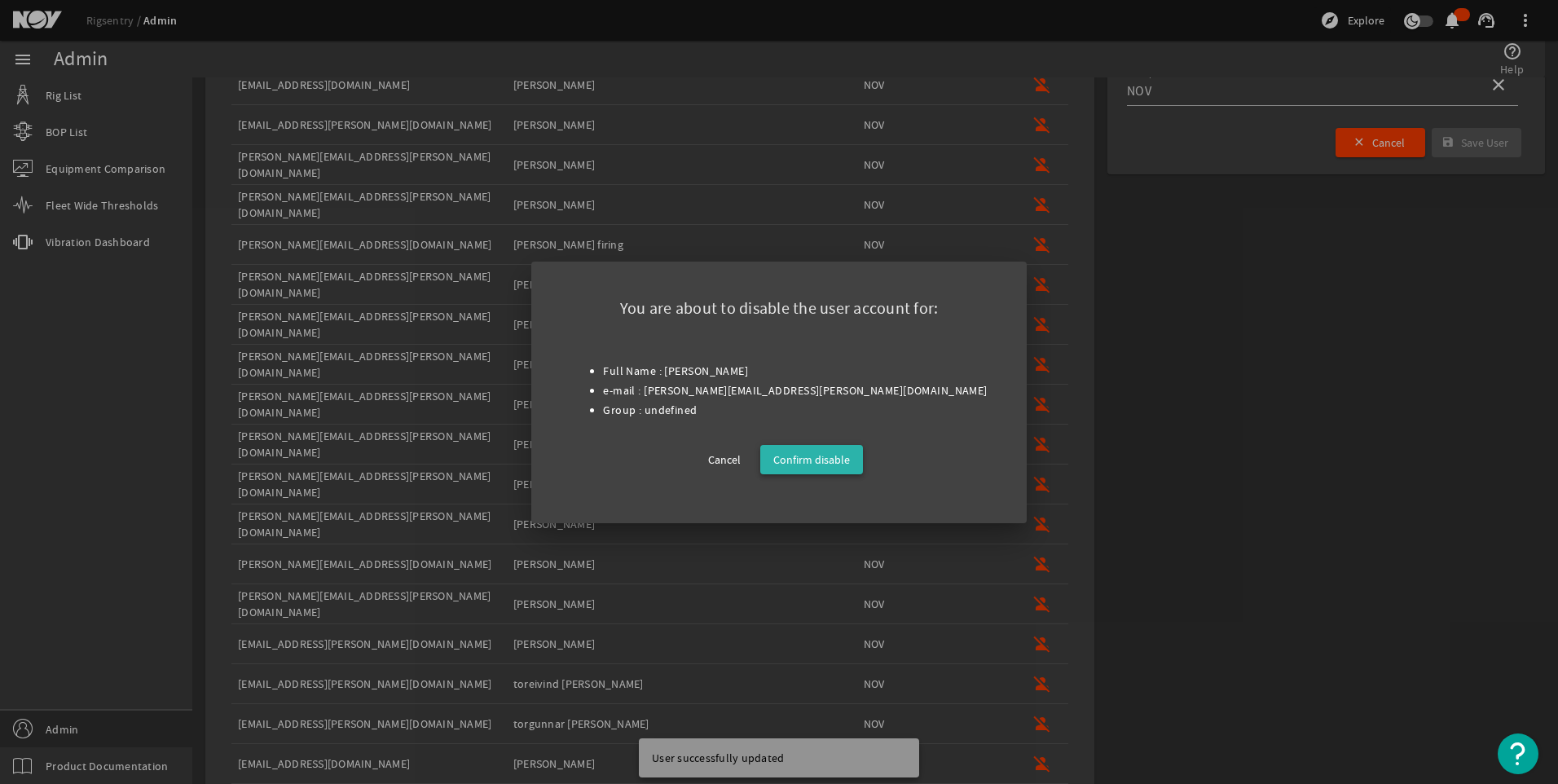
click at [832, 450] on span "Confirm disable" at bounding box center [812, 459] width 76 height 20
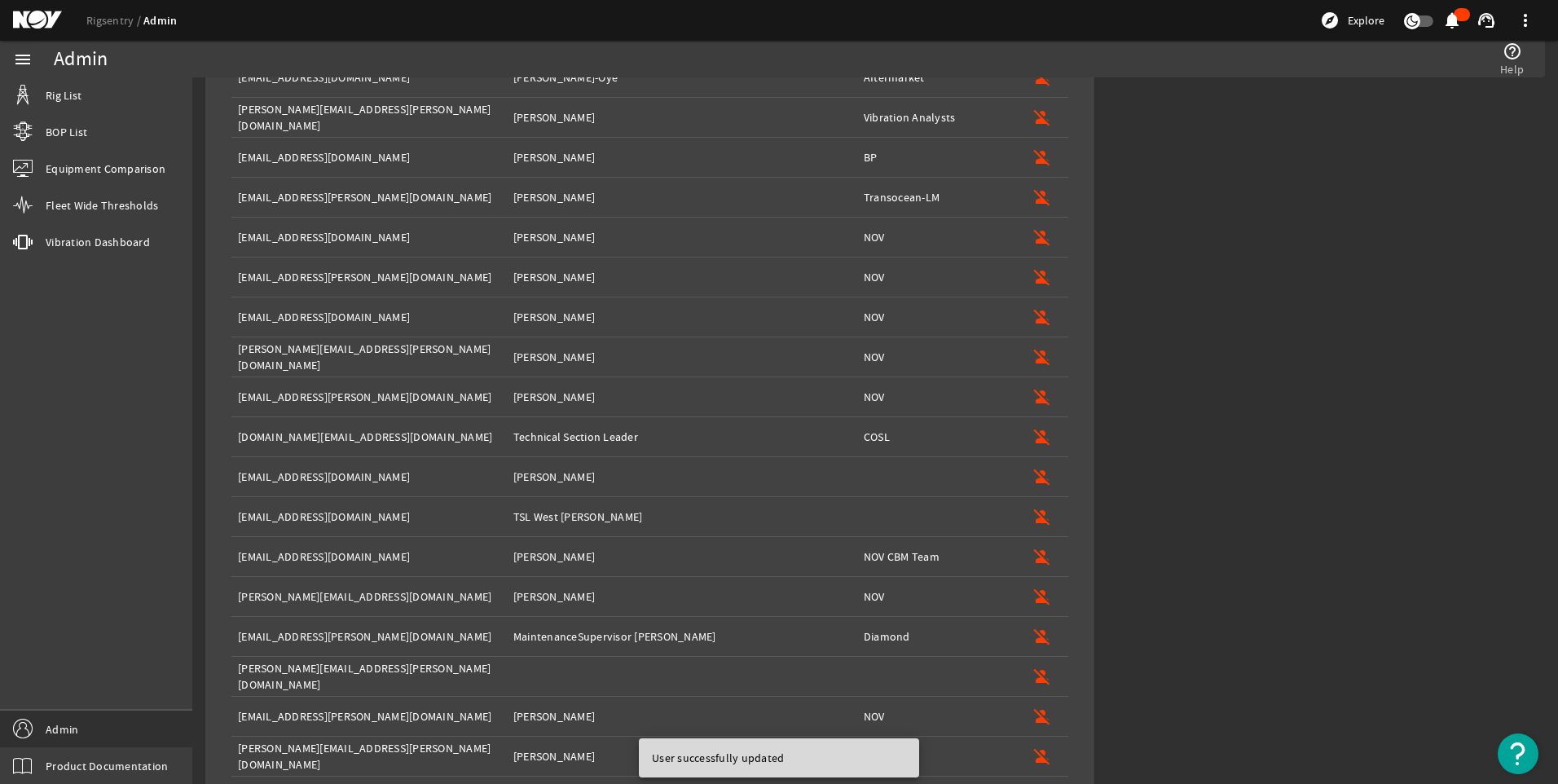
scroll to position [989, 0]
click at [1039, 474] on mat-icon "person_off" at bounding box center [1042, 473] width 20 height 20
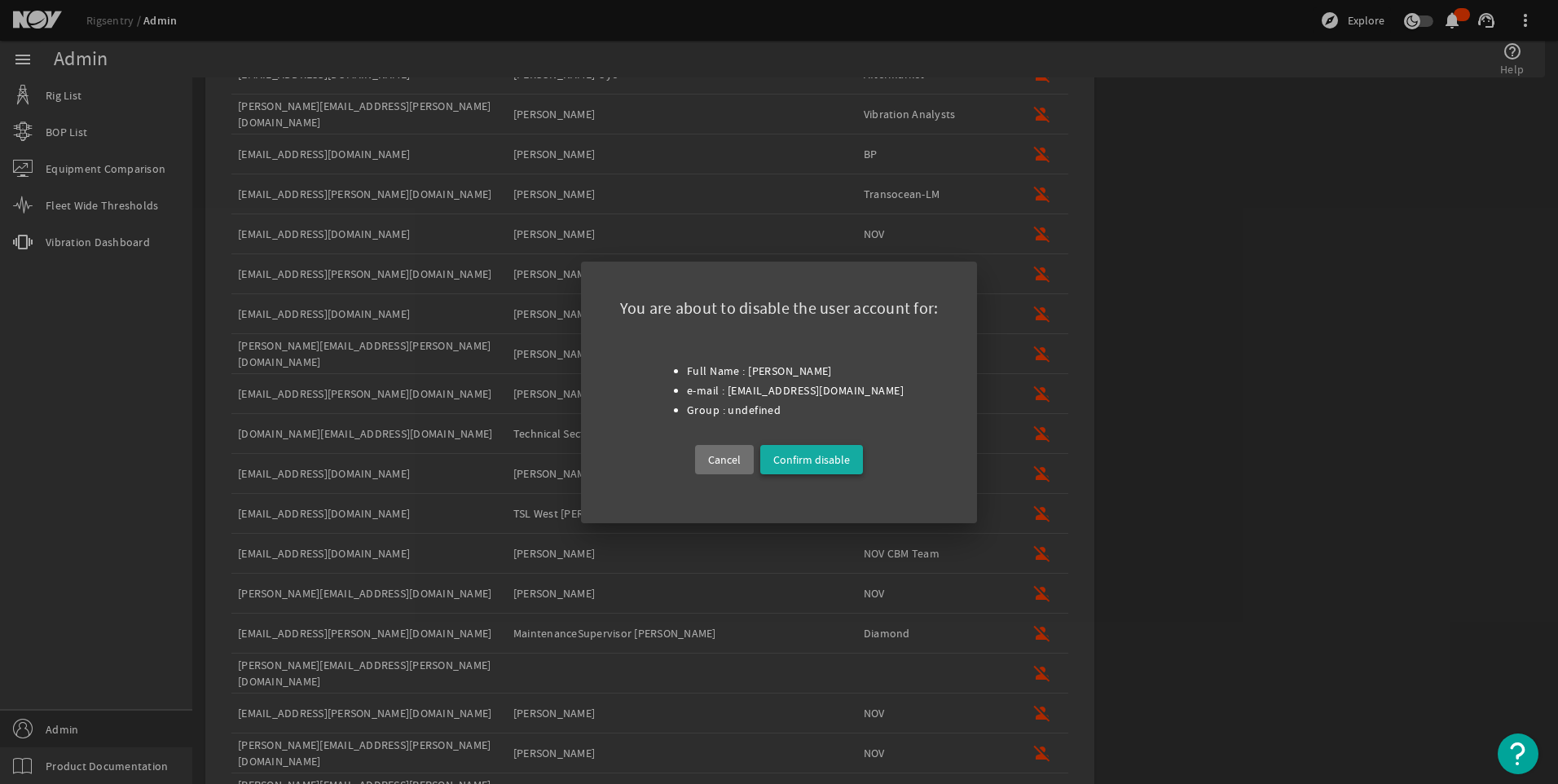
click at [813, 455] on span "Confirm disable" at bounding box center [812, 459] width 76 height 20
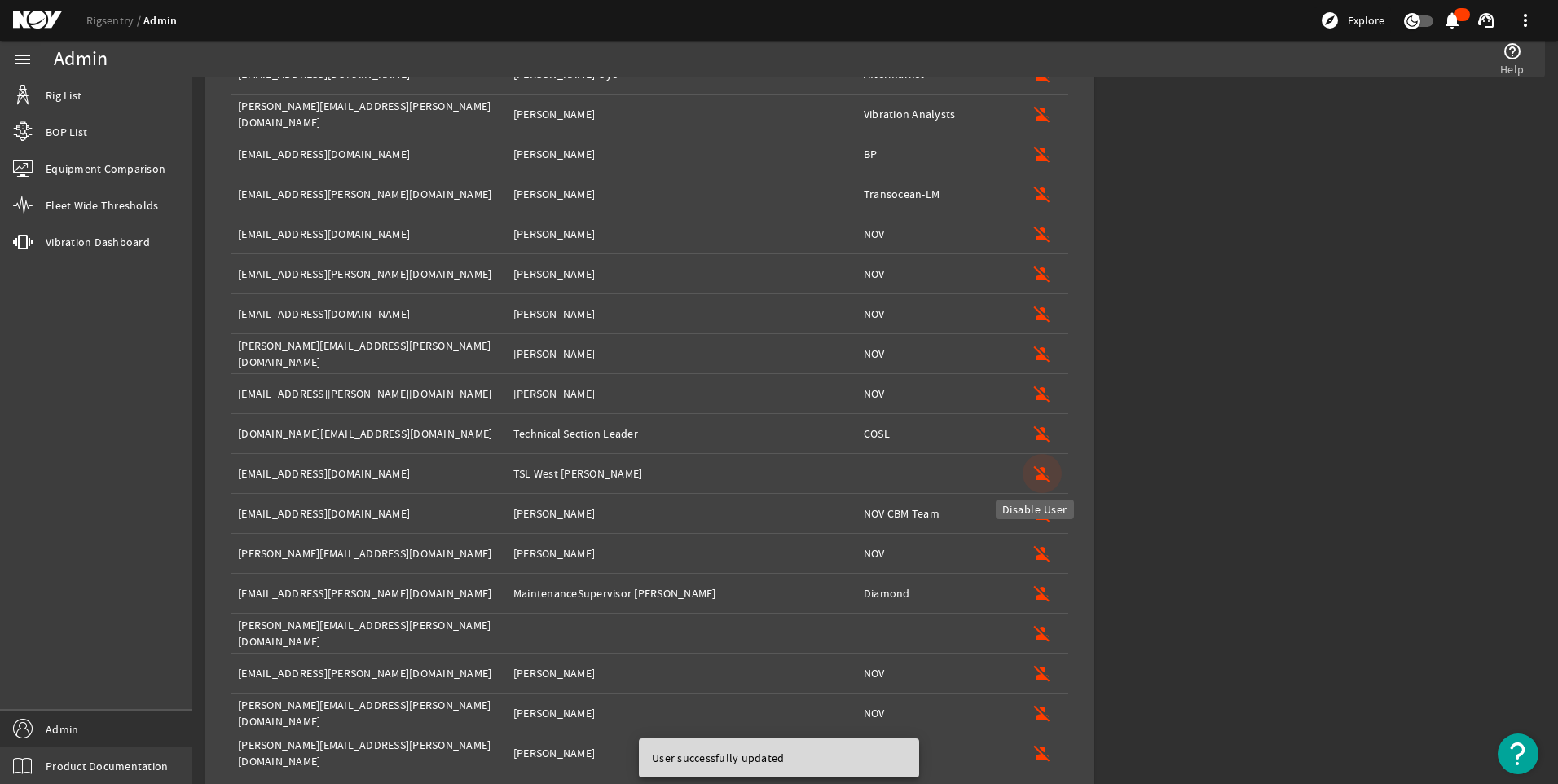
click at [1033, 465] on mat-icon "person_off" at bounding box center [1042, 473] width 20 height 20
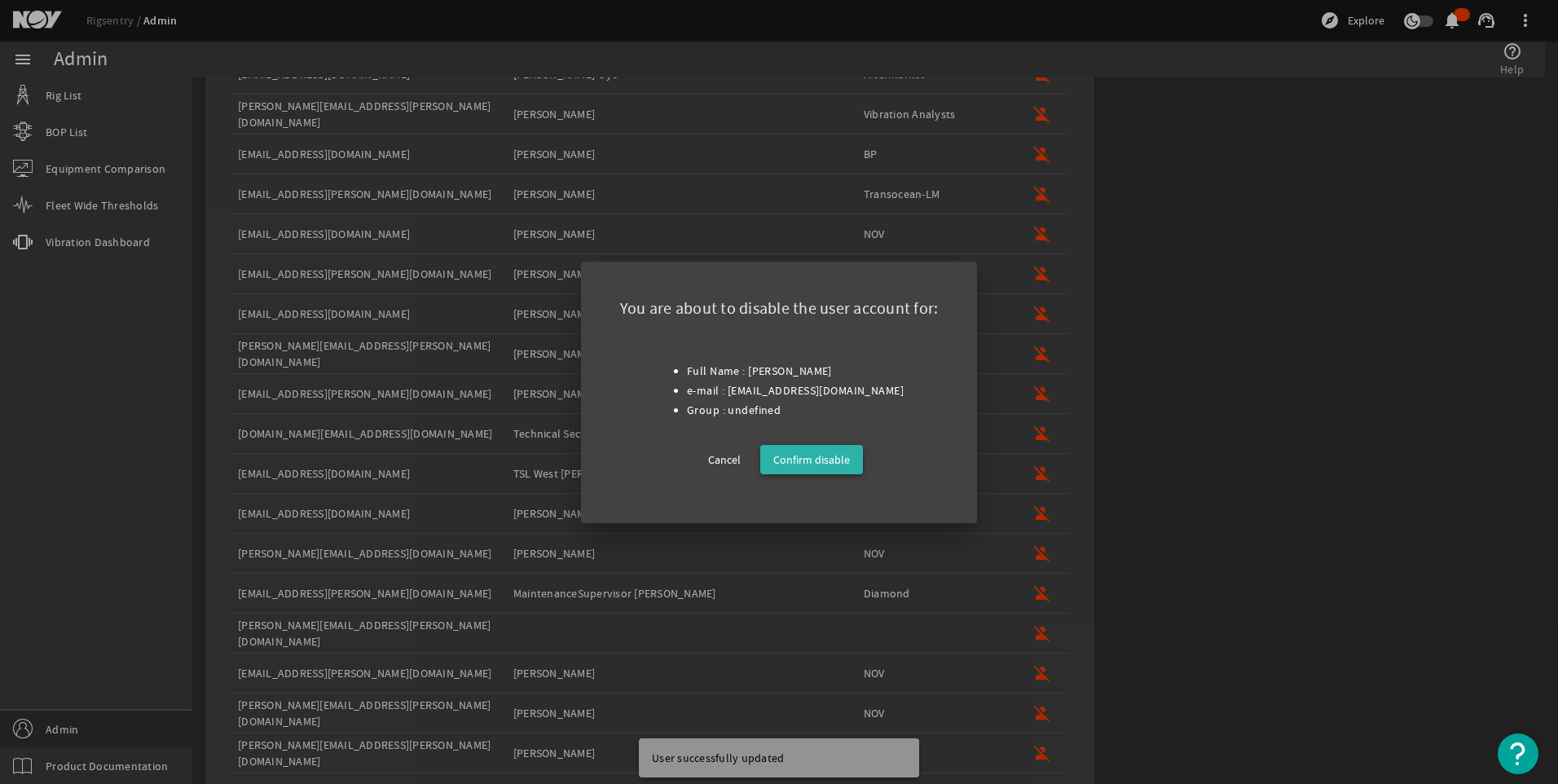
click at [815, 451] on span "Confirm disable" at bounding box center [812, 459] width 76 height 20
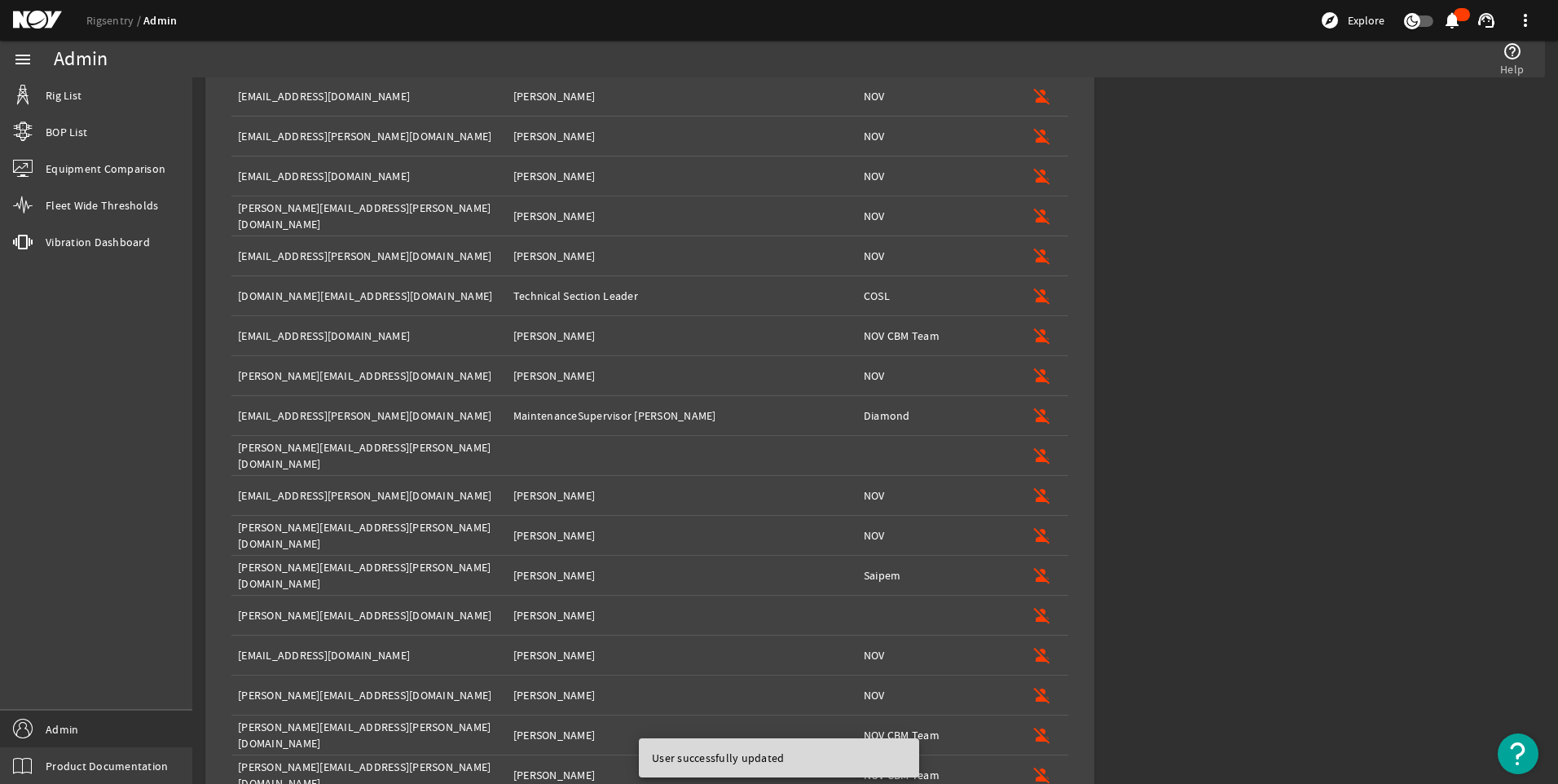
scroll to position [1135, 0]
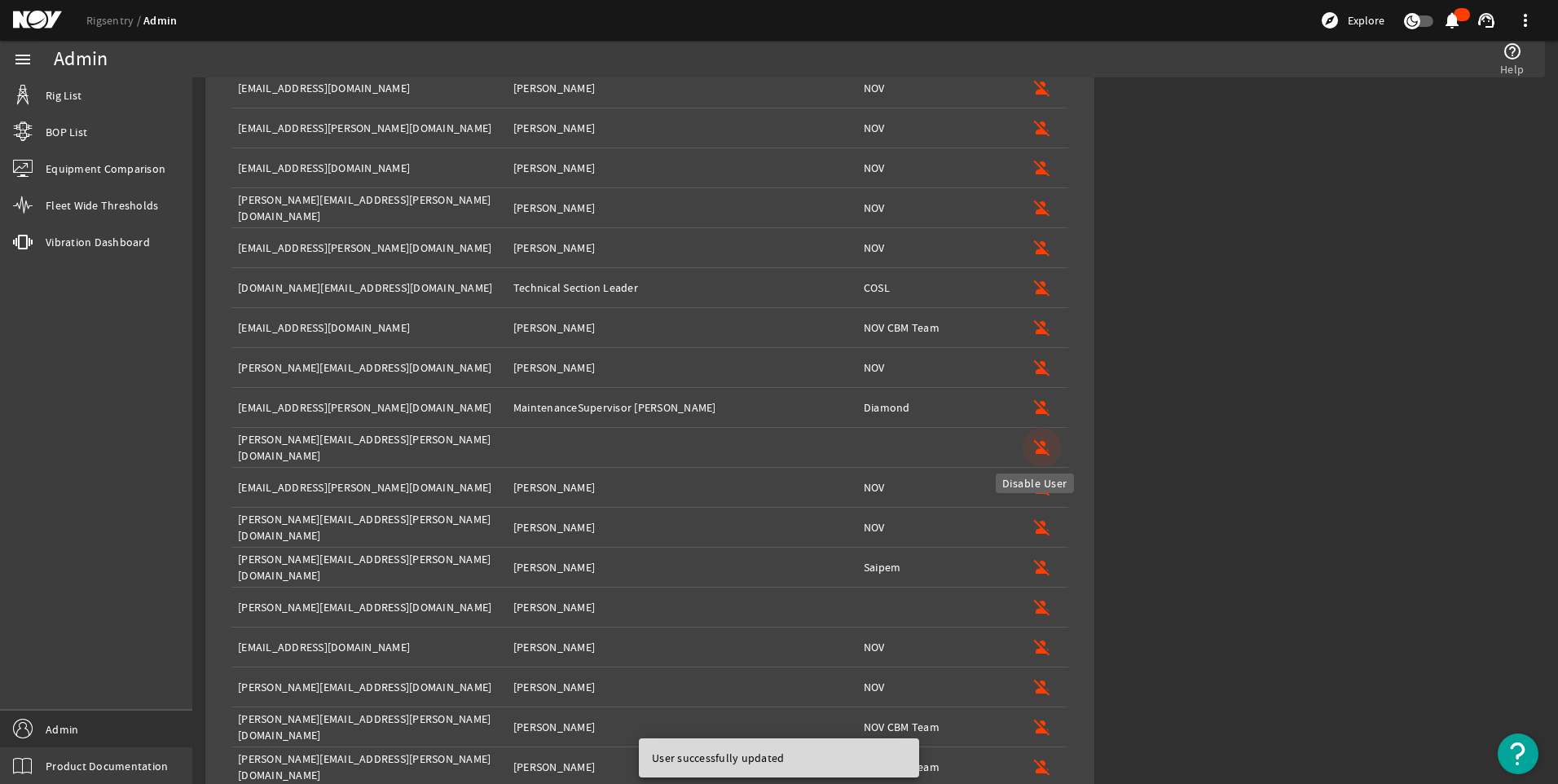
click at [1030, 436] on span "button" at bounding box center [1042, 447] width 39 height 39
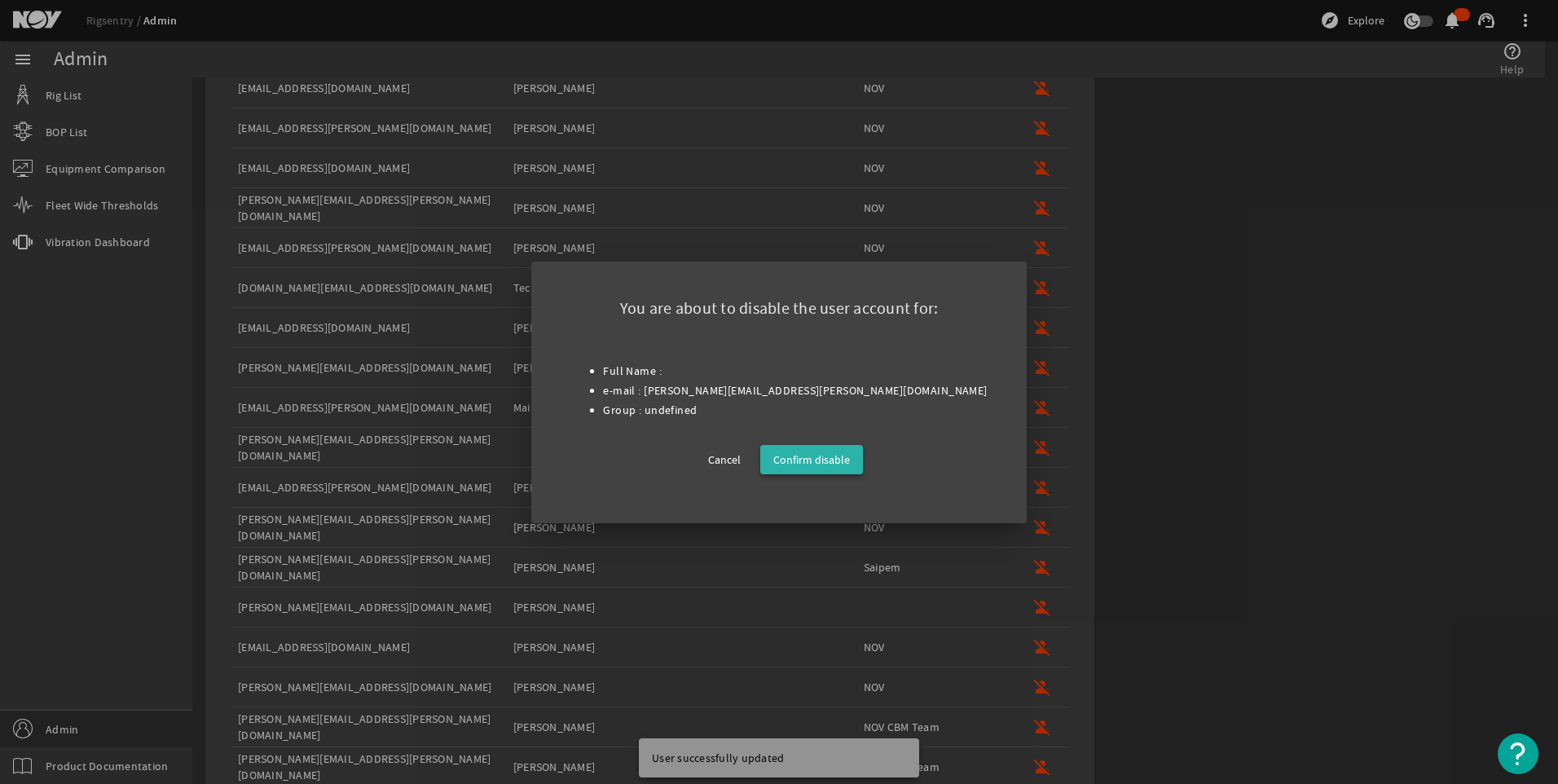
click at [837, 466] on span "Confirm disable" at bounding box center [812, 459] width 76 height 20
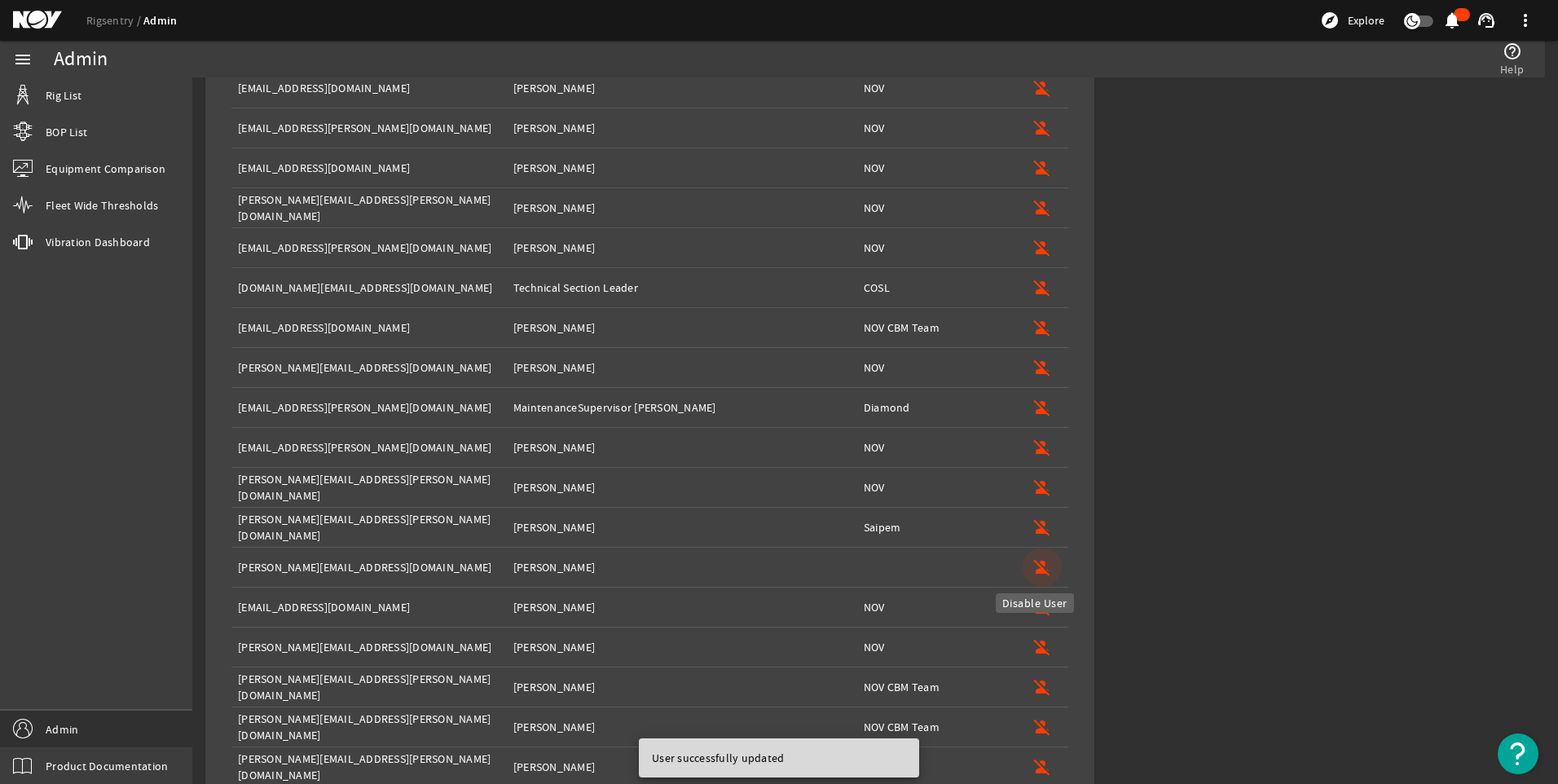
click at [1033, 558] on mat-icon "person_off" at bounding box center [1042, 567] width 20 height 20
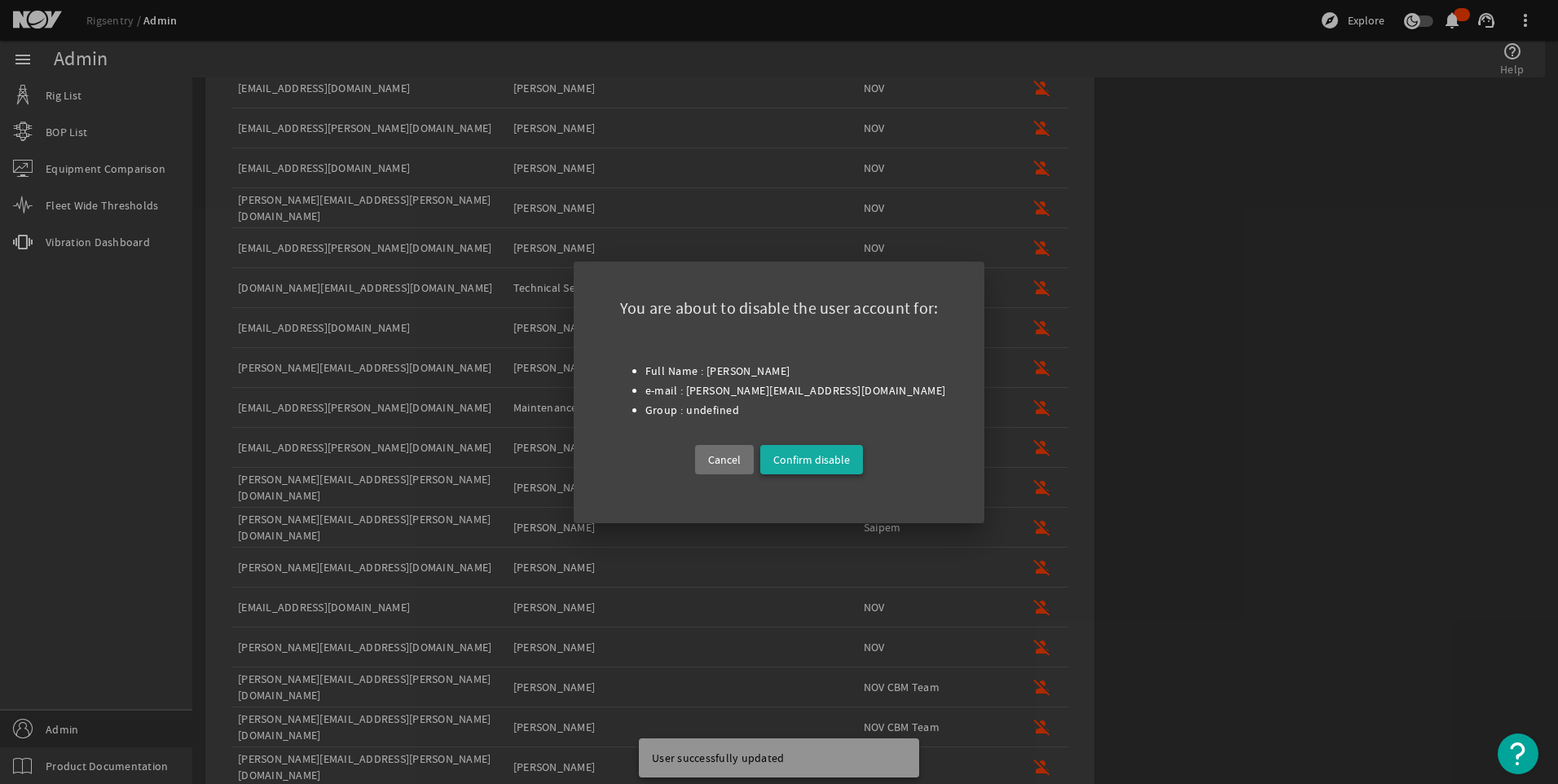
click at [812, 450] on span "Confirm disable" at bounding box center [812, 459] width 76 height 20
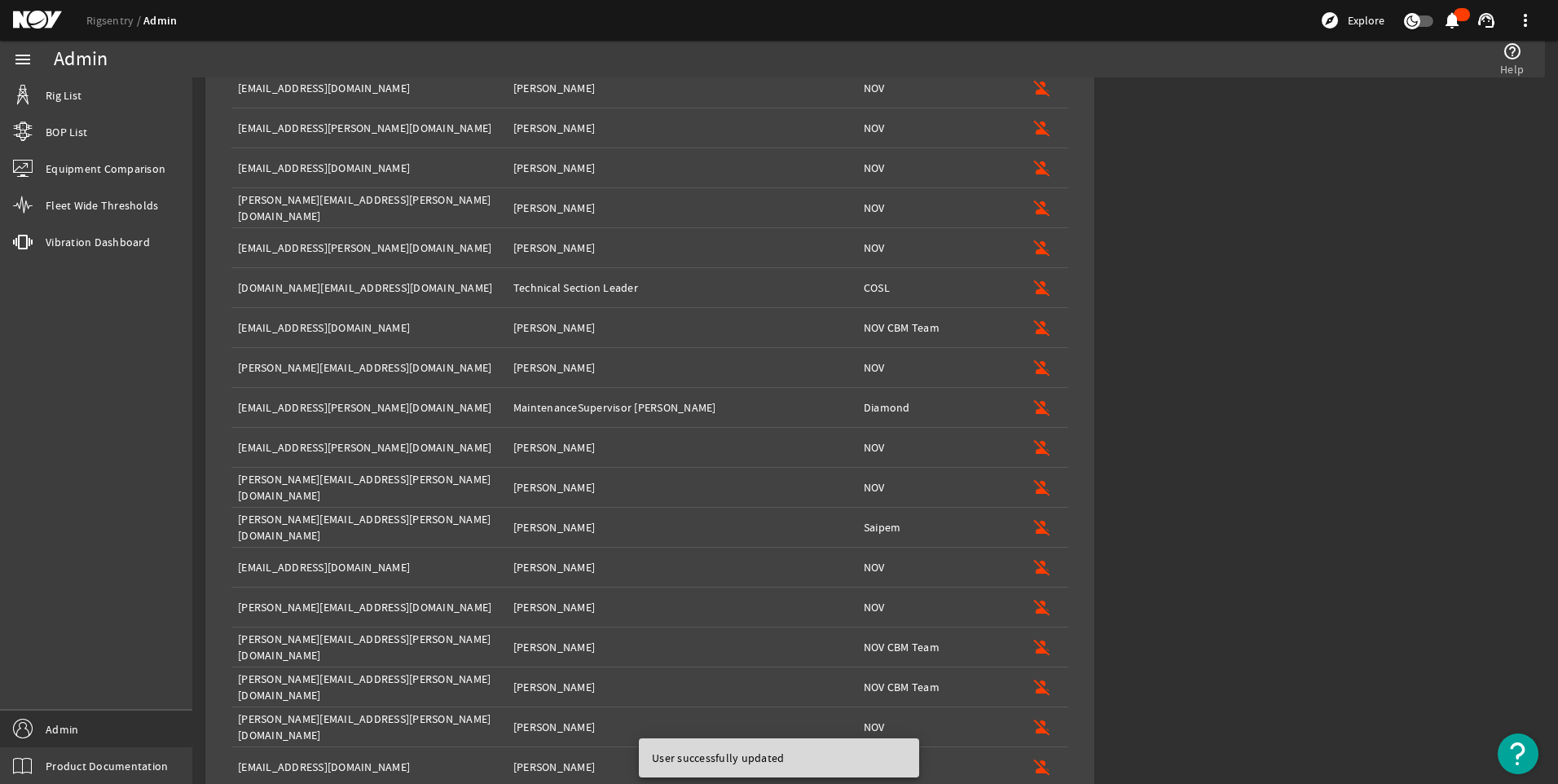
scroll to position [1522, 0]
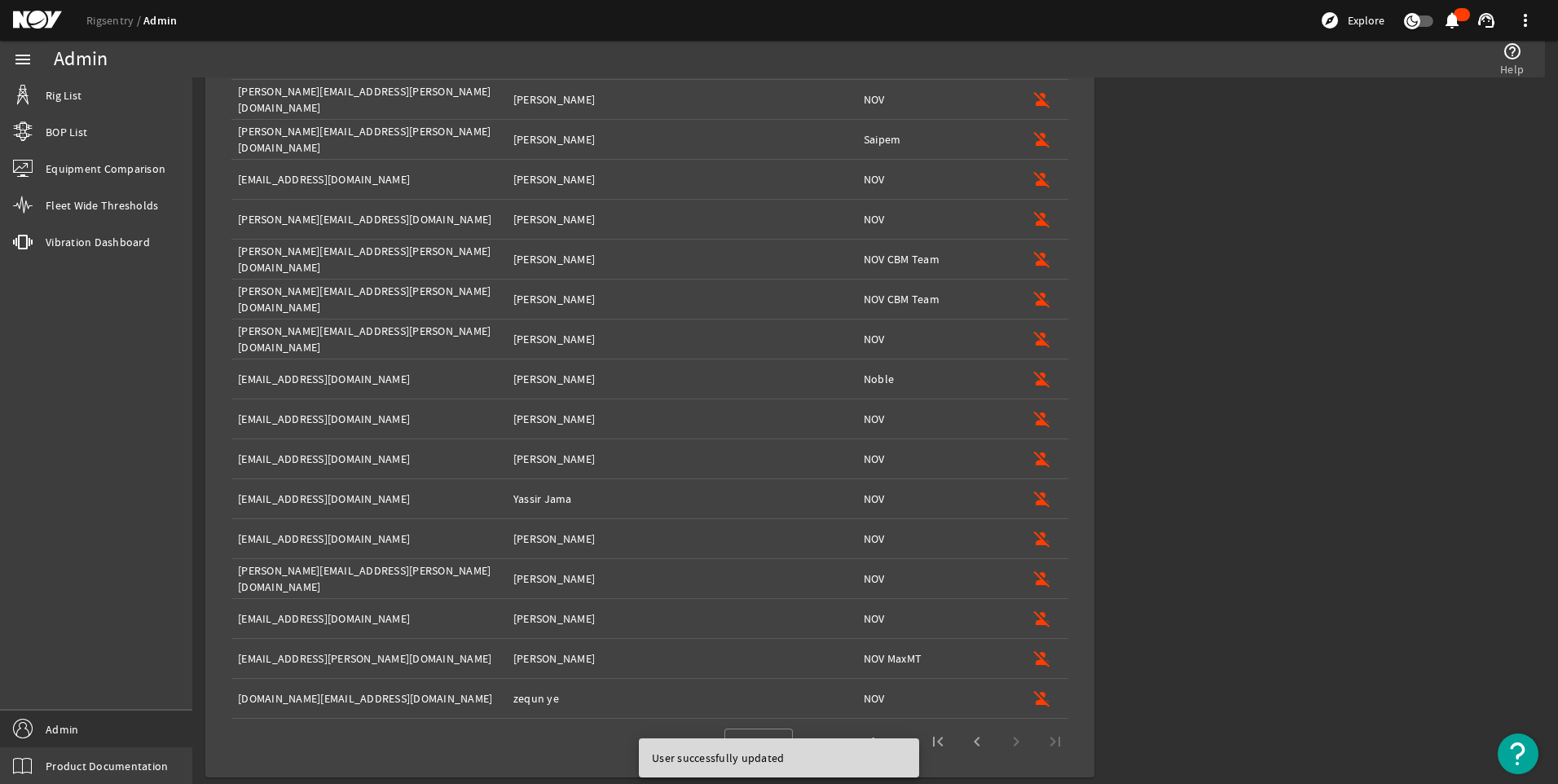
click at [1006, 738] on div "901 – 949 of 949" at bounding box center [938, 741] width 272 height 39
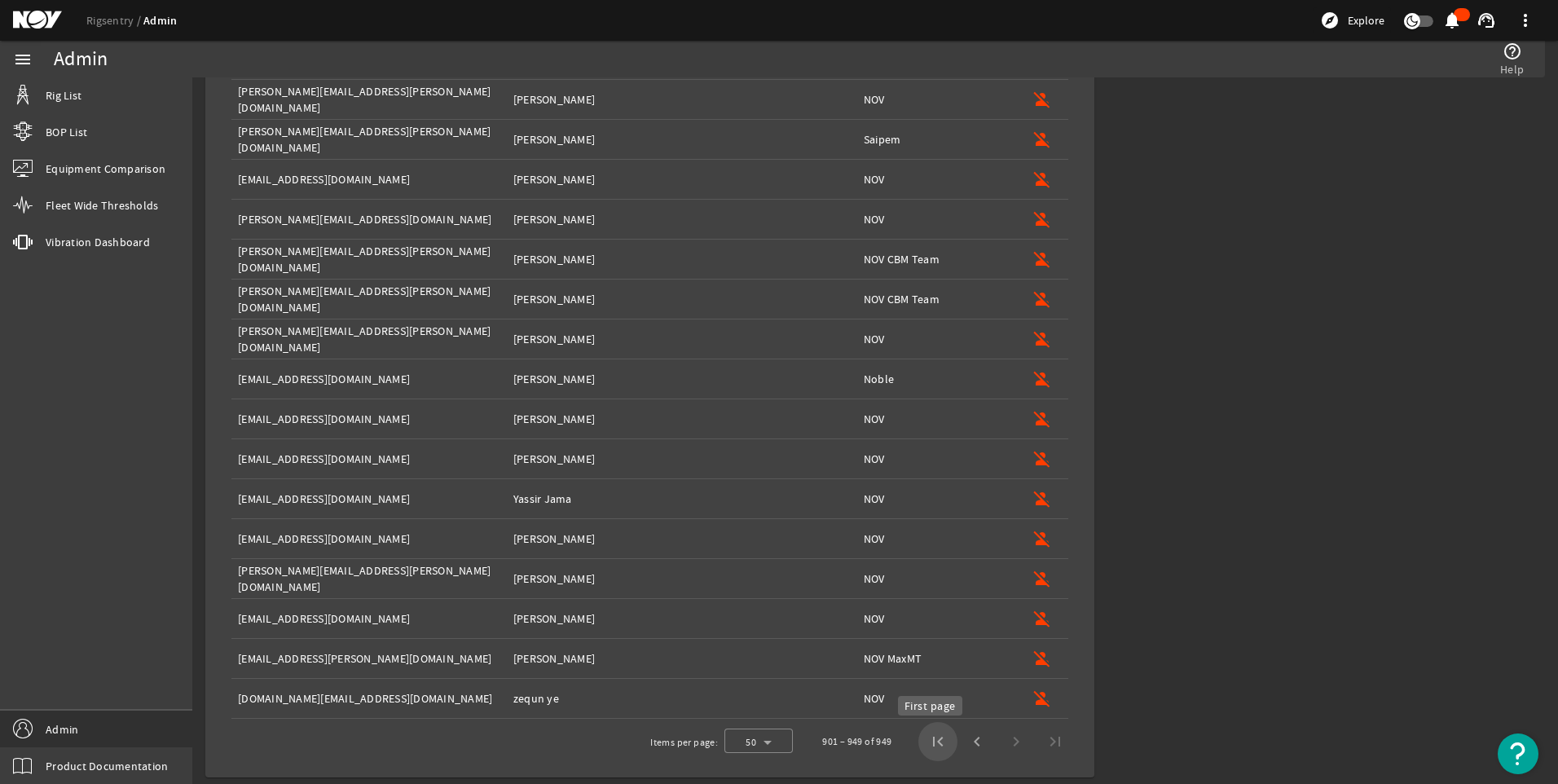
click at [937, 738] on span "First page" at bounding box center [938, 741] width 39 height 39
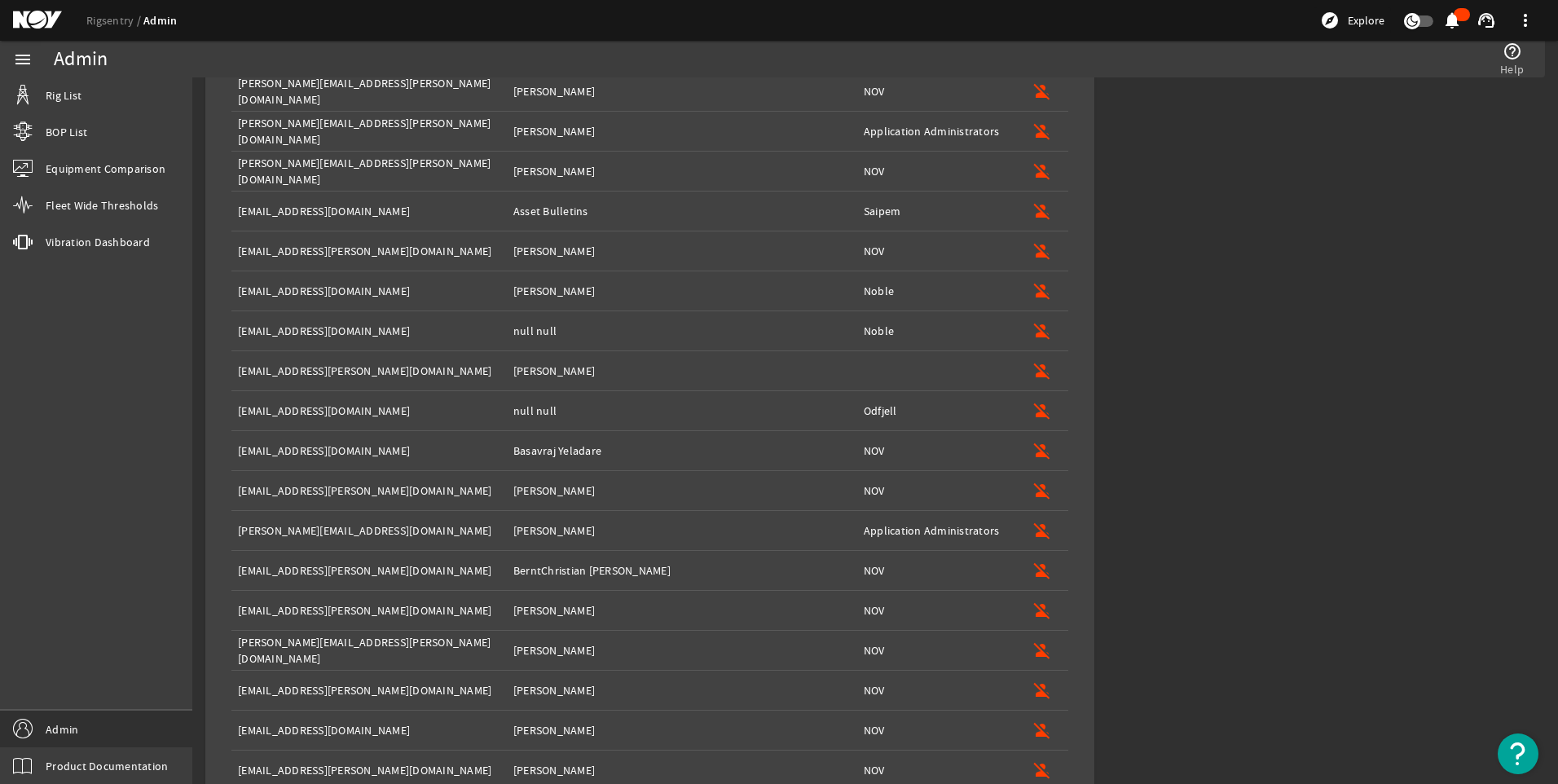
scroll to position [1211, 0]
click at [1033, 370] on mat-icon "person_off" at bounding box center [1042, 372] width 20 height 20
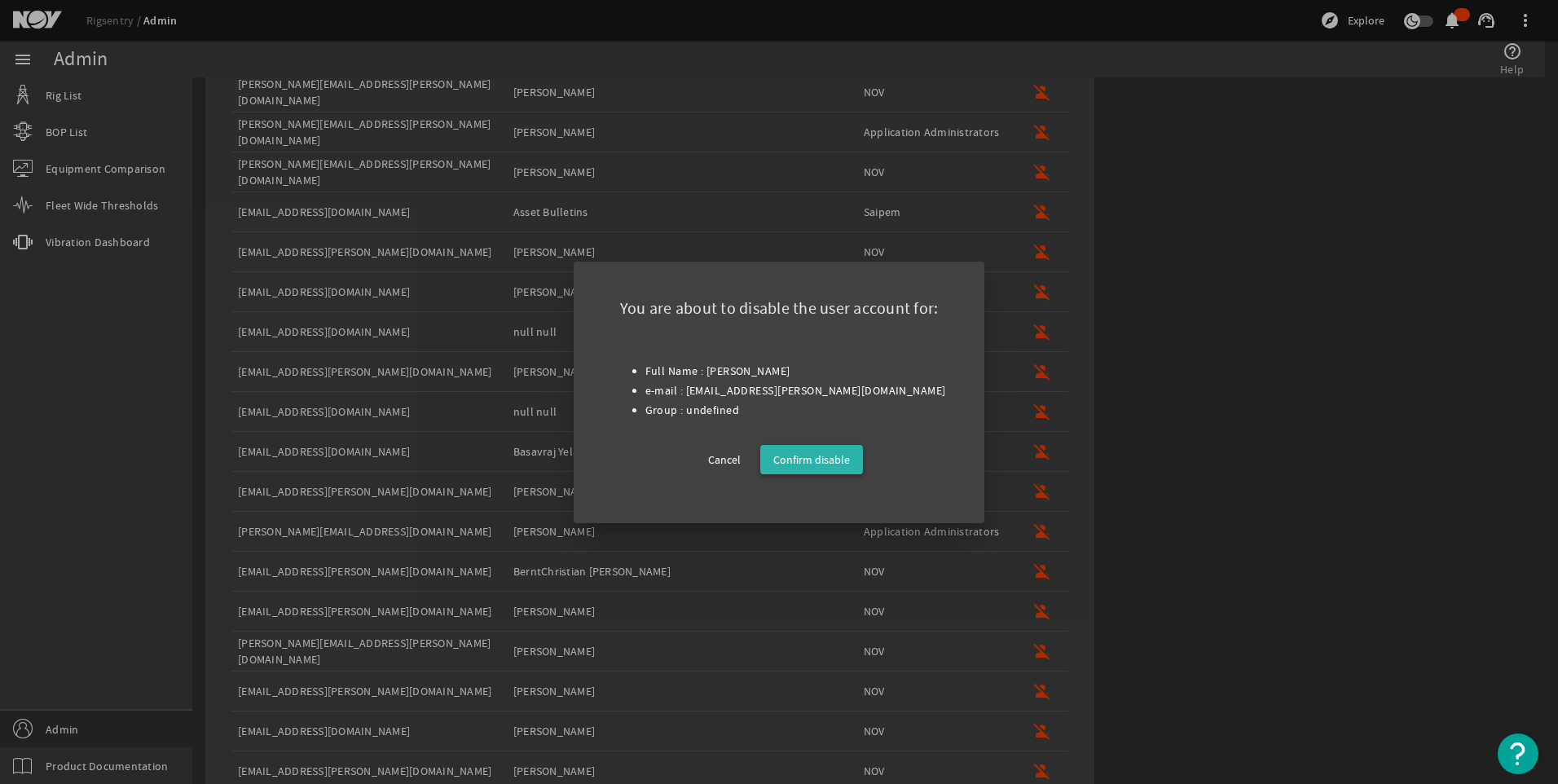
click at [819, 452] on span "Confirm disable" at bounding box center [812, 459] width 76 height 20
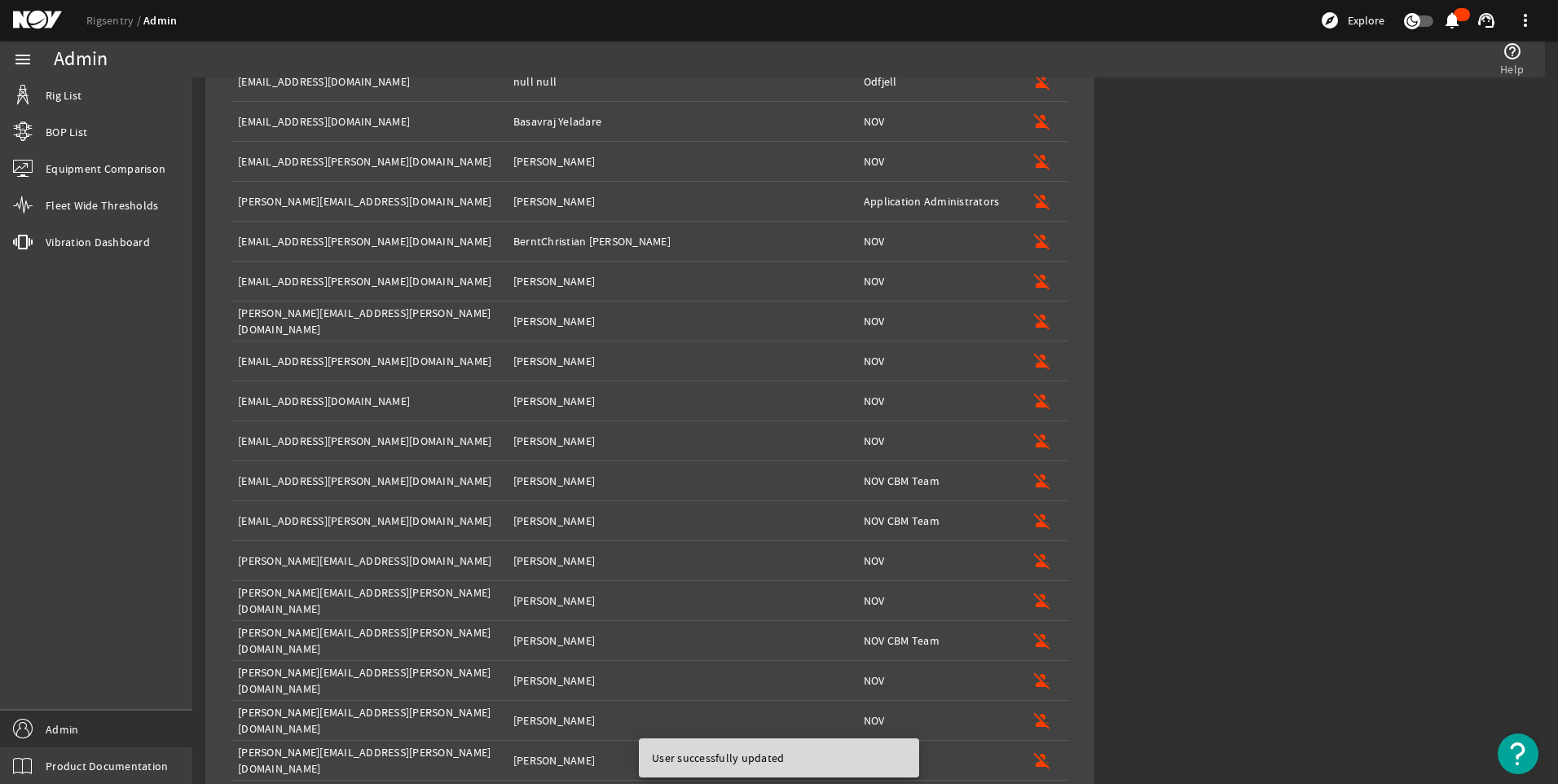
scroll to position [1562, 0]
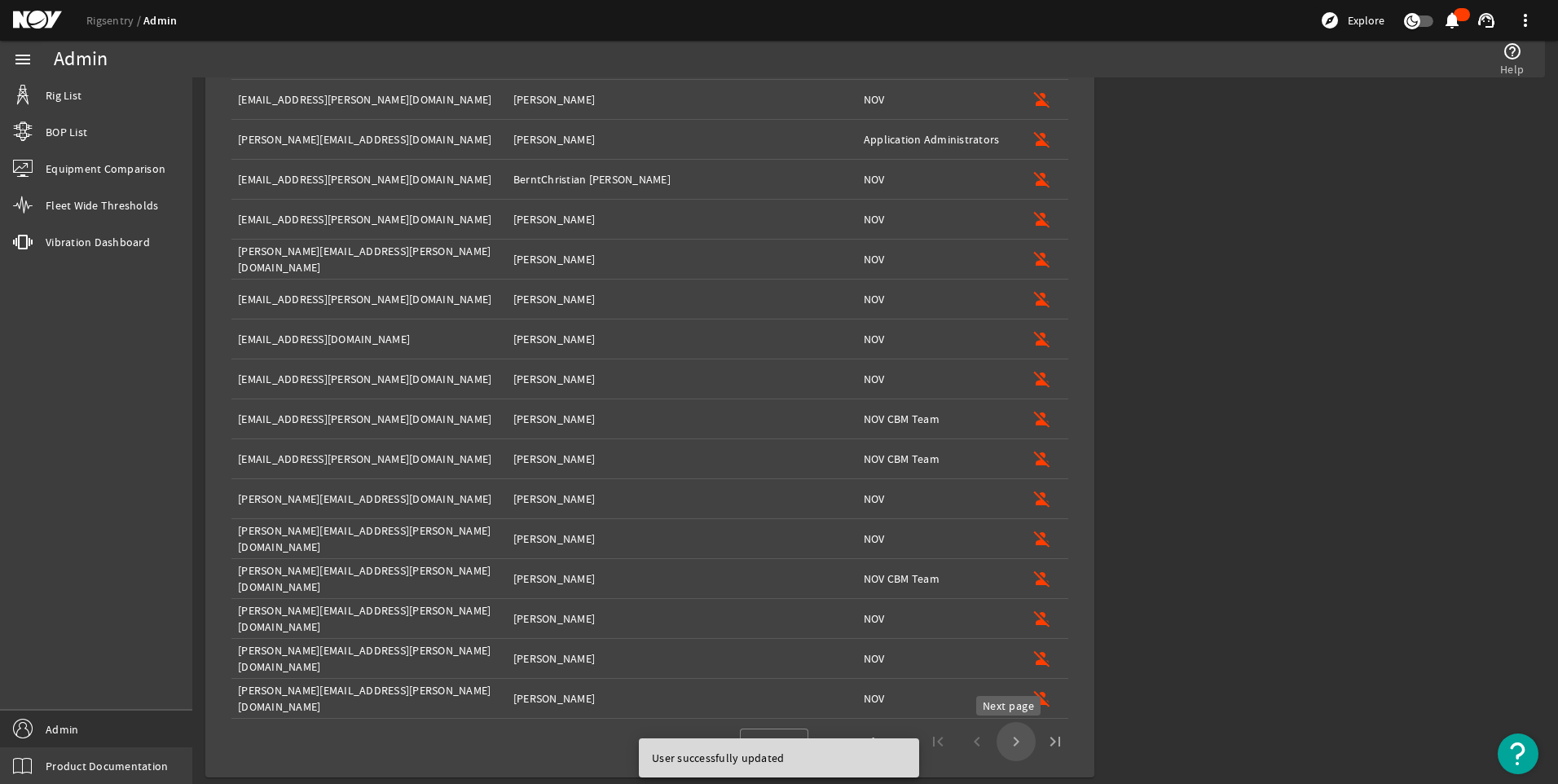
click at [1010, 734] on span "Next page" at bounding box center [1016, 741] width 39 height 39
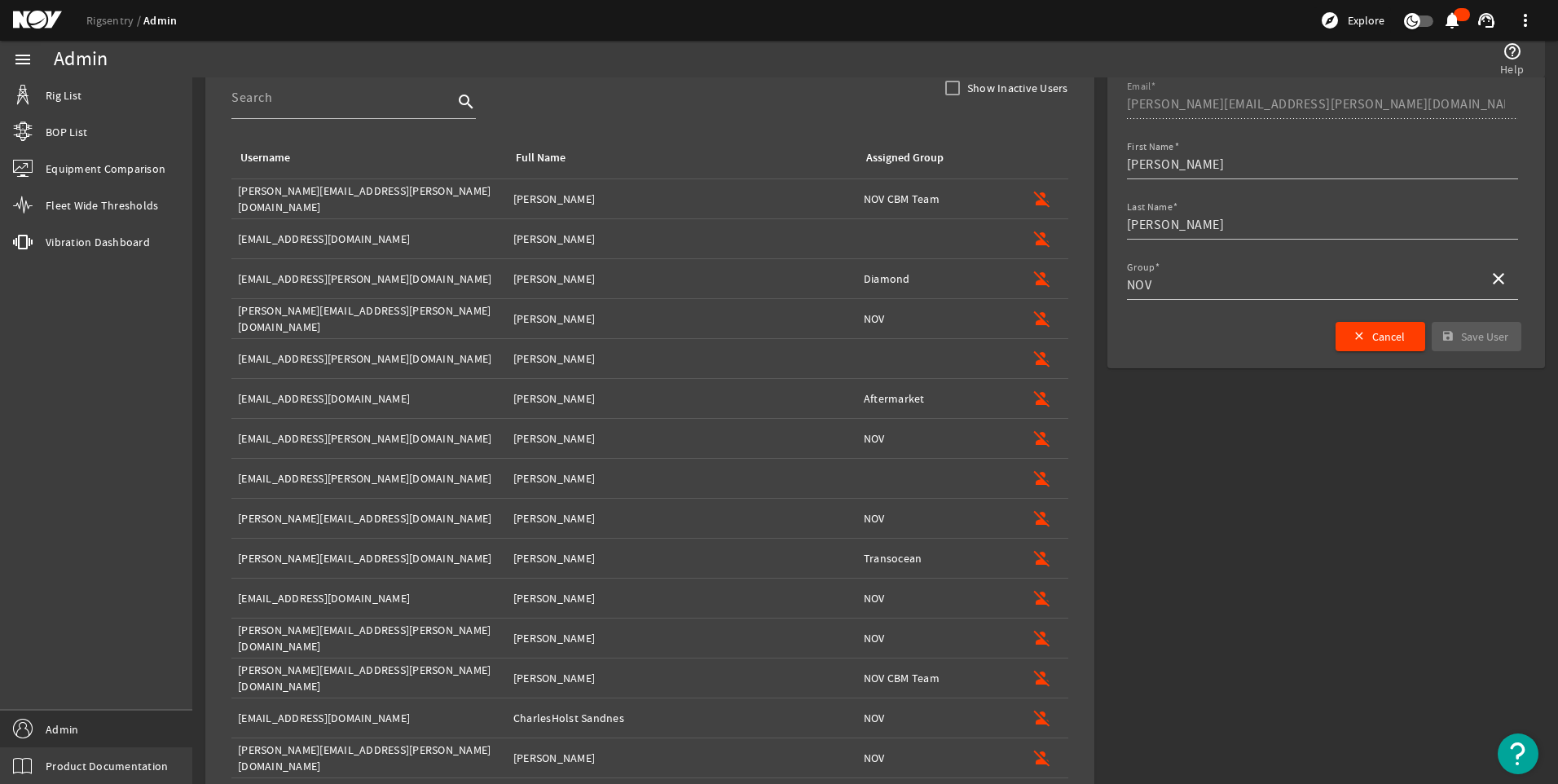
scroll to position [56, 0]
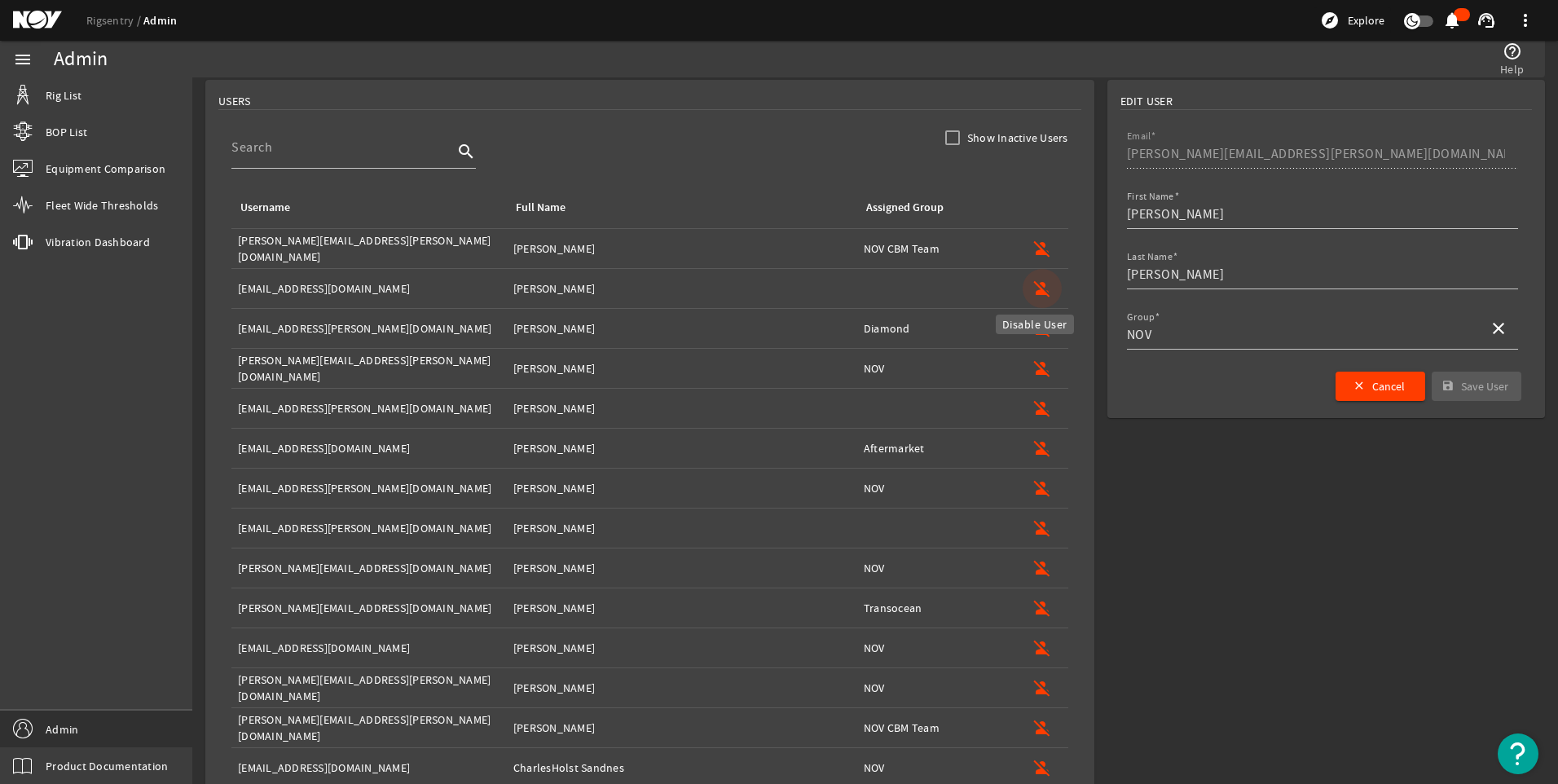
click at [1034, 288] on mat-icon "person_off" at bounding box center [1042, 288] width 20 height 20
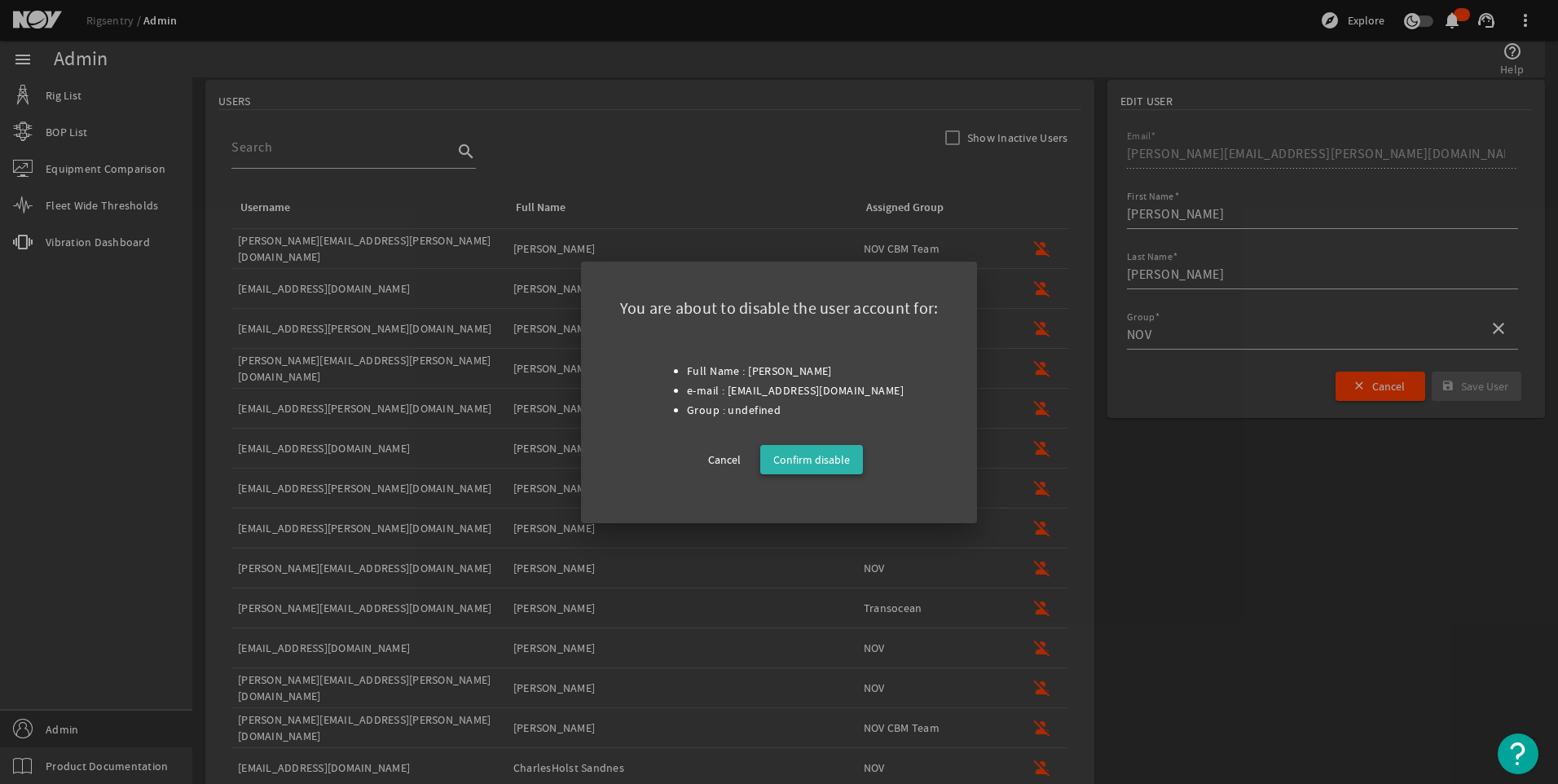
click at [810, 458] on span "Confirm disable" at bounding box center [812, 459] width 76 height 20
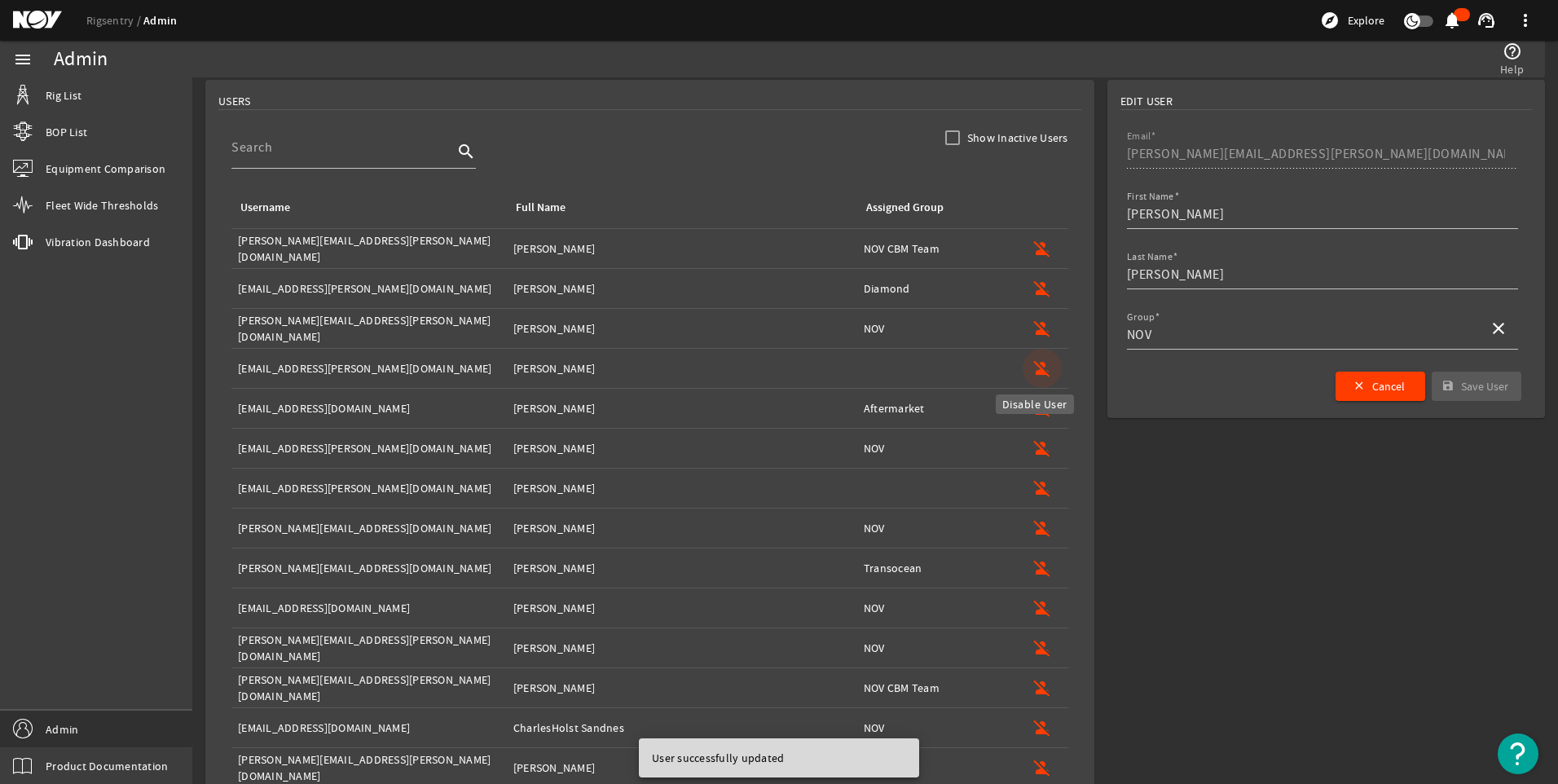
click at [1033, 364] on mat-icon "person_off" at bounding box center [1042, 368] width 20 height 20
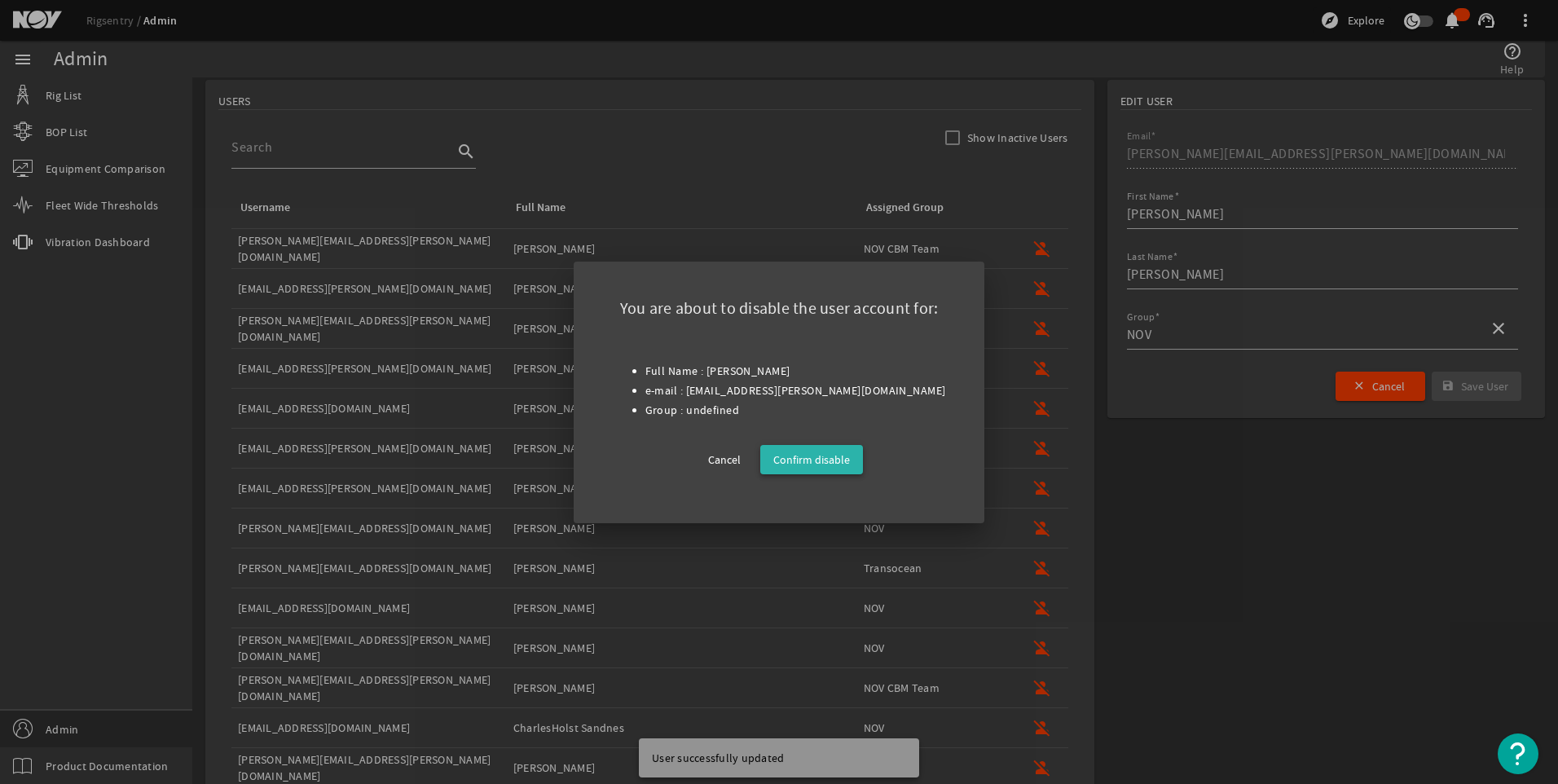
click at [830, 453] on span "Confirm disable" at bounding box center [812, 459] width 76 height 20
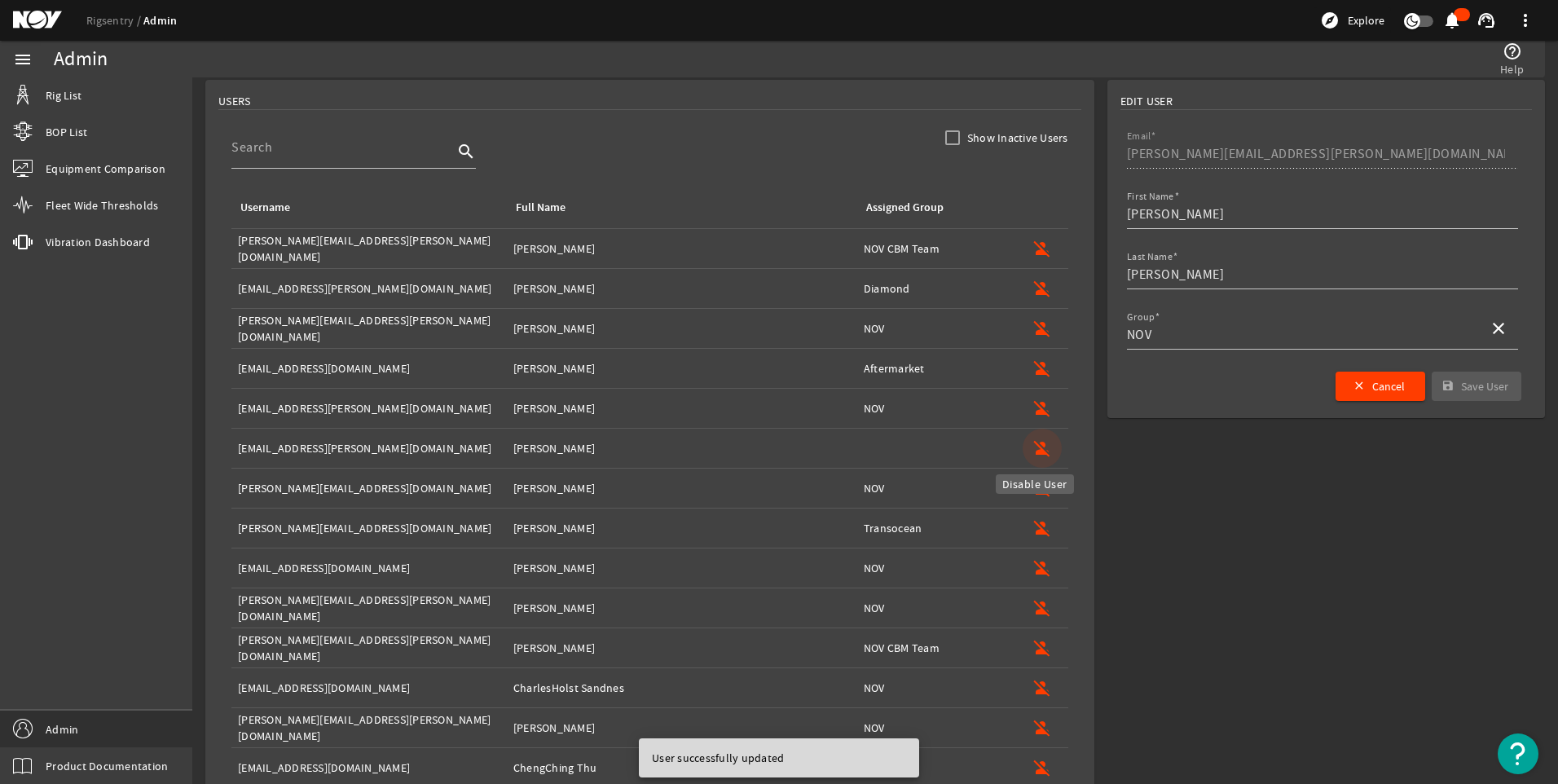
click at [1033, 442] on mat-icon "person_off" at bounding box center [1042, 448] width 20 height 20
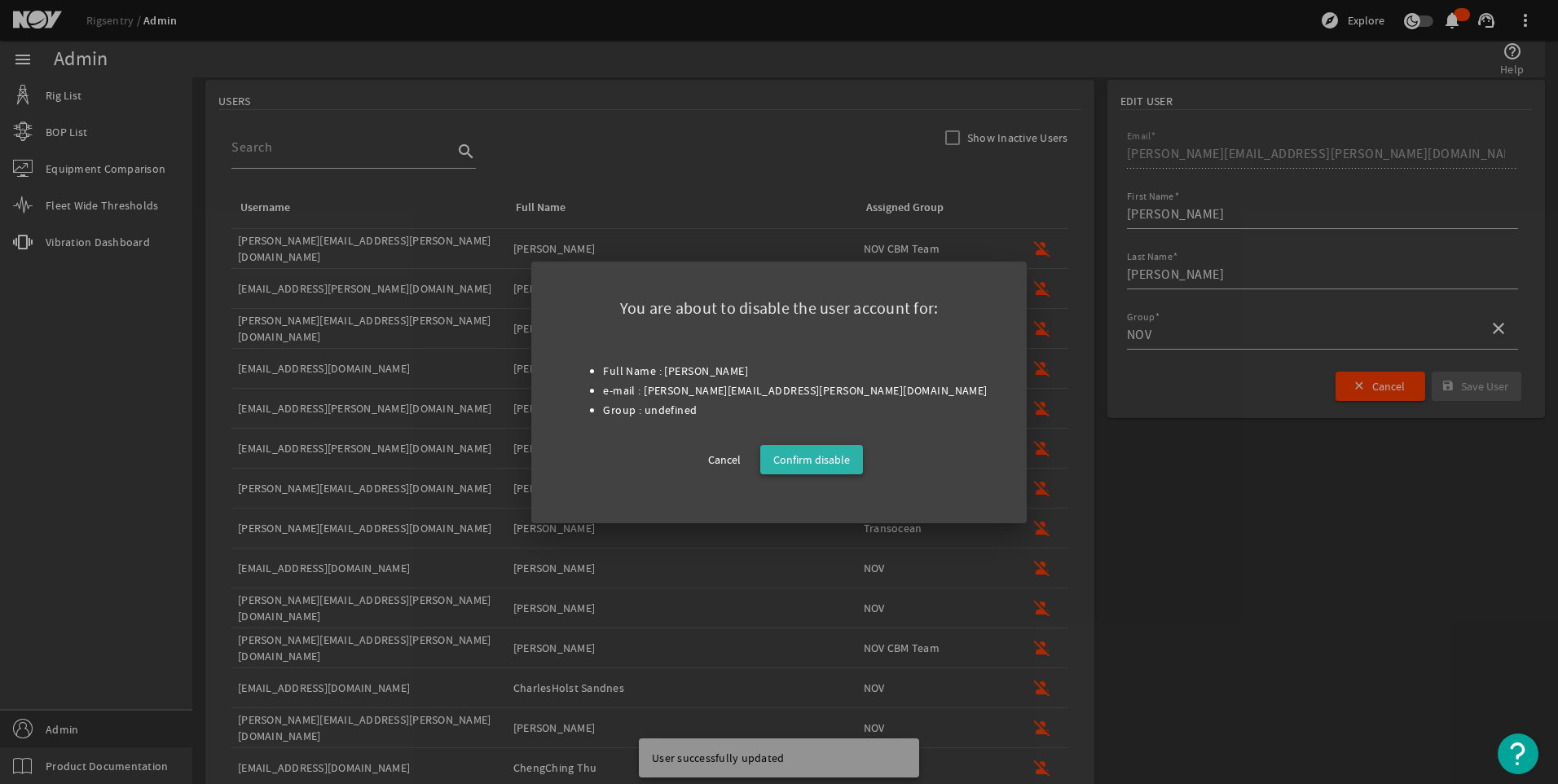
click at [819, 458] on span "Confirm disable" at bounding box center [812, 459] width 76 height 20
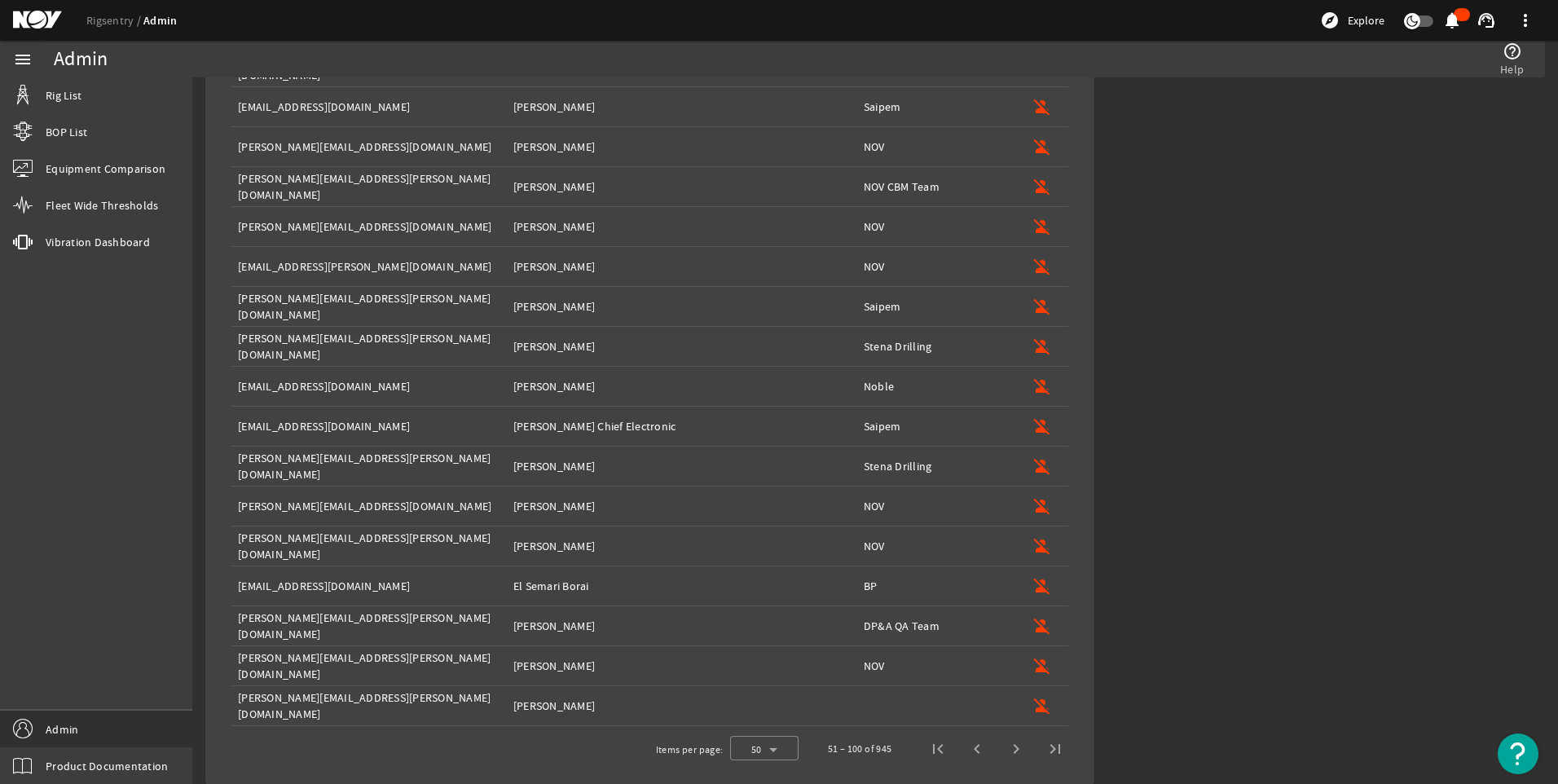
scroll to position [1562, 0]
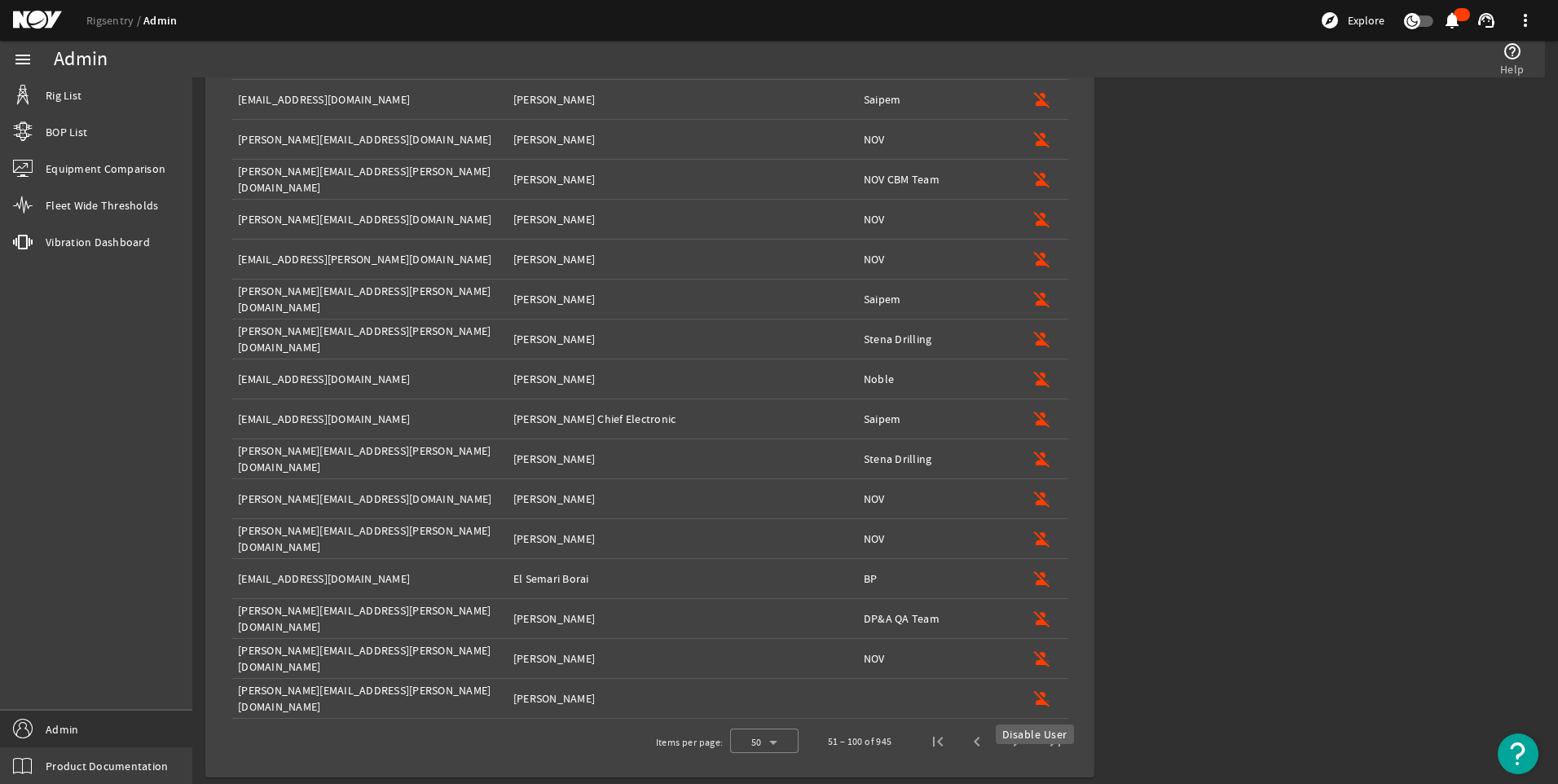
click at [1034, 699] on mat-icon "person_off" at bounding box center [1042, 698] width 20 height 20
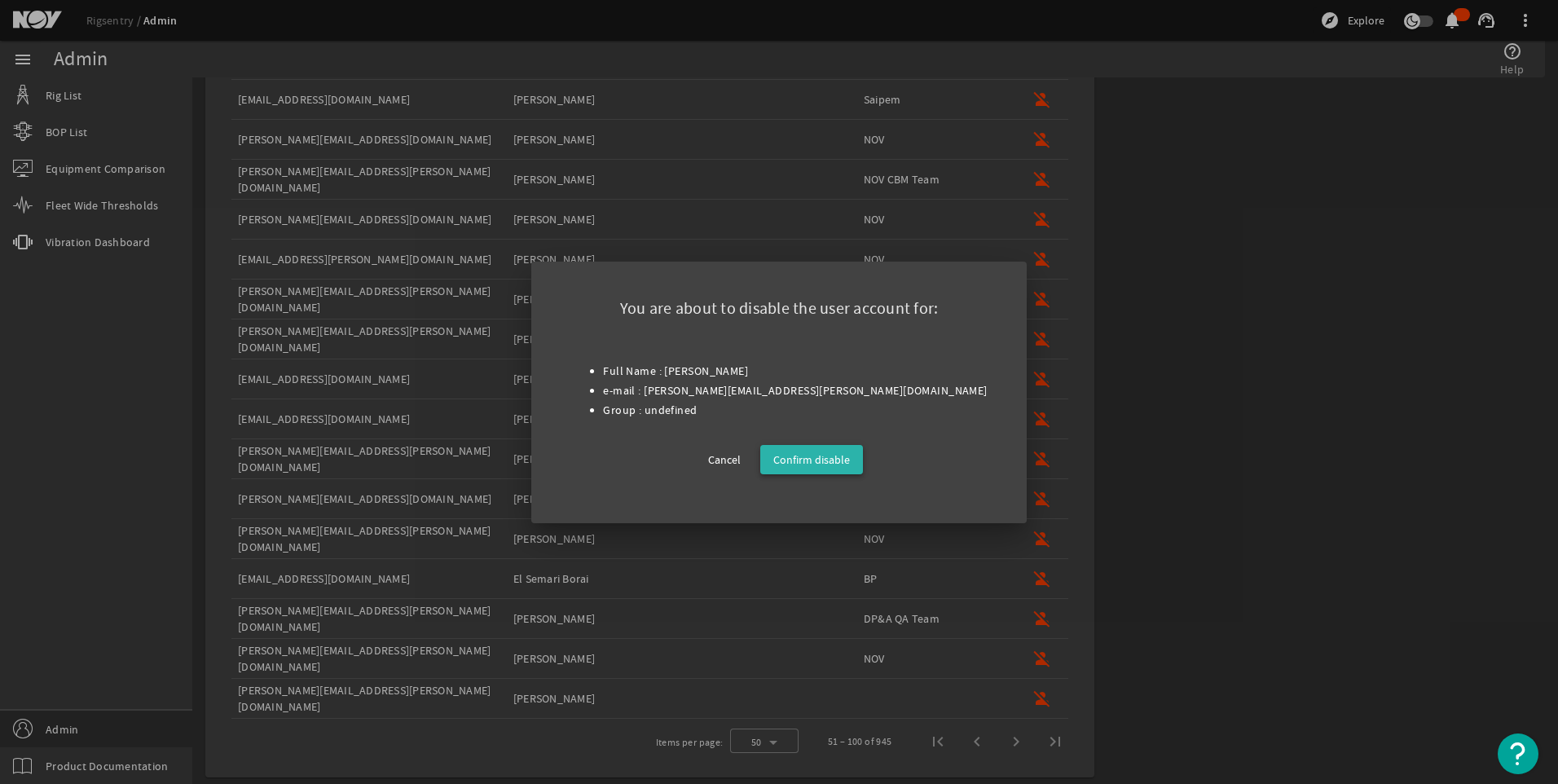
click at [817, 464] on span "Confirm disable" at bounding box center [812, 459] width 76 height 20
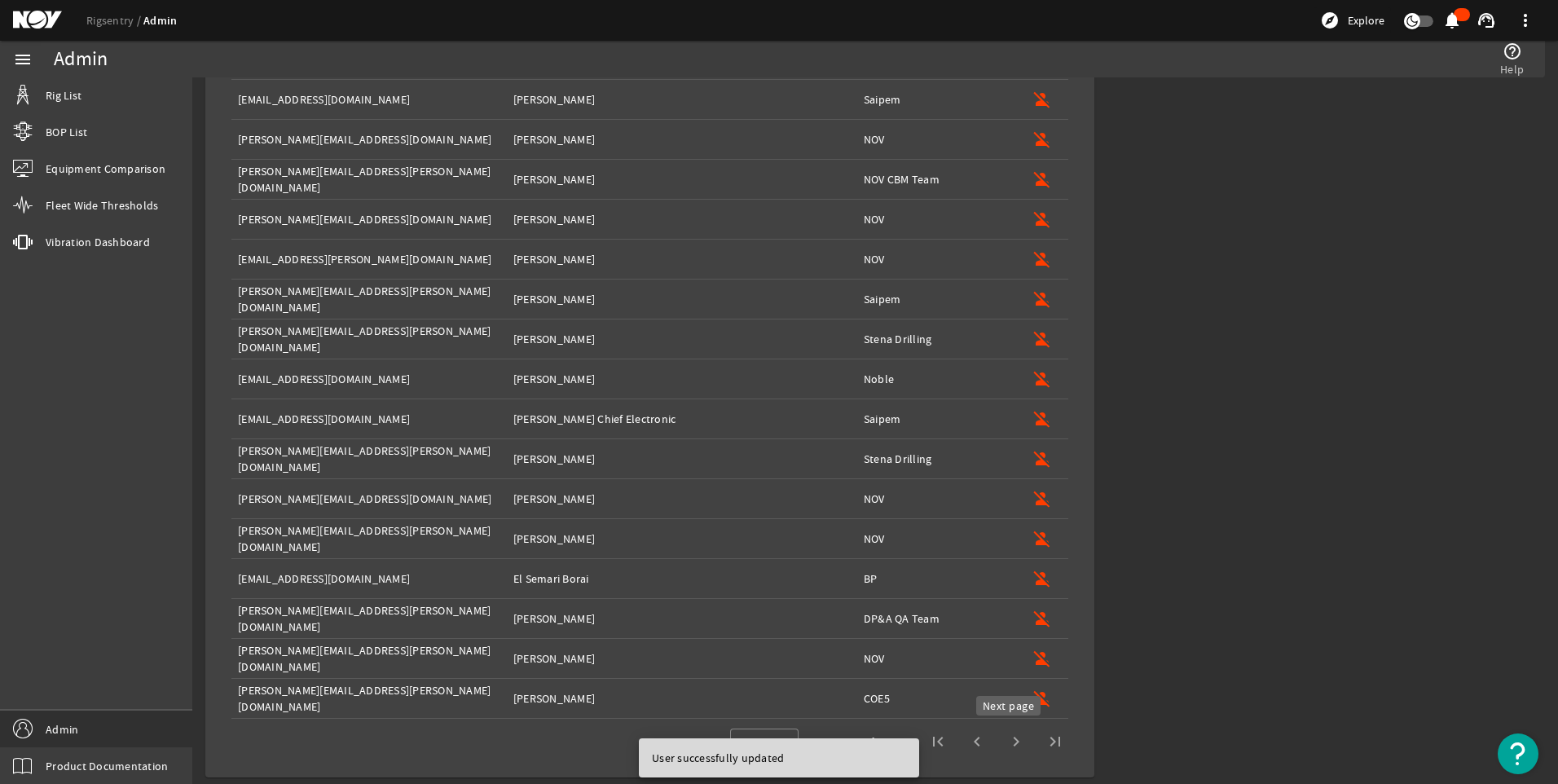
click at [1004, 739] on span "Next page" at bounding box center [1016, 741] width 39 height 39
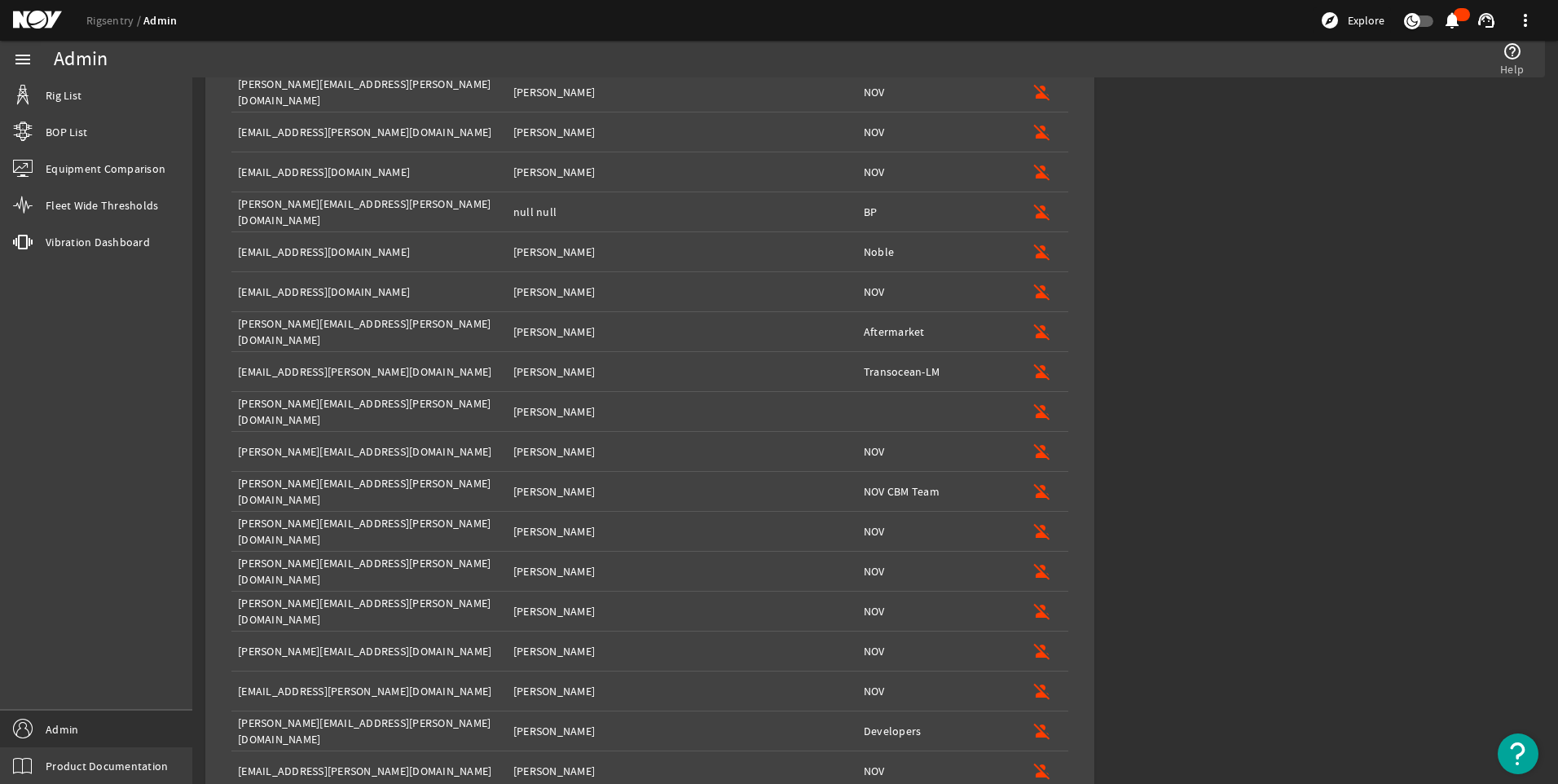
scroll to position [616, 0]
click at [1035, 407] on mat-icon "person_off" at bounding box center [1042, 407] width 20 height 20
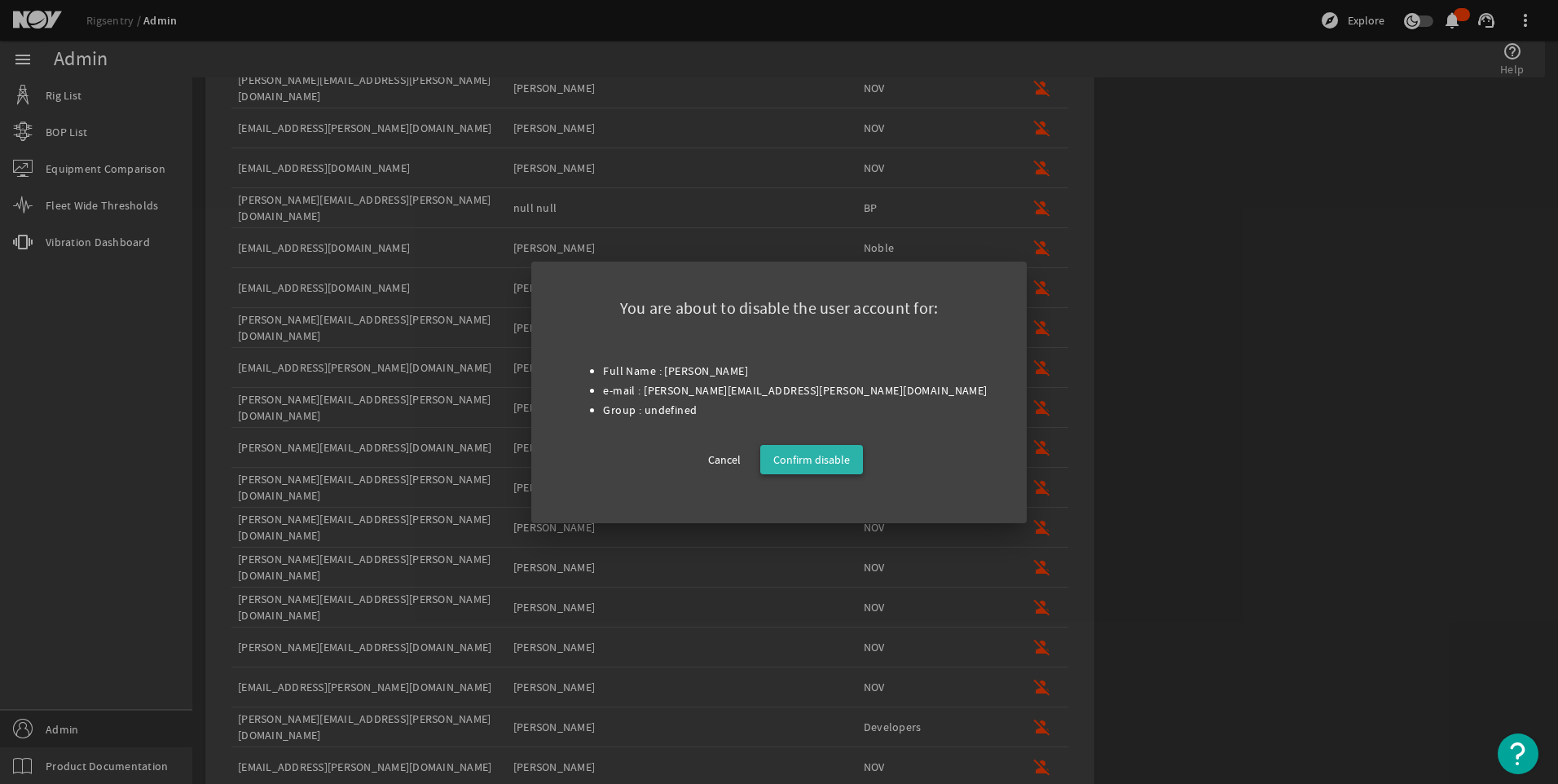
click at [825, 471] on span at bounding box center [812, 459] width 103 height 39
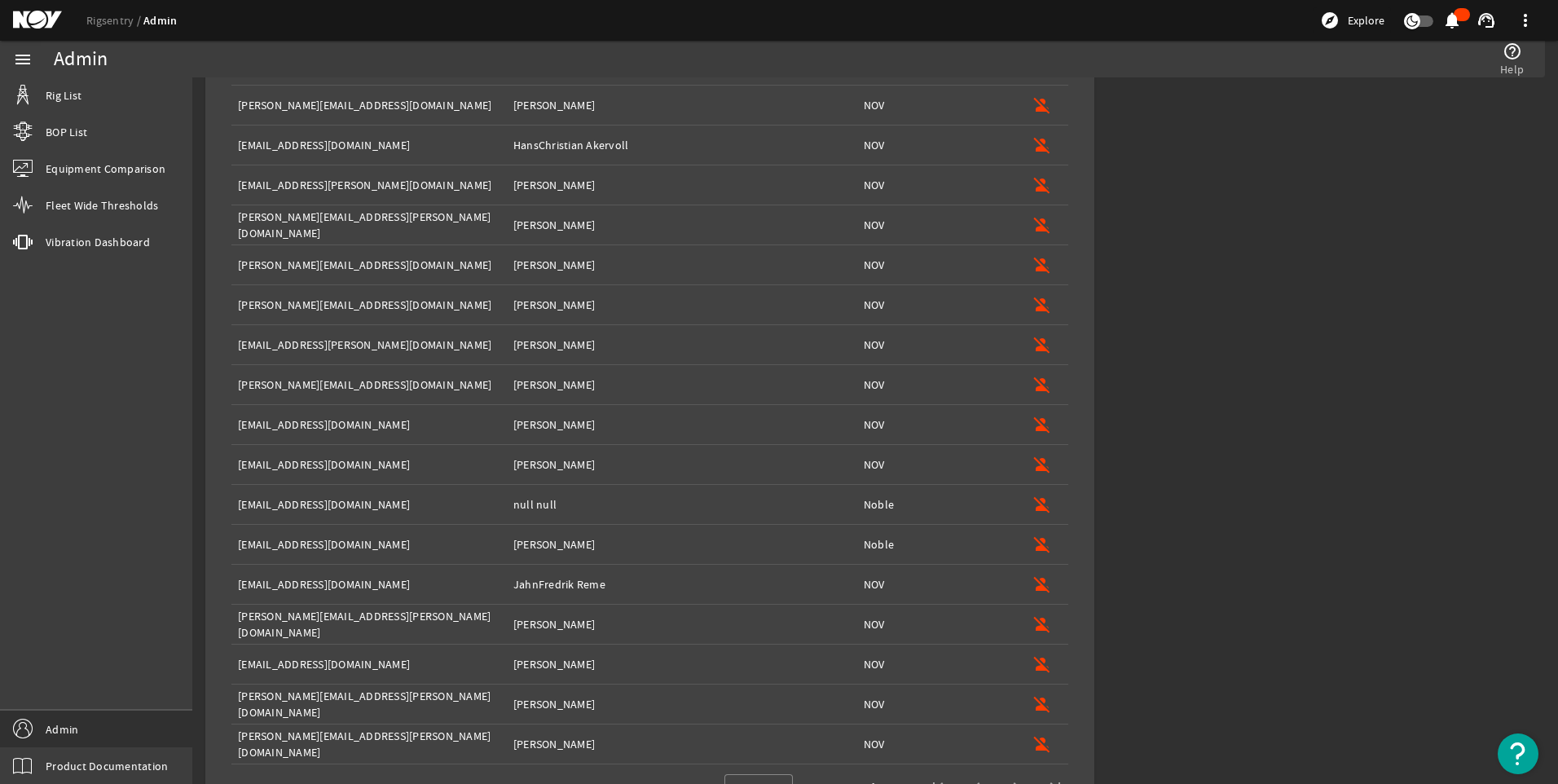
scroll to position [1562, 0]
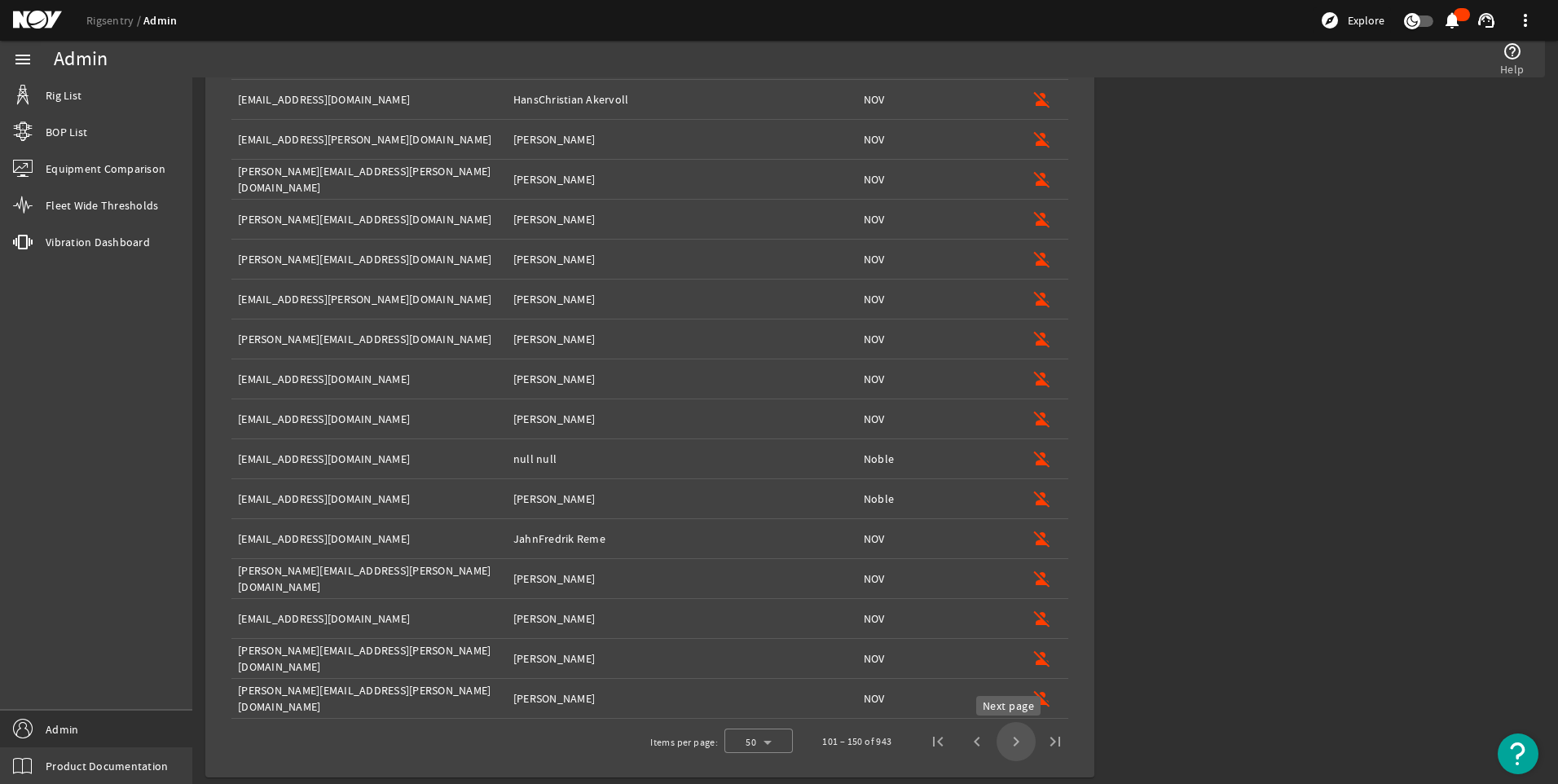
click at [1009, 737] on span "Next page" at bounding box center [1016, 741] width 39 height 39
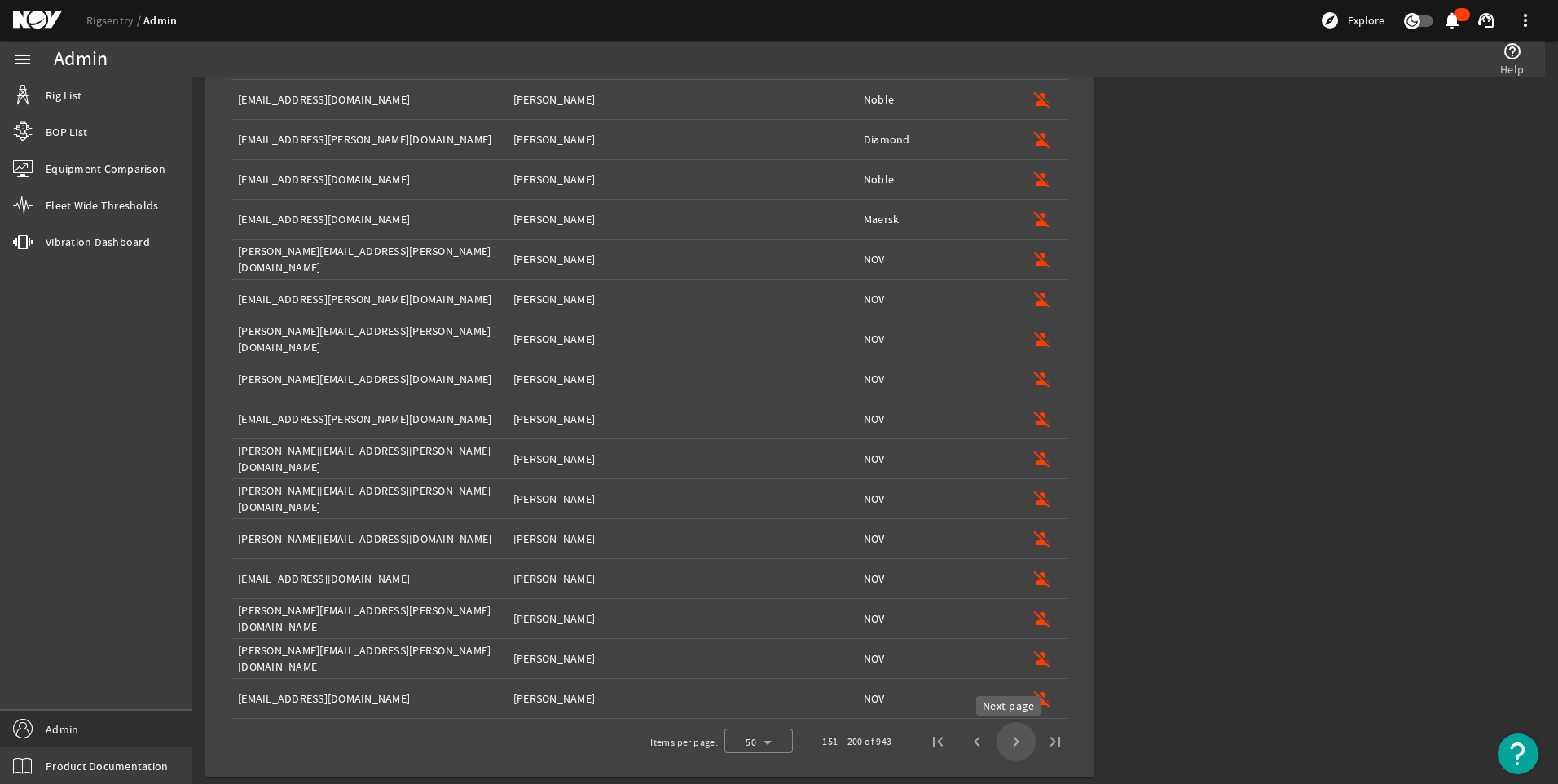
click at [1003, 747] on span "Next page" at bounding box center [1016, 741] width 39 height 39
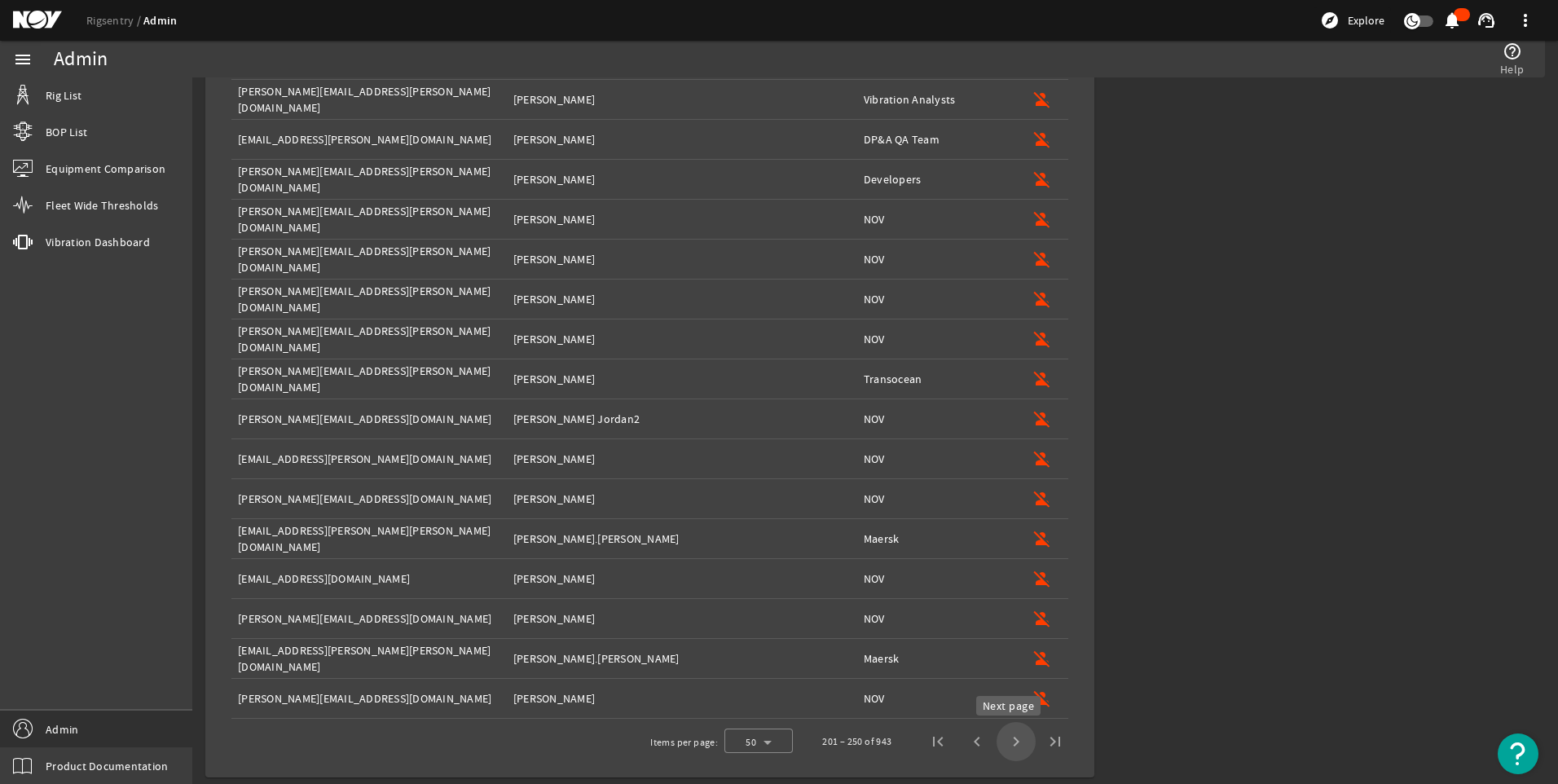
click at [1006, 740] on span "Next page" at bounding box center [1016, 741] width 39 height 39
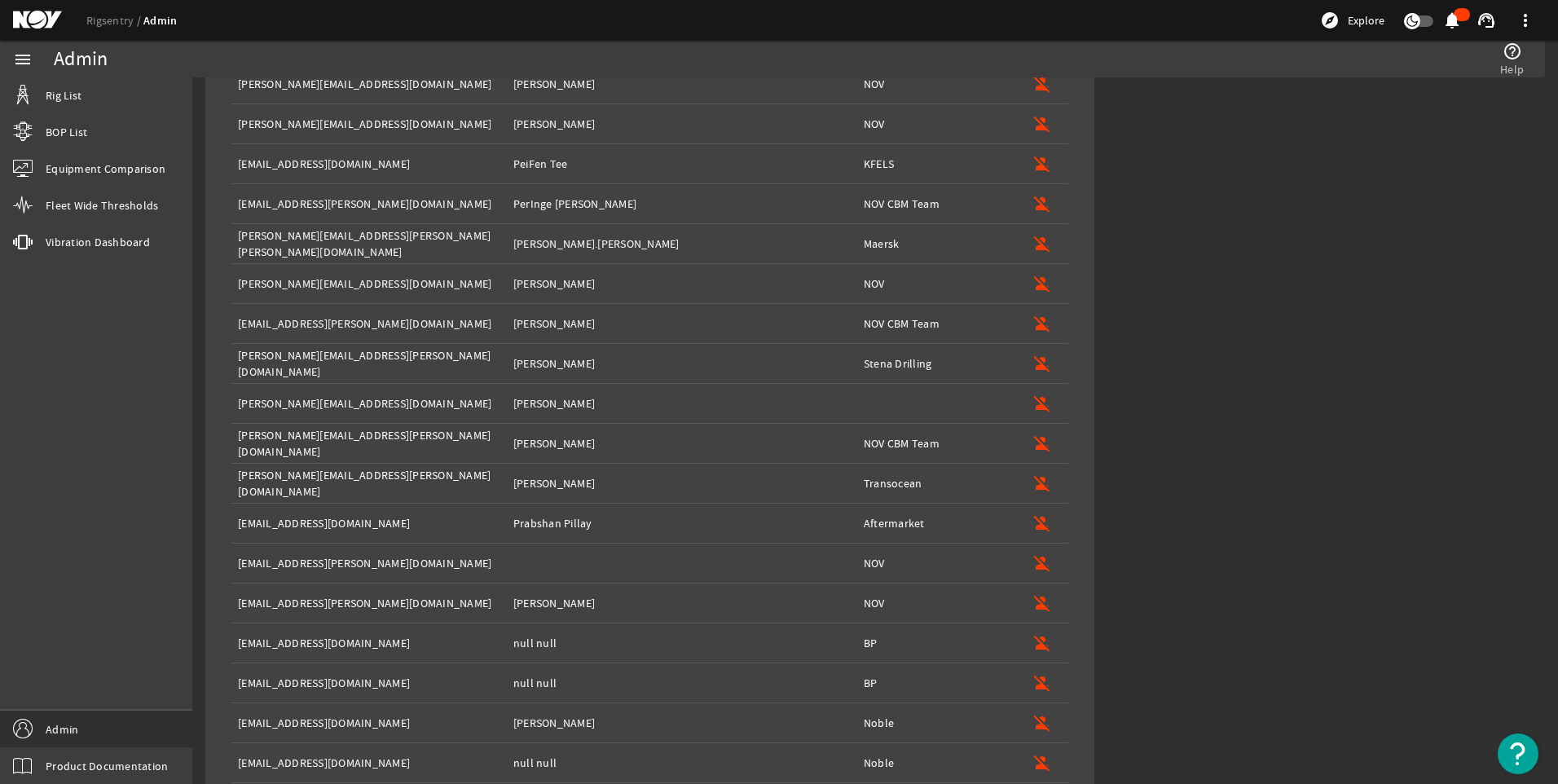
scroll to position [979, 0]
click at [1033, 397] on mat-icon "person_off" at bounding box center [1042, 403] width 20 height 20
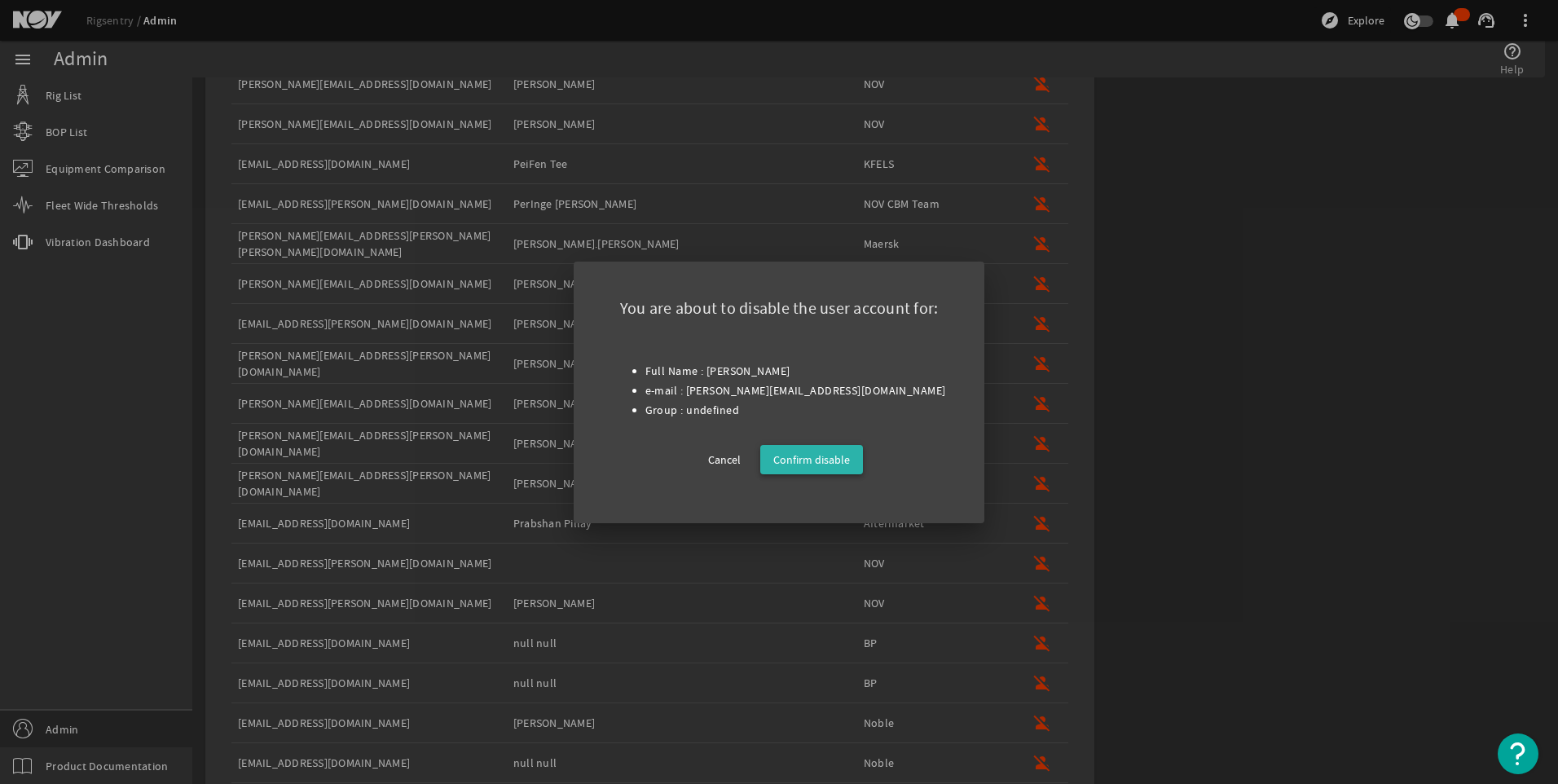
click at [833, 452] on span "Confirm disable" at bounding box center [812, 459] width 76 height 20
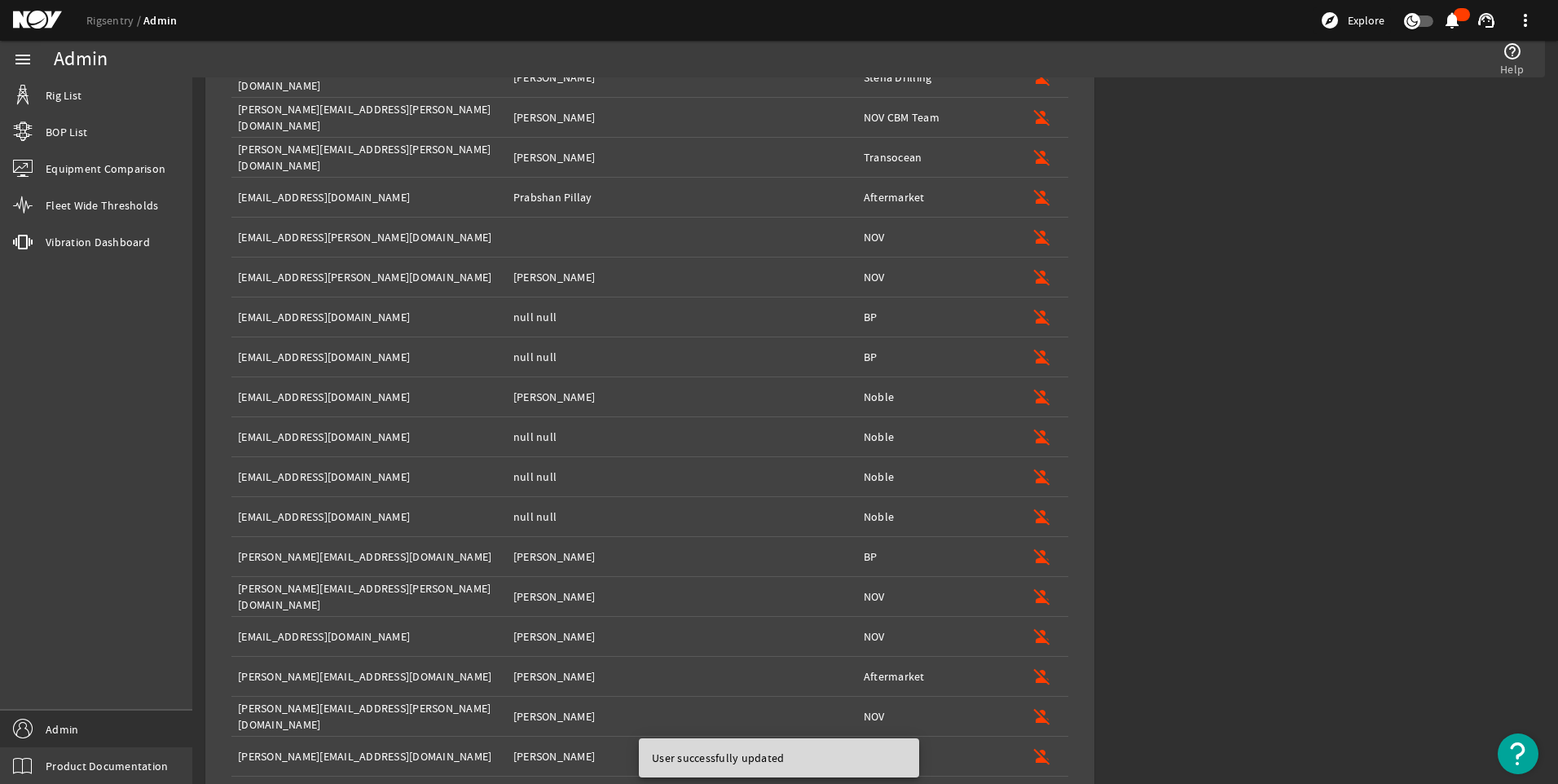
scroll to position [1562, 0]
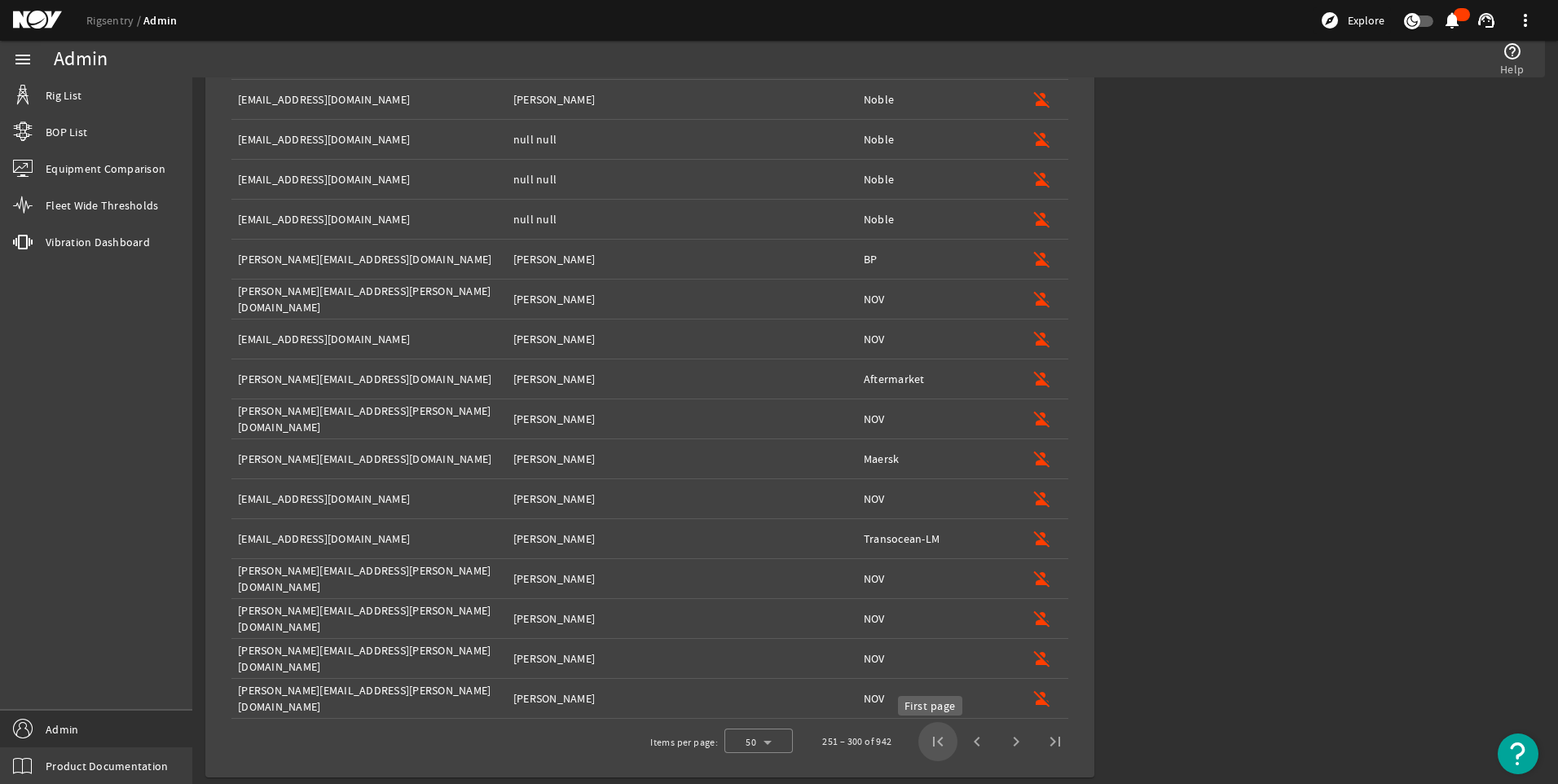
click at [926, 741] on span "First page" at bounding box center [938, 741] width 39 height 39
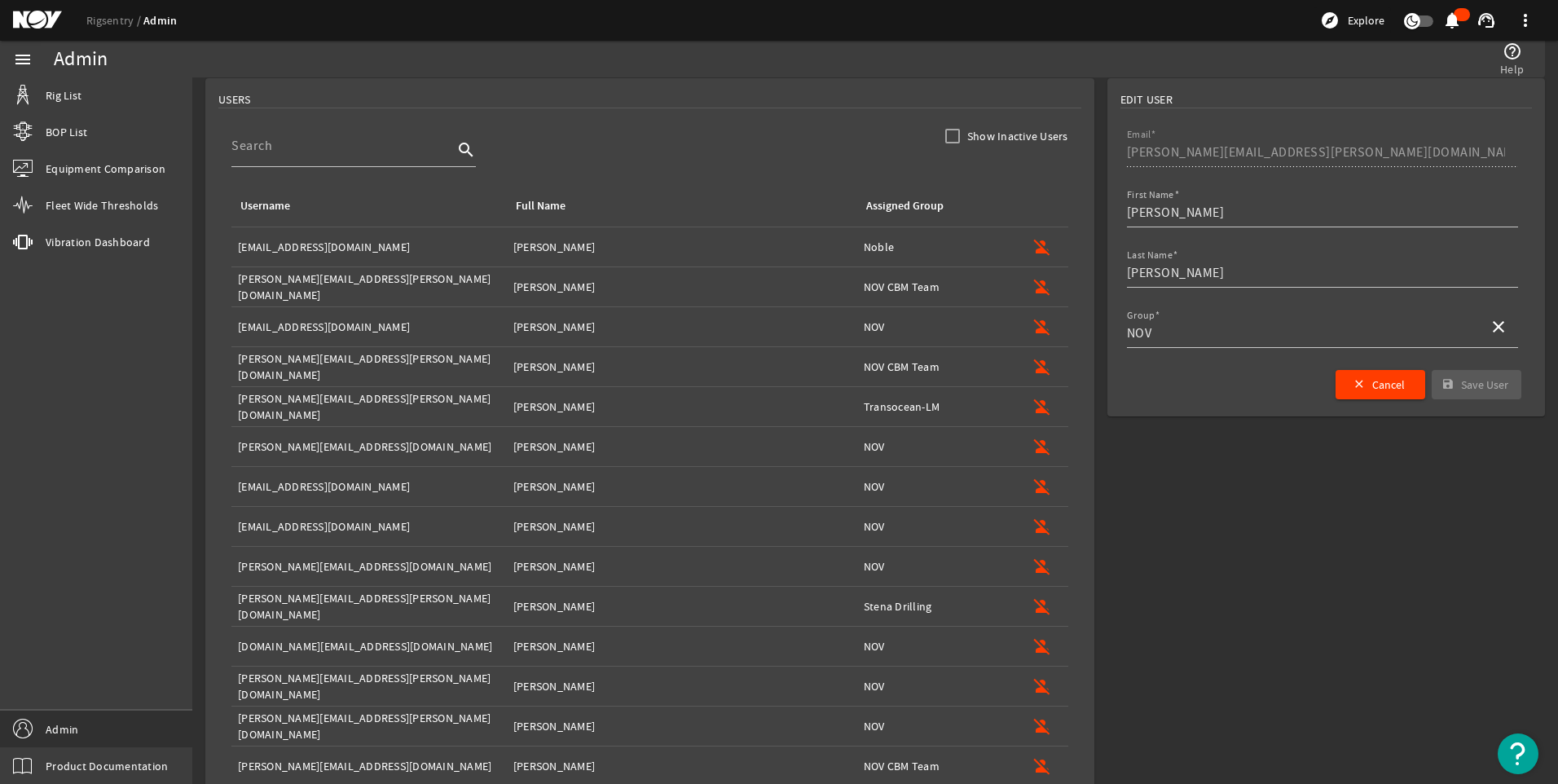
scroll to position [0, 0]
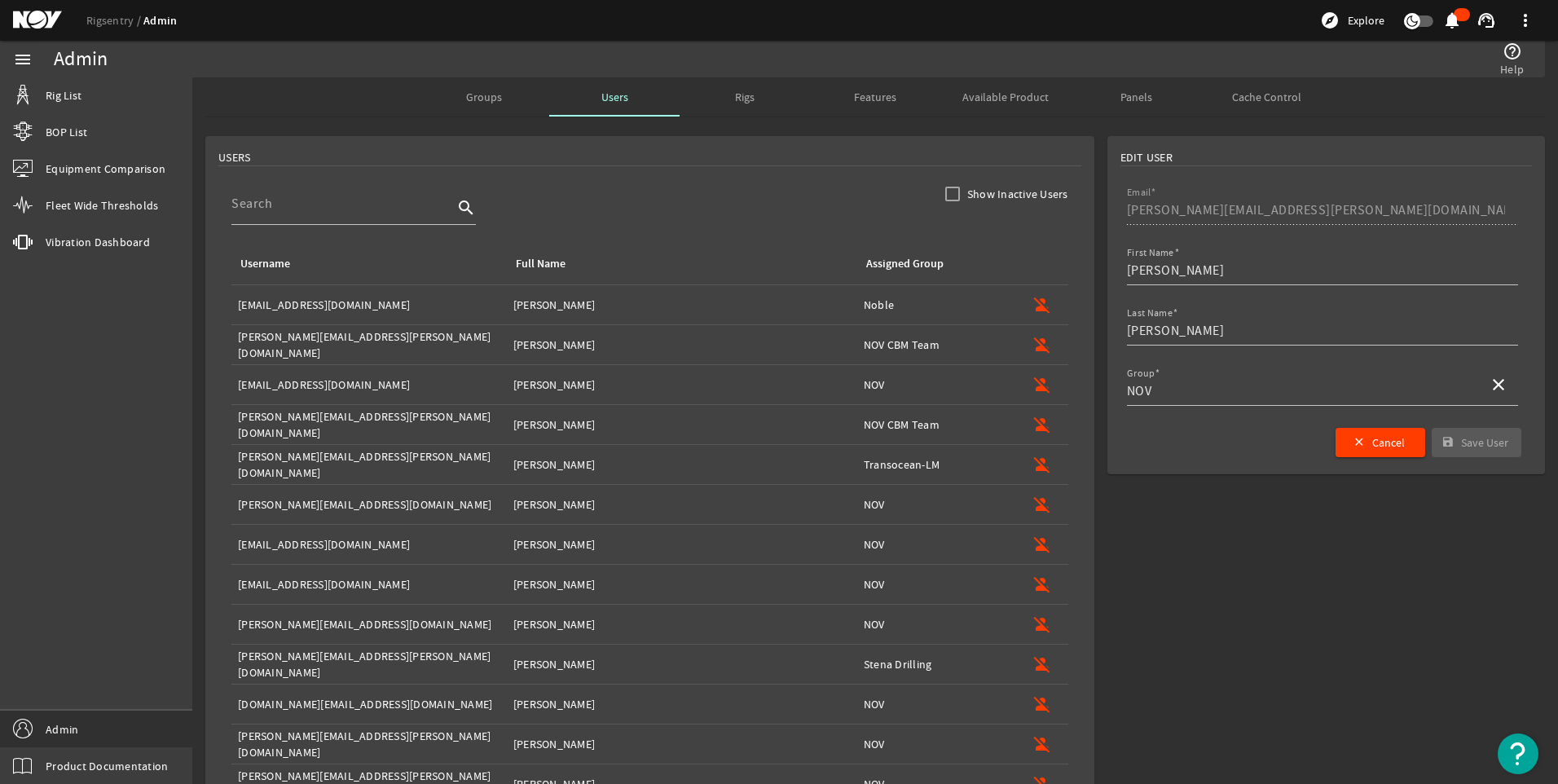
click at [898, 262] on div "Assigned Group" at bounding box center [904, 264] width 77 height 18
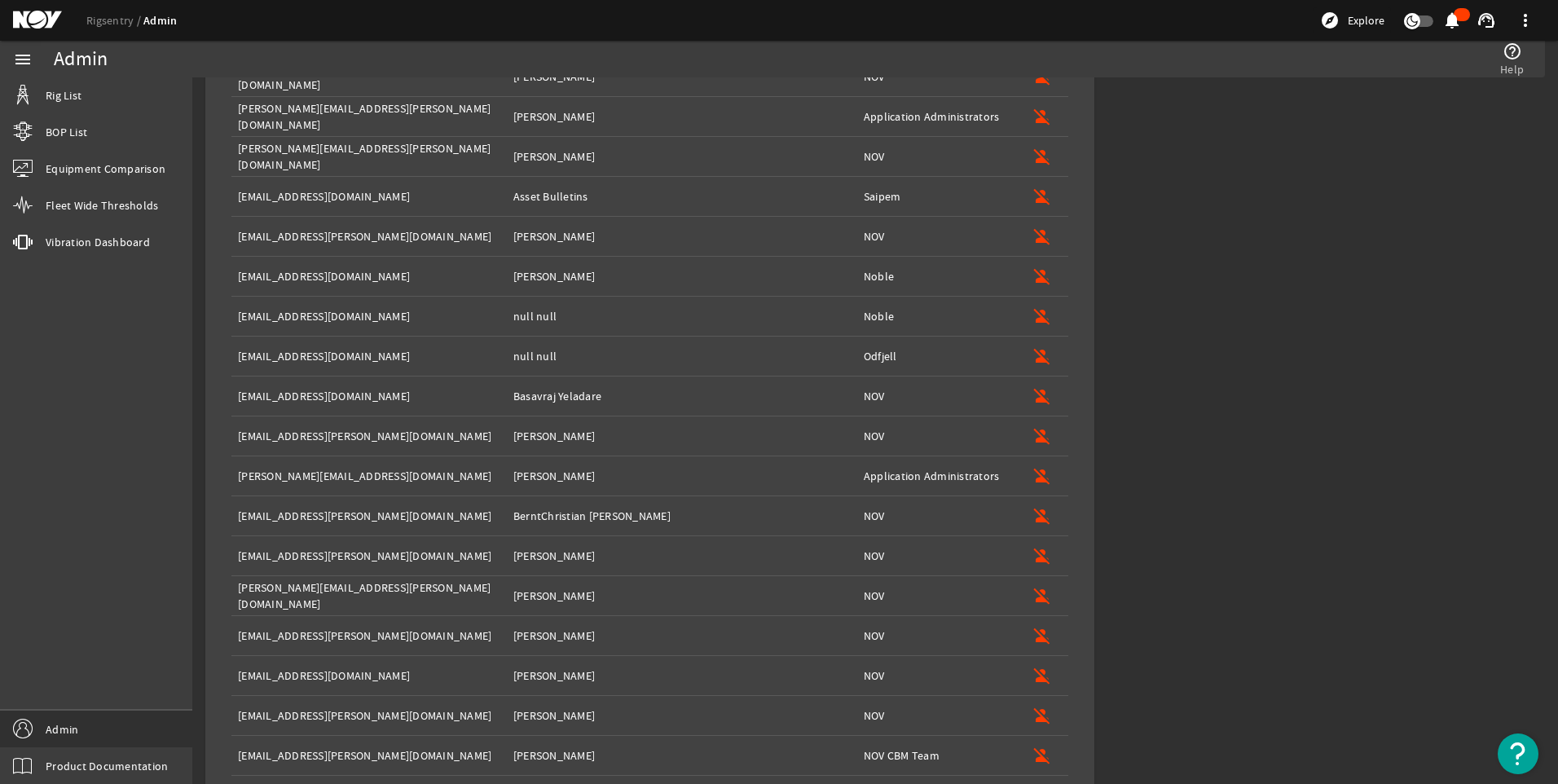
scroll to position [1562, 0]
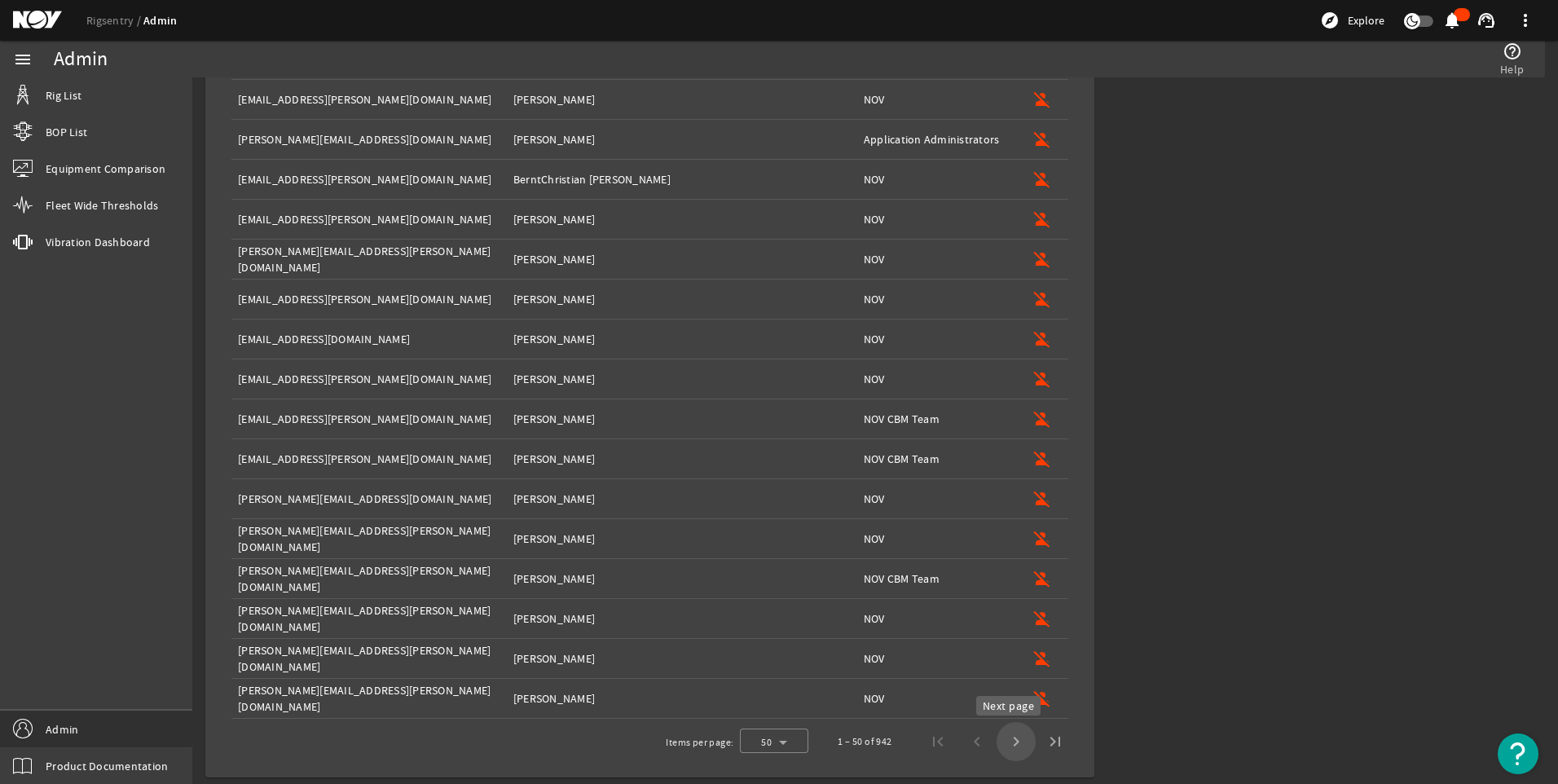
click at [1004, 736] on span "Next page" at bounding box center [1016, 741] width 39 height 39
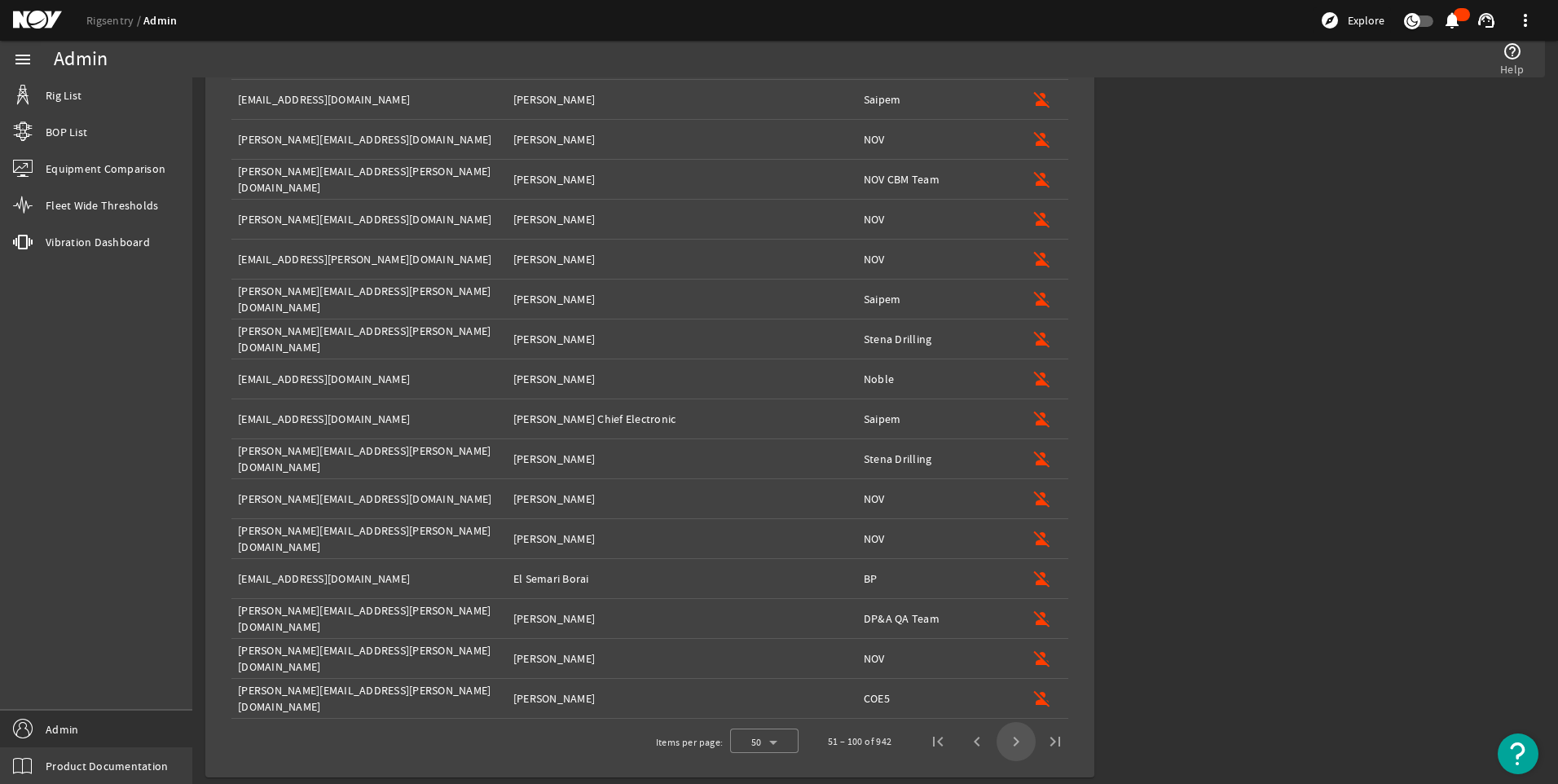
click at [1004, 736] on span "Next page" at bounding box center [1016, 741] width 39 height 39
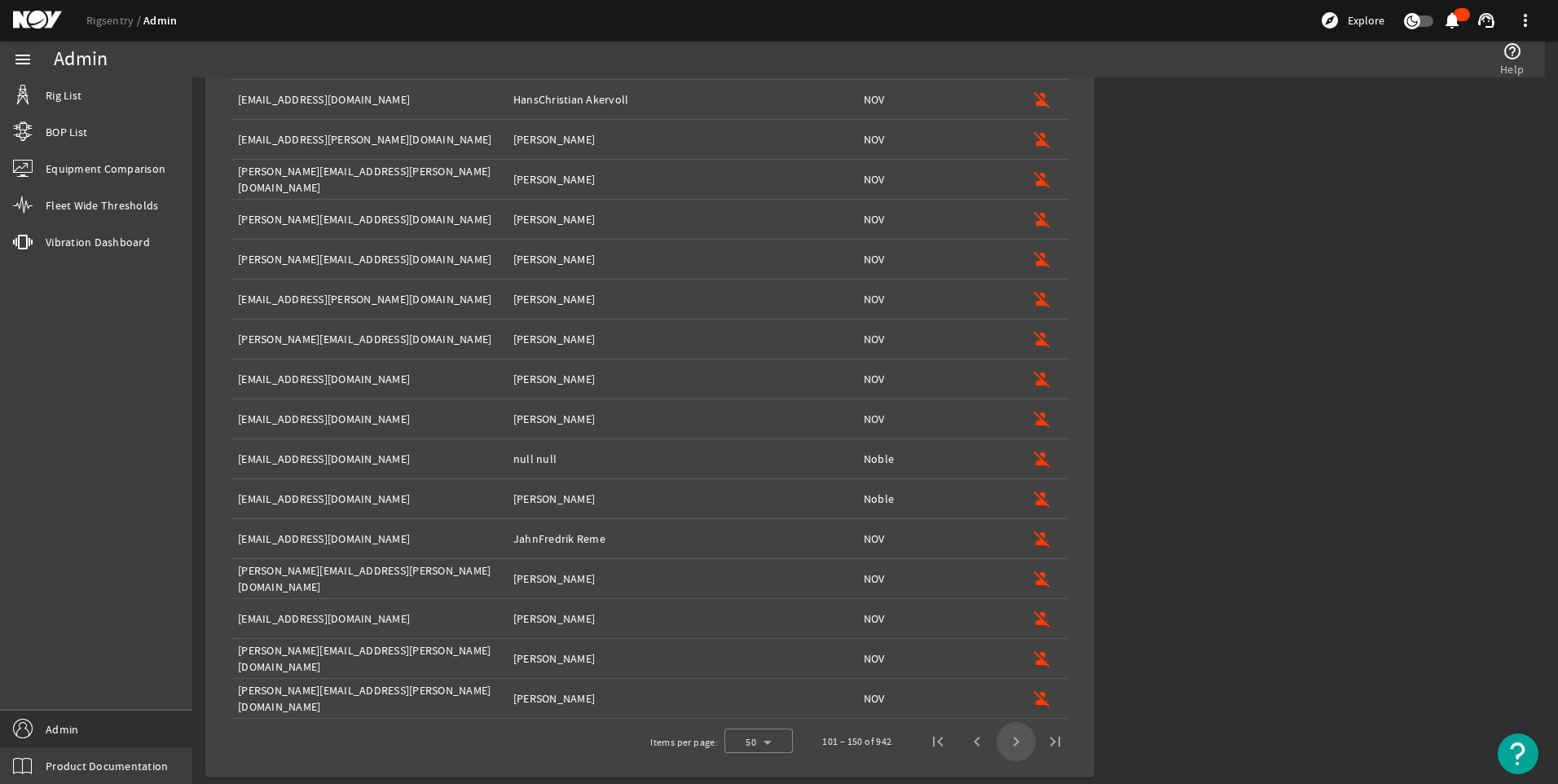
click at [1004, 736] on span "Next page" at bounding box center [1016, 741] width 39 height 39
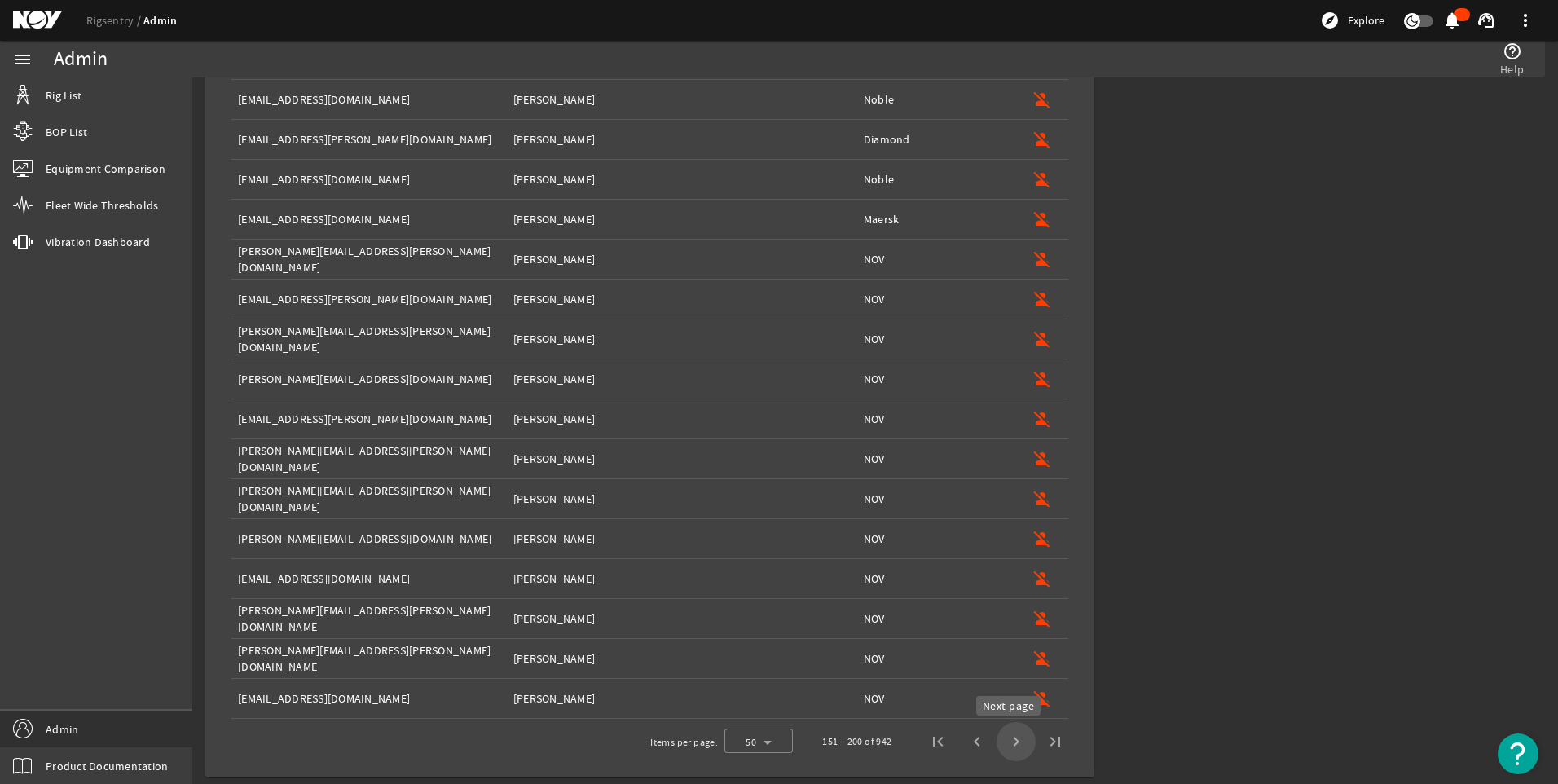
click at [1012, 750] on span "Next page" at bounding box center [1016, 741] width 39 height 39
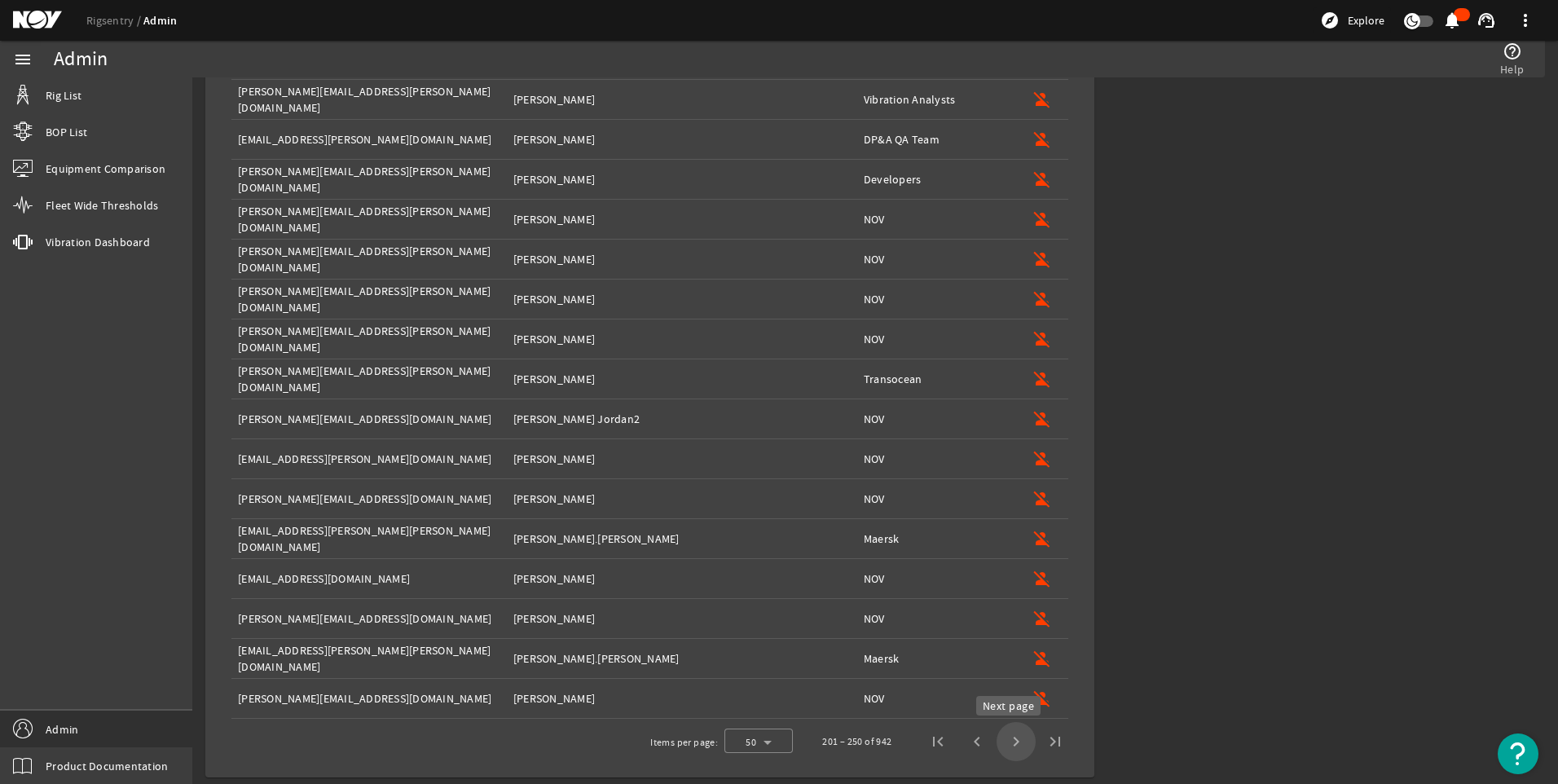
click at [1010, 744] on span "Next page" at bounding box center [1016, 741] width 39 height 39
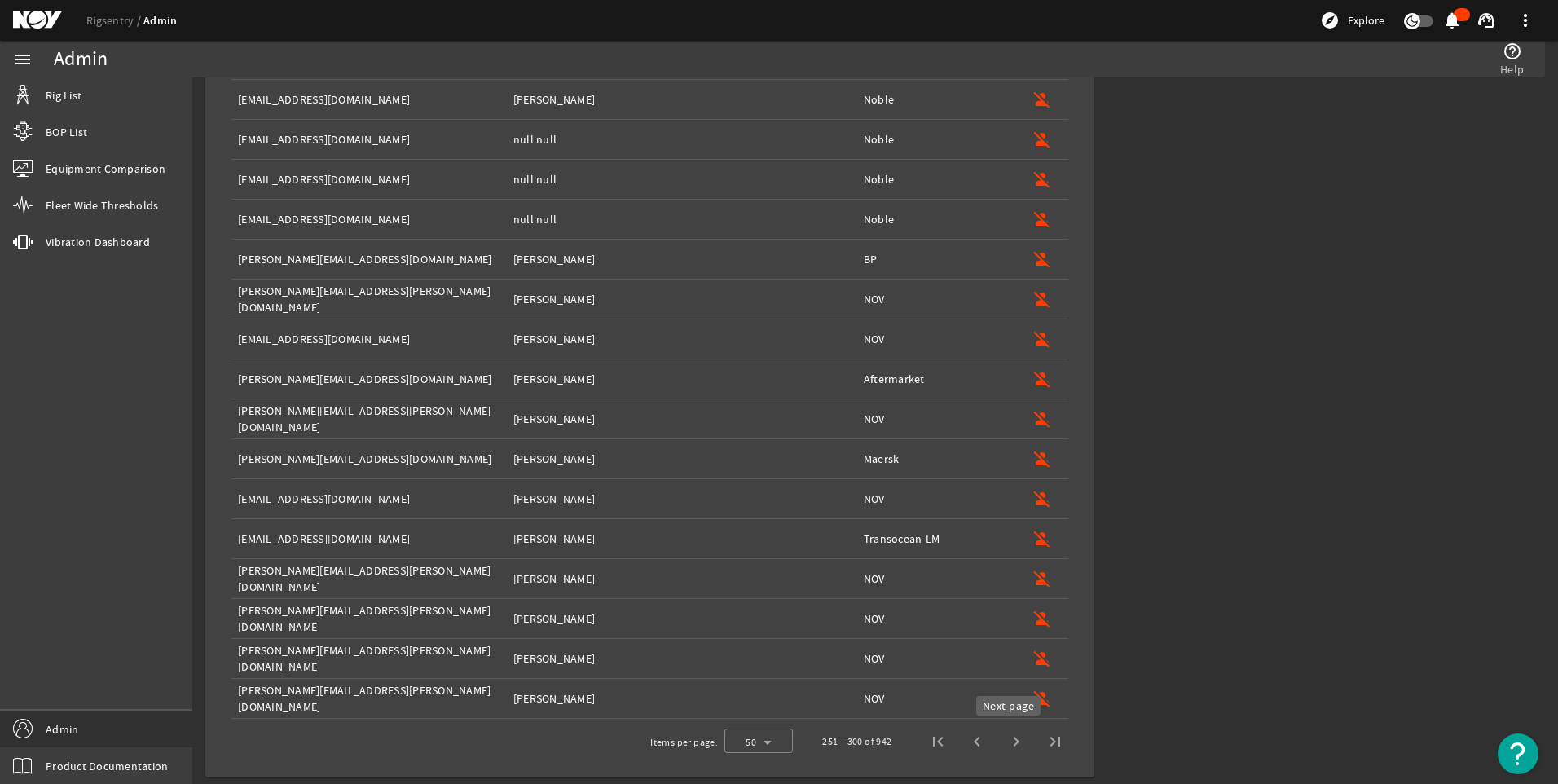
click at [1004, 745] on span "Next page" at bounding box center [1016, 741] width 39 height 39
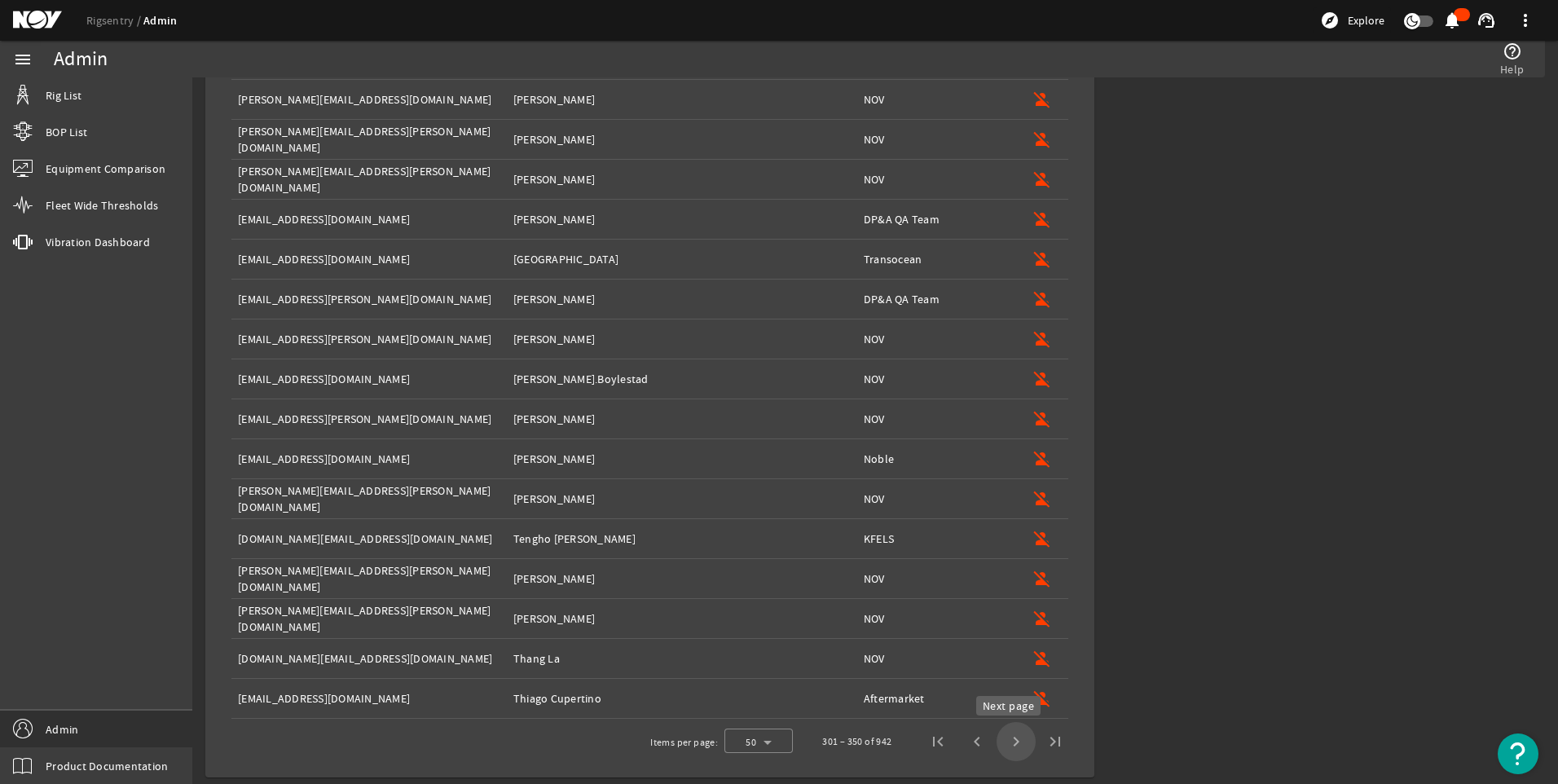
click at [1005, 746] on span "Next page" at bounding box center [1016, 741] width 39 height 39
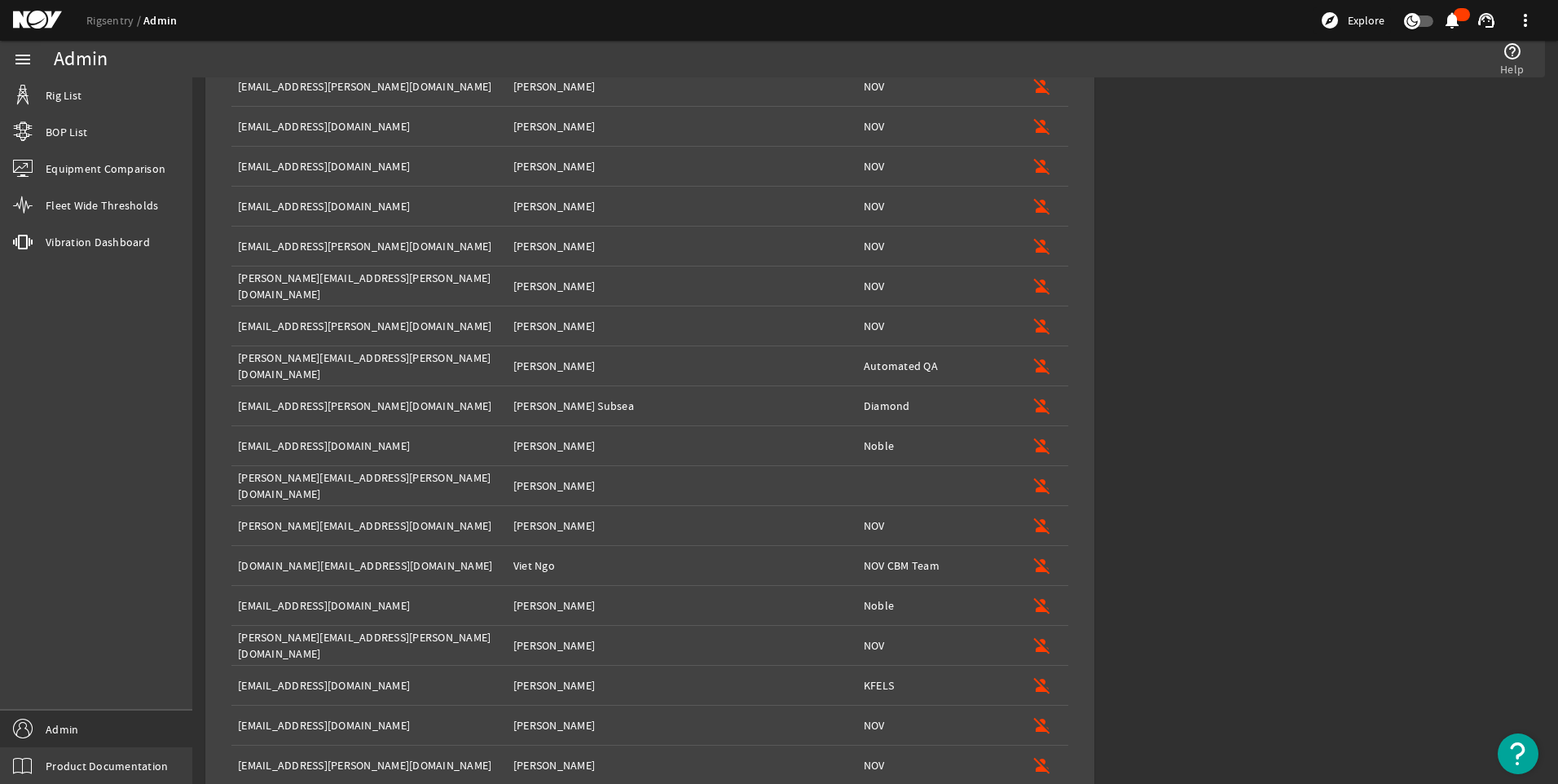
scroll to position [537, 0]
click at [1039, 483] on mat-icon "person_off" at bounding box center [1042, 486] width 20 height 20
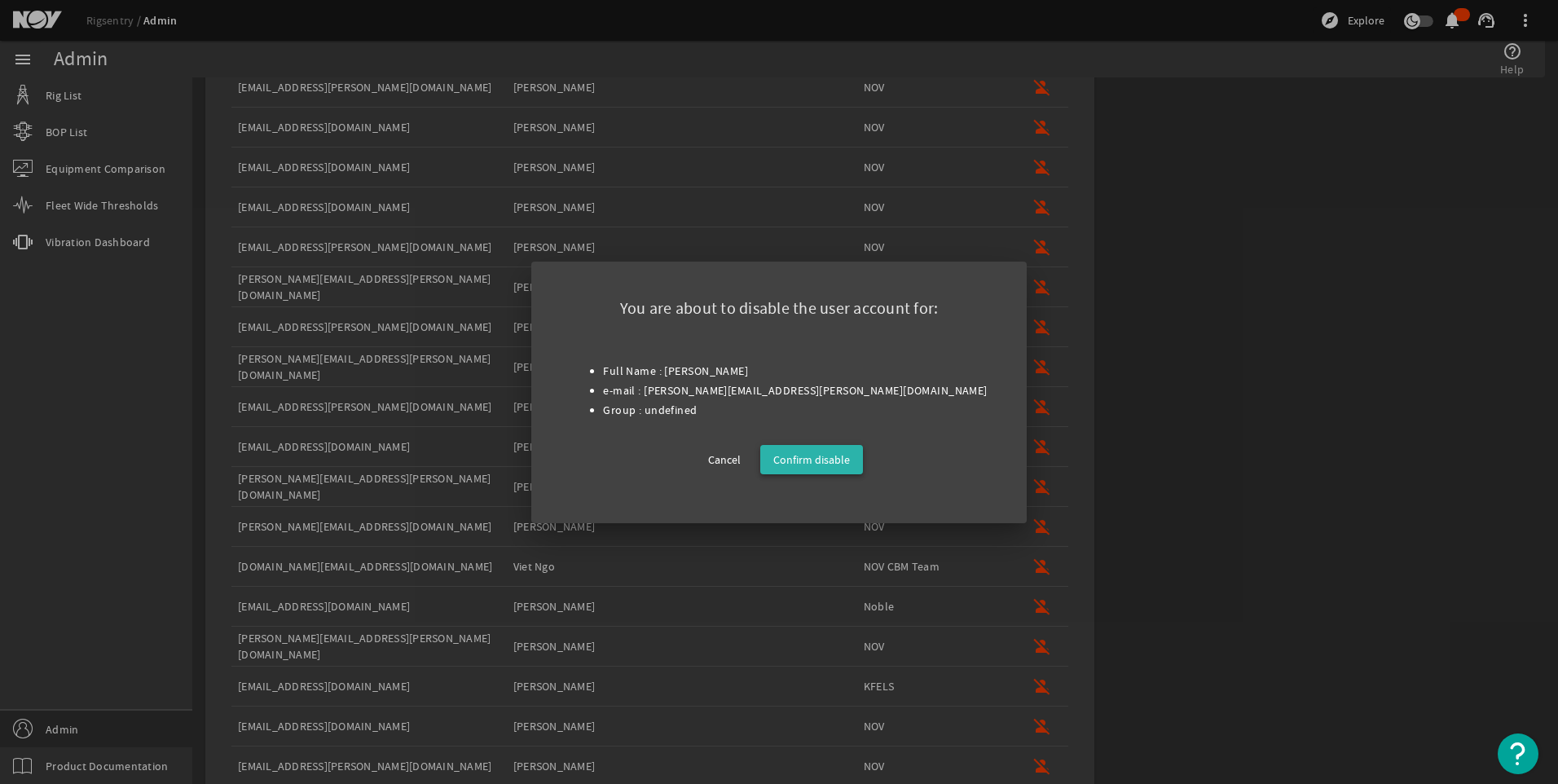
click at [840, 453] on span "Confirm disable" at bounding box center [812, 459] width 76 height 20
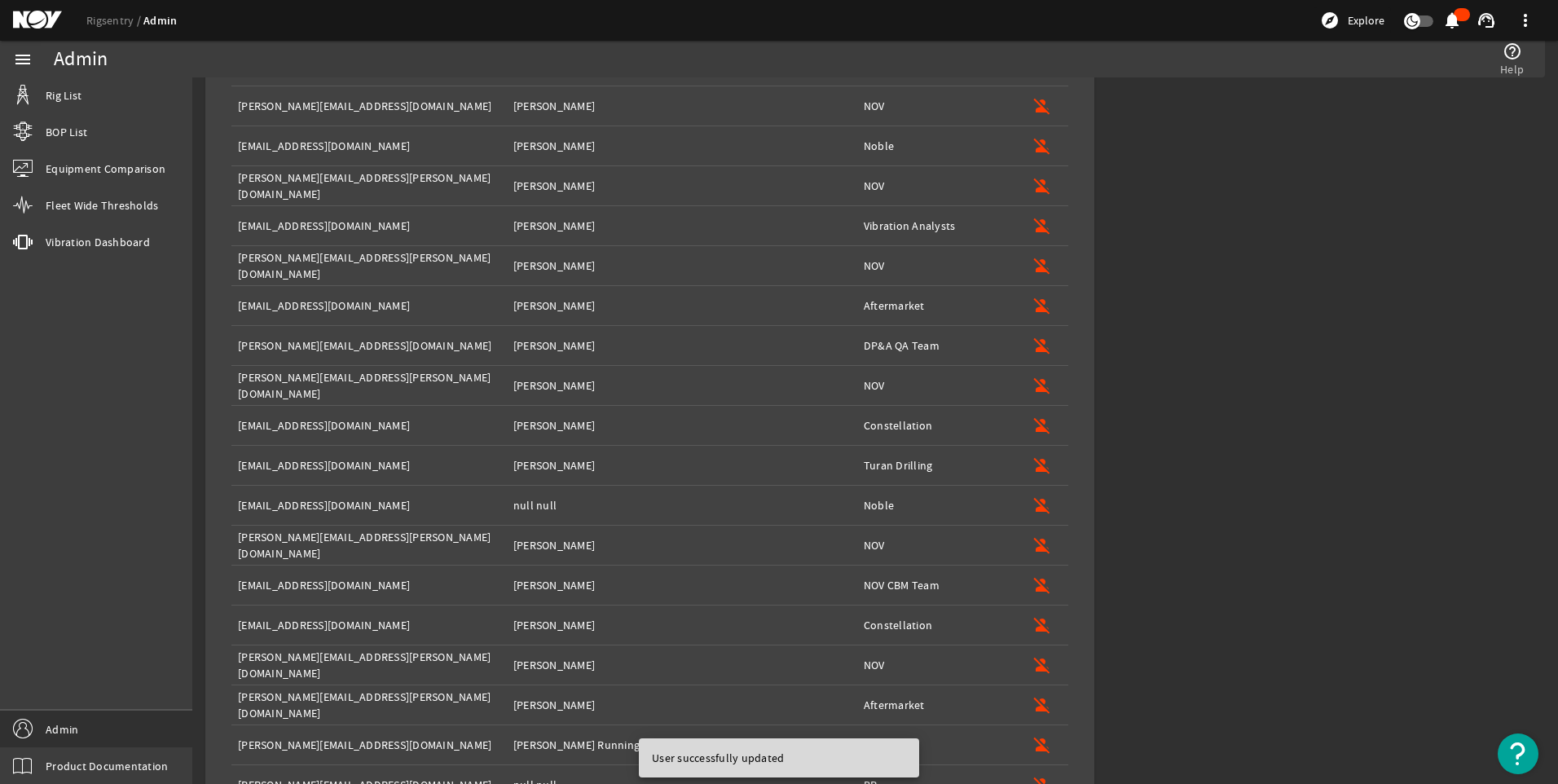
scroll to position [0, 0]
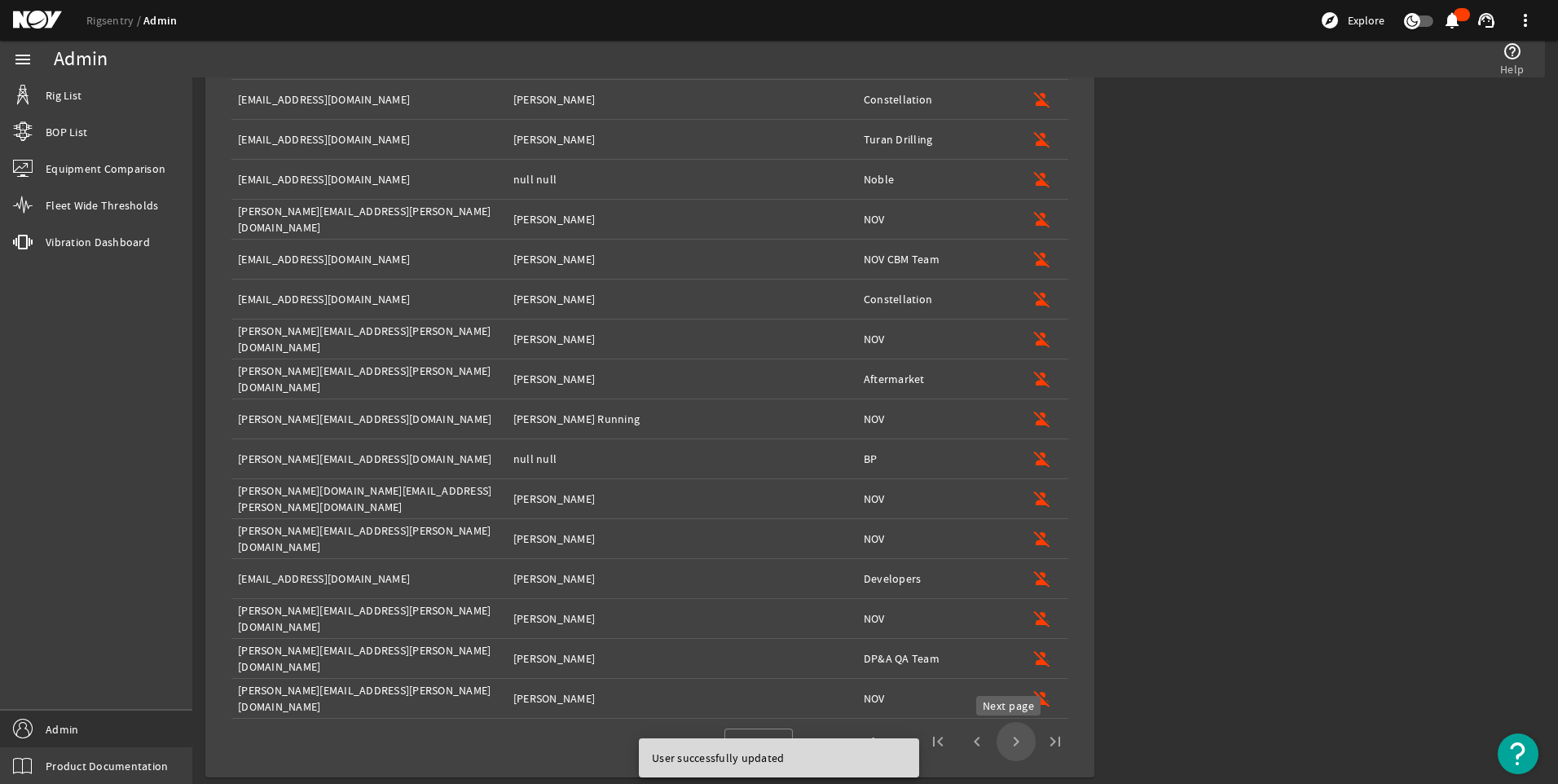
click at [1010, 742] on span "Next page" at bounding box center [1016, 741] width 39 height 39
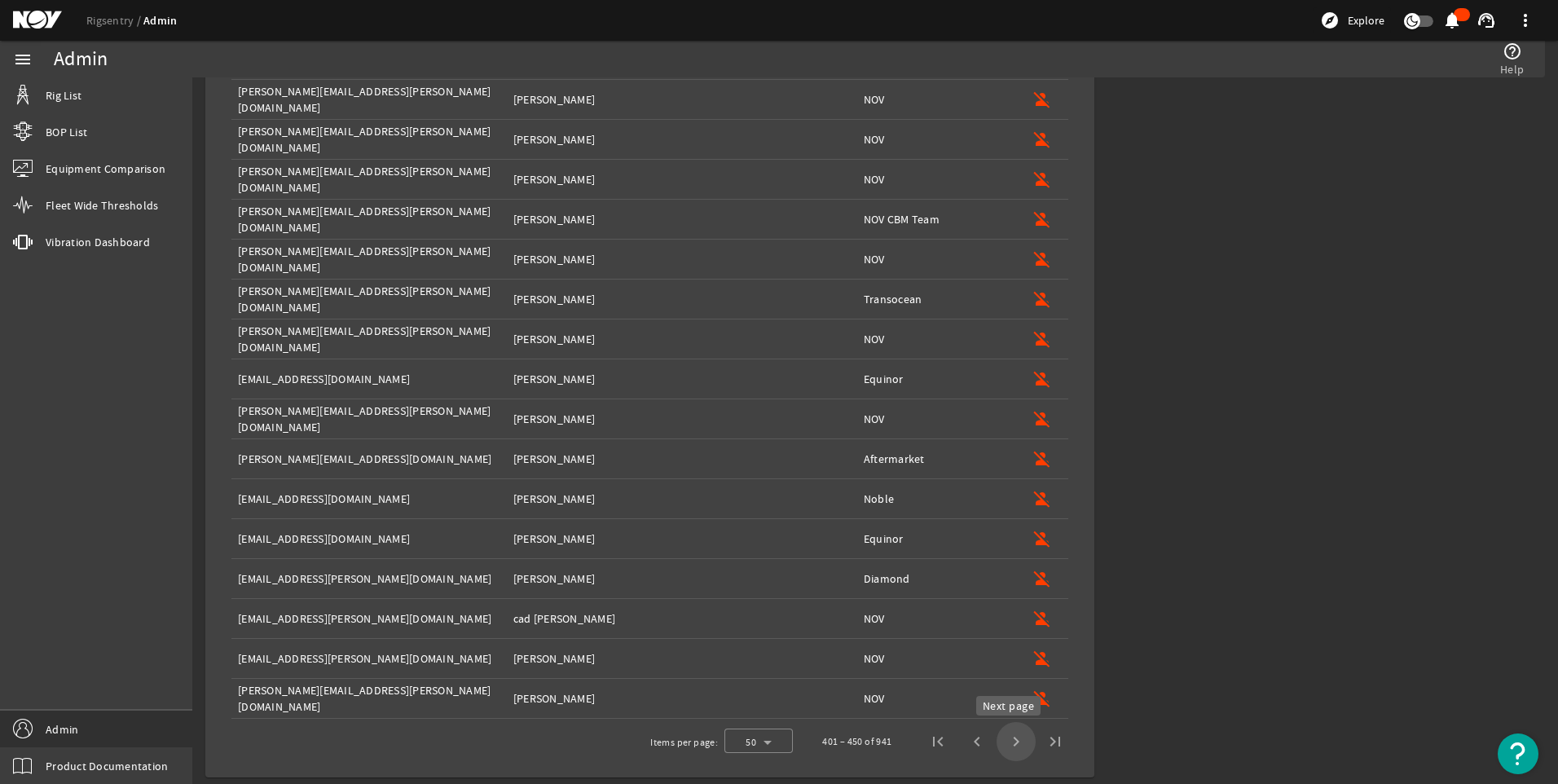
click at [1004, 743] on span "Next page" at bounding box center [1016, 741] width 39 height 39
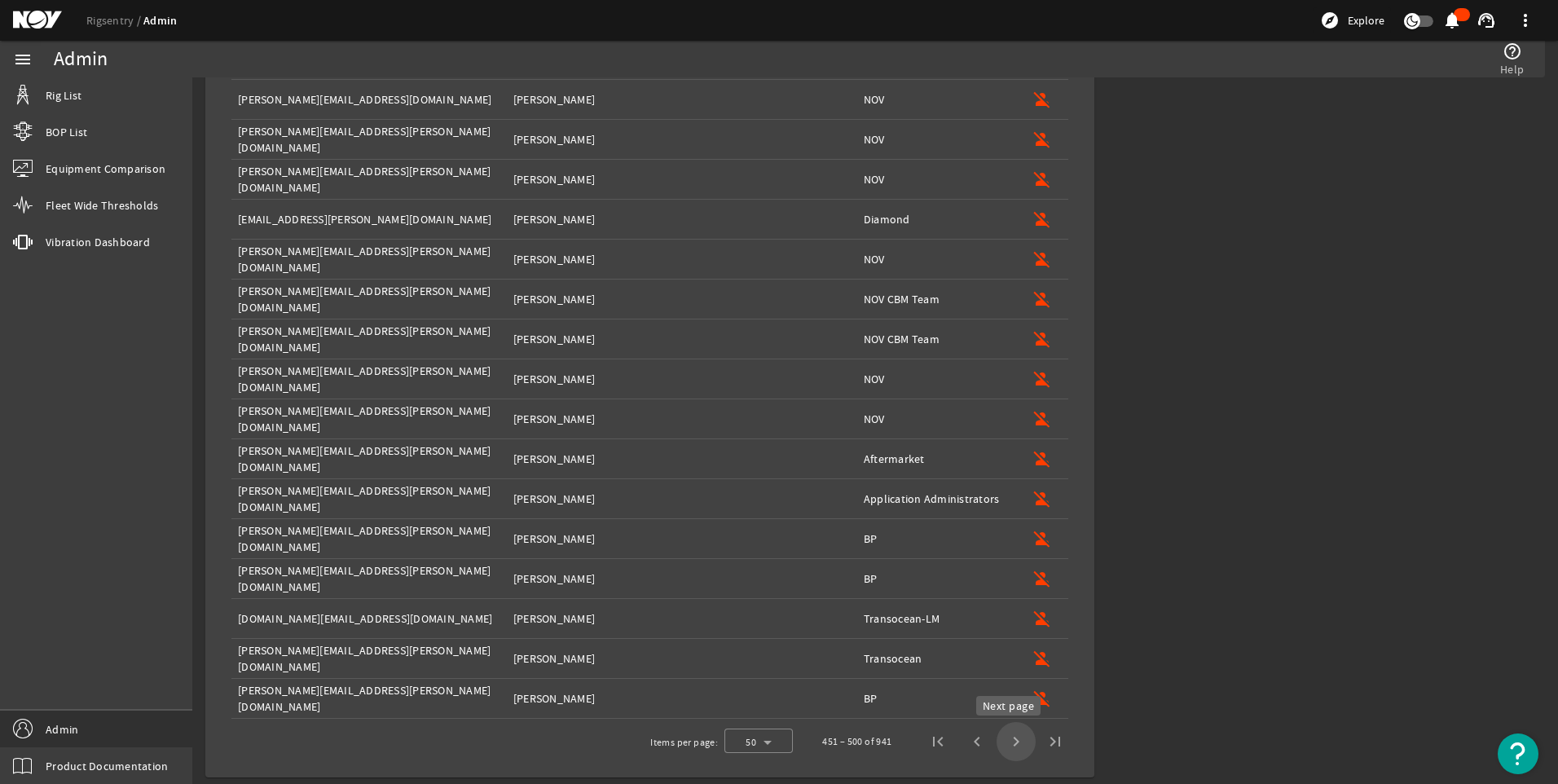
click at [1009, 741] on span "Next page" at bounding box center [1016, 741] width 39 height 39
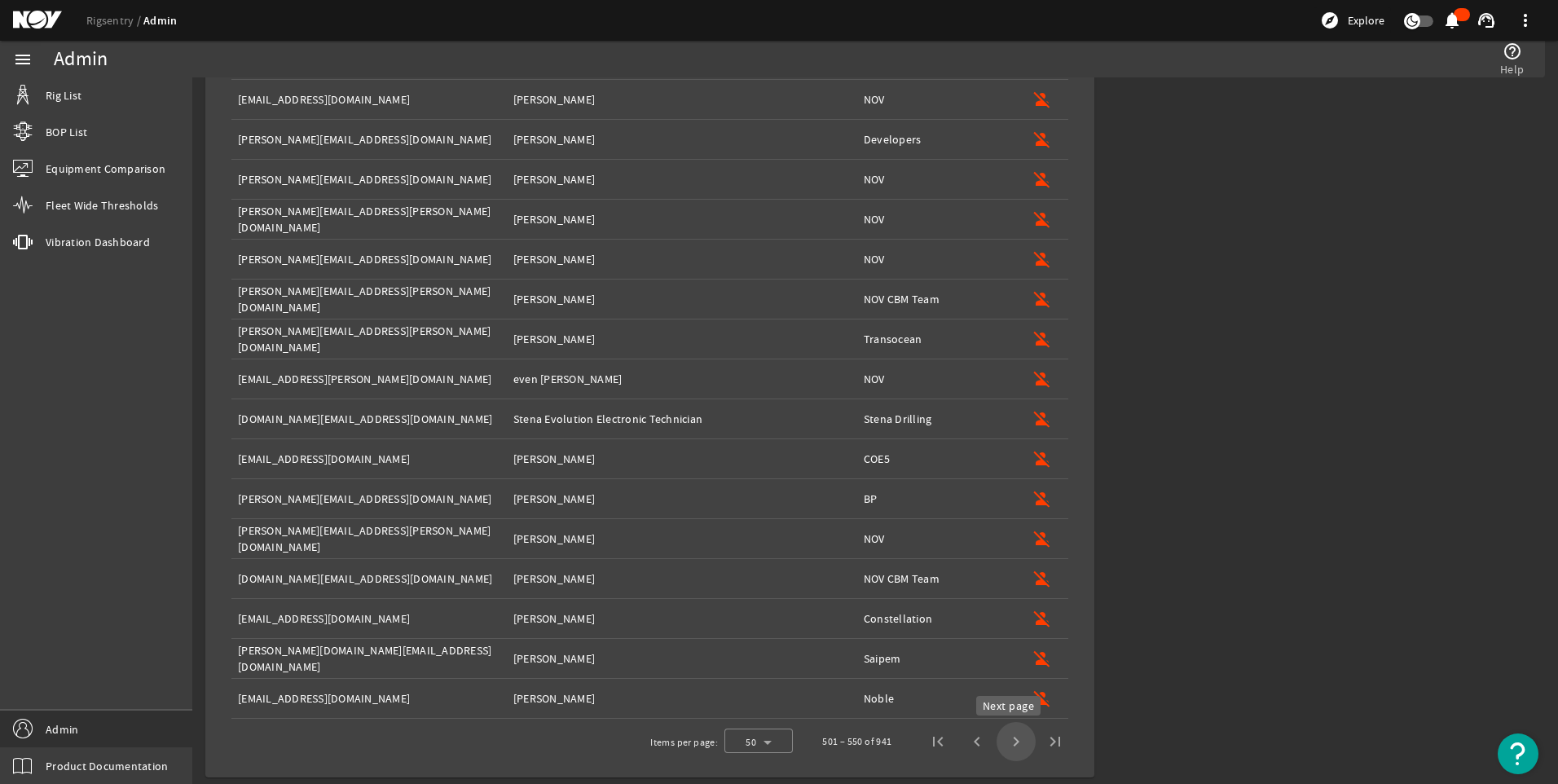
click at [1010, 737] on span "Next page" at bounding box center [1016, 741] width 39 height 39
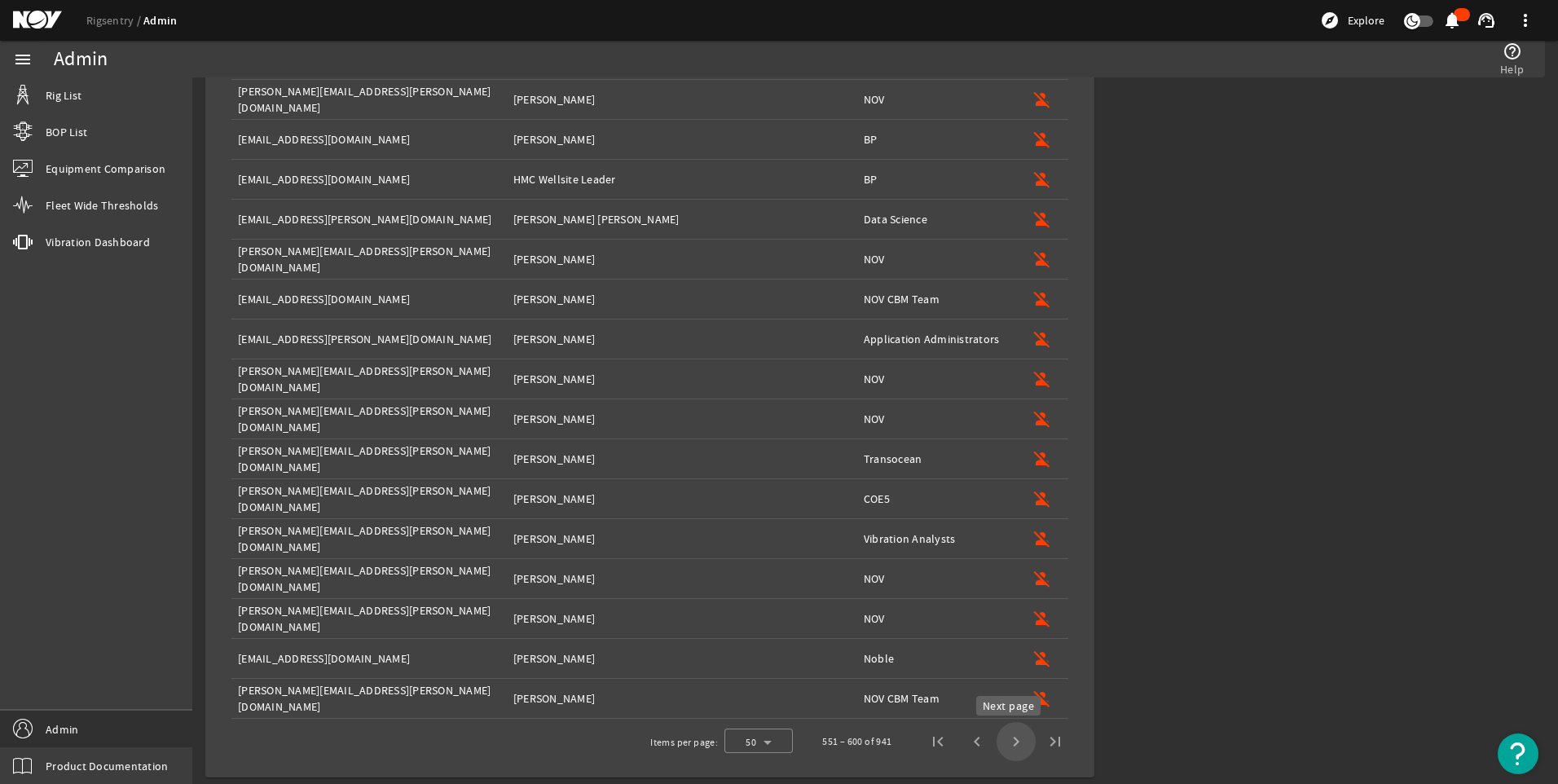
click at [1010, 739] on span "Next page" at bounding box center [1016, 741] width 39 height 39
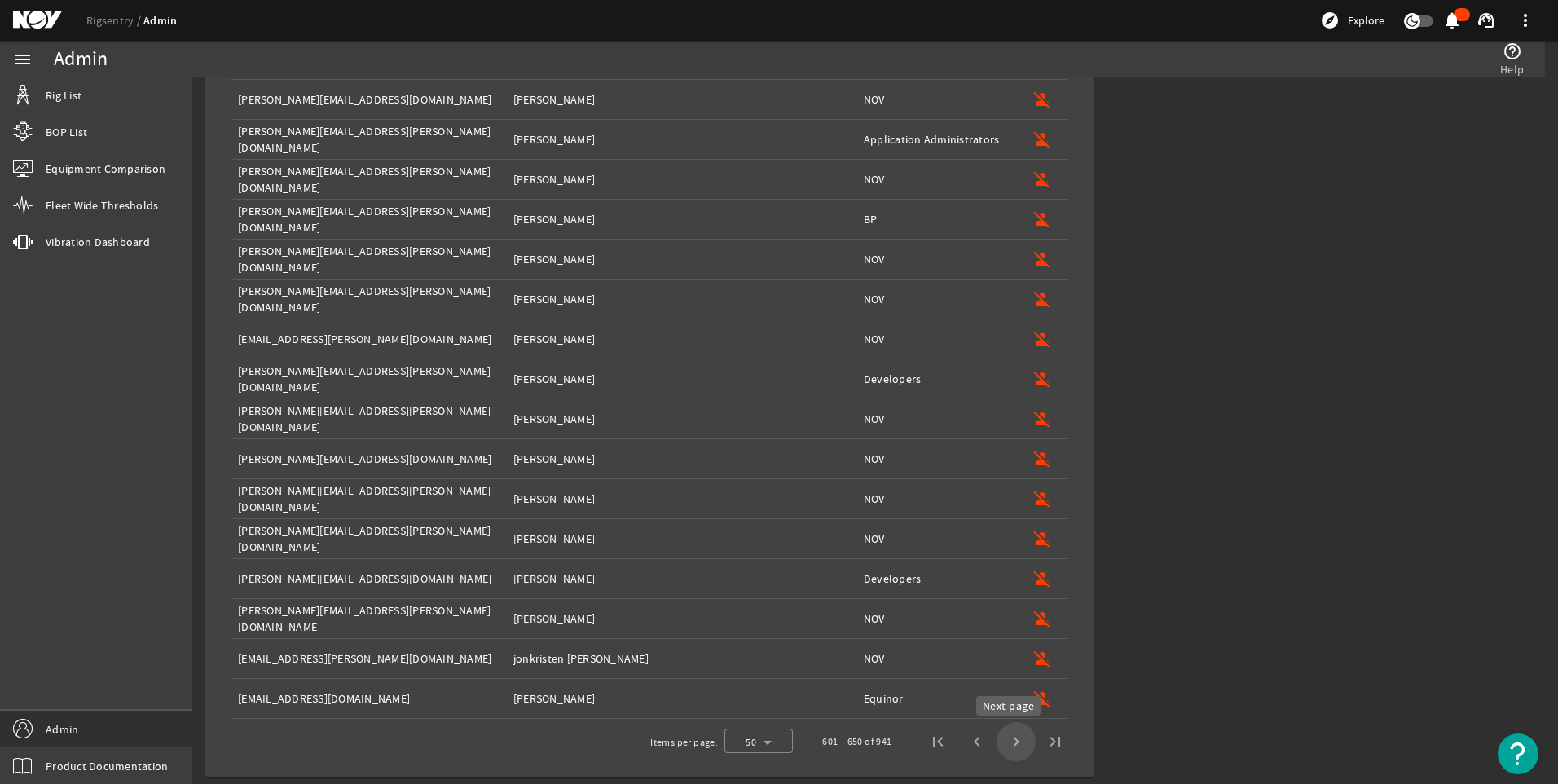
click at [1010, 741] on span "Next page" at bounding box center [1016, 741] width 39 height 39
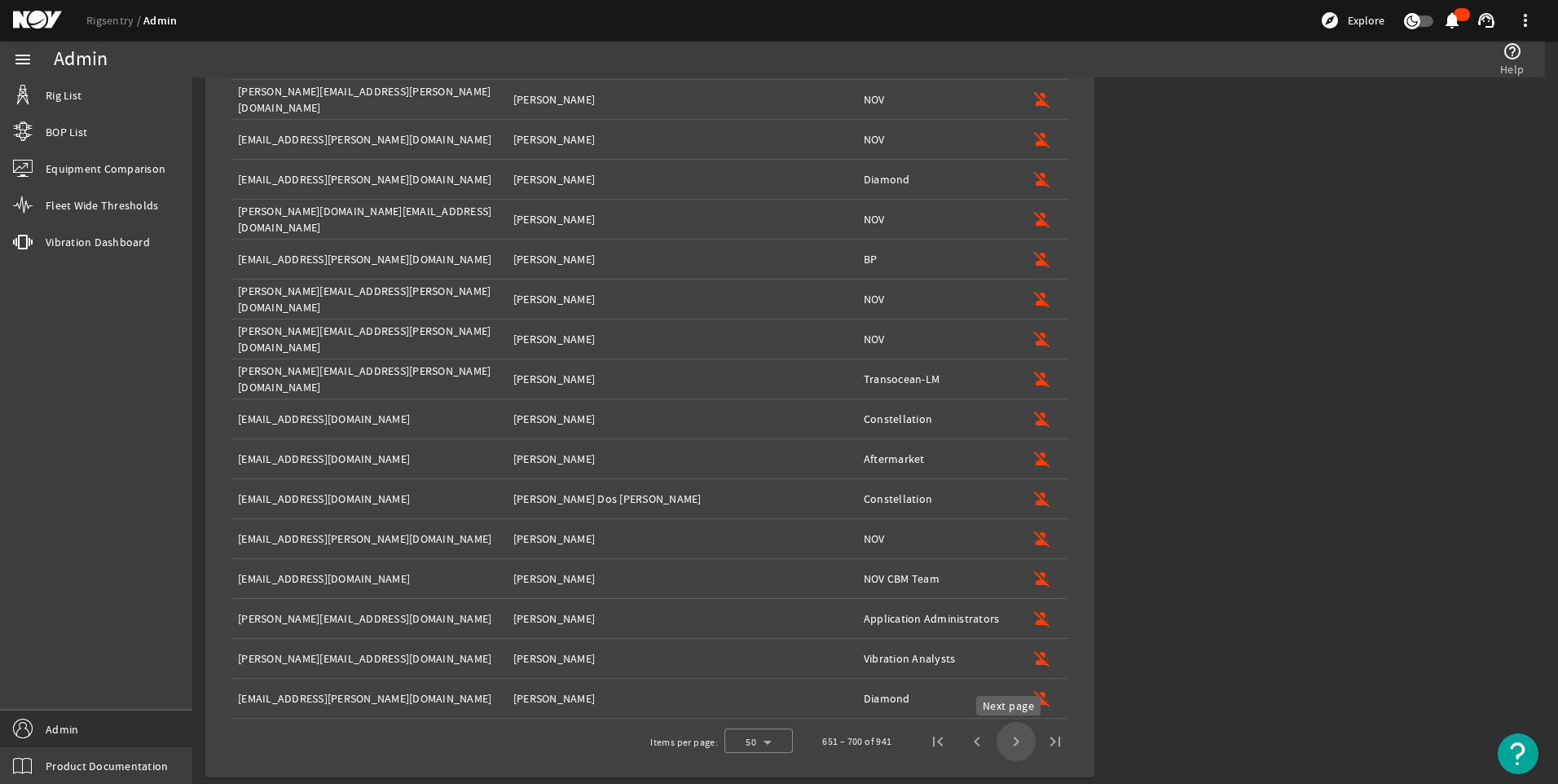
click at [1010, 741] on span "Next page" at bounding box center [1016, 741] width 39 height 39
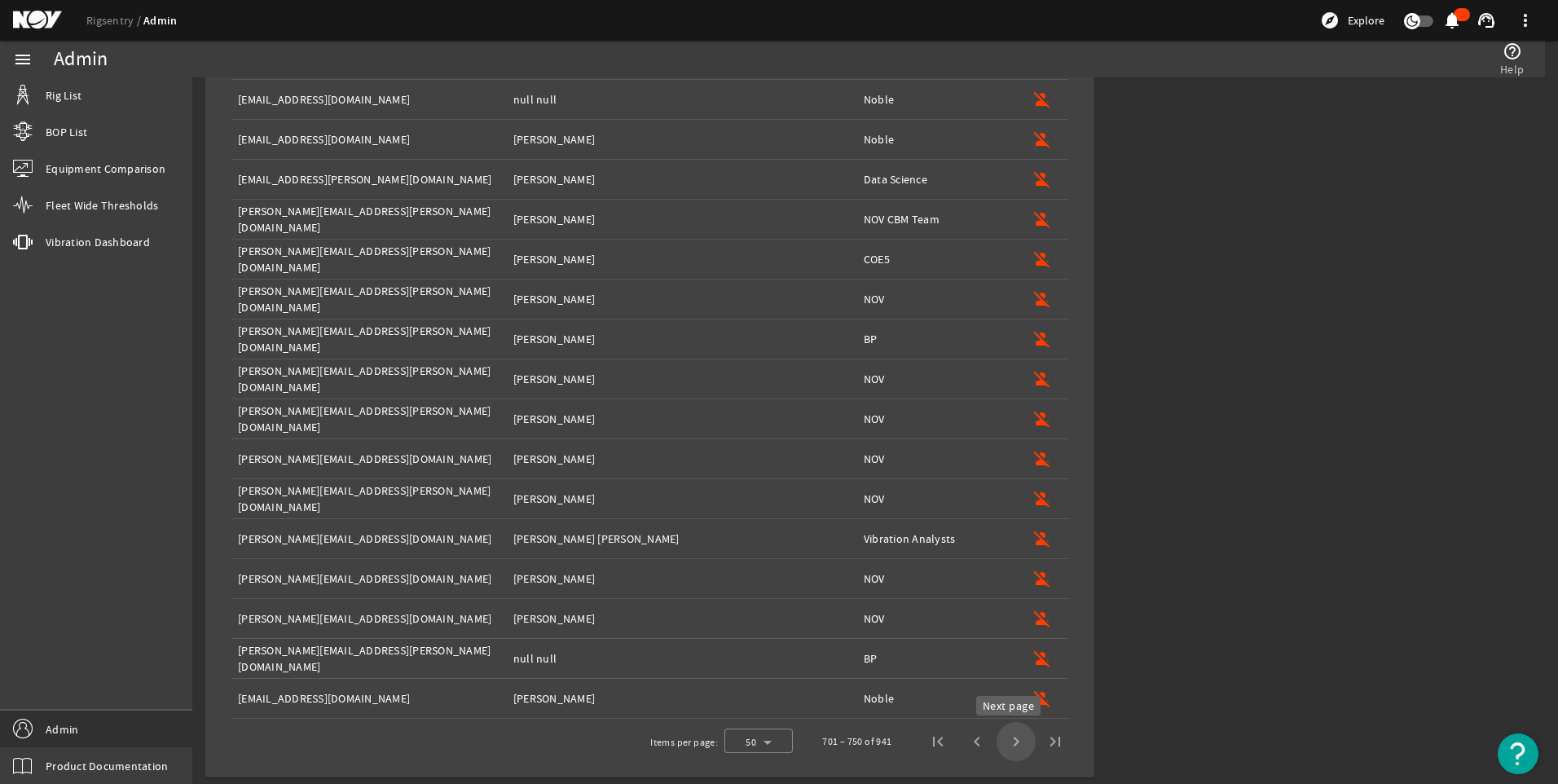
click at [1009, 731] on span "Next page" at bounding box center [1016, 741] width 39 height 39
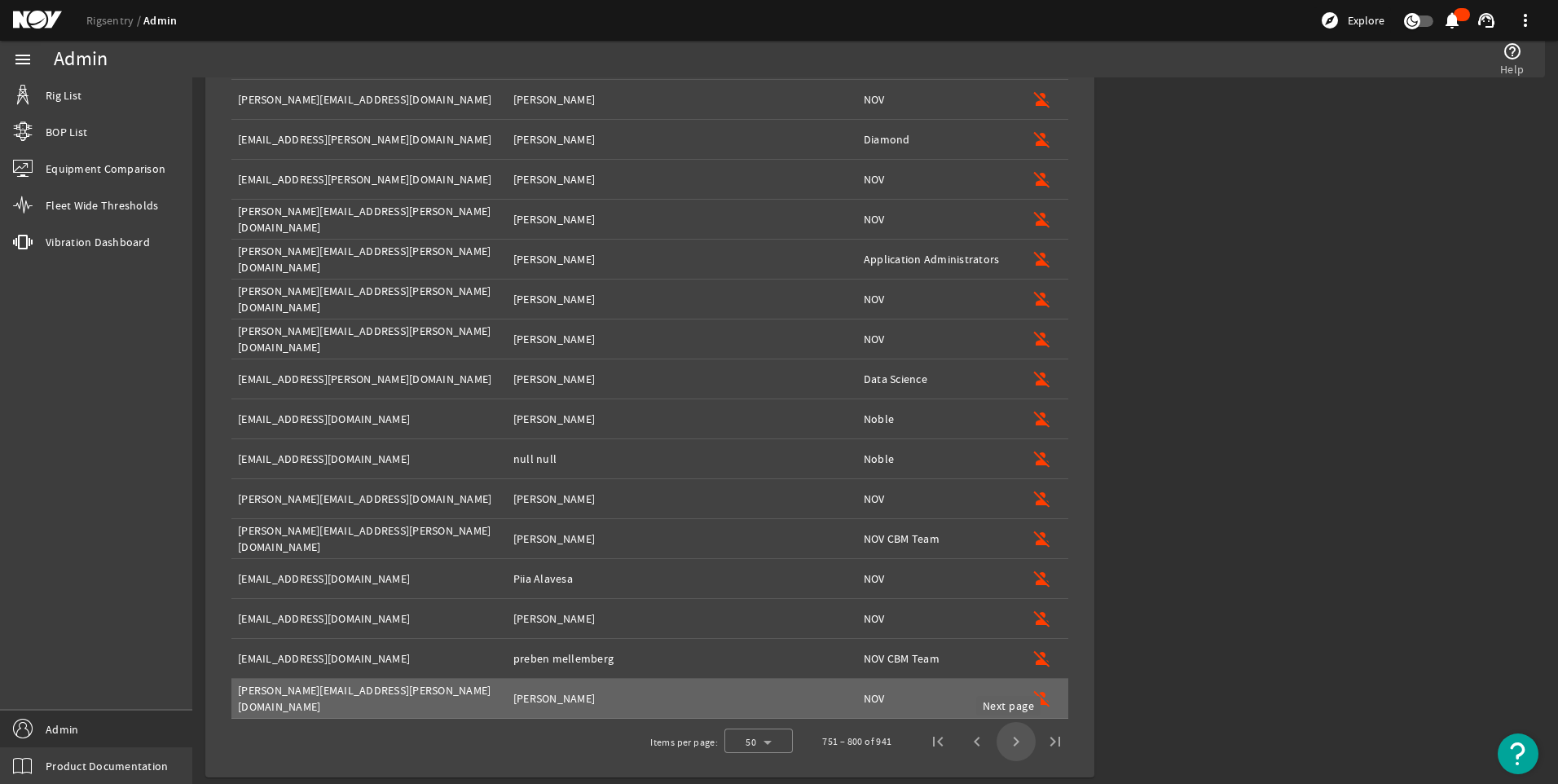
click at [1008, 737] on span "Next page" at bounding box center [1016, 741] width 39 height 39
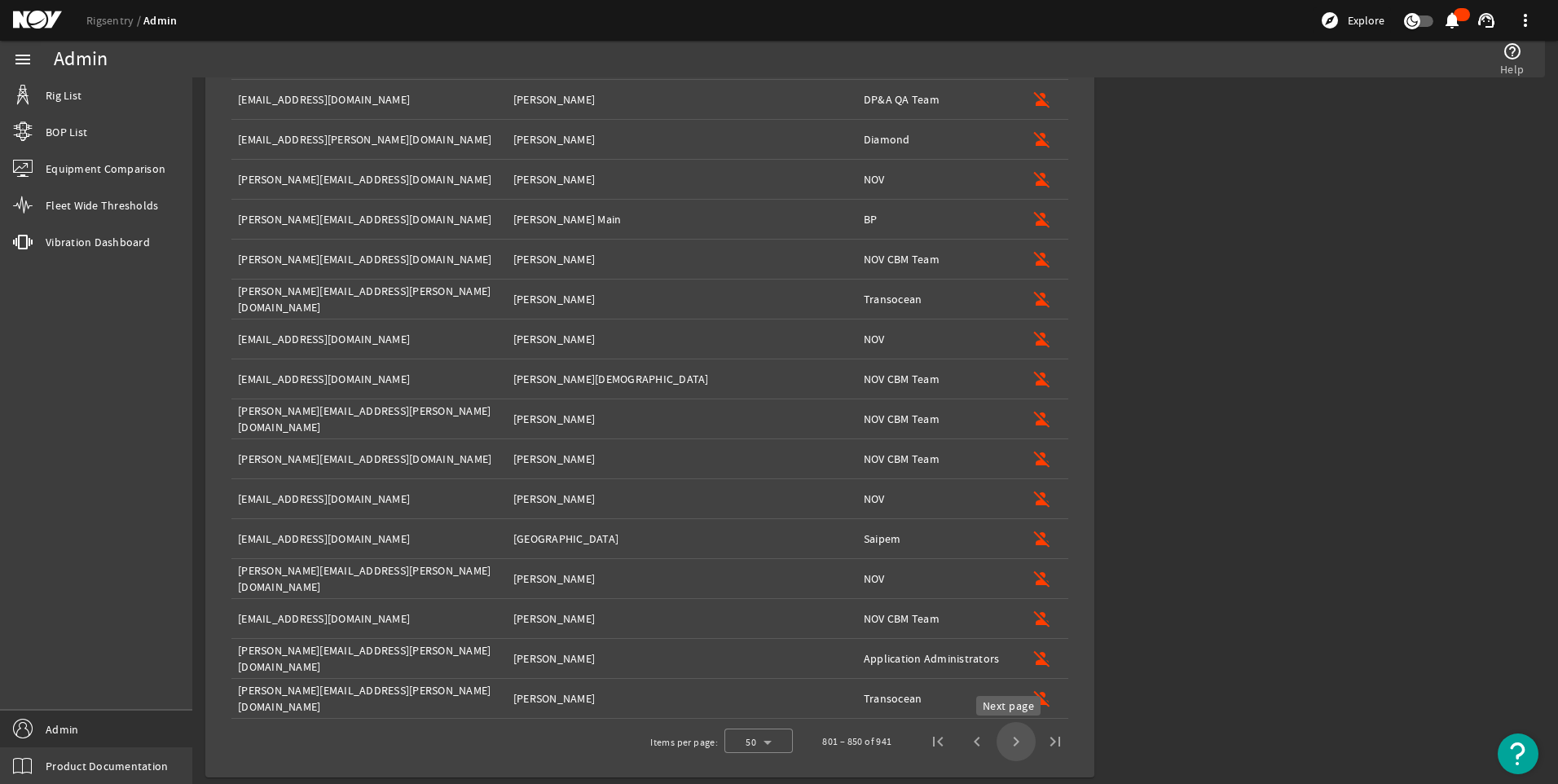
click at [1007, 739] on span "Next page" at bounding box center [1016, 741] width 39 height 39
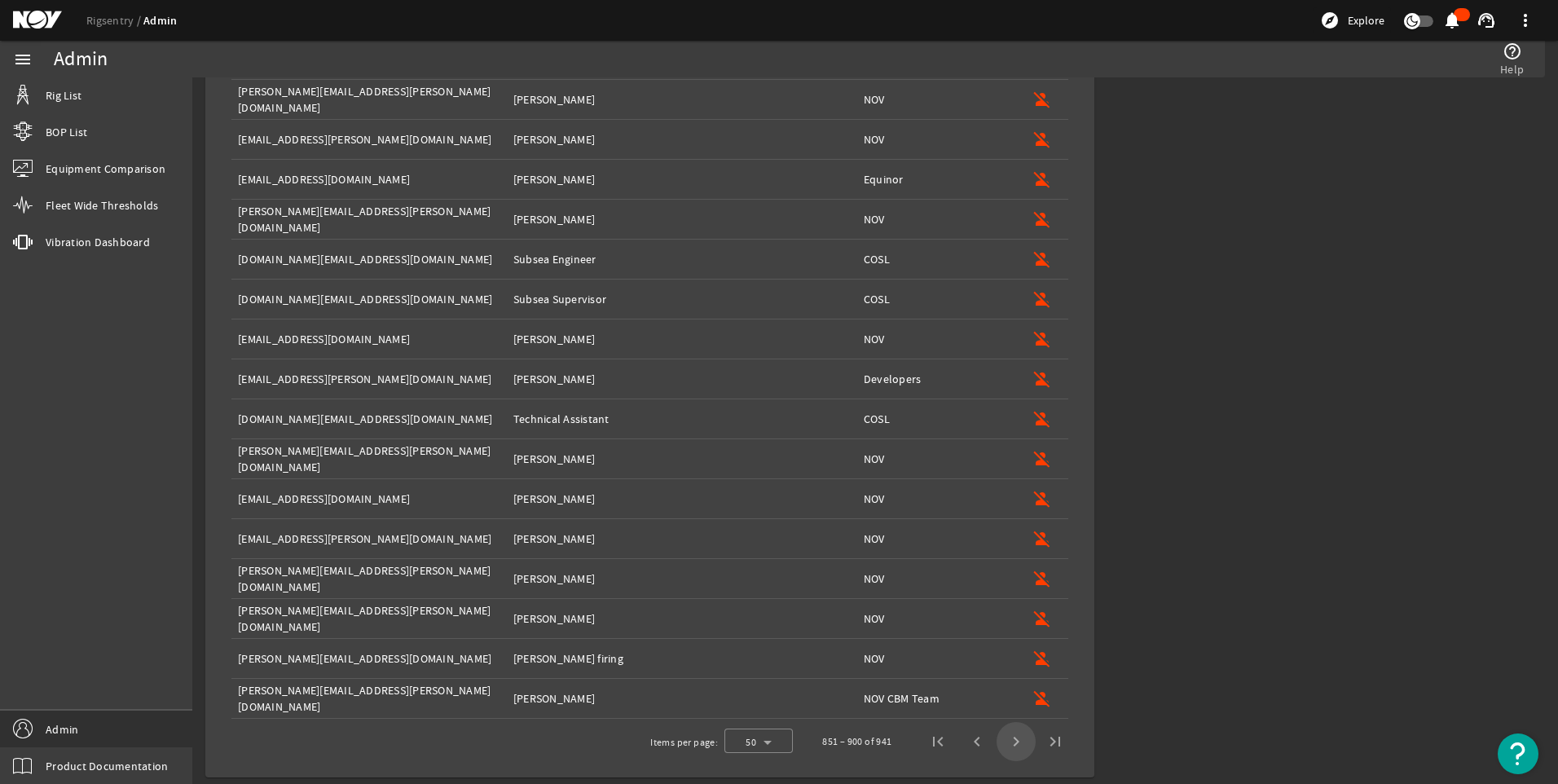
click at [1007, 739] on span "Next page" at bounding box center [1016, 741] width 39 height 39
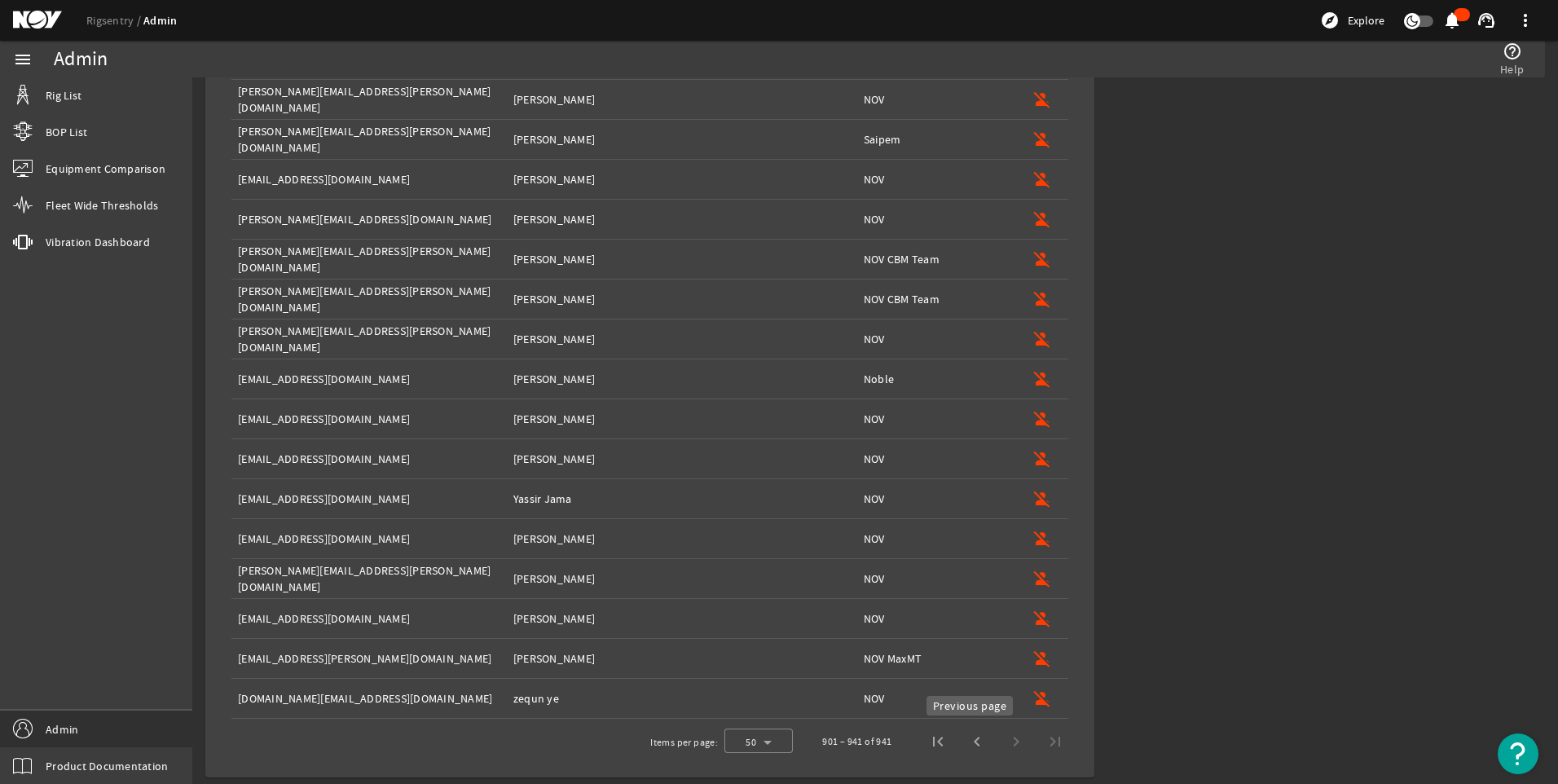
click at [974, 740] on span "Previous page" at bounding box center [977, 741] width 39 height 39
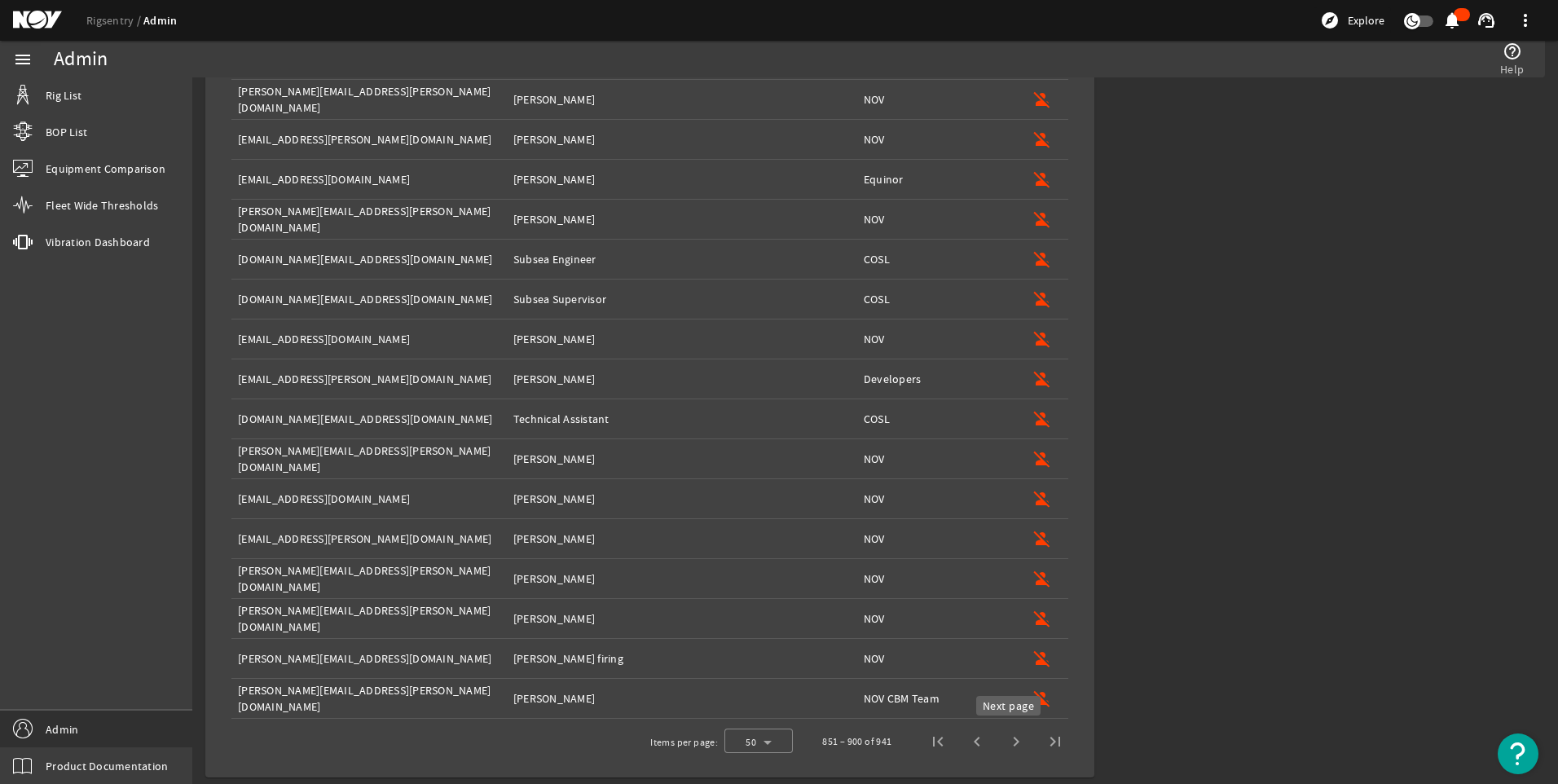
click at [1012, 740] on span "Next page" at bounding box center [1016, 741] width 39 height 39
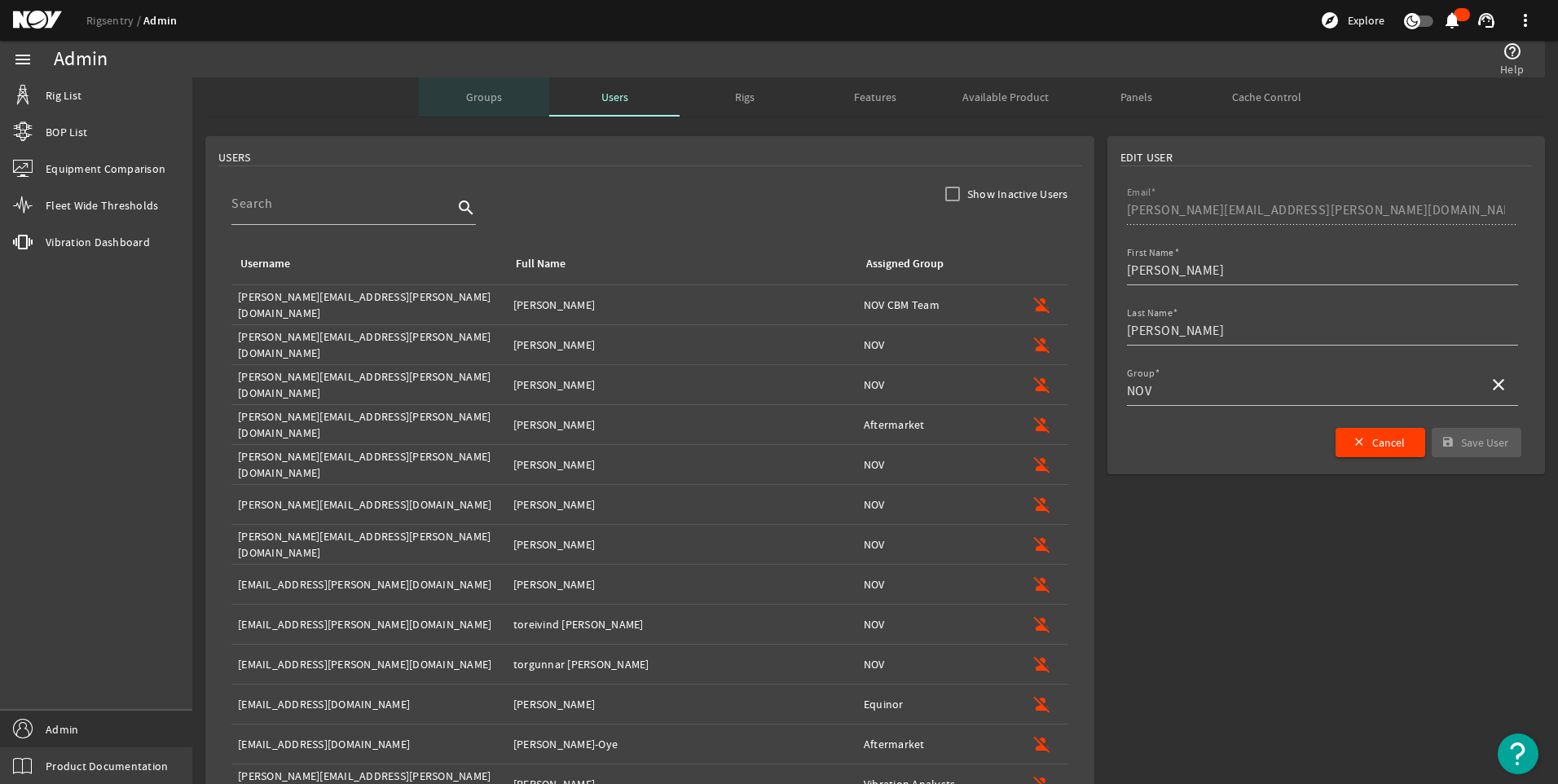
click at [469, 103] on span "Groups" at bounding box center [484, 97] width 36 height 11
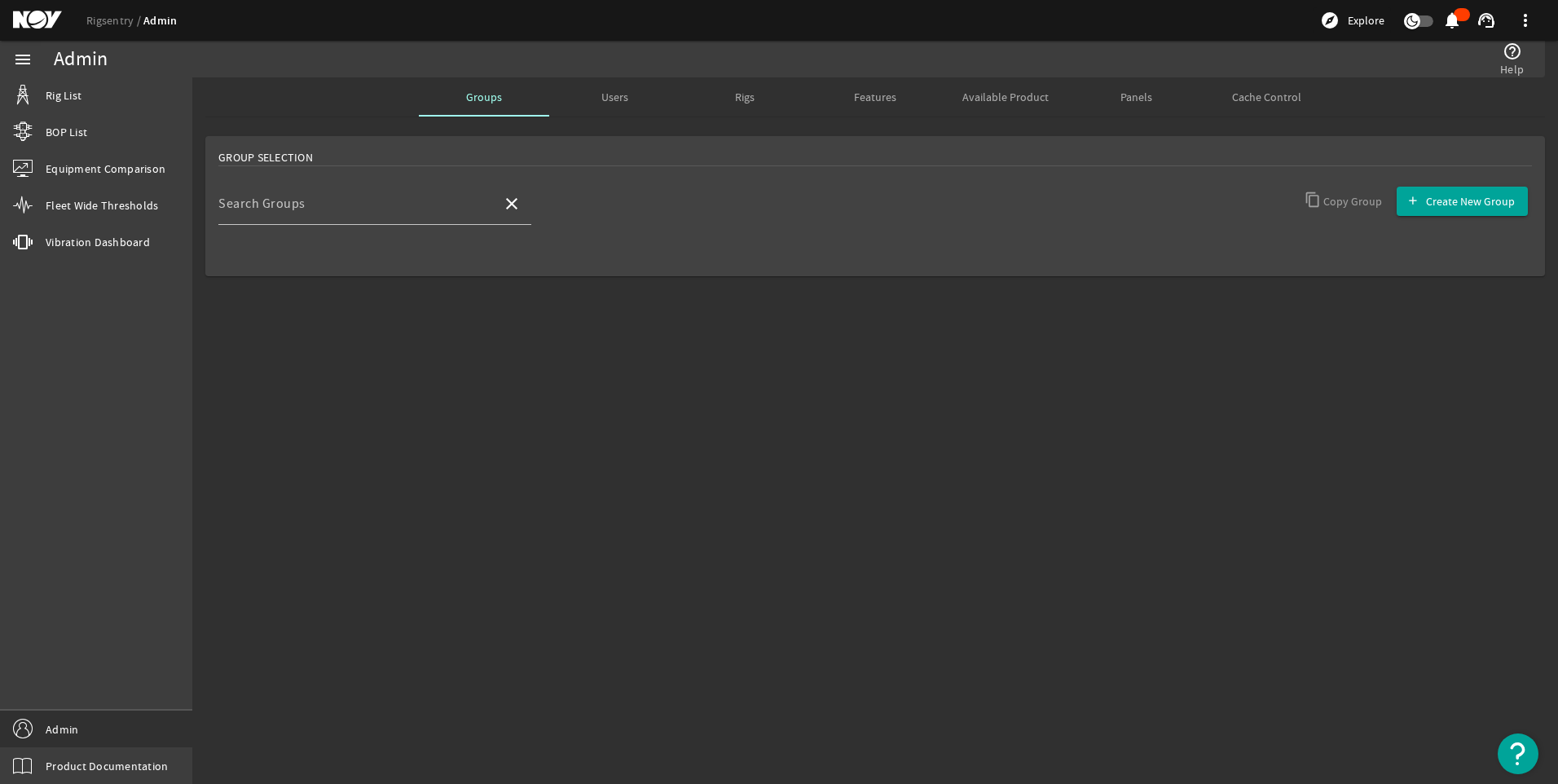
click at [1097, 500] on mat-sidenav-content "Admin help_outline Help Groups Users Rigs Features Available Product Panels Cac…" at bounding box center [875, 430] width 1366 height 706
